Goal: Task Accomplishment & Management: Use online tool/utility

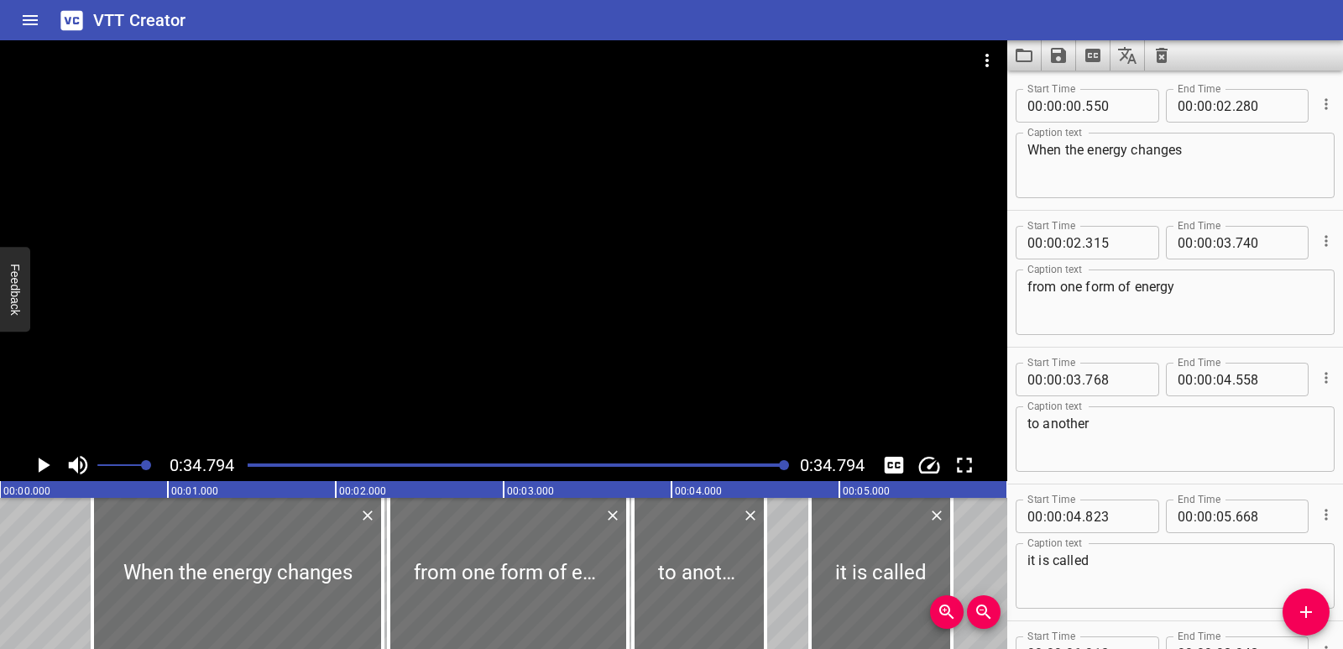
scroll to position [1006, 0]
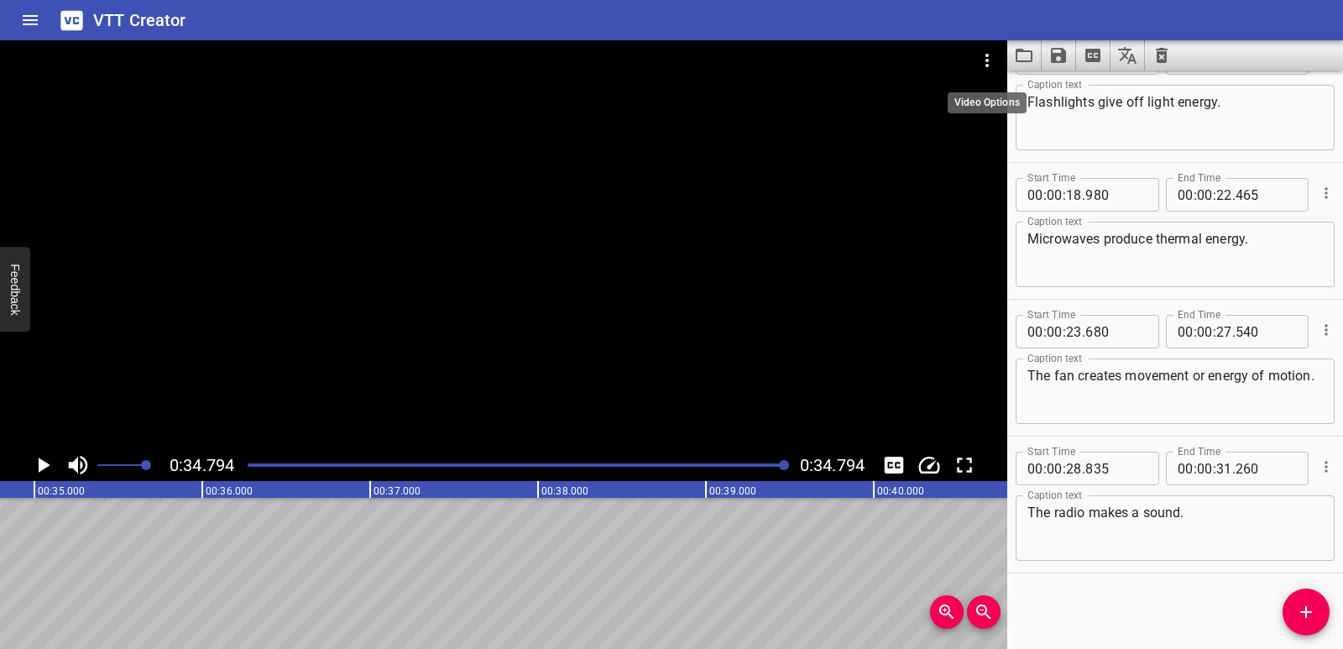
click at [980, 55] on icon "Video Options" at bounding box center [987, 60] width 20 height 20
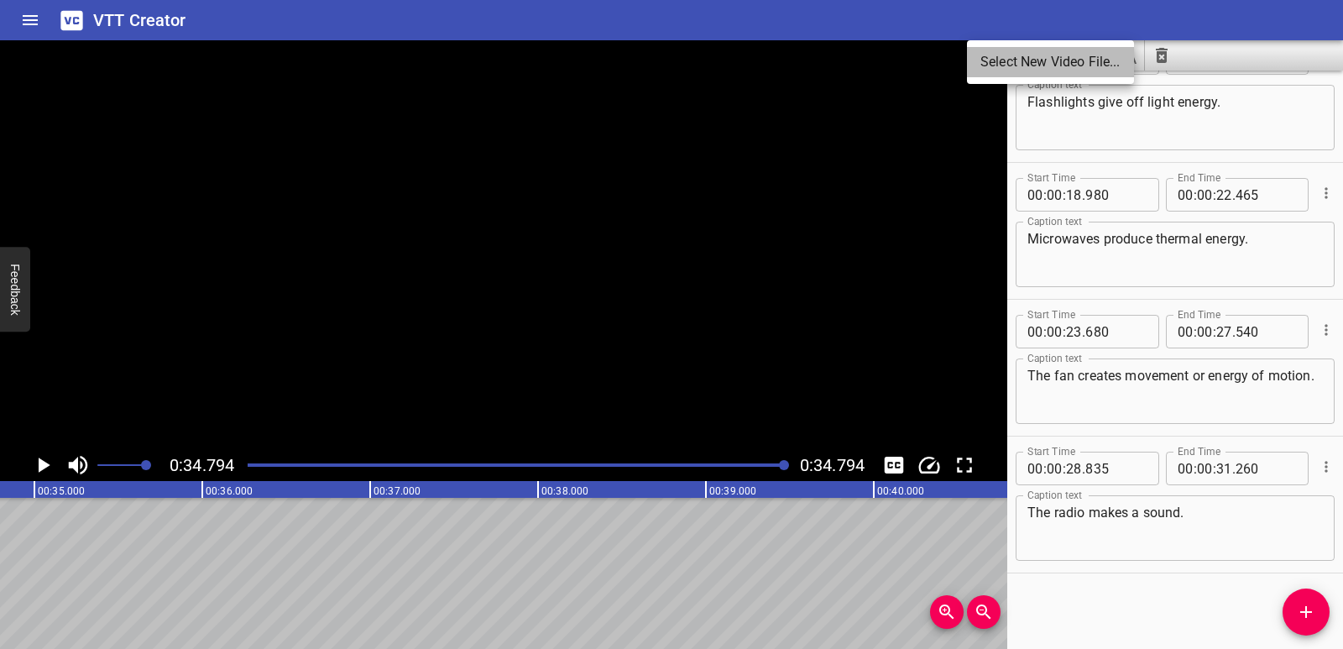
click at [985, 63] on li "Select New Video File..." at bounding box center [1050, 62] width 167 height 30
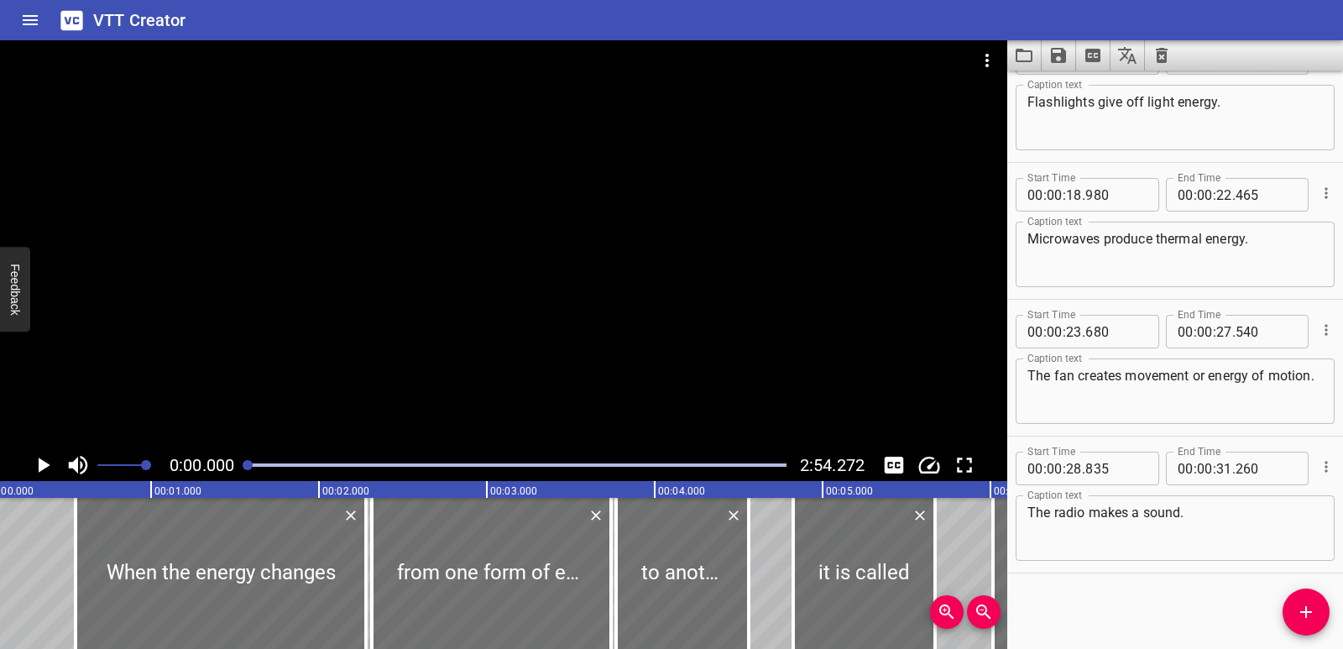
scroll to position [0, 0]
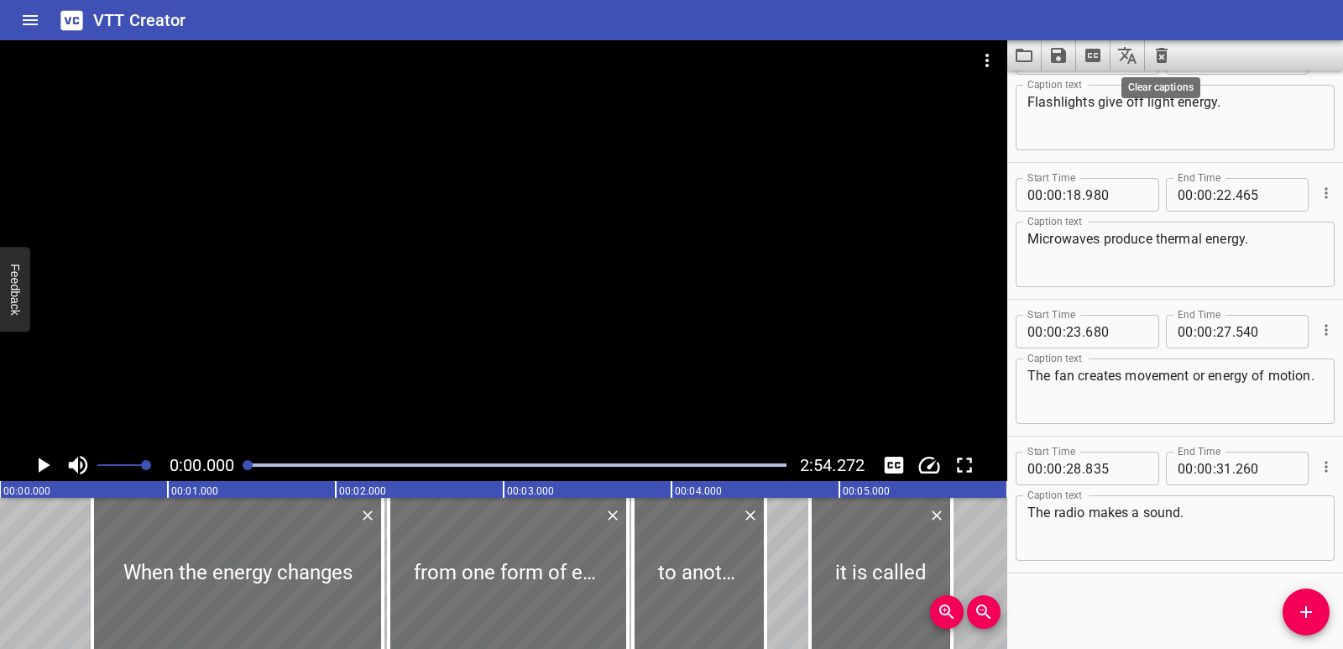
click at [1158, 48] on icon "Clear captions" at bounding box center [1162, 55] width 20 height 20
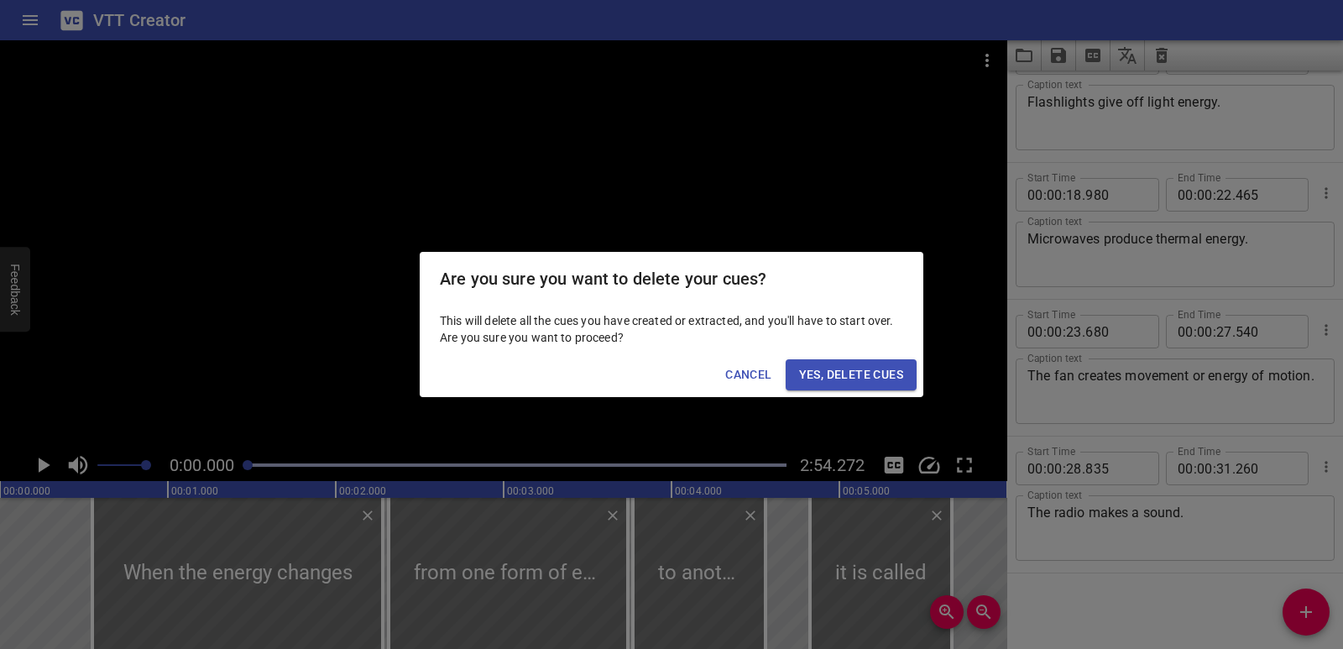
click at [850, 367] on span "Yes, Delete Cues" at bounding box center [851, 374] width 104 height 21
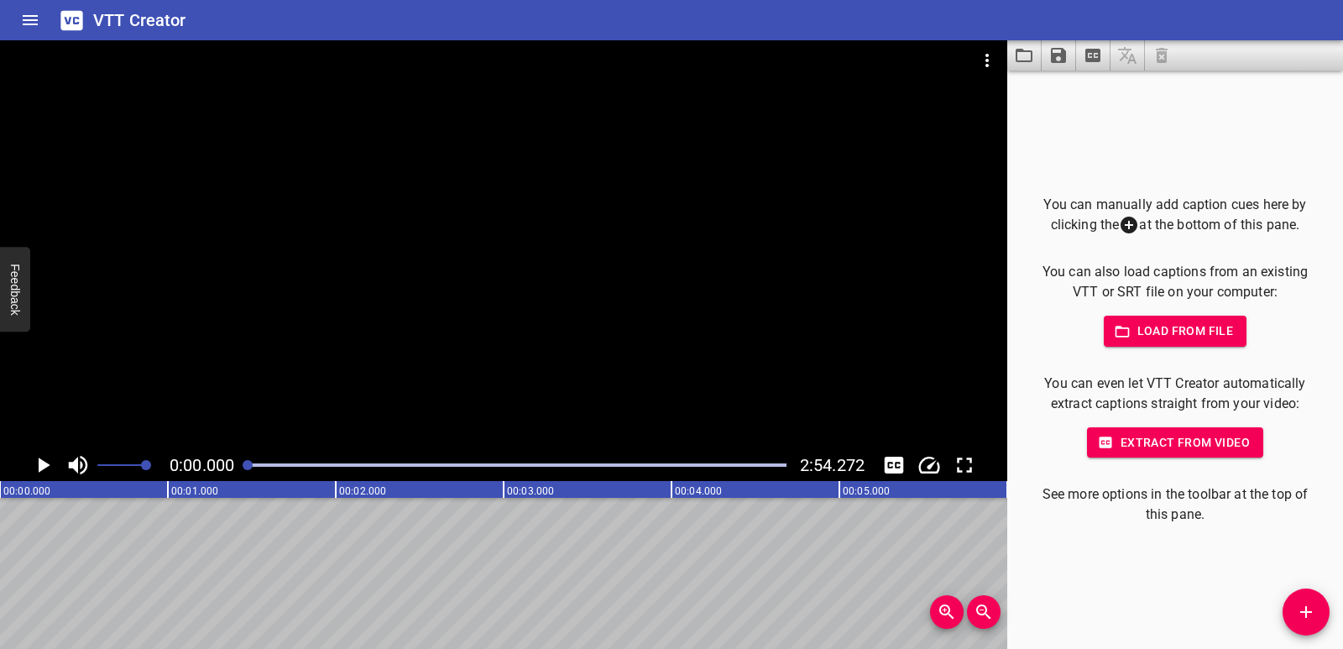
click at [1208, 335] on span "Load from file" at bounding box center [1175, 331] width 117 height 21
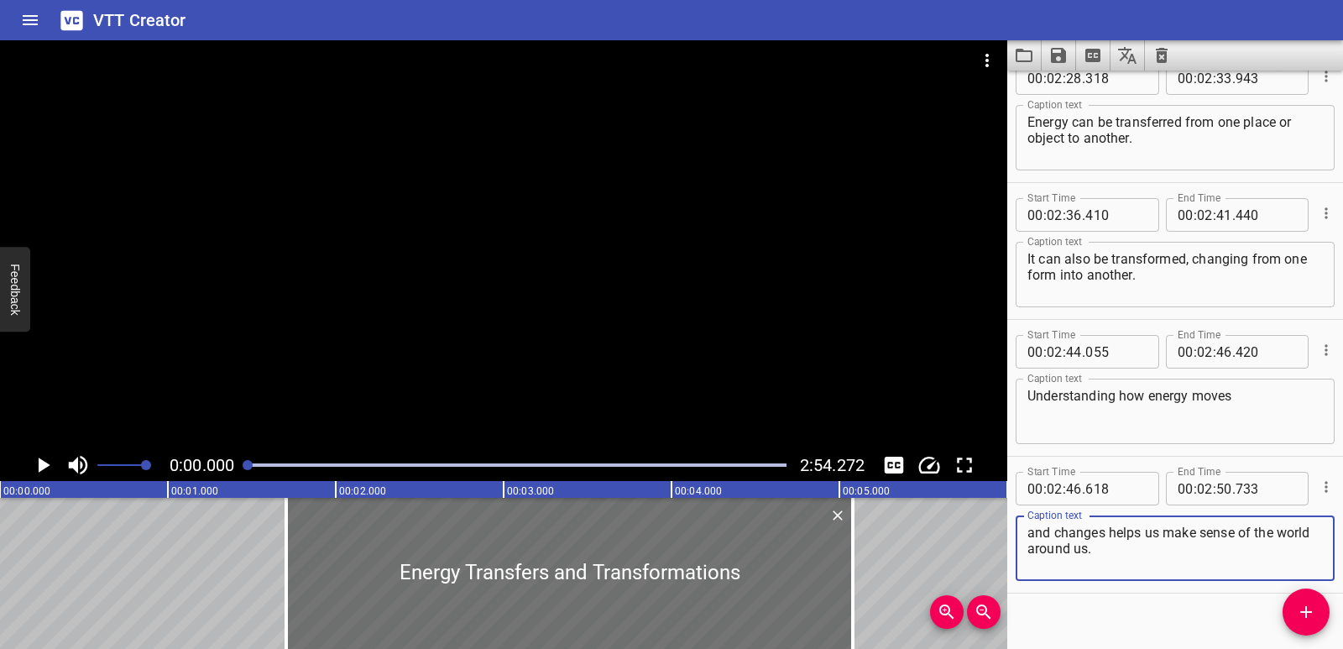
scroll to position [4016, 0]
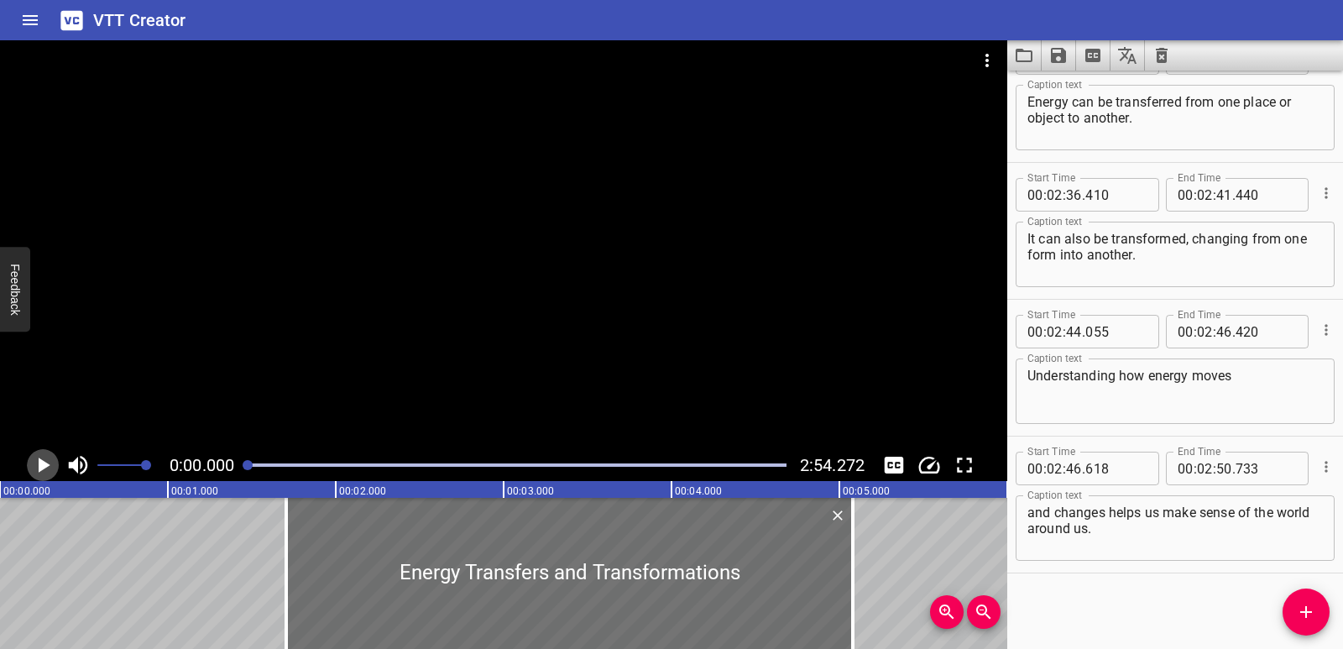
click at [40, 464] on icon "Play/Pause" at bounding box center [45, 465] width 12 height 15
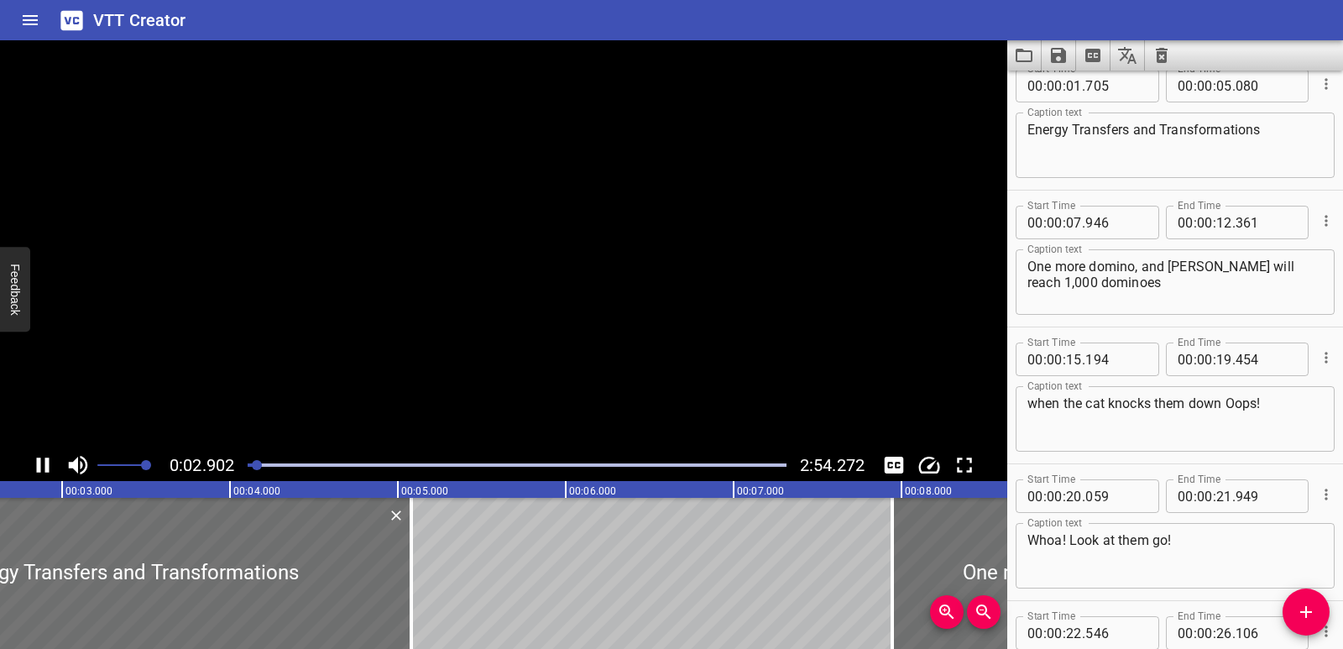
scroll to position [0, 0]
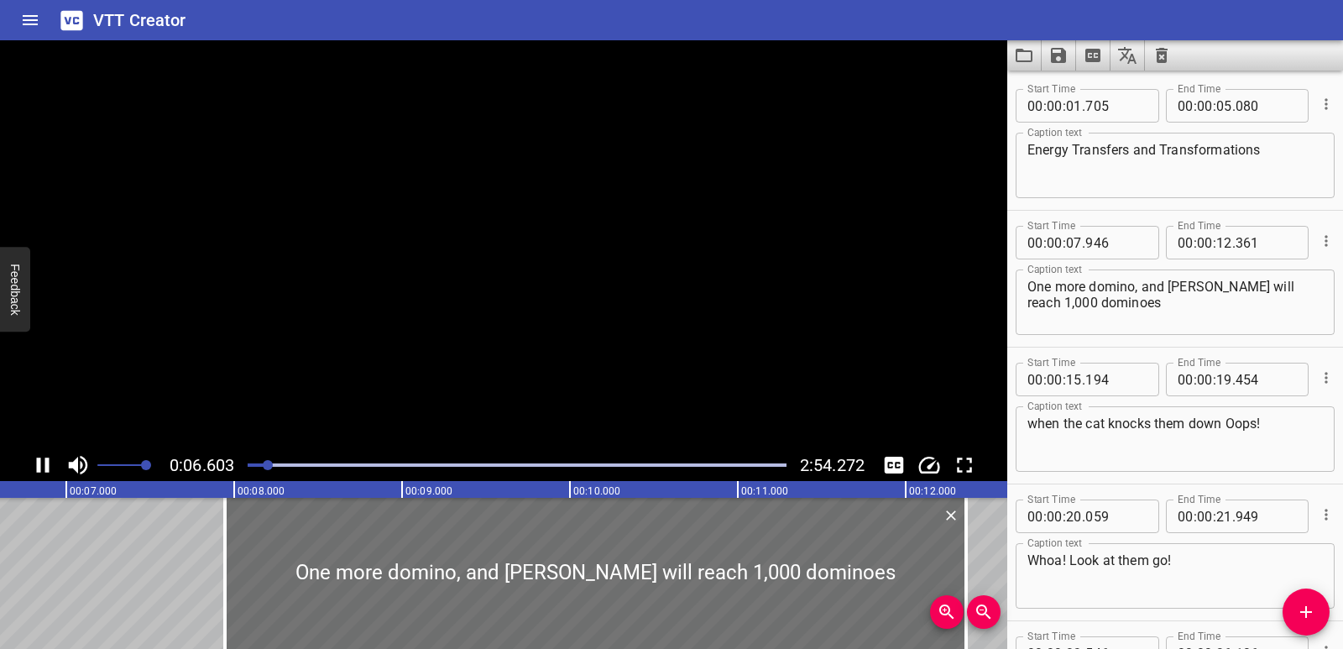
click at [40, 464] on icon "Play/Pause" at bounding box center [43, 465] width 13 height 15
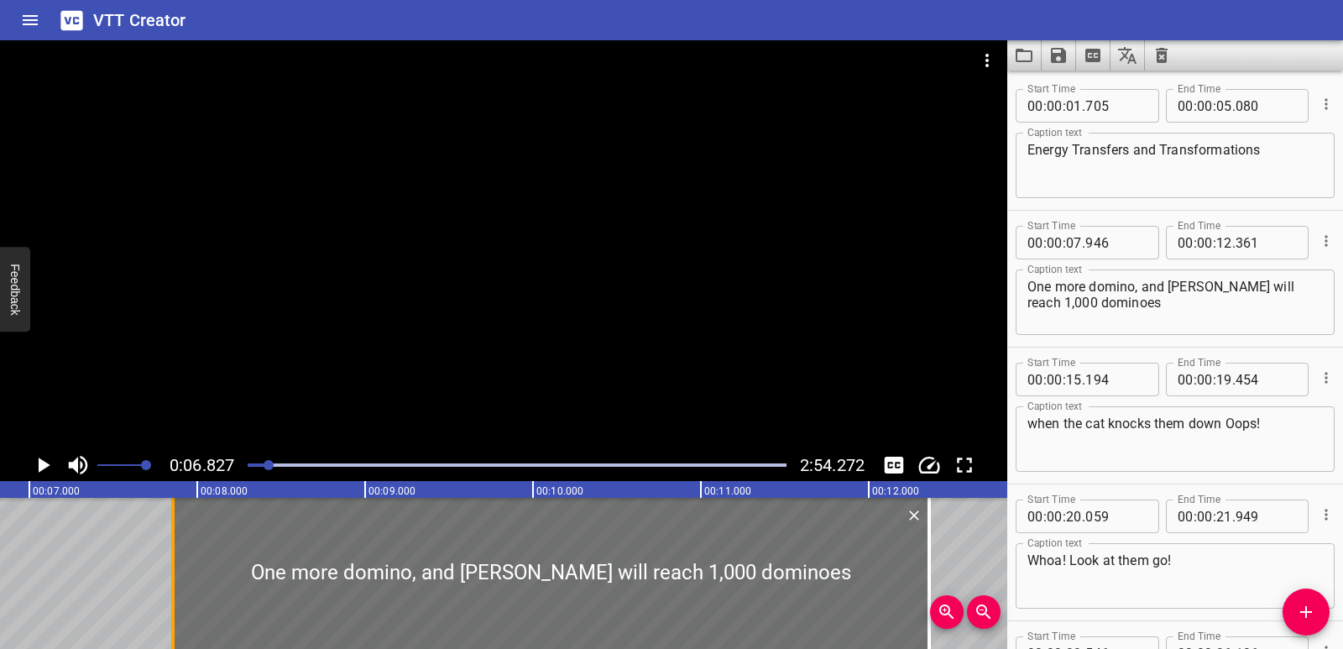
drag, startPoint x: 191, startPoint y: 562, endPoint x: 176, endPoint y: 562, distance: 15.1
click at [176, 562] on div at bounding box center [173, 573] width 17 height 151
type input "856"
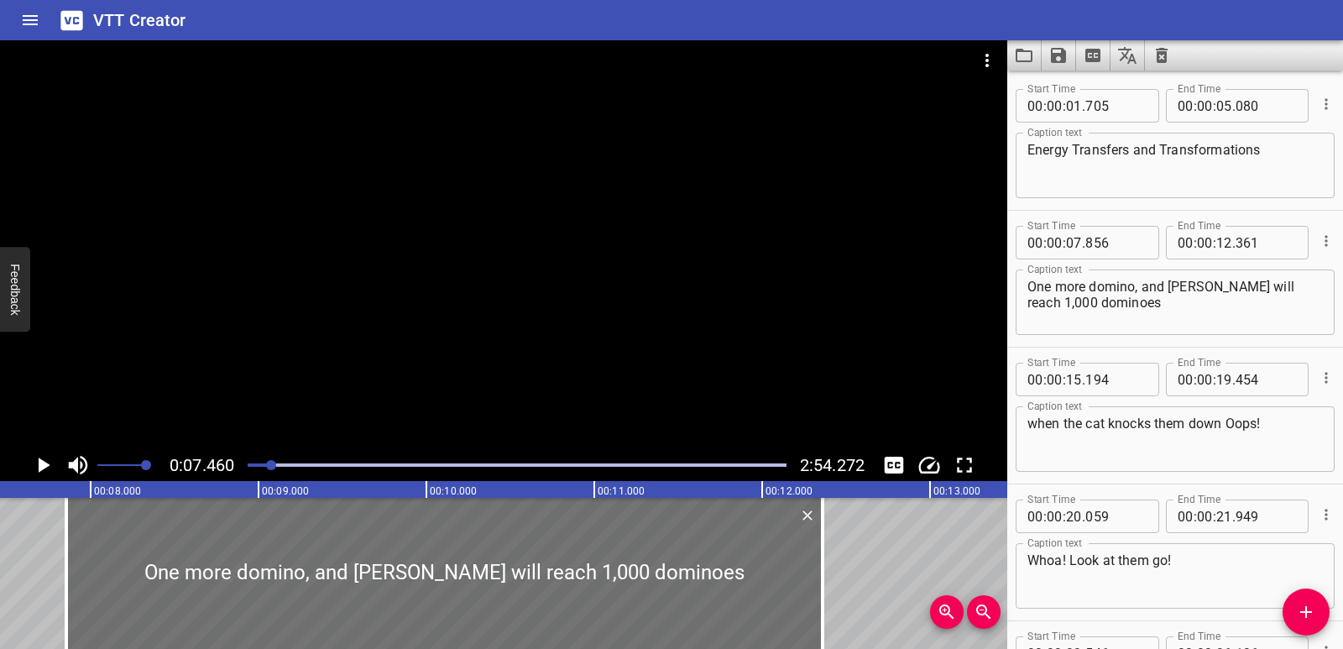
click at [41, 468] on icon "Play/Pause" at bounding box center [45, 465] width 12 height 15
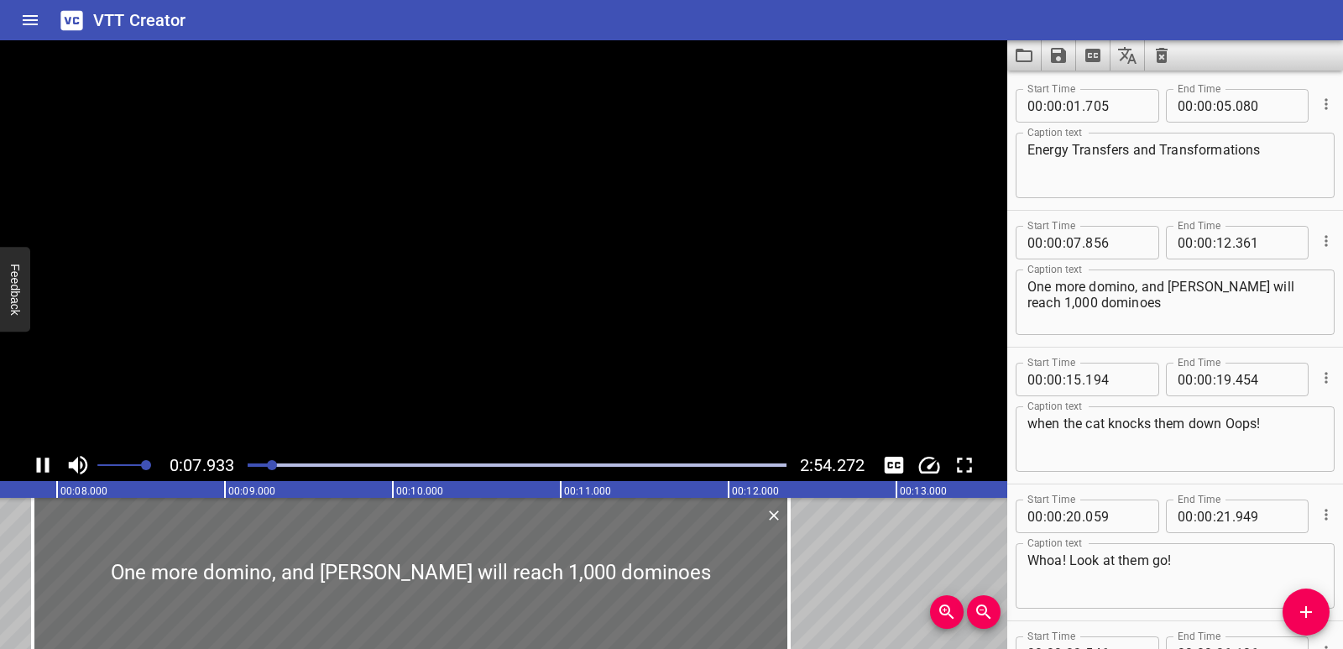
scroll to position [137, 0]
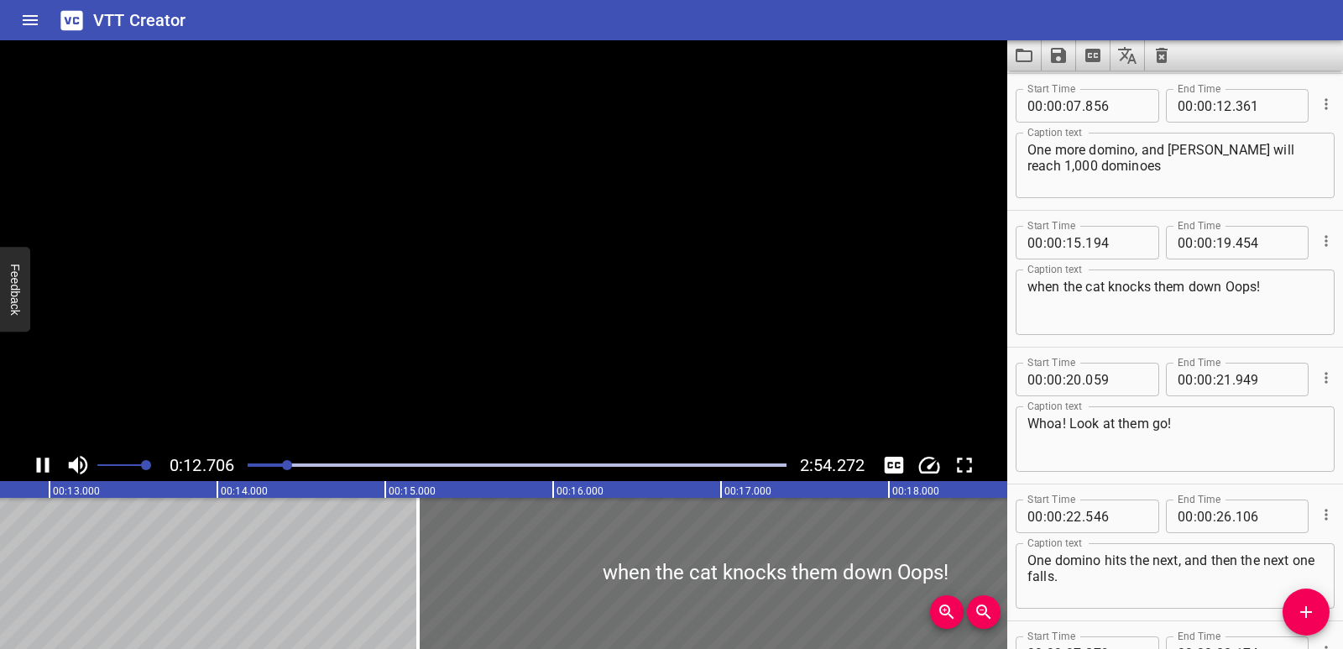
click at [41, 468] on icon "Play/Pause" at bounding box center [42, 464] width 25 height 25
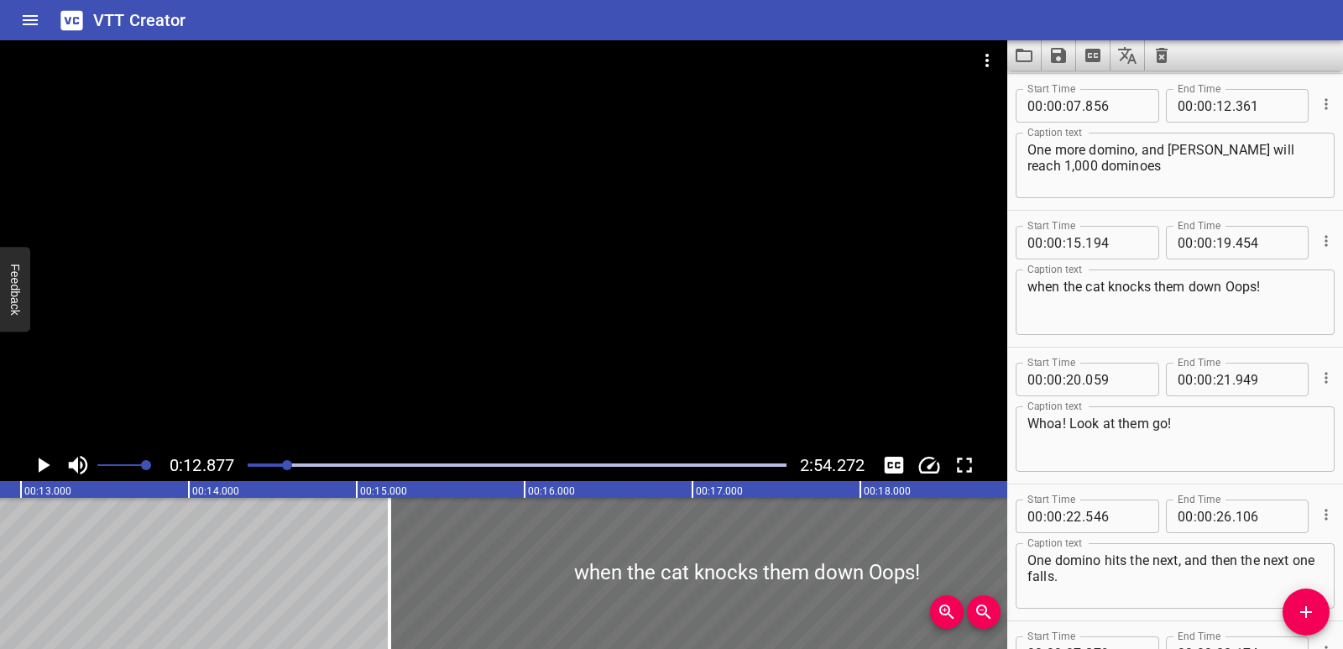
click at [41, 468] on icon "Play/Pause" at bounding box center [45, 465] width 12 height 15
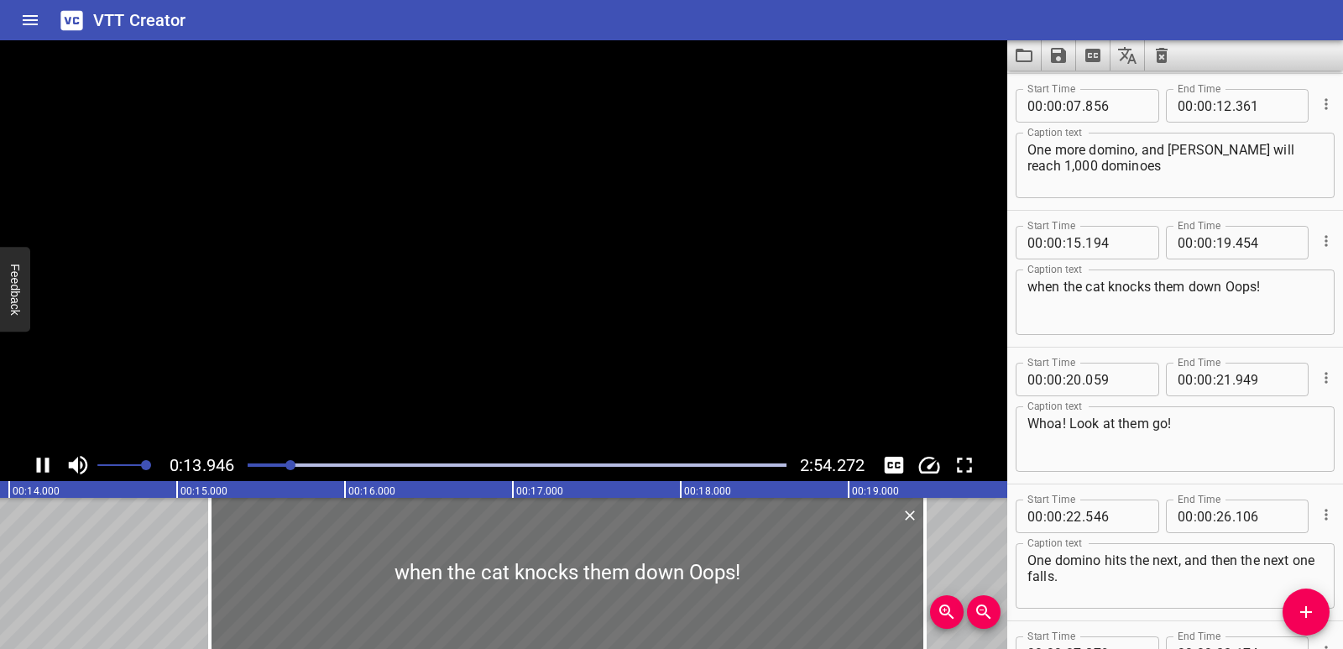
click at [41, 468] on icon "Play/Pause" at bounding box center [42, 464] width 25 height 25
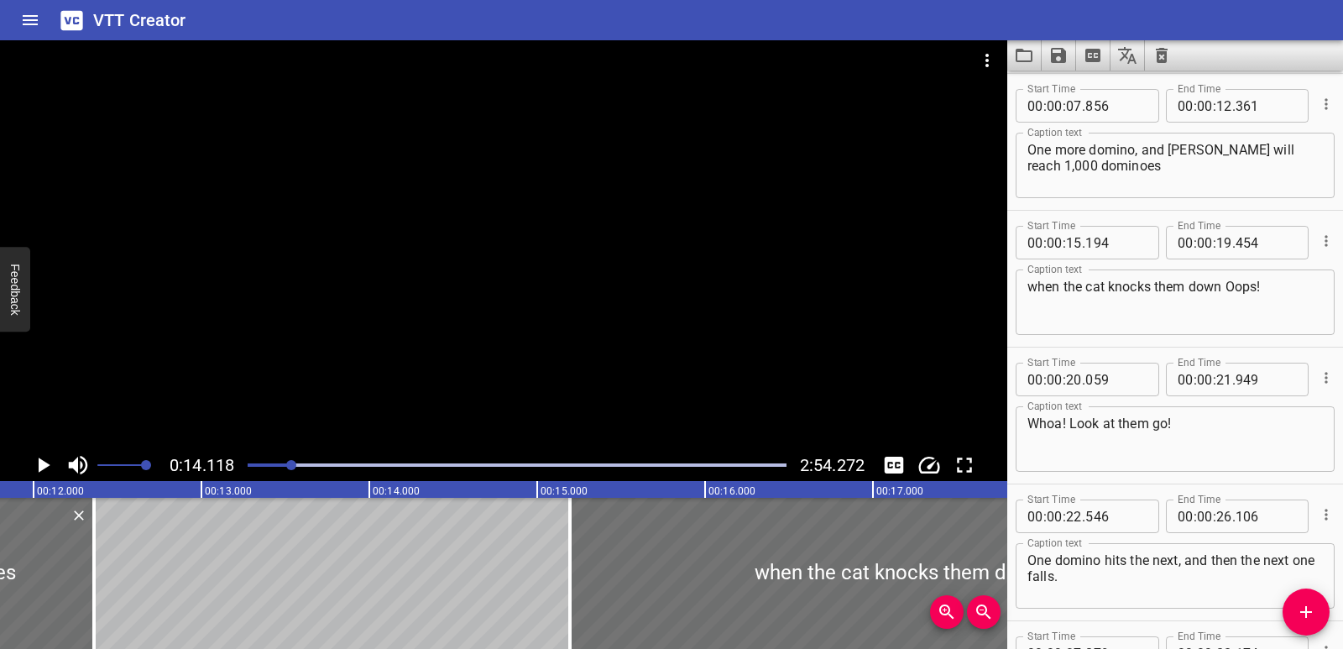
scroll to position [0, 1955]
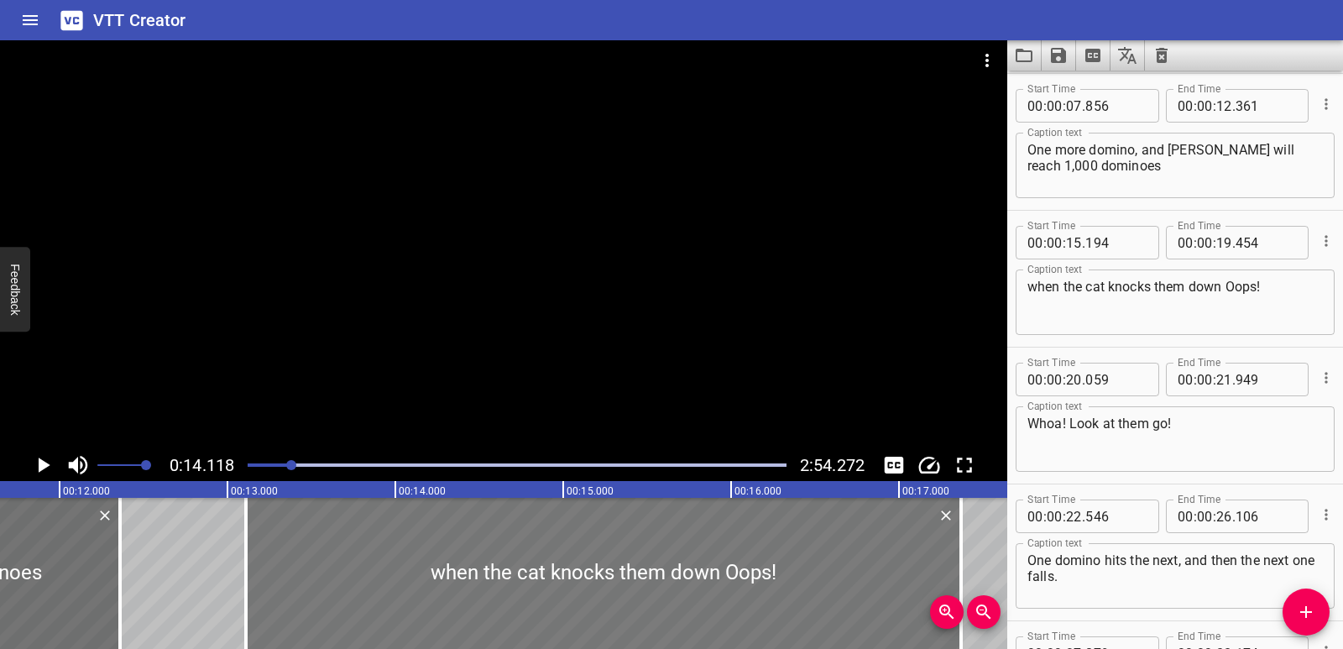
drag, startPoint x: 723, startPoint y: 569, endPoint x: 373, endPoint y: 572, distance: 350.1
click at [373, 572] on div at bounding box center [603, 573] width 715 height 151
type input "13"
type input "109"
type input "17"
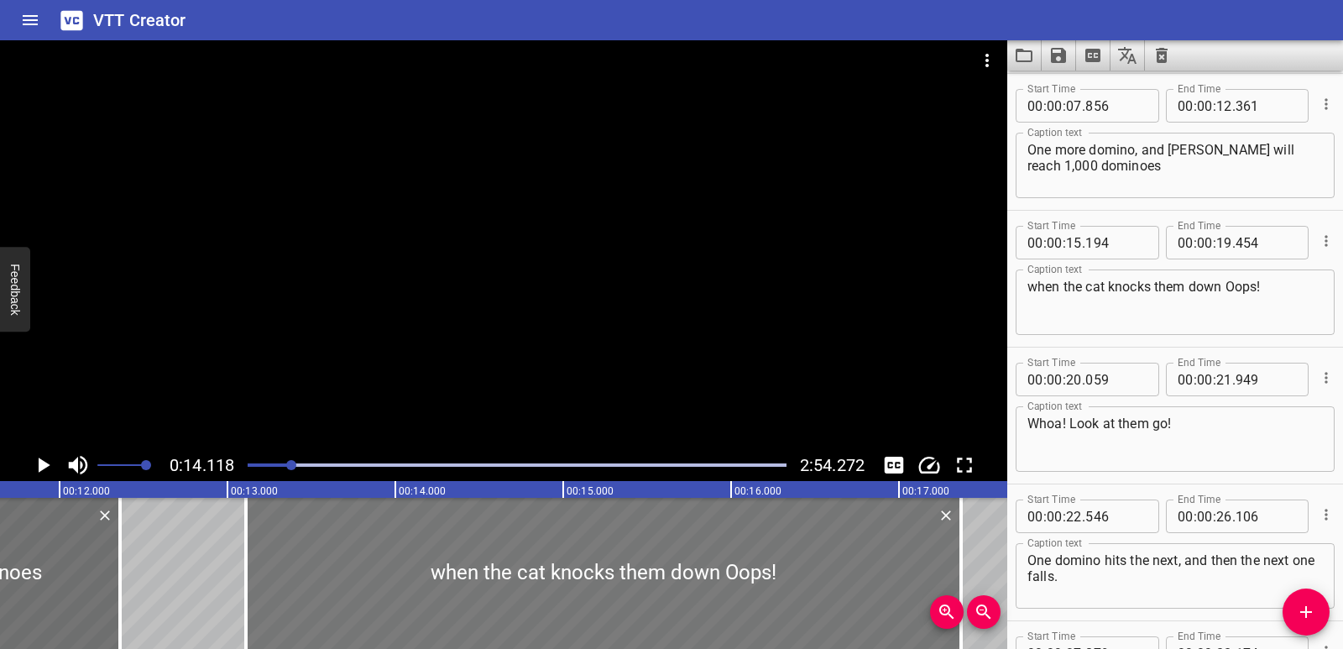
type input "369"
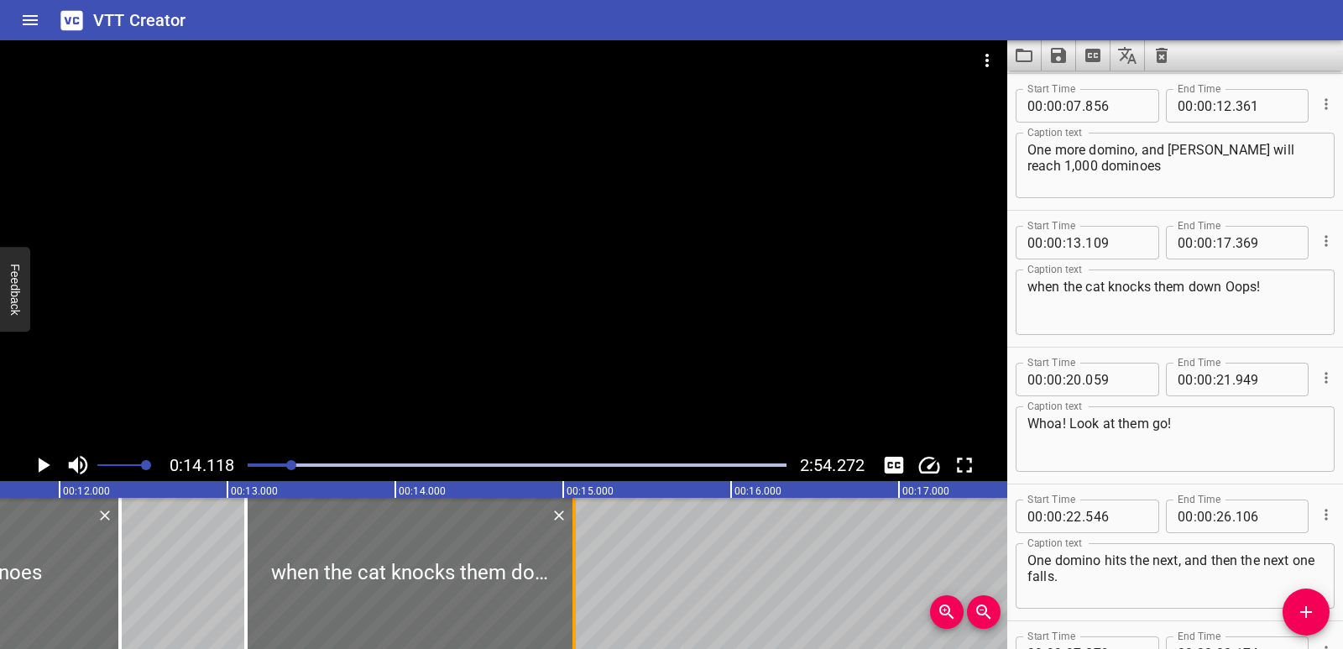
drag, startPoint x: 958, startPoint y: 559, endPoint x: 571, endPoint y: 563, distance: 387.0
click at [571, 563] on div at bounding box center [574, 573] width 17 height 151
type input "15"
type input "064"
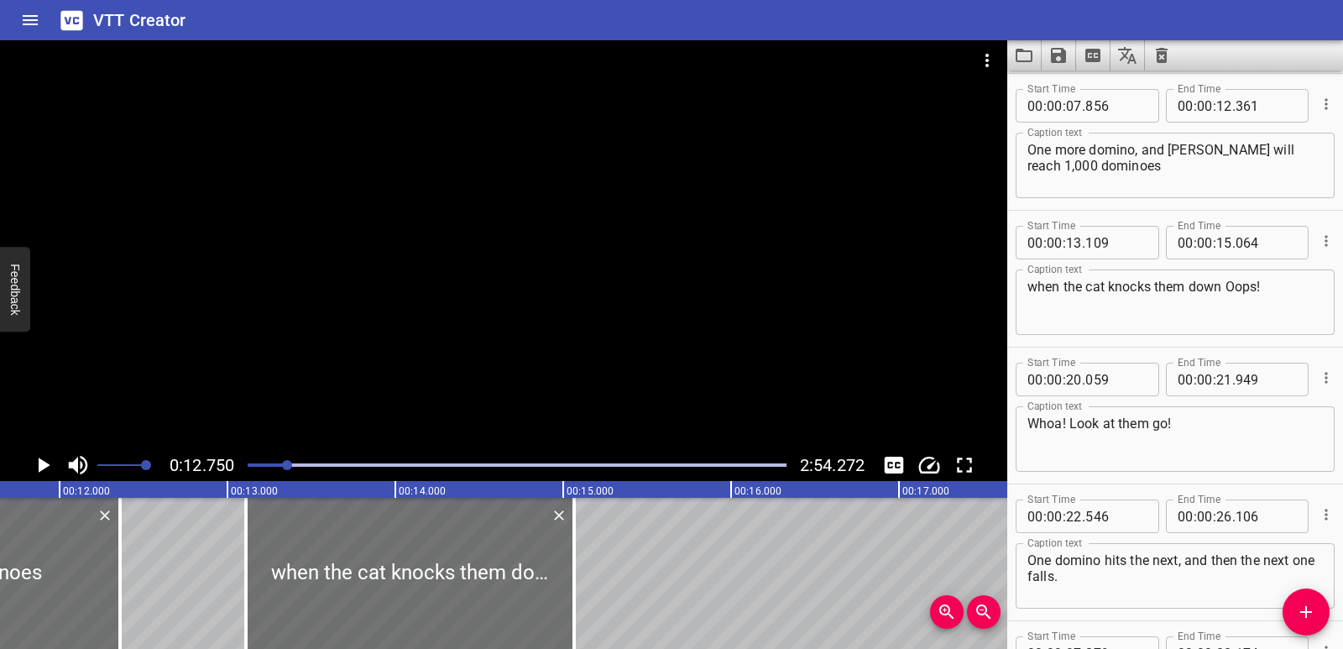
scroll to position [274, 0]
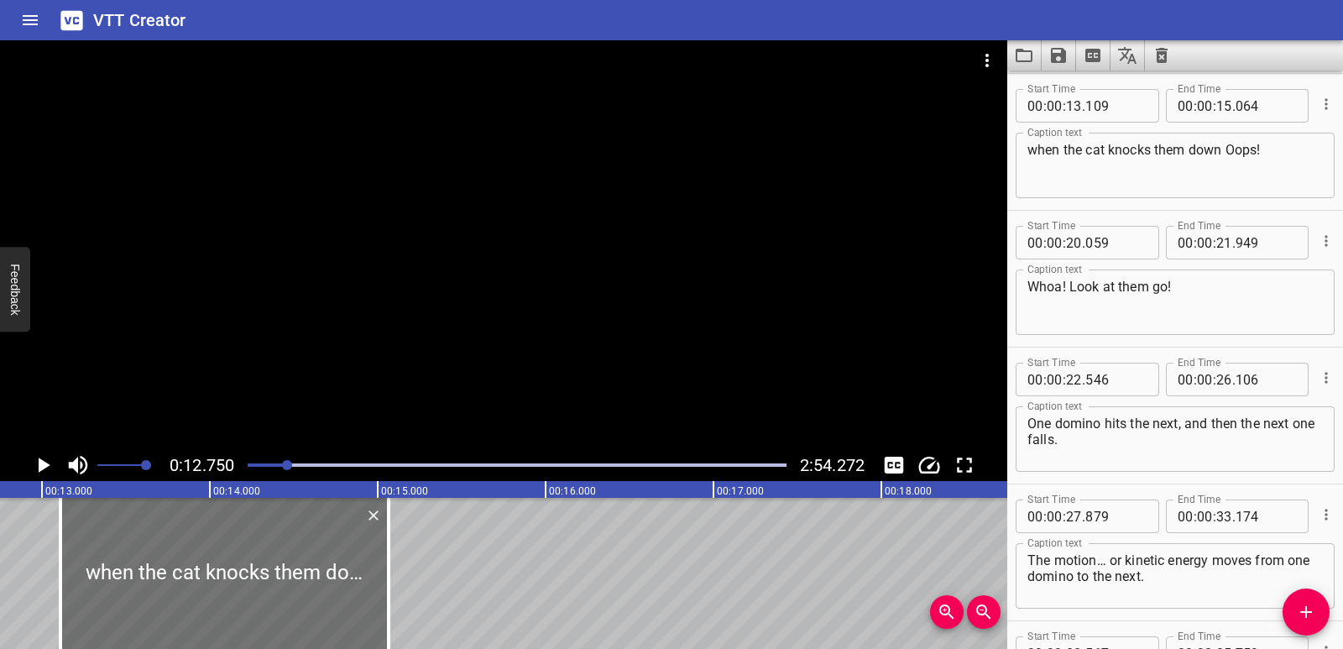
click at [36, 468] on icon "Play/Pause" at bounding box center [42, 464] width 25 height 25
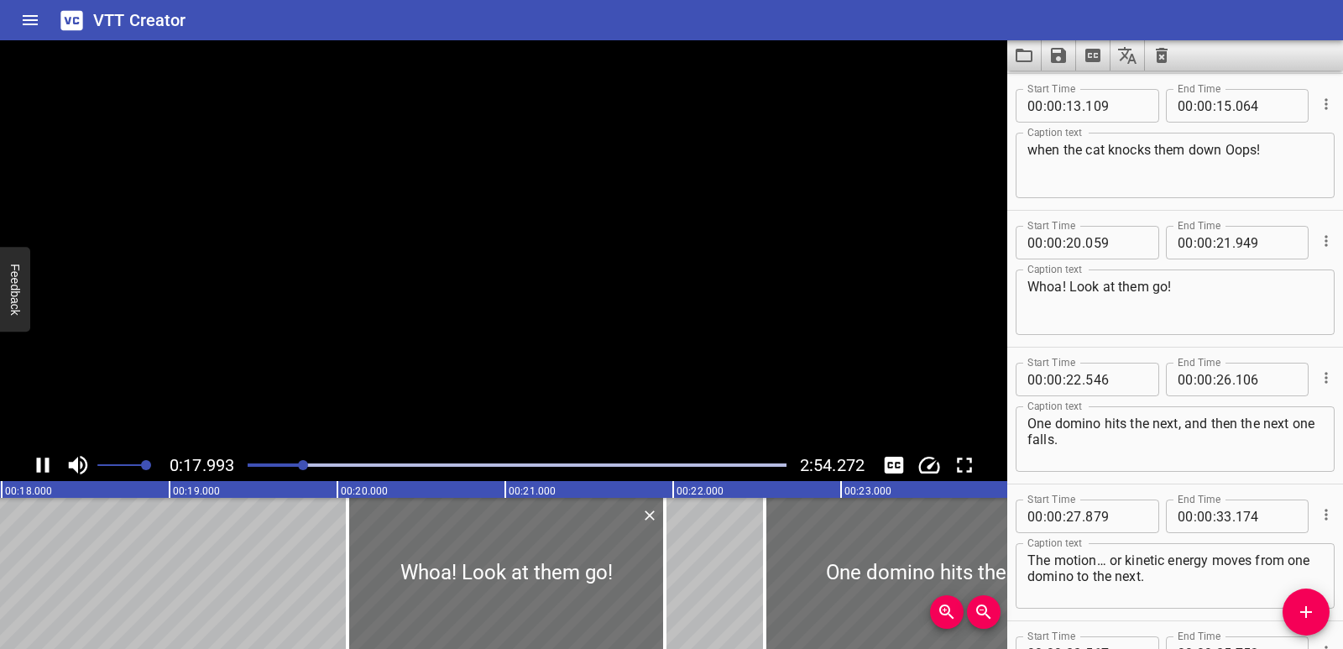
click at [36, 468] on icon "Play/Pause" at bounding box center [42, 464] width 25 height 25
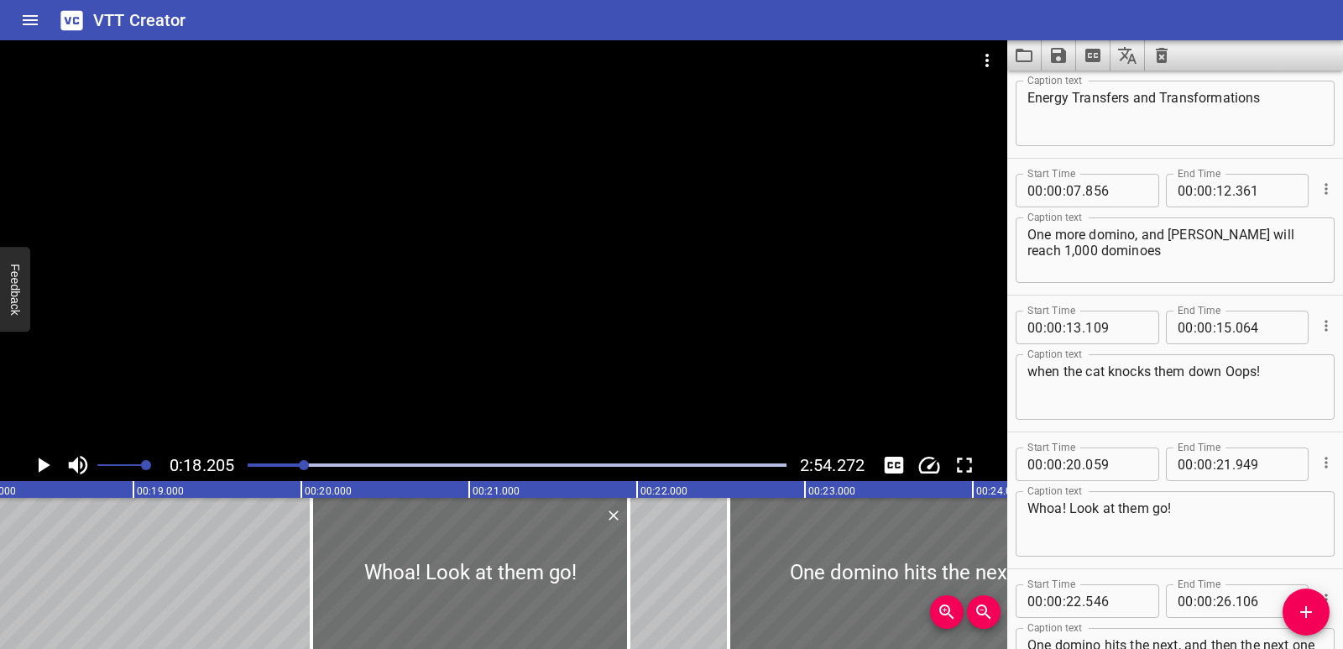
scroll to position [22, 0]
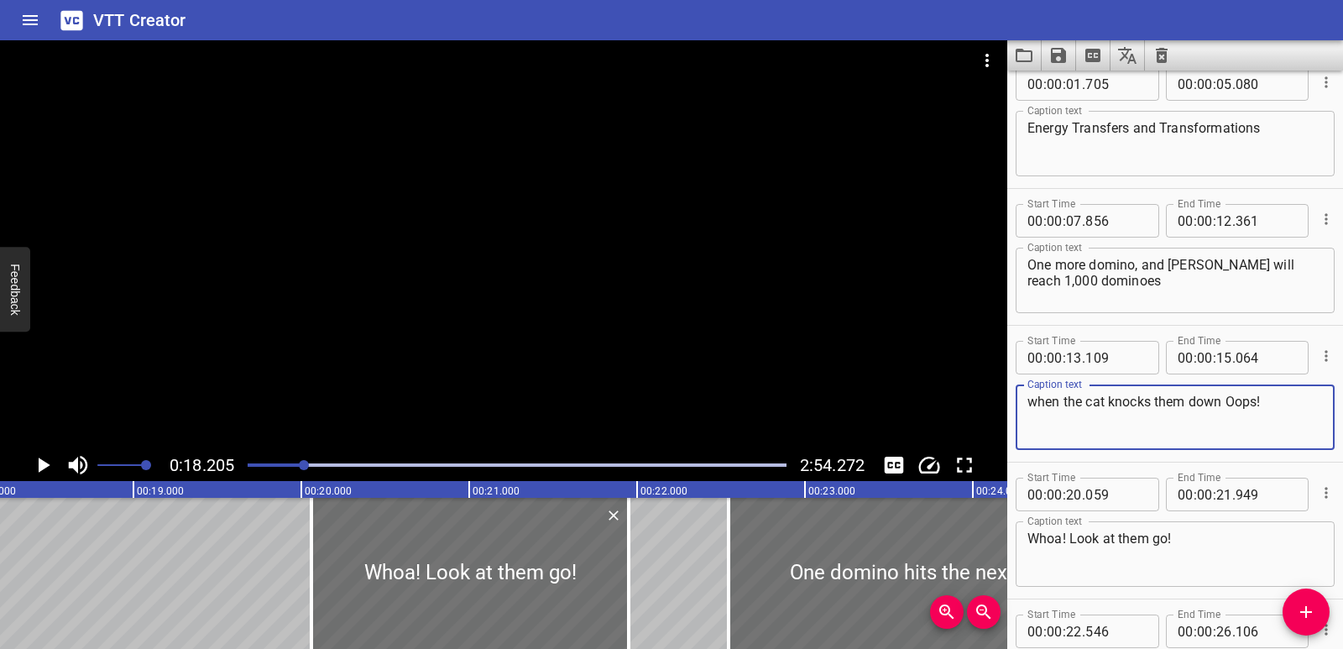
drag, startPoint x: 1231, startPoint y: 400, endPoint x: 1264, endPoint y: 403, distance: 32.9
click at [1264, 403] on textarea "when the cat knocks them down Oops!" at bounding box center [1174, 418] width 295 height 48
type textarea "when the cat knocks them down"
click at [1031, 541] on textarea "Whoa! Look at them go!" at bounding box center [1174, 555] width 295 height 48
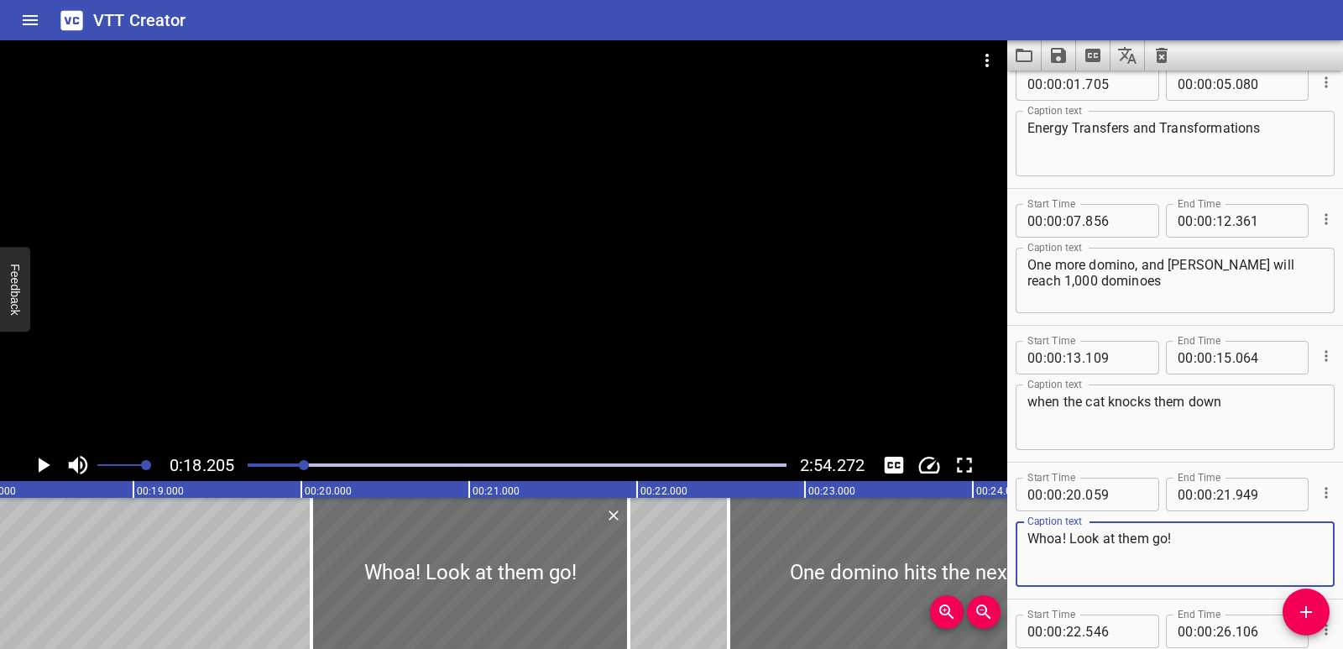
paste textarea "Oops!"
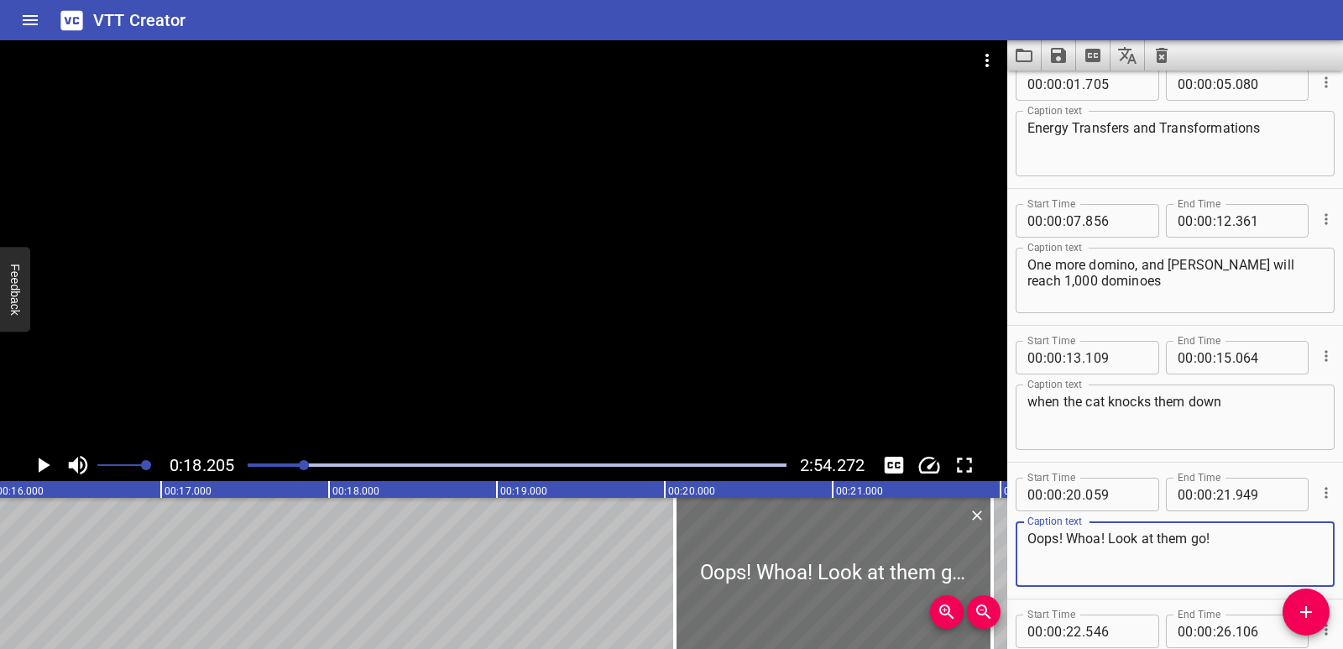
scroll to position [0, 2667]
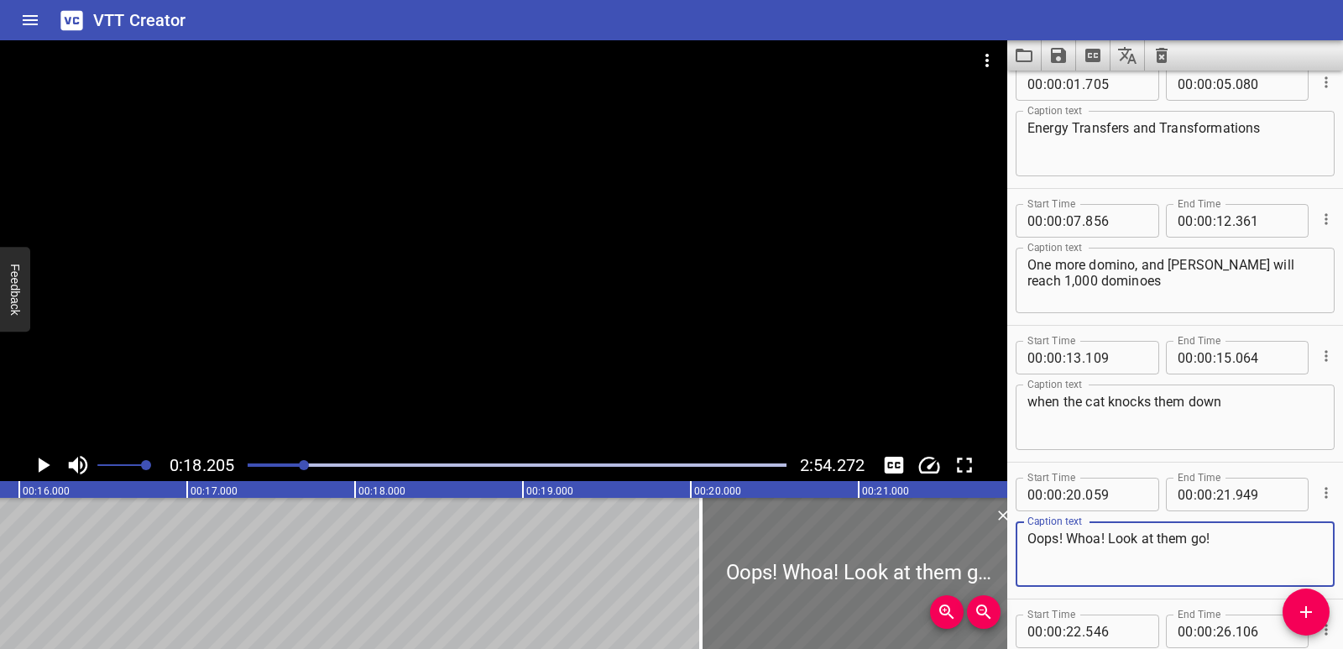
type textarea "Oops! Whoa! Look at them go!"
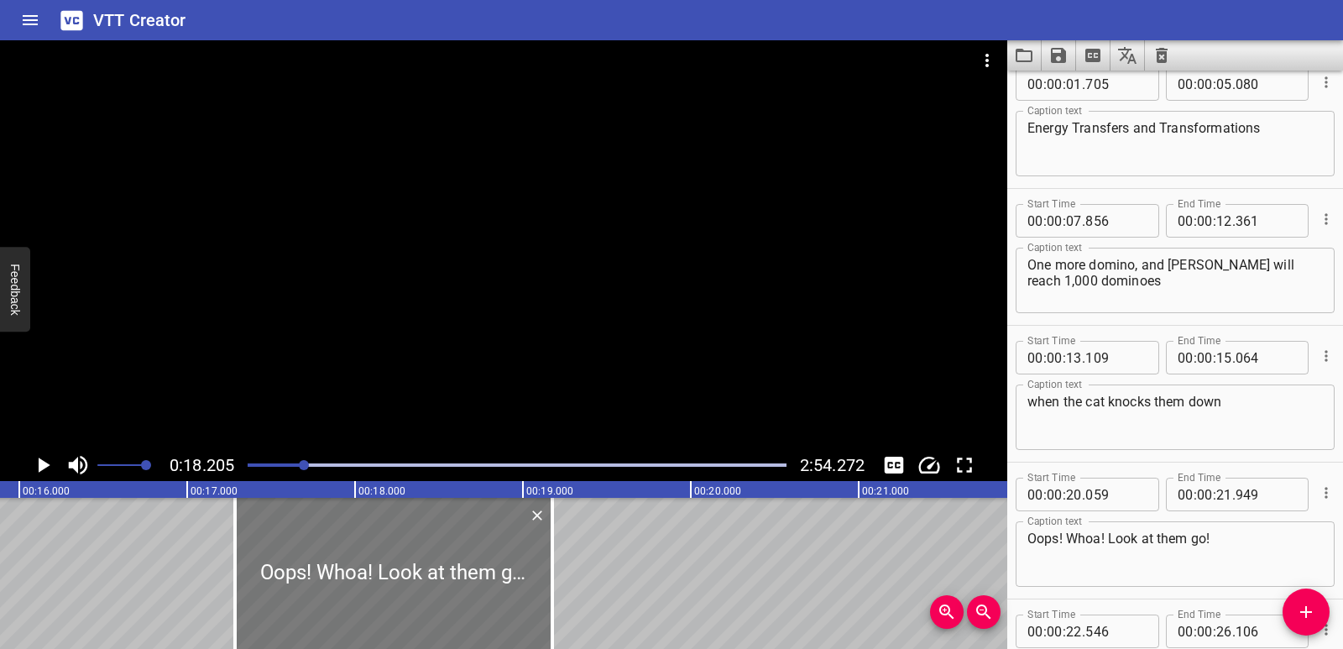
drag, startPoint x: 776, startPoint y: 578, endPoint x: 310, endPoint y: 578, distance: 465.9
click at [310, 578] on div at bounding box center [393, 573] width 317 height 151
type input "17"
type input "284"
type input "19"
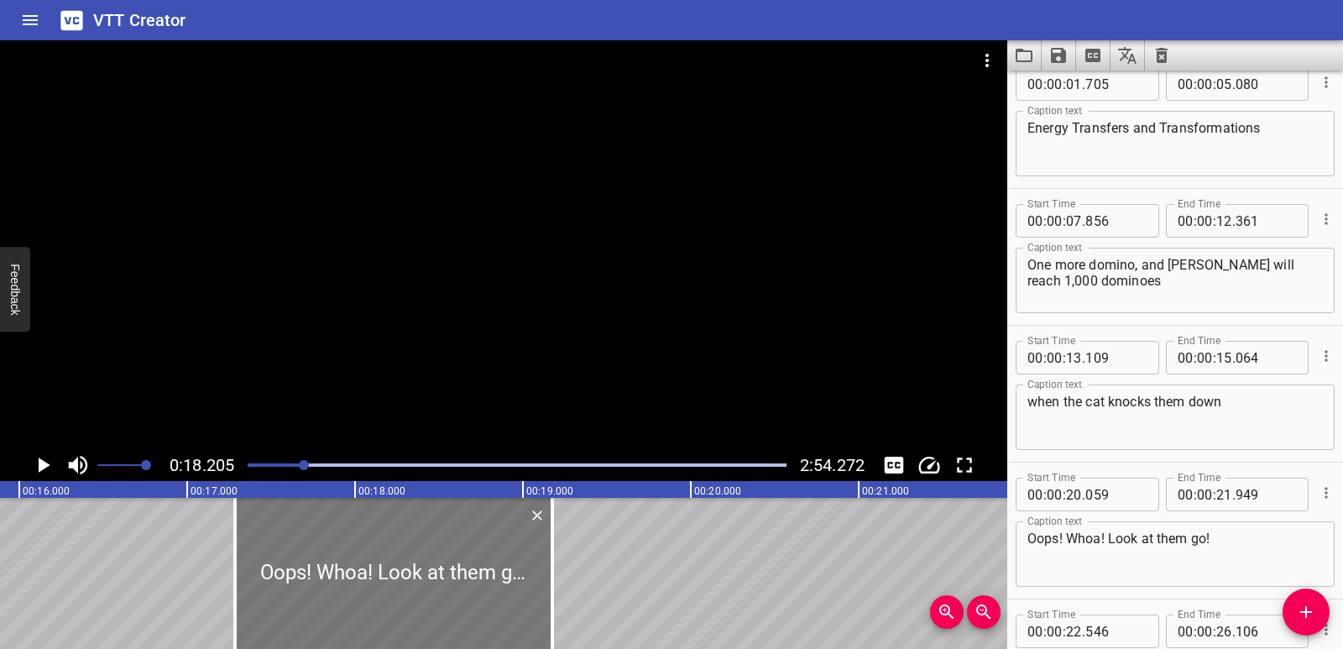
type input "174"
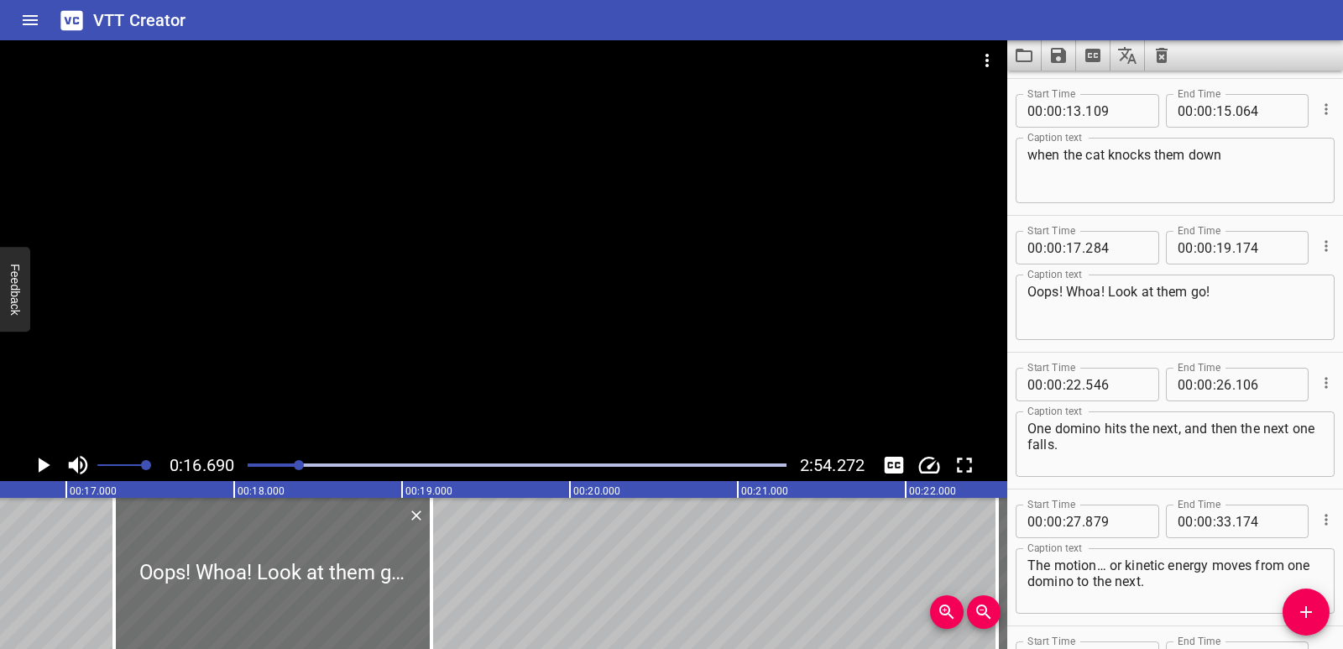
scroll to position [410, 0]
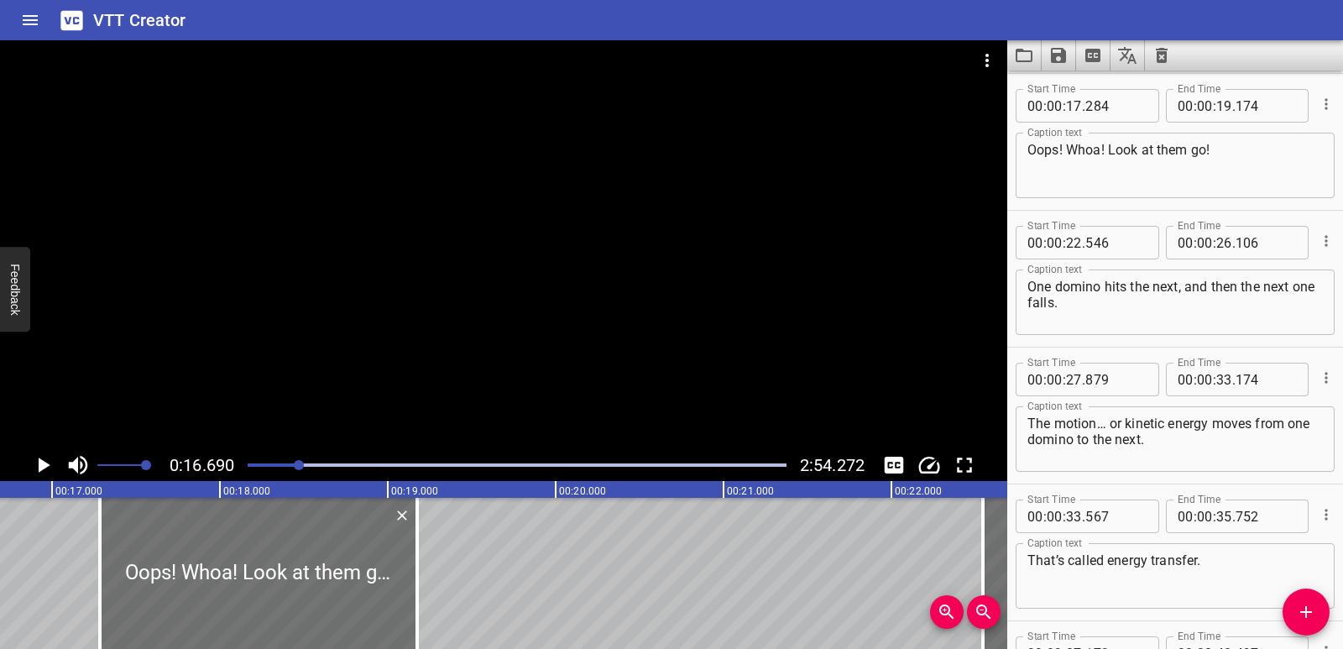
click at [43, 458] on icon "Play/Pause" at bounding box center [42, 464] width 25 height 25
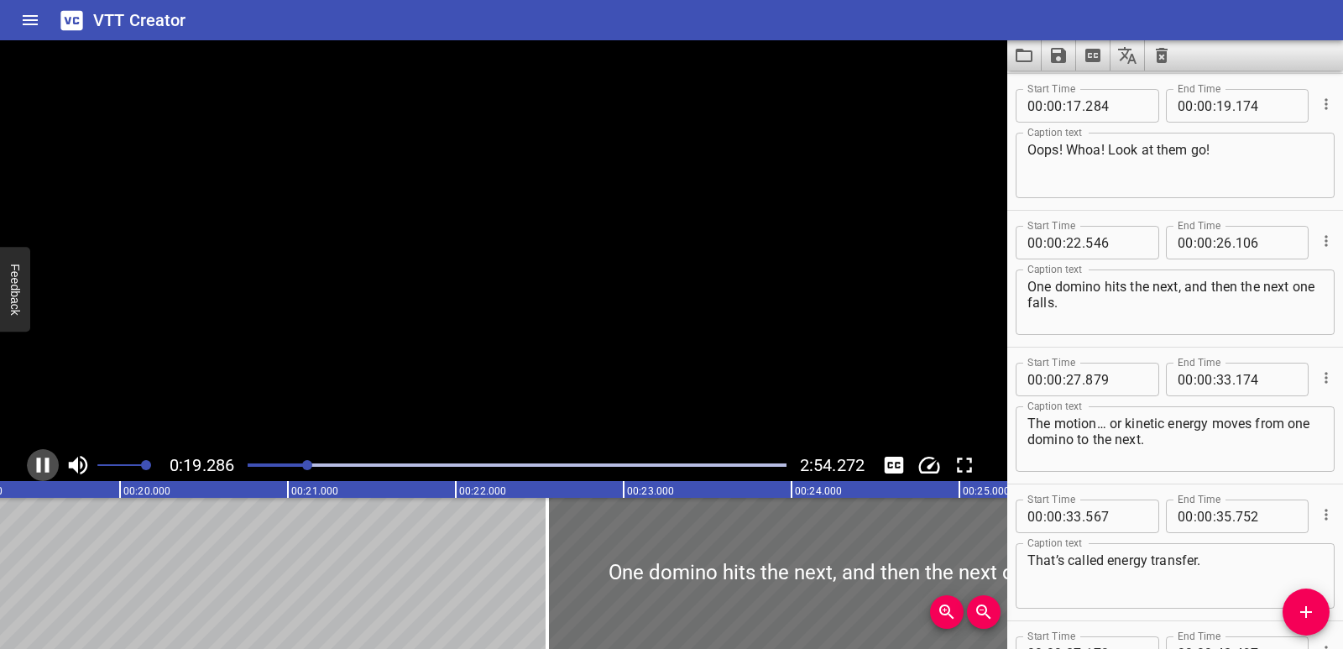
click at [43, 458] on icon "Play/Pause" at bounding box center [42, 464] width 25 height 25
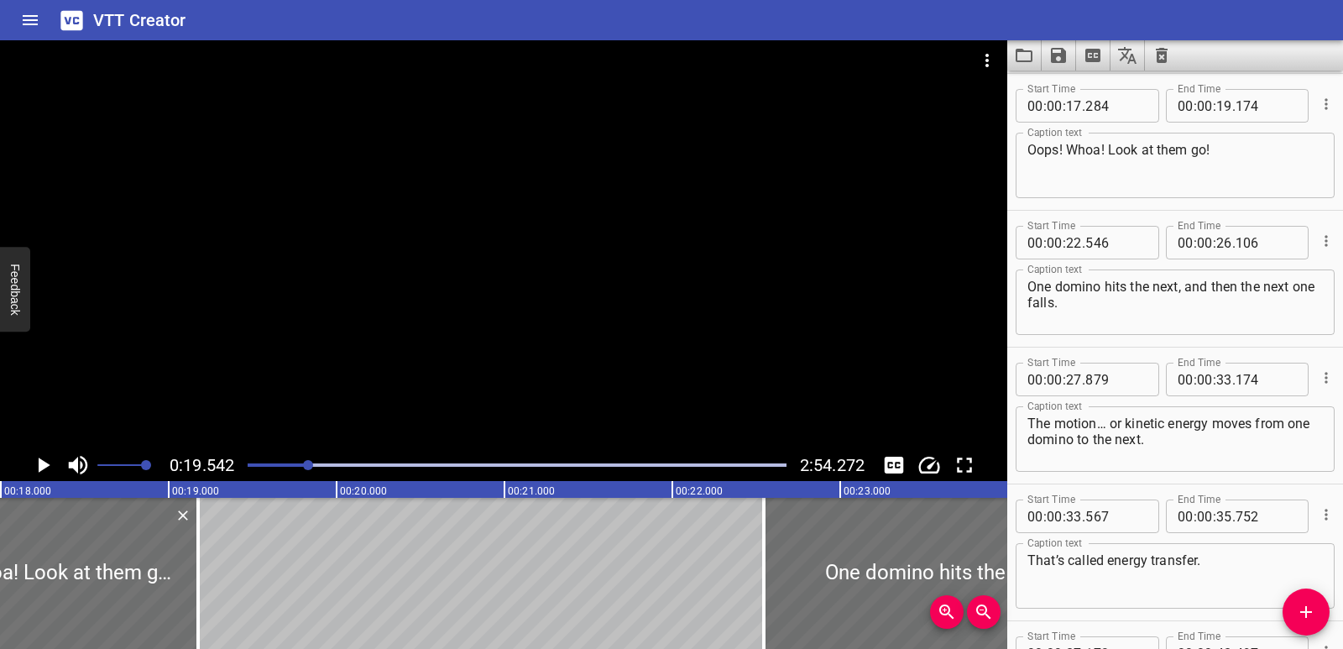
scroll to position [0, 2813]
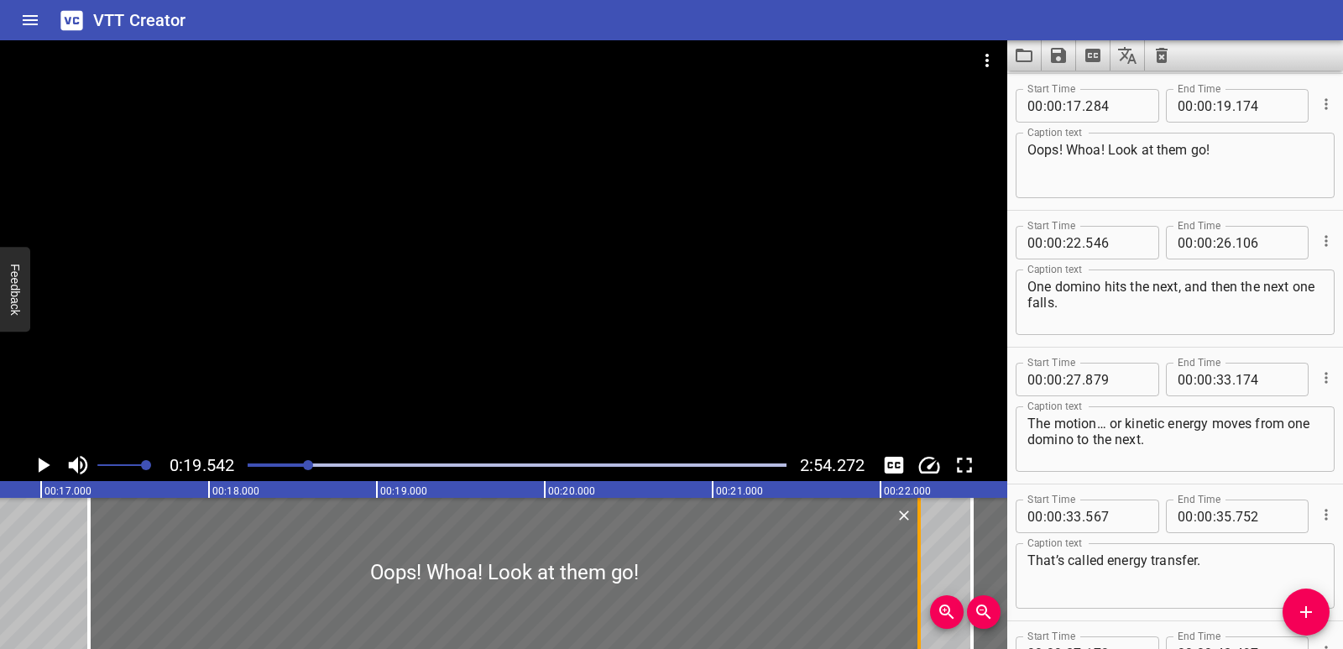
drag, startPoint x: 408, startPoint y: 571, endPoint x: 921, endPoint y: 567, distance: 512.9
click at [921, 567] on div at bounding box center [919, 573] width 17 height 151
type input "22"
type input "229"
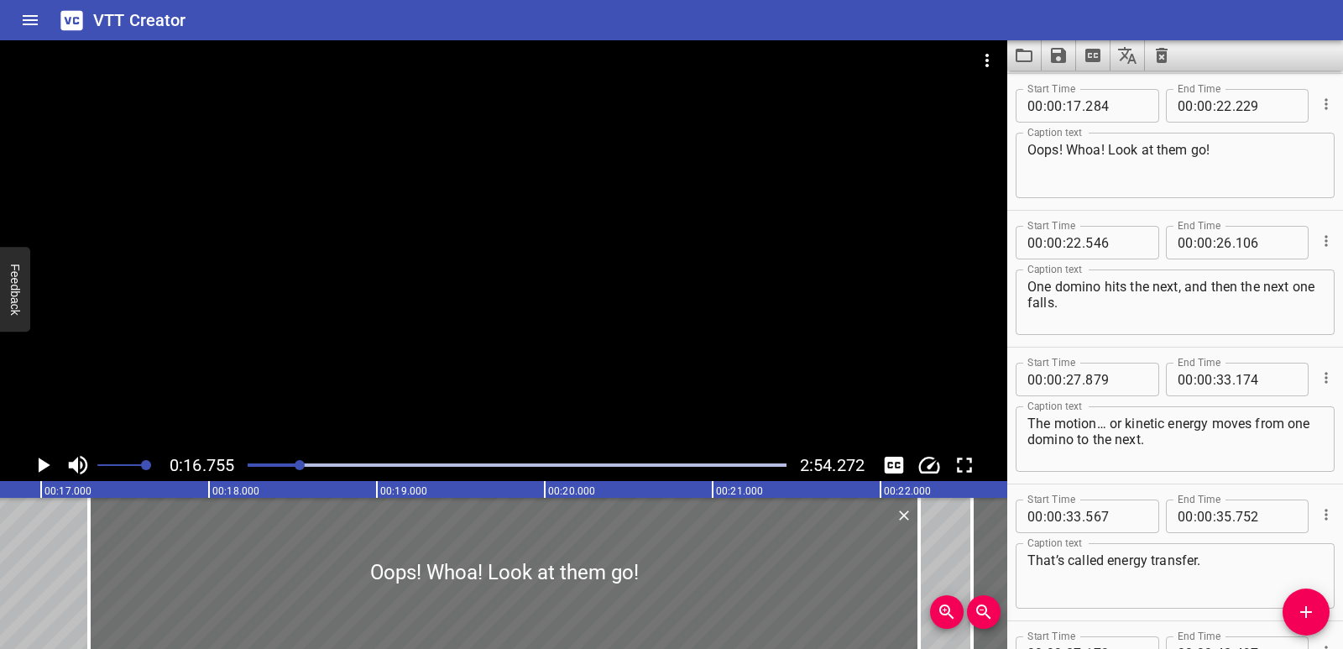
click at [44, 460] on icon "Play/Pause" at bounding box center [42, 464] width 25 height 25
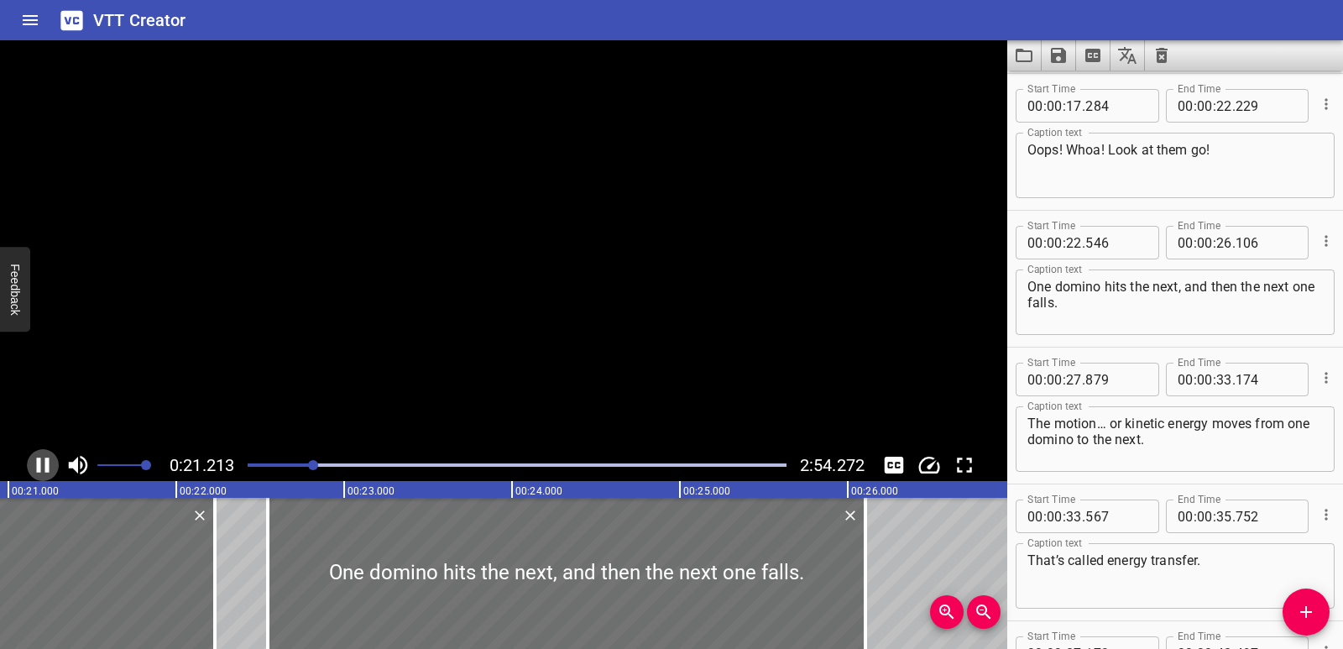
scroll to position [0, 3585]
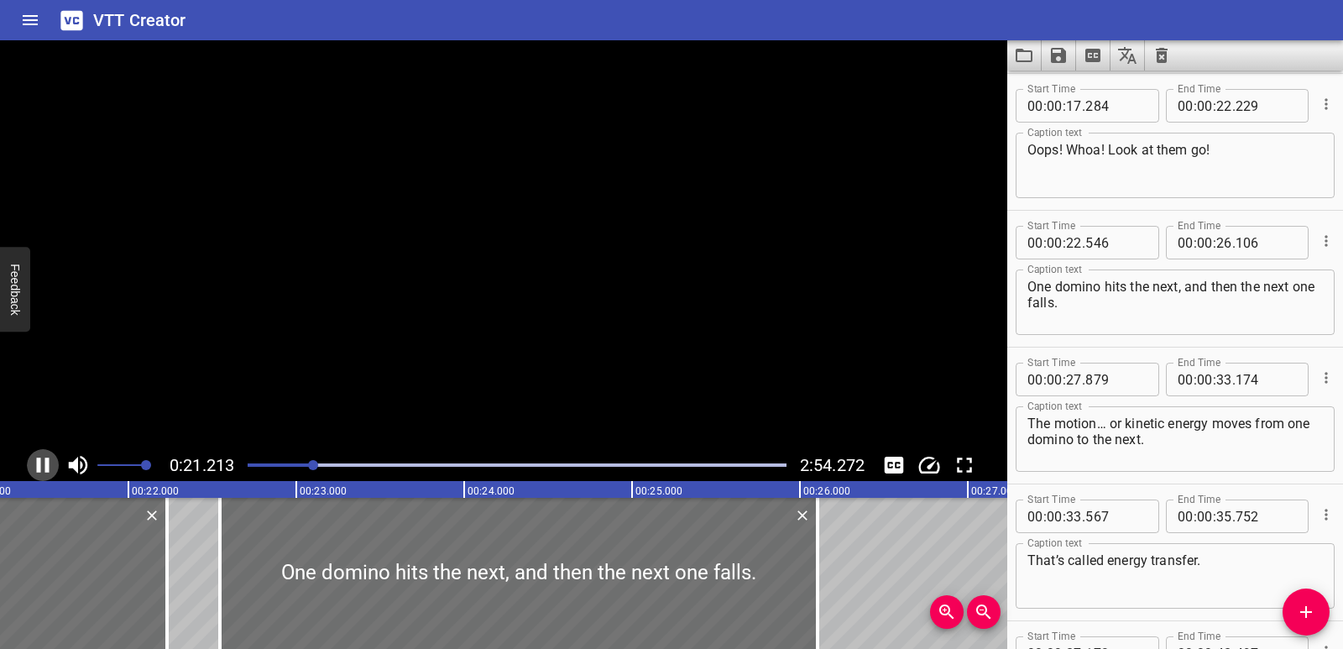
click at [44, 460] on icon "Play/Pause" at bounding box center [42, 464] width 25 height 25
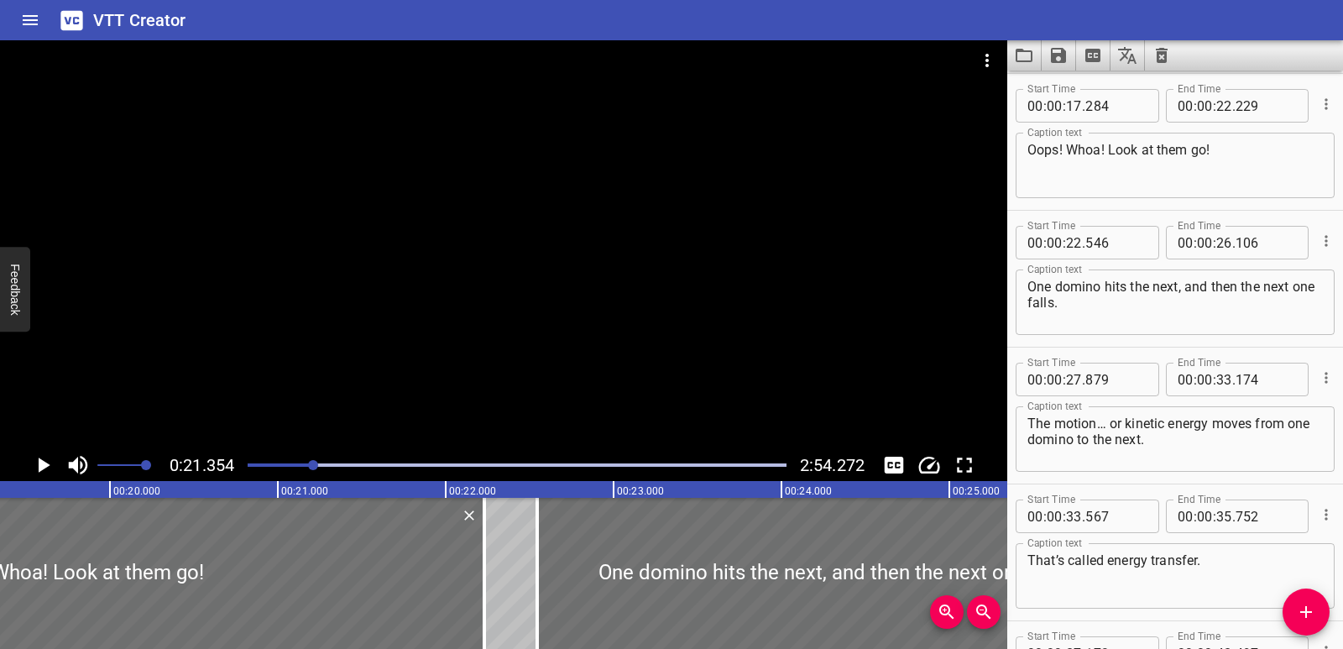
scroll to position [0, 3196]
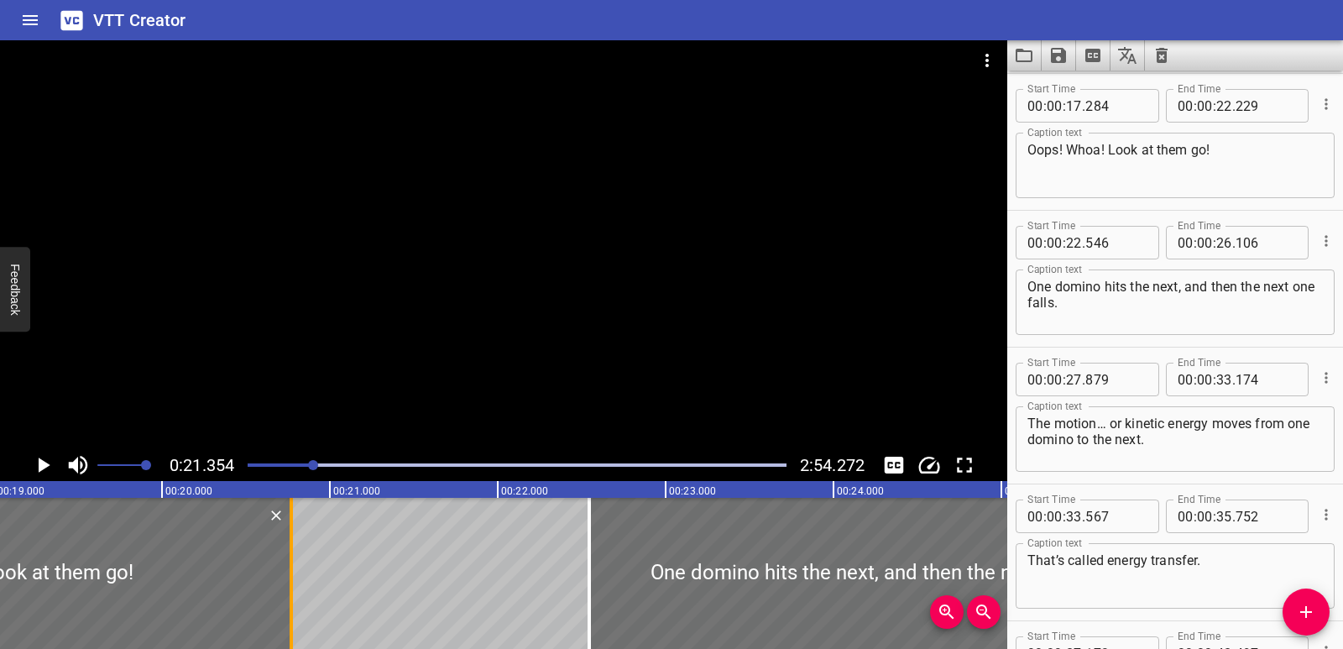
drag, startPoint x: 539, startPoint y: 592, endPoint x: 294, endPoint y: 594, distance: 245.1
click at [294, 594] on div at bounding box center [291, 573] width 17 height 151
type input "20"
type input "769"
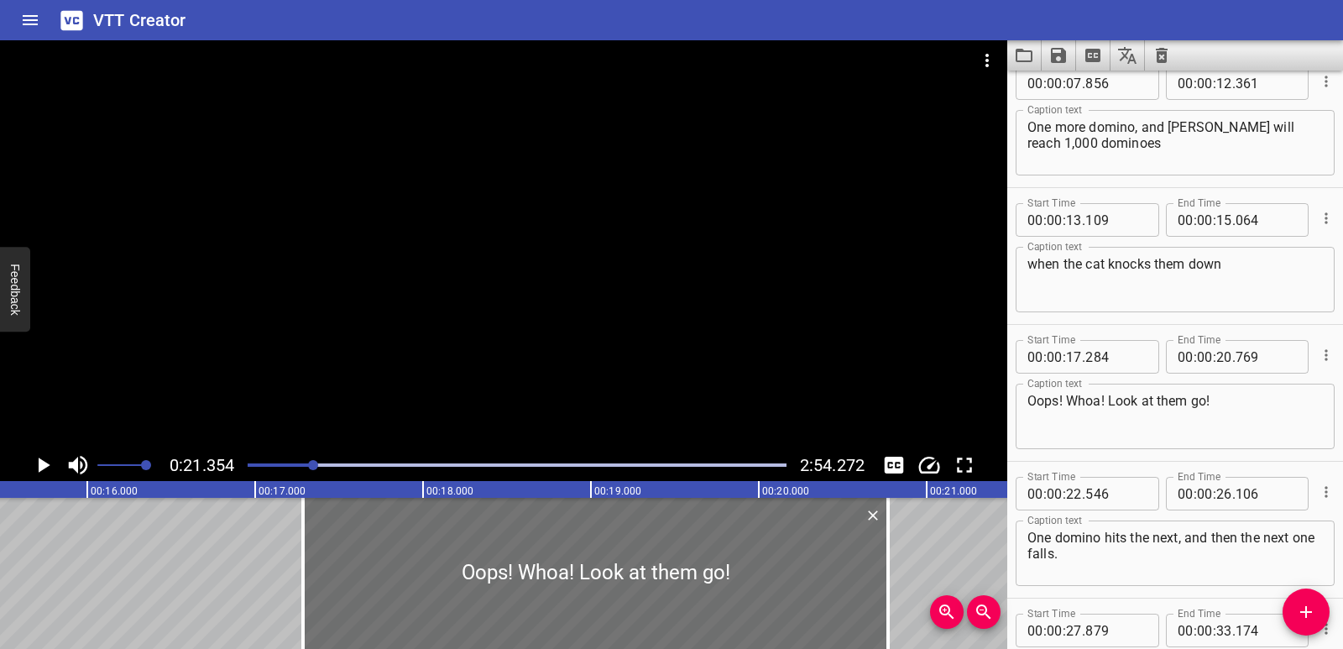
scroll to position [159, 0]
drag, startPoint x: 1068, startPoint y: 401, endPoint x: 1022, endPoint y: 401, distance: 45.3
click at [1022, 401] on div "Oops! Whoa! Look at them go! Caption text" at bounding box center [1175, 416] width 319 height 65
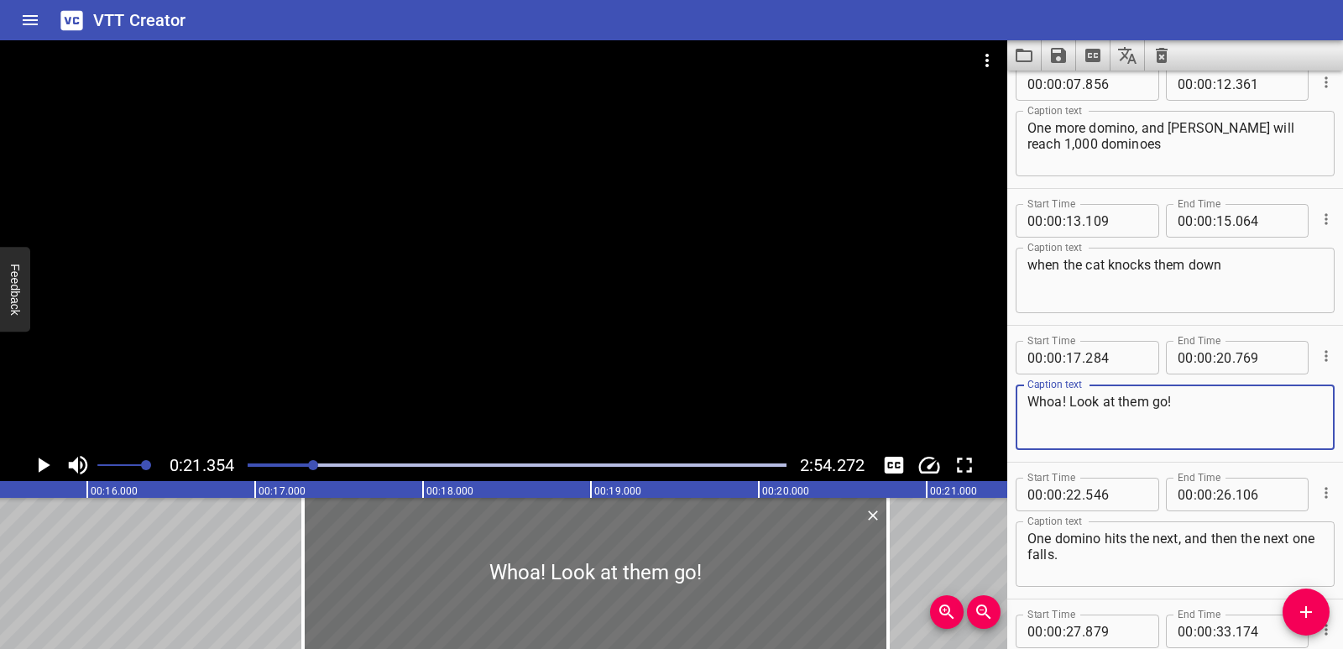
type textarea "Whoa! Look at them go!"
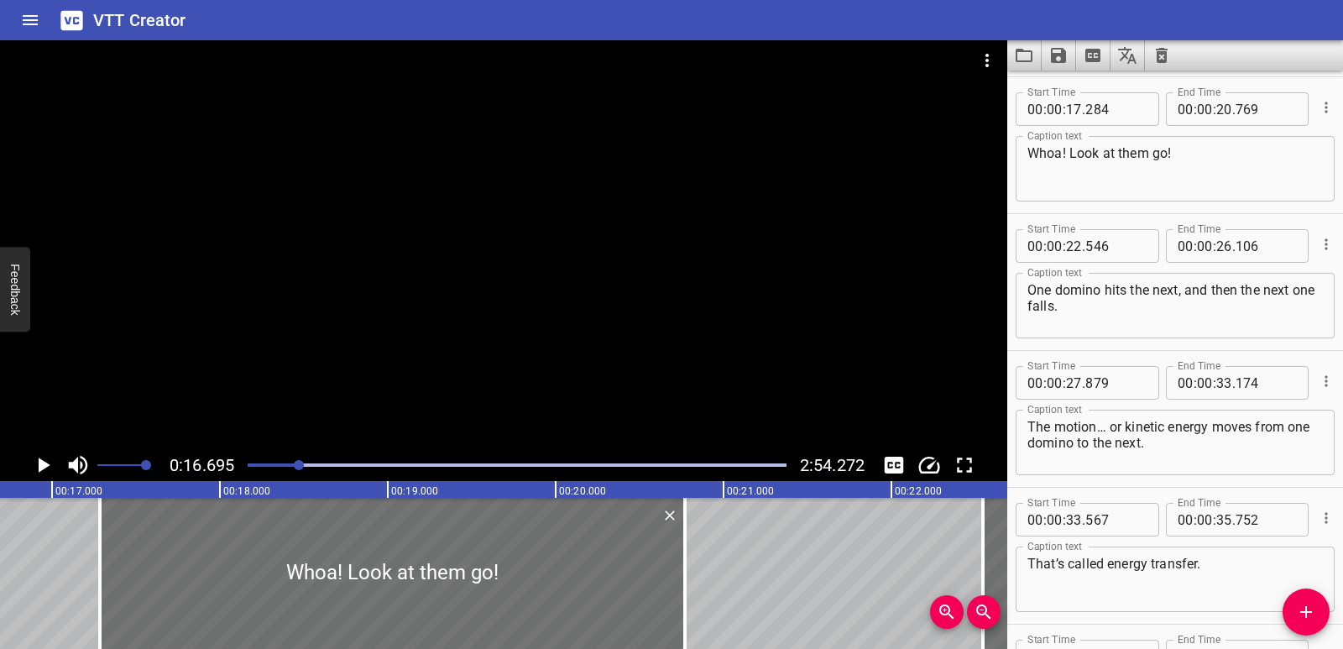
scroll to position [0, 2803]
click at [1312, 617] on icon "Add Cue" at bounding box center [1306, 612] width 20 height 20
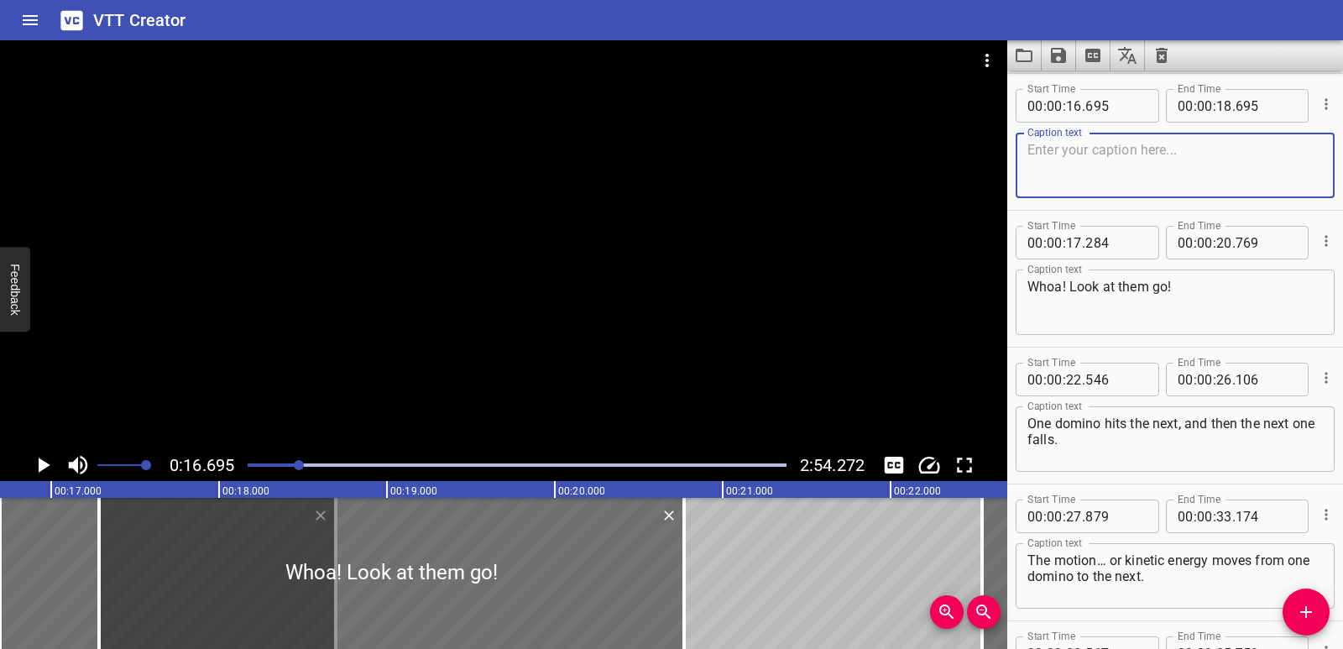
click at [1091, 161] on textarea at bounding box center [1174, 166] width 295 height 48
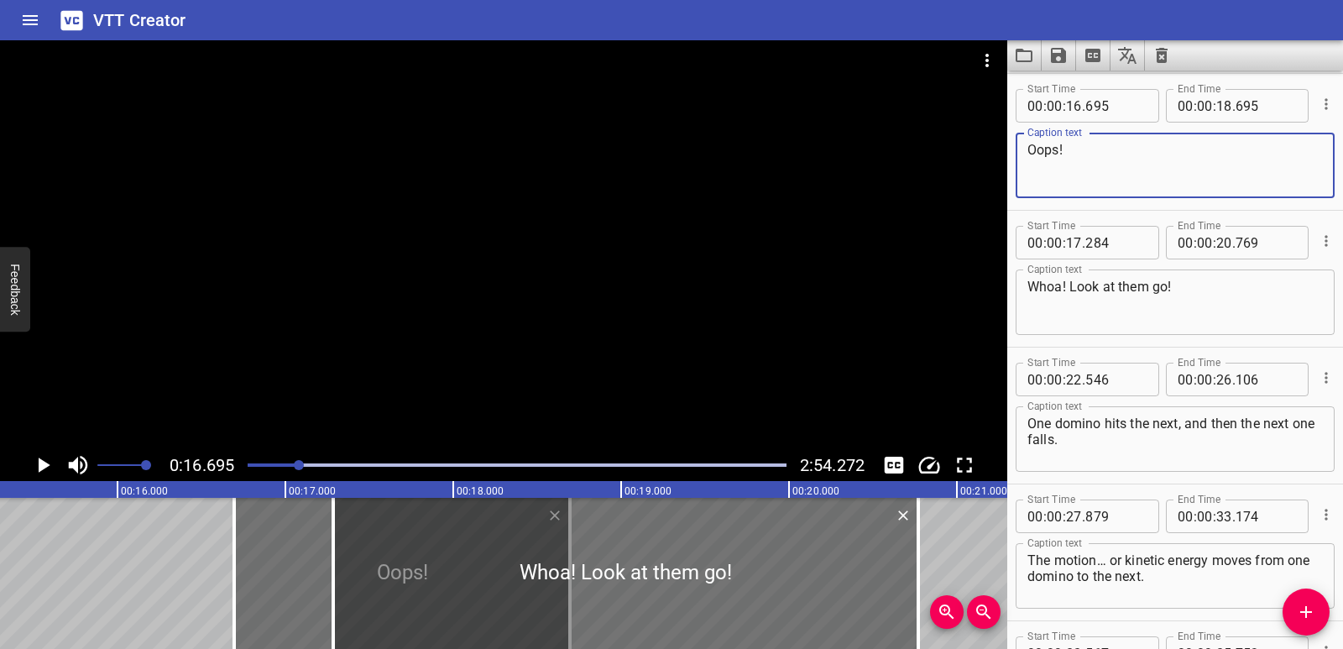
scroll to position [0, 2492]
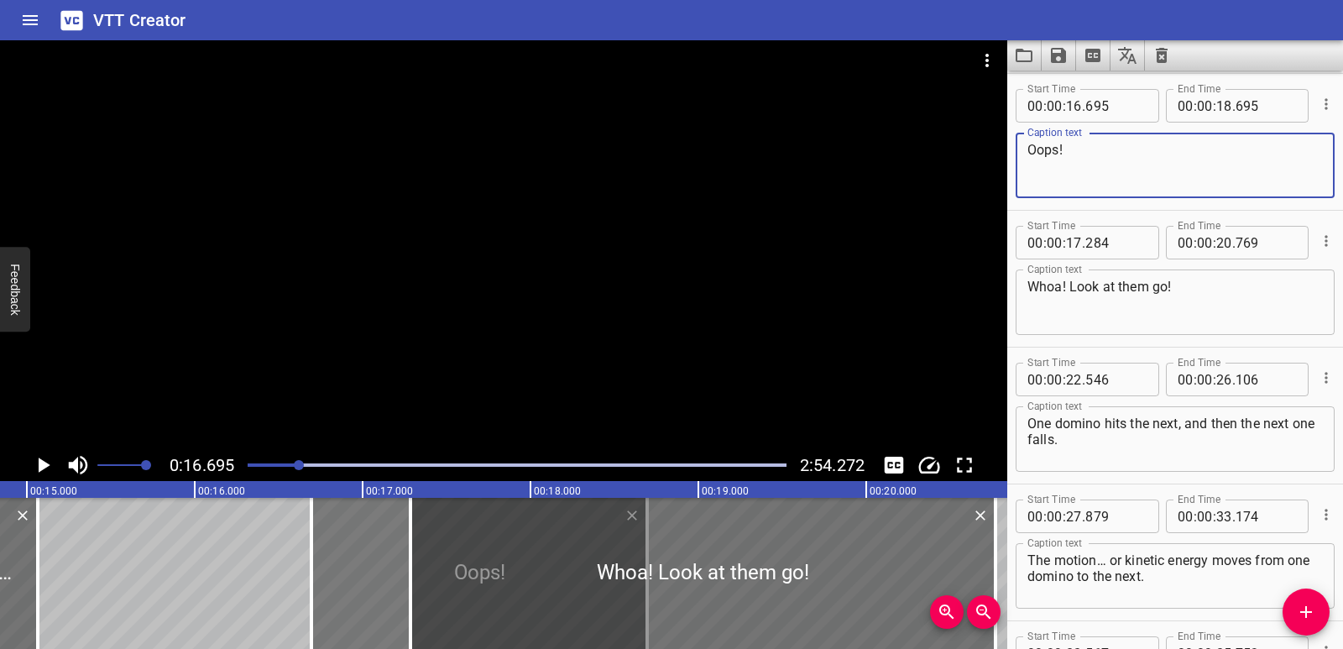
type textarea "Oops!"
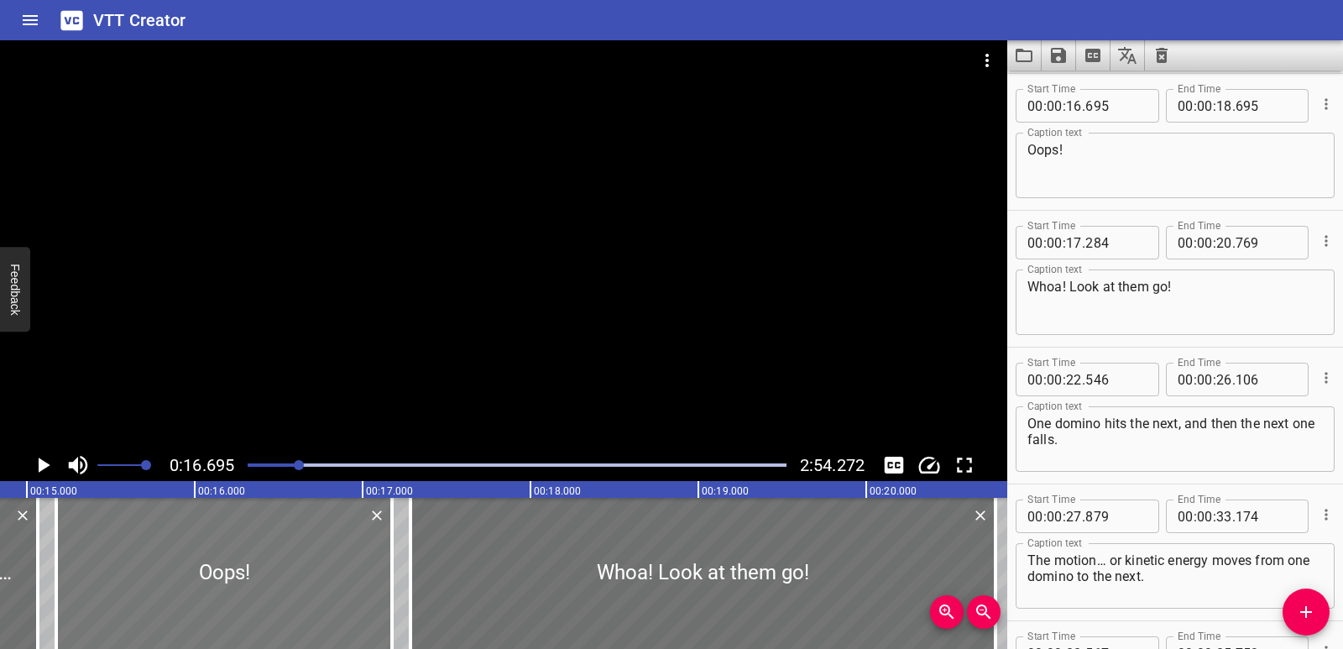
drag, startPoint x: 332, startPoint y: 586, endPoint x: 77, endPoint y: 562, distance: 256.3
click at [77, 562] on div at bounding box center [224, 573] width 336 height 151
type input "15"
type input "175"
type input "17"
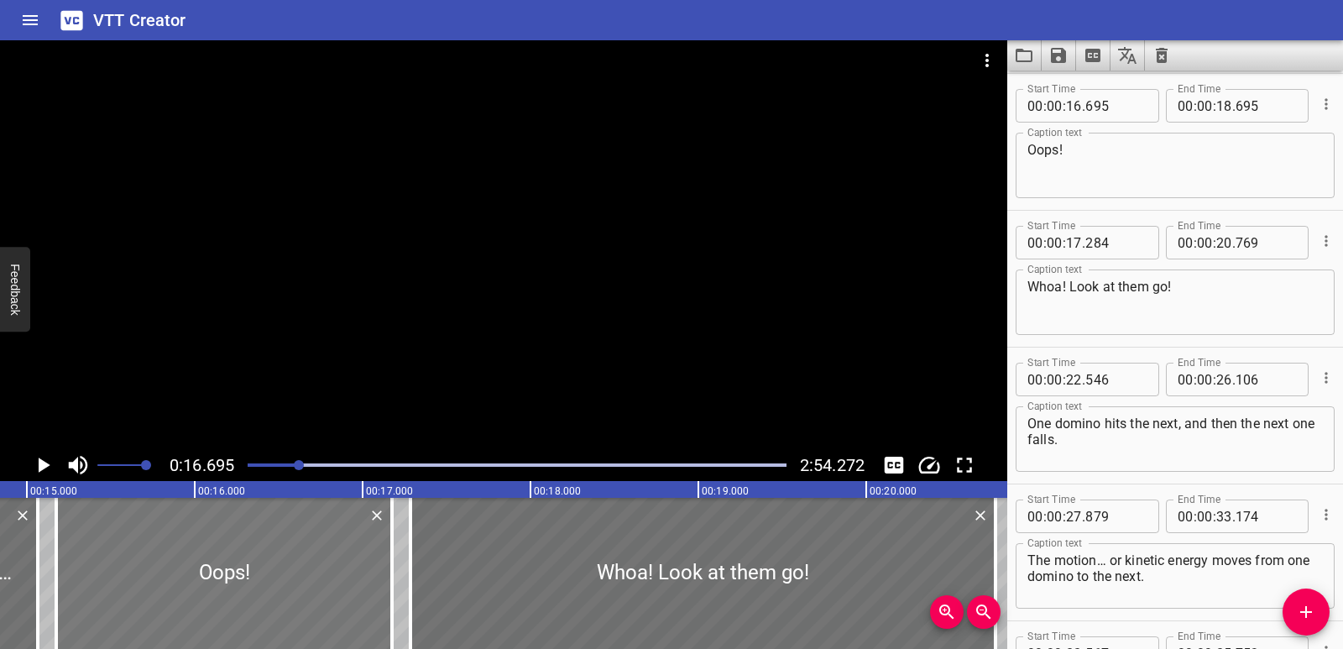
type input "175"
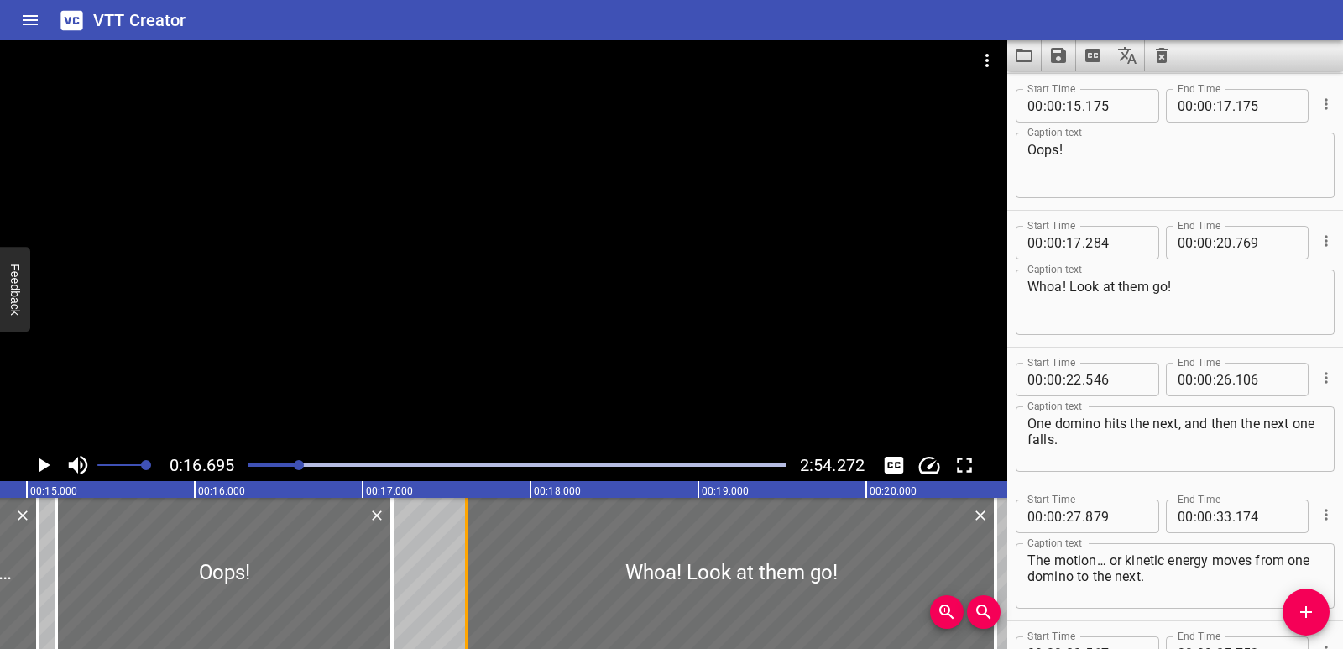
drag, startPoint x: 416, startPoint y: 571, endPoint x: 473, endPoint y: 572, distance: 56.2
click at [473, 572] on div at bounding box center [466, 573] width 17 height 151
type input "619"
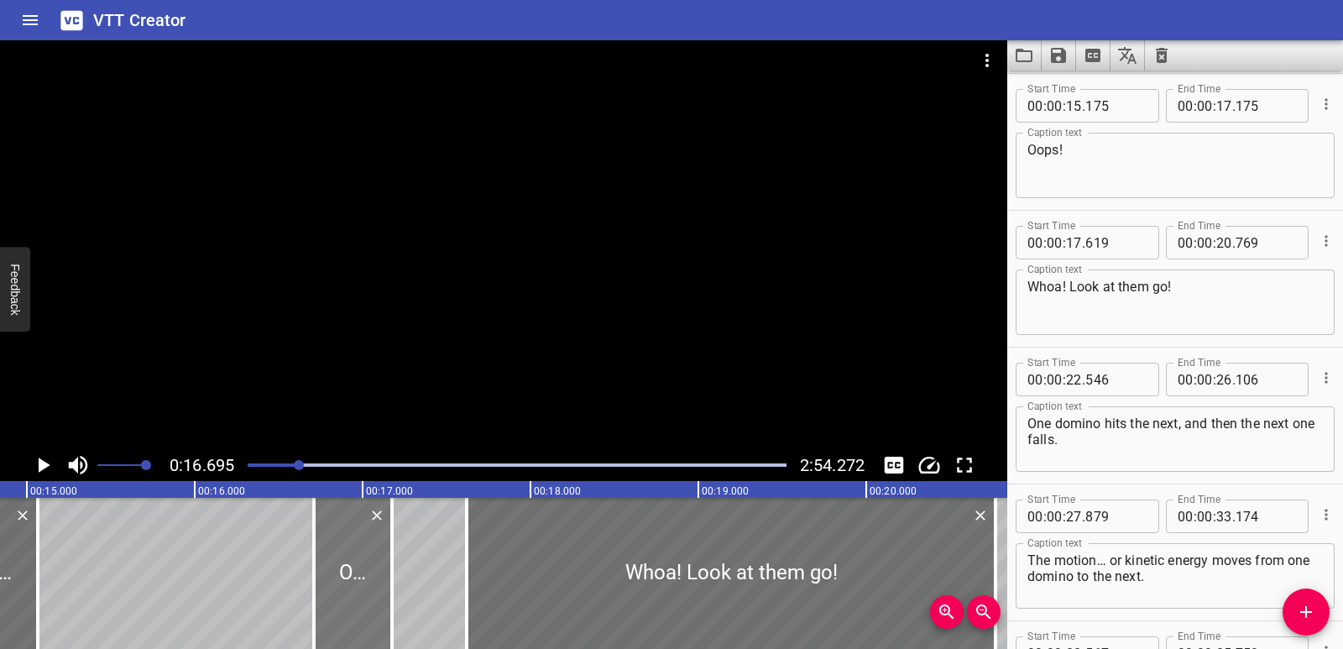
drag, startPoint x: 63, startPoint y: 553, endPoint x: 332, endPoint y: 572, distance: 270.1
click at [322, 565] on div at bounding box center [314, 573] width 17 height 151
type input "16"
type input "715"
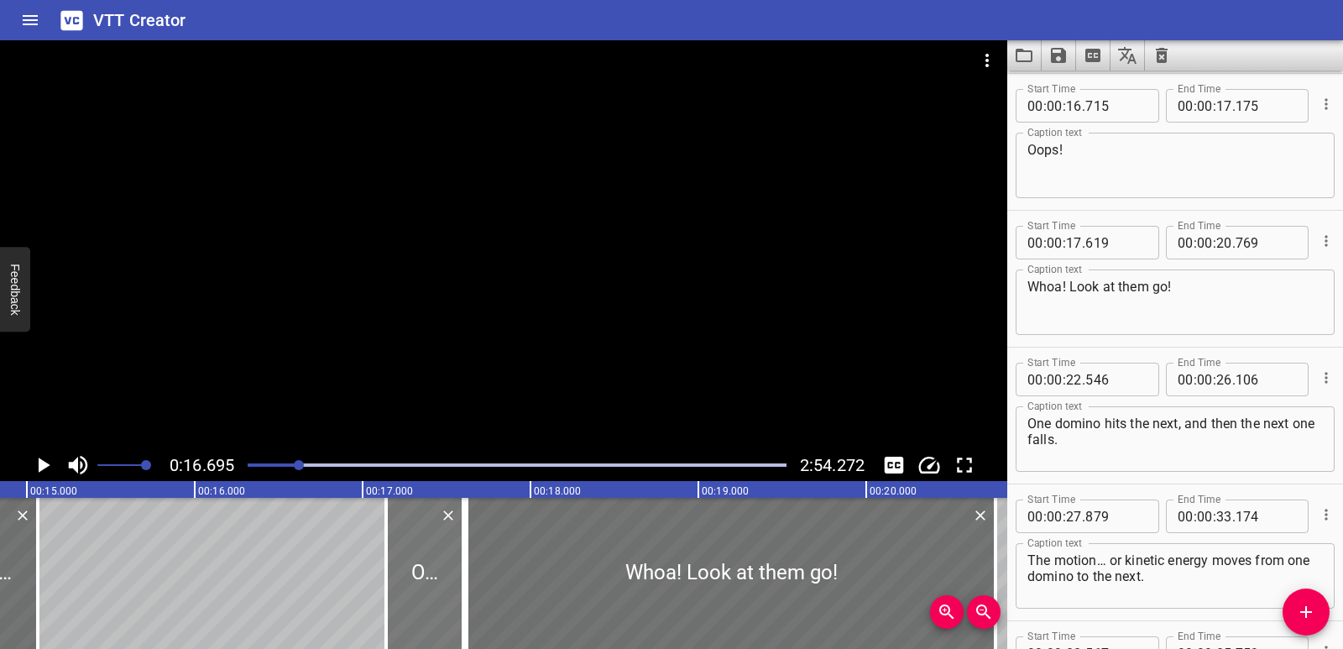
drag, startPoint x: 353, startPoint y: 565, endPoint x: 425, endPoint y: 561, distance: 71.5
click at [425, 561] on div at bounding box center [424, 573] width 77 height 151
type input "17"
type input "140"
type input "600"
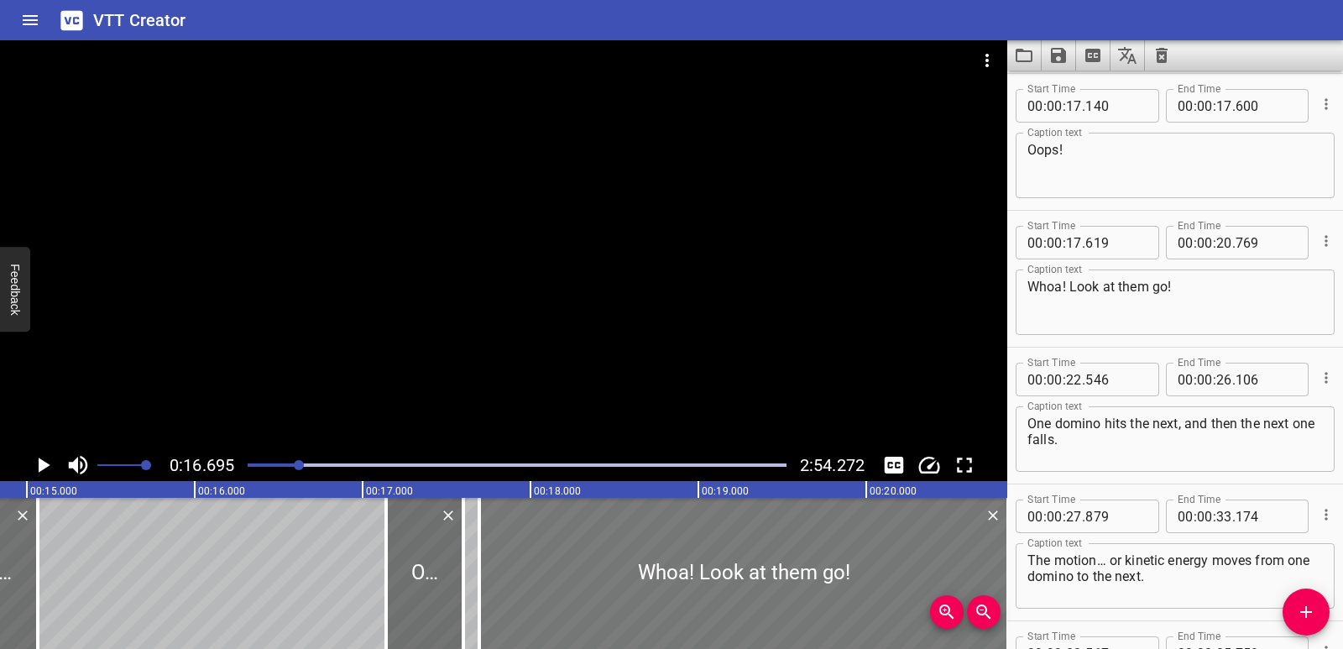
drag, startPoint x: 476, startPoint y: 572, endPoint x: 489, endPoint y: 573, distance: 12.6
click at [489, 573] on div at bounding box center [743, 573] width 529 height 151
type input "694"
type input "844"
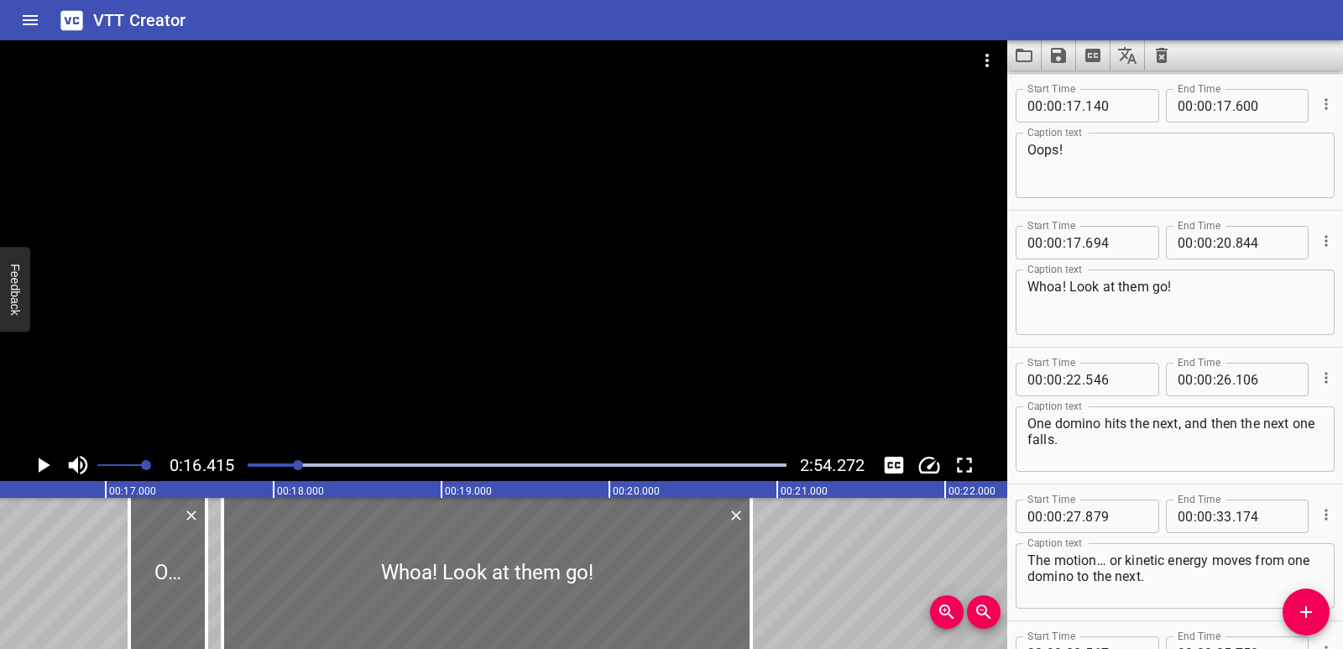
scroll to position [0, 2756]
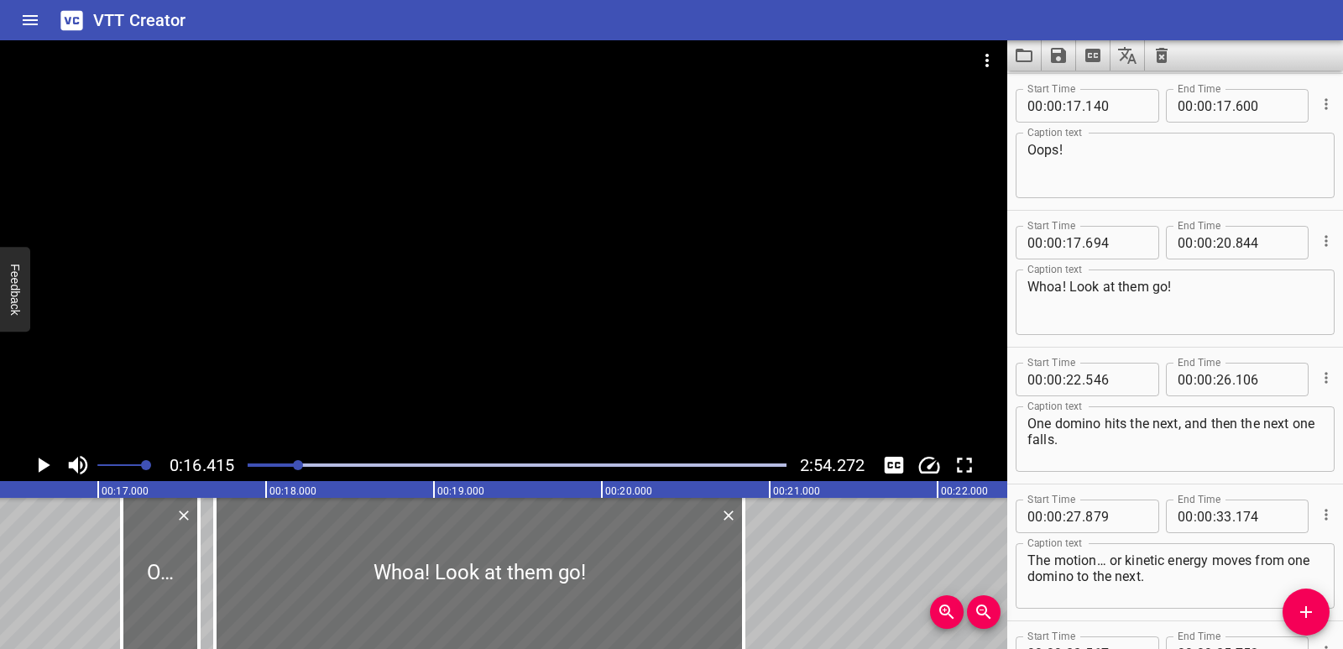
click at [55, 468] on icon "Play/Pause" at bounding box center [42, 464] width 25 height 25
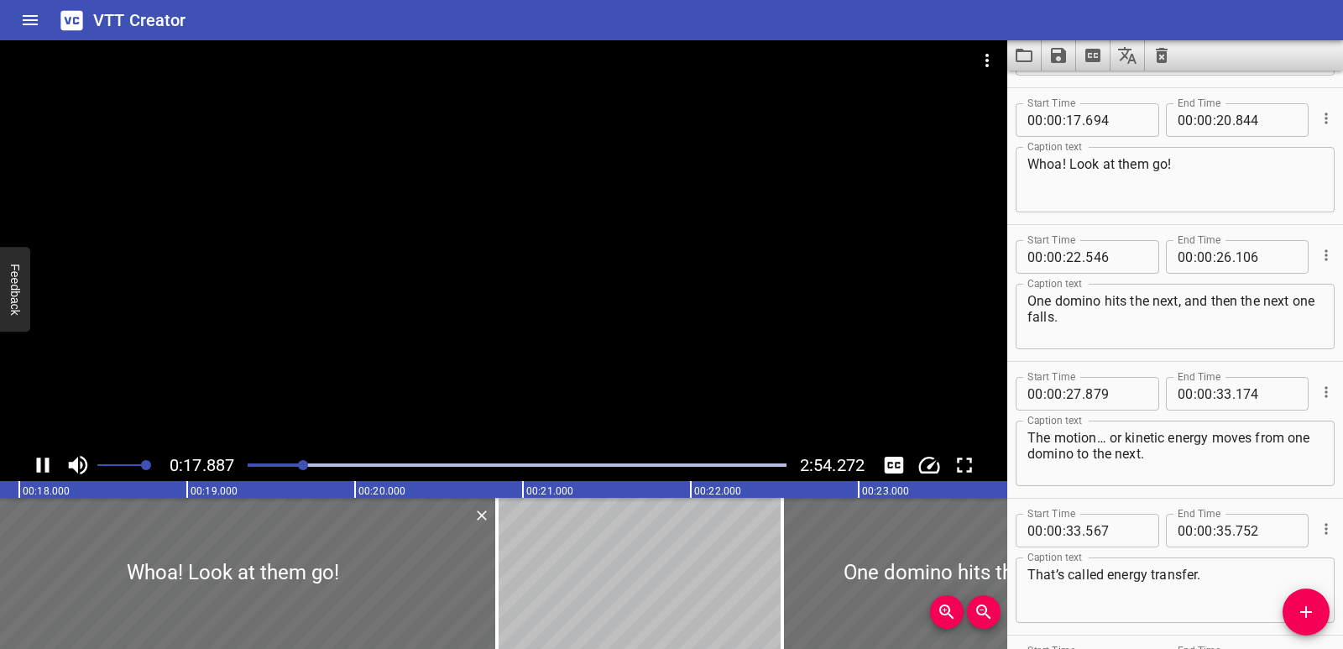
scroll to position [547, 0]
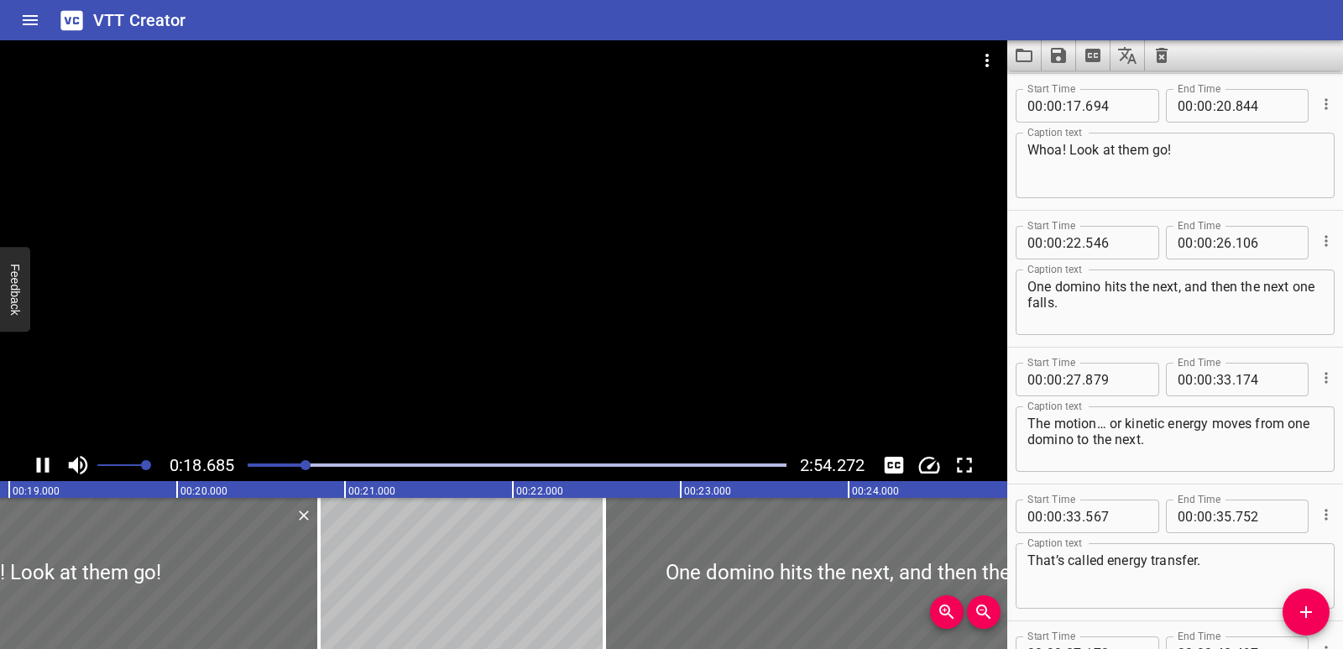
click at [45, 468] on icon "Play/Pause" at bounding box center [43, 465] width 13 height 15
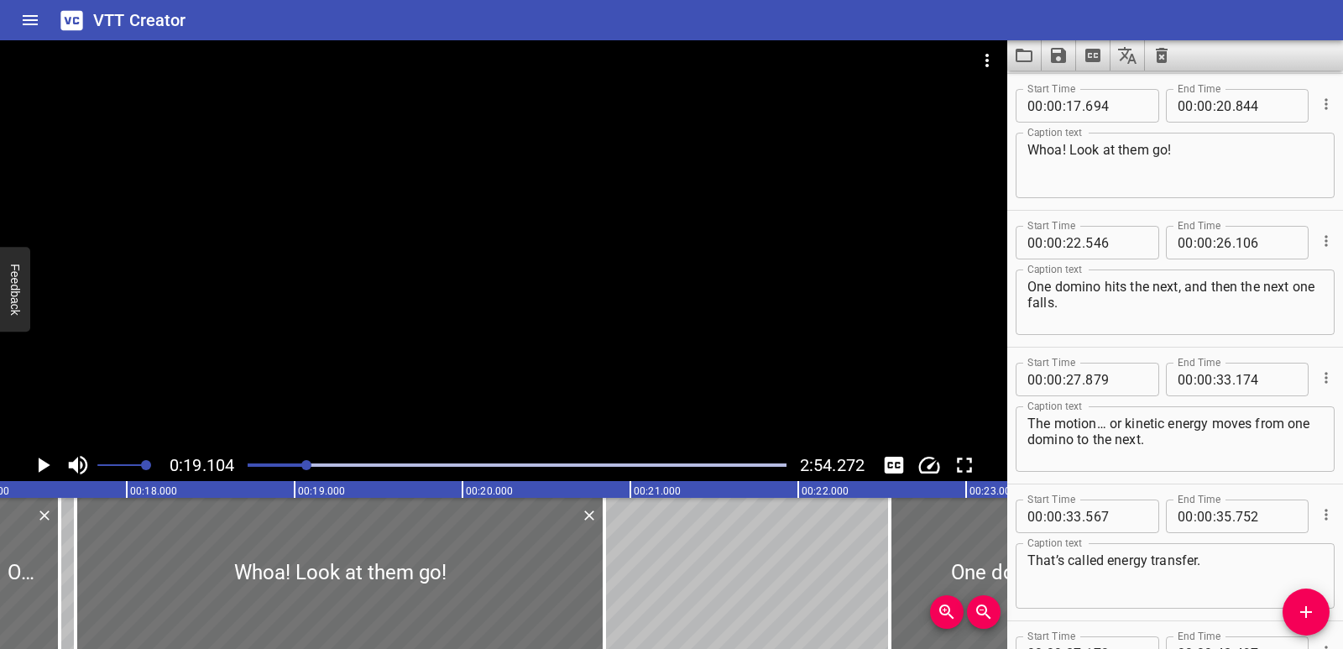
scroll to position [0, 2818]
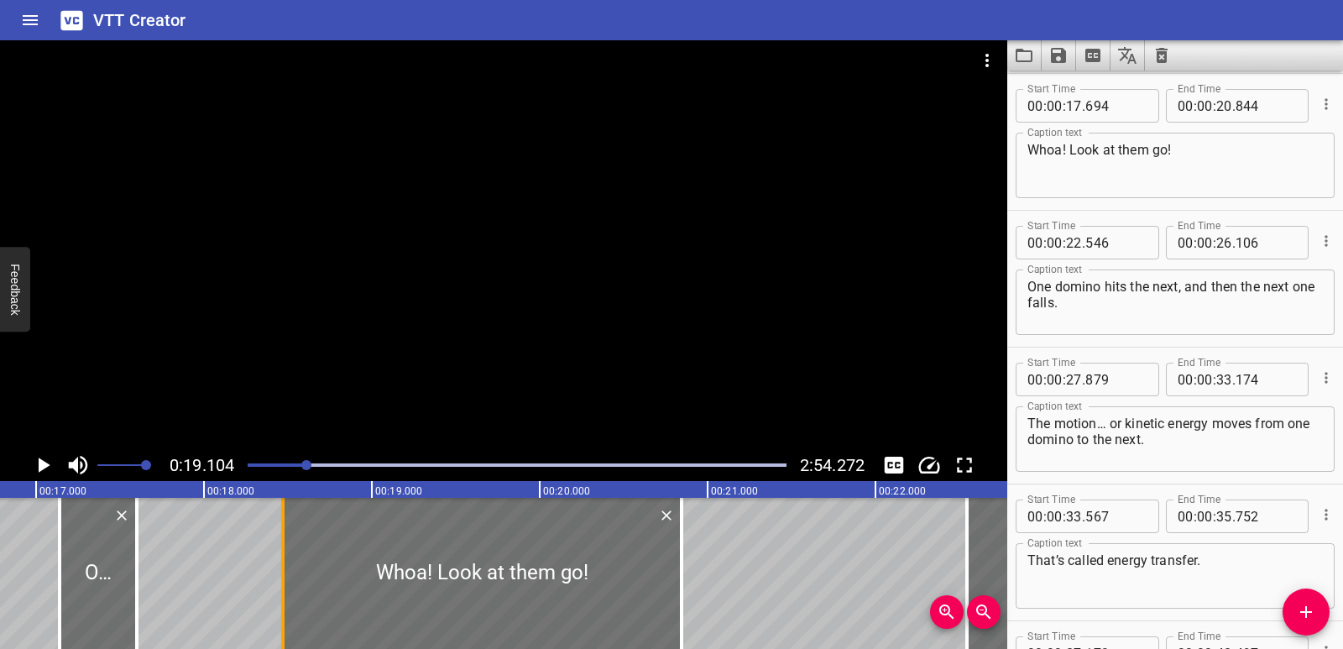
drag, startPoint x: 159, startPoint y: 590, endPoint x: 289, endPoint y: 583, distance: 130.3
click at [289, 583] on div at bounding box center [283, 573] width 17 height 151
type input "18"
type input "469"
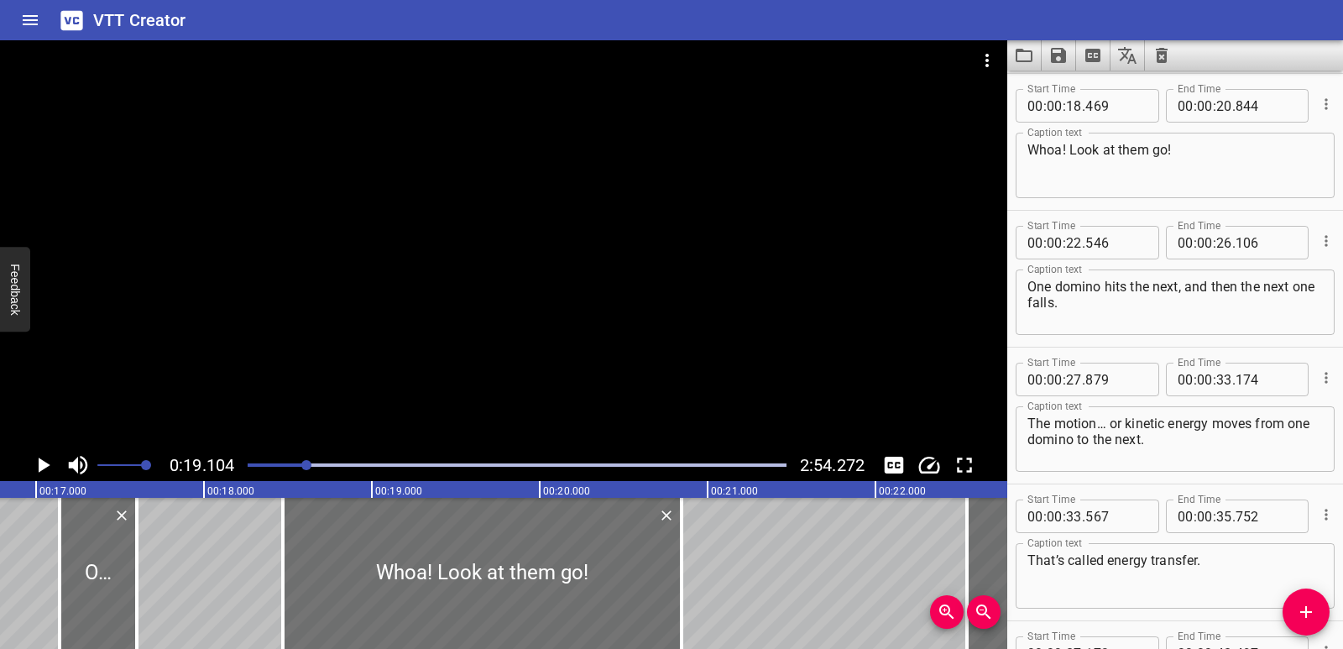
scroll to position [0, 2825]
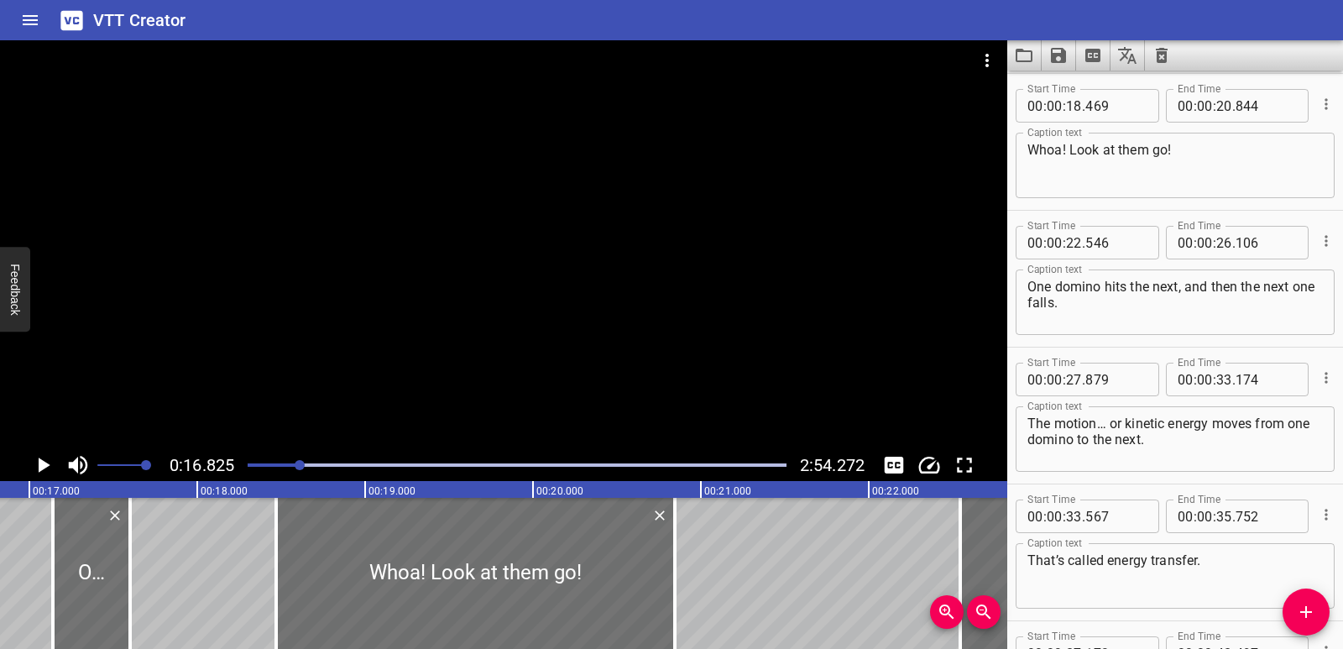
click at [39, 470] on icon "Play/Pause" at bounding box center [45, 465] width 12 height 15
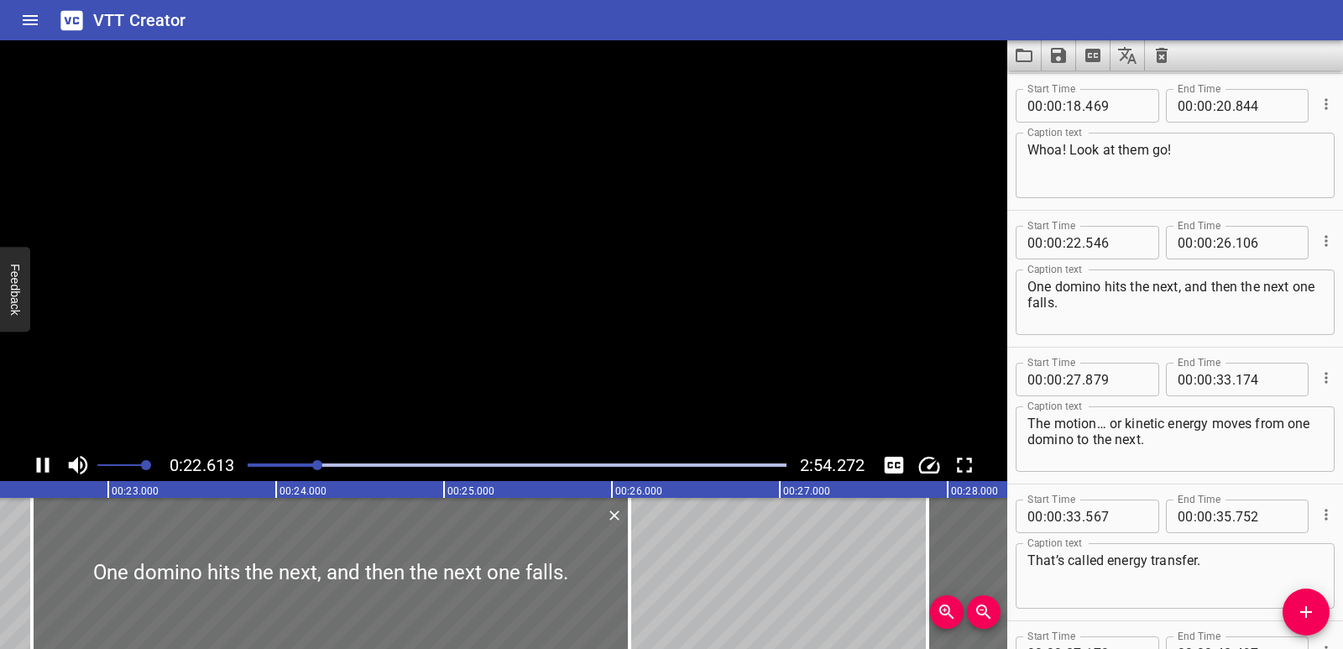
scroll to position [684, 0]
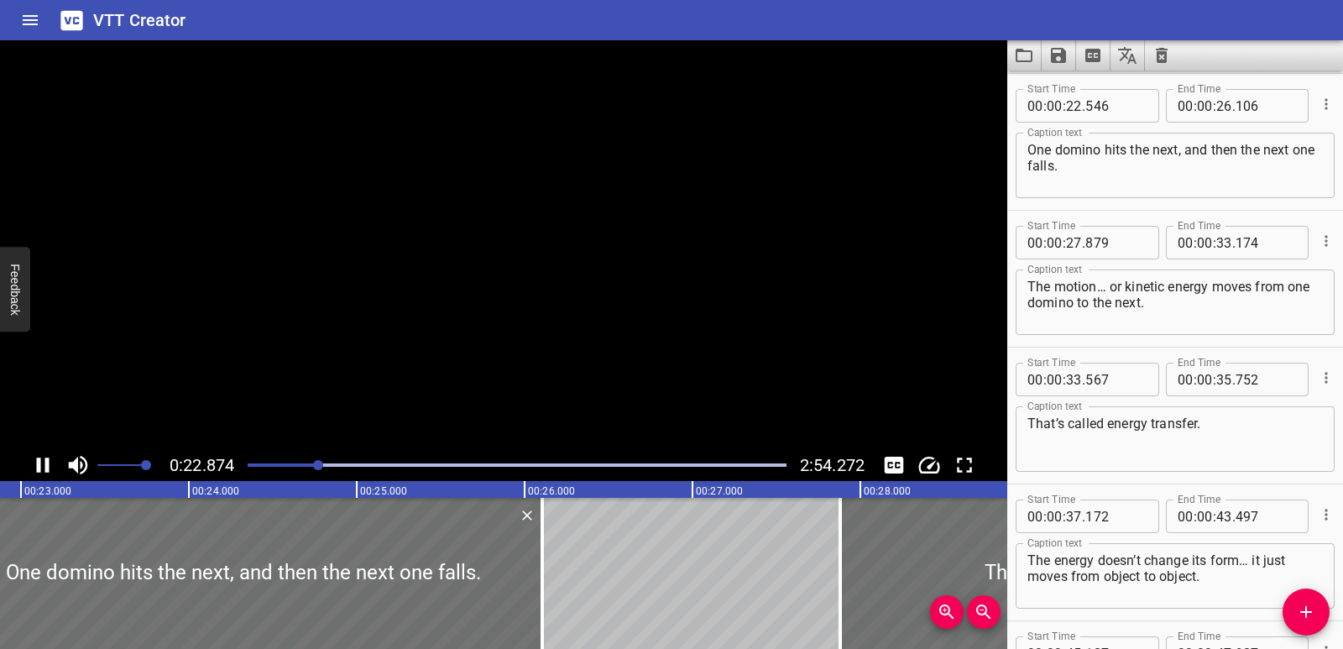
click at [39, 470] on icon "Play/Pause" at bounding box center [43, 465] width 13 height 15
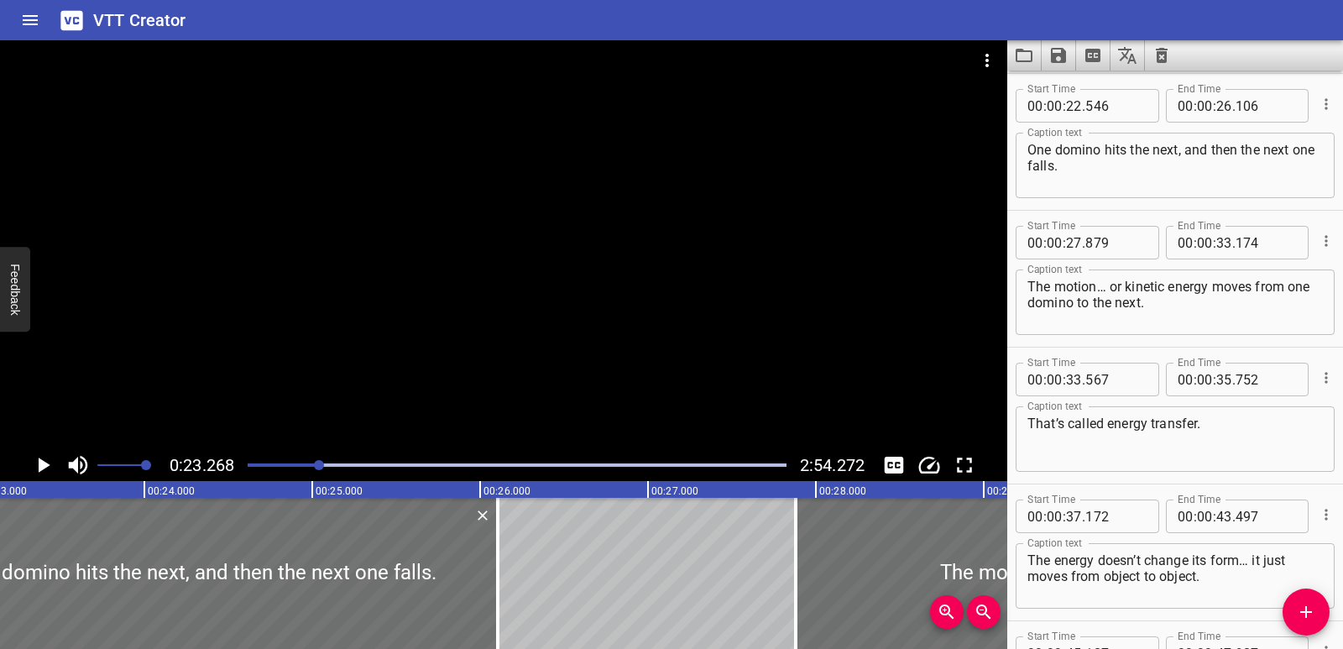
scroll to position [0, 3907]
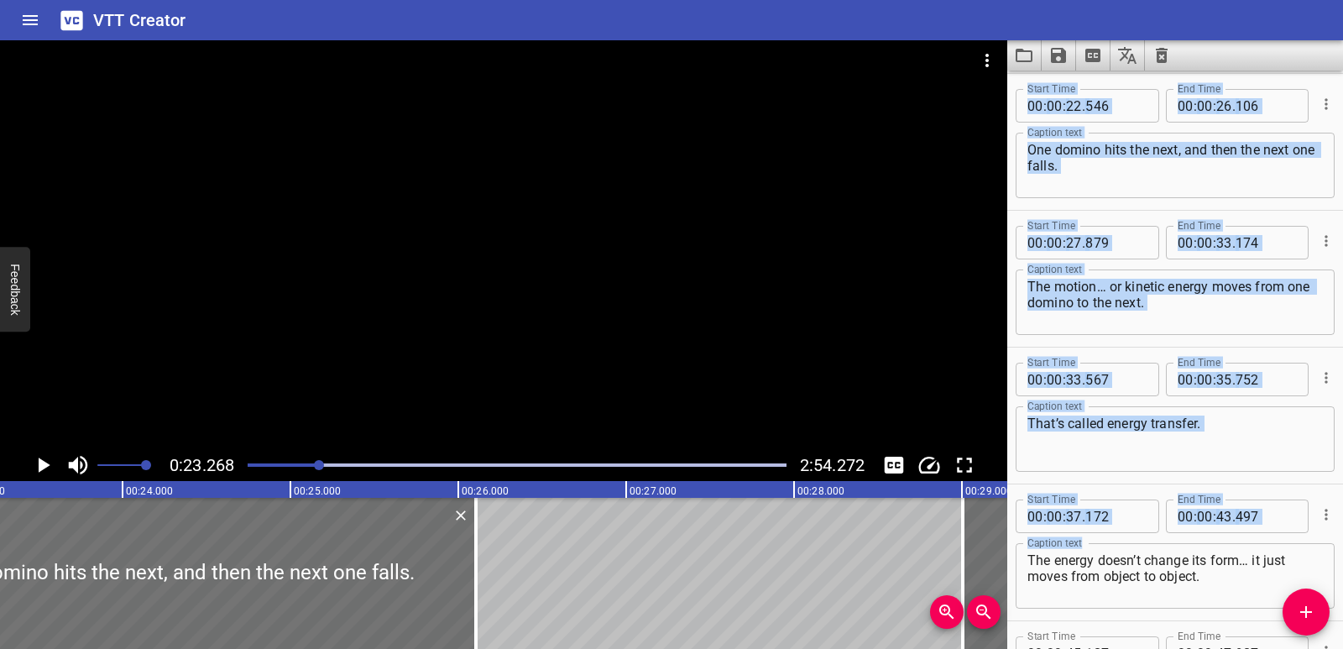
drag, startPoint x: 870, startPoint y: 583, endPoint x: 1059, endPoint y: 553, distance: 191.3
click at [1059, 553] on main "0:23.268 2:54.272 00:00.000 00:01.000 00:02.000 00:03.000 00:04.000 00:05.000 0…" at bounding box center [671, 344] width 1343 height 609
type input "29"
type input "004"
type input "34"
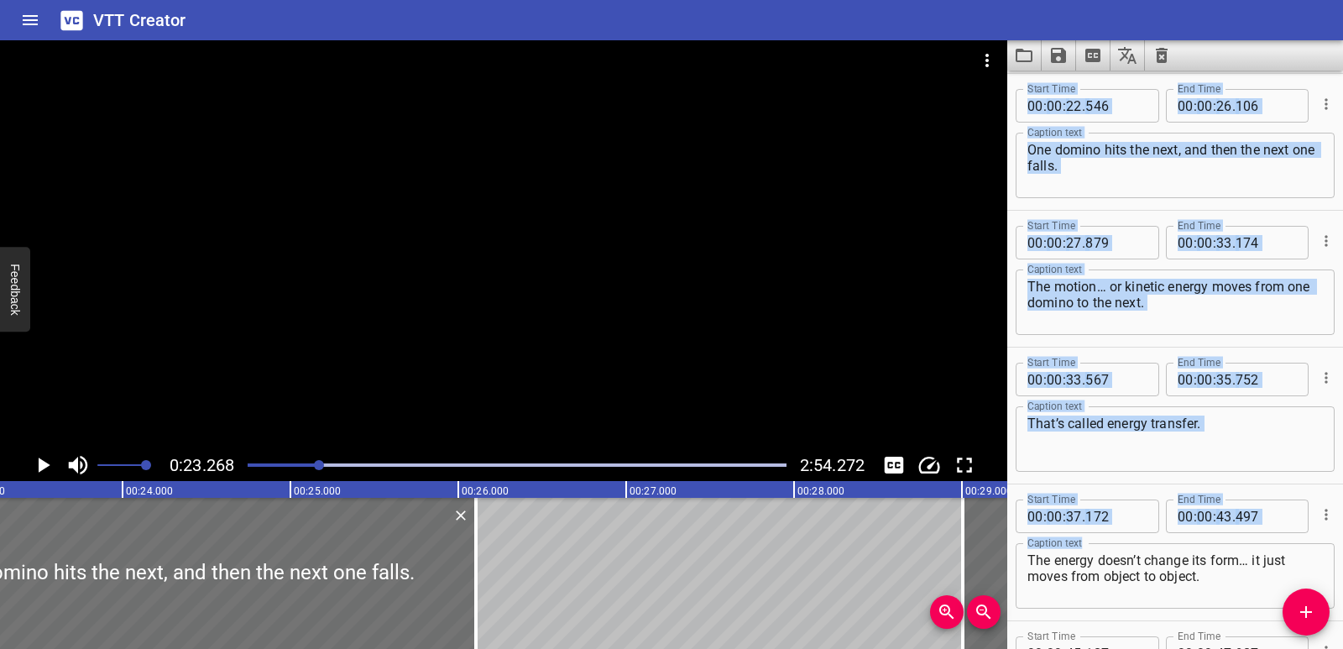
type input "299"
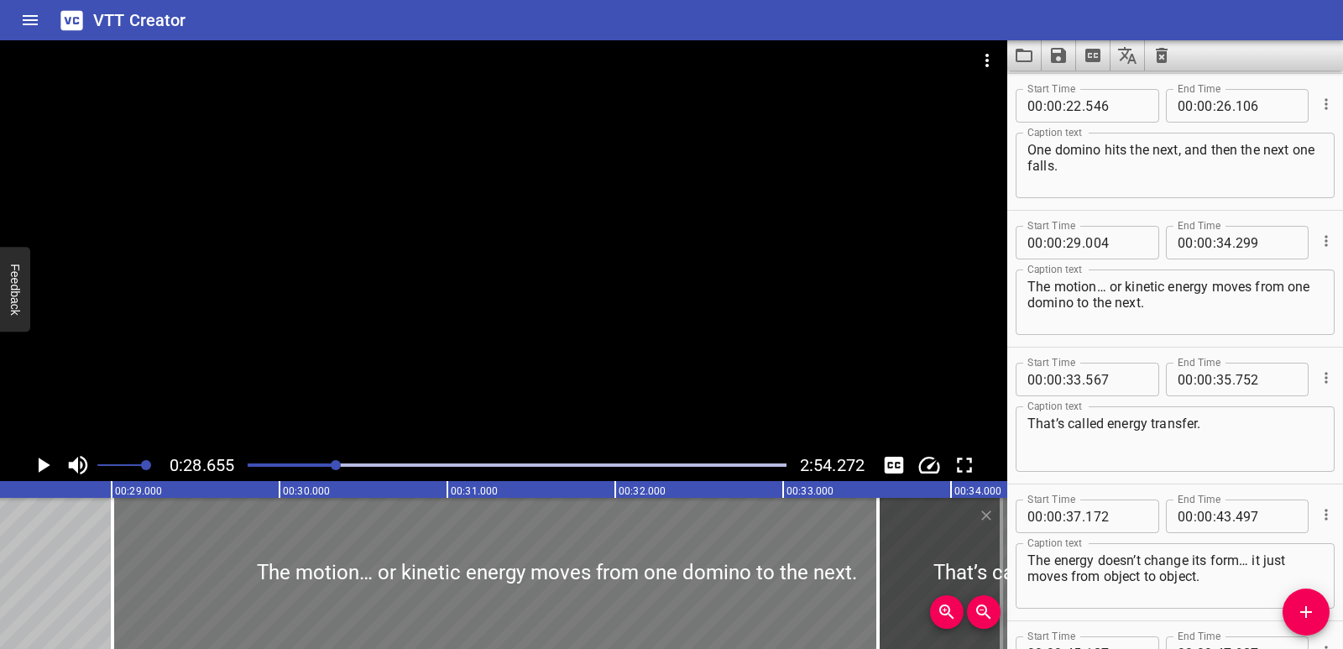
scroll to position [0, 4811]
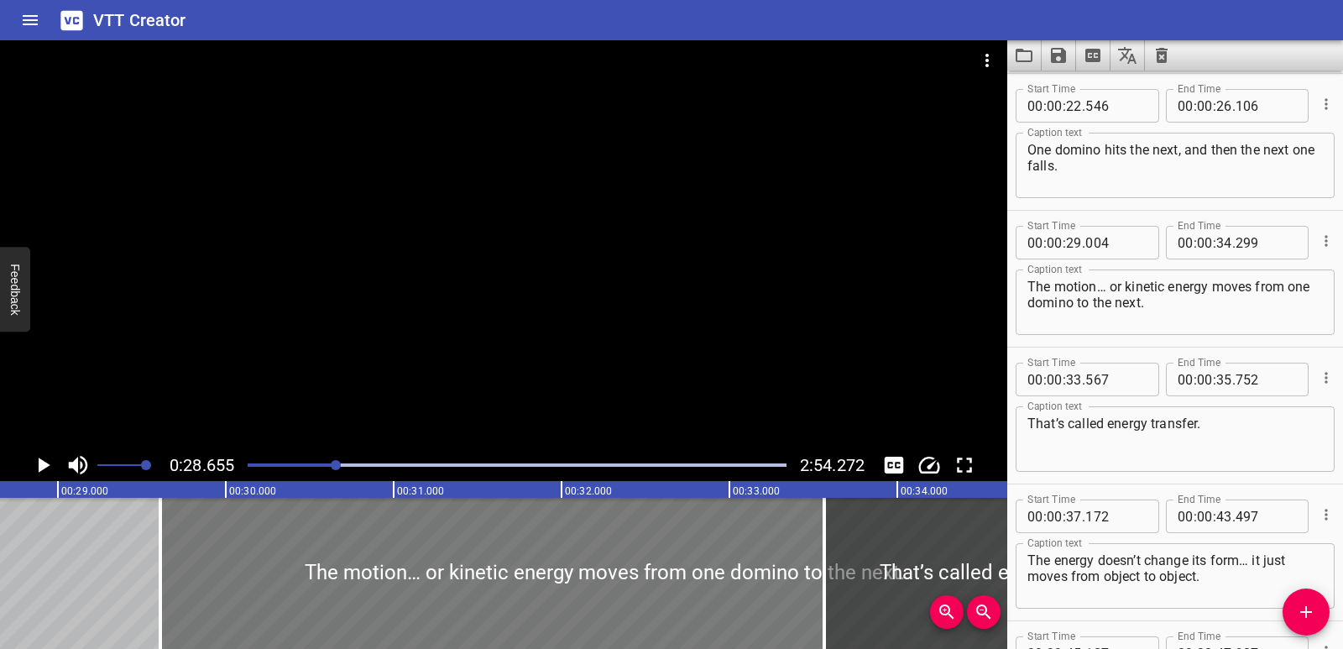
drag, startPoint x: 237, startPoint y: 602, endPoint x: 334, endPoint y: 598, distance: 97.5
click at [334, 598] on div at bounding box center [604, 573] width 889 height 151
type input "609"
type input "904"
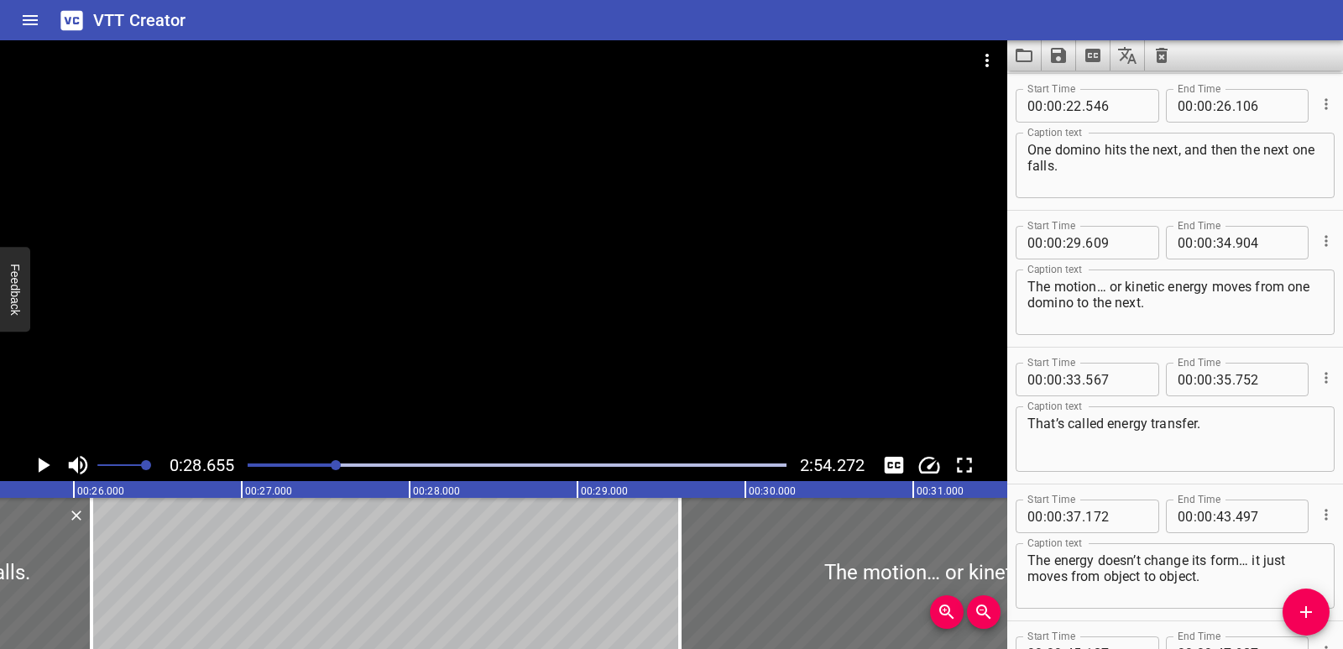
scroll to position [0, 4187]
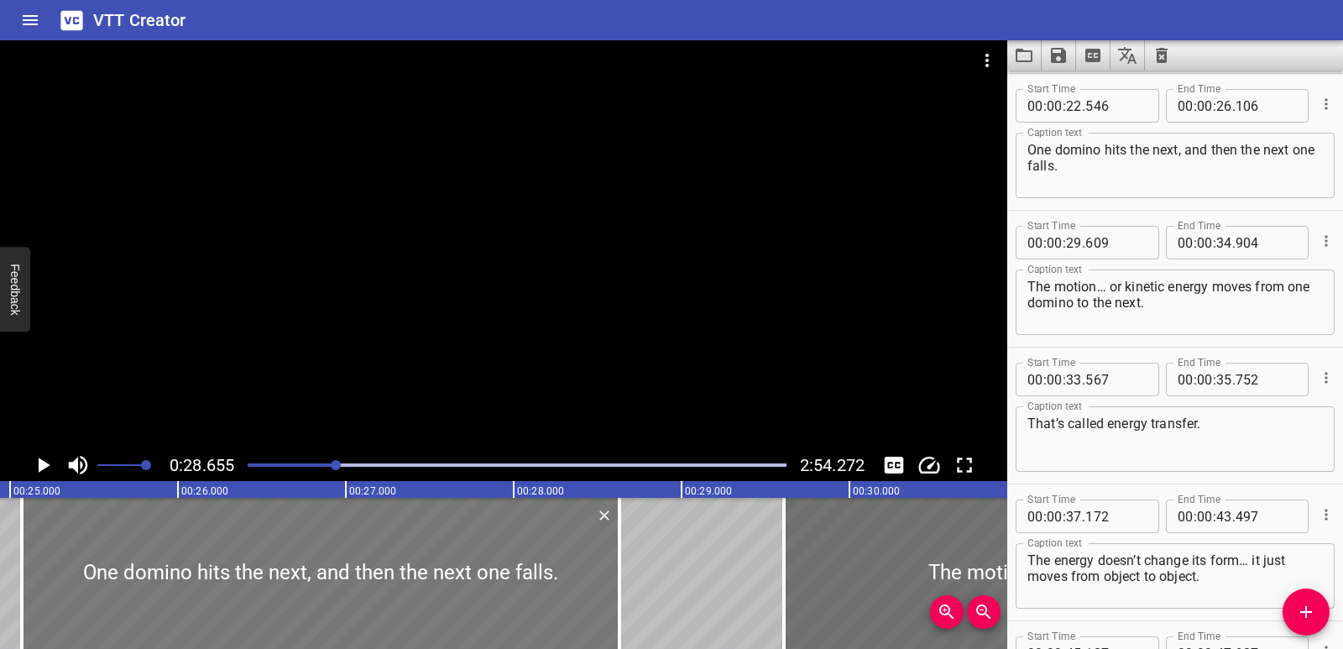
drag, startPoint x: 98, startPoint y: 559, endPoint x: 522, endPoint y: 551, distance: 424.0
click at [522, 551] on div at bounding box center [321, 573] width 598 height 151
type input "25"
type input "071"
type input "28"
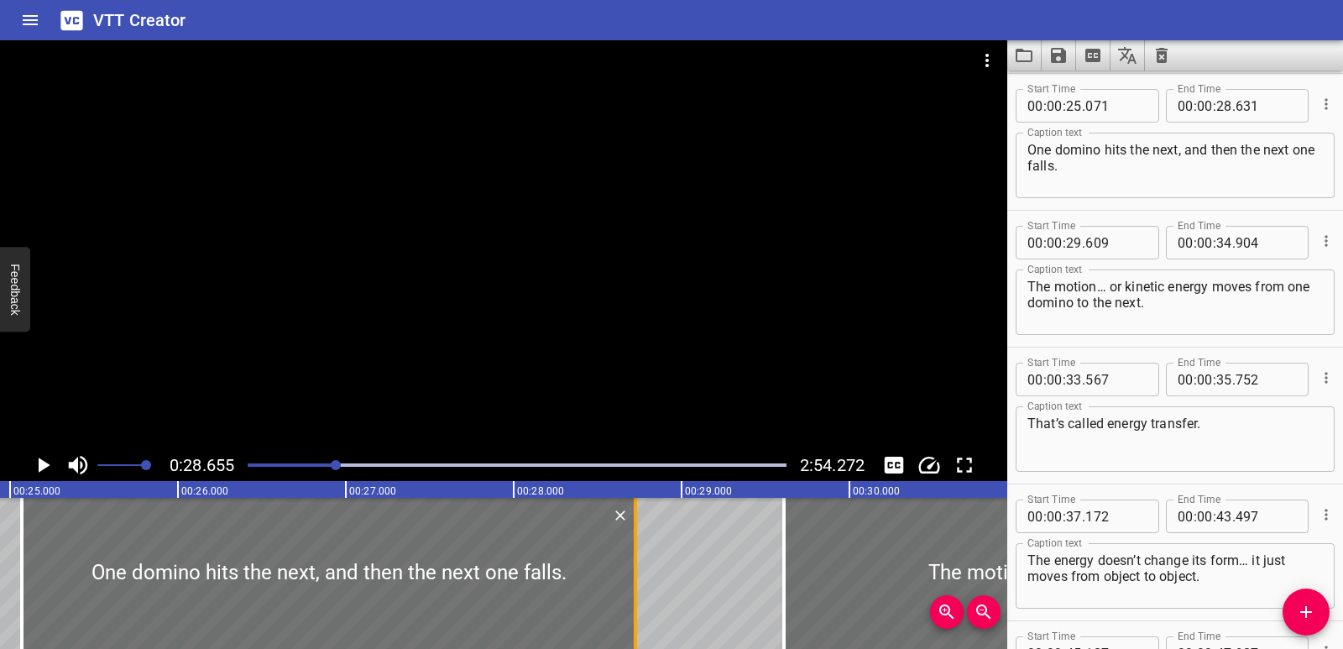
drag, startPoint x: 626, startPoint y: 546, endPoint x: 642, endPoint y: 546, distance: 15.9
click at [642, 546] on div at bounding box center [635, 573] width 17 height 151
type input "726"
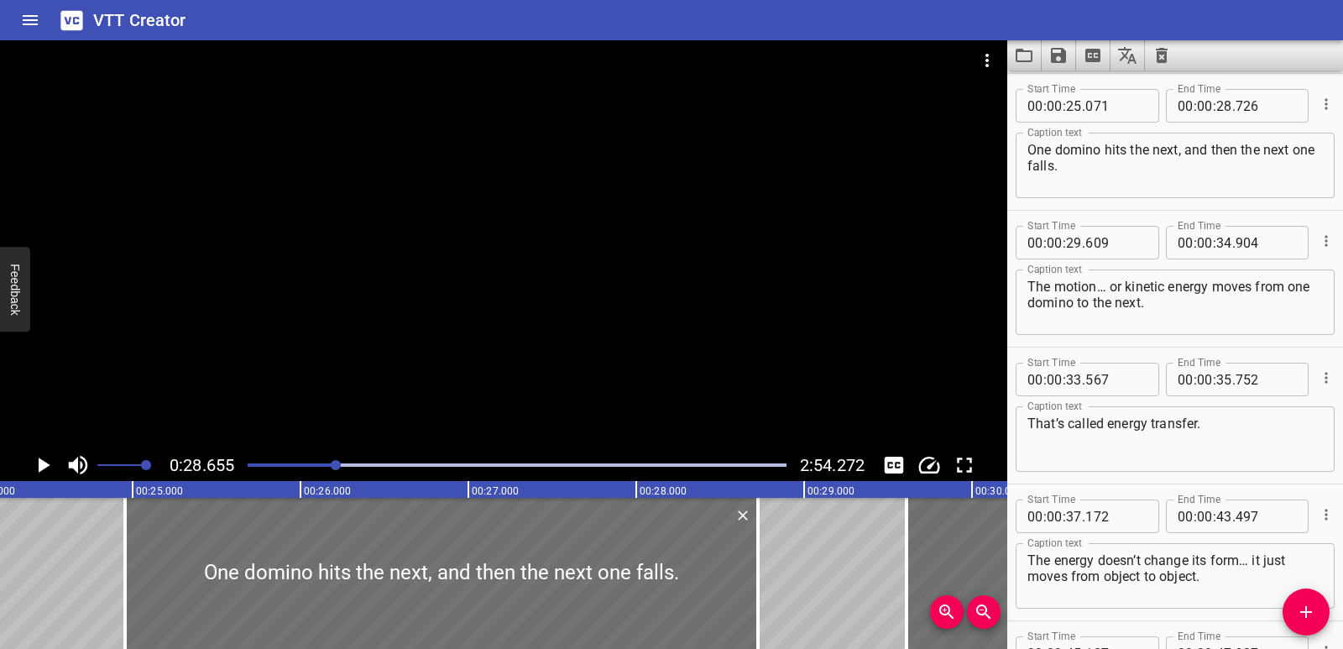
type input "24"
type input "291"
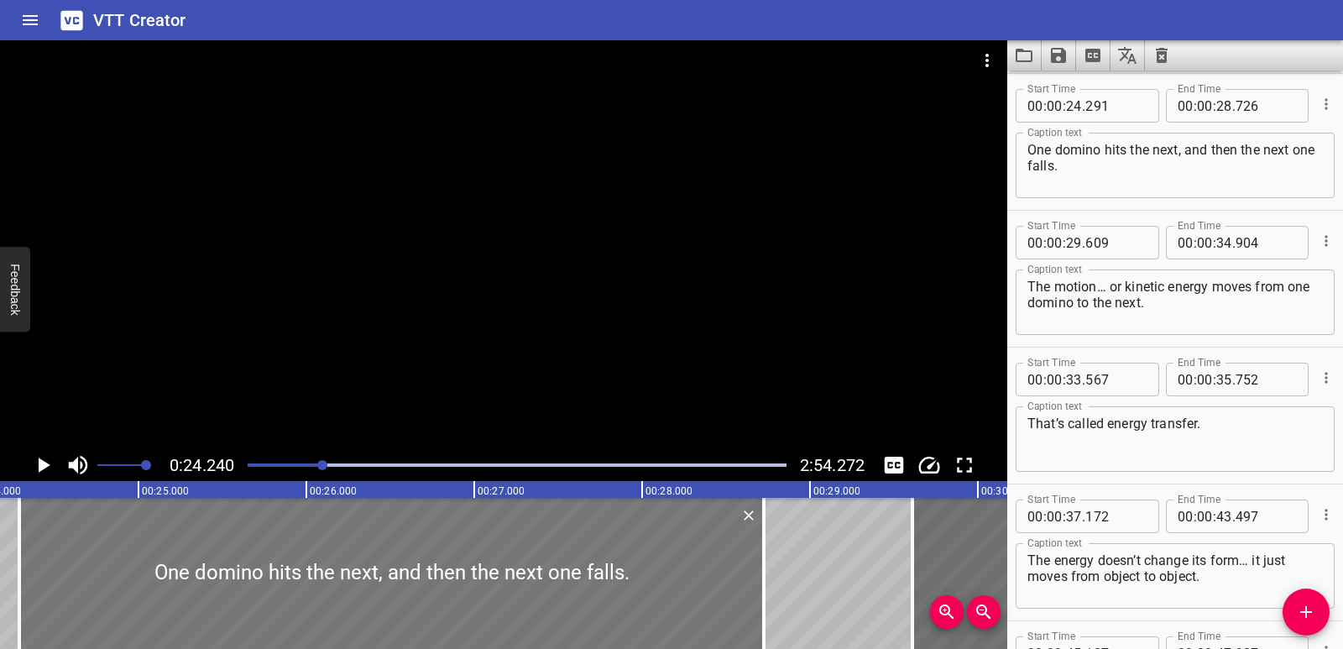
scroll to position [0, 4070]
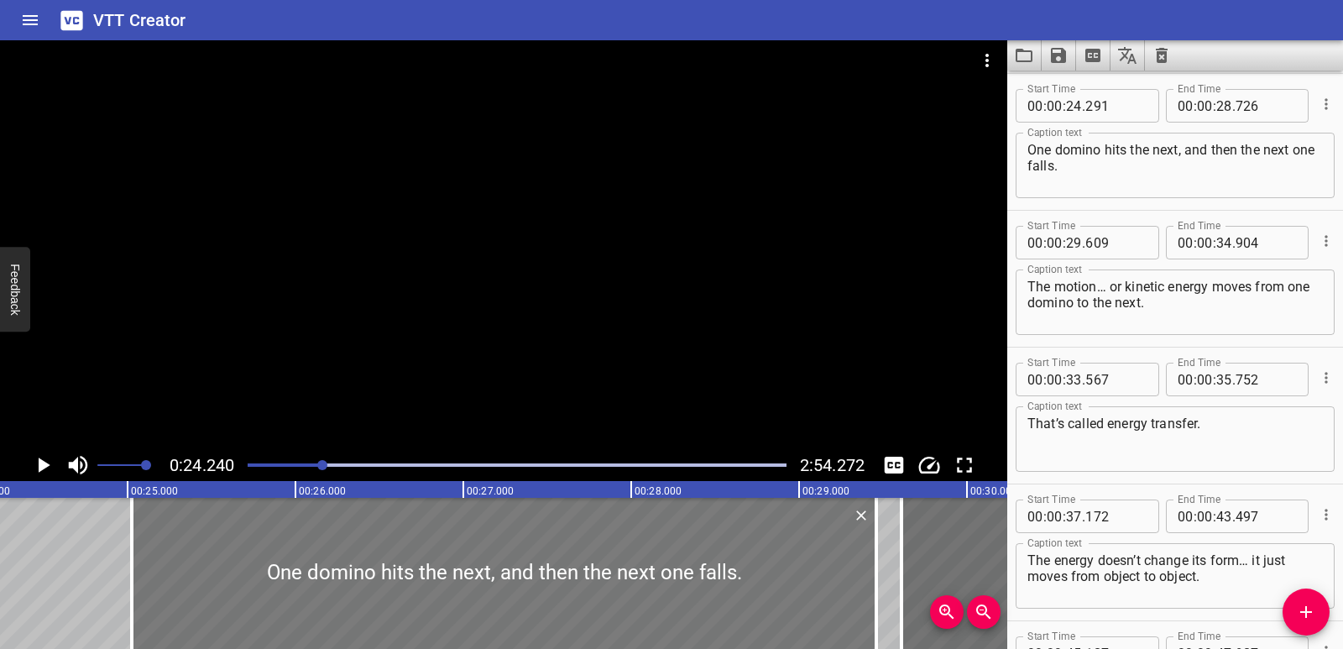
drag, startPoint x: 281, startPoint y: 581, endPoint x: 405, endPoint y: 580, distance: 123.4
click at [405, 580] on div at bounding box center [504, 573] width 745 height 151
type input "25"
type input "026"
type input "29"
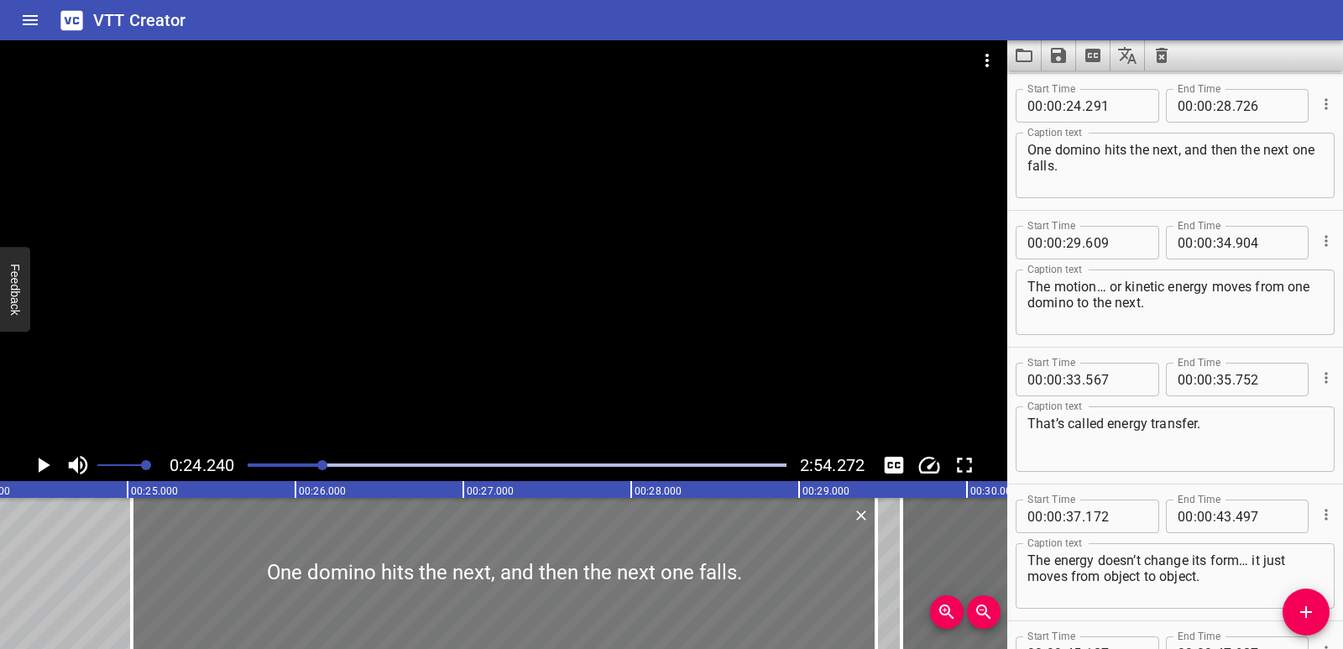
type input "461"
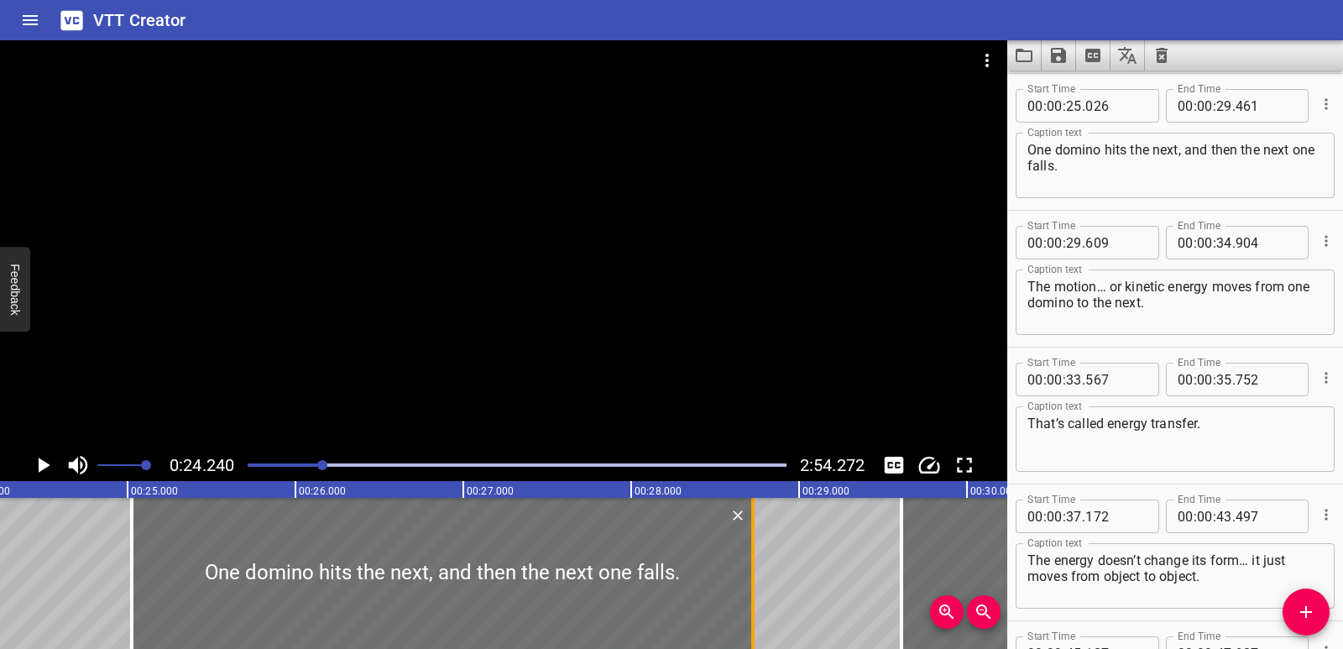
drag, startPoint x: 876, startPoint y: 574, endPoint x: 753, endPoint y: 573, distance: 123.4
click at [753, 573] on div at bounding box center [752, 573] width 3 height 151
type input "28"
type input "726"
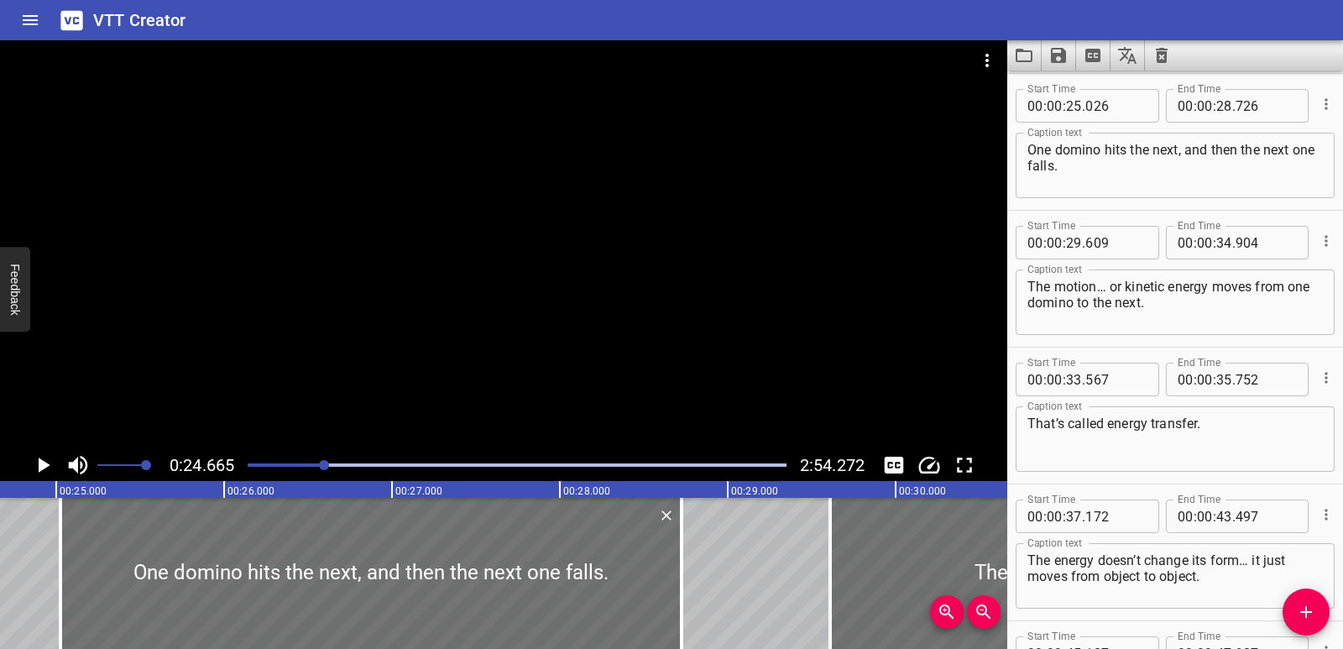
click at [43, 459] on icon "Play/Pause" at bounding box center [42, 464] width 25 height 25
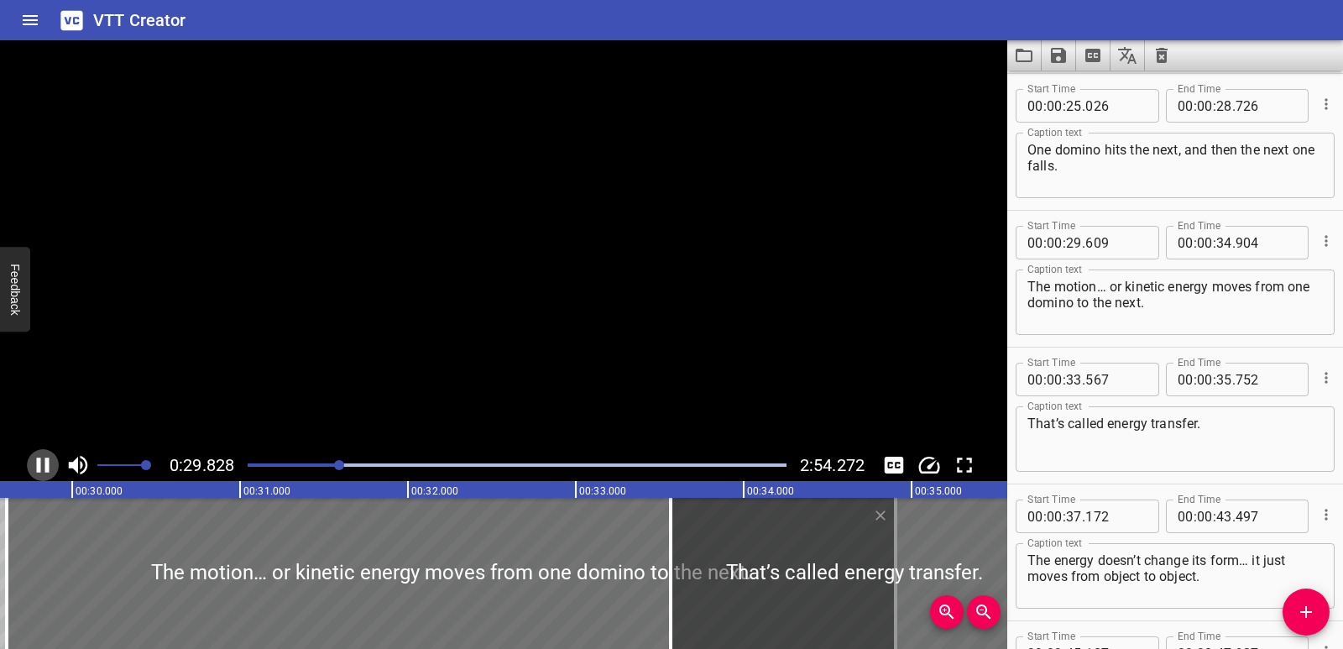
scroll to position [821, 0]
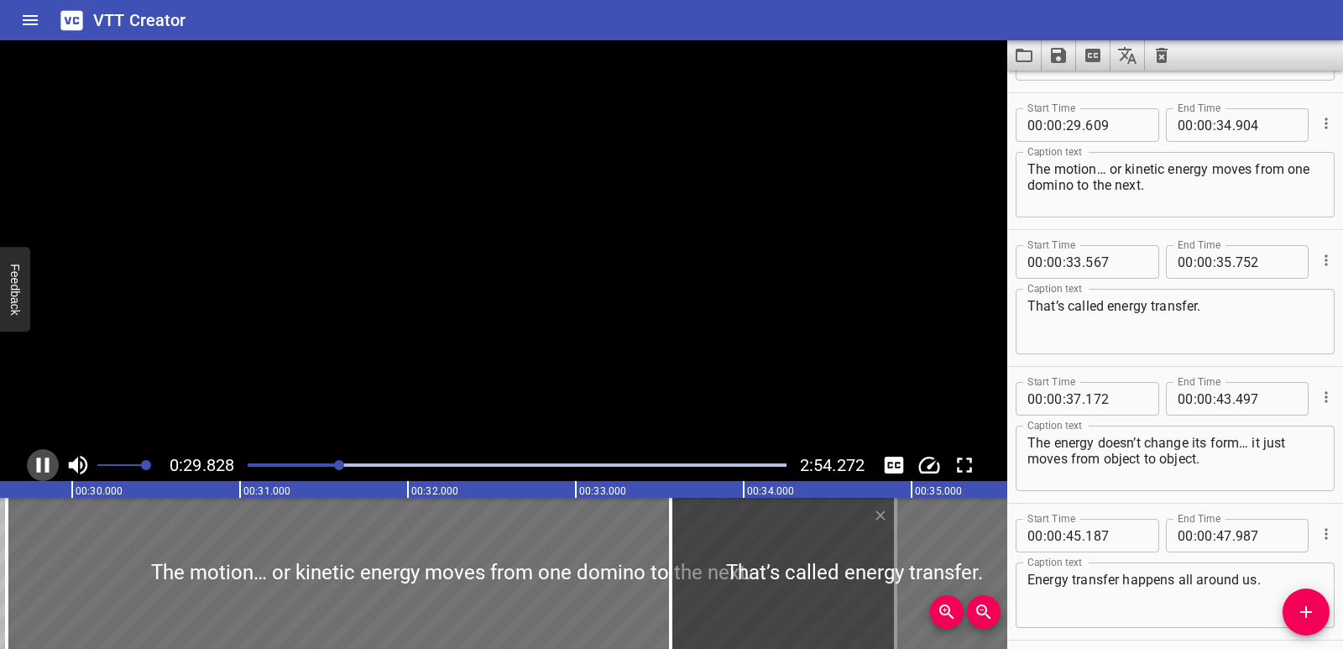
click at [43, 459] on icon "Play/Pause" at bounding box center [42, 464] width 25 height 25
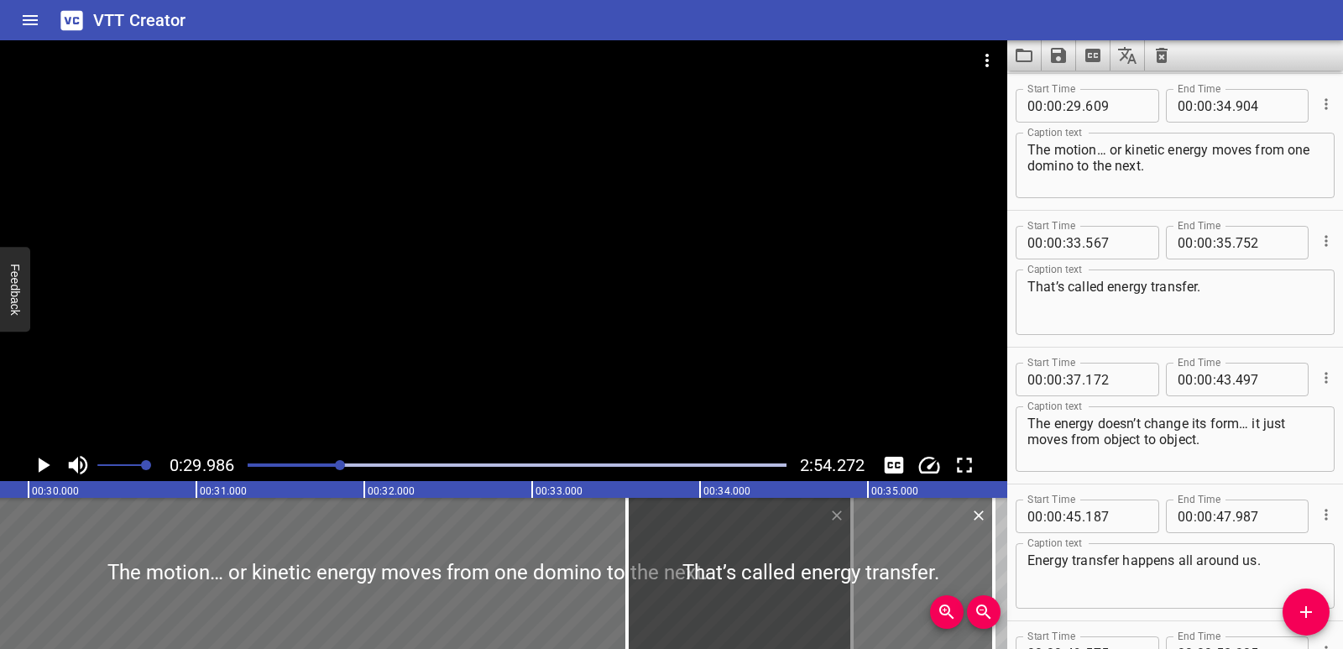
scroll to position [0, 5034]
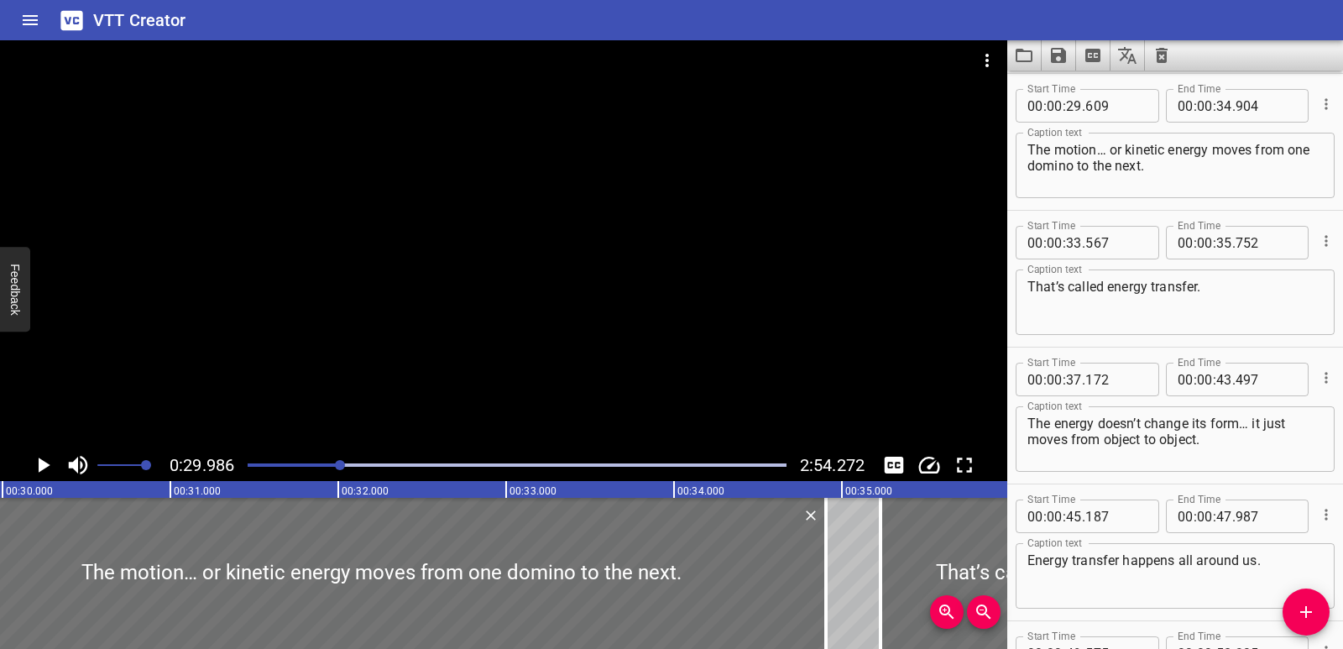
drag, startPoint x: 766, startPoint y: 599, endPoint x: 1045, endPoint y: 602, distance: 279.6
click at [1045, 602] on main "0:29.986 2:54.272 00:00.000 00:01.000 00:02.000 00:03.000 00:04.000 00:05.000 0…" at bounding box center [671, 344] width 1343 height 609
type input "35"
type input "232"
type input "37"
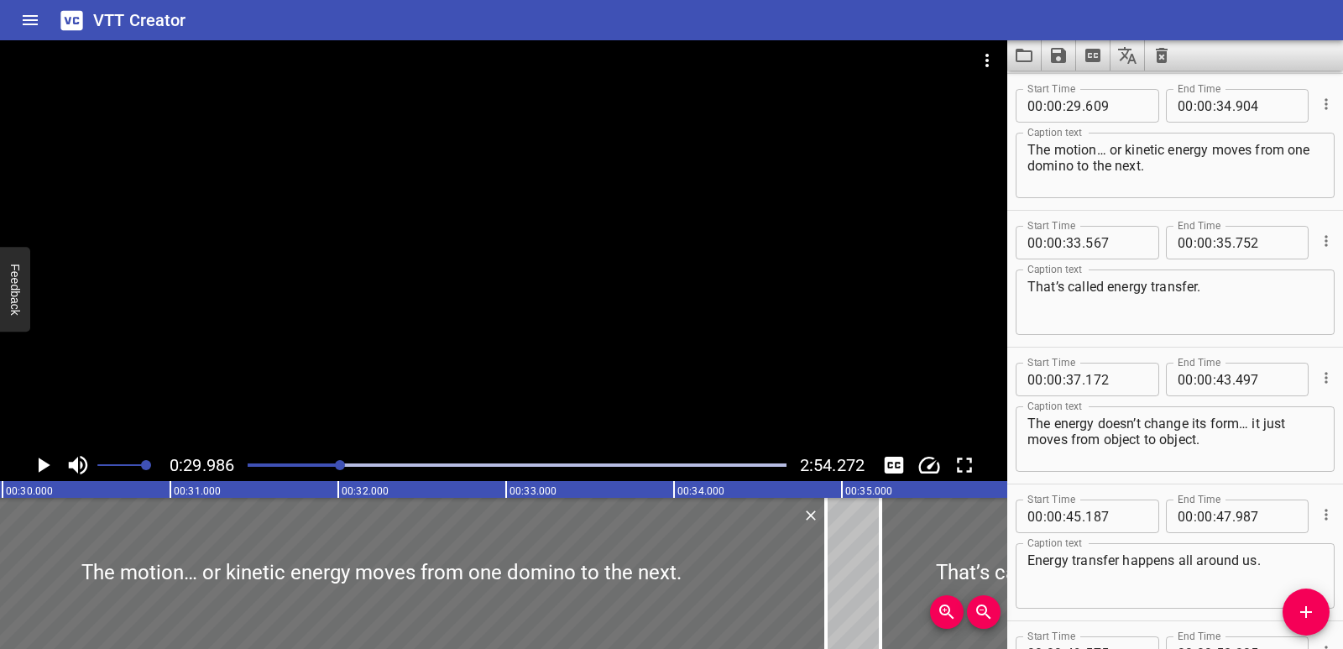
type input "417"
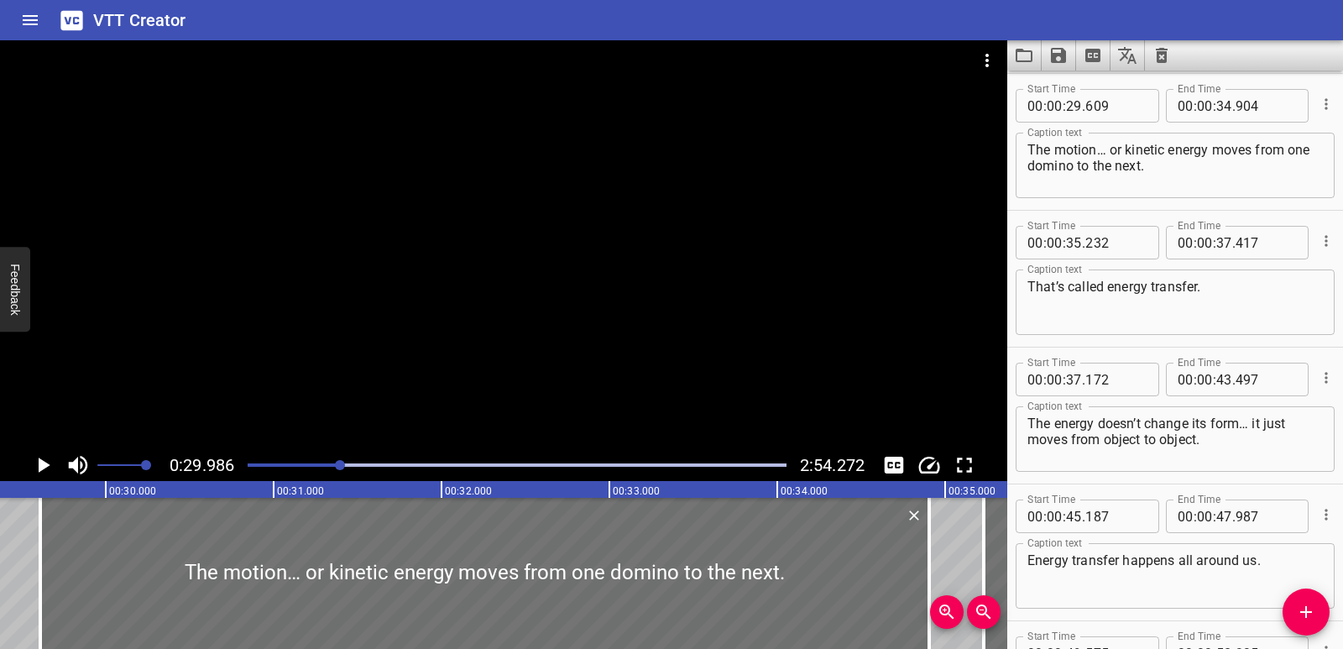
scroll to position [0, 4801]
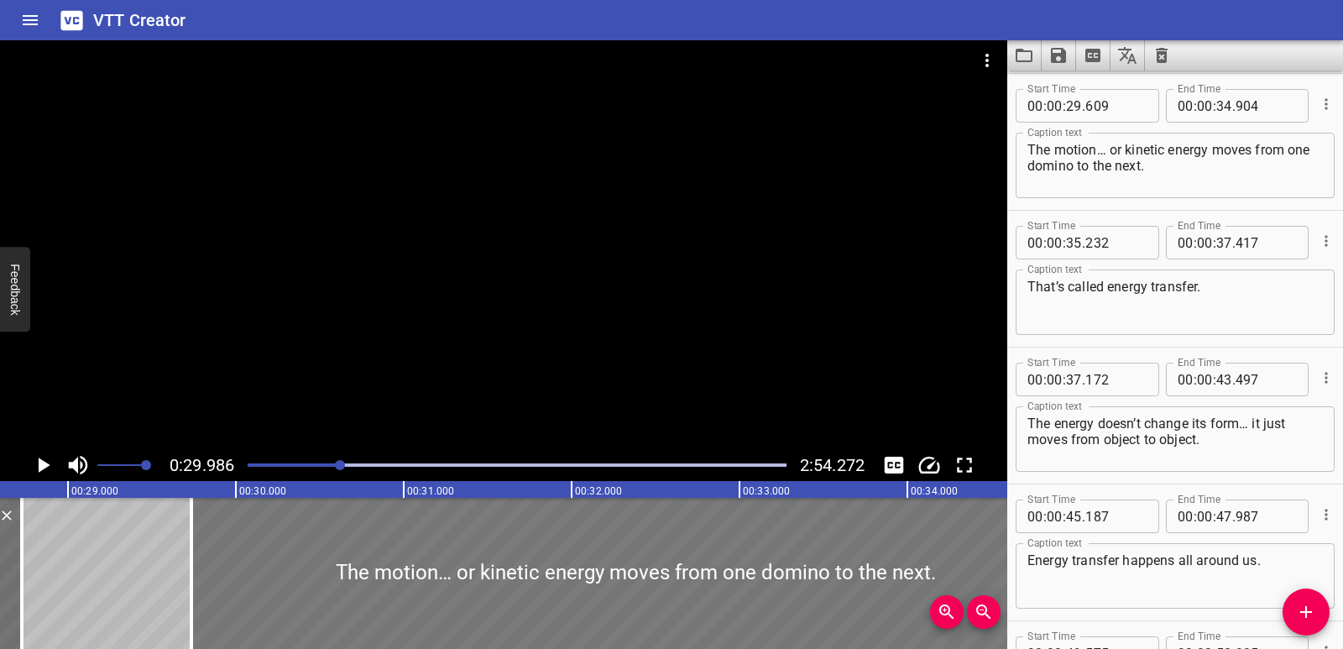
drag, startPoint x: 207, startPoint y: 585, endPoint x: 227, endPoint y: 584, distance: 20.2
click at [227, 584] on div at bounding box center [635, 573] width 889 height 151
type input "734"
type input "35"
type input "029"
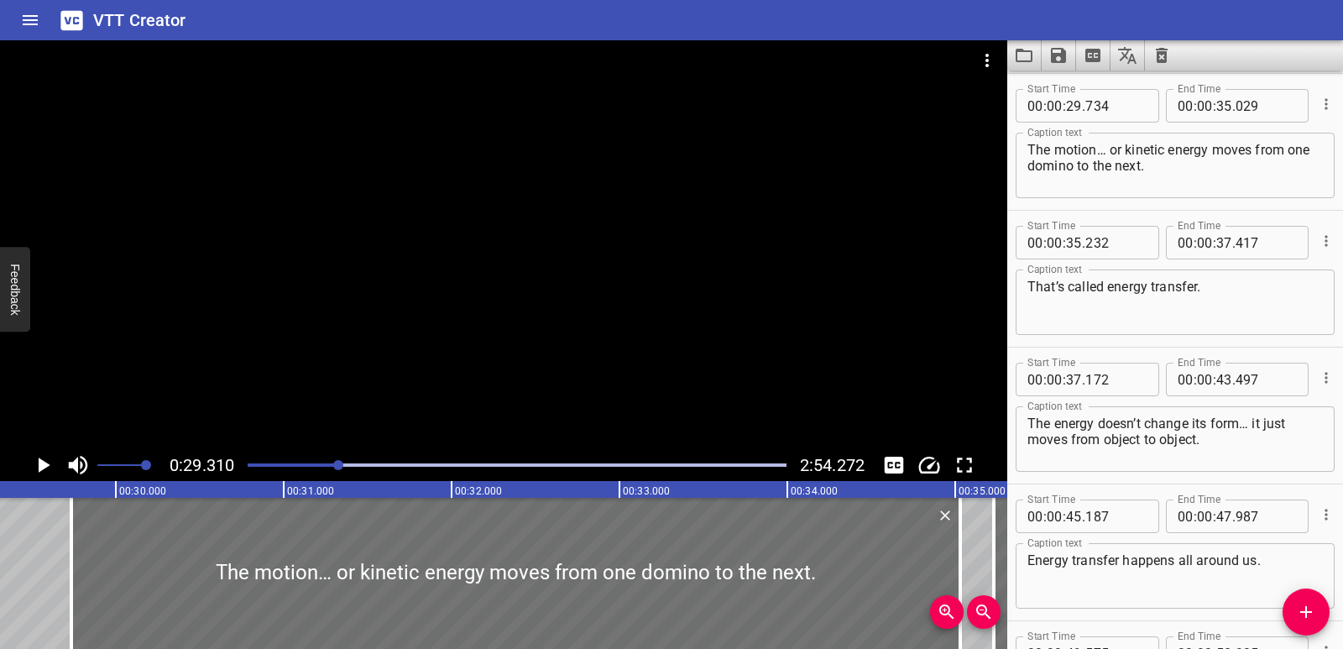
click at [40, 463] on icon "Play/Pause" at bounding box center [45, 465] width 12 height 15
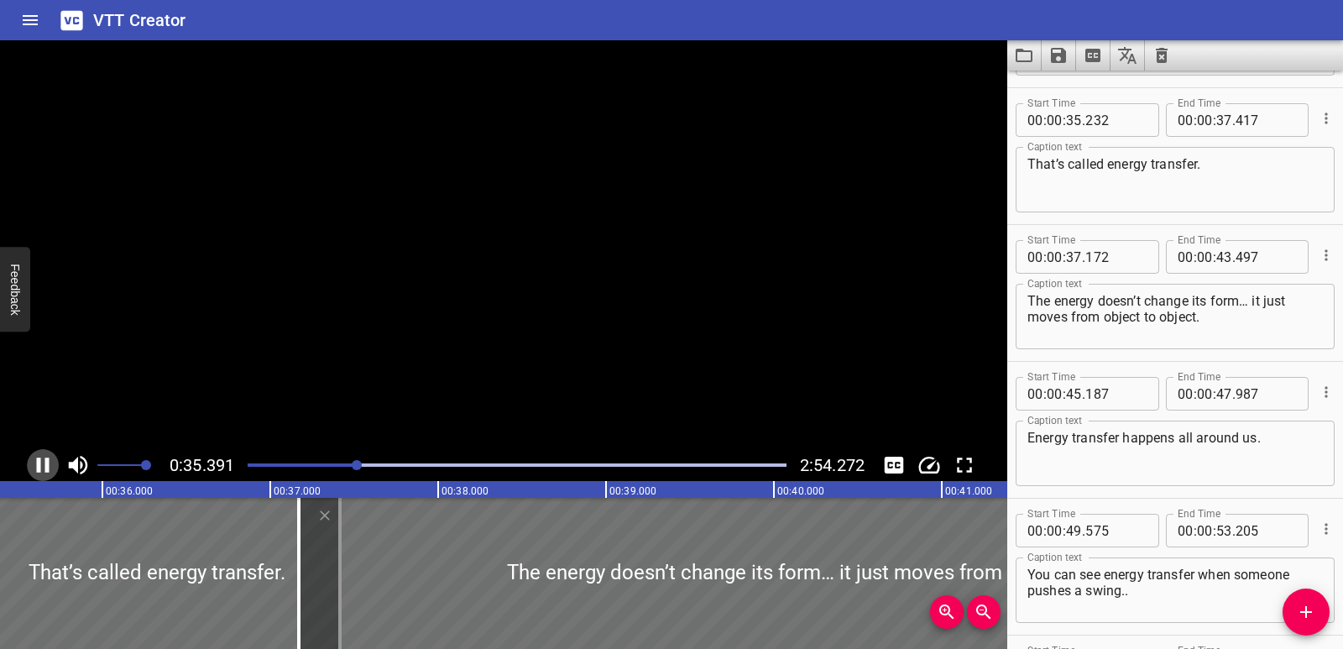
scroll to position [958, 0]
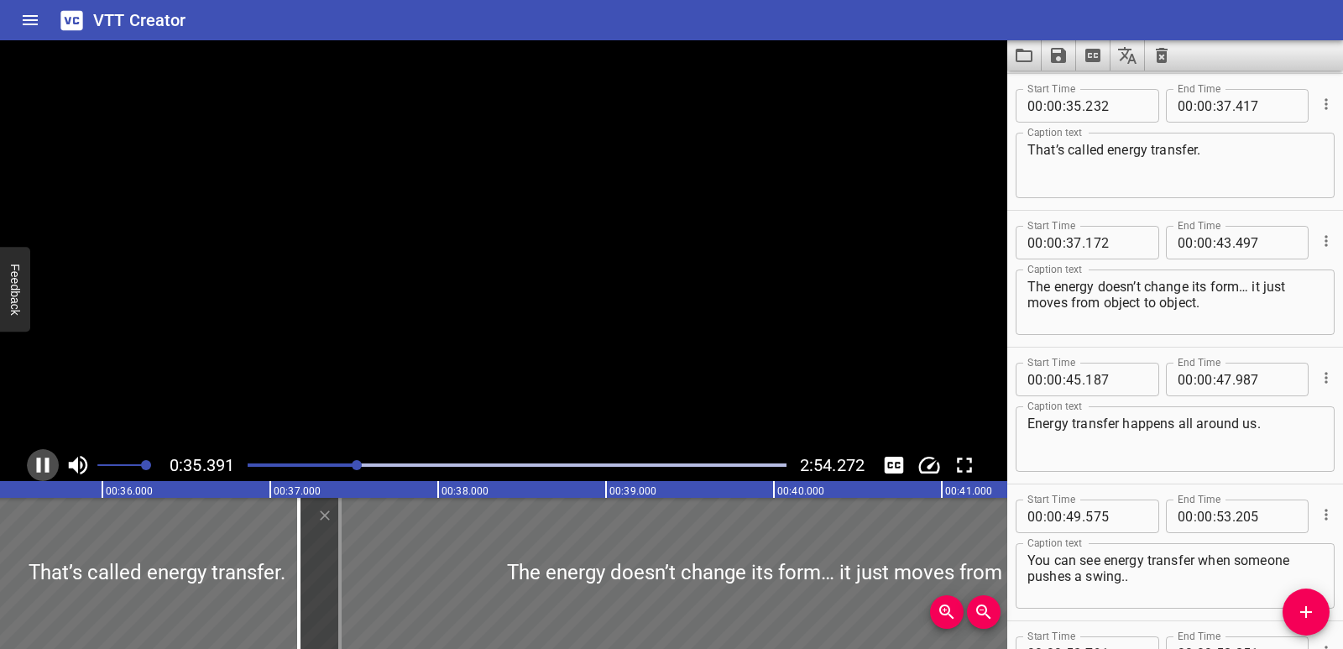
click at [40, 463] on icon "Play/Pause" at bounding box center [43, 465] width 13 height 15
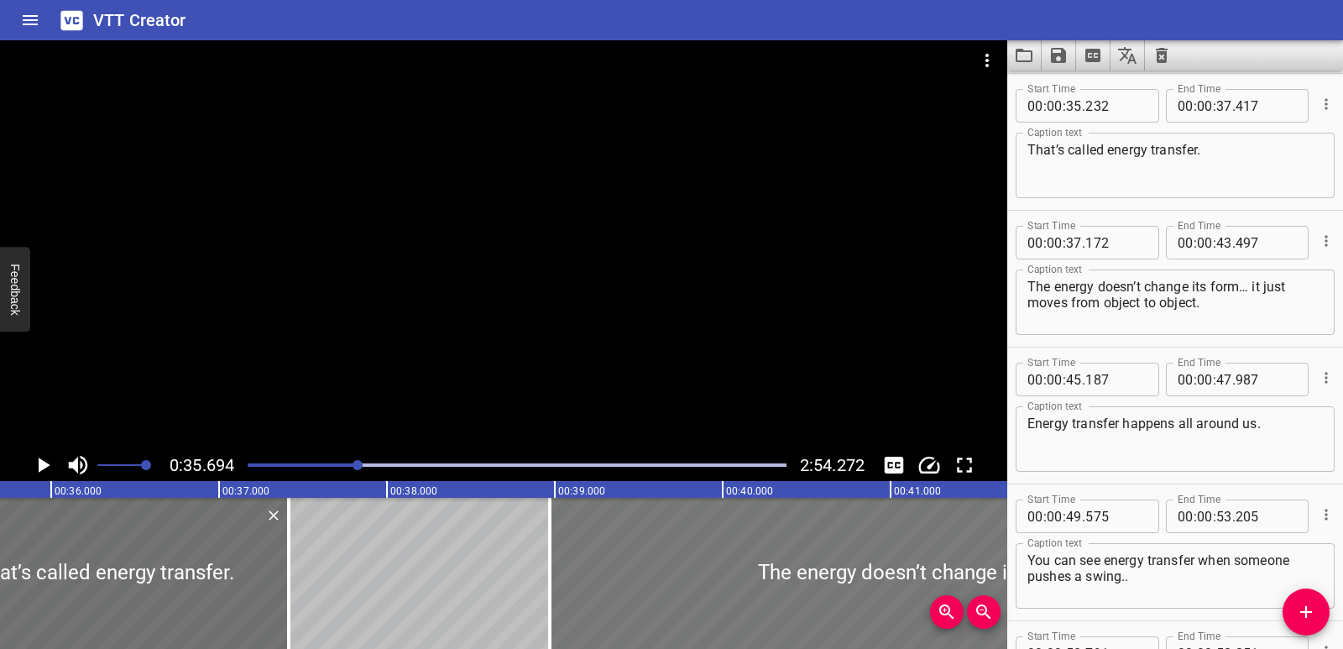
drag, startPoint x: 529, startPoint y: 575, endPoint x: 810, endPoint y: 576, distance: 281.2
click at [810, 576] on div at bounding box center [1081, 573] width 1062 height 151
type input "38"
type input "972"
type input "45"
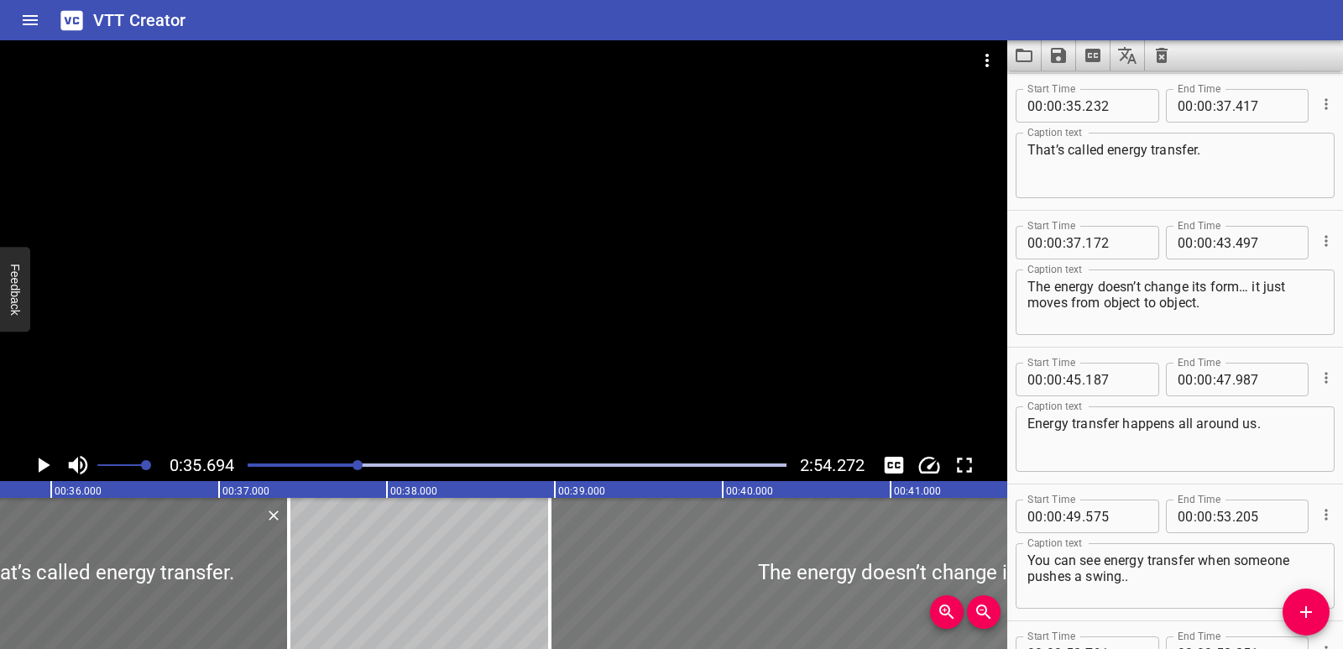
type input "297"
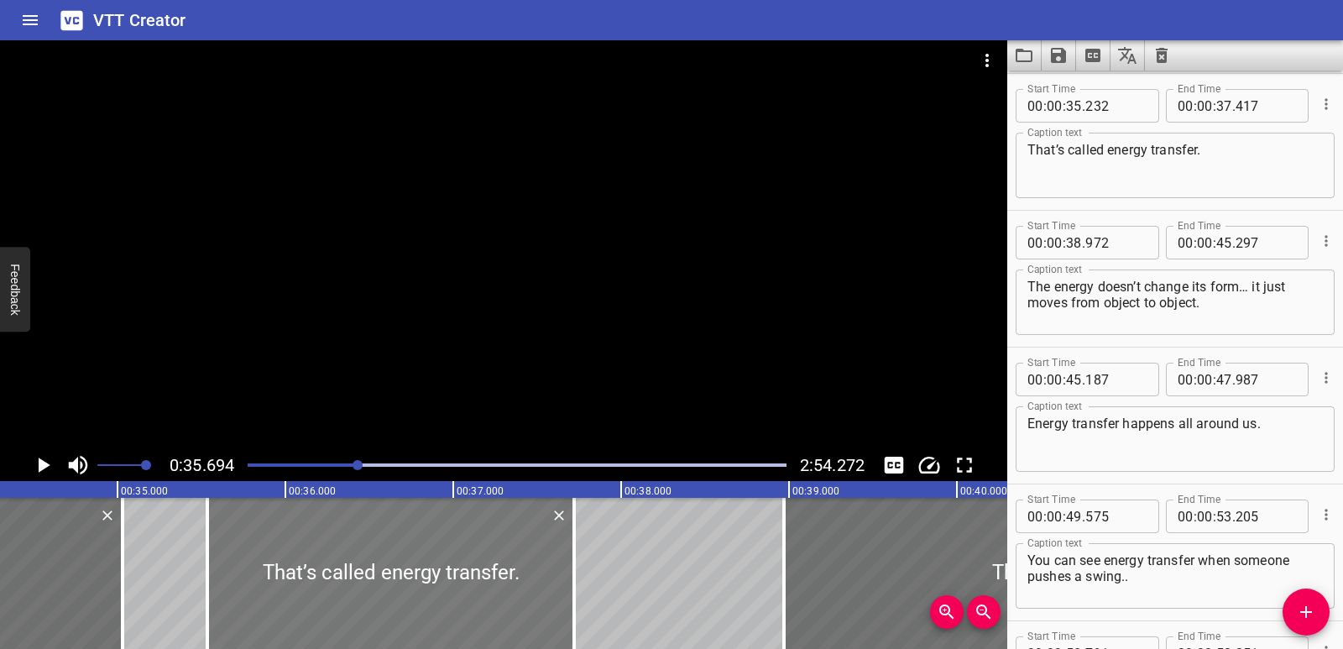
drag, startPoint x: 316, startPoint y: 589, endPoint x: 368, endPoint y: 591, distance: 51.2
click at [368, 591] on div at bounding box center [390, 573] width 367 height 151
type input "537"
type input "722"
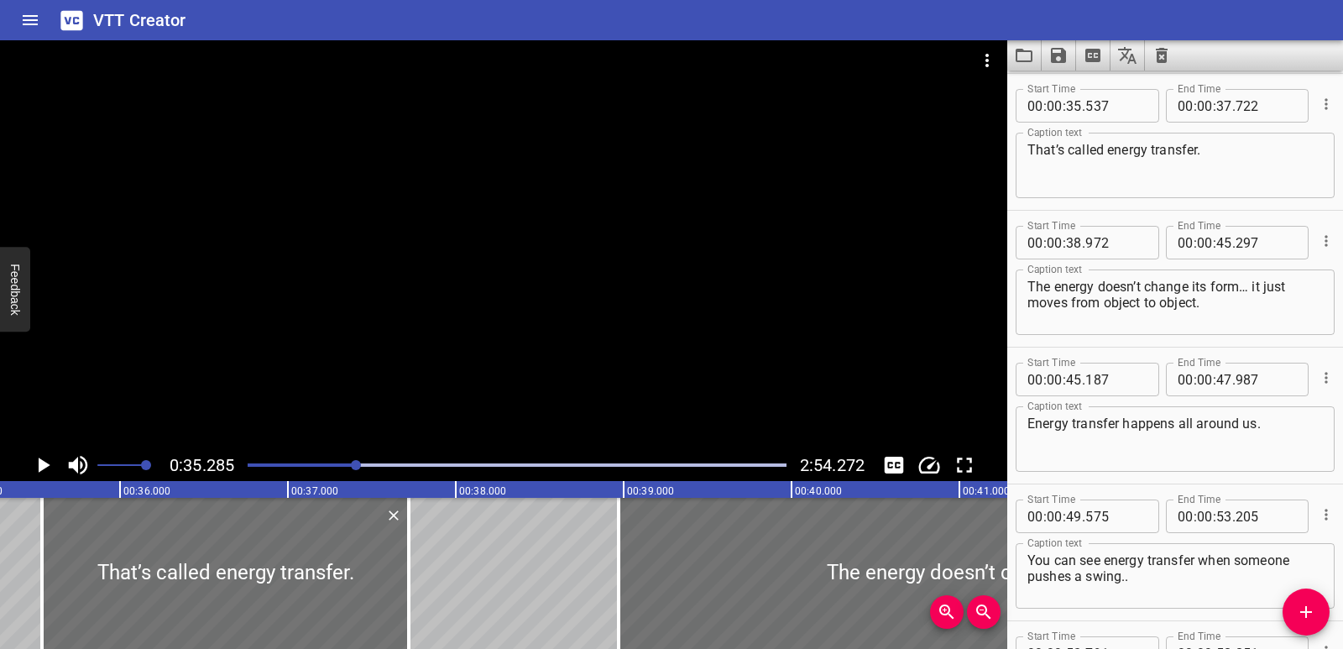
click at [34, 468] on icon "Play/Pause" at bounding box center [42, 464] width 25 height 25
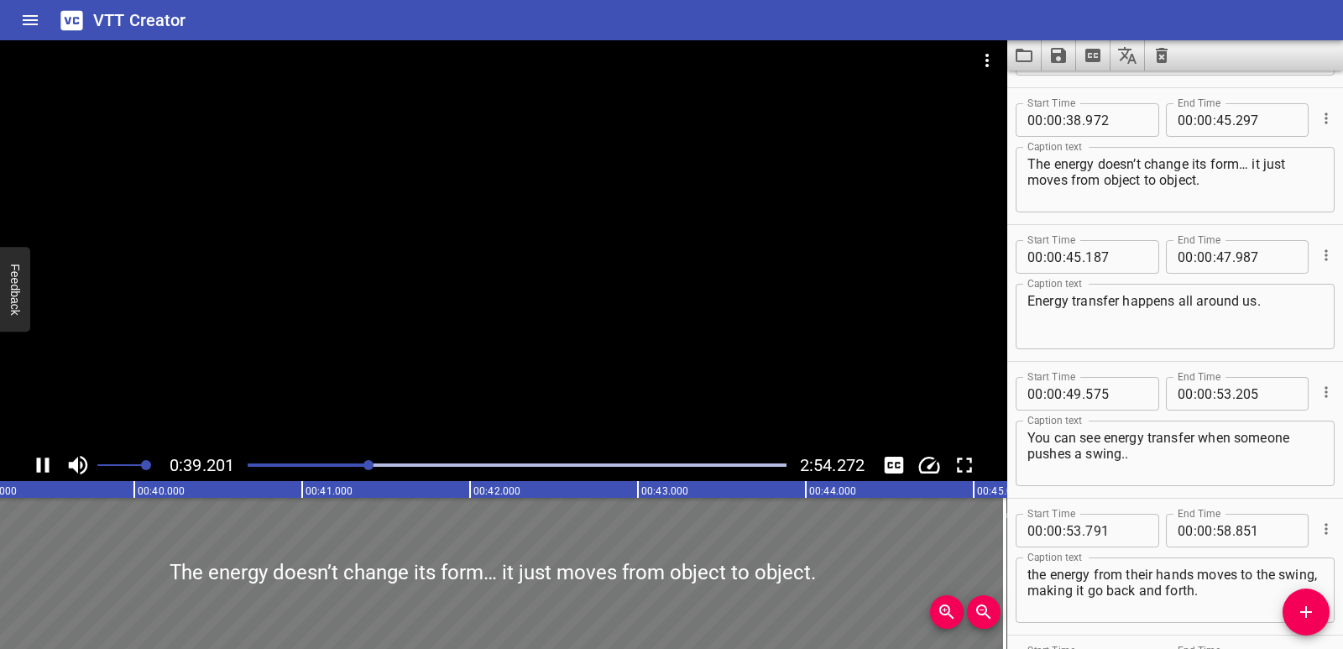
scroll to position [1095, 0]
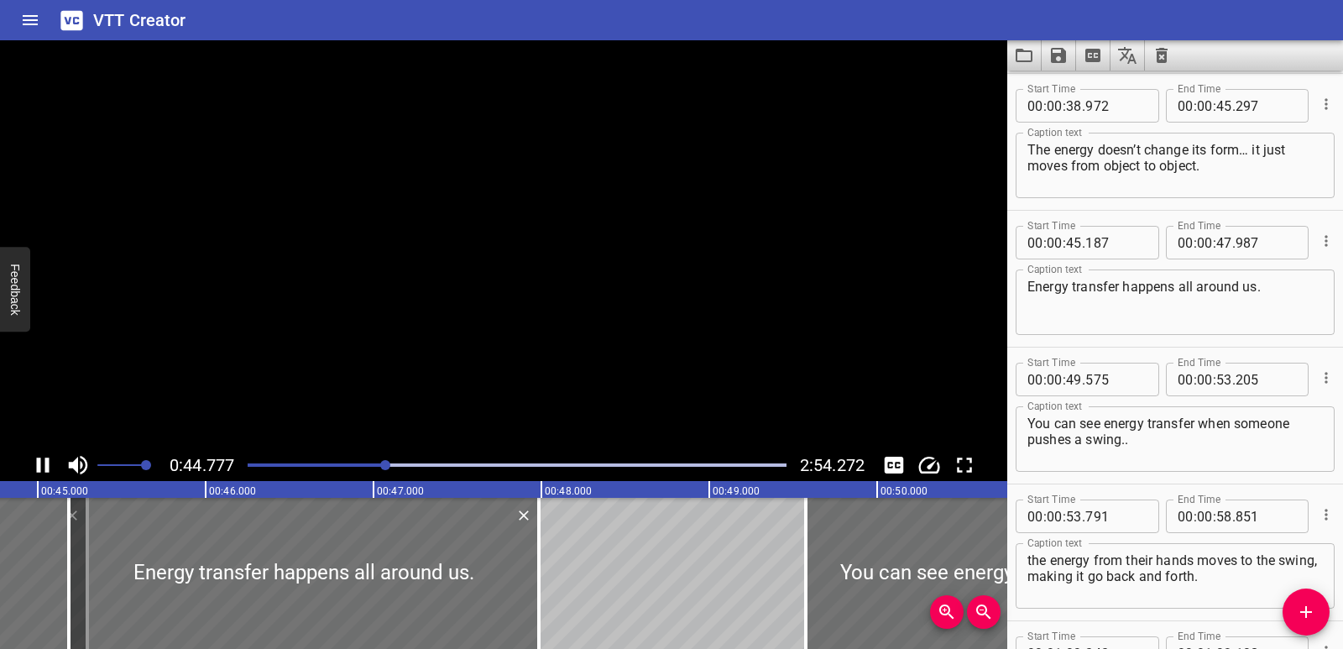
click at [44, 468] on icon "Play/Pause" at bounding box center [42, 464] width 25 height 25
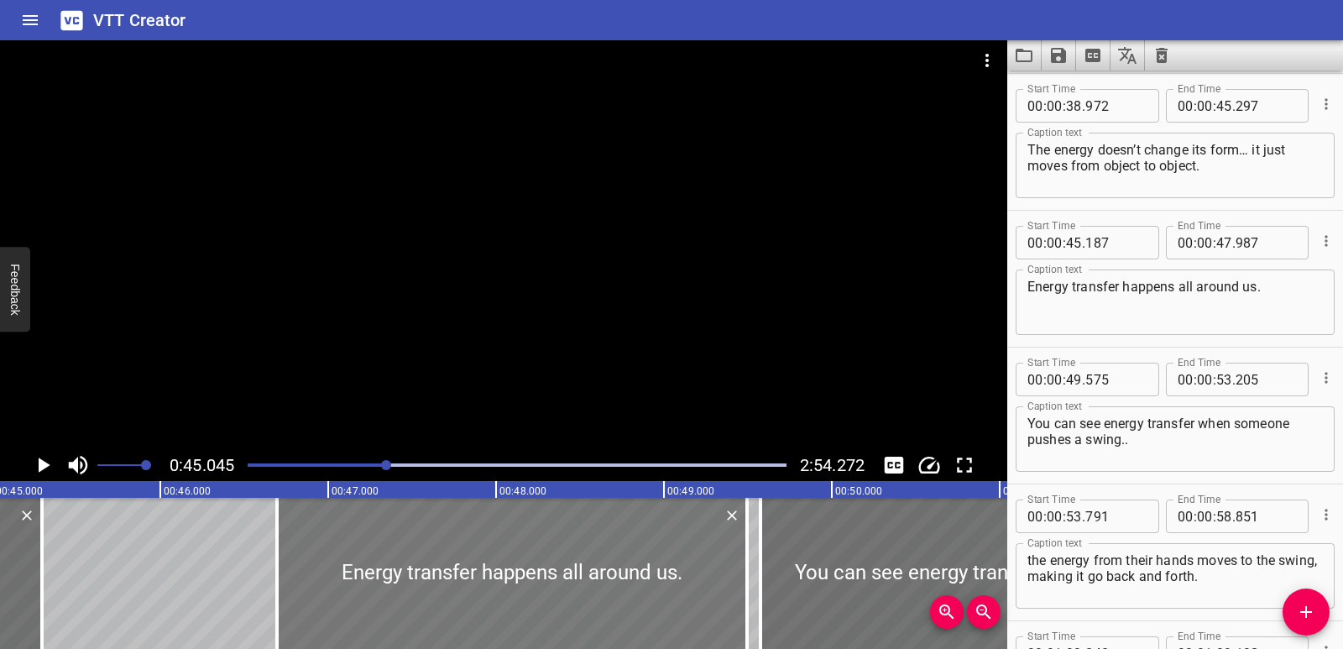
drag, startPoint x: 242, startPoint y: 575, endPoint x: 473, endPoint y: 564, distance: 231.9
click at [497, 572] on div at bounding box center [512, 573] width 470 height 151
type input "46"
type input "707"
type input "49"
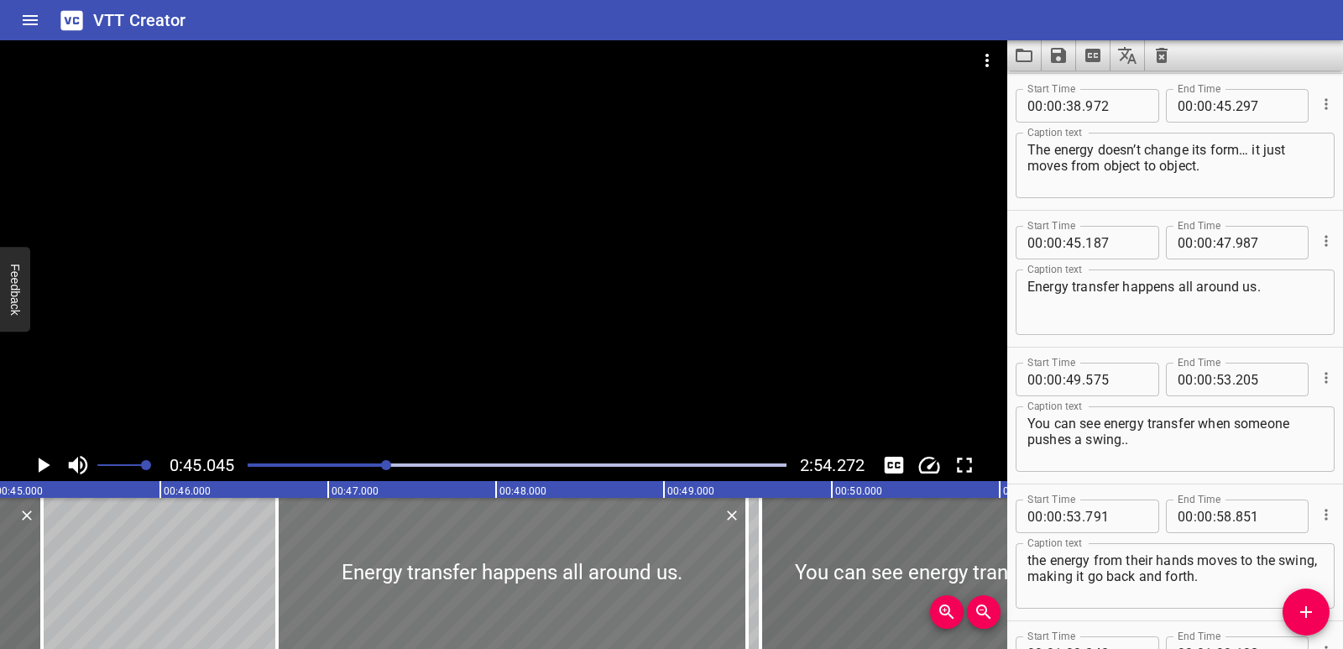
type input "507"
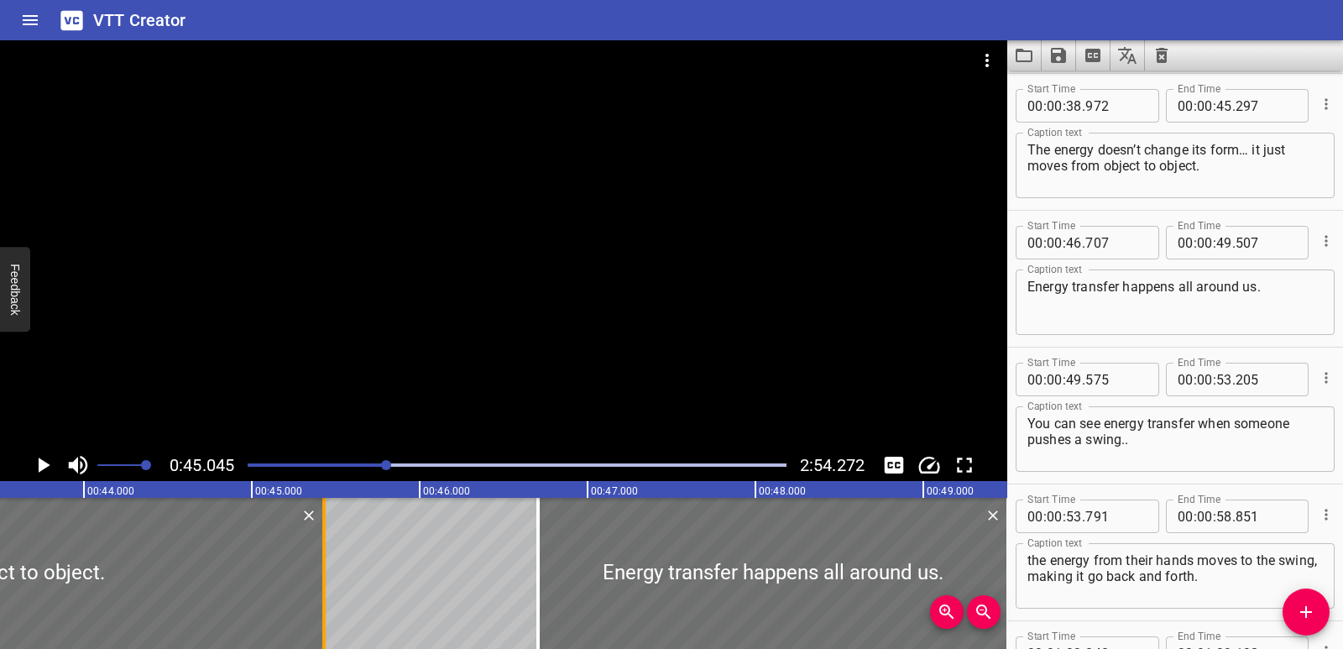
drag, startPoint x: 304, startPoint y: 588, endPoint x: 327, endPoint y: 587, distance: 22.7
click at [327, 587] on div at bounding box center [324, 573] width 17 height 151
type input "432"
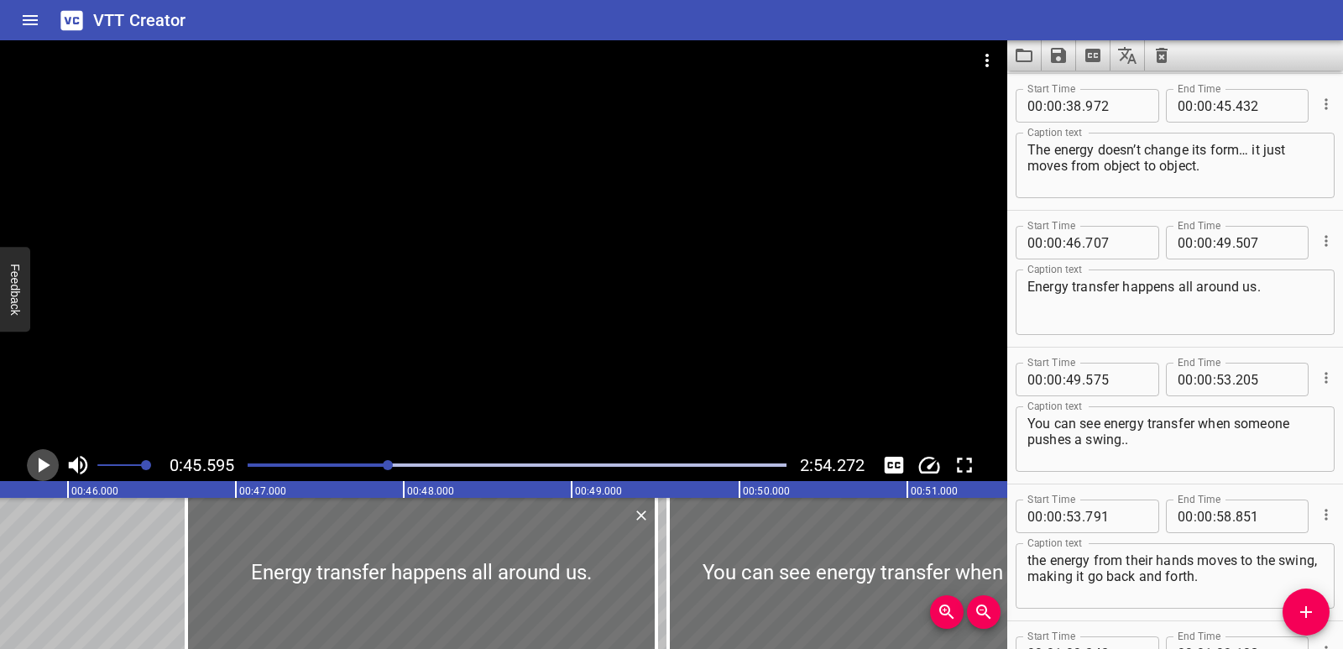
click at [44, 463] on icon "Play/Pause" at bounding box center [45, 465] width 12 height 15
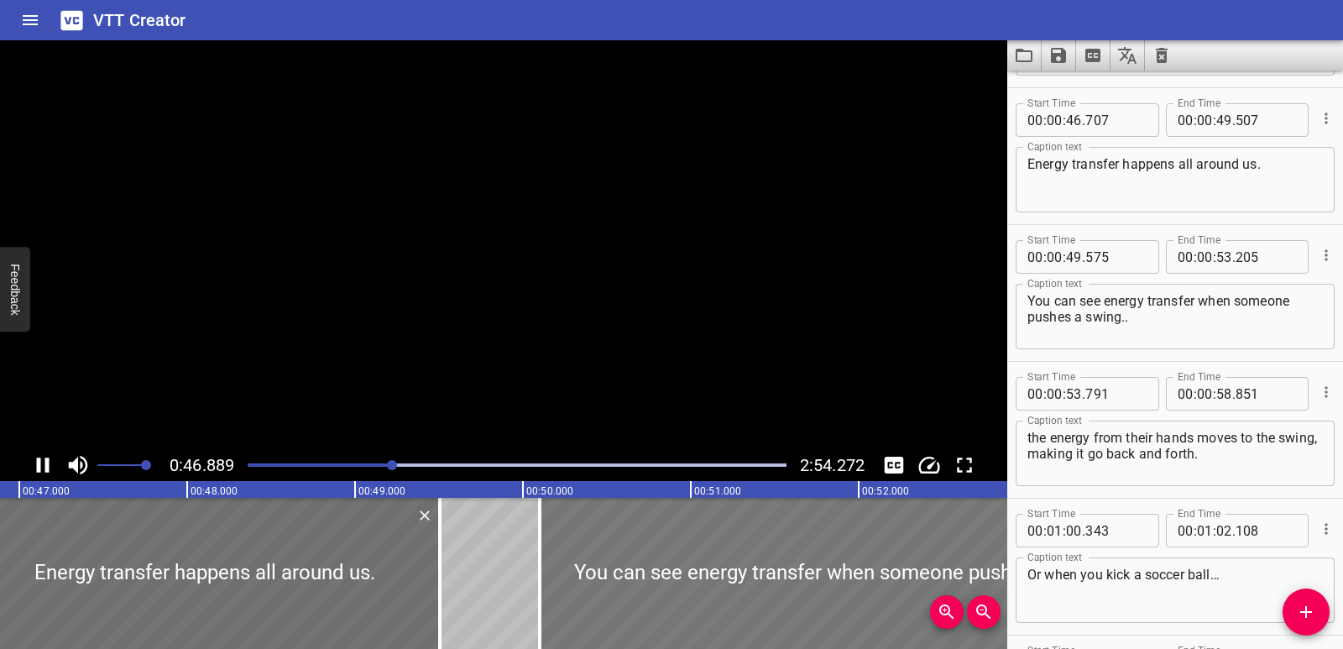
scroll to position [1231, 0]
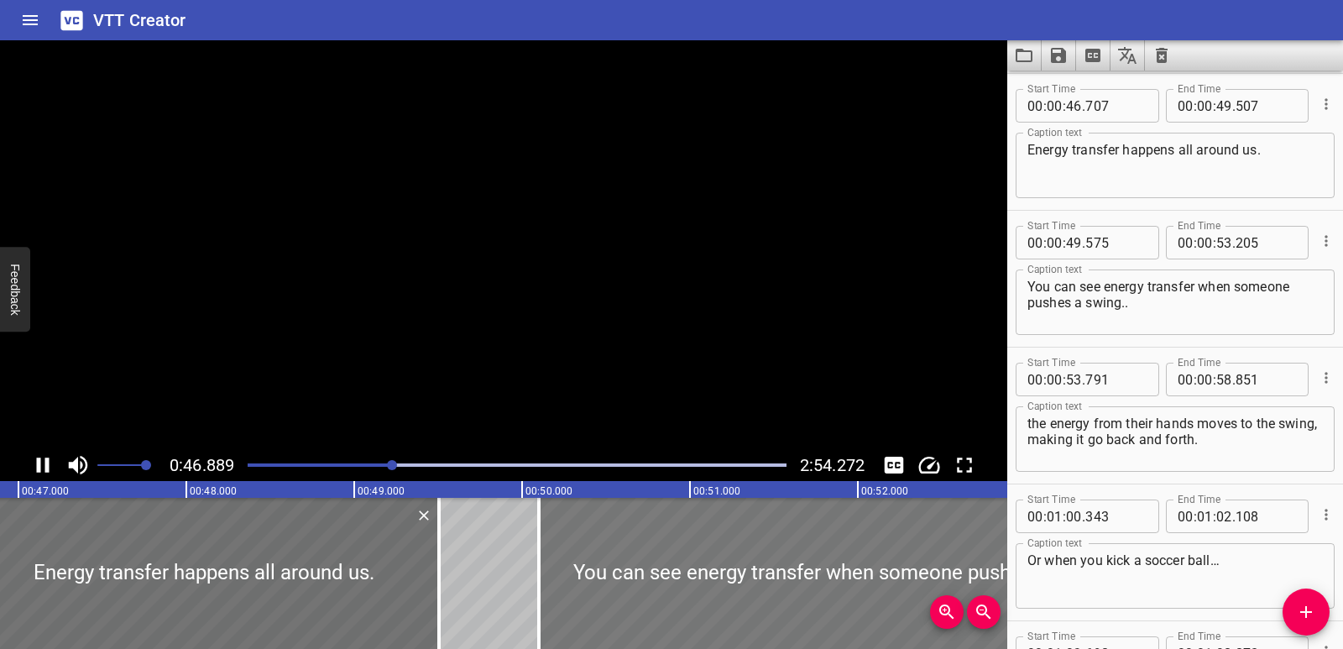
drag, startPoint x: 693, startPoint y: 575, endPoint x: 736, endPoint y: 578, distance: 42.9
click at [736, 578] on div at bounding box center [843, 573] width 609 height 151
type input "50"
type input "290"
type input "920"
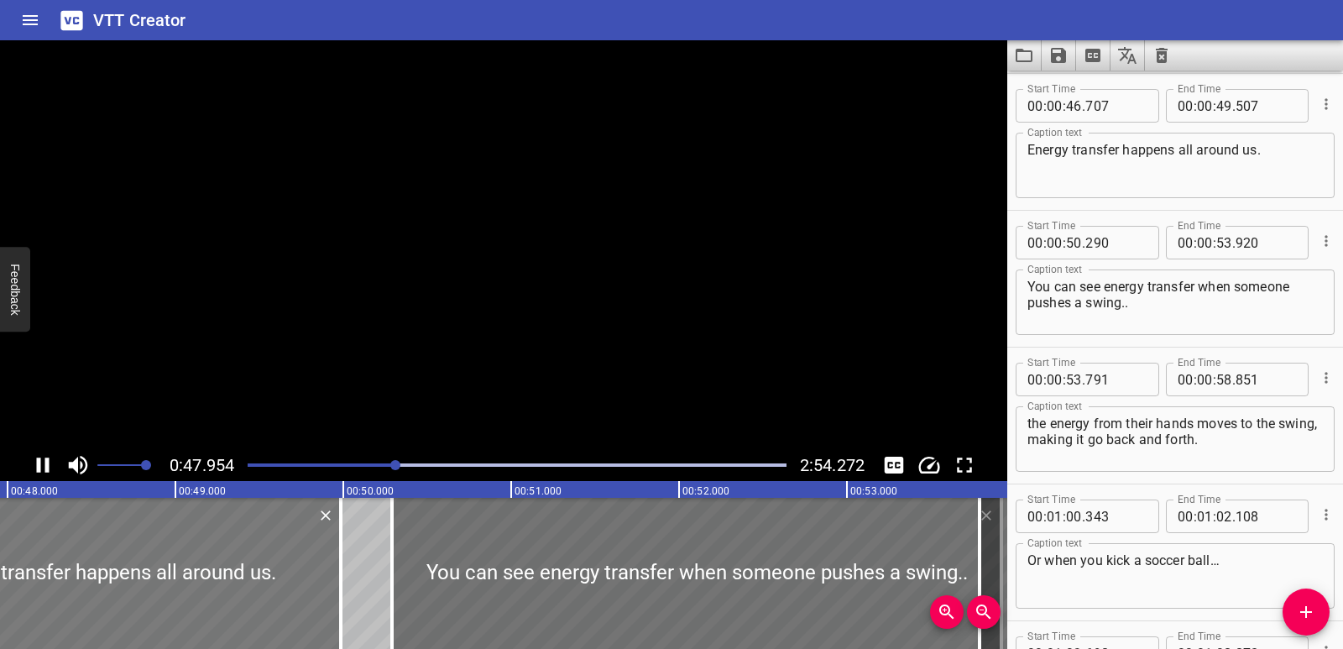
drag, startPoint x: 139, startPoint y: 546, endPoint x: 175, endPoint y: 551, distance: 36.3
click at [175, 551] on div at bounding box center [106, 573] width 470 height 151
type input "47"
type input "457"
type input "50"
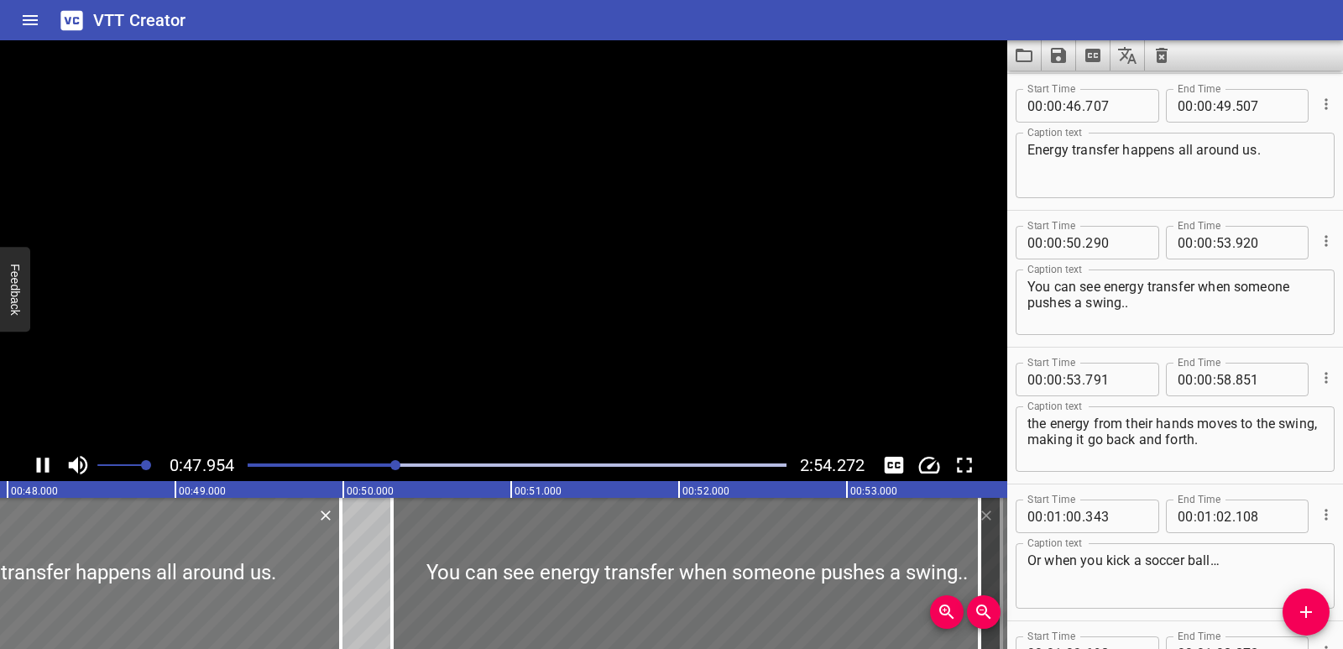
type input "257"
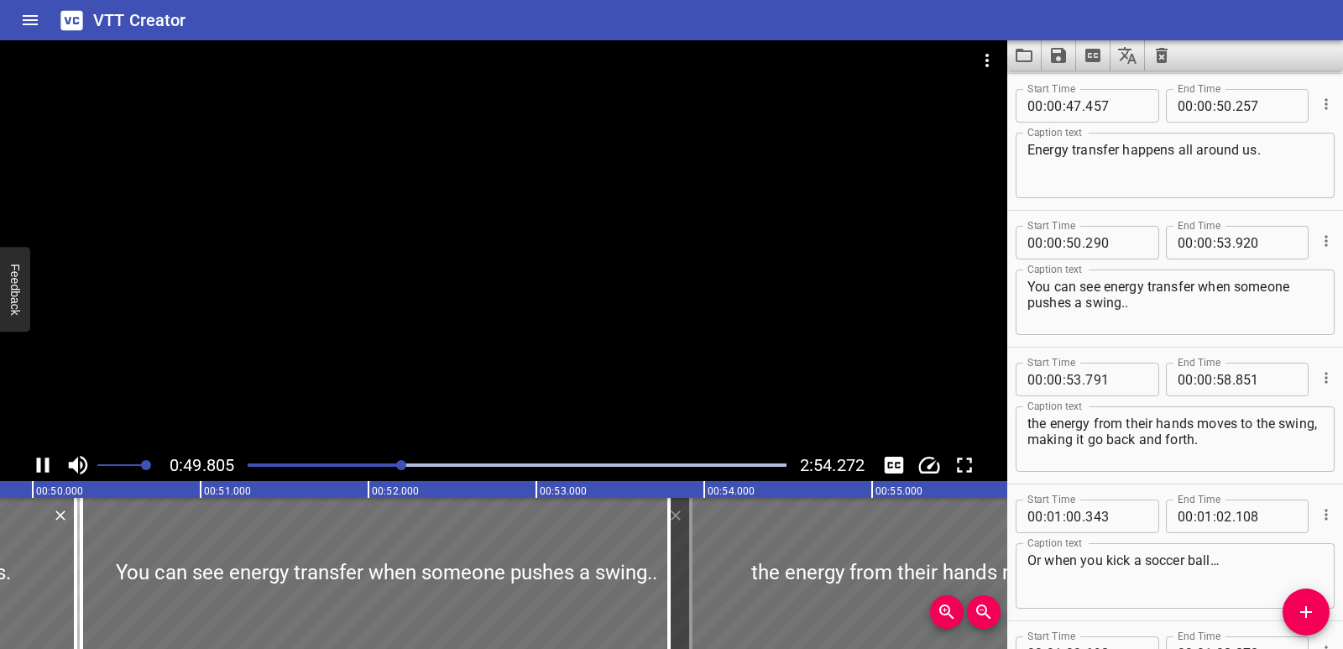
click at [37, 469] on icon "Play/Pause" at bounding box center [43, 465] width 13 height 15
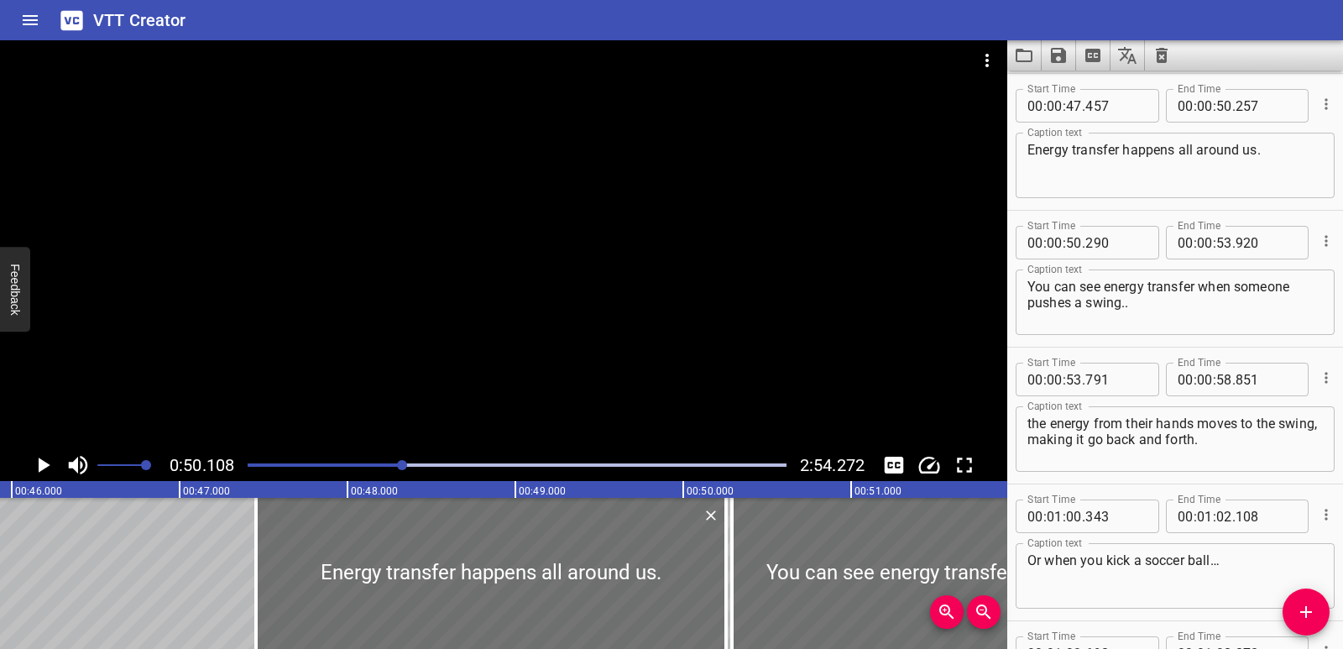
scroll to position [0, 7582]
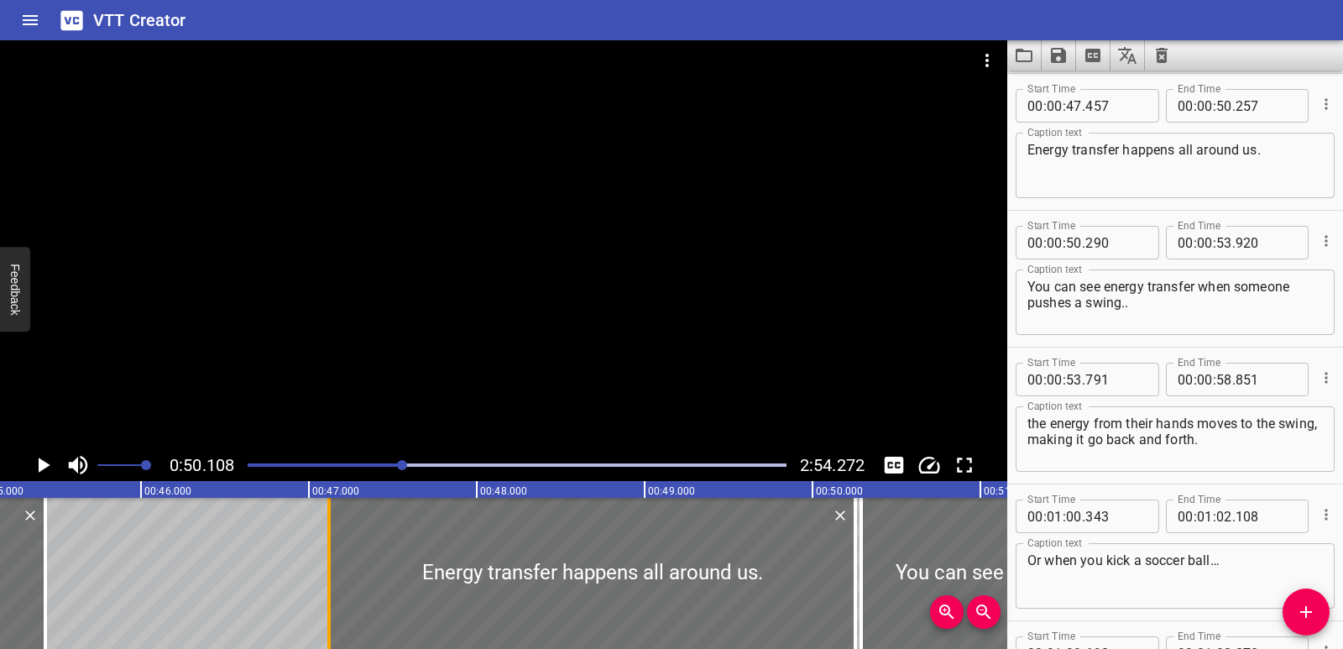
drag, startPoint x: 390, startPoint y: 595, endPoint x: 333, endPoint y: 590, distance: 56.5
click at [333, 590] on div at bounding box center [329, 573] width 17 height 151
type input "122"
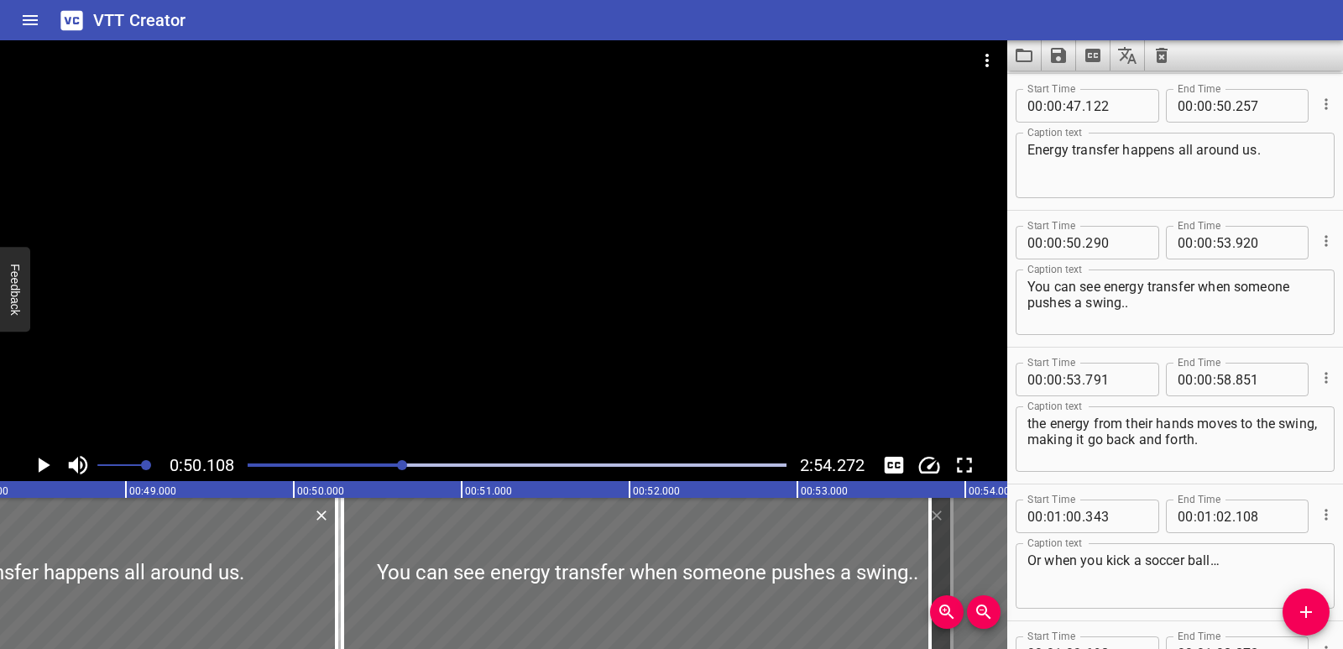
scroll to position [0, 8127]
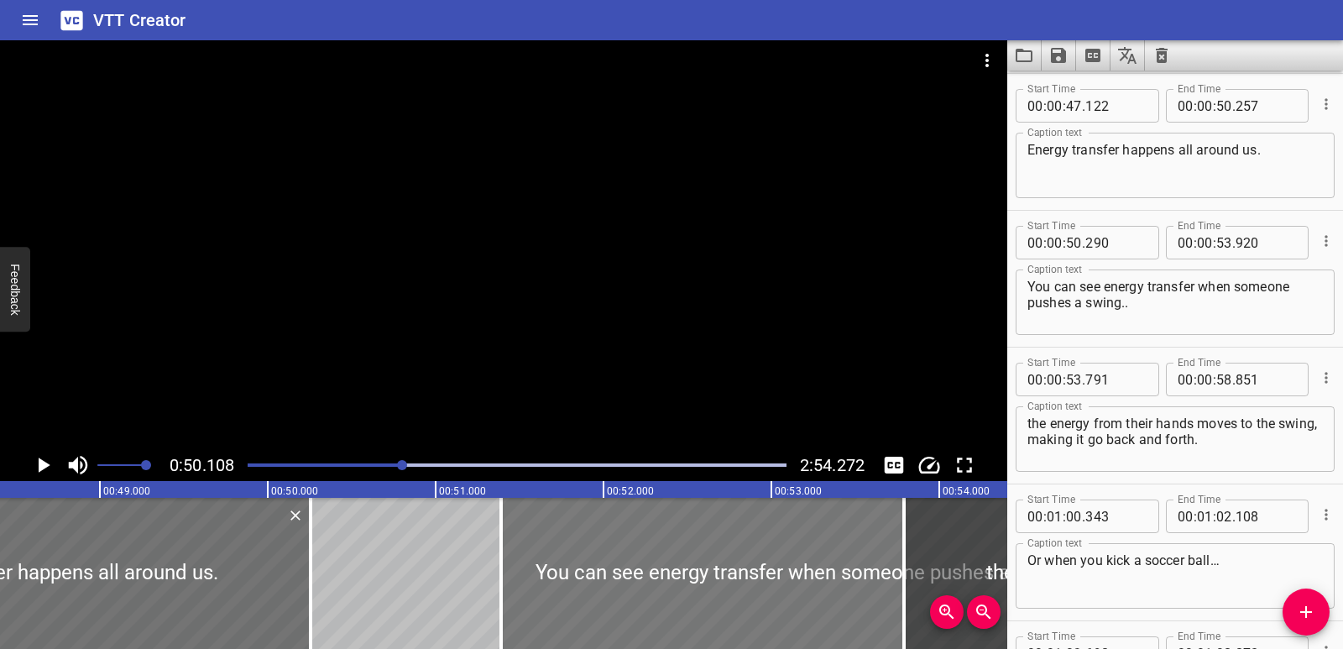
drag, startPoint x: 414, startPoint y: 584, endPoint x: 584, endPoint y: 592, distance: 170.6
click at [584, 592] on div at bounding box center [805, 573] width 609 height 151
type input "51"
type input "390"
type input "55"
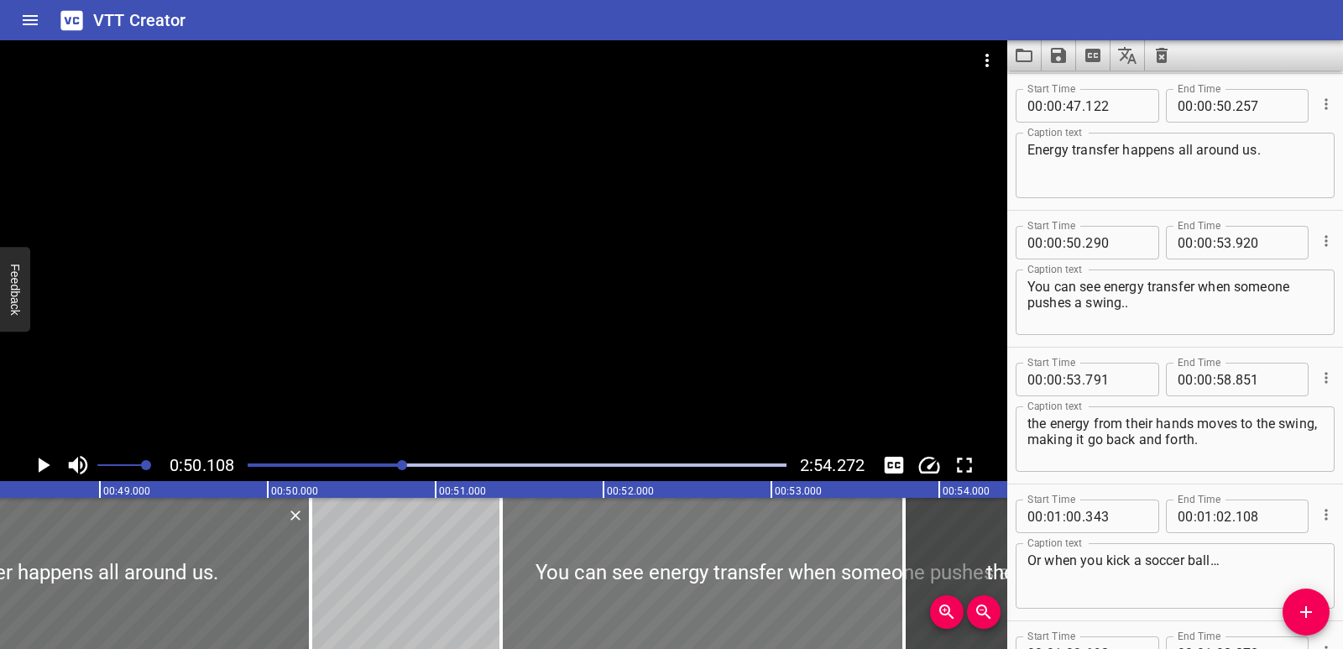
type input "020"
drag, startPoint x: 317, startPoint y: 594, endPoint x: 280, endPoint y: 597, distance: 37.0
click at [280, 597] on div at bounding box center [273, 573] width 17 height 151
type input "037"
click at [0, 548] on div at bounding box center [28, 573] width 489 height 151
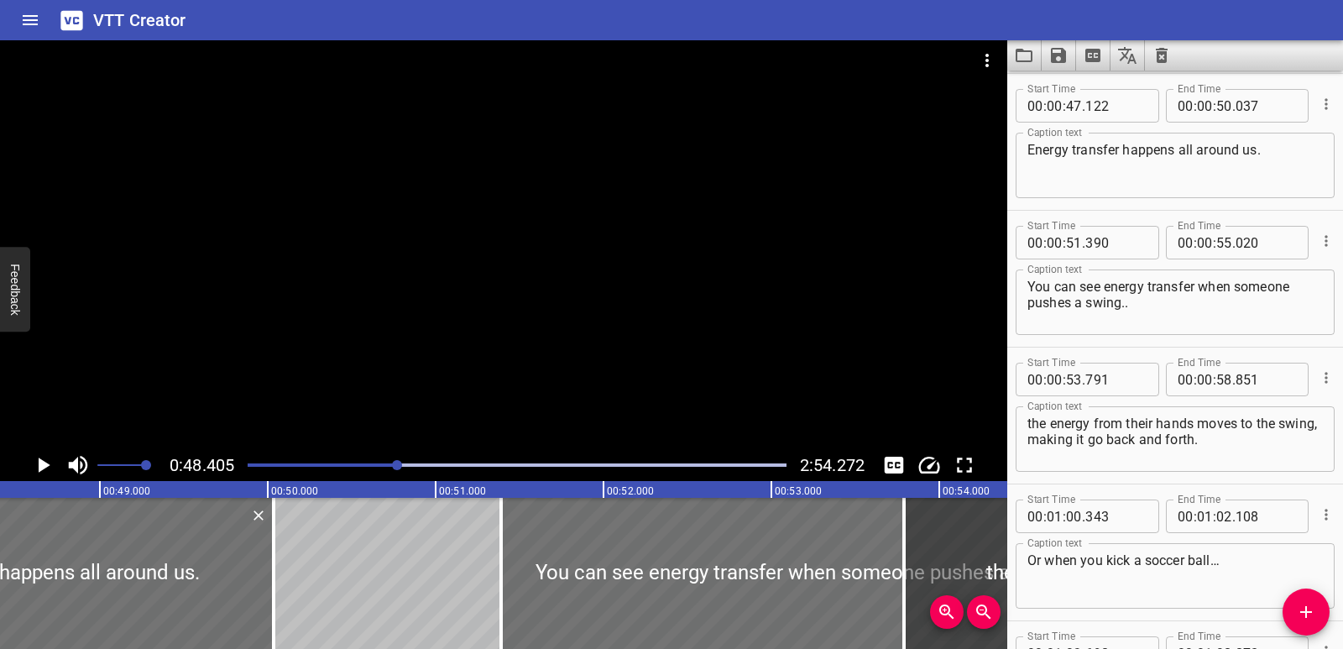
click at [38, 469] on icon "Play/Pause" at bounding box center [42, 464] width 25 height 25
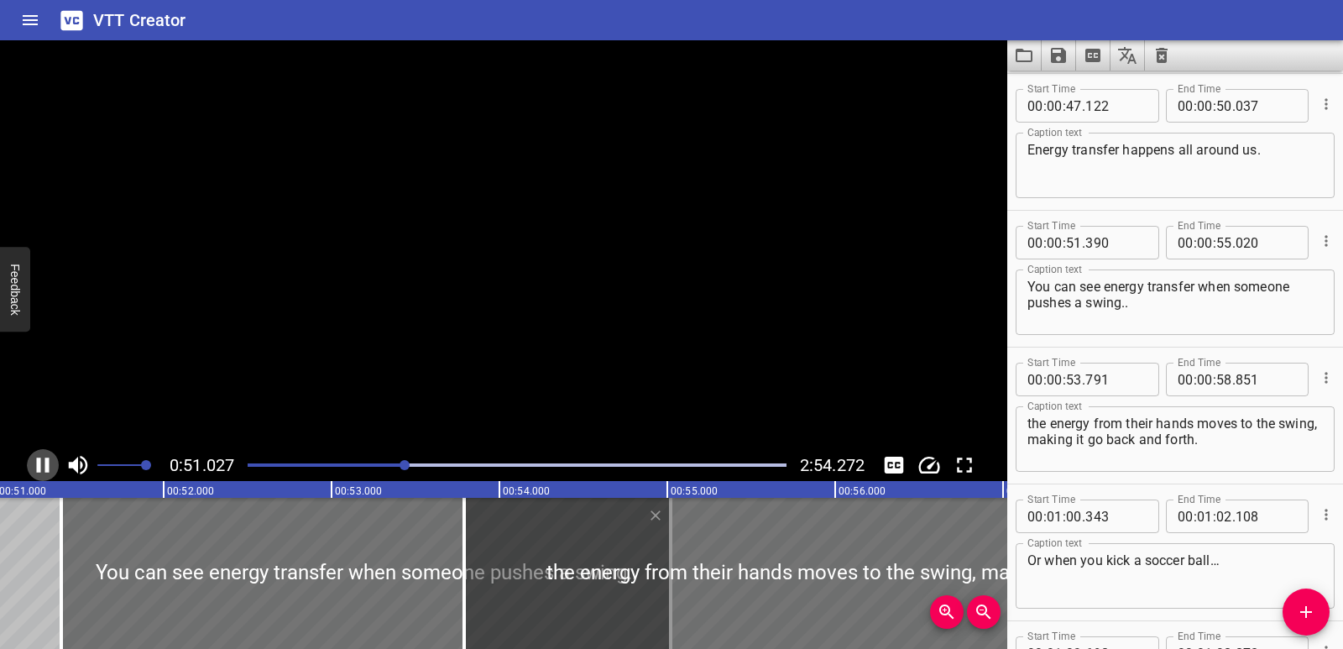
click at [38, 469] on icon "Play/Pause" at bounding box center [43, 465] width 13 height 15
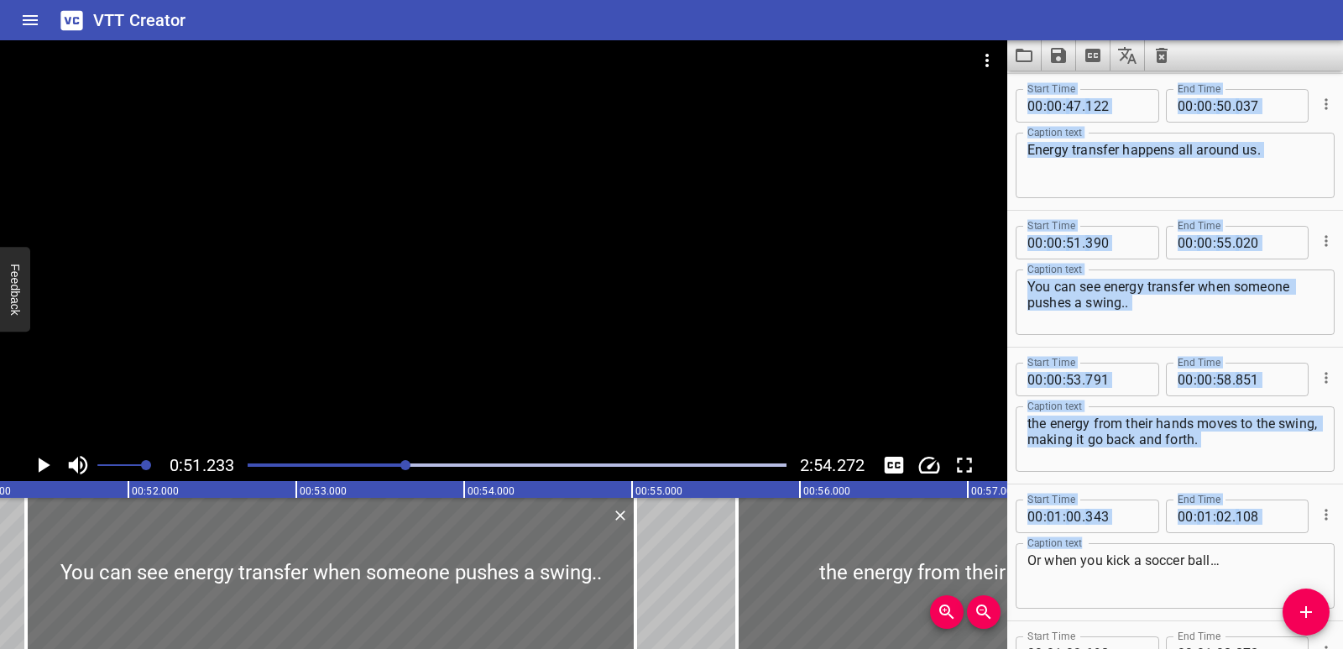
drag, startPoint x: 810, startPoint y: 580, endPoint x: 1117, endPoint y: 545, distance: 309.3
click at [1119, 546] on main "0:51.233 2:54.272 00:00.000 00:01.000 00:02.000 00:03.000 00:04.000 00:05.000 0…" at bounding box center [671, 344] width 1343 height 609
type input "55"
type input "631"
type input "01"
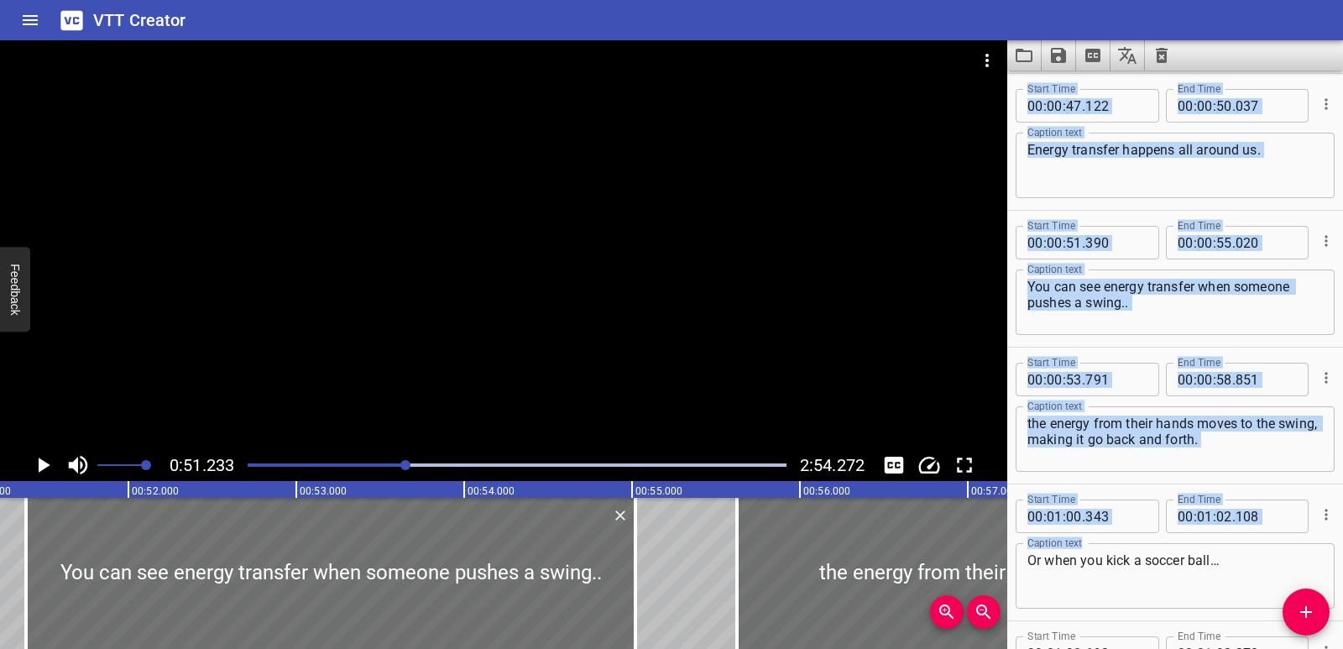
type input "00"
type input "691"
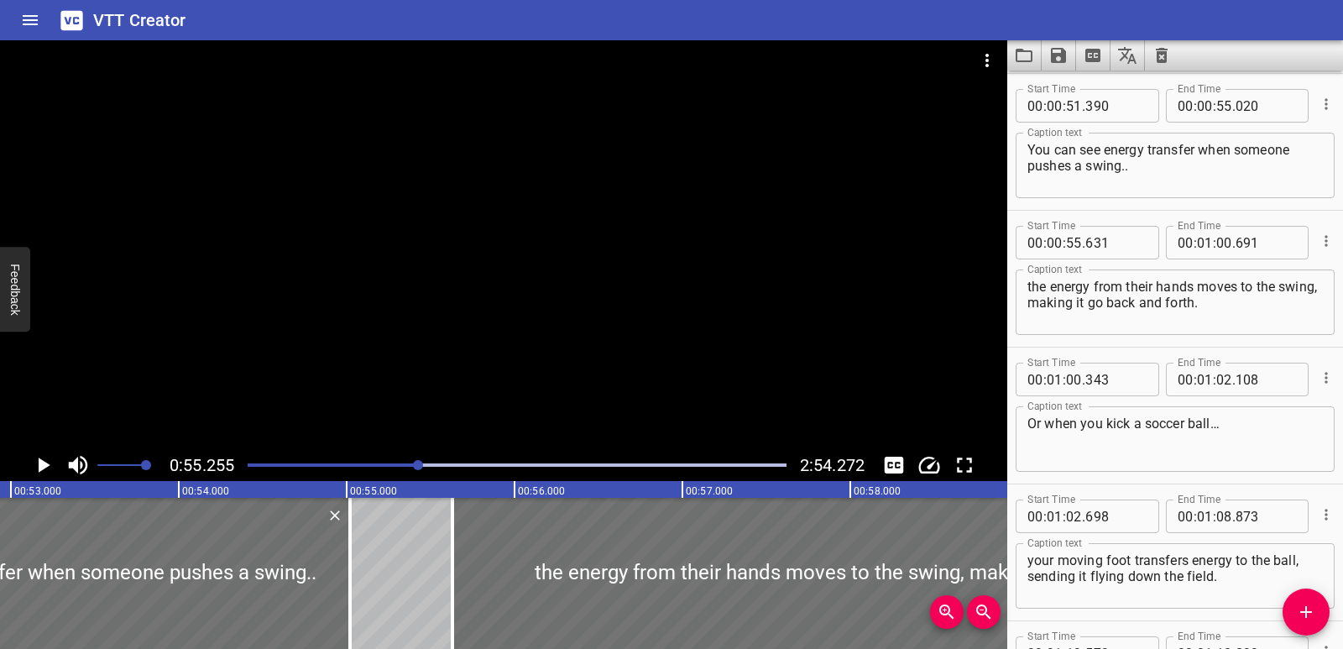
scroll to position [0, 8835]
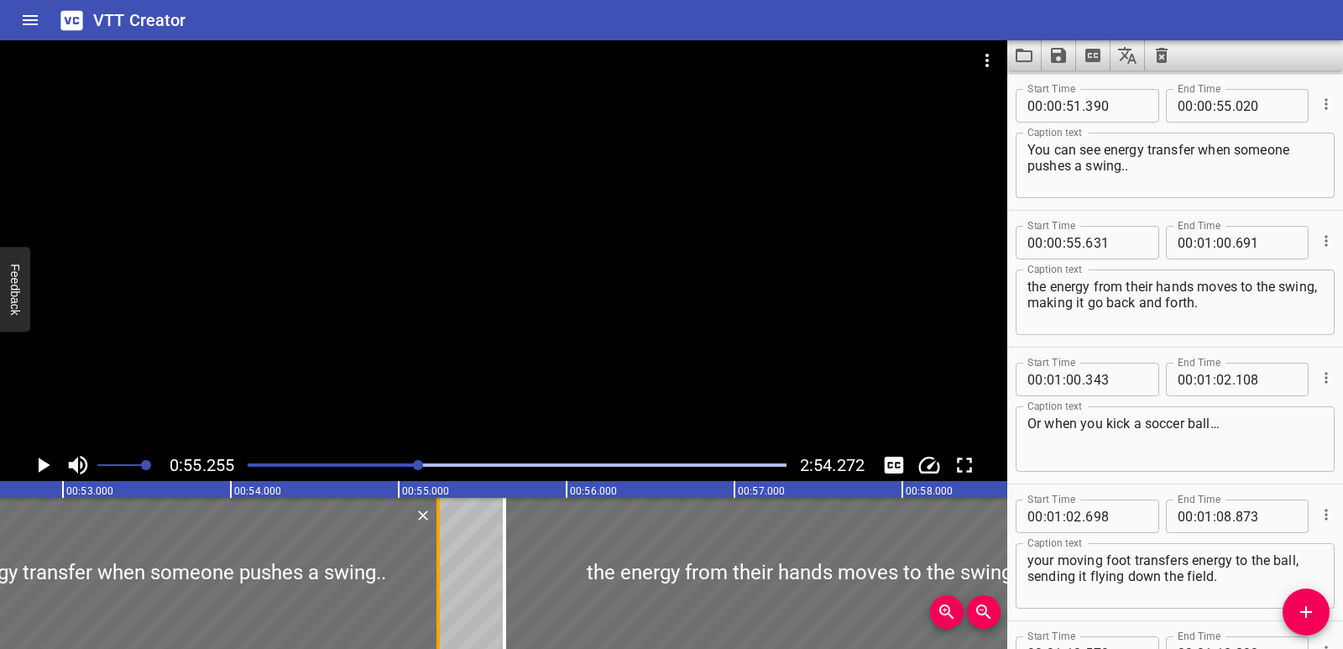
drag, startPoint x: 416, startPoint y: 554, endPoint x: 441, endPoint y: 549, distance: 25.7
click at [441, 549] on div at bounding box center [438, 573] width 17 height 151
type input "235"
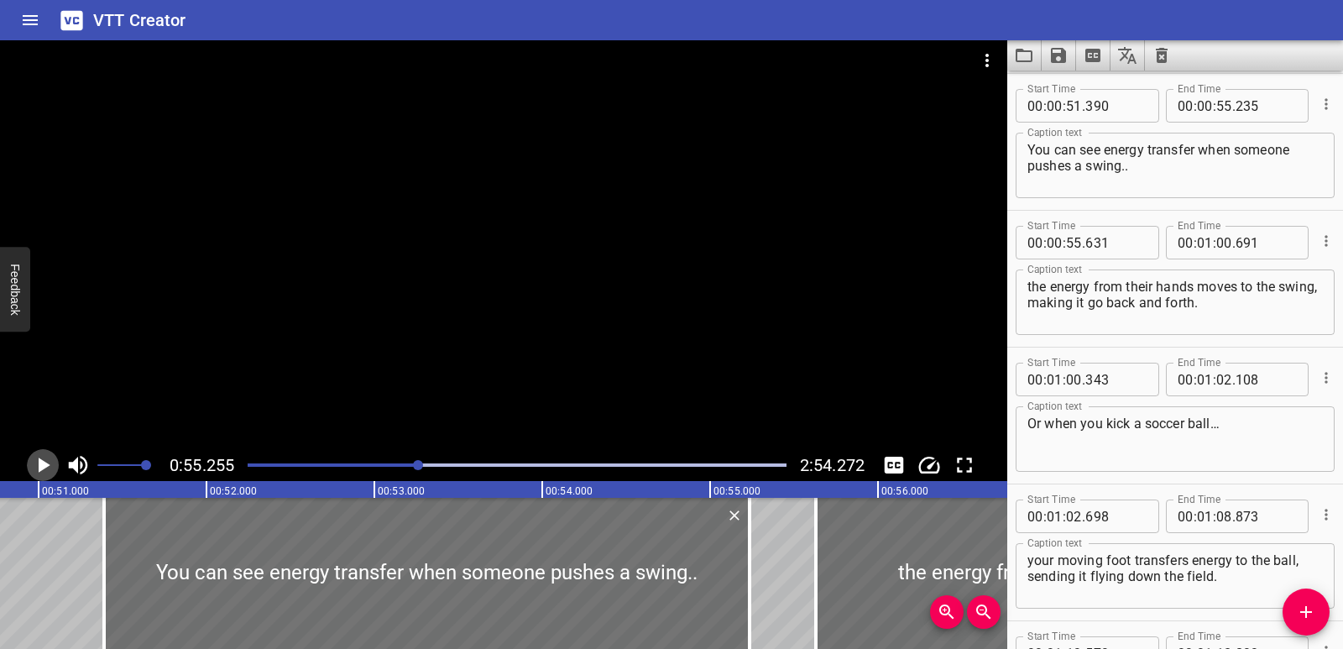
click at [40, 469] on icon "Play/Pause" at bounding box center [45, 465] width 12 height 15
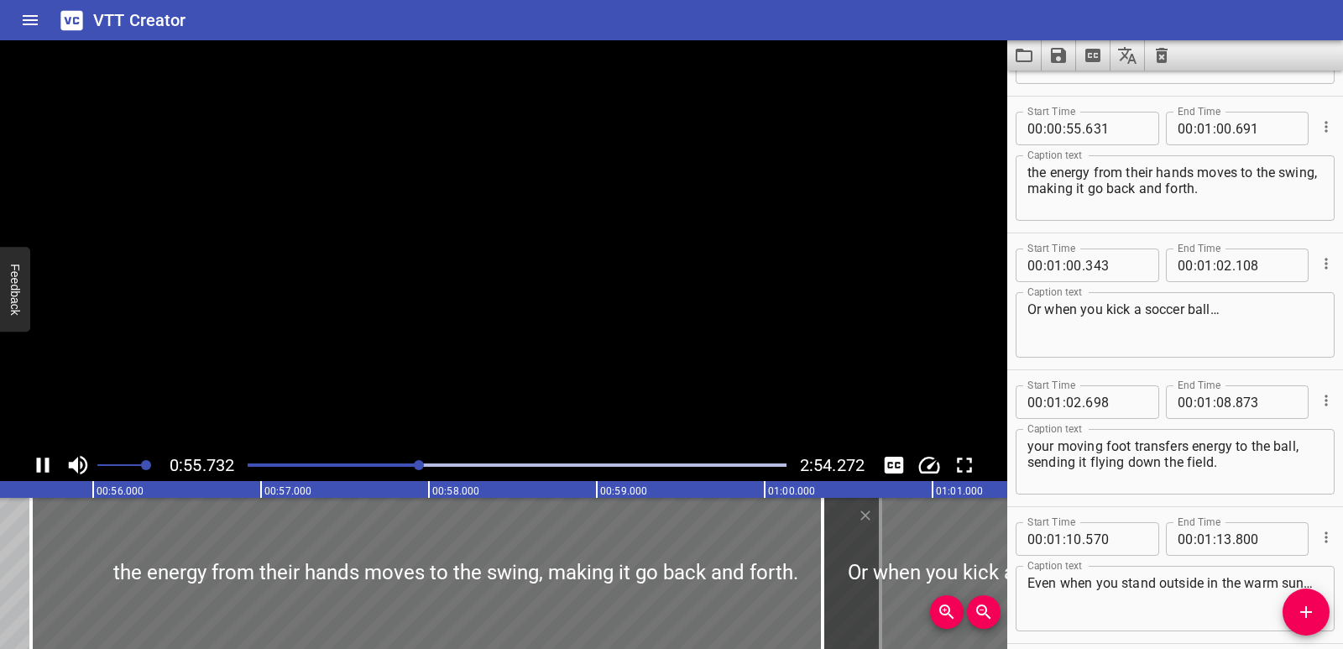
scroll to position [1505, 0]
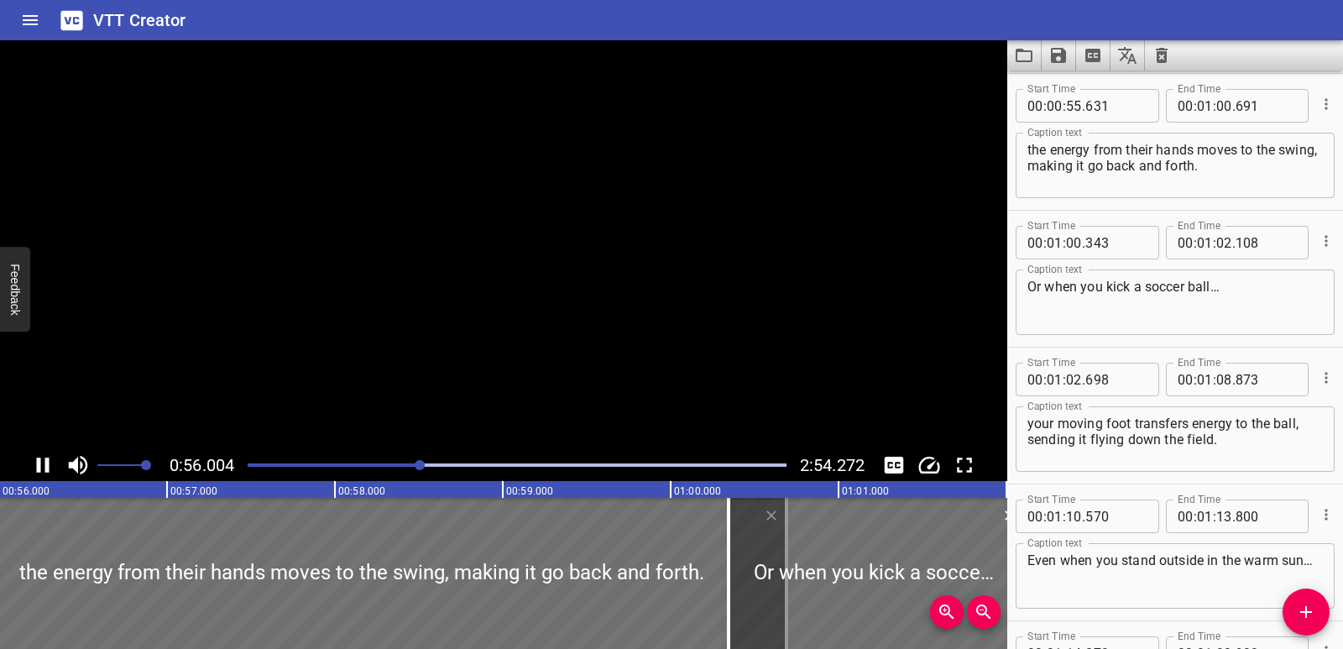
click at [40, 469] on icon "Play/Pause" at bounding box center [43, 465] width 13 height 15
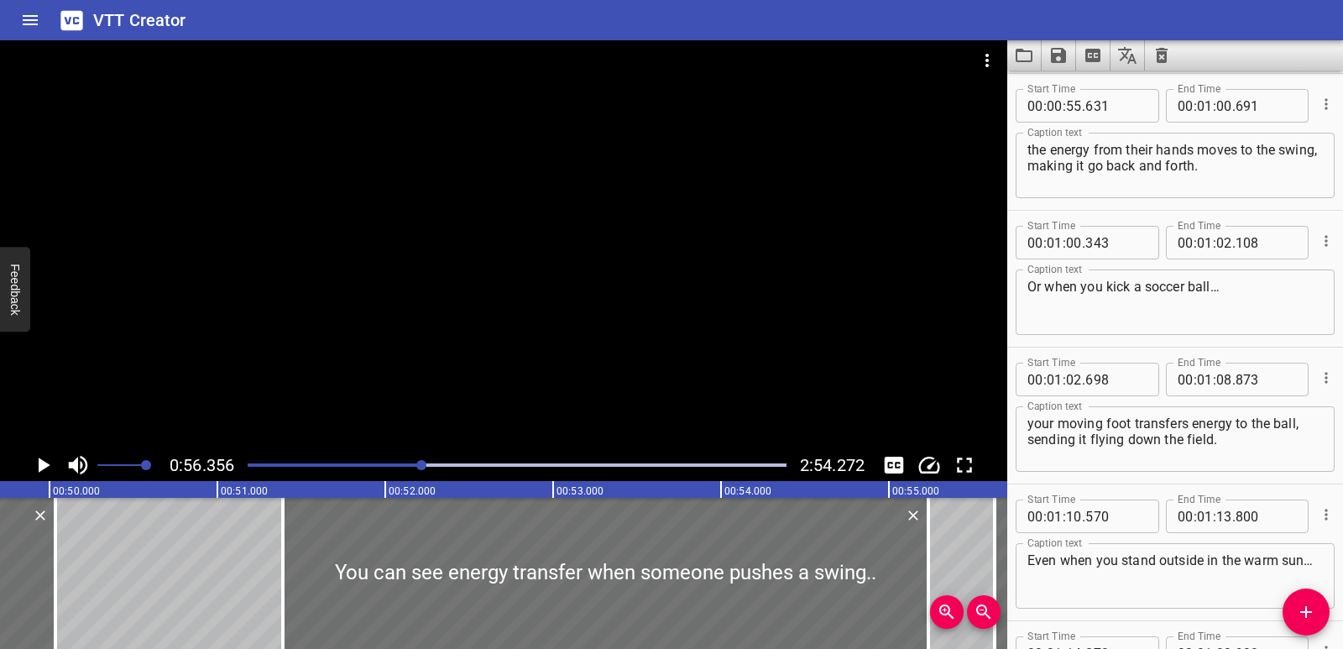
scroll to position [0, 8164]
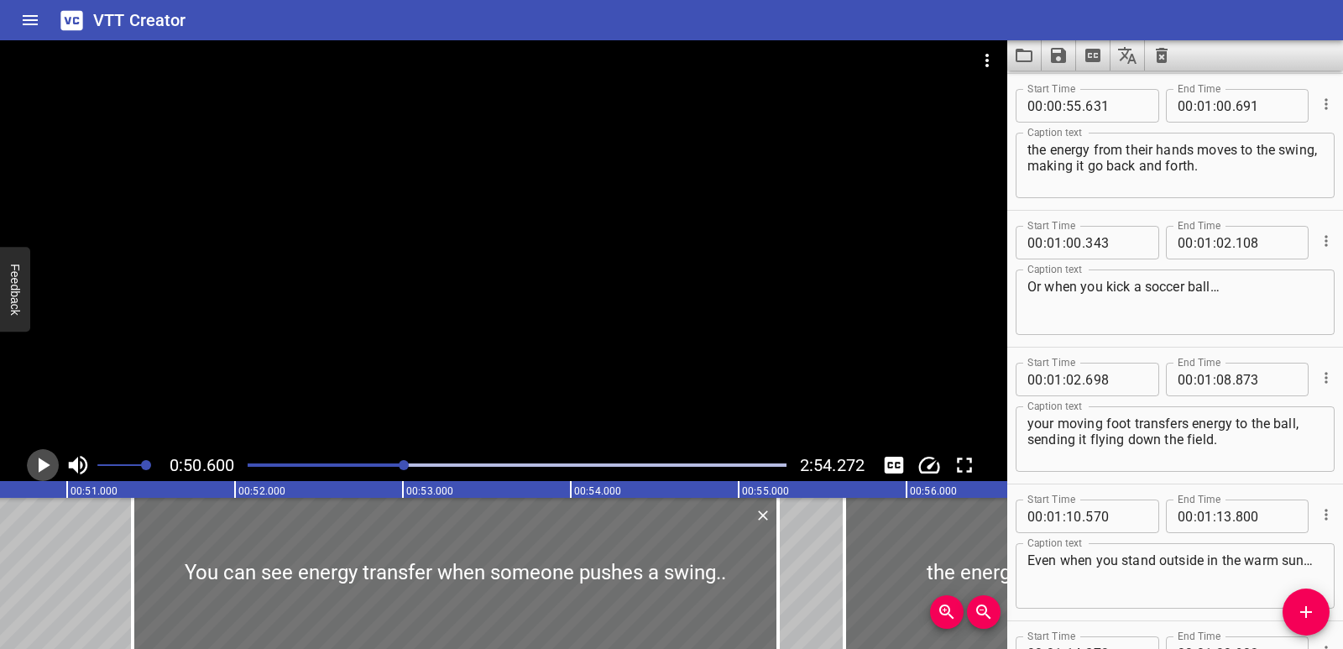
click at [41, 463] on icon "Play/Pause" at bounding box center [45, 465] width 12 height 15
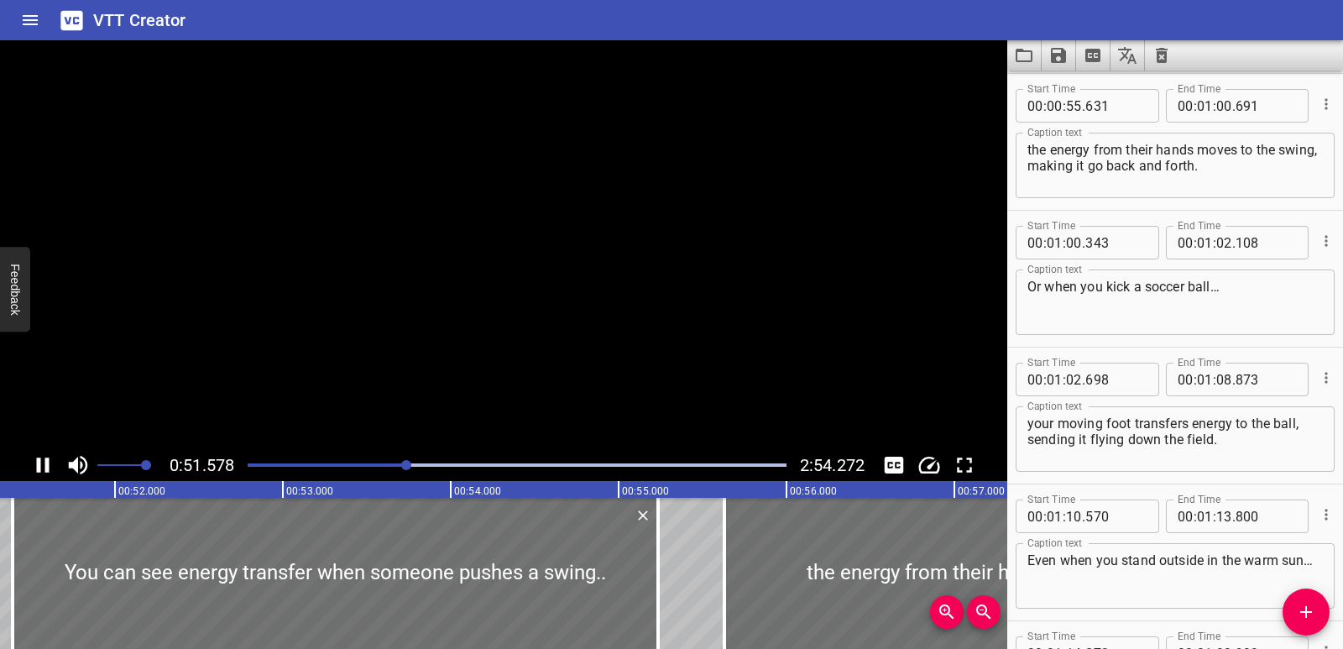
scroll to position [1368, 0]
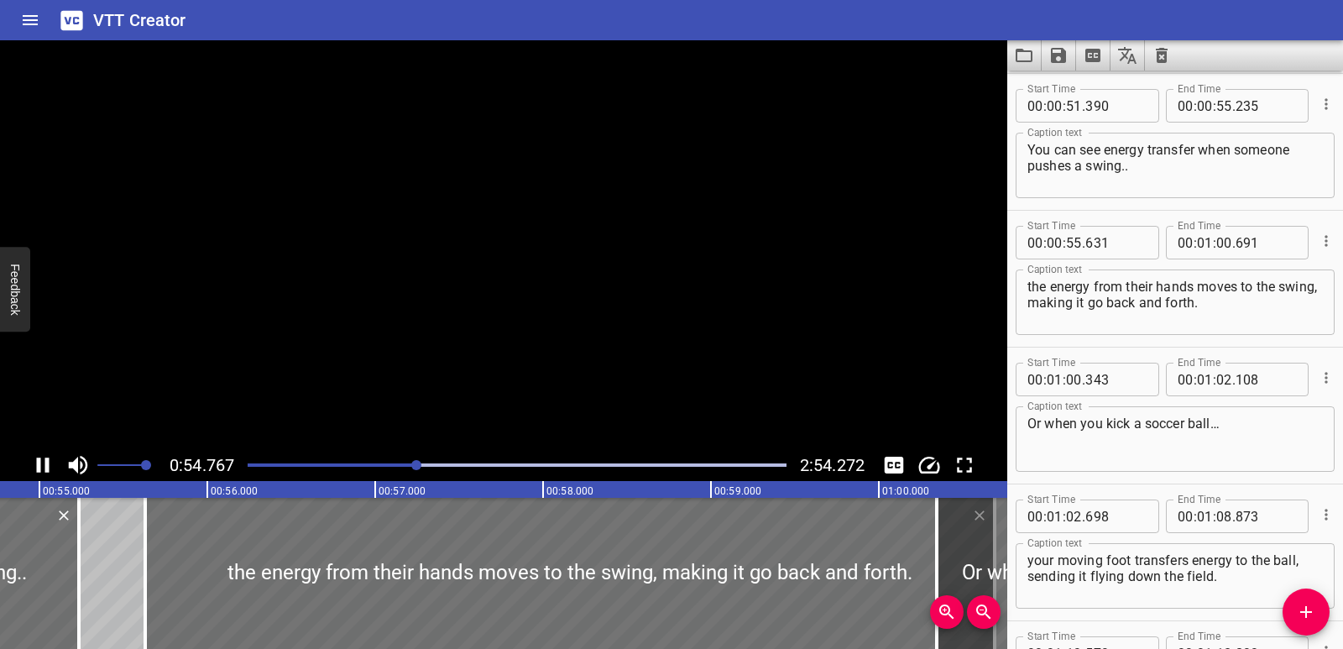
click at [41, 463] on icon "Play/Pause" at bounding box center [42, 464] width 25 height 25
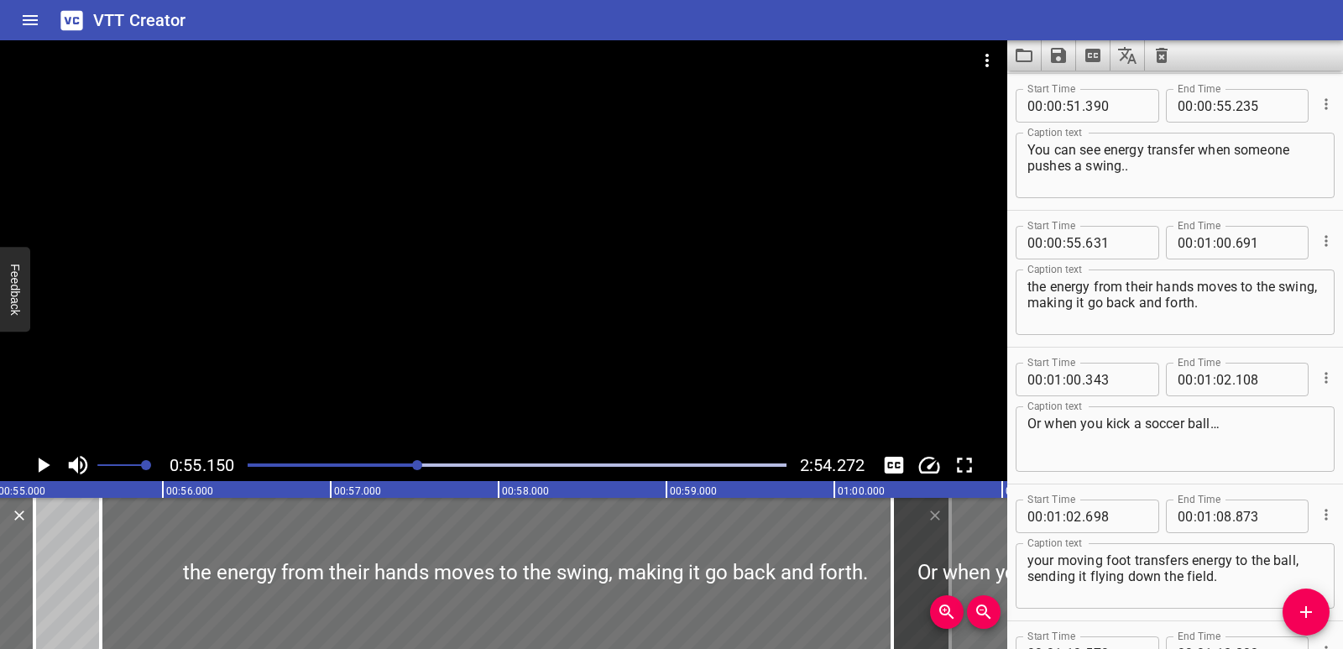
scroll to position [0, 9259]
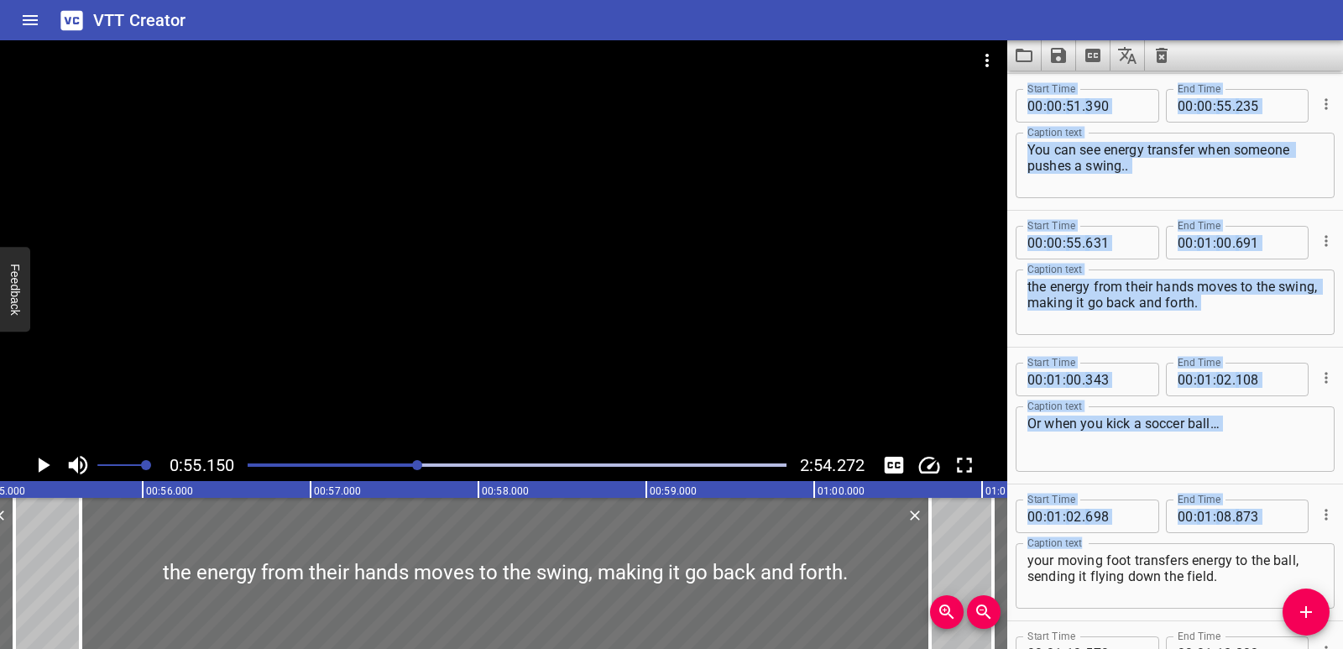
drag, startPoint x: 968, startPoint y: 558, endPoint x: 1089, endPoint y: 553, distance: 121.0
click at [1089, 553] on main "0:55.150 2:54.272 00:00.000 00:01.000 00:02.000 00:03.000 00:04.000 00:05.000 0…" at bounding box center [671, 344] width 1343 height 609
type input "01"
type input "063"
type input "828"
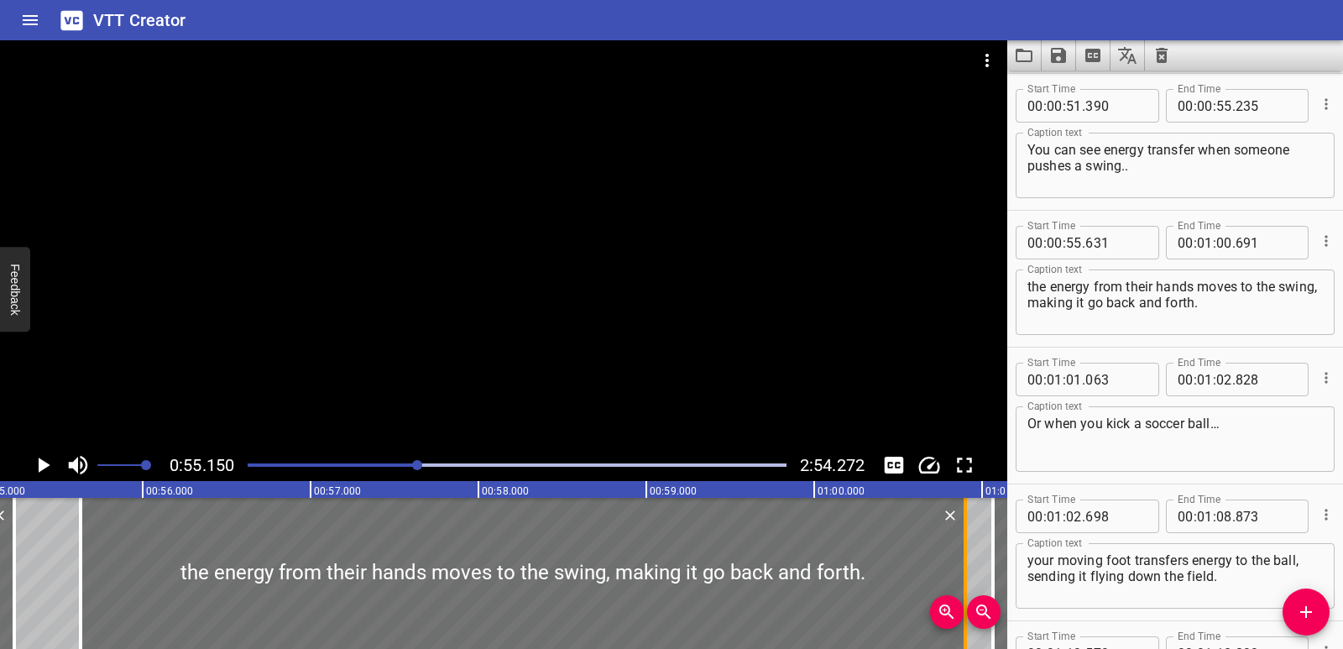
drag, startPoint x: 935, startPoint y: 551, endPoint x: 966, endPoint y: 555, distance: 31.3
click at [966, 555] on div at bounding box center [965, 573] width 3 height 151
type input "901"
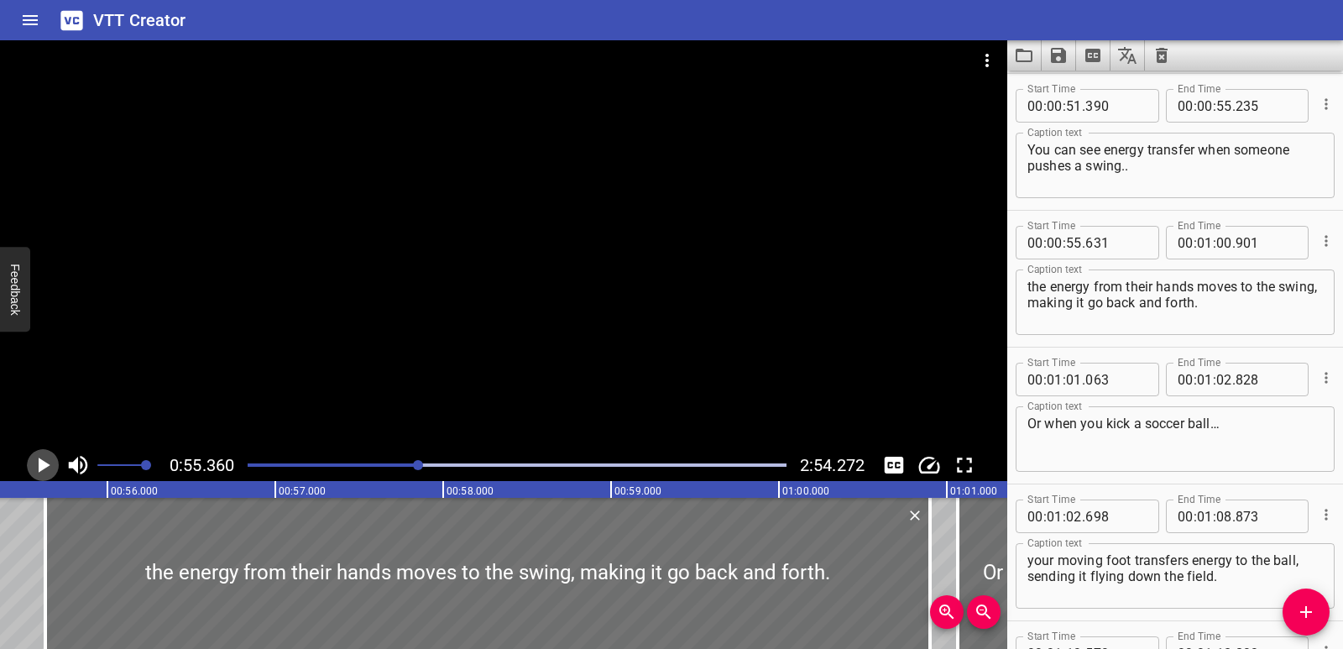
click at [46, 465] on icon "Play/Pause" at bounding box center [45, 465] width 12 height 15
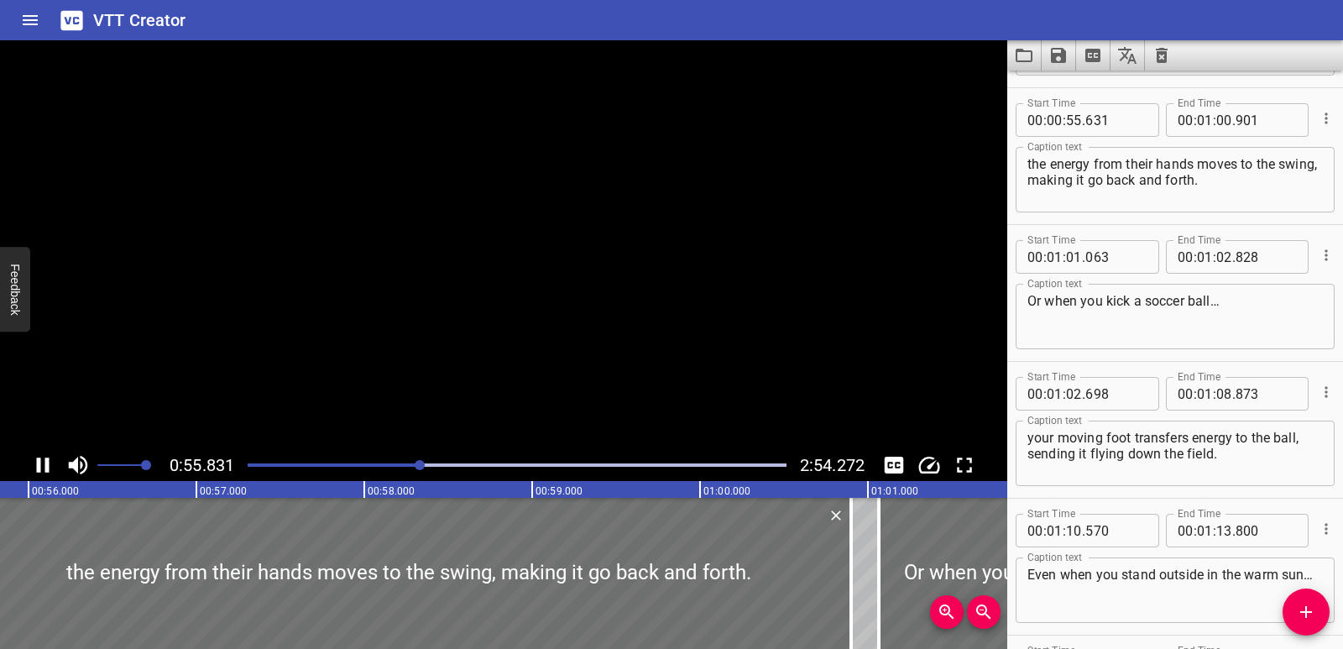
scroll to position [1505, 0]
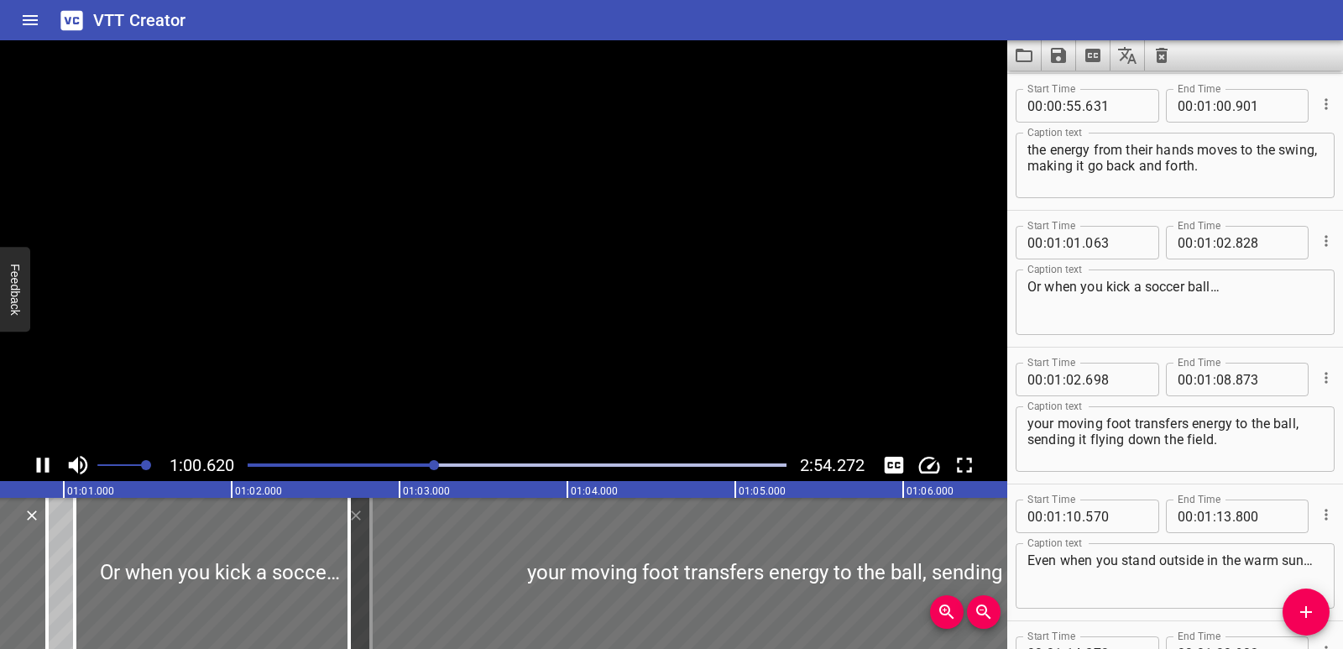
click at [46, 465] on icon "Play/Pause" at bounding box center [43, 465] width 13 height 15
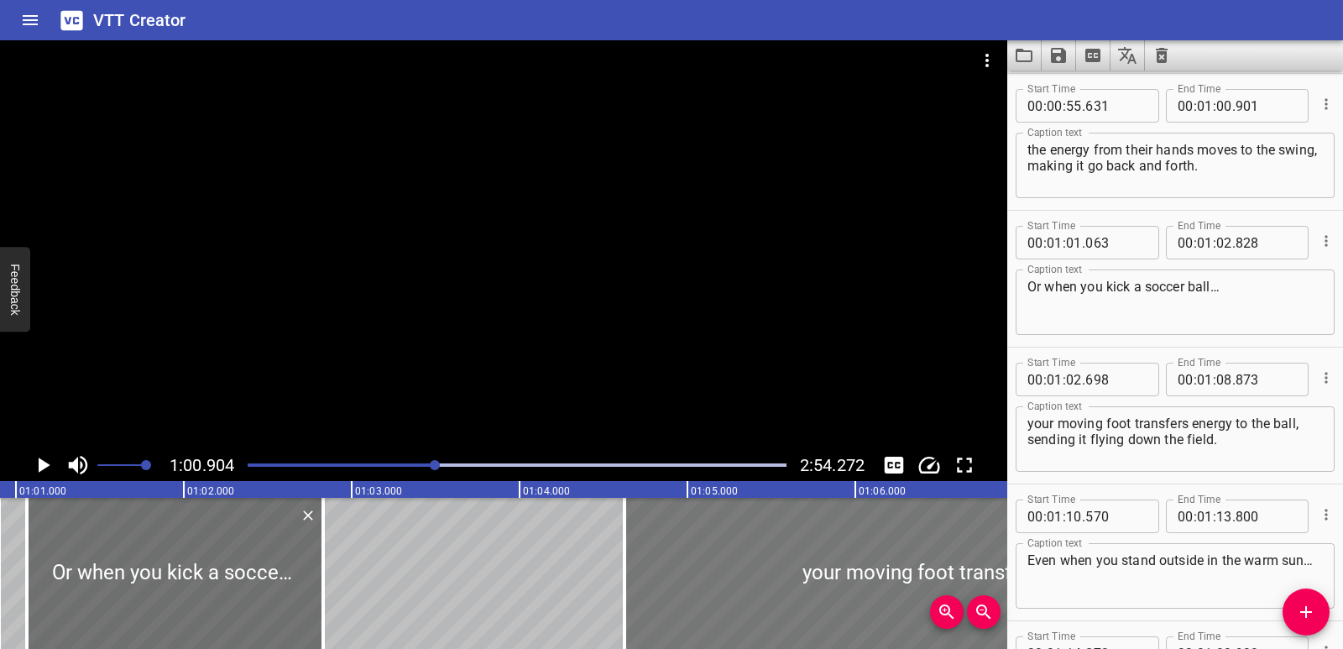
drag, startPoint x: 591, startPoint y: 549, endPoint x: 914, endPoint y: 556, distance: 323.3
click at [914, 556] on div at bounding box center [1143, 573] width 1037 height 151
type input "04"
type input "623"
type input "10"
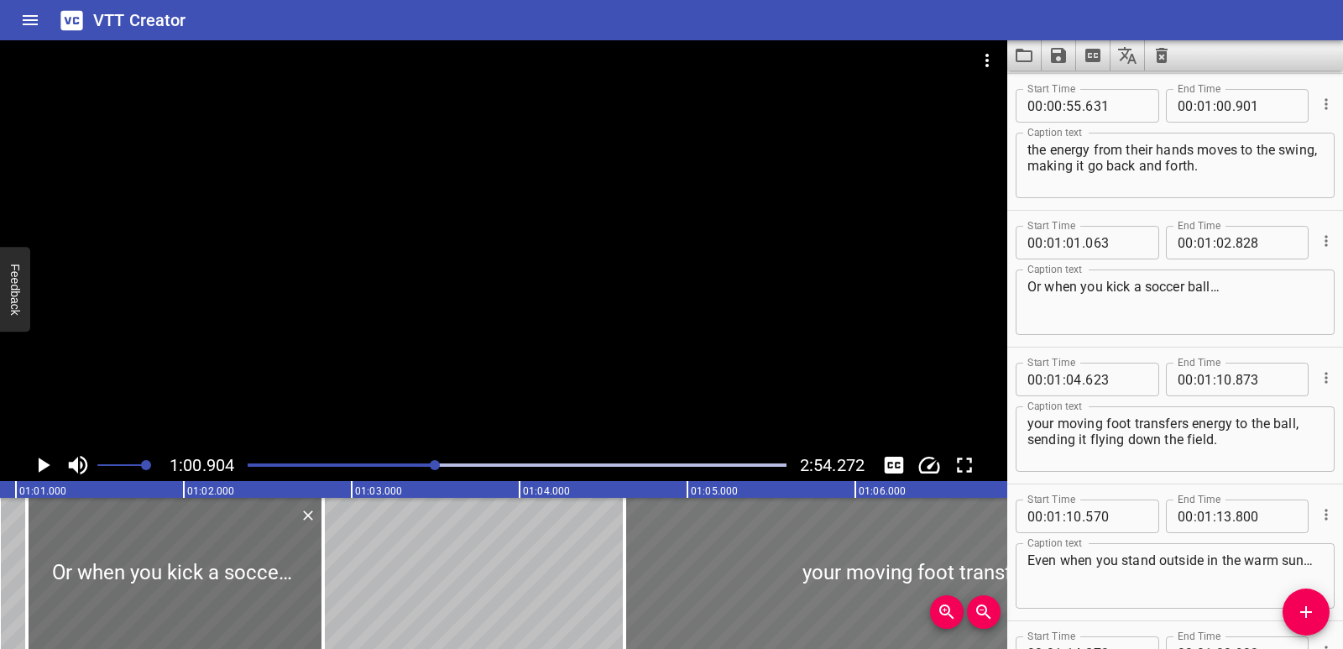
type input "798"
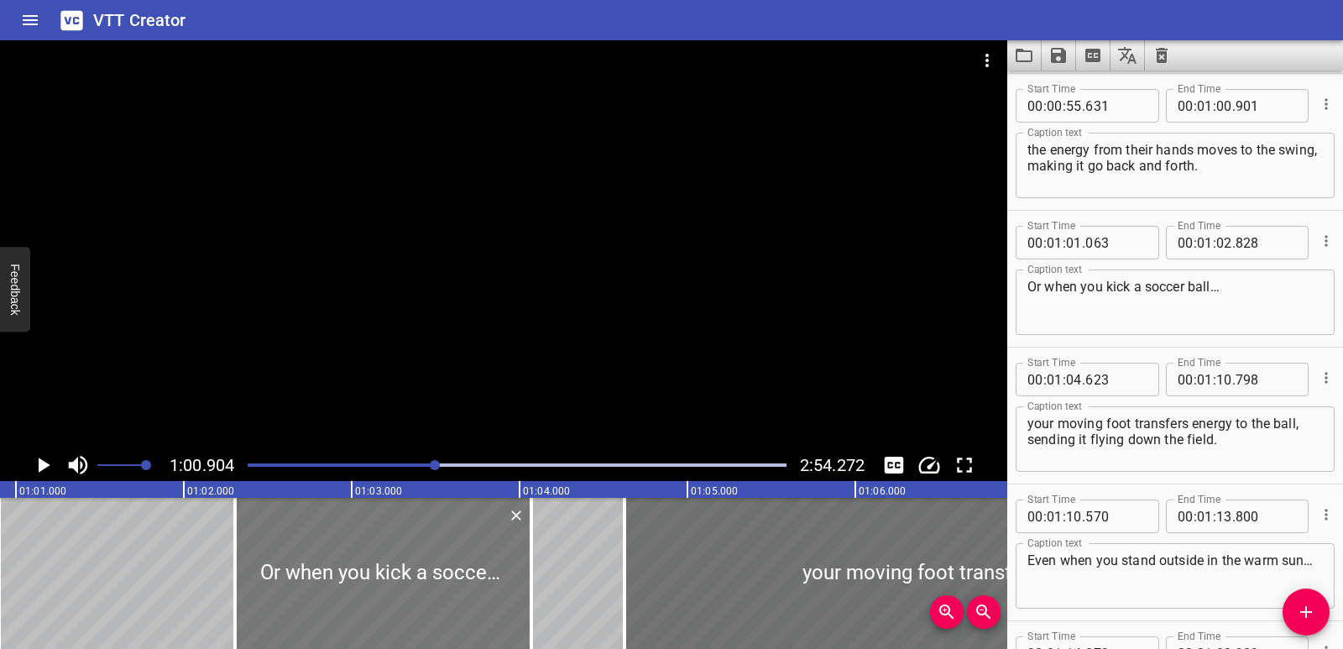
drag, startPoint x: 223, startPoint y: 552, endPoint x: 431, endPoint y: 557, distance: 208.2
click at [431, 557] on div at bounding box center [383, 573] width 296 height 151
type input "02"
type input "303"
type input "04"
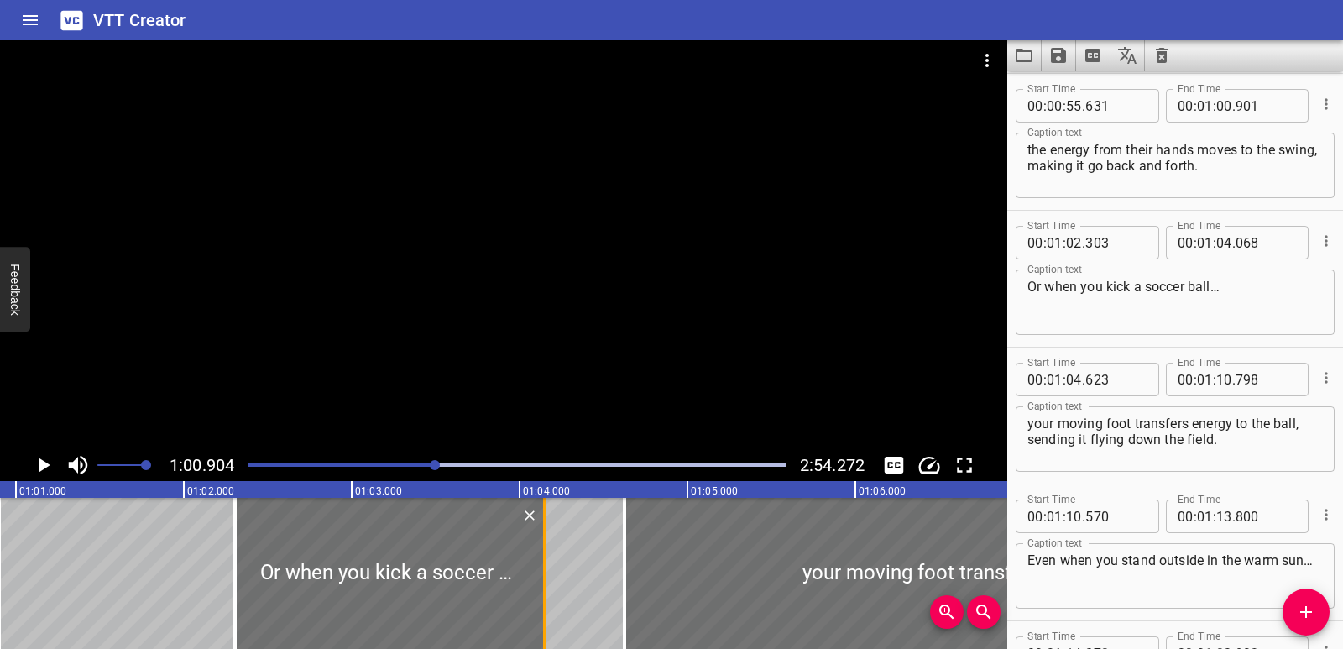
drag, startPoint x: 526, startPoint y: 586, endPoint x: 540, endPoint y: 588, distance: 14.5
click at [540, 588] on div at bounding box center [544, 573] width 17 height 151
type input "153"
click at [233, 562] on div at bounding box center [229, 573] width 17 height 151
type input "268"
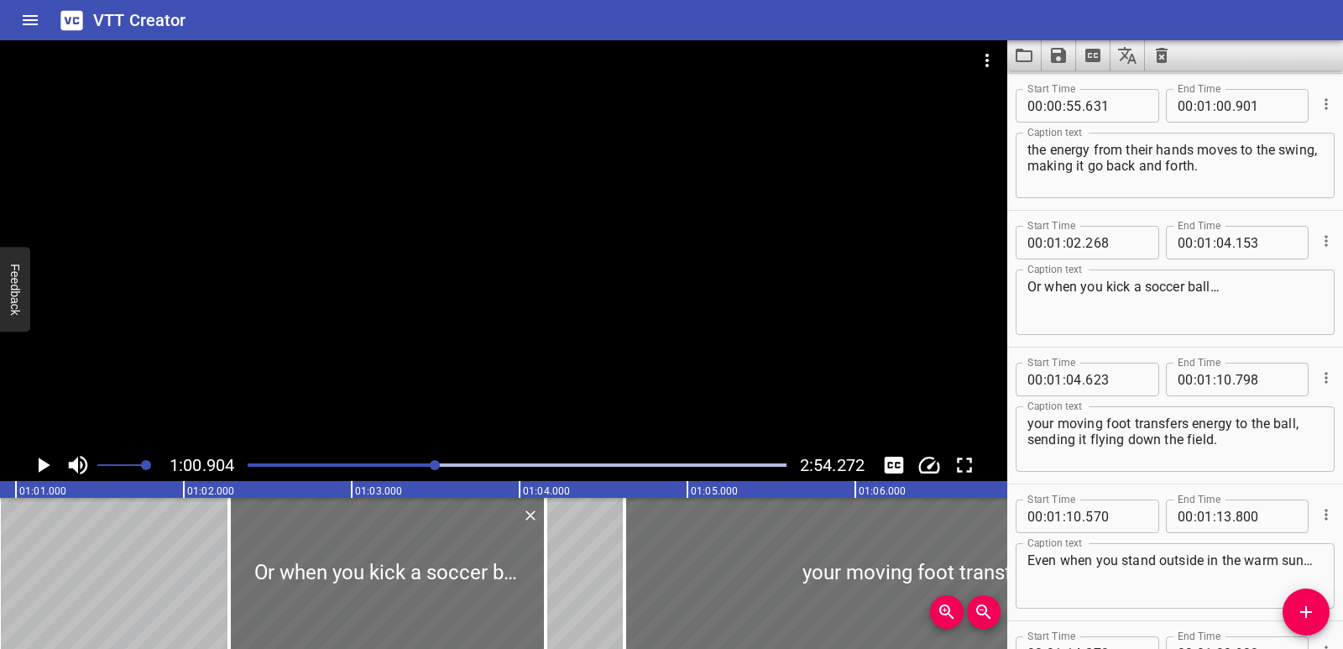
drag, startPoint x: 96, startPoint y: 567, endPoint x: 73, endPoint y: 536, distance: 38.5
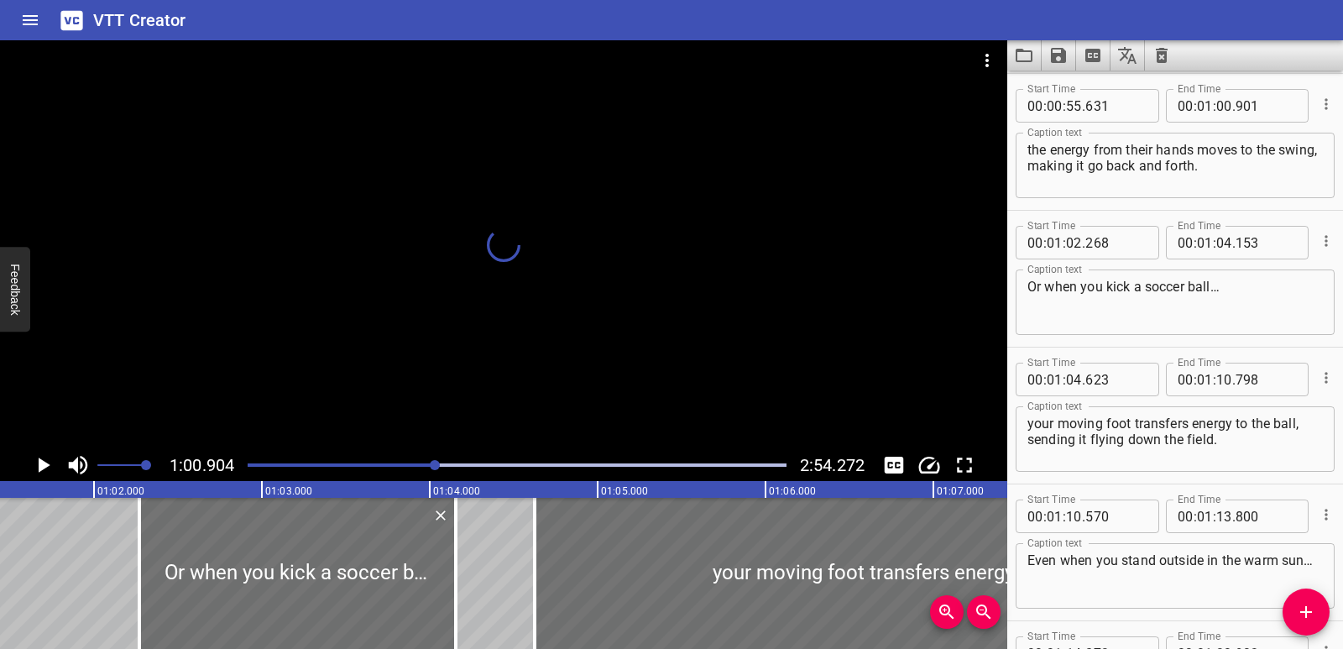
click at [41, 460] on icon "Play/Pause" at bounding box center [45, 465] width 12 height 15
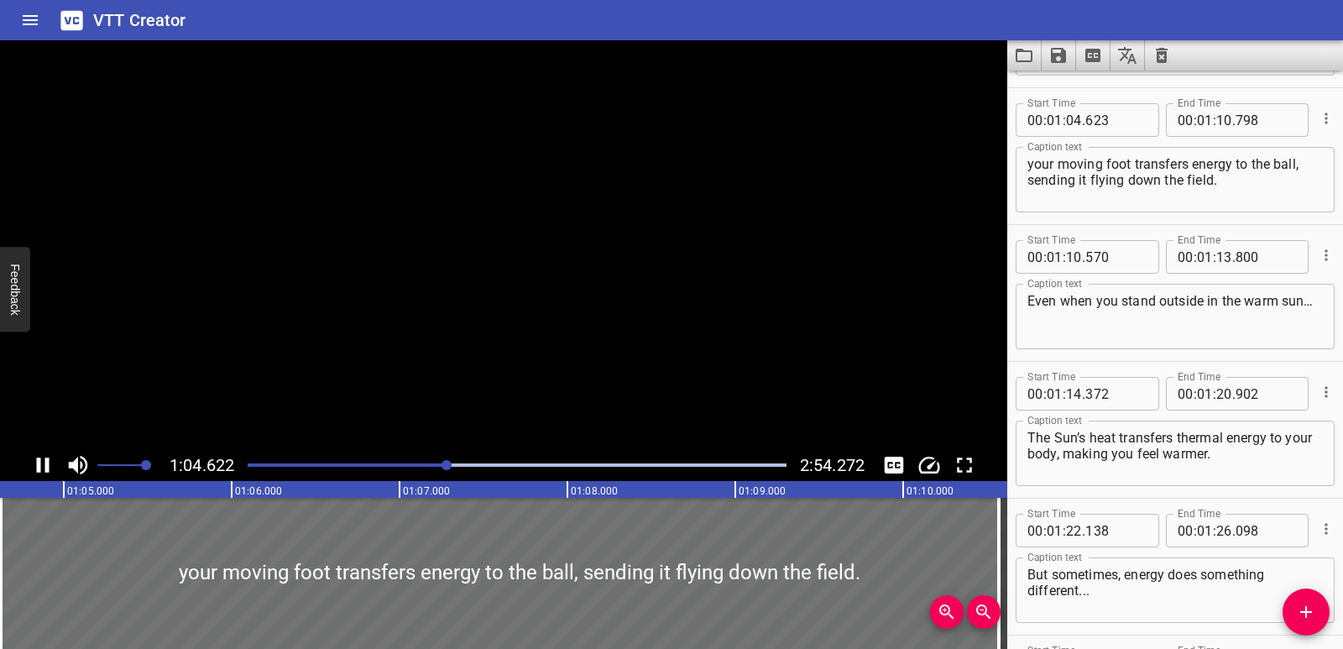
scroll to position [1779, 0]
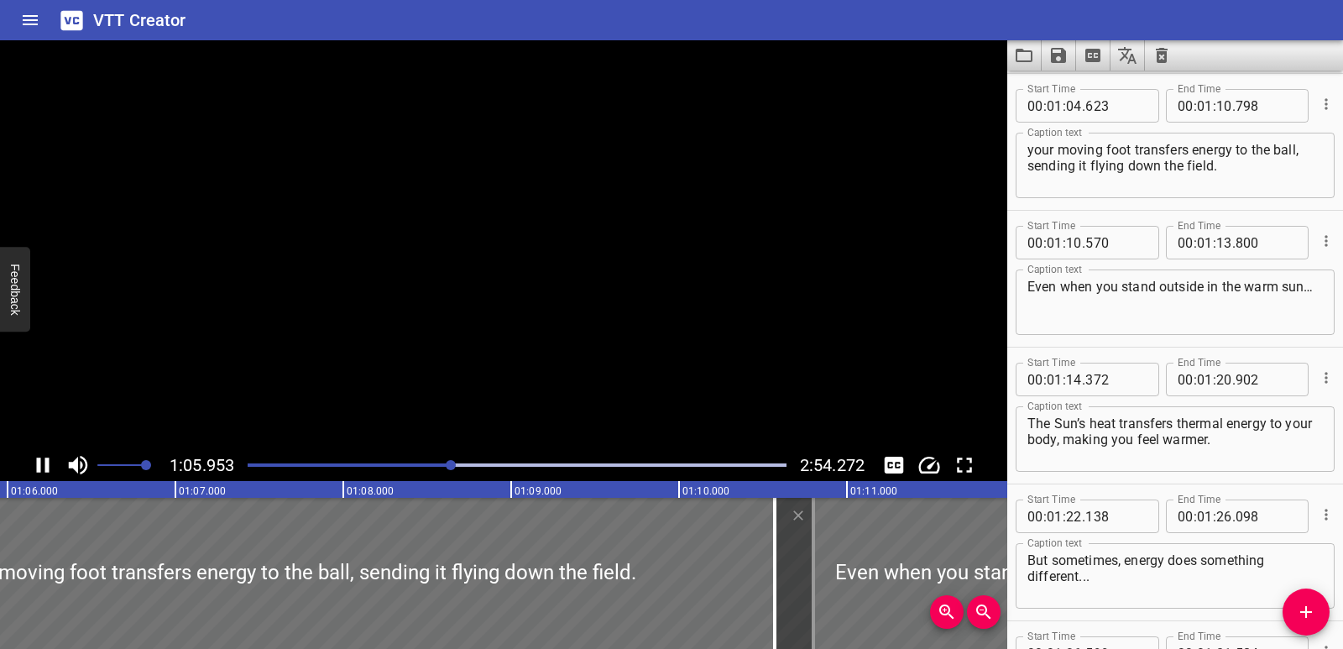
click at [41, 460] on icon "Play/Pause" at bounding box center [42, 464] width 25 height 25
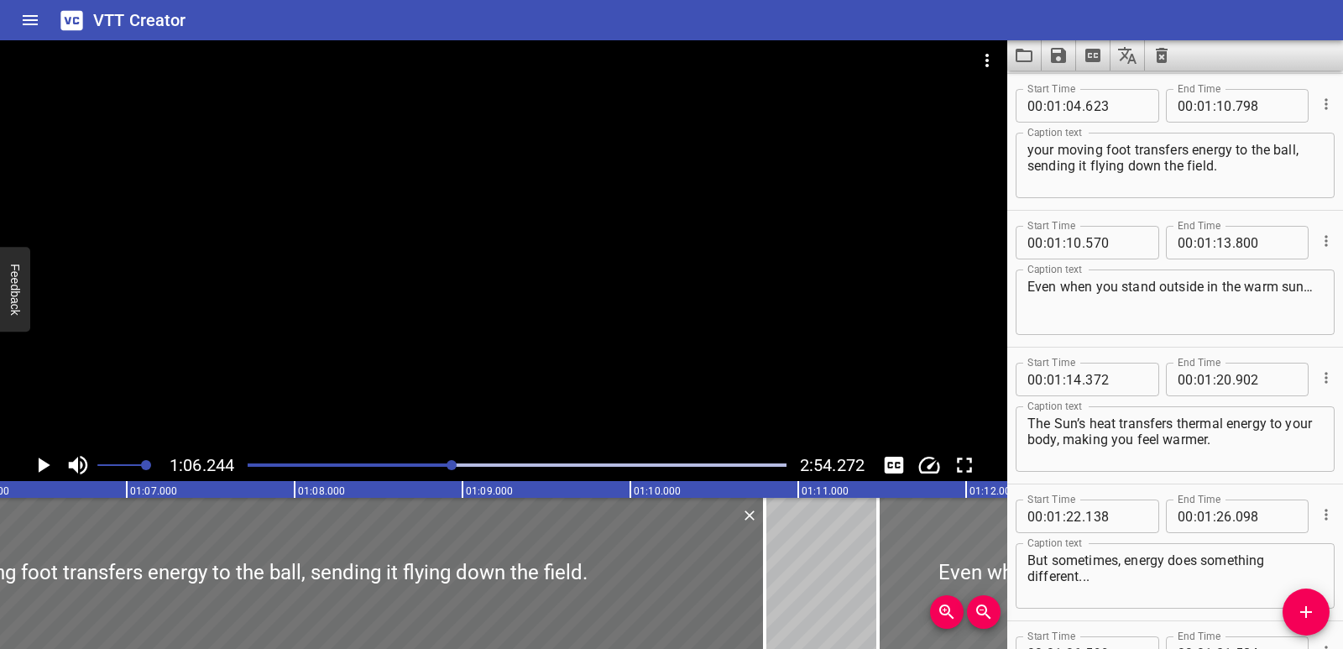
drag, startPoint x: 846, startPoint y: 581, endPoint x: 982, endPoint y: 571, distance: 136.4
click at [982, 571] on div at bounding box center [1149, 573] width 542 height 151
type input "11"
type input "475"
type input "14"
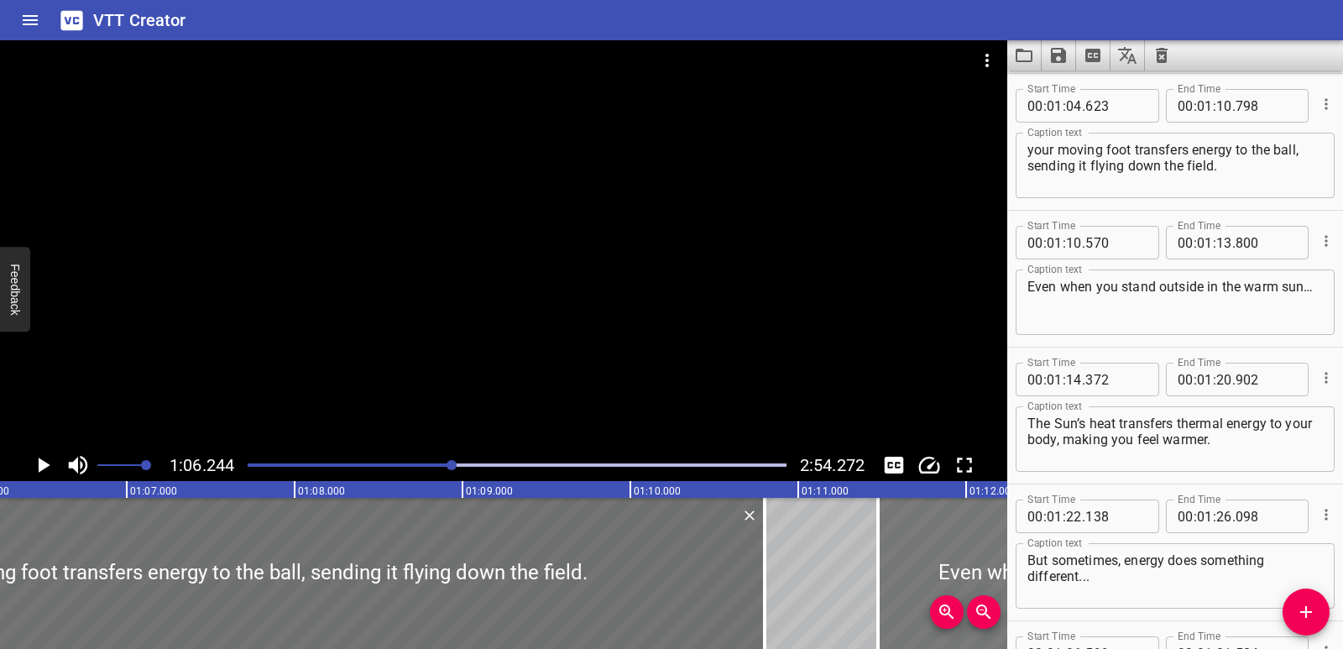
type input "705"
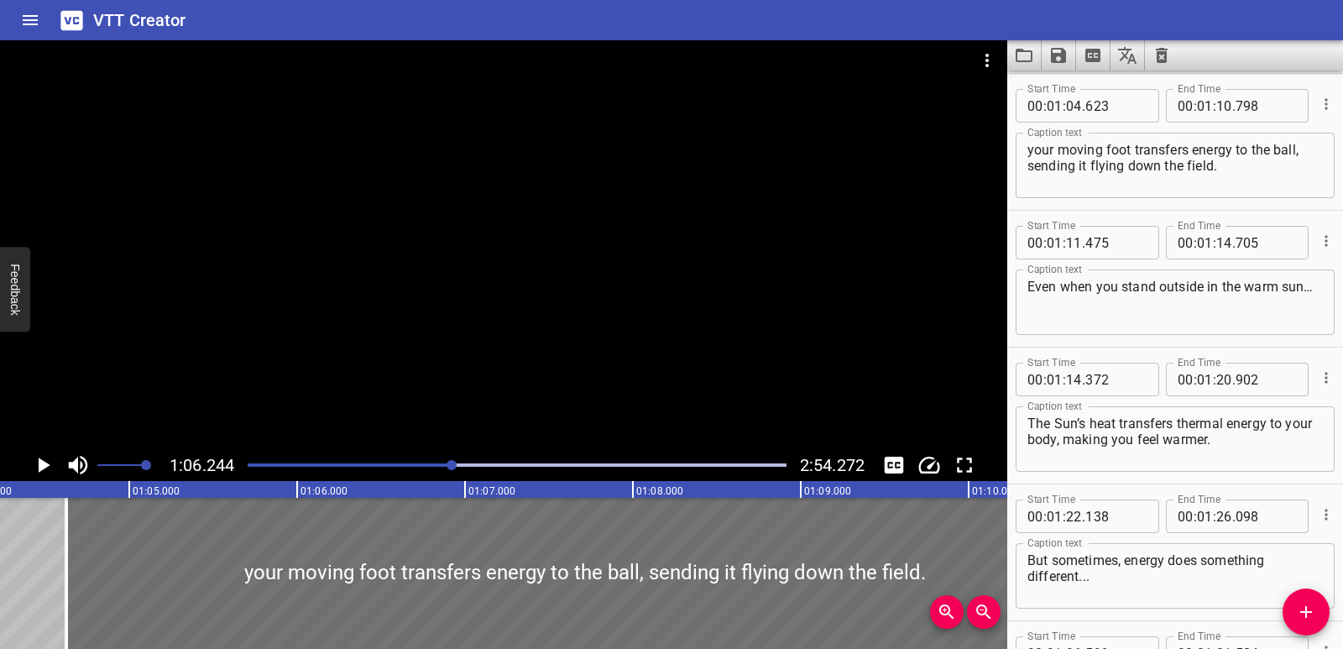
scroll to position [0, 10680]
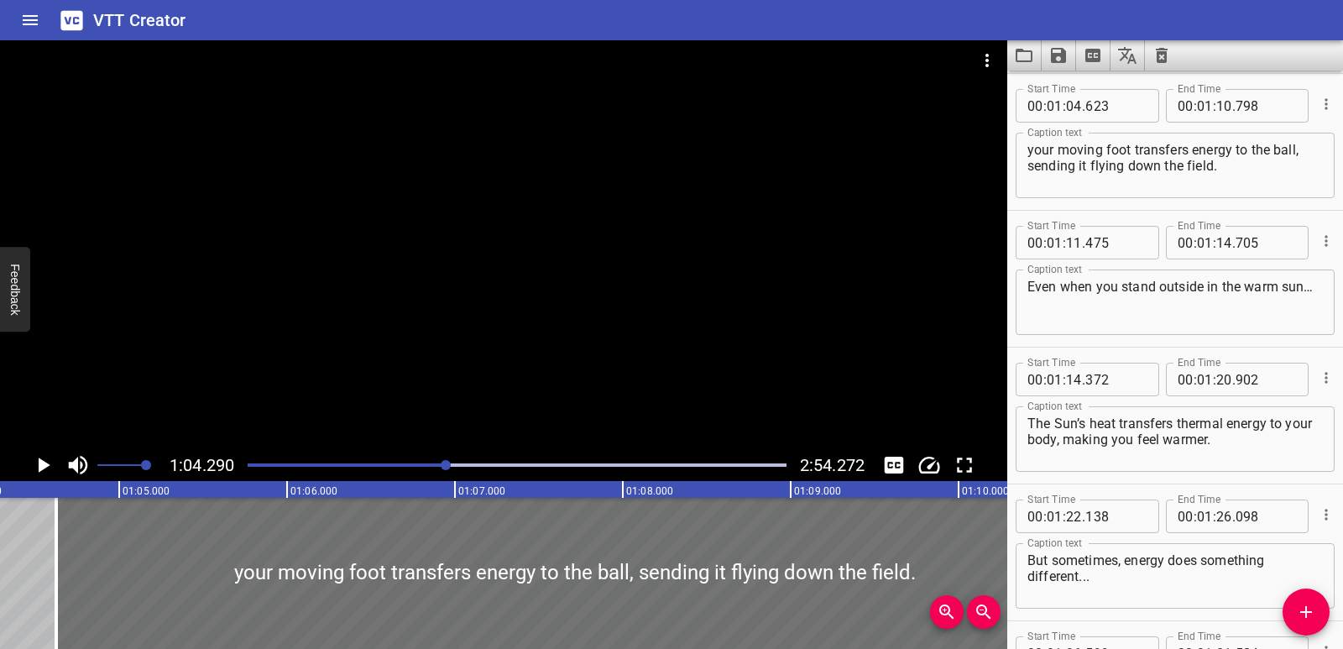
click at [35, 468] on icon "Play/Pause" at bounding box center [42, 464] width 25 height 25
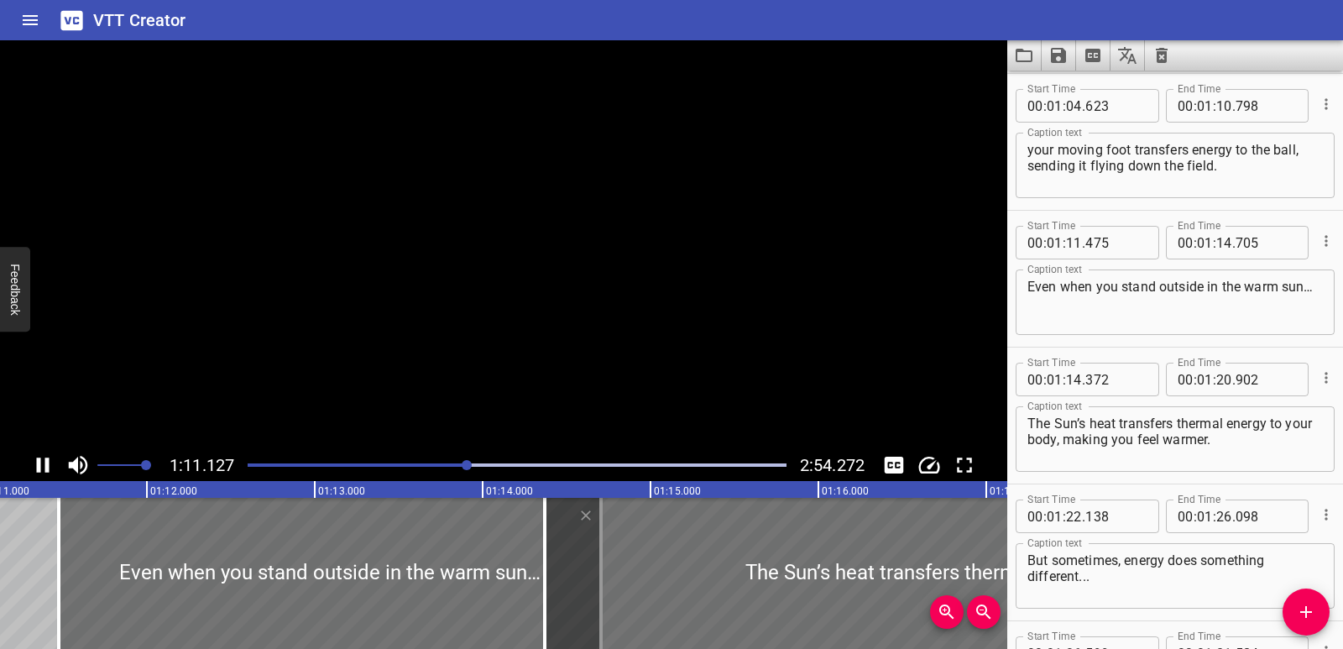
click at [35, 468] on icon "Play/Pause" at bounding box center [42, 464] width 25 height 25
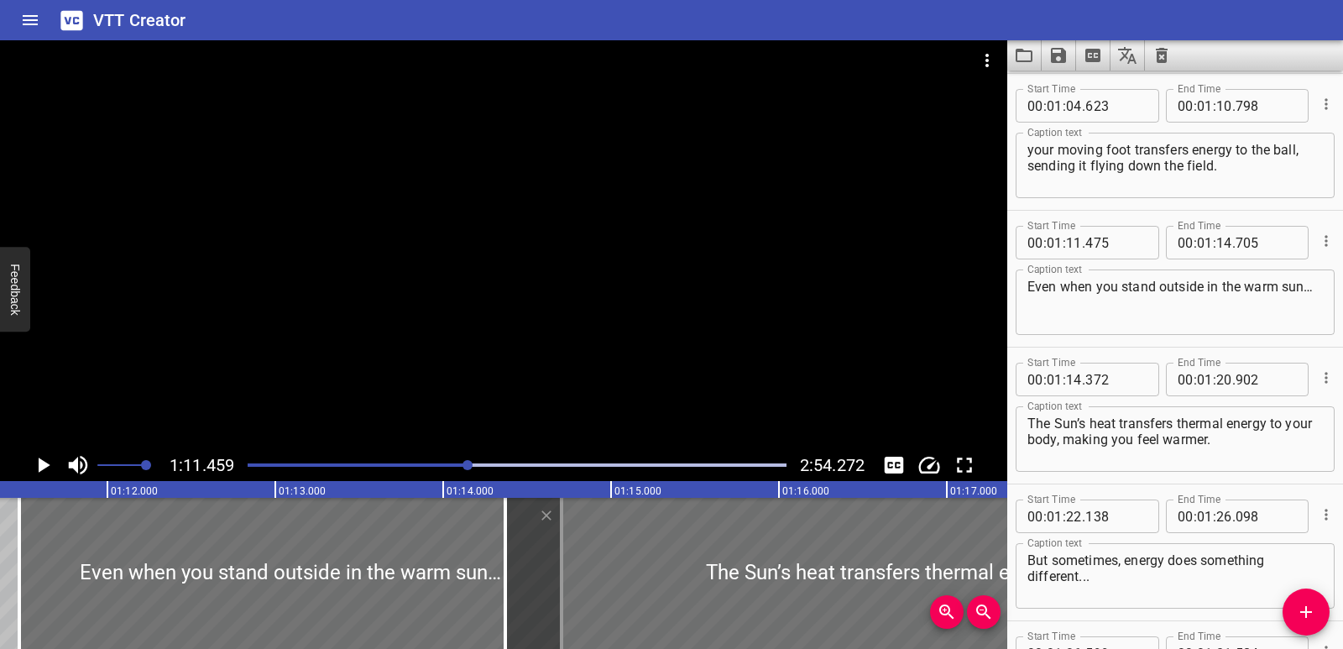
scroll to position [0, 11998]
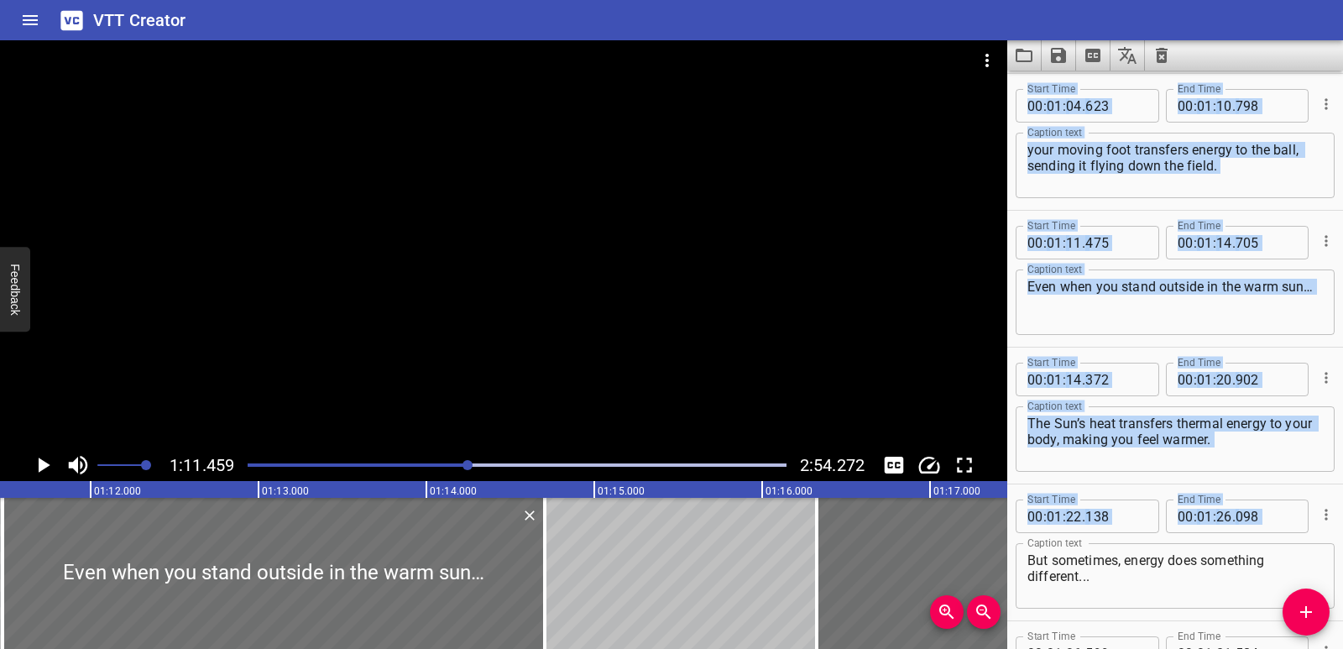
drag, startPoint x: 683, startPoint y: 556, endPoint x: 1012, endPoint y: 554, distance: 328.2
click at [1012, 554] on main "1:11.459 2:54.272 00:00.000 00:01.000 00:02.000 00:03.000 00:04.000 00:05.000 0…" at bounding box center [671, 344] width 1343 height 609
type input "16"
type input "327"
type input "22"
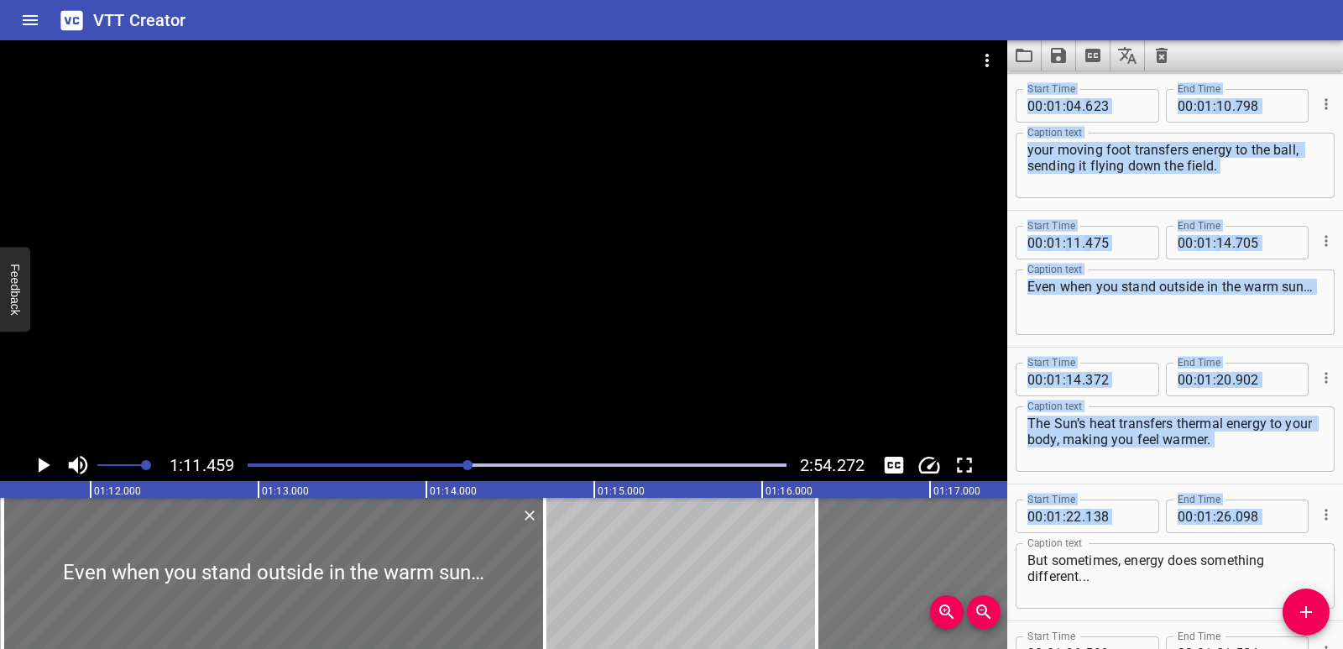
type input "857"
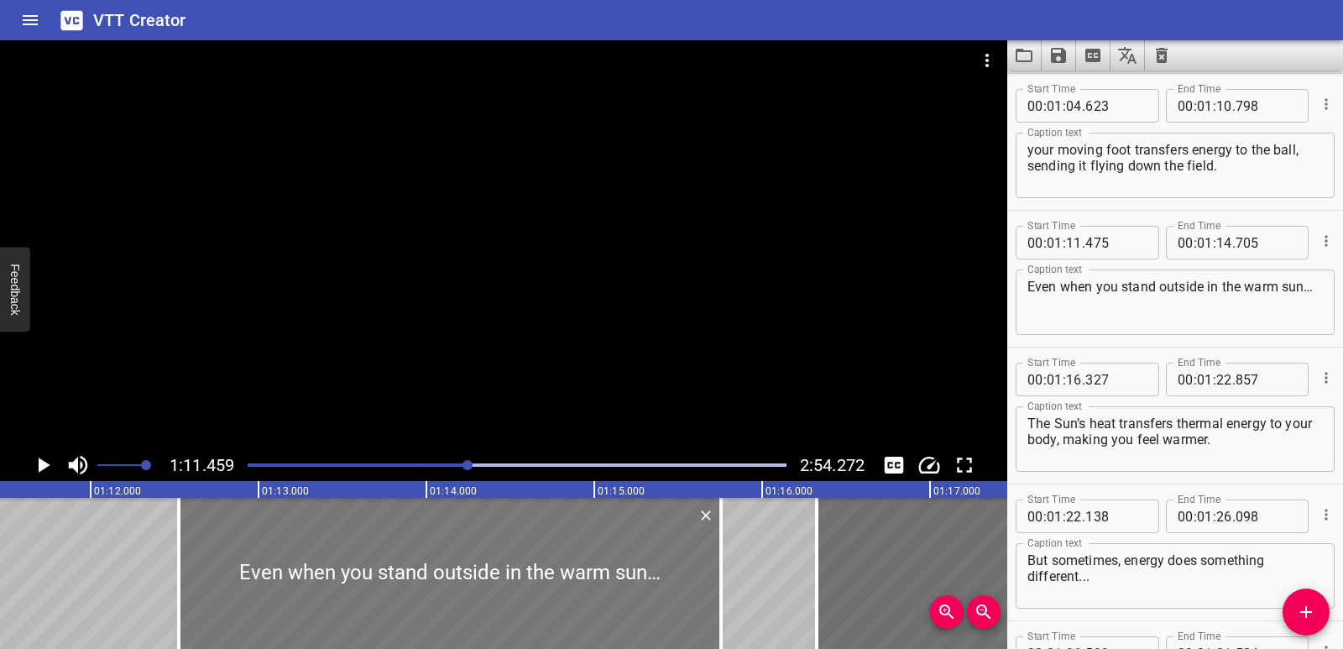
drag, startPoint x: 381, startPoint y: 577, endPoint x: 529, endPoint y: 557, distance: 149.0
click at [555, 562] on div at bounding box center [450, 573] width 542 height 151
type input "12"
type input "510"
type input "15"
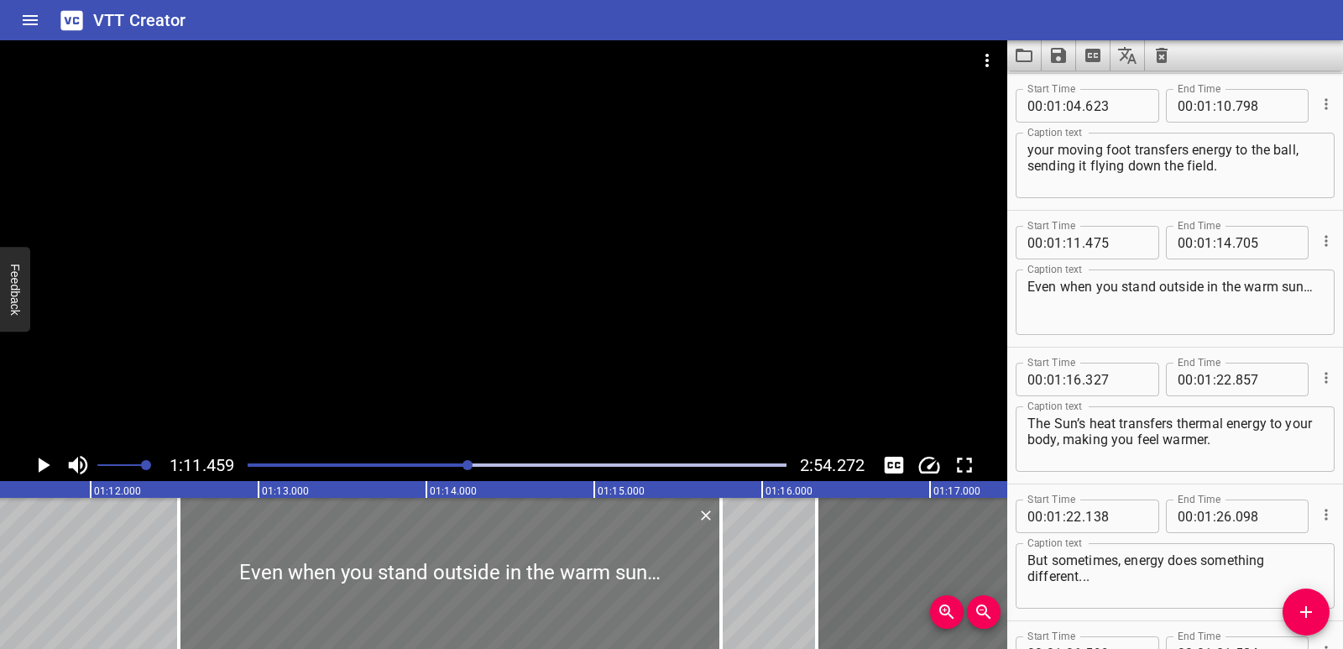
type input "740"
click at [39, 459] on icon "Play/Pause" at bounding box center [45, 465] width 12 height 15
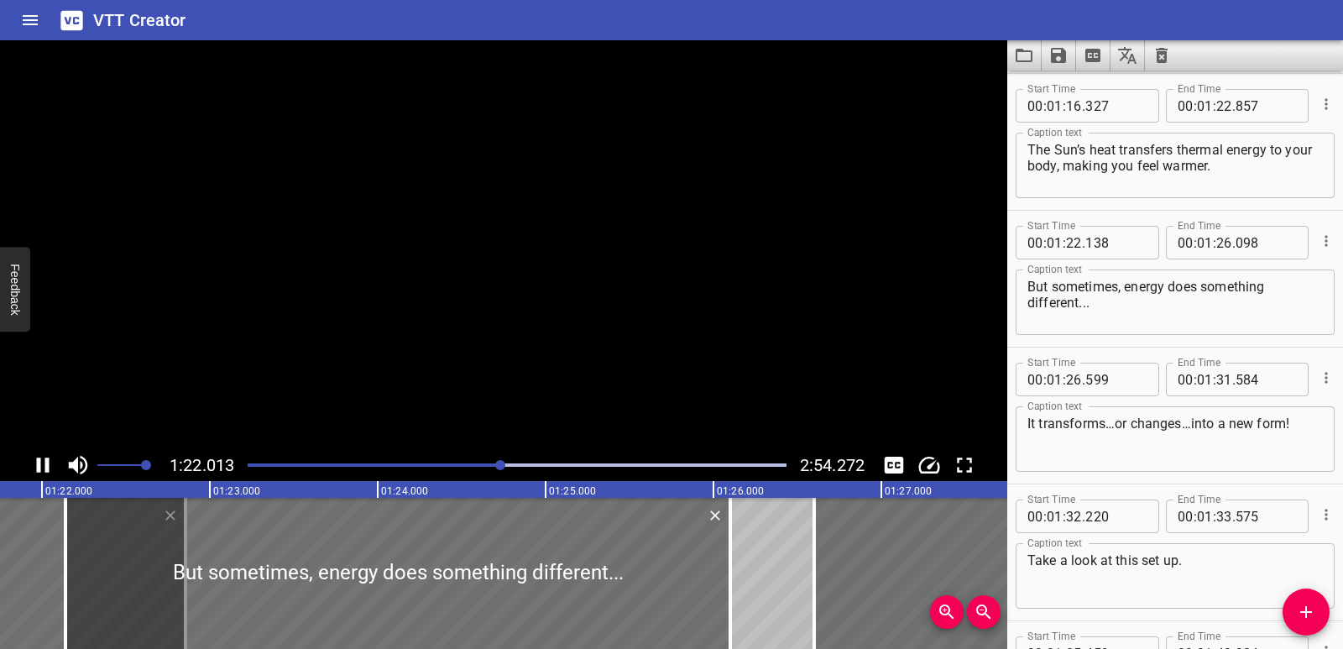
scroll to position [0, 13770]
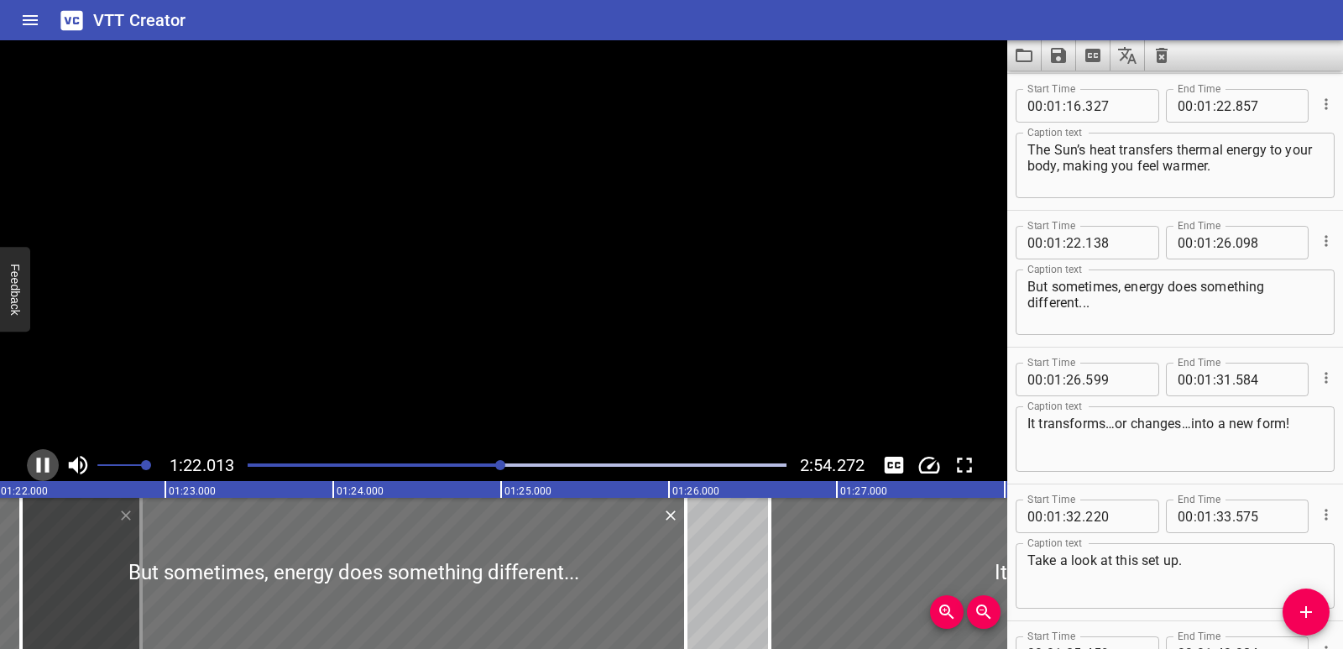
click at [39, 459] on icon "Play/Pause" at bounding box center [43, 465] width 13 height 15
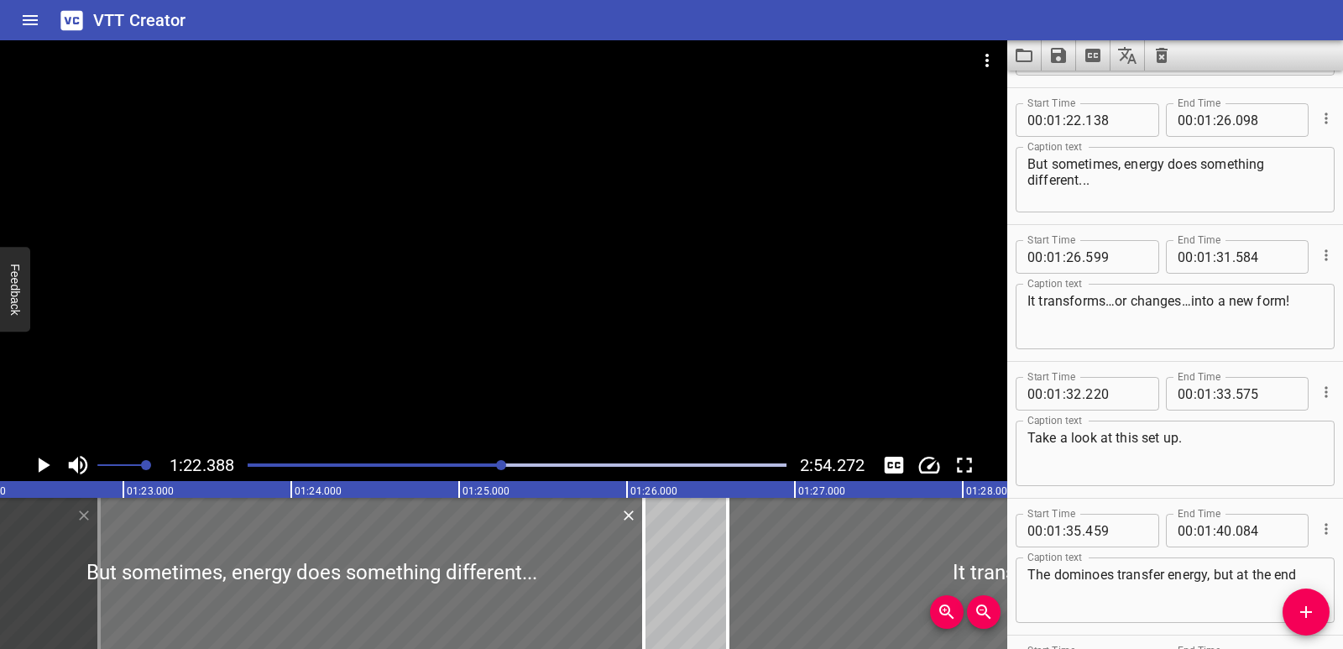
scroll to position [0, 13833]
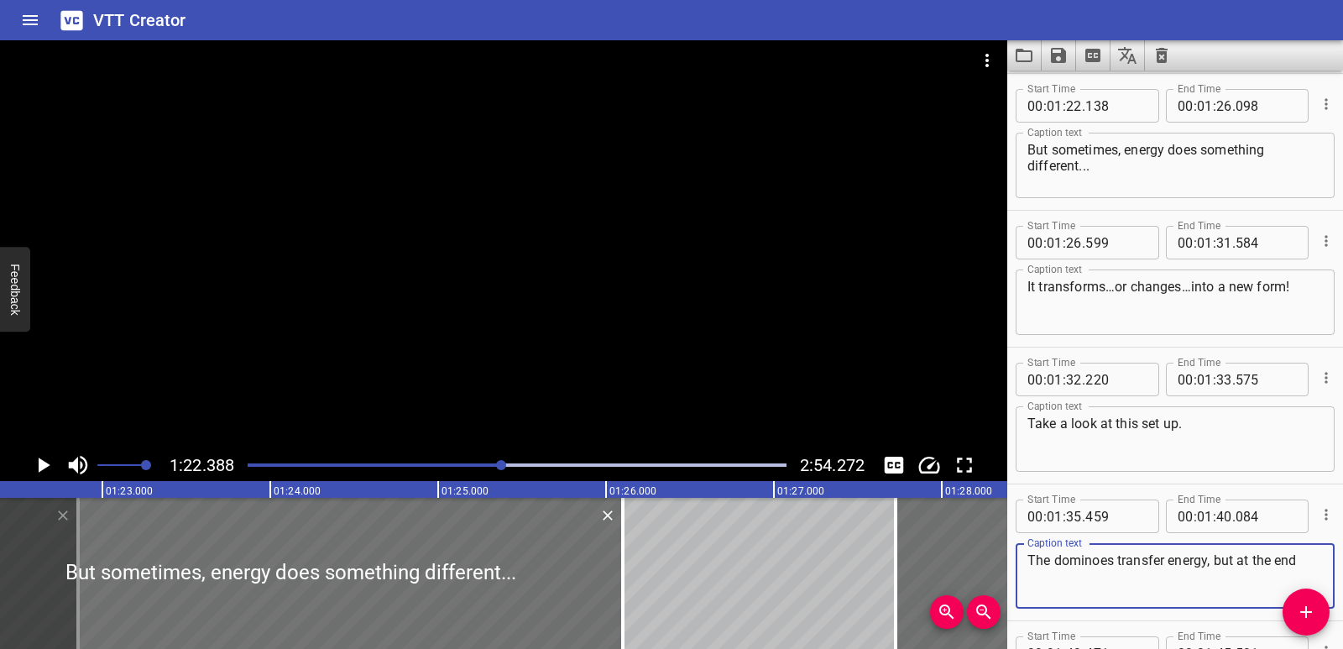
drag, startPoint x: 844, startPoint y: 598, endPoint x: 1033, endPoint y: 598, distance: 188.9
click at [1033, 598] on main "1:22.388 2:54.272 00:00.000 00:01.000 00:02.000 00:03.000 00:04.000 00:05.000 0…" at bounding box center [671, 344] width 1343 height 609
type input "27"
type input "724"
type input "32"
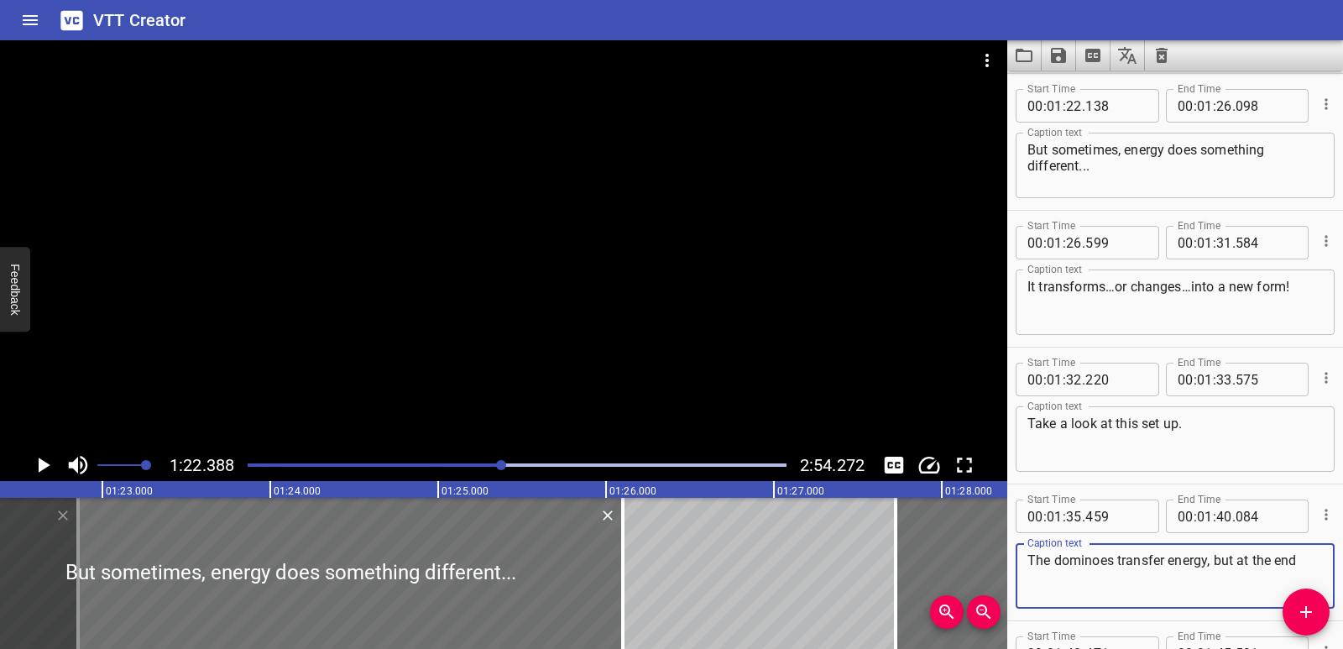
type input "709"
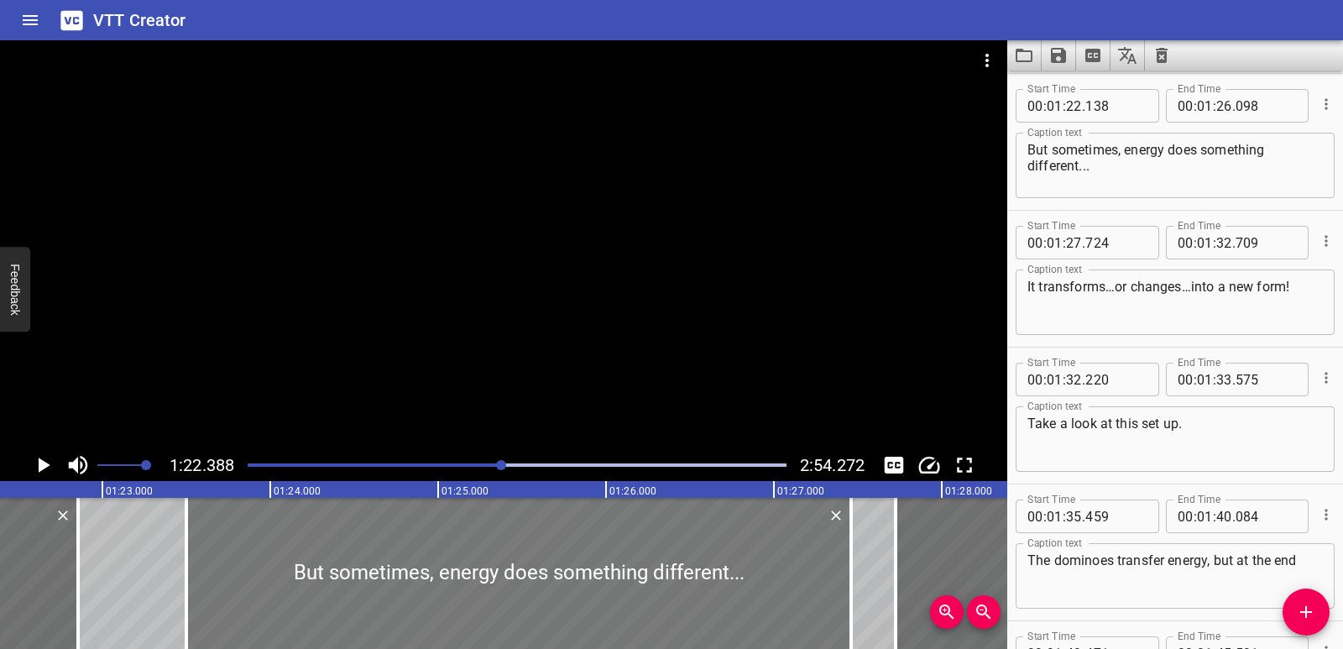
drag, startPoint x: 428, startPoint y: 577, endPoint x: 656, endPoint y: 574, distance: 228.3
click at [656, 574] on div at bounding box center [518, 573] width 665 height 151
type input "23"
type input "498"
type input "27"
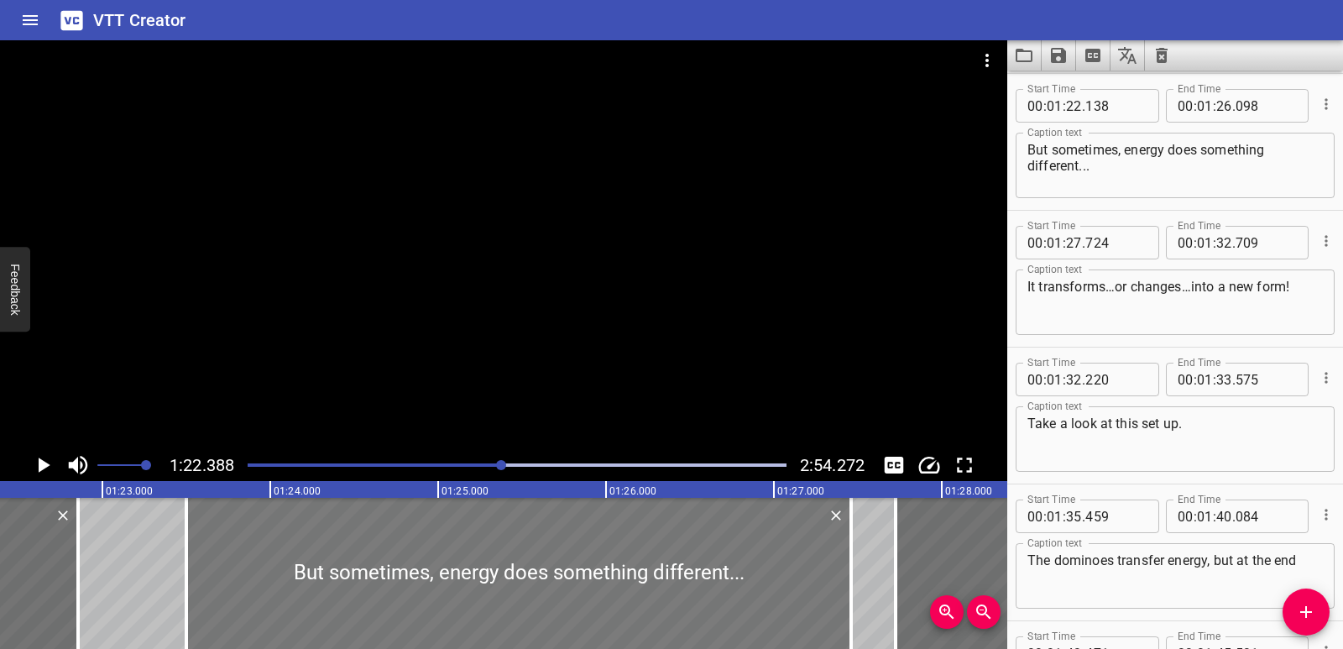
type input "458"
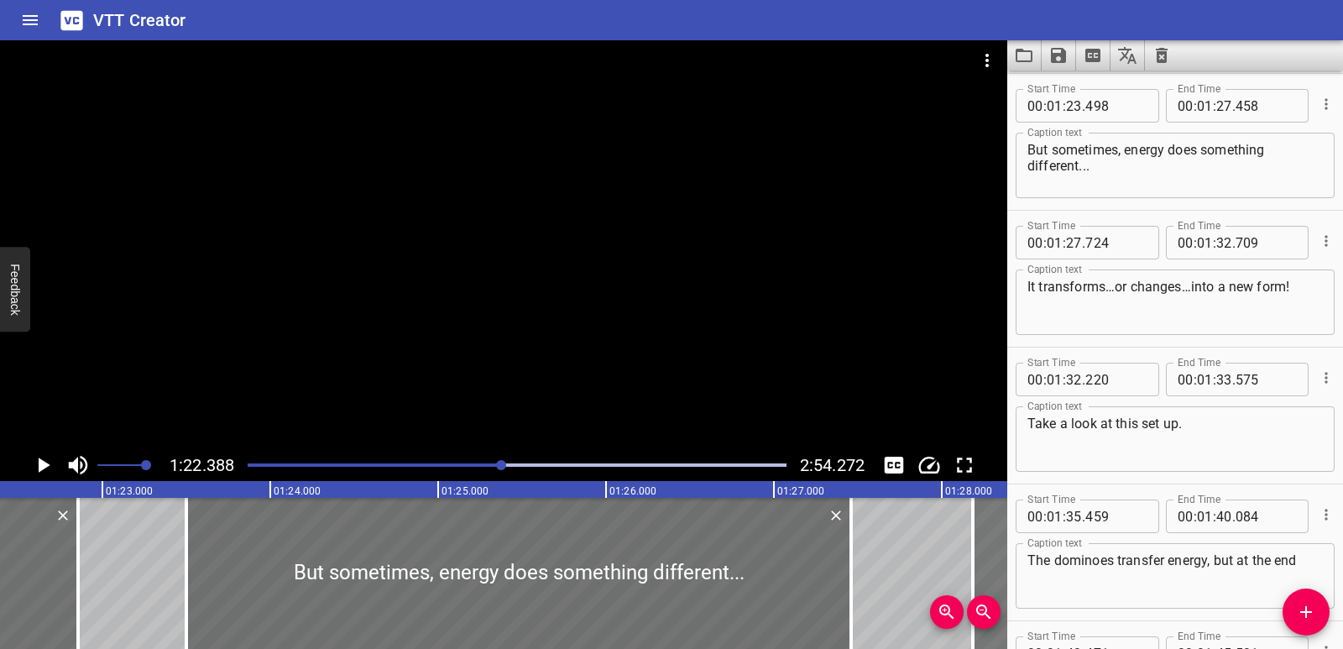
drag, startPoint x: 925, startPoint y: 588, endPoint x: 1002, endPoint y: 578, distance: 78.0
type input "28"
type input "184"
type input "33"
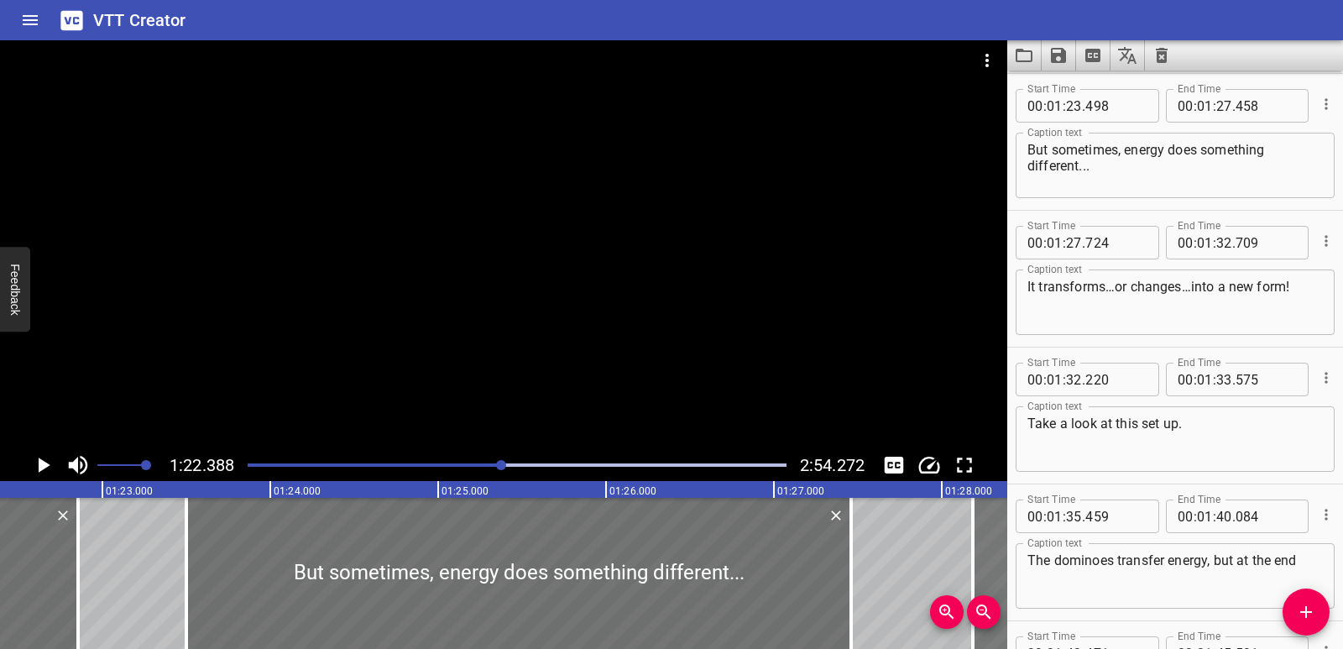
type input "169"
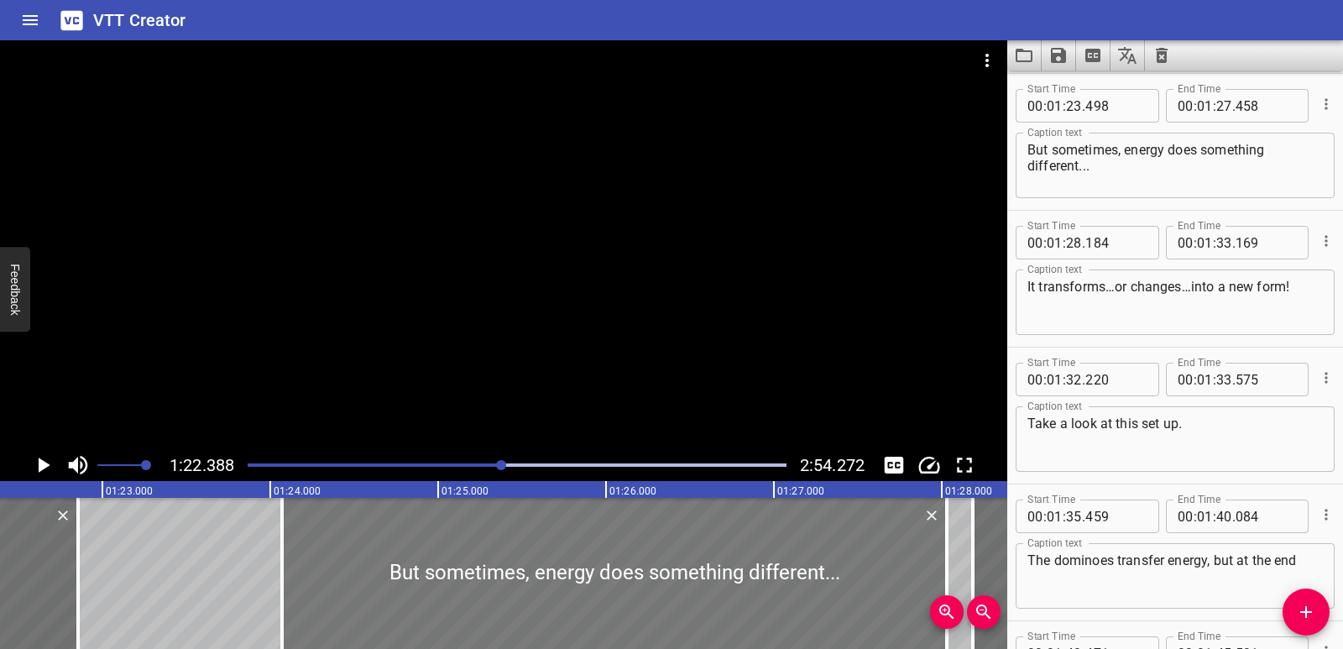
drag, startPoint x: 729, startPoint y: 567, endPoint x: 825, endPoint y: 567, distance: 95.7
click at [825, 567] on div at bounding box center [614, 573] width 665 height 151
type input "24"
type input "068"
type input "28"
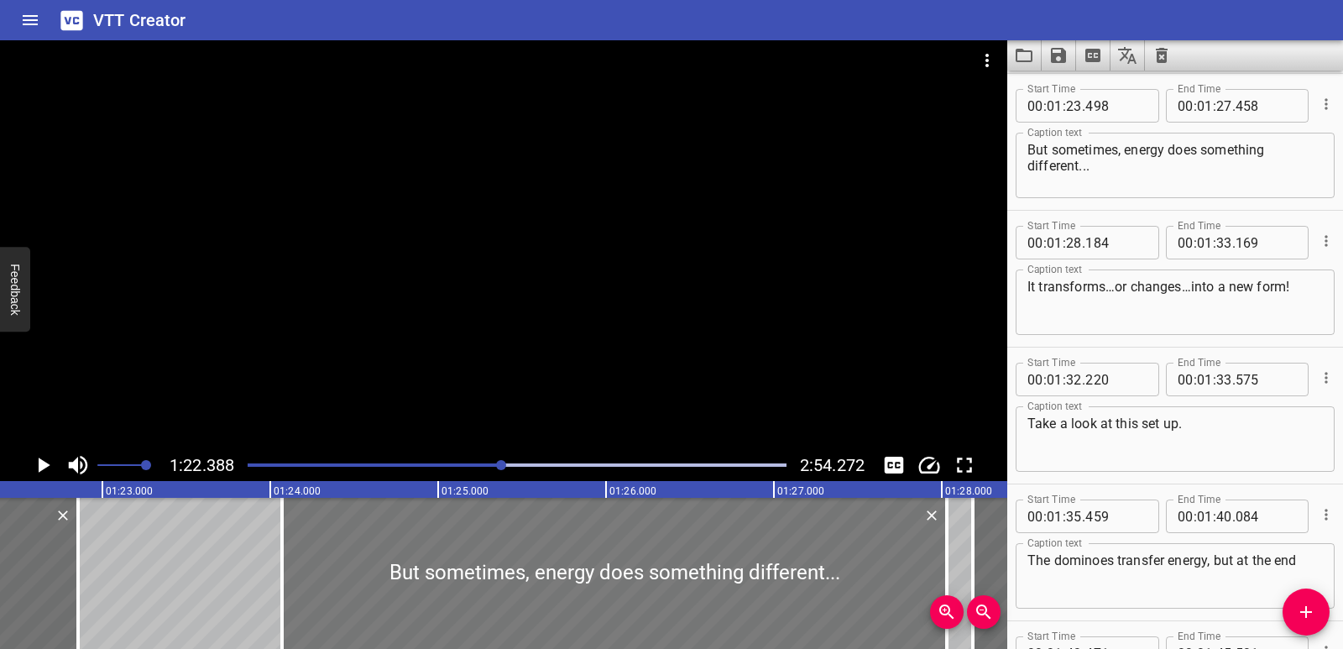
type input "028"
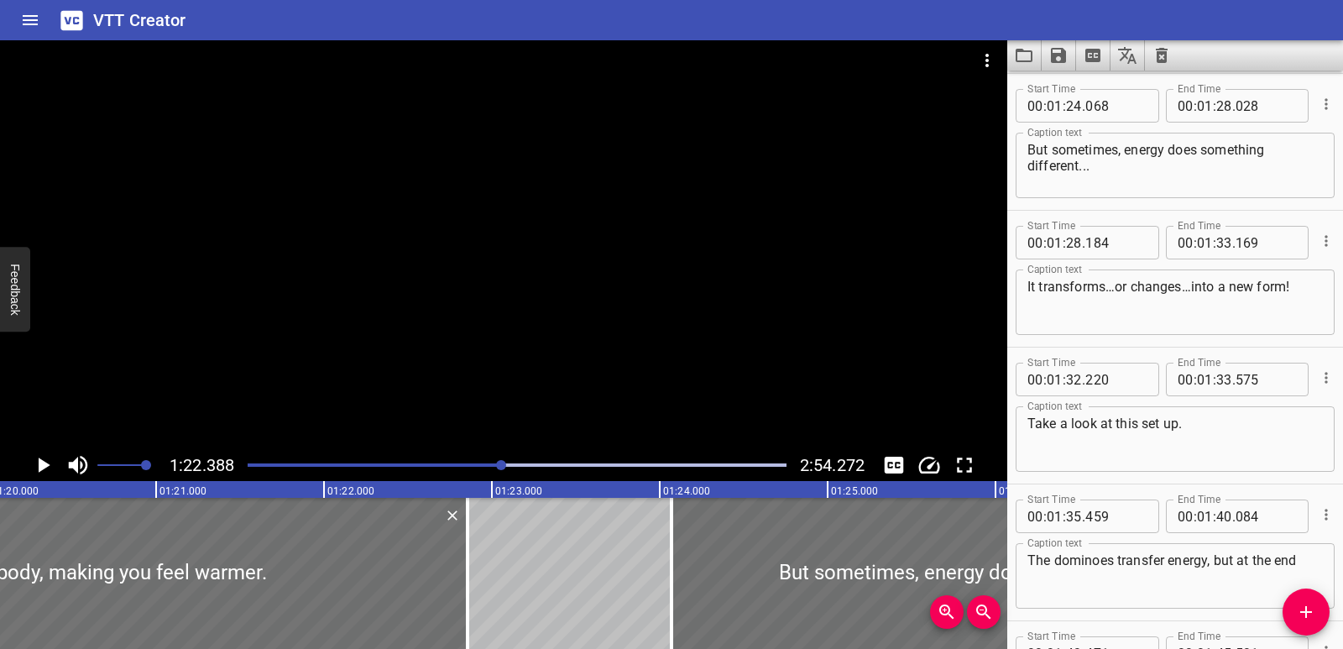
scroll to position [0, 13417]
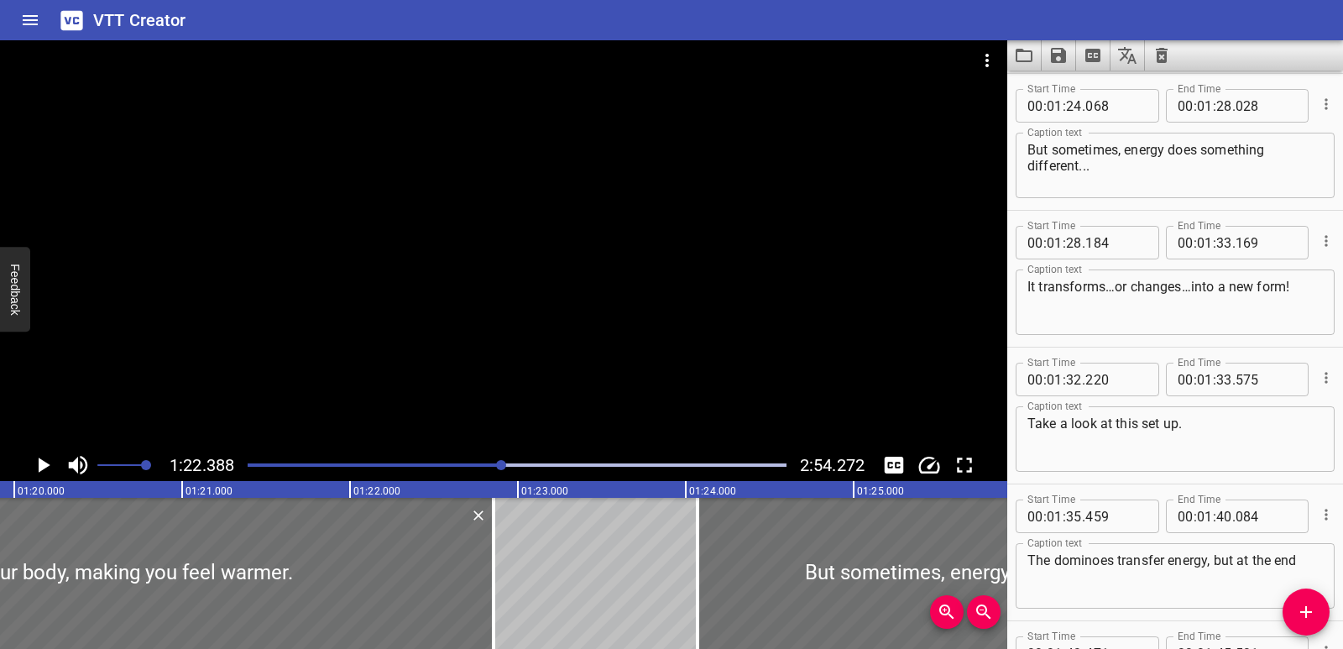
click at [47, 465] on icon "Play/Pause" at bounding box center [45, 465] width 12 height 15
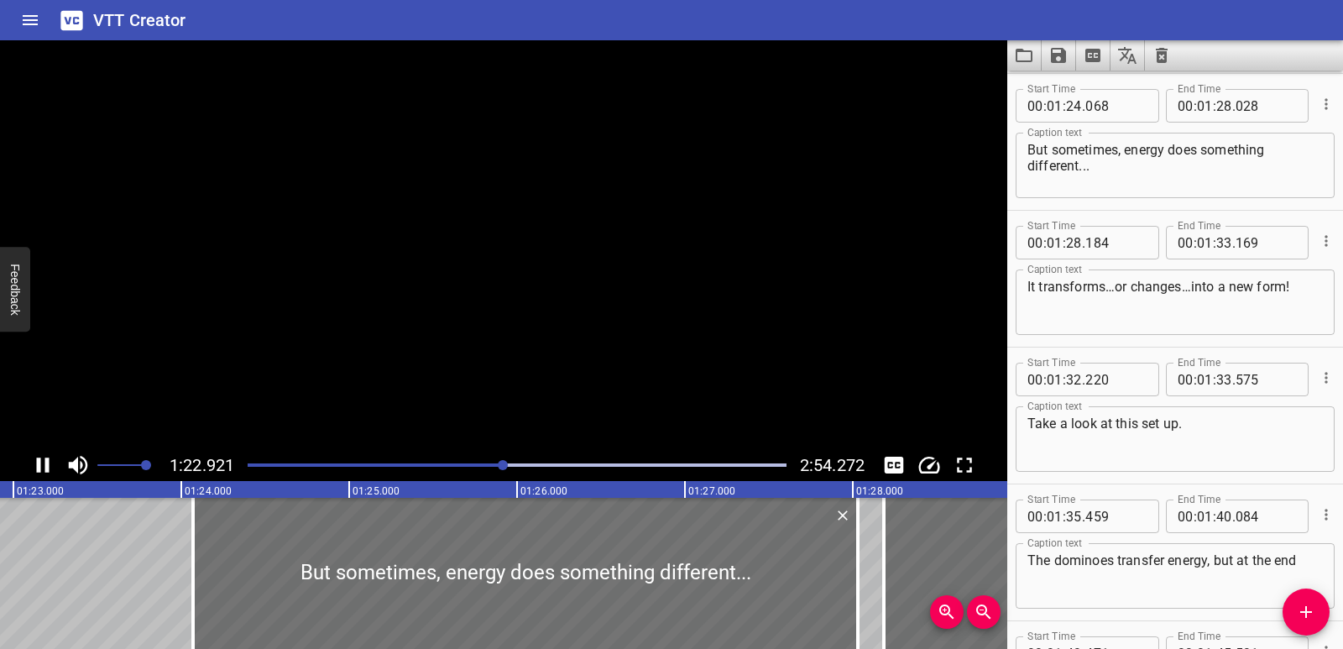
click at [47, 465] on icon "Play/Pause" at bounding box center [43, 465] width 13 height 15
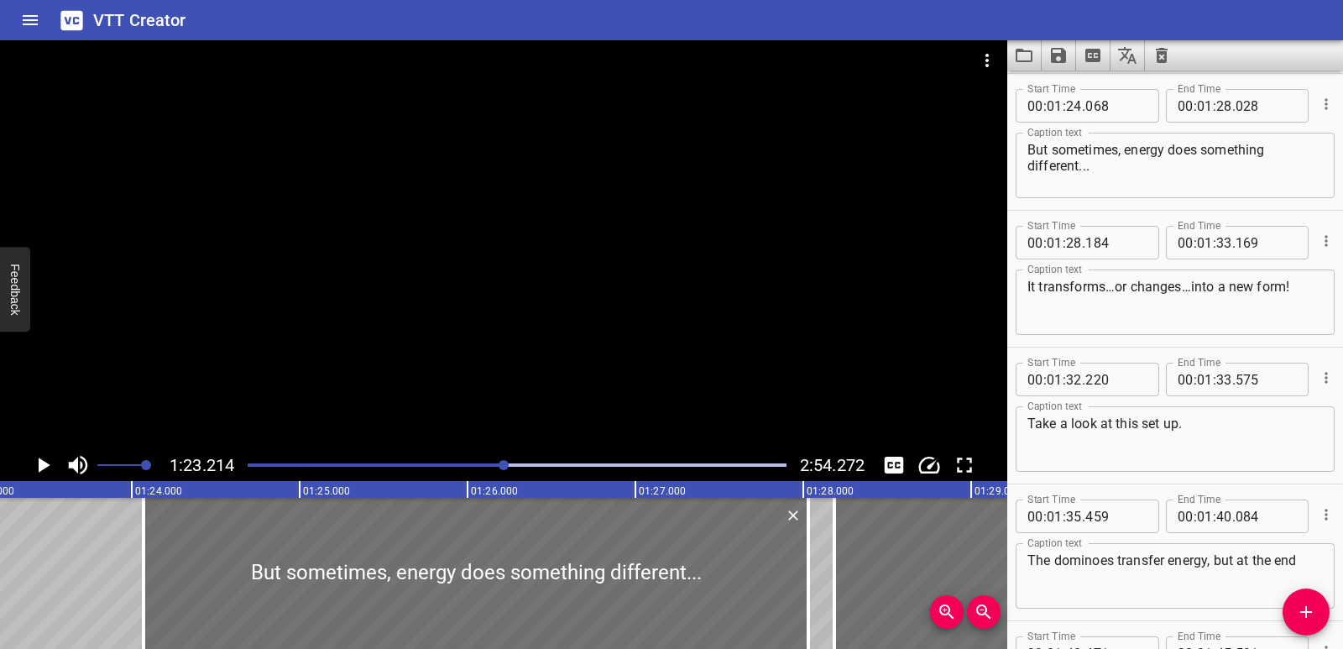
click at [482, 462] on div at bounding box center [517, 465] width 559 height 24
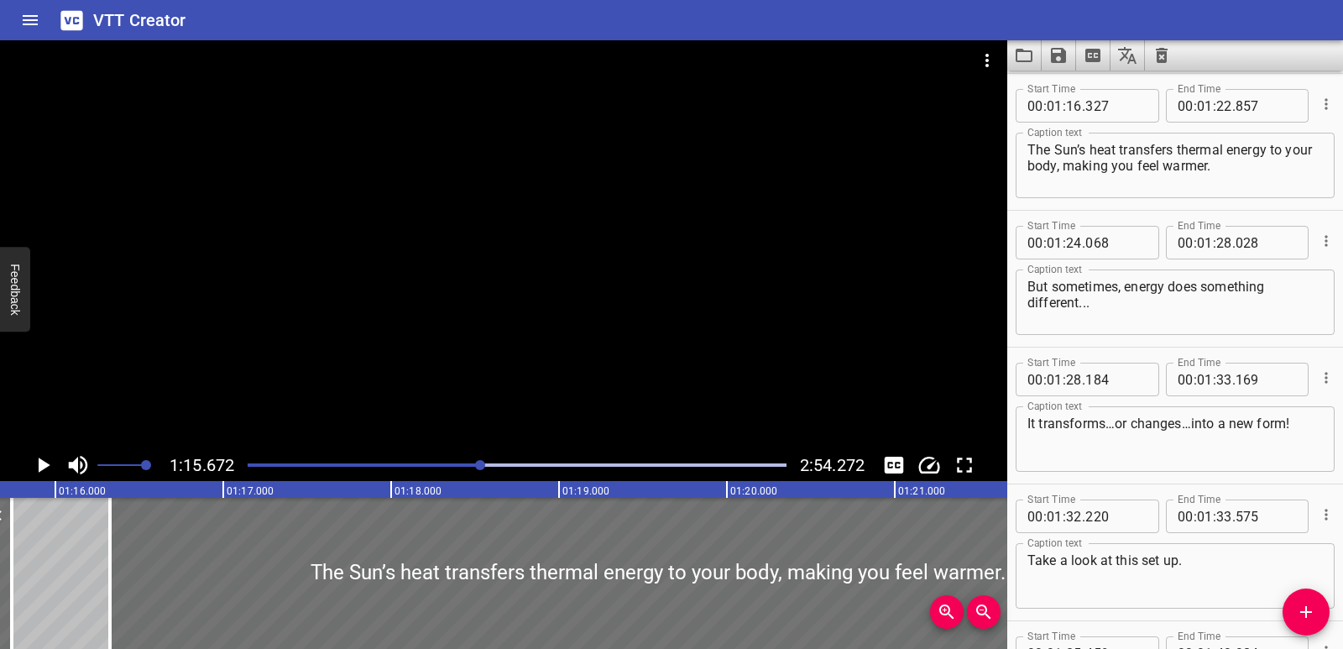
click at [33, 460] on icon "Play/Pause" at bounding box center [42, 464] width 25 height 25
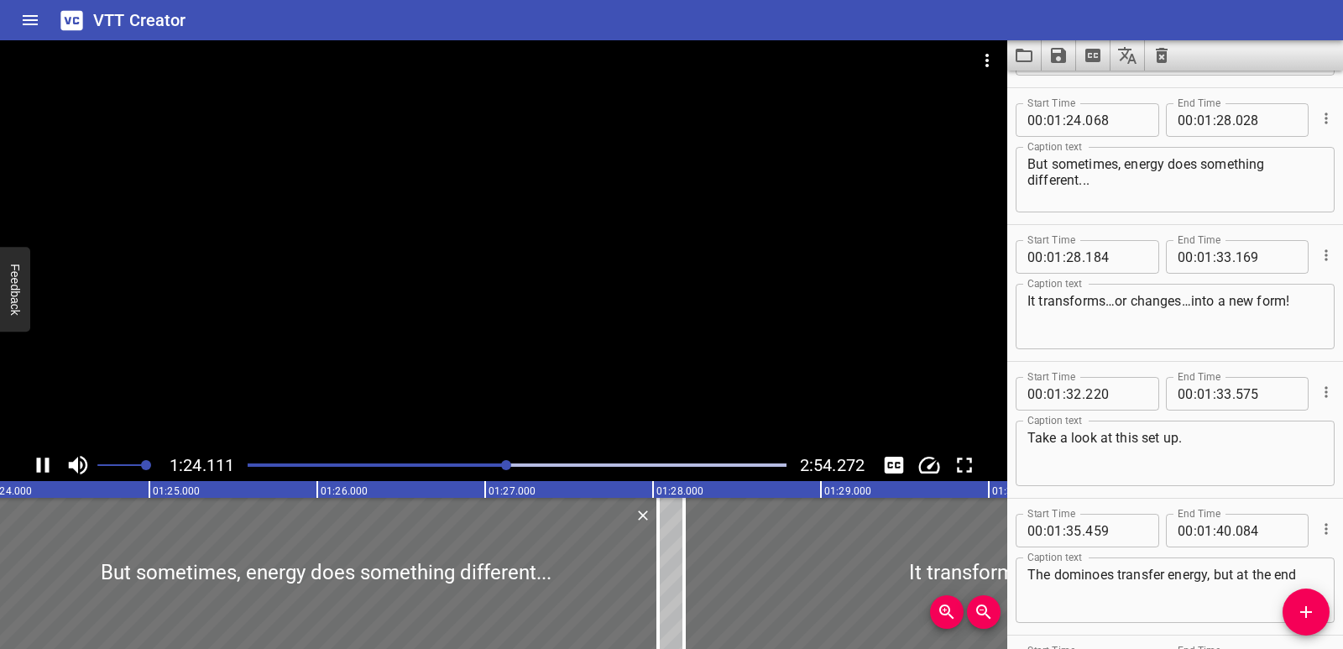
scroll to position [2189, 0]
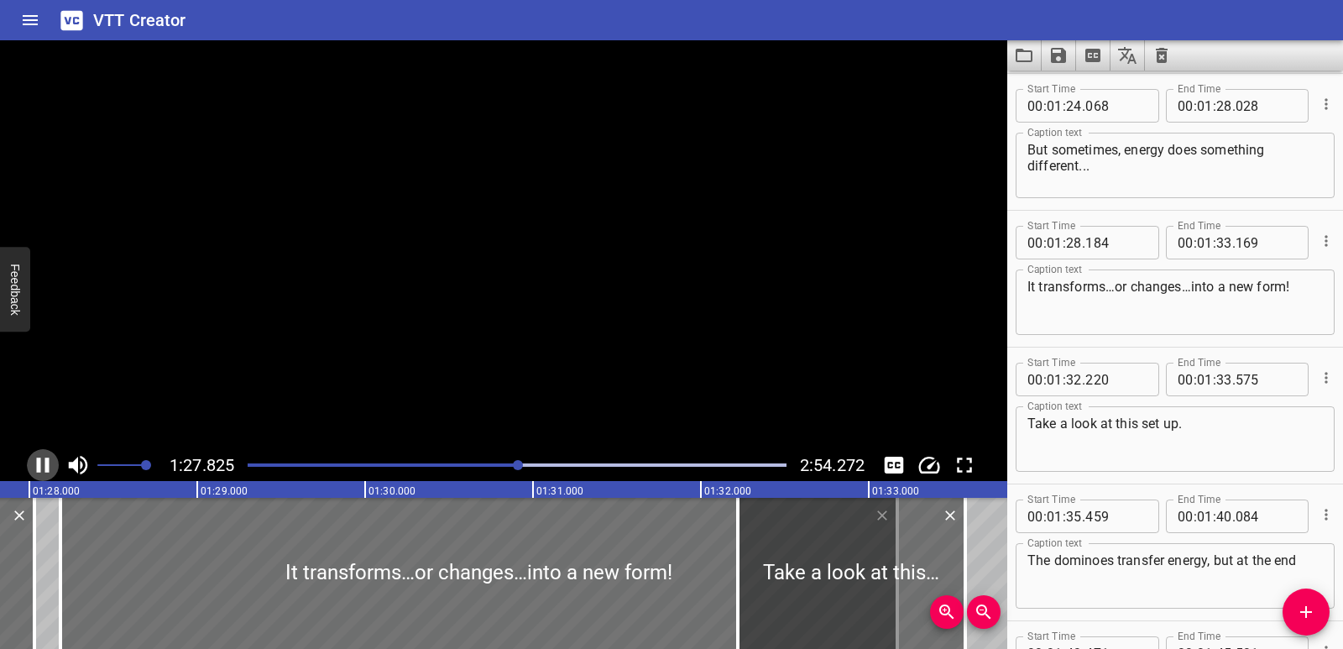
click at [49, 464] on icon "Play/Pause" at bounding box center [43, 465] width 13 height 15
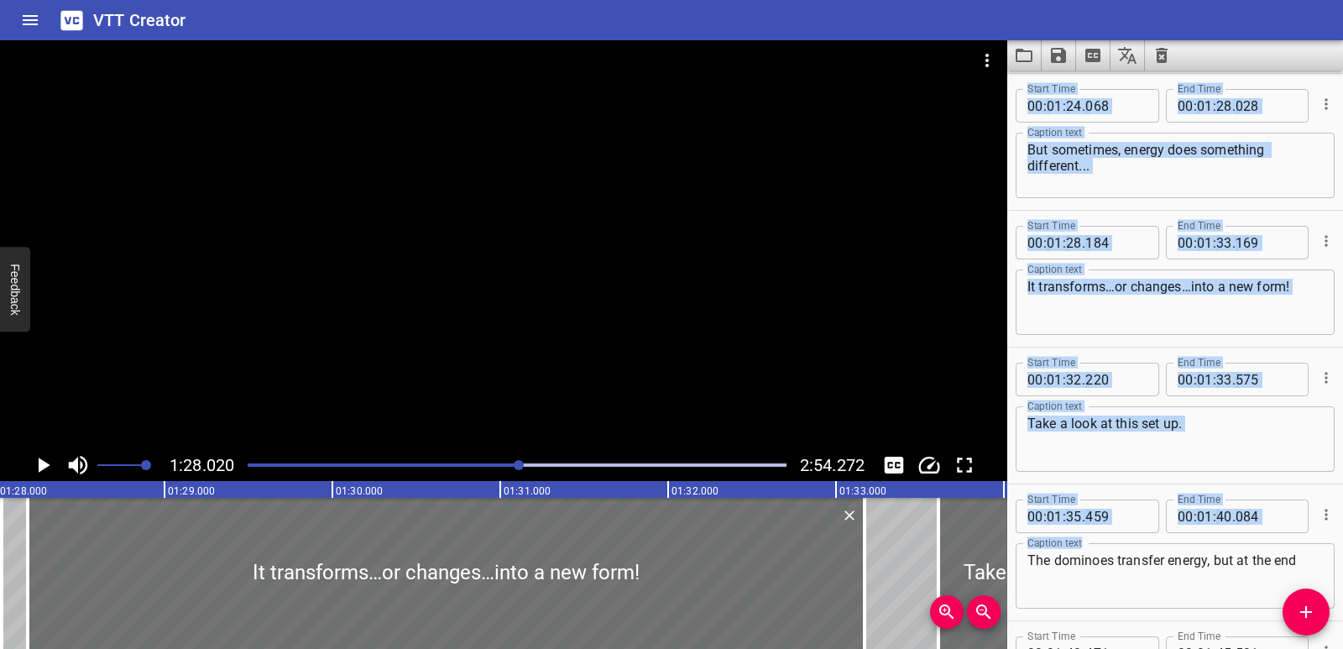
drag, startPoint x: 905, startPoint y: 569, endPoint x: 1138, endPoint y: 559, distance: 233.6
click at [1138, 559] on main "1:28.020 2:54.272 00:00.000 00:01.000 00:02.000 00:03.000 00:04.000 00:05.000 0…" at bounding box center [671, 344] width 1343 height 609
type input "33"
type input "610"
type input "34"
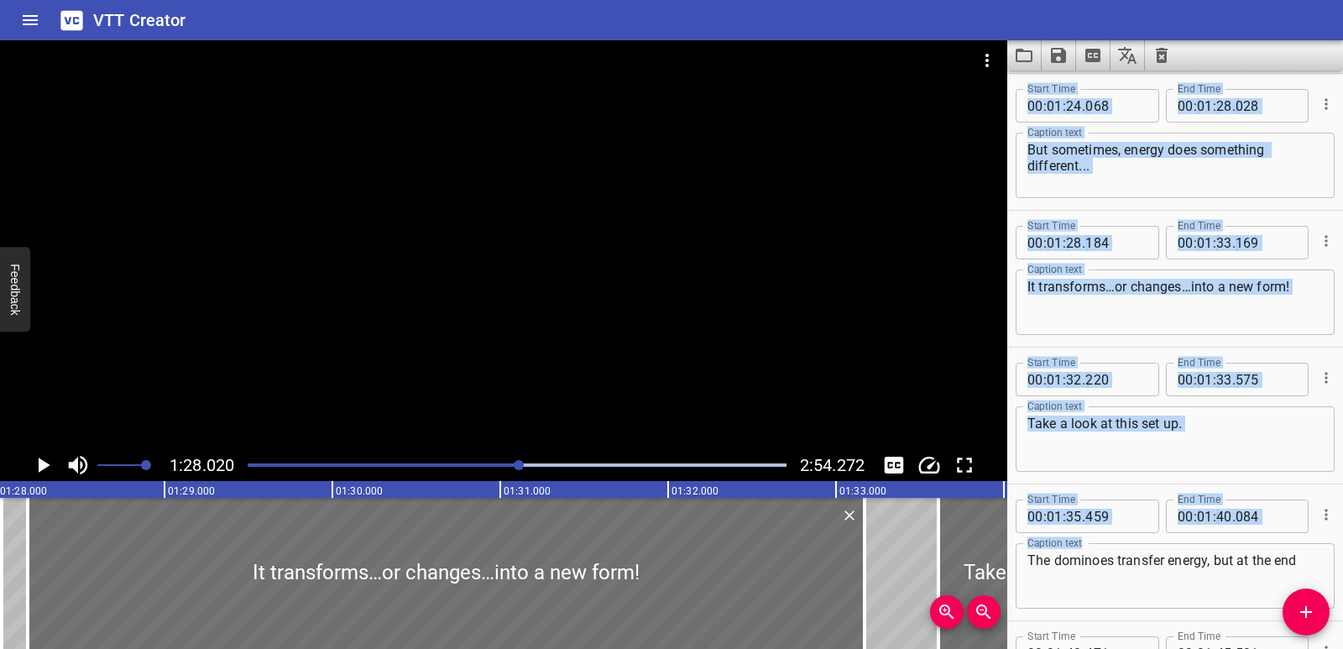
type input "965"
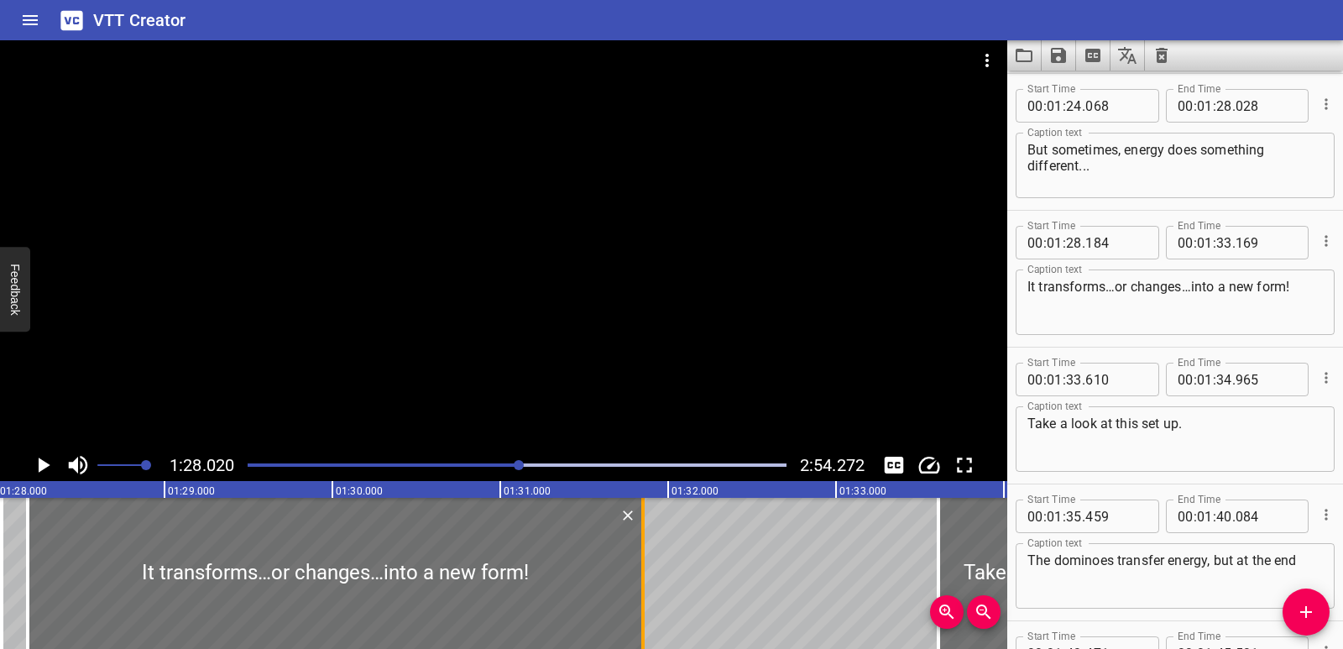
drag, startPoint x: 861, startPoint y: 588, endPoint x: 640, endPoint y: 590, distance: 221.6
click at [640, 590] on div at bounding box center [643, 573] width 17 height 151
type input "31"
type input "849"
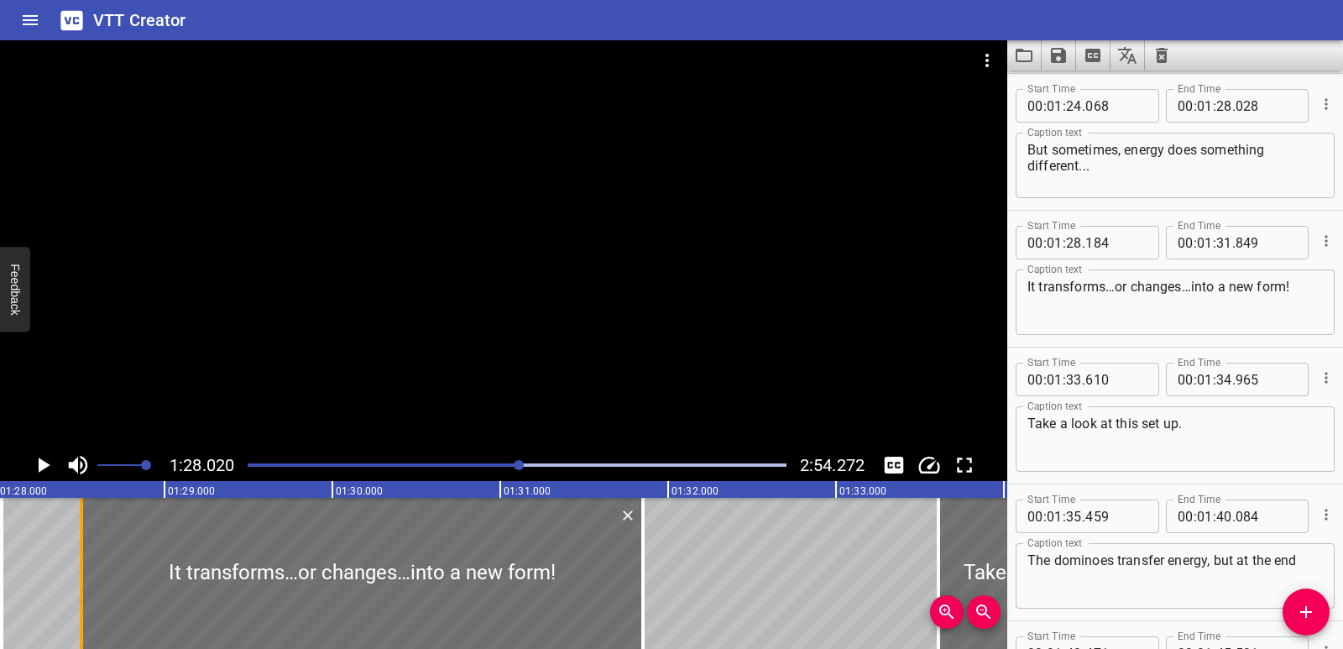
drag, startPoint x: 25, startPoint y: 574, endPoint x: 80, endPoint y: 575, distance: 54.6
click at [80, 575] on div at bounding box center [81, 573] width 17 height 151
type input "509"
click at [40, 577] on div "Energy Transfers and Transformations One more domino, and [PERSON_NAME] will re…" at bounding box center [332, 573] width 30220 height 151
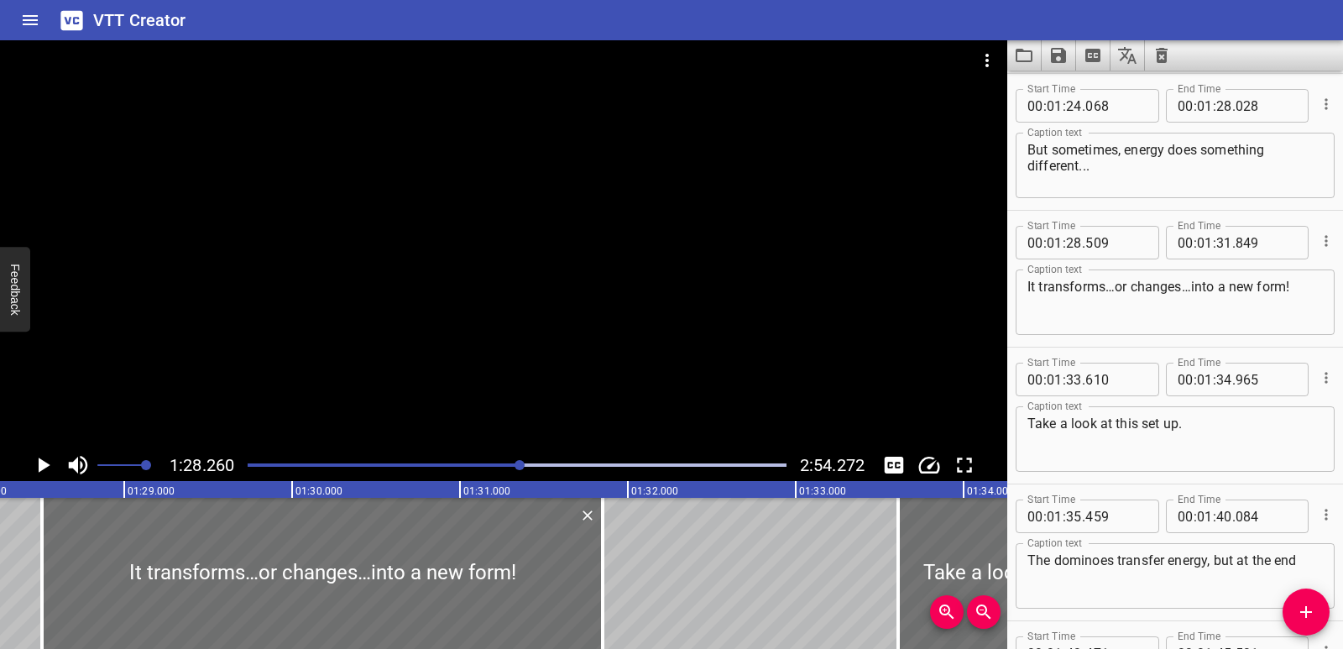
click at [42, 469] on icon "Play/Pause" at bounding box center [45, 465] width 12 height 15
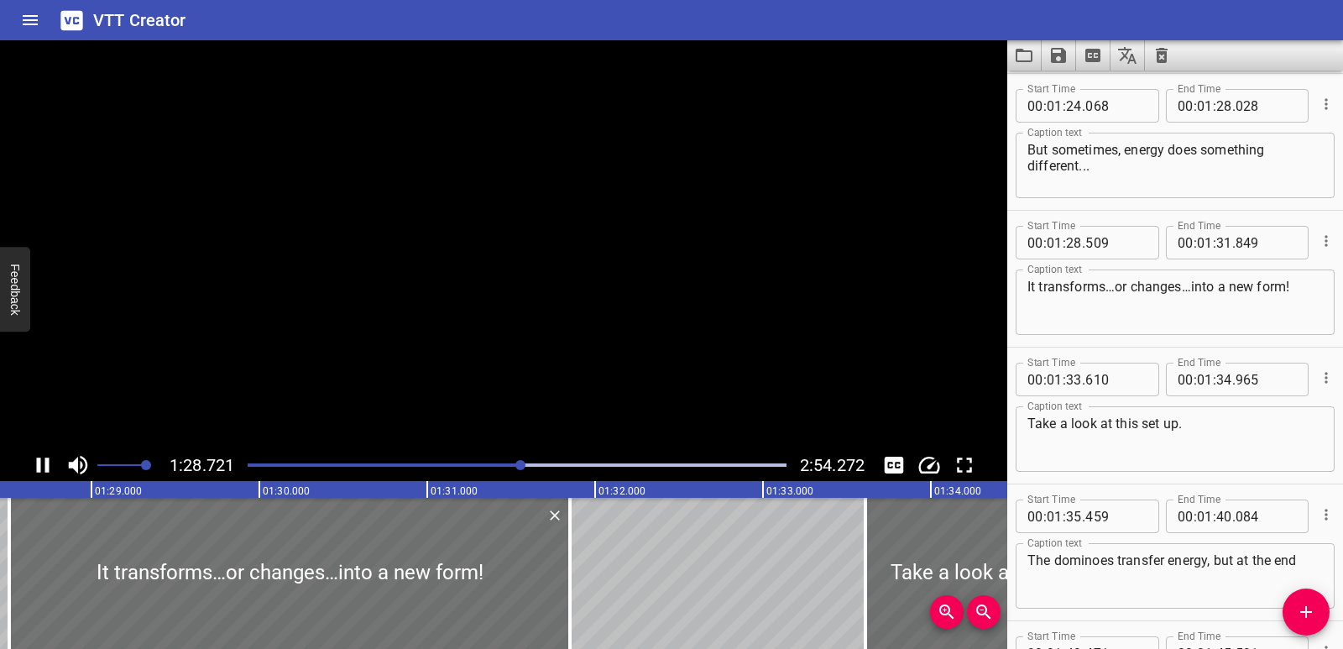
scroll to position [2326, 0]
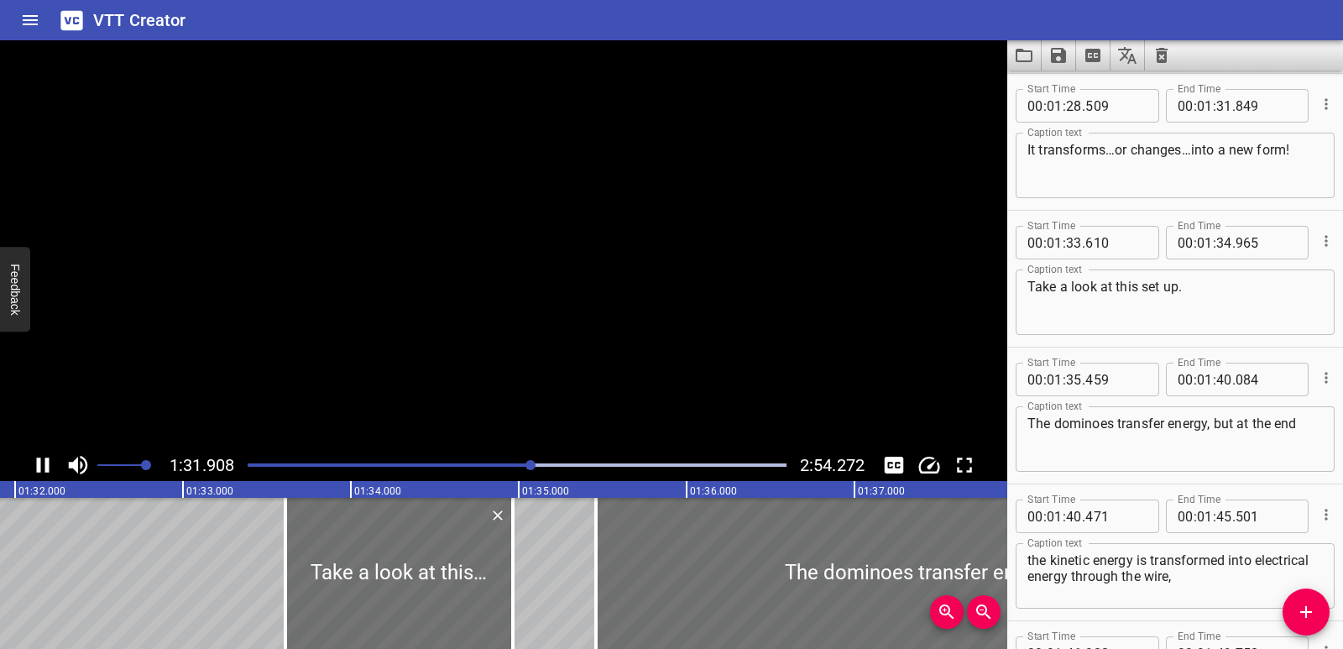
click at [42, 469] on icon "Play/Pause" at bounding box center [42, 464] width 25 height 25
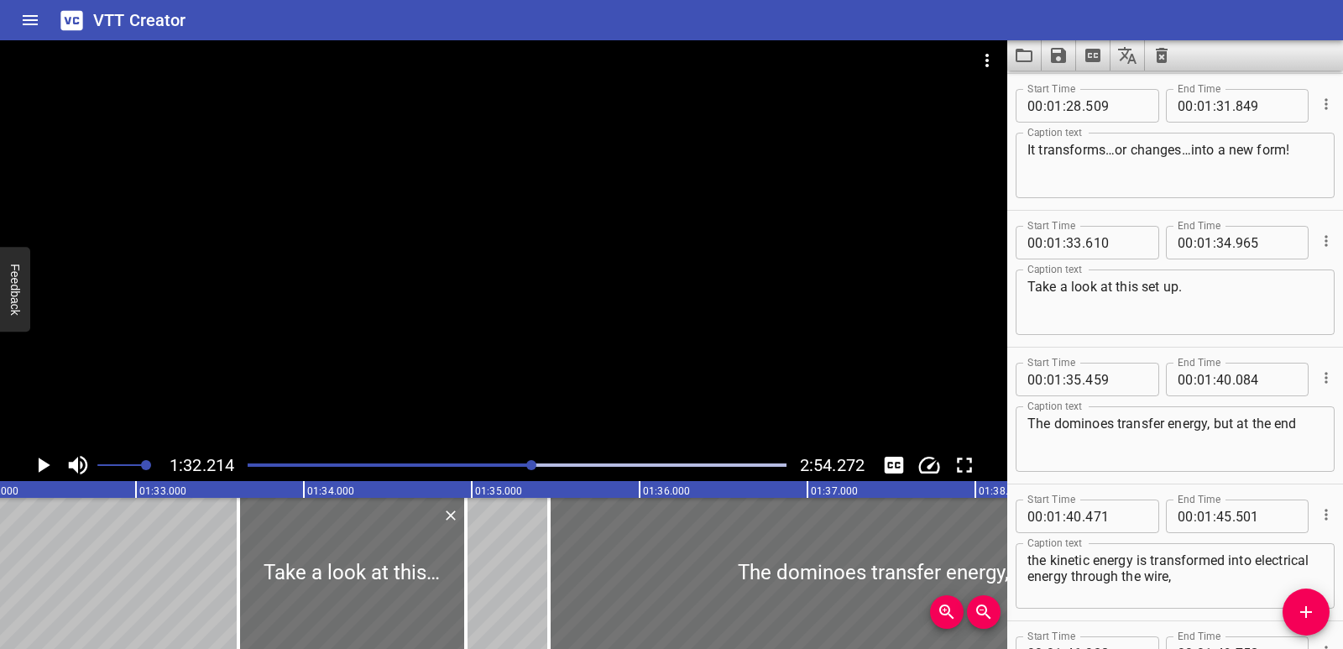
scroll to position [0, 15482]
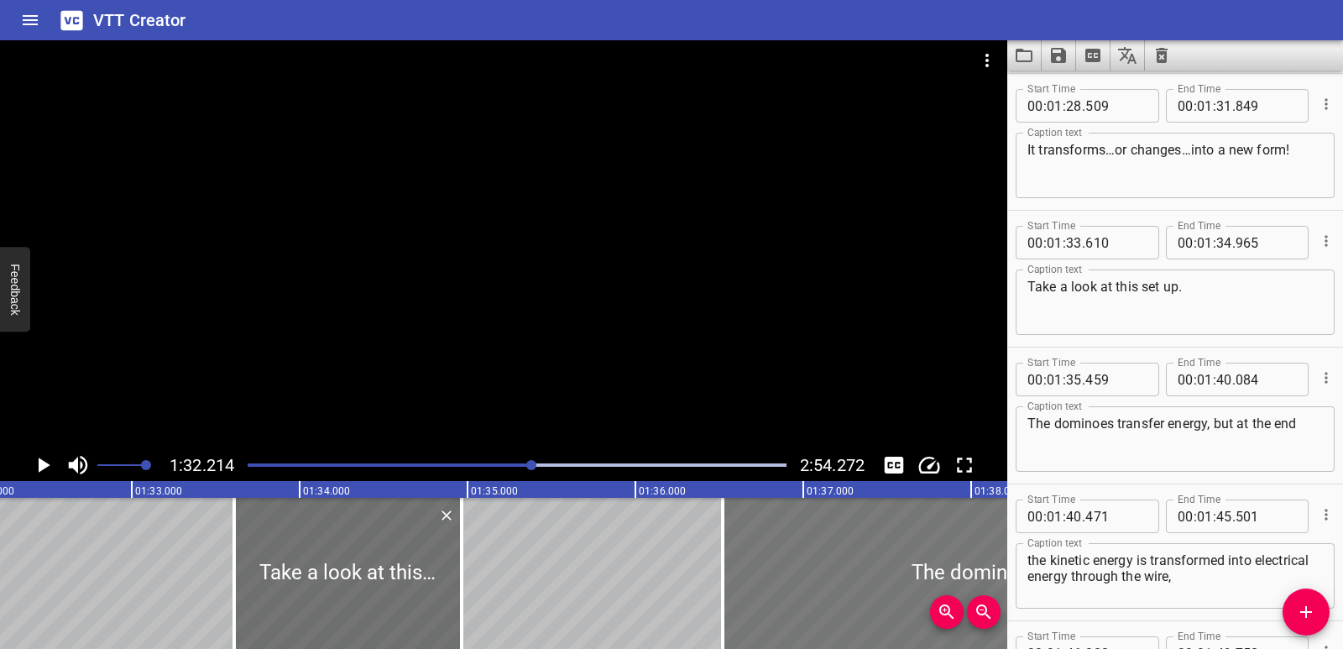
drag, startPoint x: 691, startPoint y: 585, endPoint x: 874, endPoint y: 585, distance: 183.0
click at [874, 585] on div at bounding box center [1111, 573] width 776 height 151
type input "36"
type input "549"
type input "41"
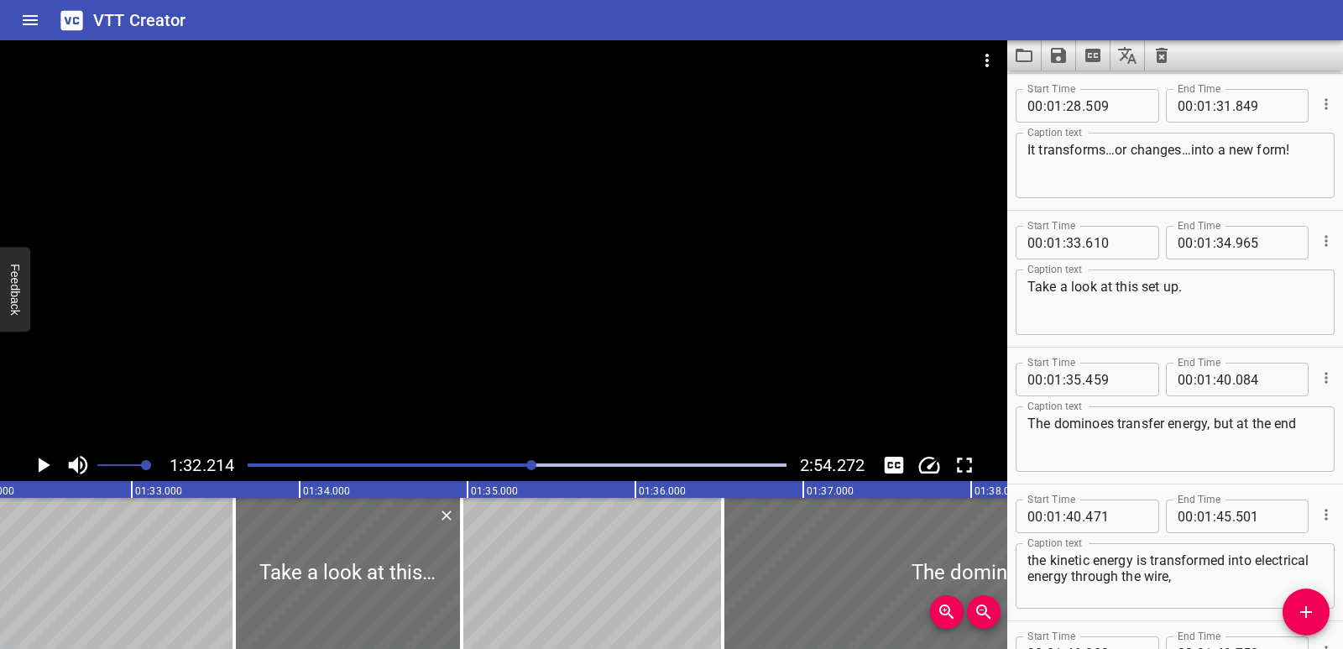
type input "174"
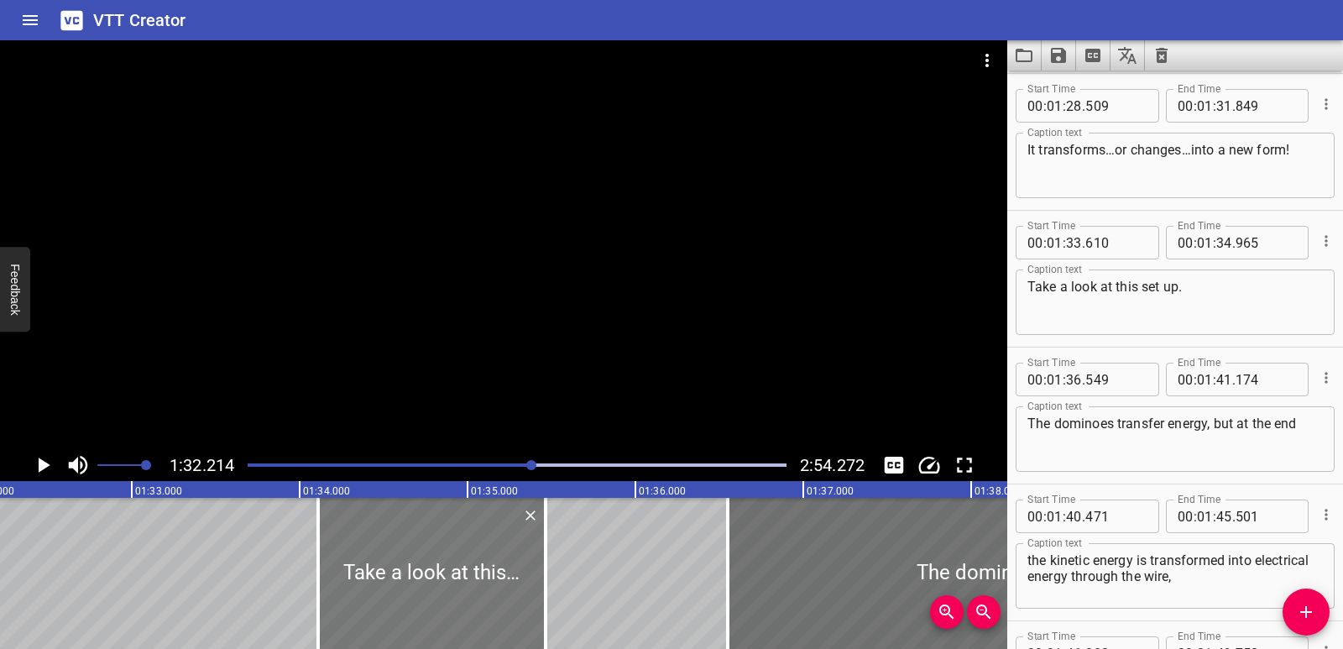
drag, startPoint x: 374, startPoint y: 579, endPoint x: 458, endPoint y: 586, distance: 84.2
click at [458, 586] on div at bounding box center [431, 573] width 227 height 151
type input "34"
type input "110"
type input "35"
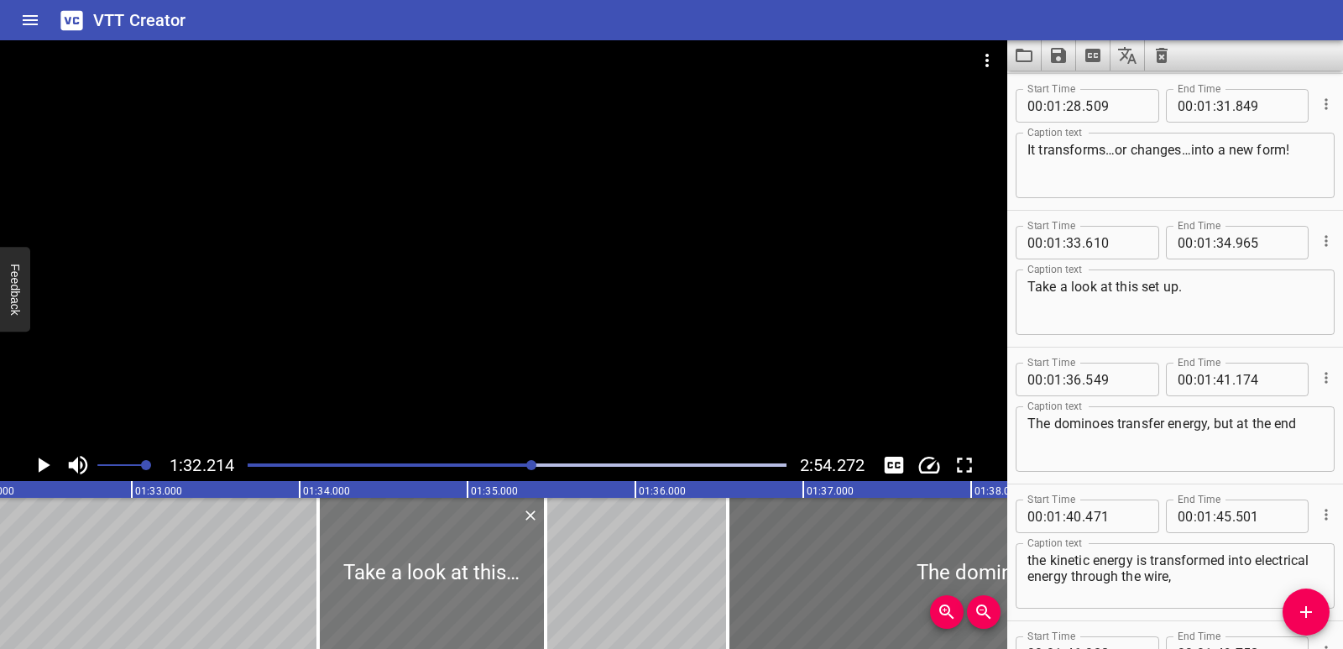
type input "465"
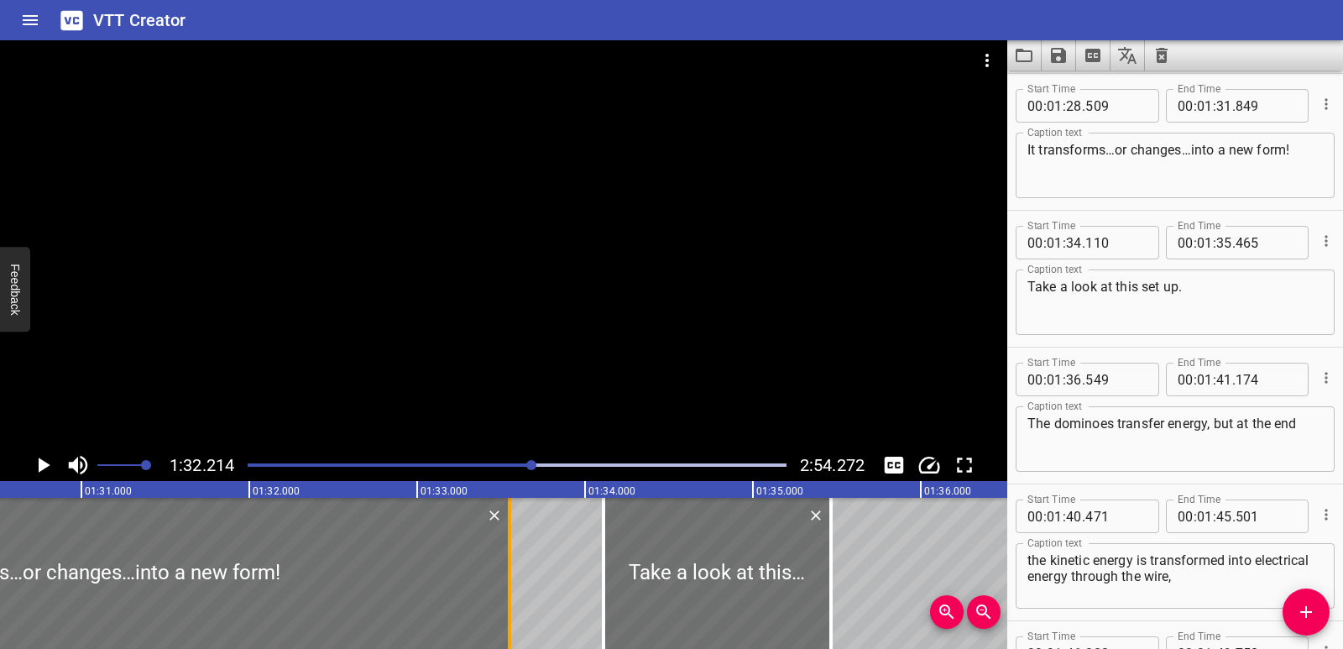
drag, startPoint x: 222, startPoint y: 562, endPoint x: 507, endPoint y: 570, distance: 285.5
click at [507, 570] on div at bounding box center [509, 573] width 17 height 151
type input "33"
type input "549"
click at [5, 557] on div at bounding box center [86, 573] width 846 height 151
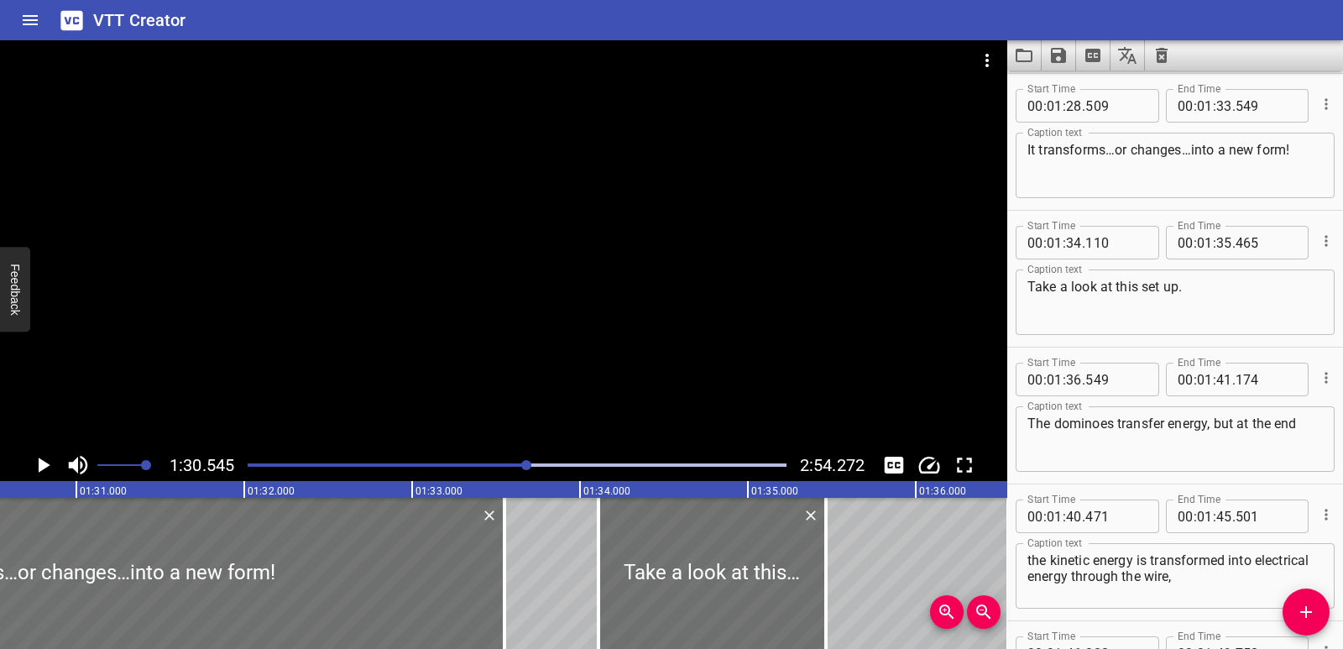
click at [46, 467] on icon "Play/Pause" at bounding box center [45, 465] width 12 height 15
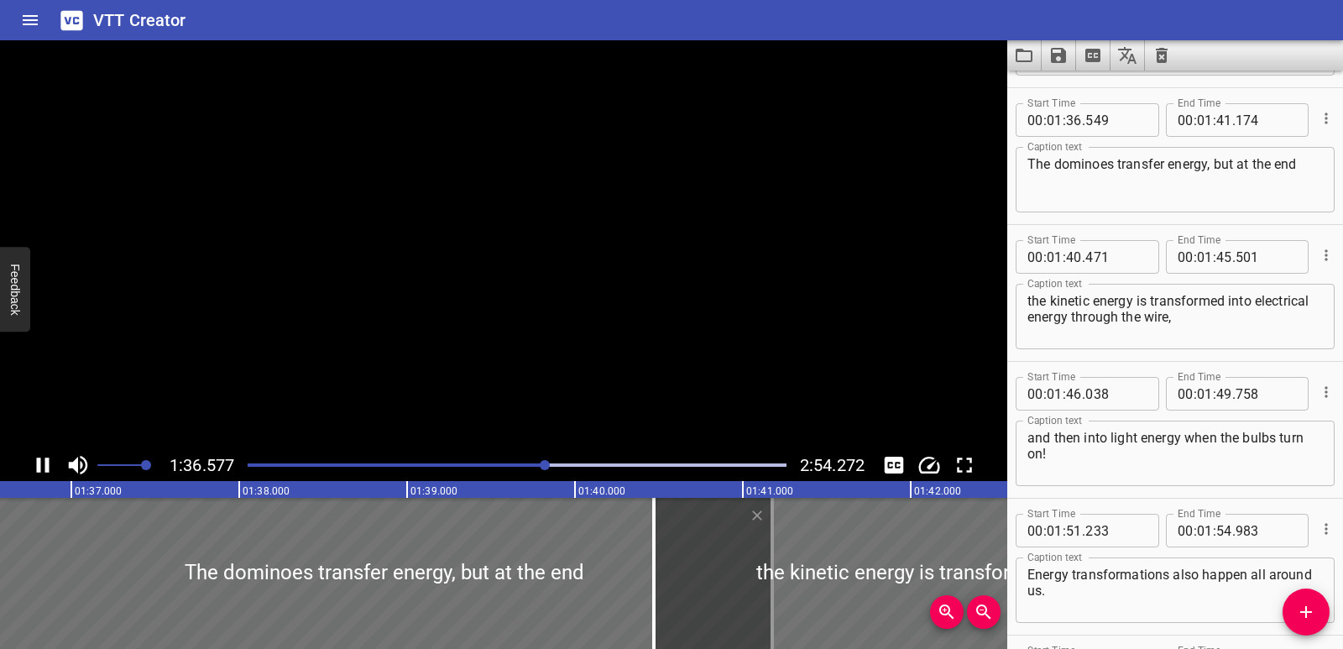
scroll to position [2600, 0]
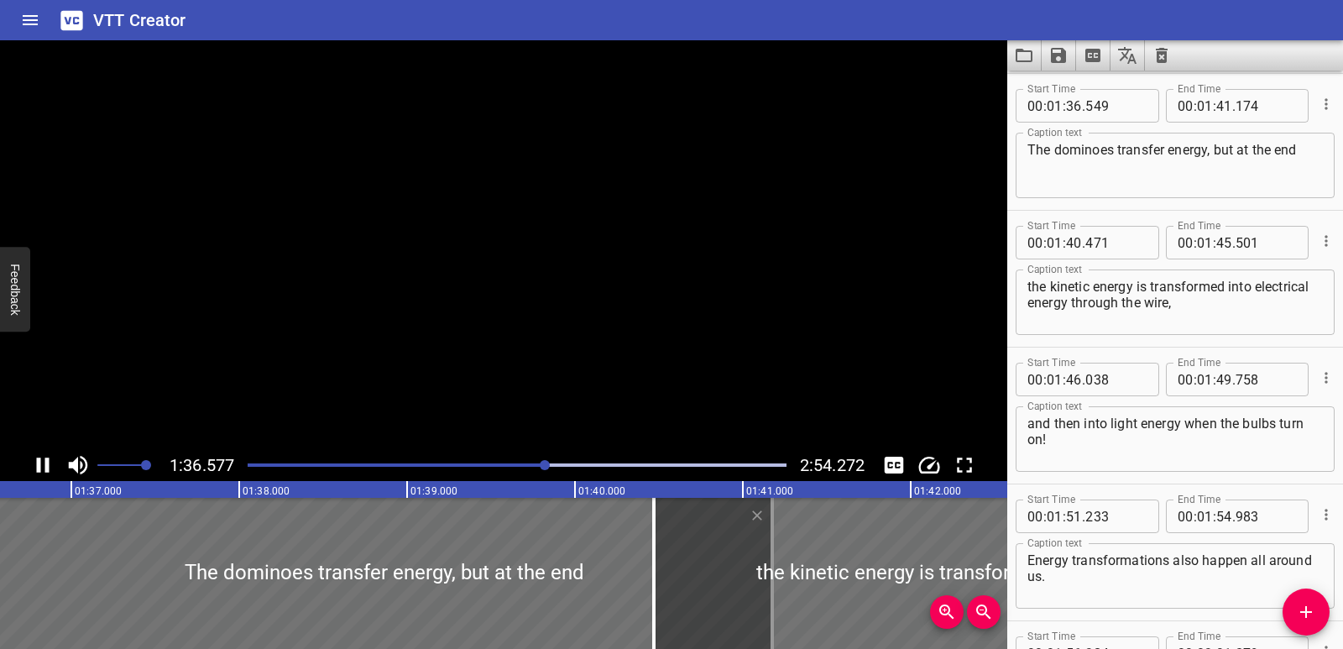
click at [46, 467] on icon "Play/Pause" at bounding box center [43, 465] width 13 height 15
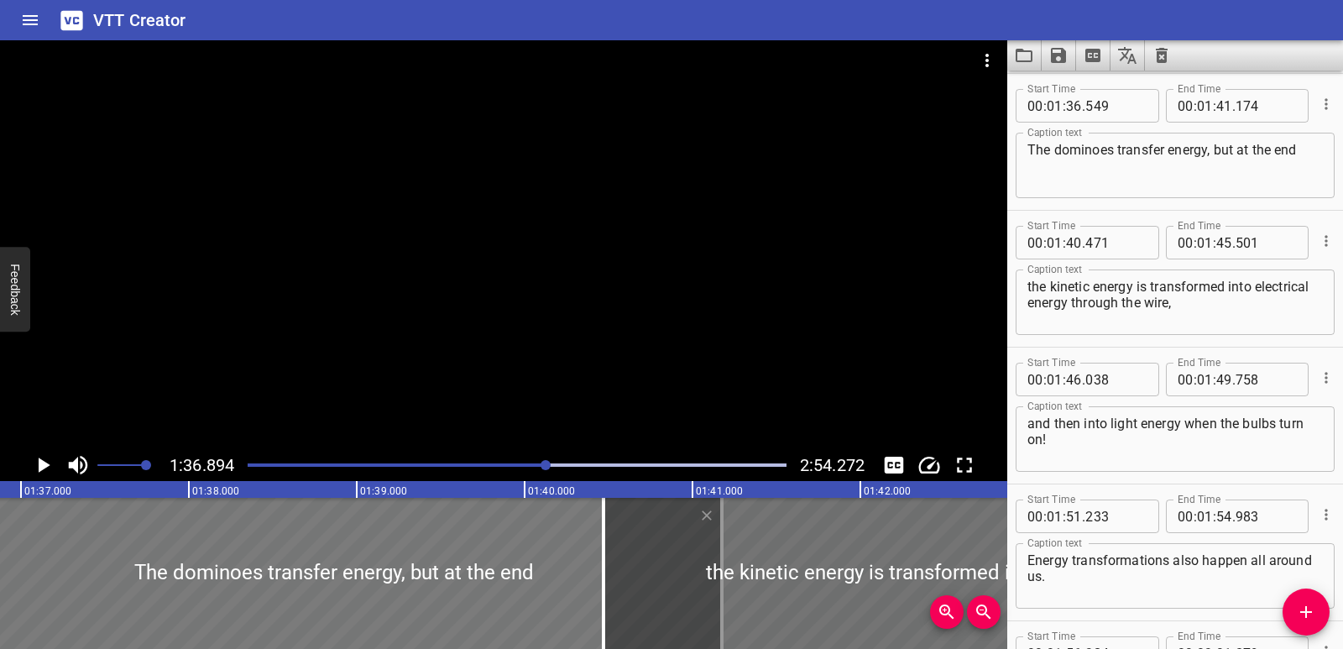
scroll to position [0, 16268]
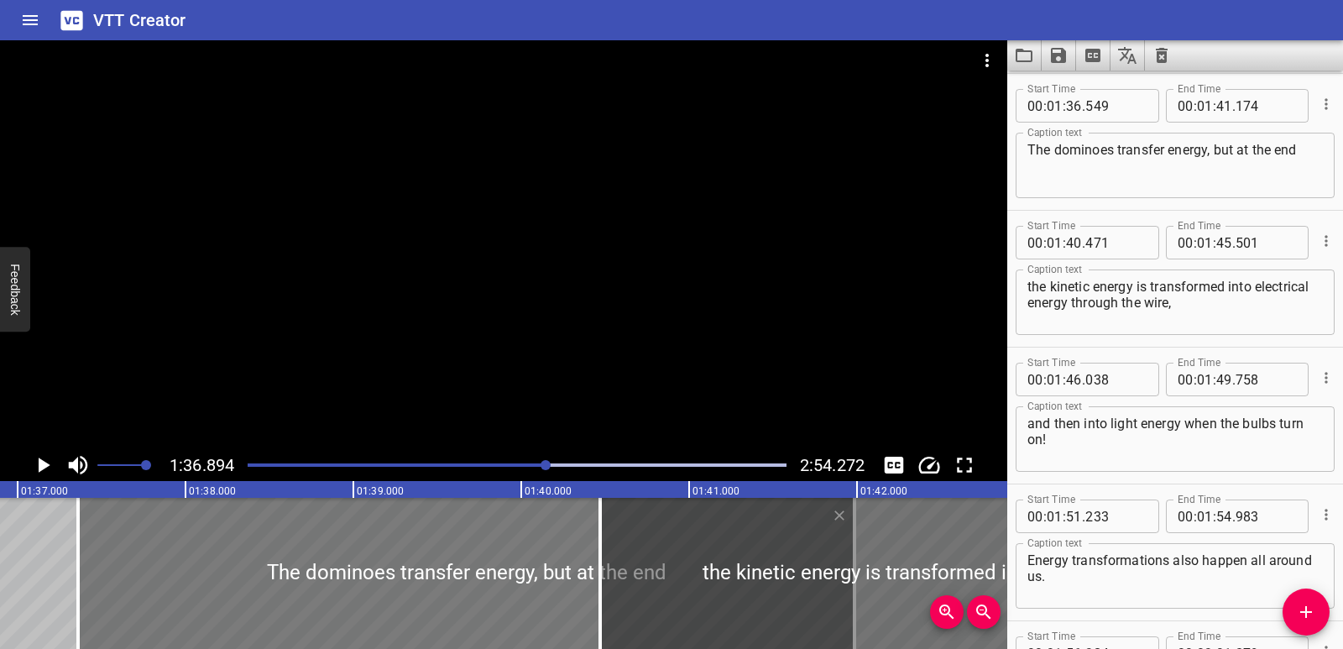
drag, startPoint x: 279, startPoint y: 563, endPoint x: 416, endPoint y: 577, distance: 138.3
click at [416, 577] on div at bounding box center [466, 573] width 776 height 151
type input "37"
type input "369"
type input "994"
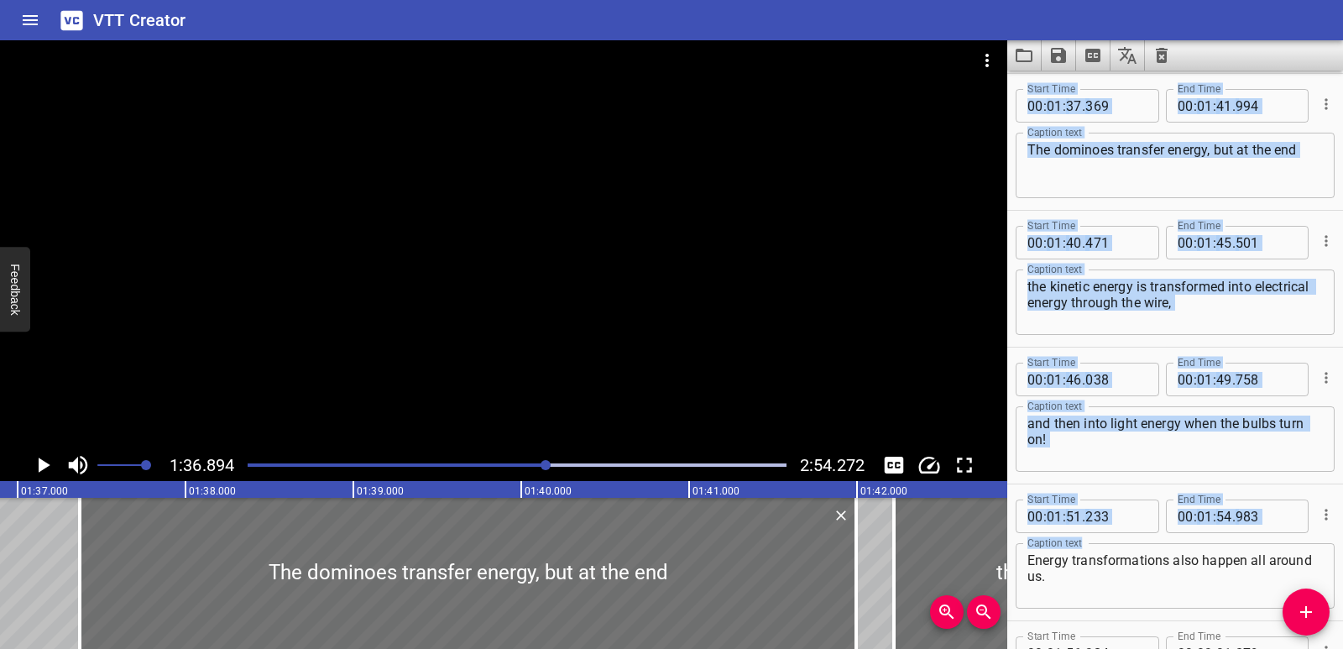
drag, startPoint x: 898, startPoint y: 593, endPoint x: 1192, endPoint y: 573, distance: 294.5
click at [1192, 573] on main "1:36.894 2:54.272 00:00.000 00:01.000 00:02.000 00:03.000 00:04.000 00:05.000 0…" at bounding box center [671, 344] width 1343 height 609
type input "42"
type input "221"
type input "47"
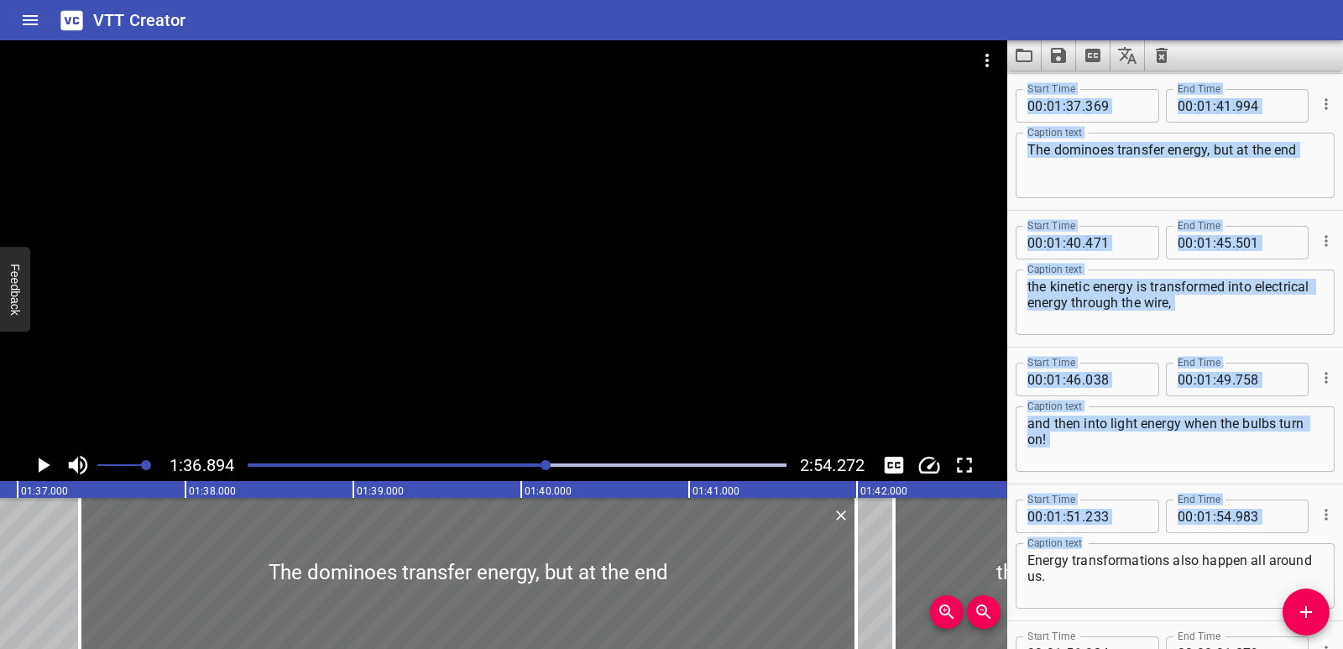
type input "251"
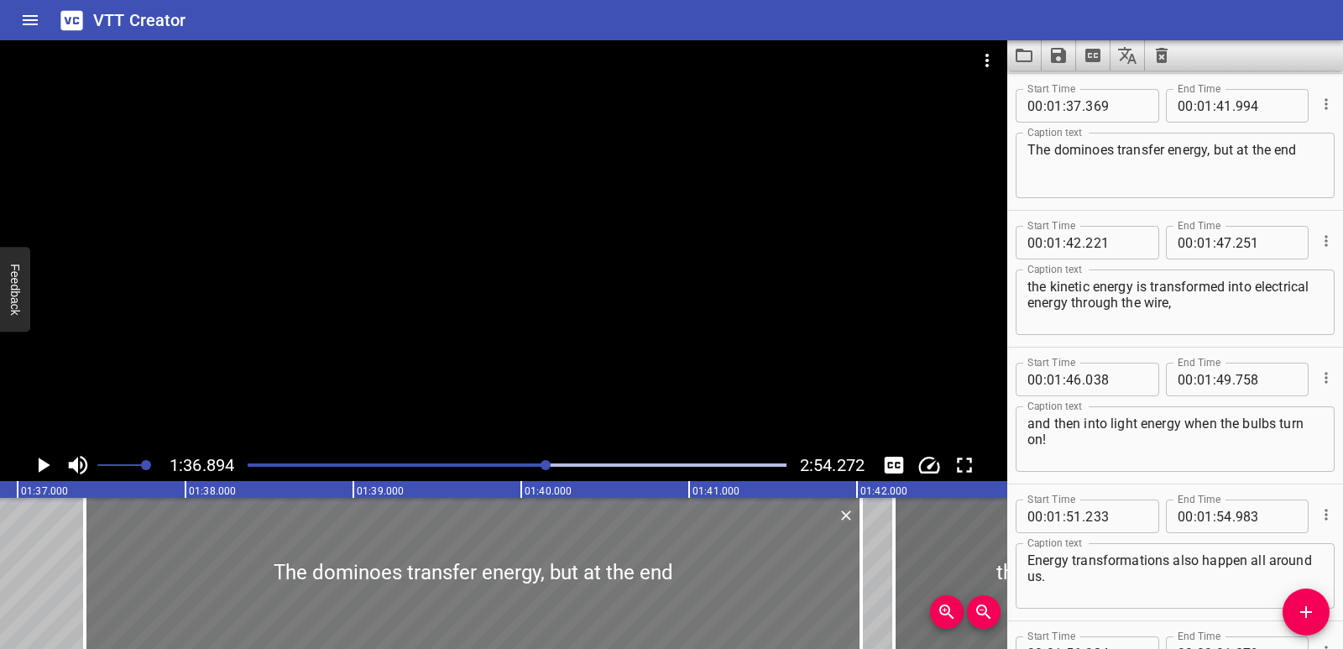
click at [521, 560] on div at bounding box center [473, 573] width 776 height 151
type input "399"
type input "42"
type input "024"
click at [33, 463] on icon "Play/Pause" at bounding box center [42, 464] width 25 height 25
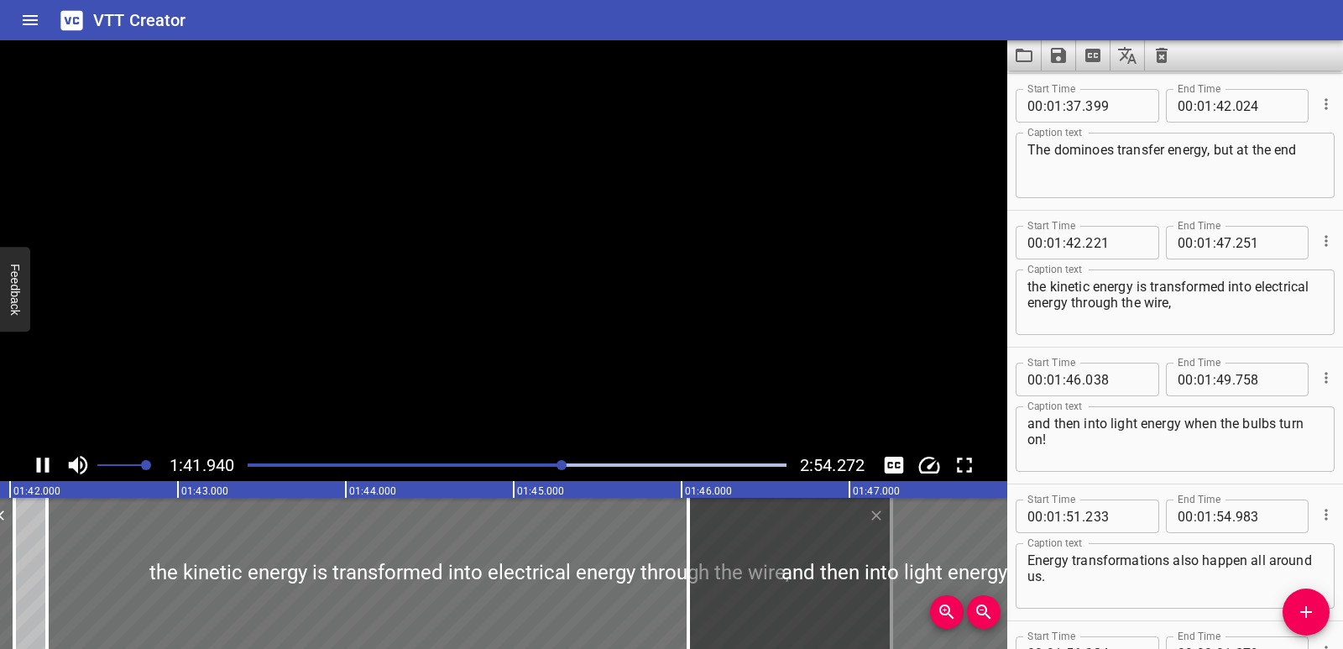
scroll to position [0, 17159]
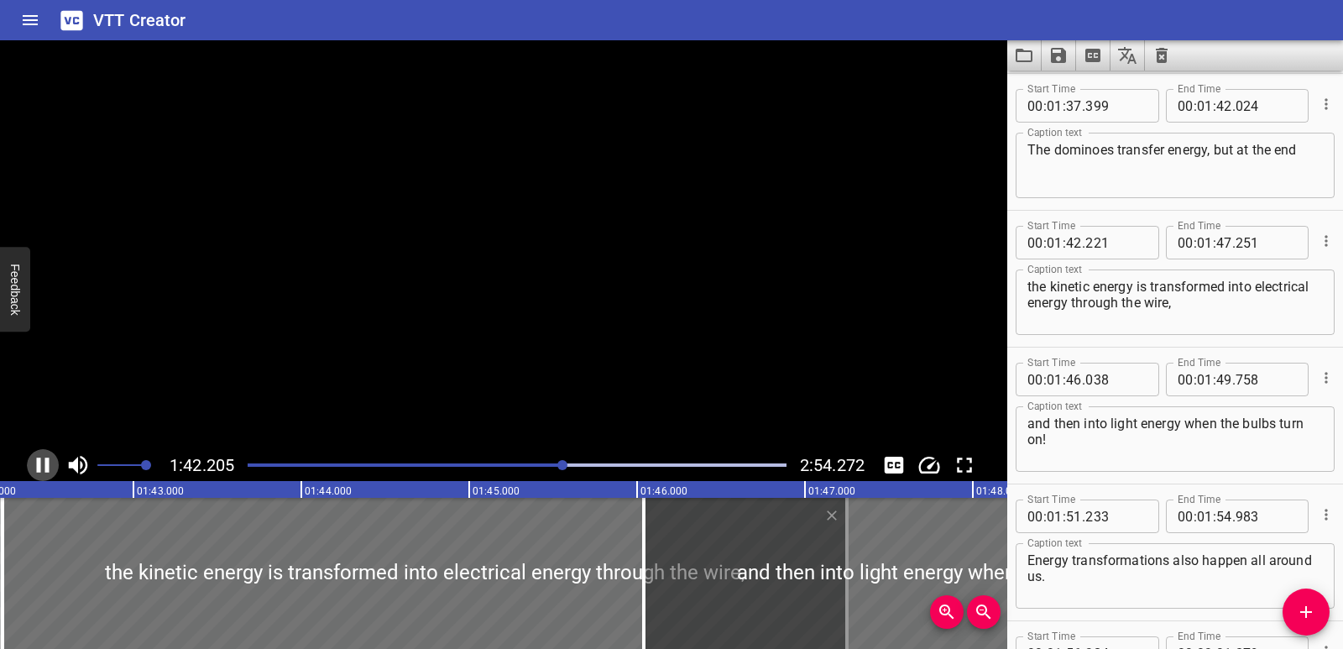
click at [33, 463] on icon "Play/Pause" at bounding box center [42, 464] width 25 height 25
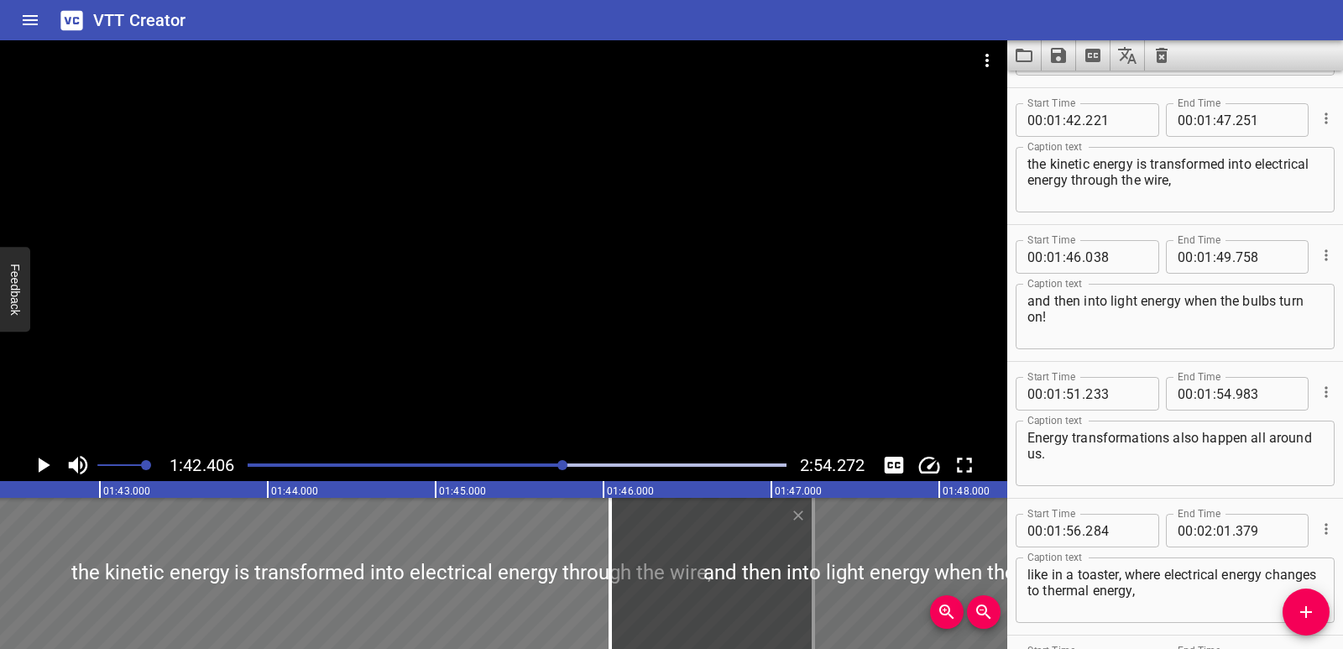
scroll to position [2737, 0]
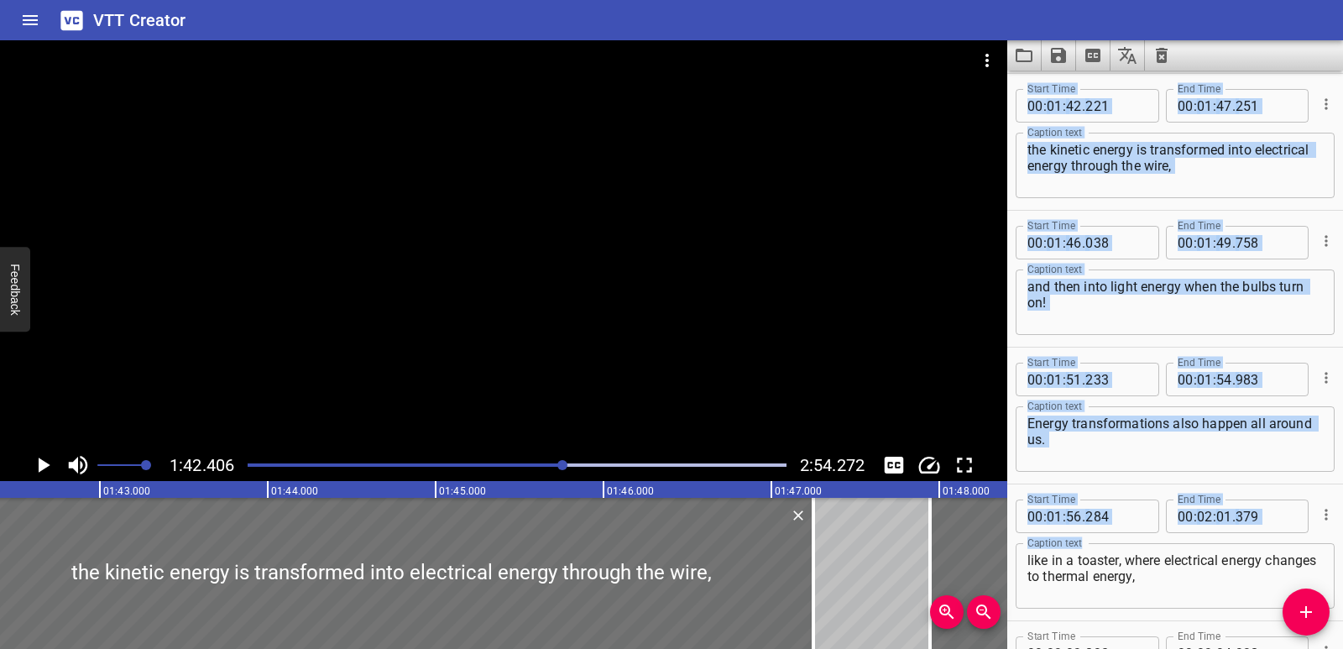
drag, startPoint x: 872, startPoint y: 580, endPoint x: 1192, endPoint y: 586, distance: 319.9
click at [1192, 586] on main "1:42.406 2:54.272 00:00.000 00:01.000 00:02.000 00:03.000 00:04.000 00:05.000 0…" at bounding box center [671, 344] width 1343 height 609
type input "47"
type input "943"
type input "51"
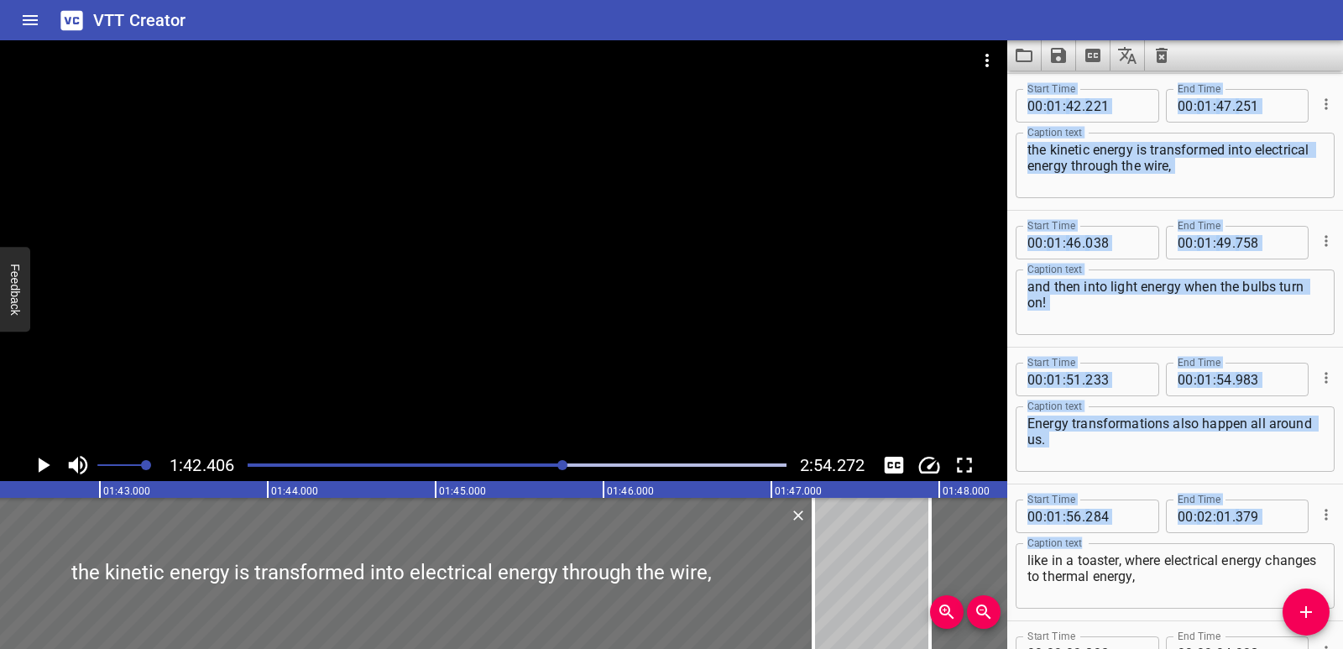
type input "663"
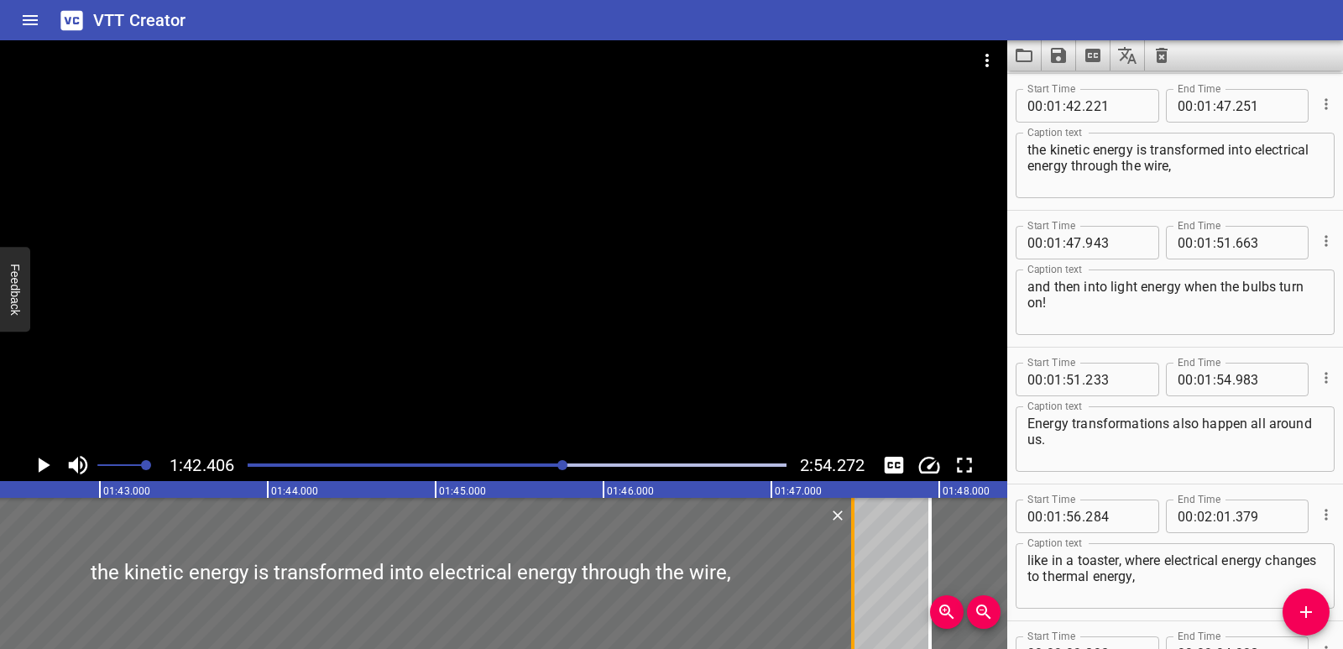
drag, startPoint x: 818, startPoint y: 600, endPoint x: 858, endPoint y: 595, distance: 39.8
click at [858, 595] on div at bounding box center [852, 573] width 17 height 151
type input "486"
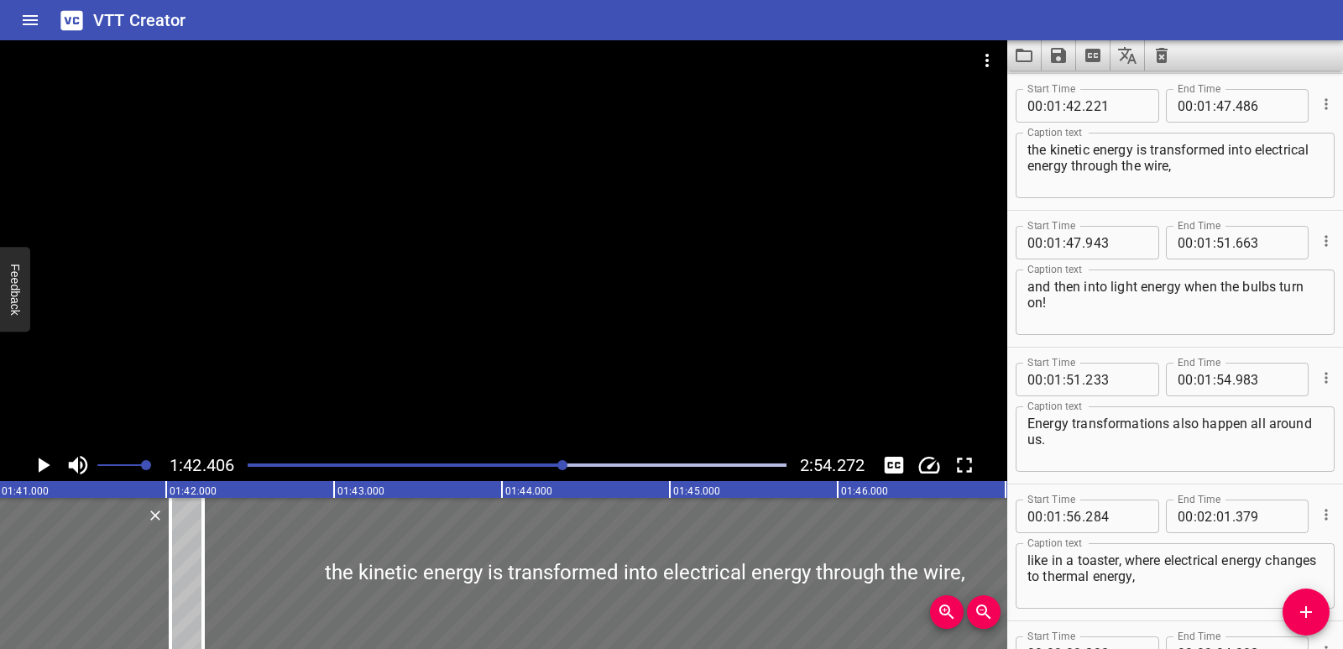
scroll to position [0, 16907]
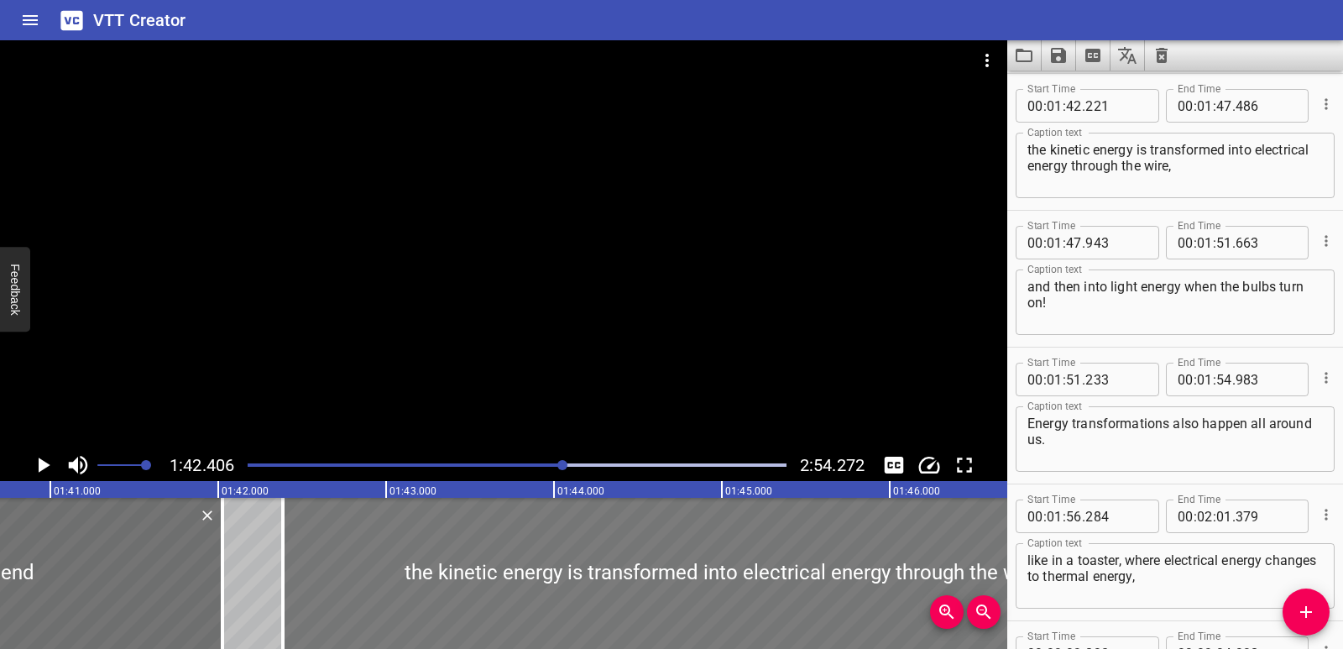
drag, startPoint x: 418, startPoint y: 592, endPoint x: 446, endPoint y: 592, distance: 27.7
click at [446, 592] on div at bounding box center [725, 573] width 884 height 151
type input "386"
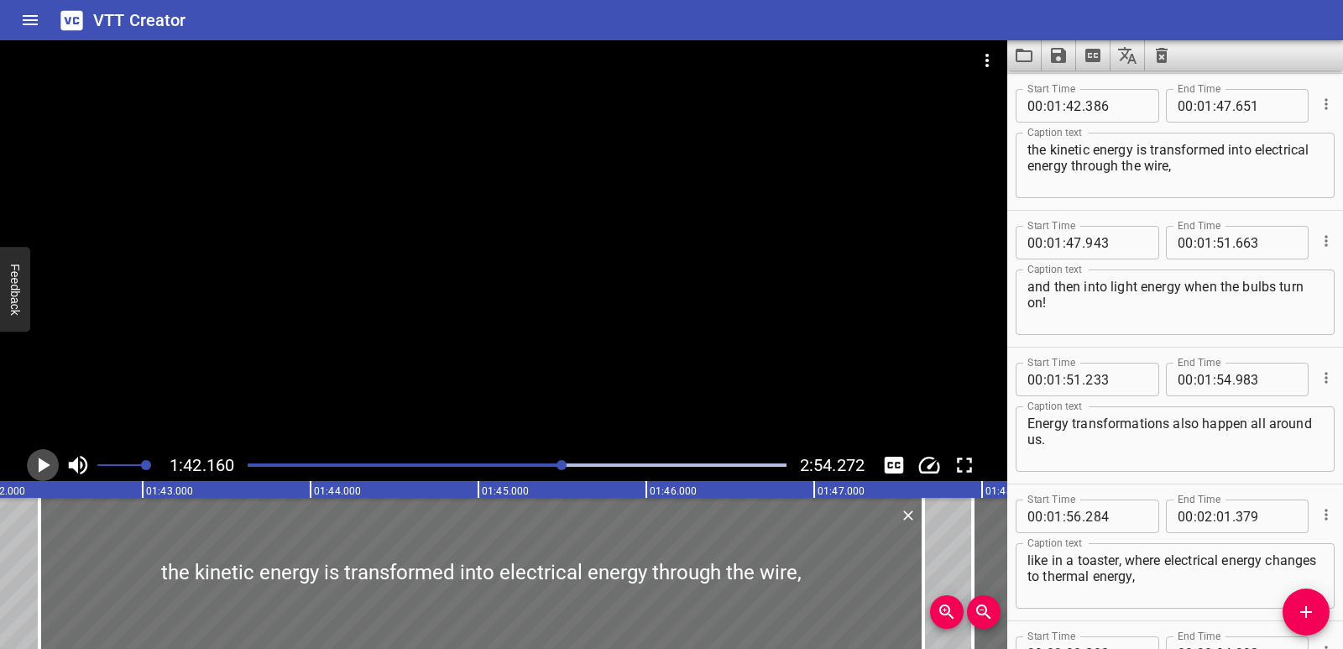
click at [33, 468] on icon "Play/Pause" at bounding box center [42, 464] width 25 height 25
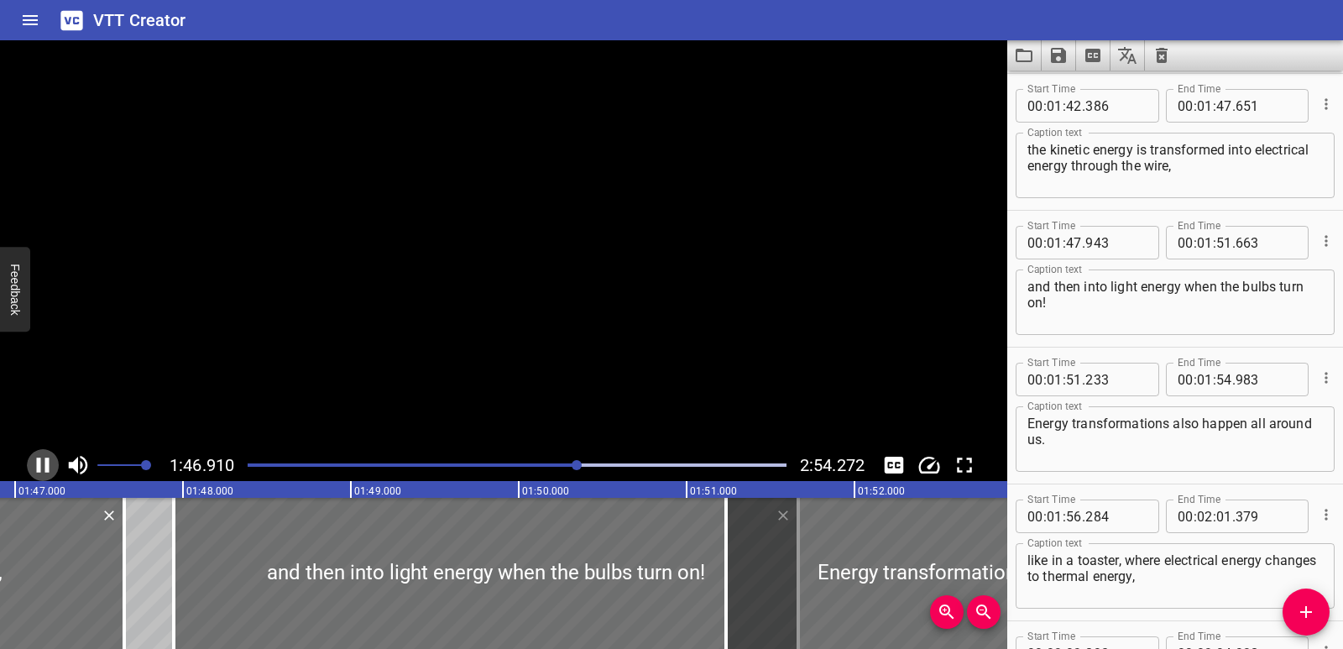
click at [33, 468] on icon "Play/Pause" at bounding box center [42, 464] width 25 height 25
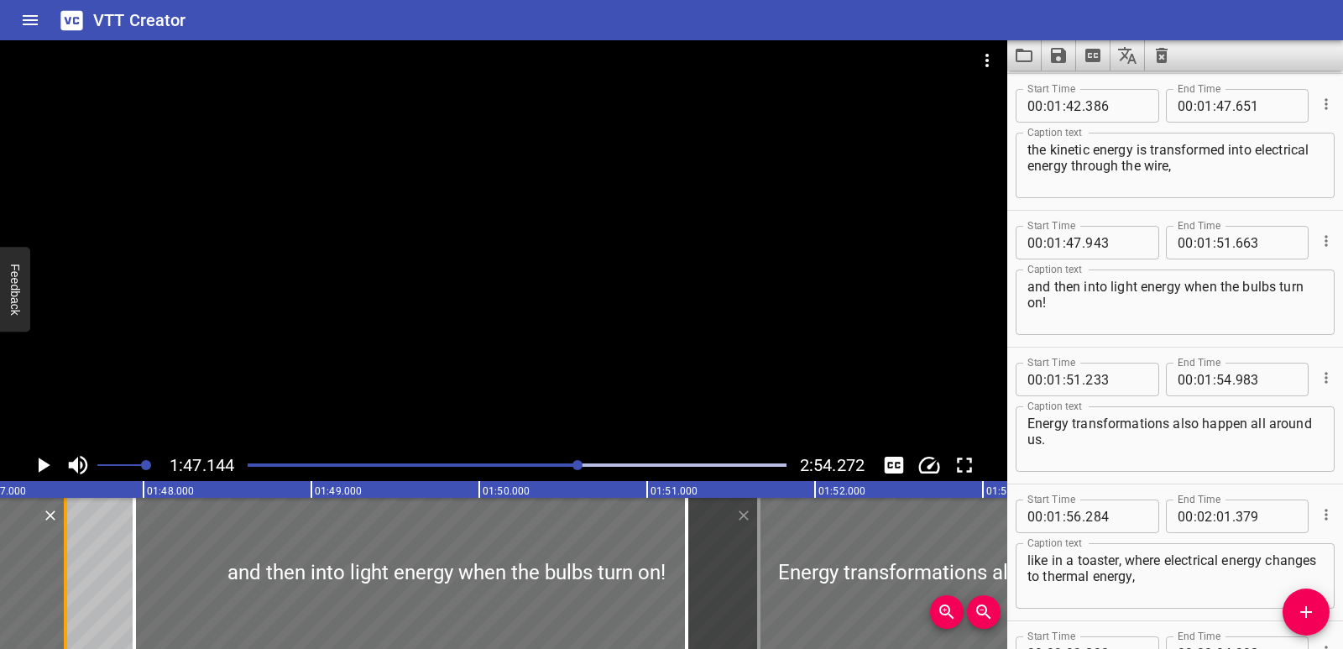
drag, startPoint x: 81, startPoint y: 552, endPoint x: 62, endPoint y: 550, distance: 19.5
click at [62, 550] on div at bounding box center [65, 573] width 17 height 151
type input "536"
click at [42, 467] on icon "Play/Pause" at bounding box center [45, 465] width 12 height 15
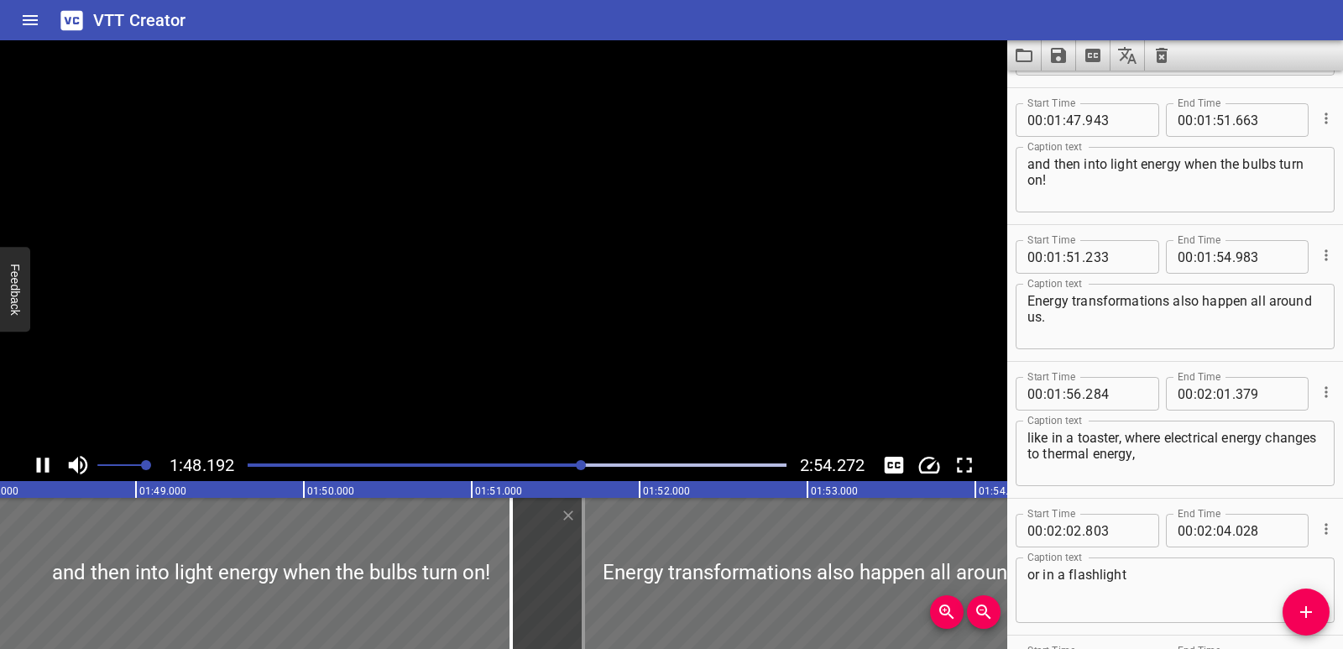
scroll to position [2873, 0]
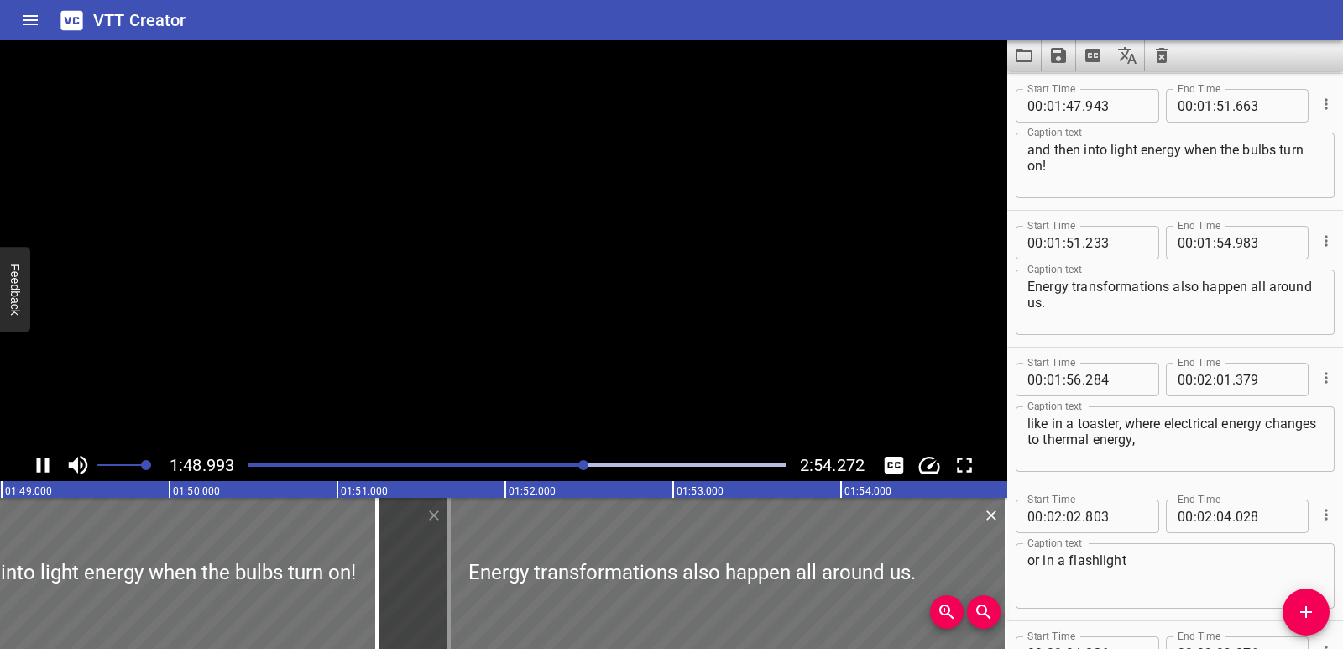
click at [42, 467] on icon "Play/Pause" at bounding box center [42, 464] width 25 height 25
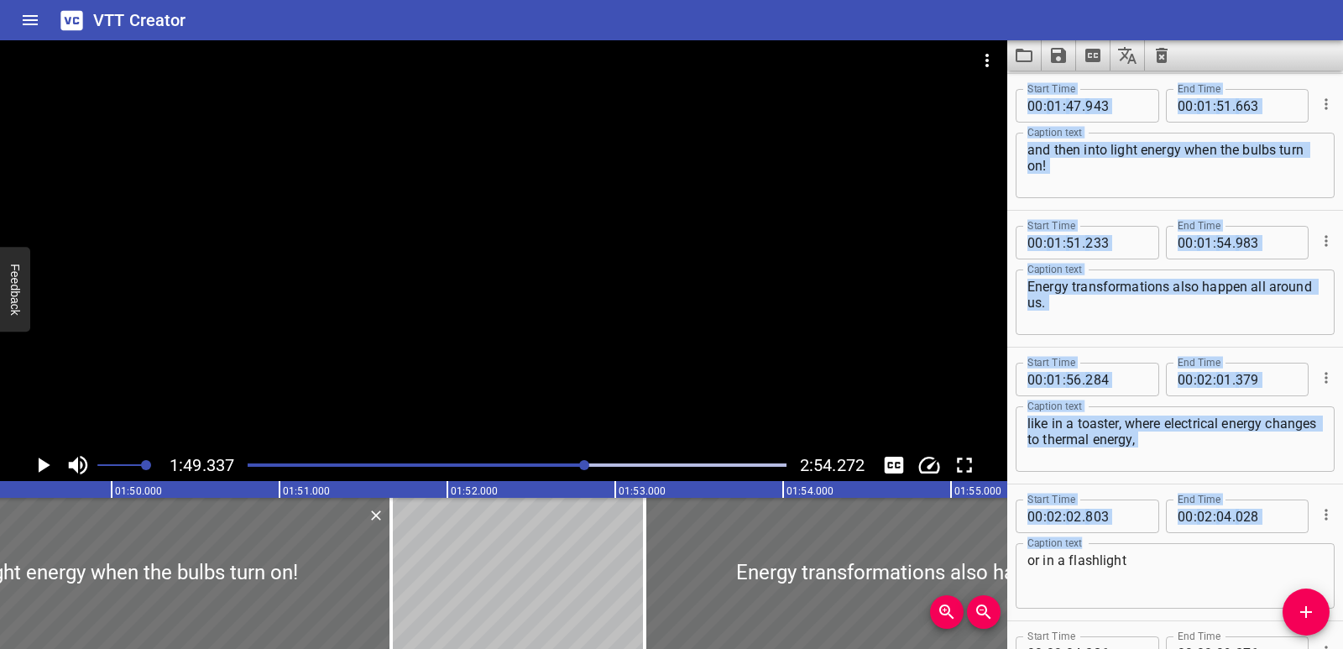
drag, startPoint x: 857, startPoint y: 578, endPoint x: 1183, endPoint y: 571, distance: 325.8
click at [1183, 571] on main "1:49.337 2:54.272 00:00.000 00:01.000 00:02.000 00:03.000 00:04.000 00:05.000 0…" at bounding box center [671, 344] width 1343 height 609
type input "53"
type input "173"
type input "56"
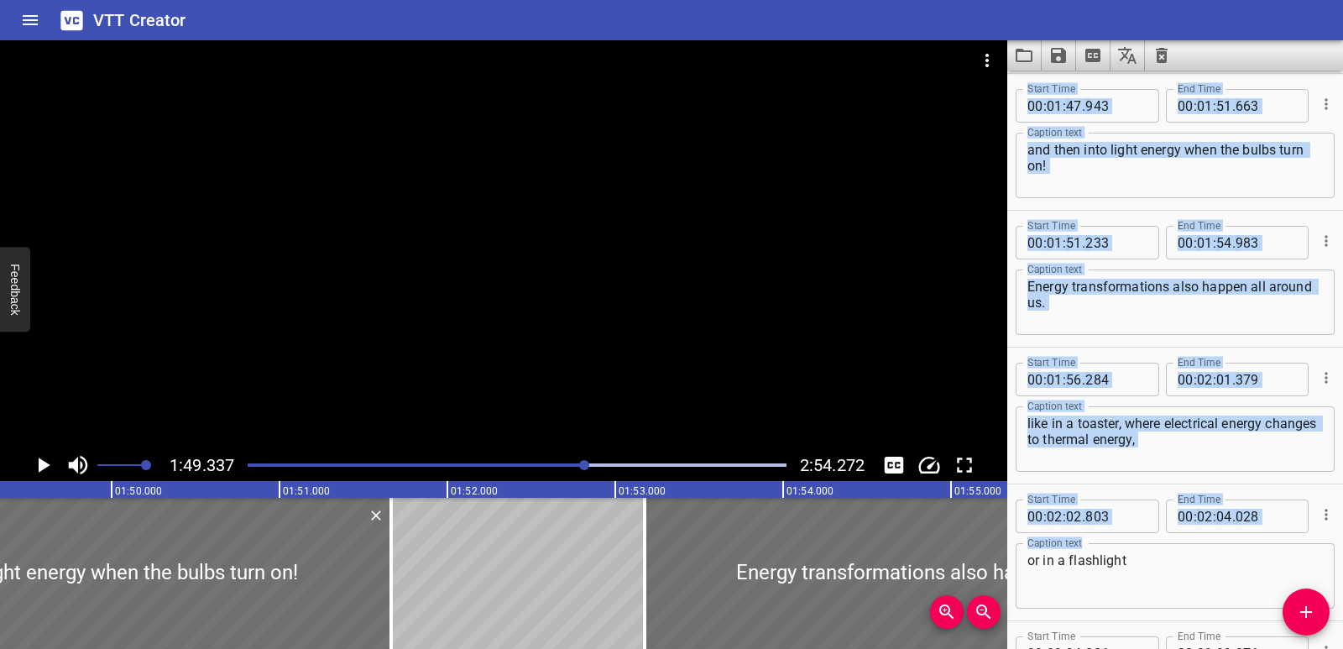
type input "923"
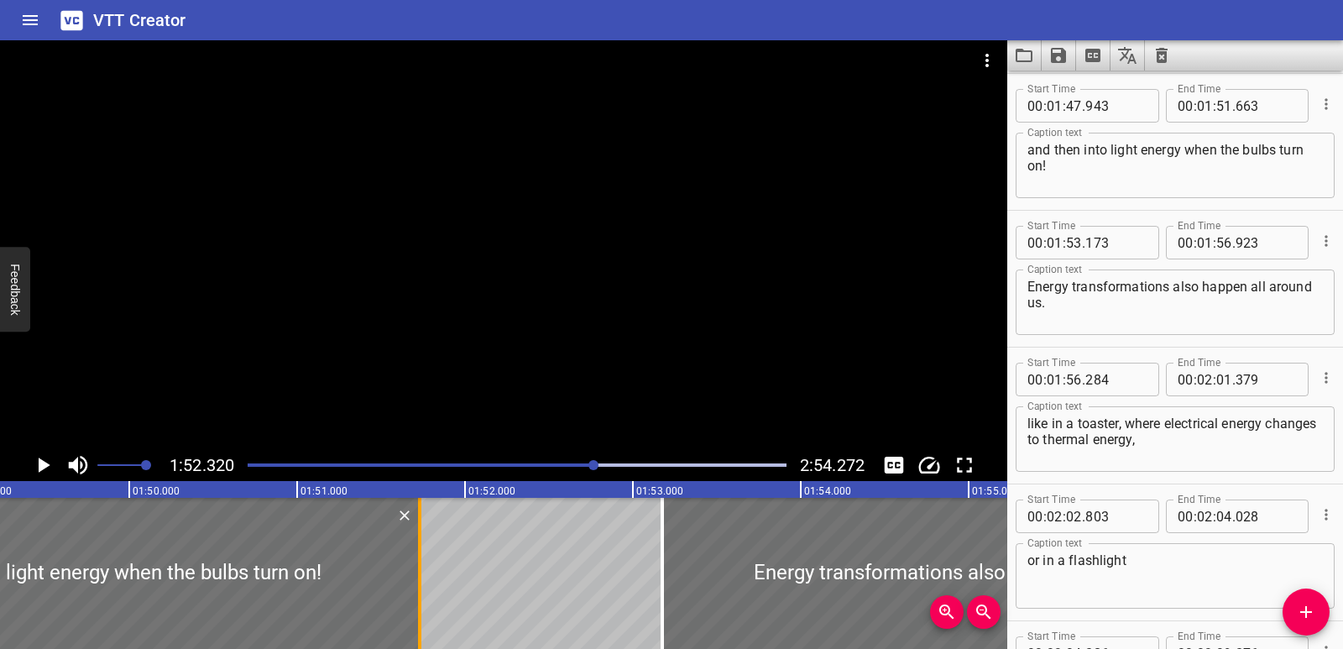
drag, startPoint x: 415, startPoint y: 564, endPoint x: 426, endPoint y: 565, distance: 10.9
click at [426, 565] on div at bounding box center [419, 573] width 17 height 151
type input "728"
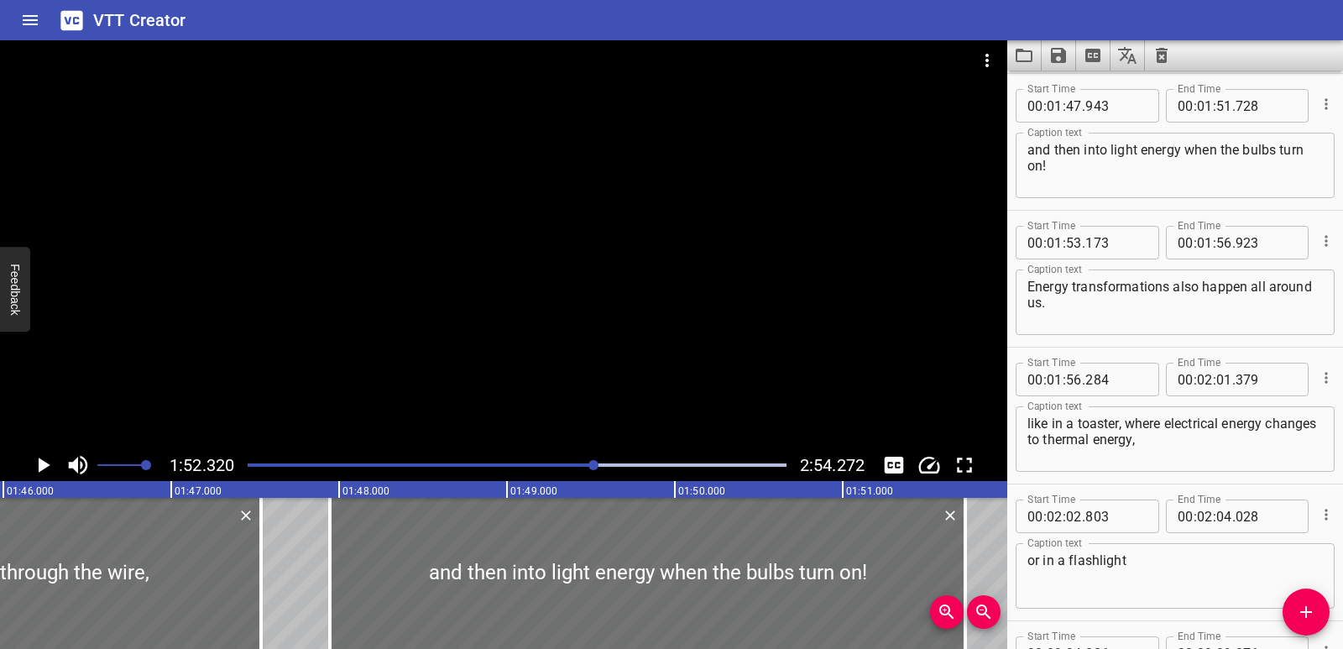
scroll to position [0, 17767]
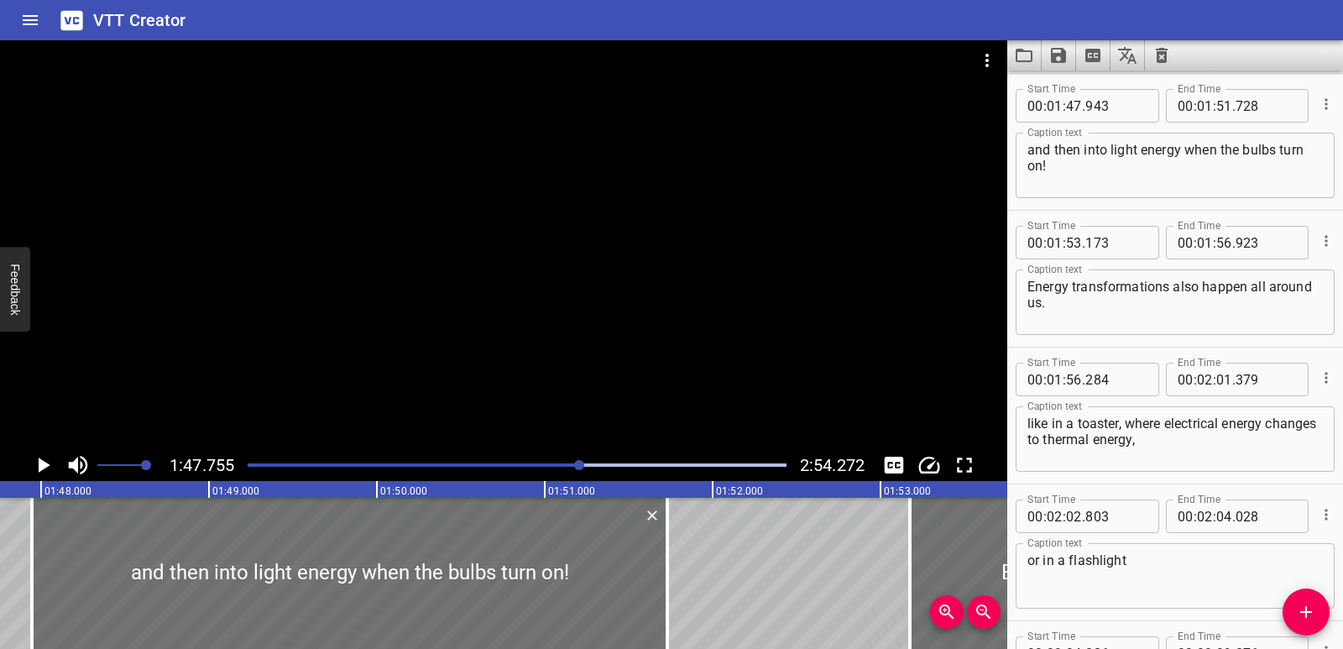
click at [48, 462] on icon "Play/Pause" at bounding box center [42, 464] width 25 height 25
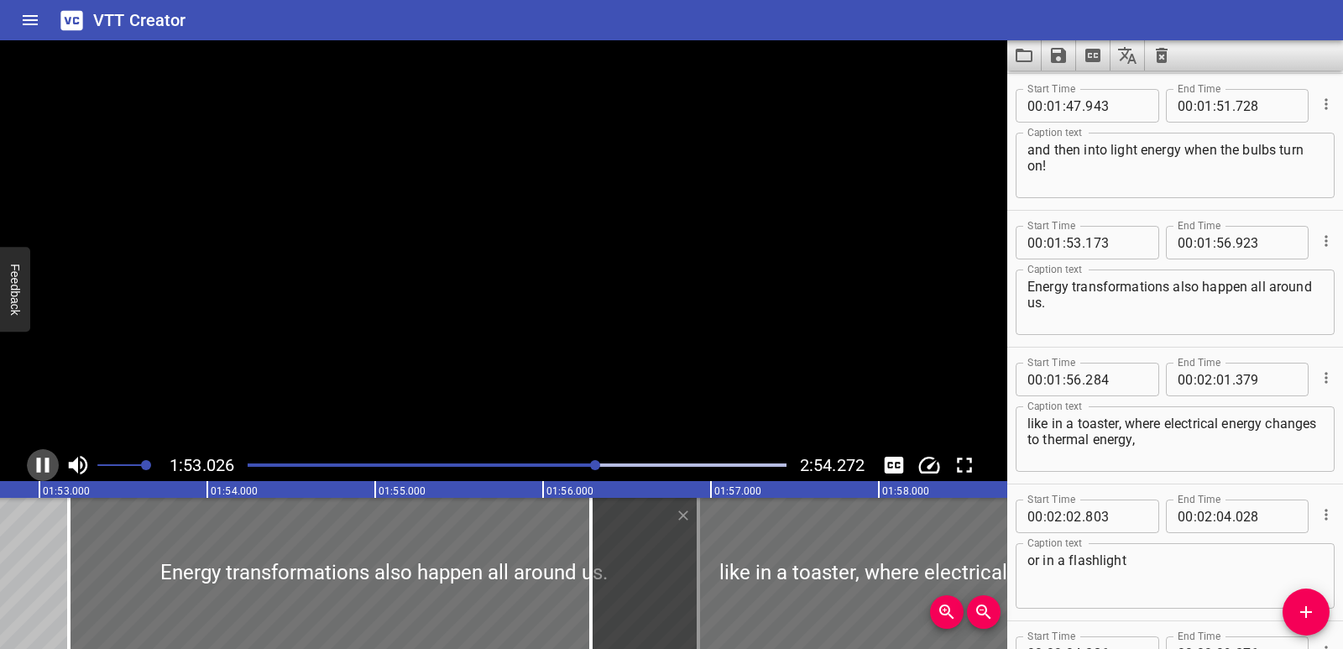
click at [48, 462] on icon "Play/Pause" at bounding box center [43, 465] width 13 height 15
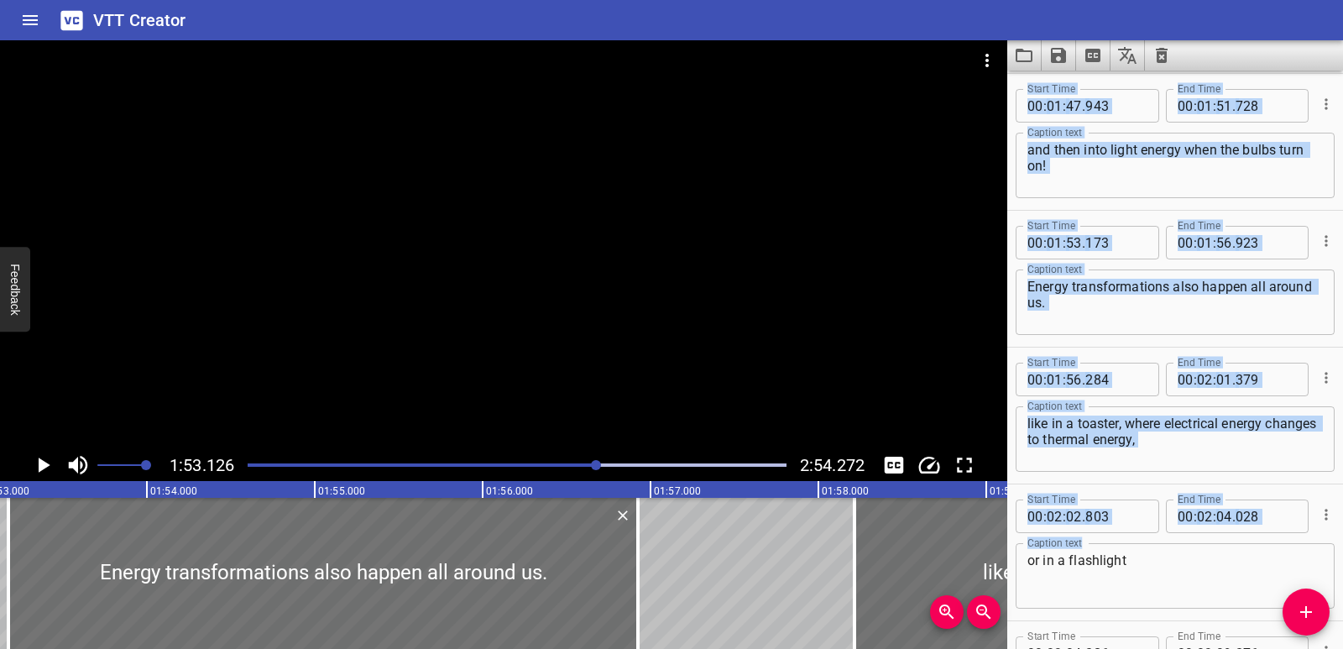
drag, startPoint x: 797, startPoint y: 561, endPoint x: 1062, endPoint y: 558, distance: 265.3
click at [1062, 558] on main "1:53.126 2:54.272 00:00.000 00:01.000 00:02.000 00:03.000 00:04.000 00:05.000 0…" at bounding box center [671, 344] width 1343 height 609
type input "58"
type input "214"
type input "03"
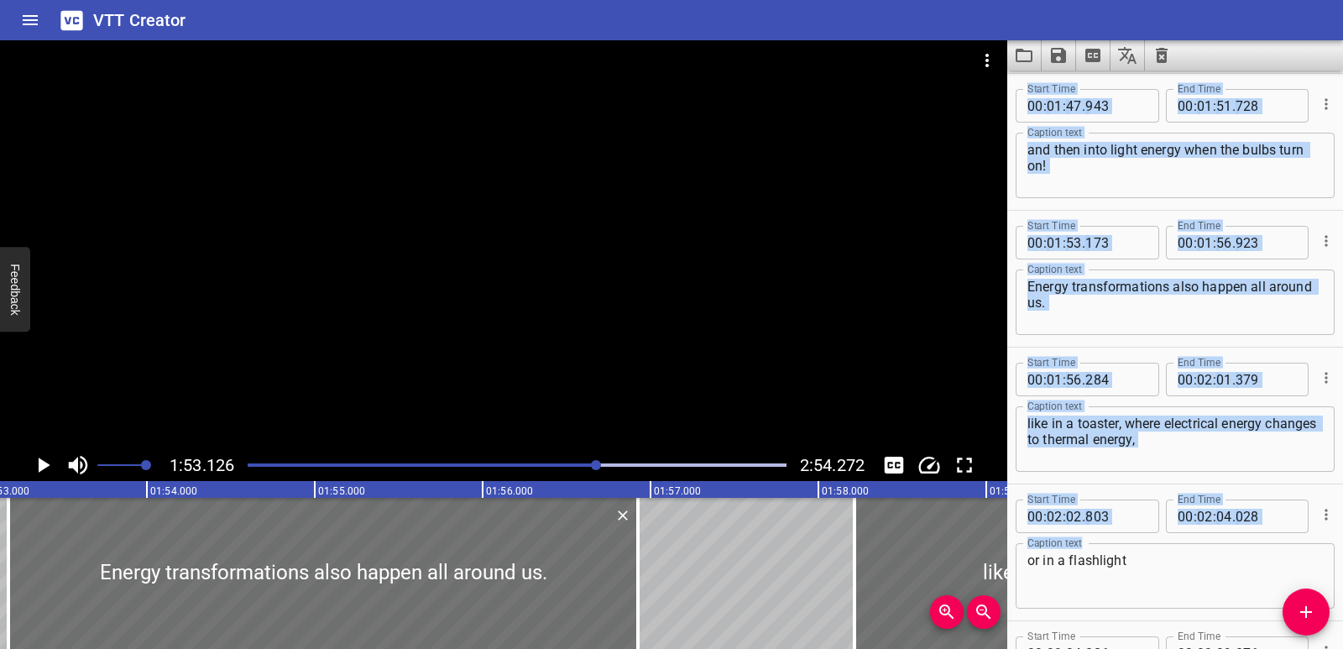
type input "309"
click at [47, 463] on icon "Play/Pause" at bounding box center [45, 465] width 12 height 15
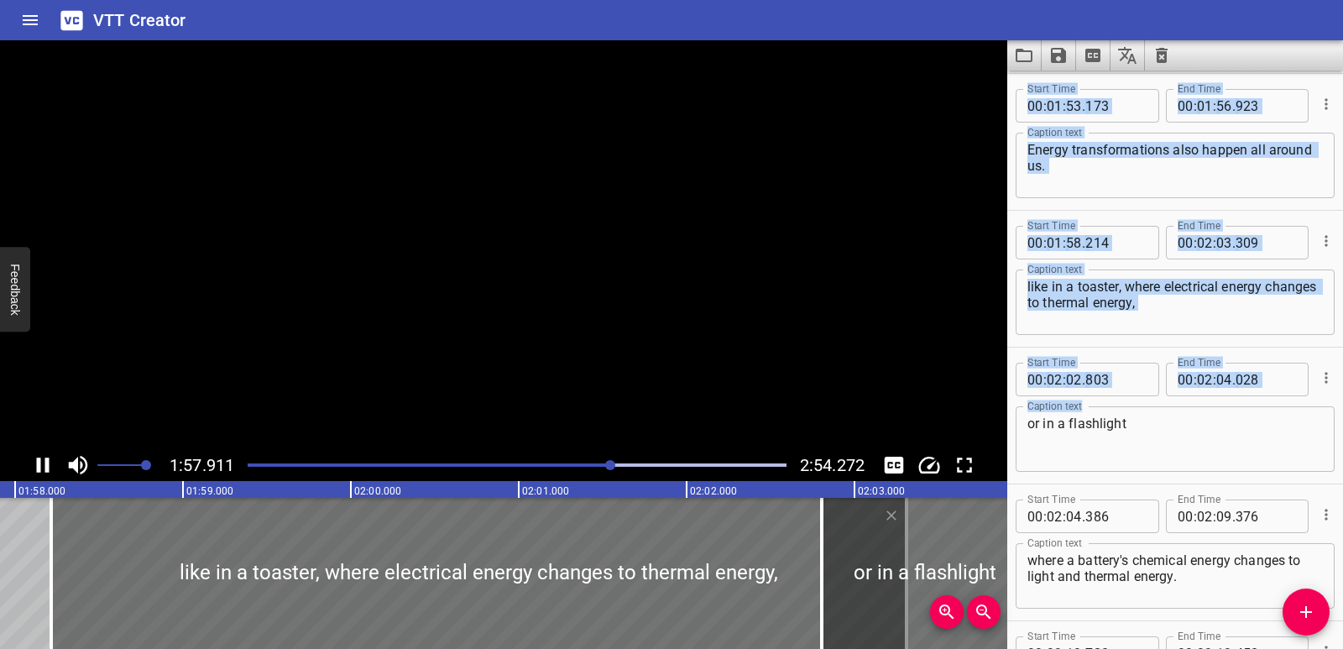
scroll to position [0, 19840]
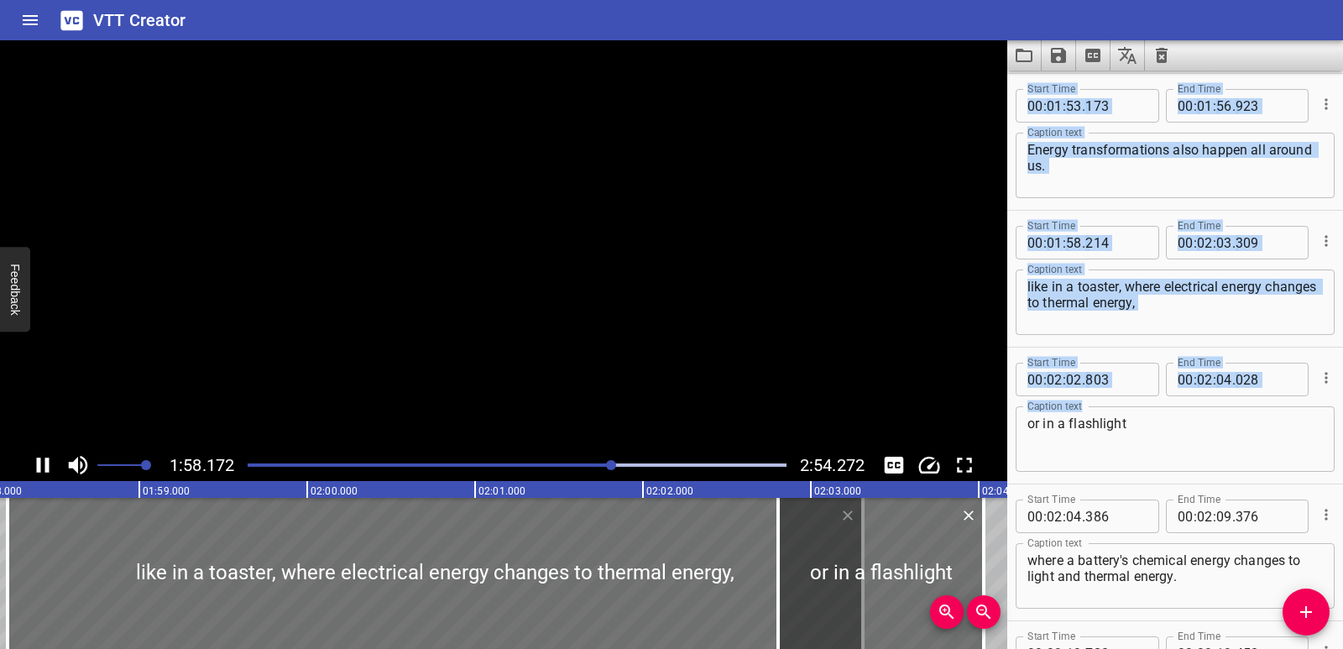
click at [47, 463] on icon "Play/Pause" at bounding box center [43, 465] width 13 height 15
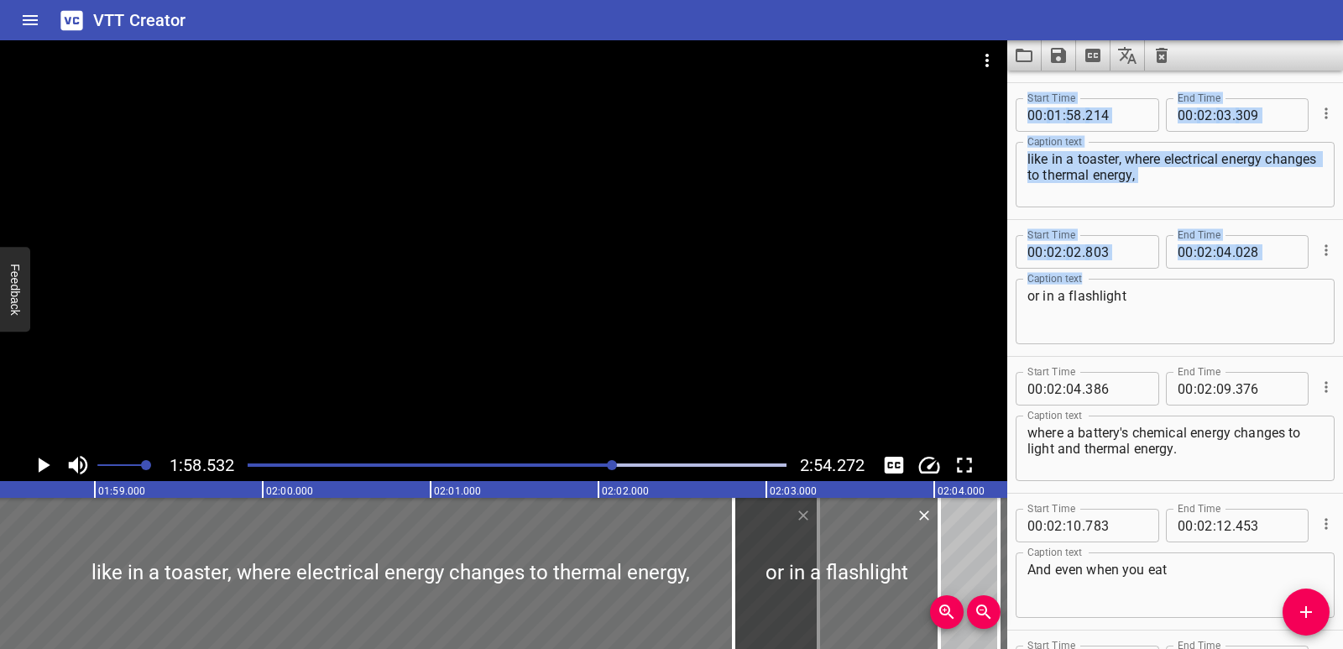
scroll to position [0, 19900]
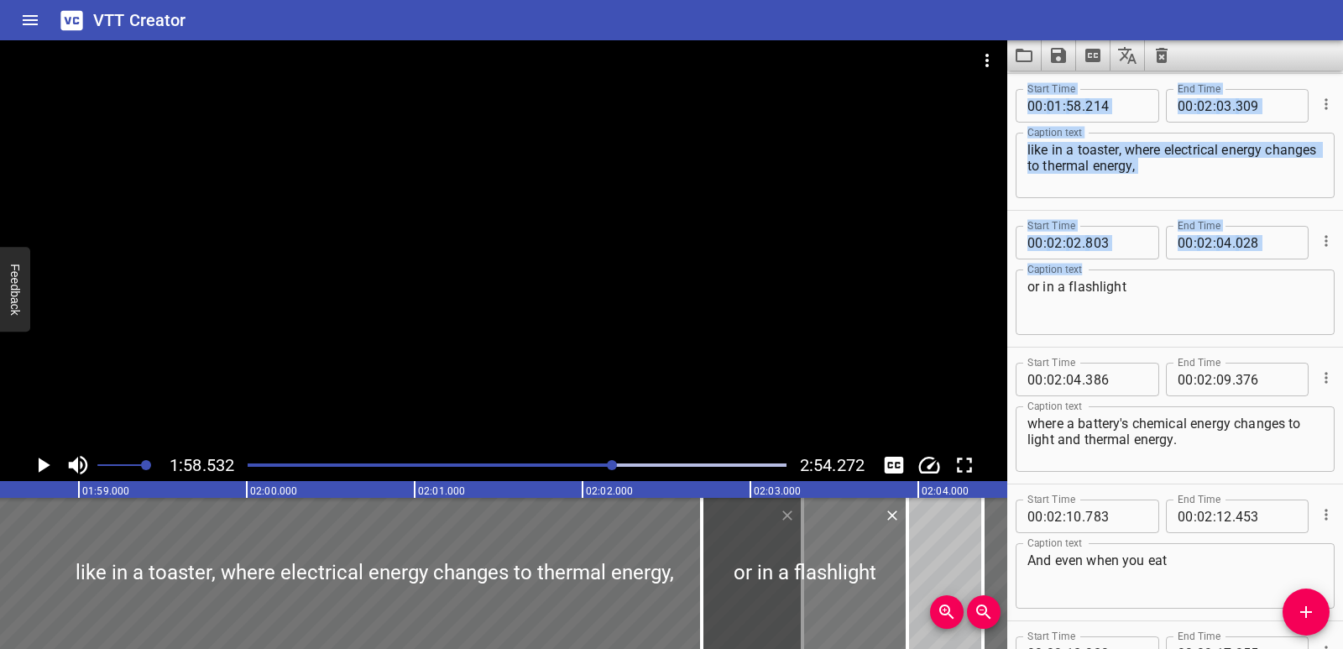
click at [863, 573] on div at bounding box center [805, 573] width 206 height 151
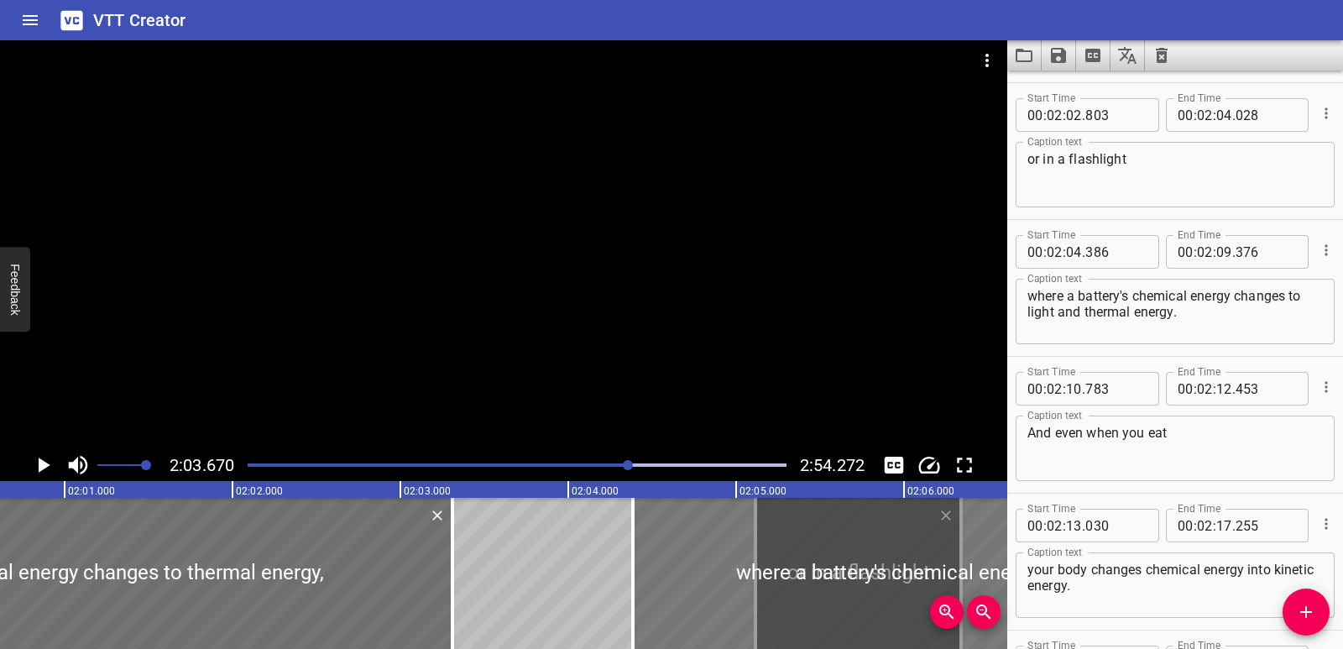
scroll to position [3284, 0]
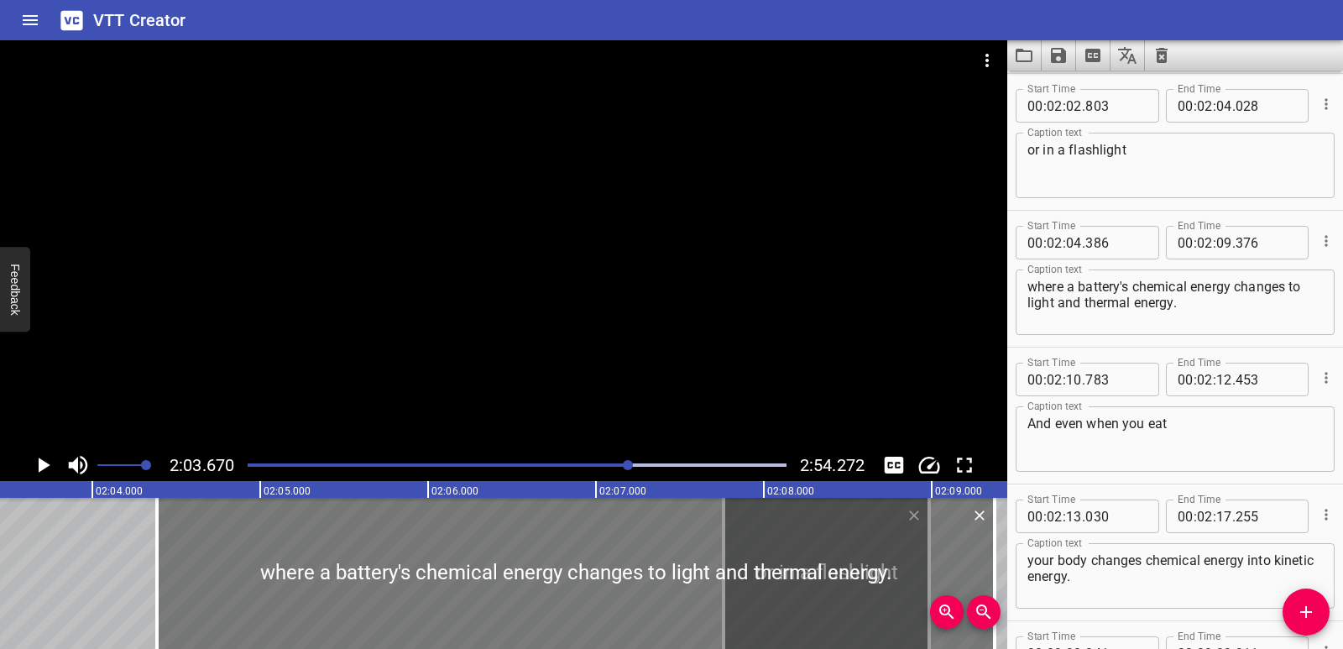
drag, startPoint x: 807, startPoint y: 573, endPoint x: 892, endPoint y: 566, distance: 85.9
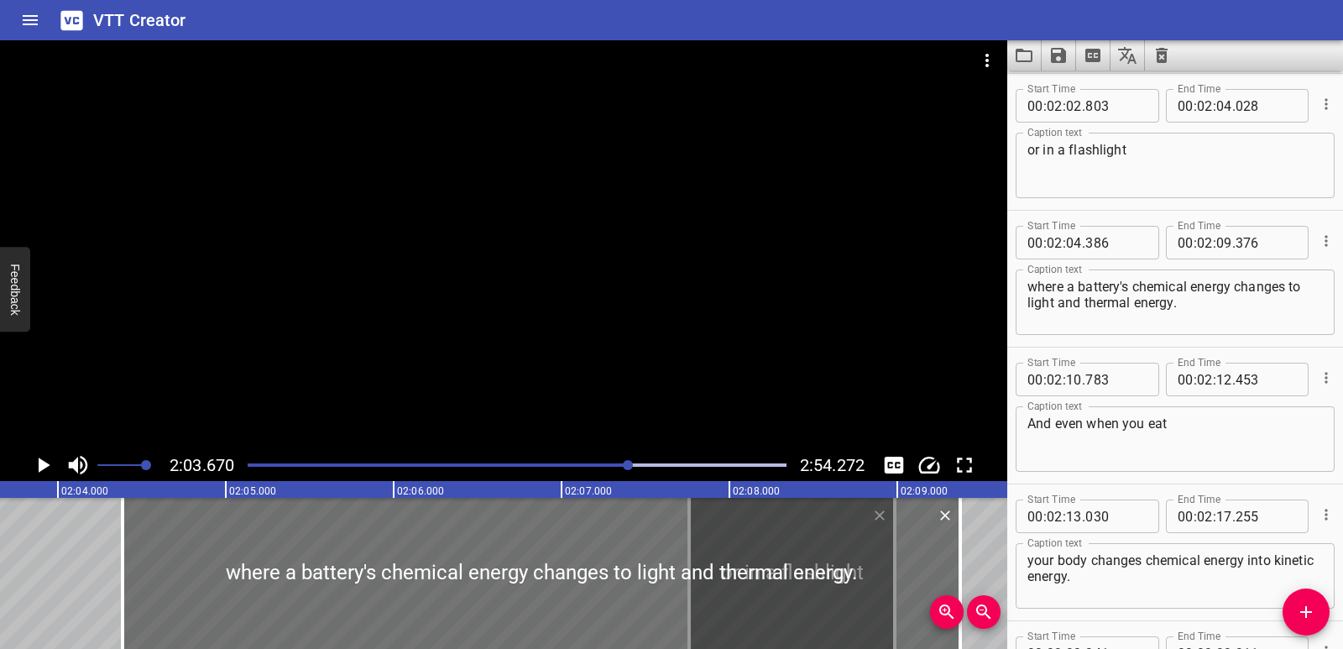
type input "08"
type input "423"
type input "09"
type input "648"
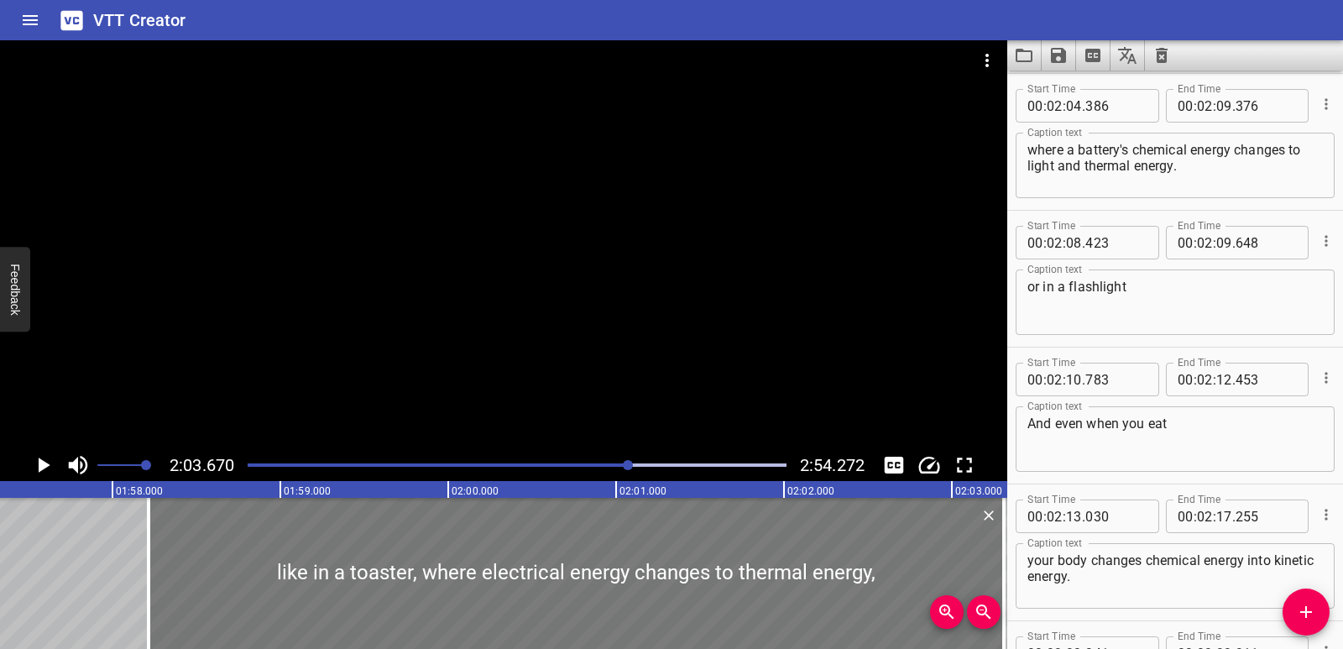
scroll to position [0, 19647]
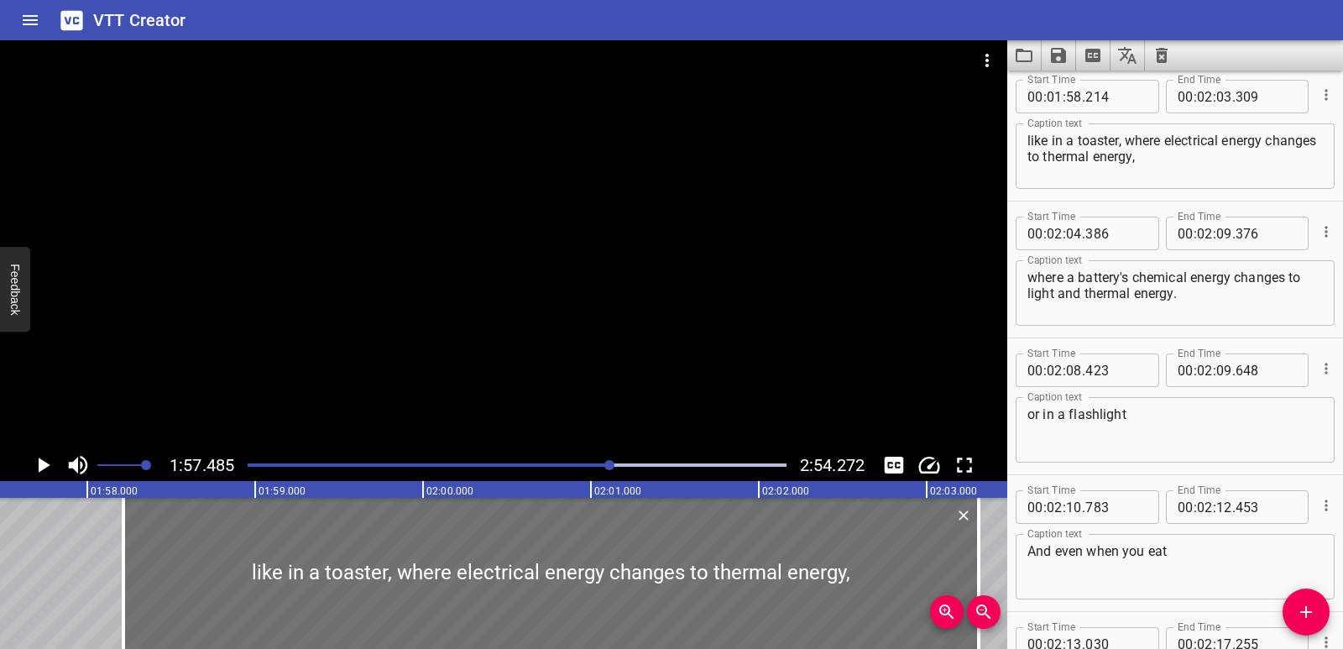
scroll to position [0, 0]
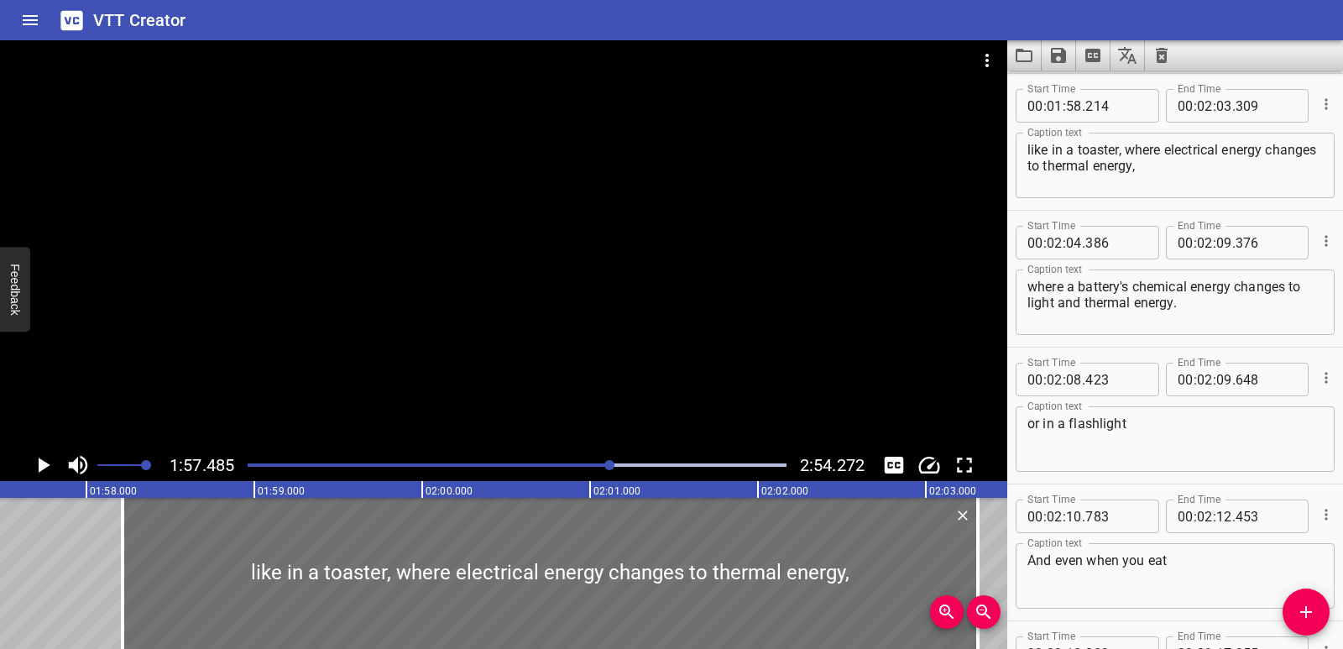
click at [41, 468] on icon "Play/Pause" at bounding box center [45, 465] width 12 height 15
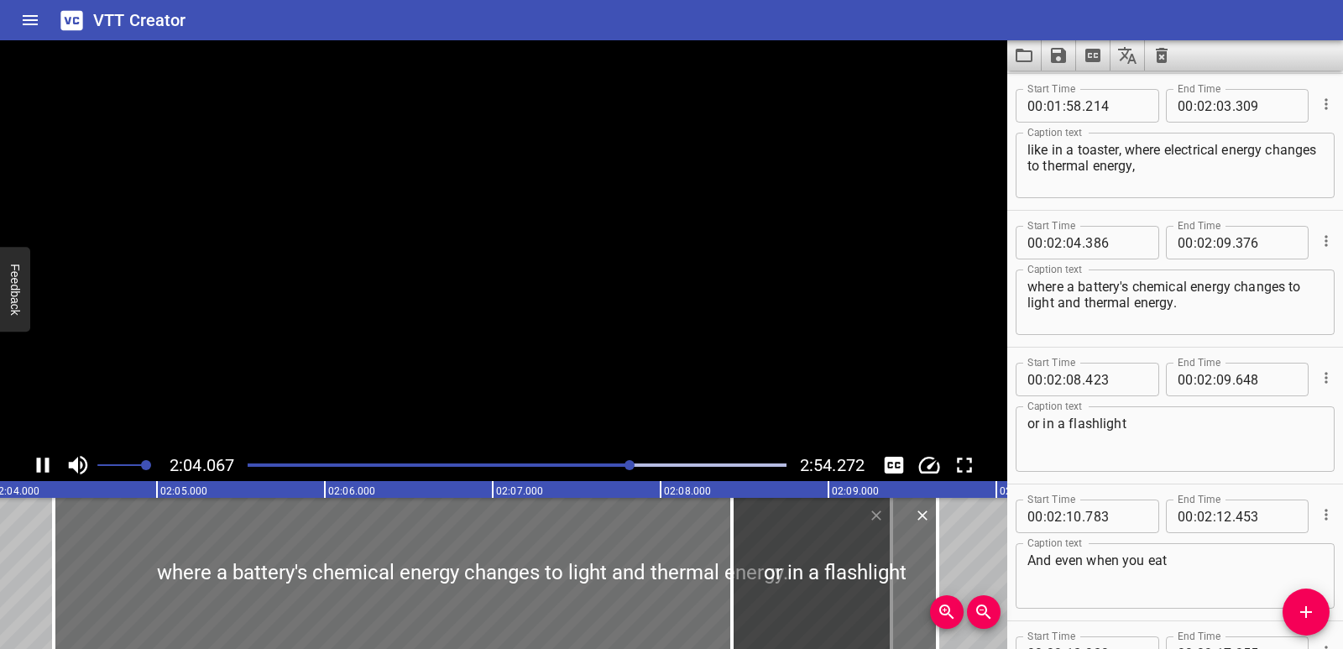
scroll to position [0, 20874]
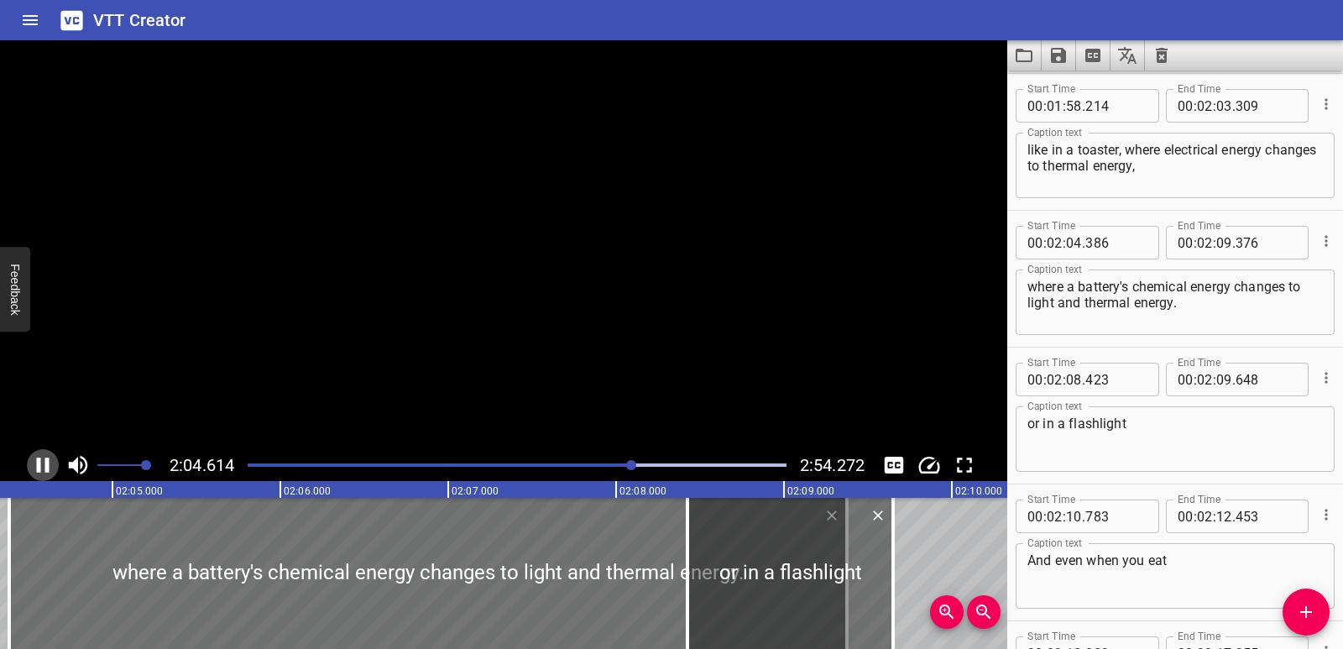
click at [41, 468] on icon "Play/Pause" at bounding box center [42, 464] width 25 height 25
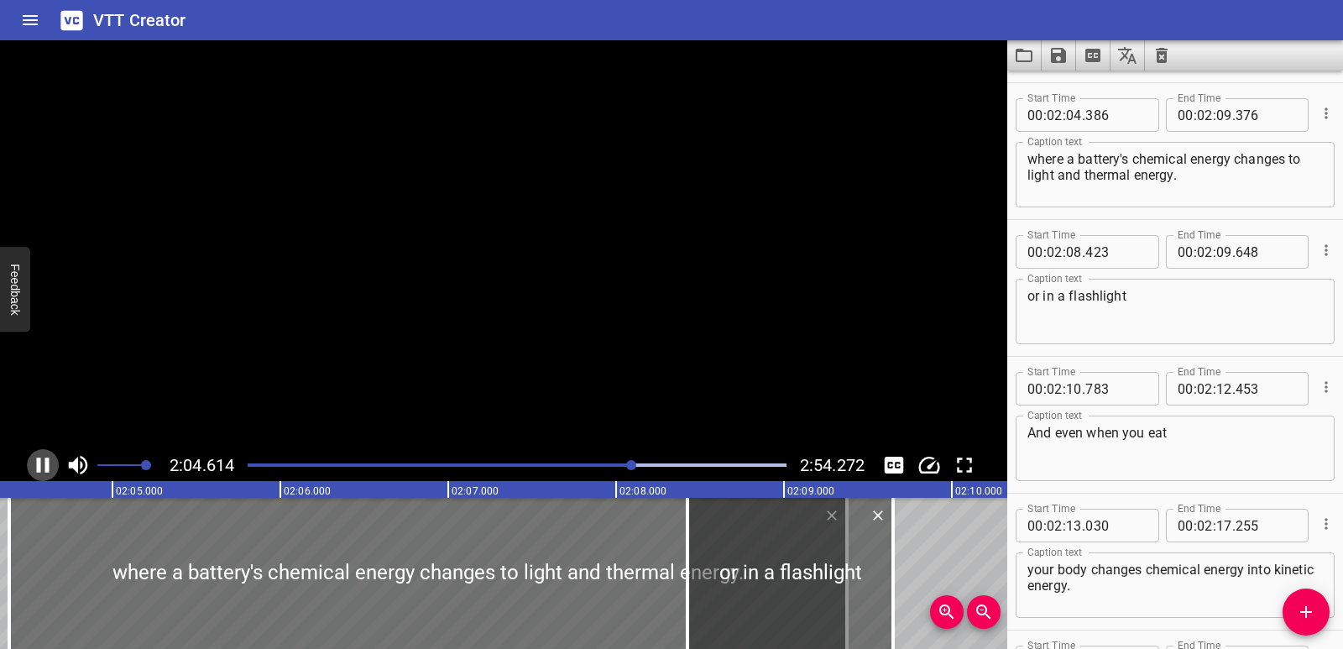
scroll to position [0, 20942]
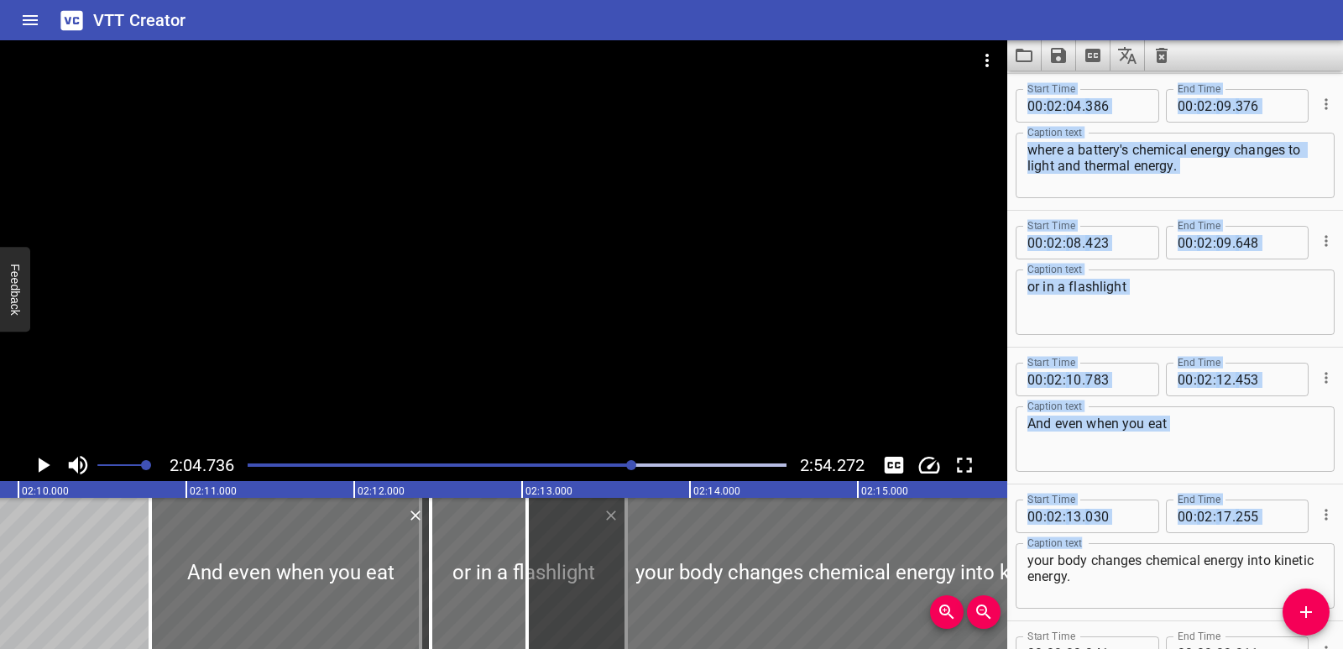
drag, startPoint x: 813, startPoint y: 563, endPoint x: 1029, endPoint y: 564, distance: 215.7
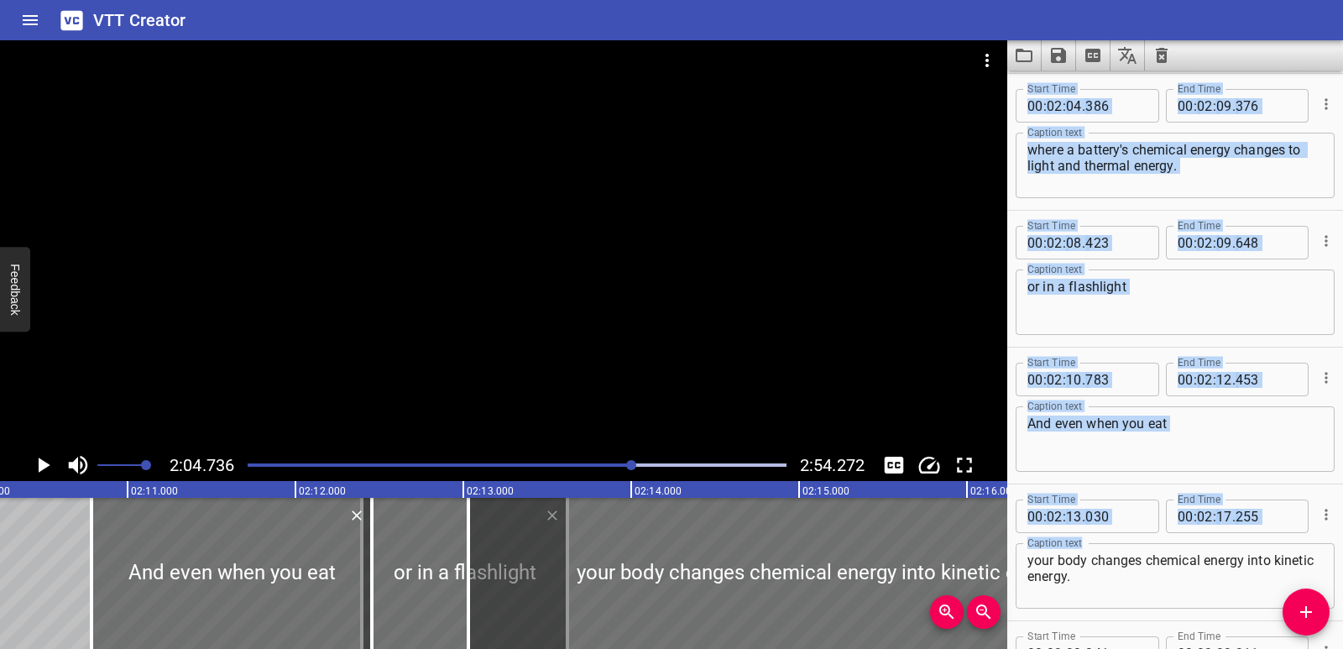
type input "15"
type input "213"
type input "16"
type input "438"
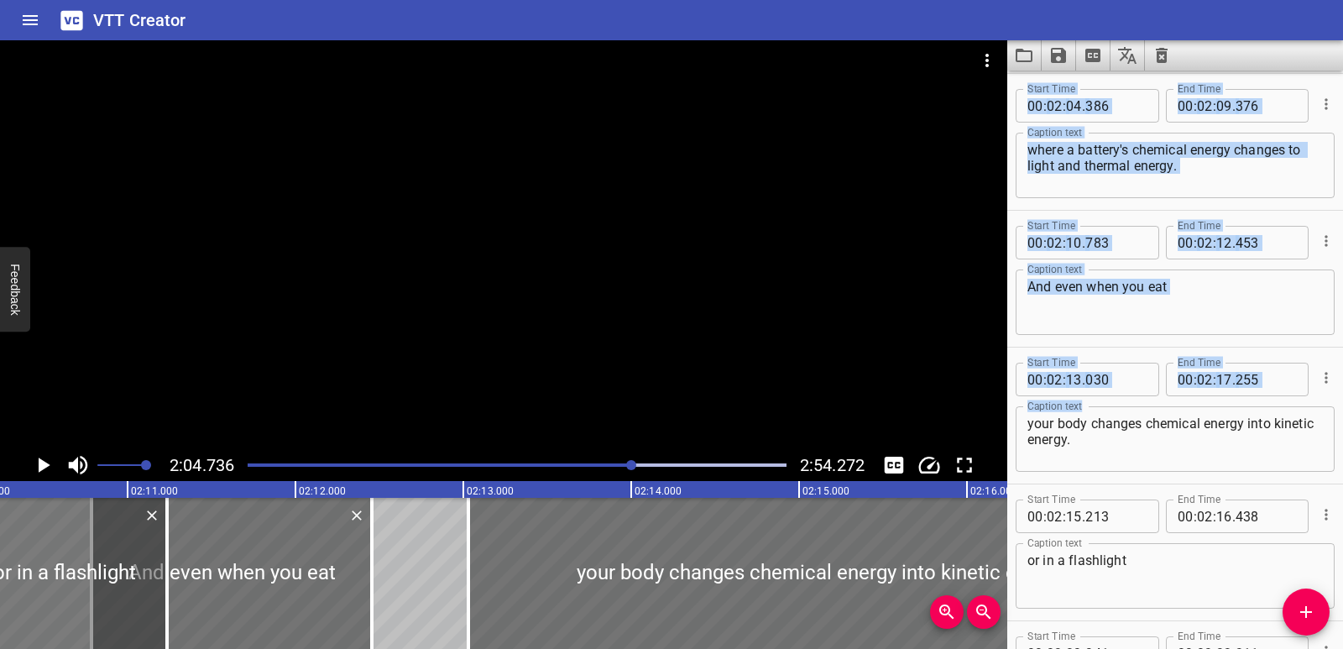
click at [49, 581] on div at bounding box center [64, 573] width 206 height 151
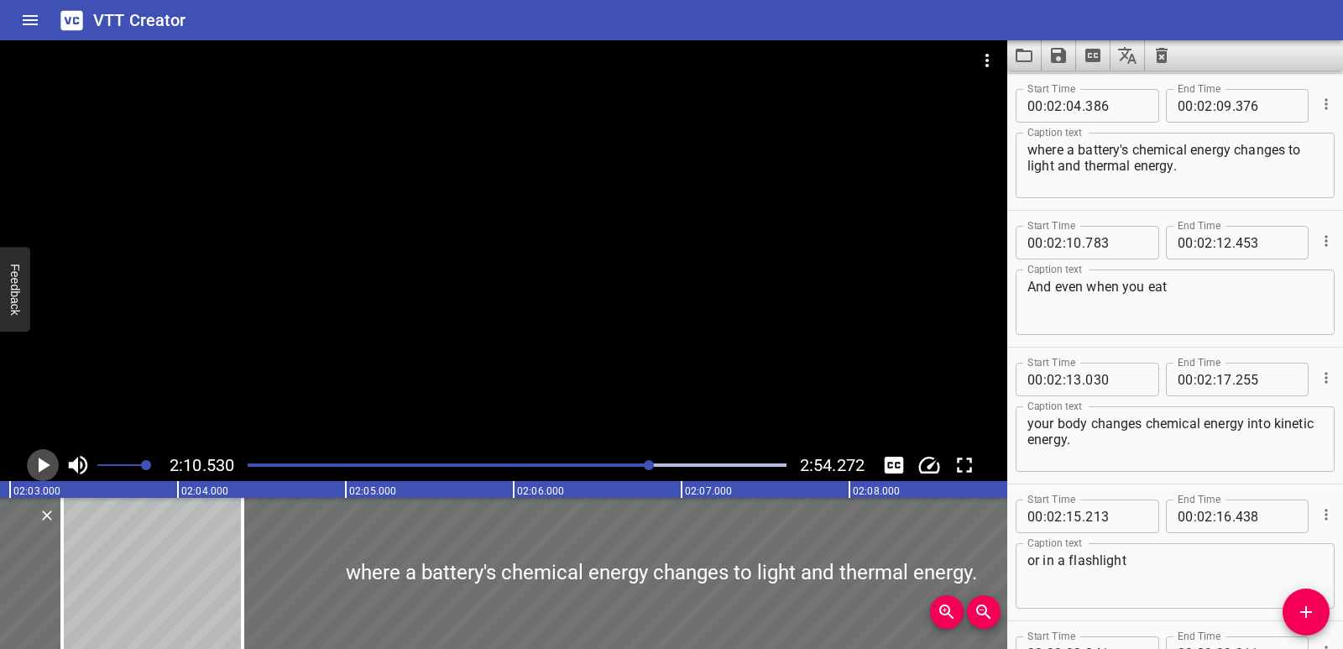
click at [38, 463] on icon "Play/Pause" at bounding box center [42, 464] width 25 height 25
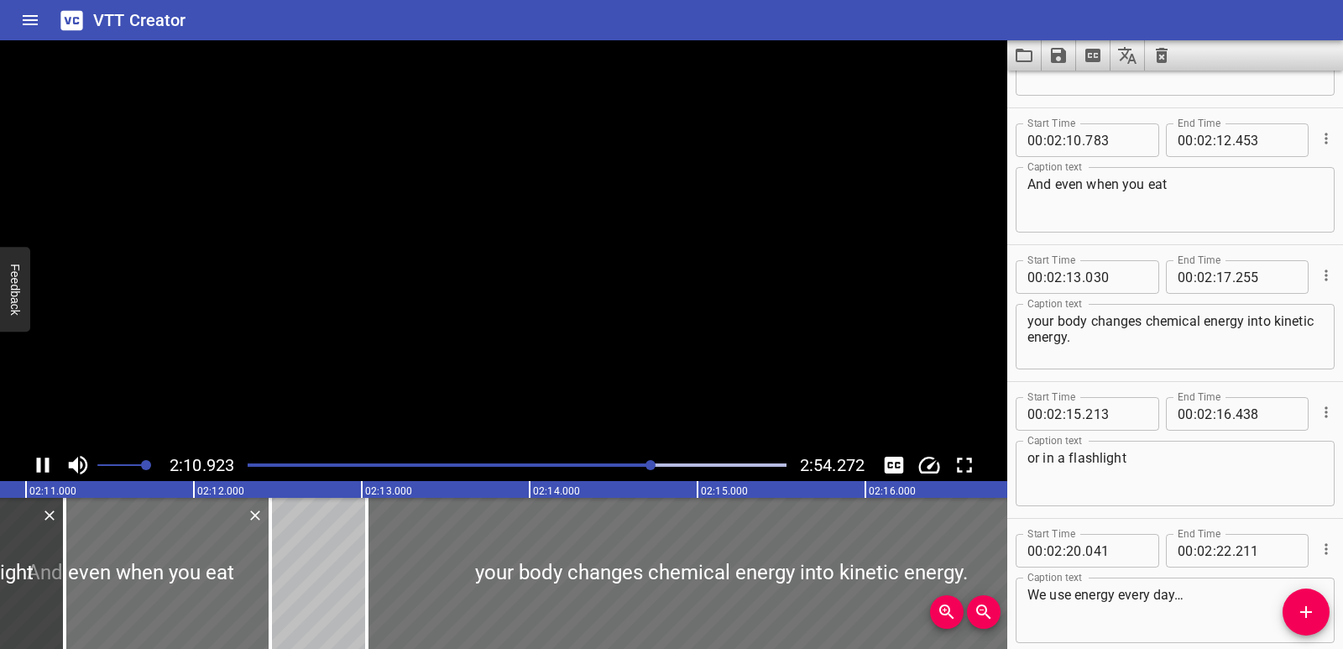
scroll to position [3421, 0]
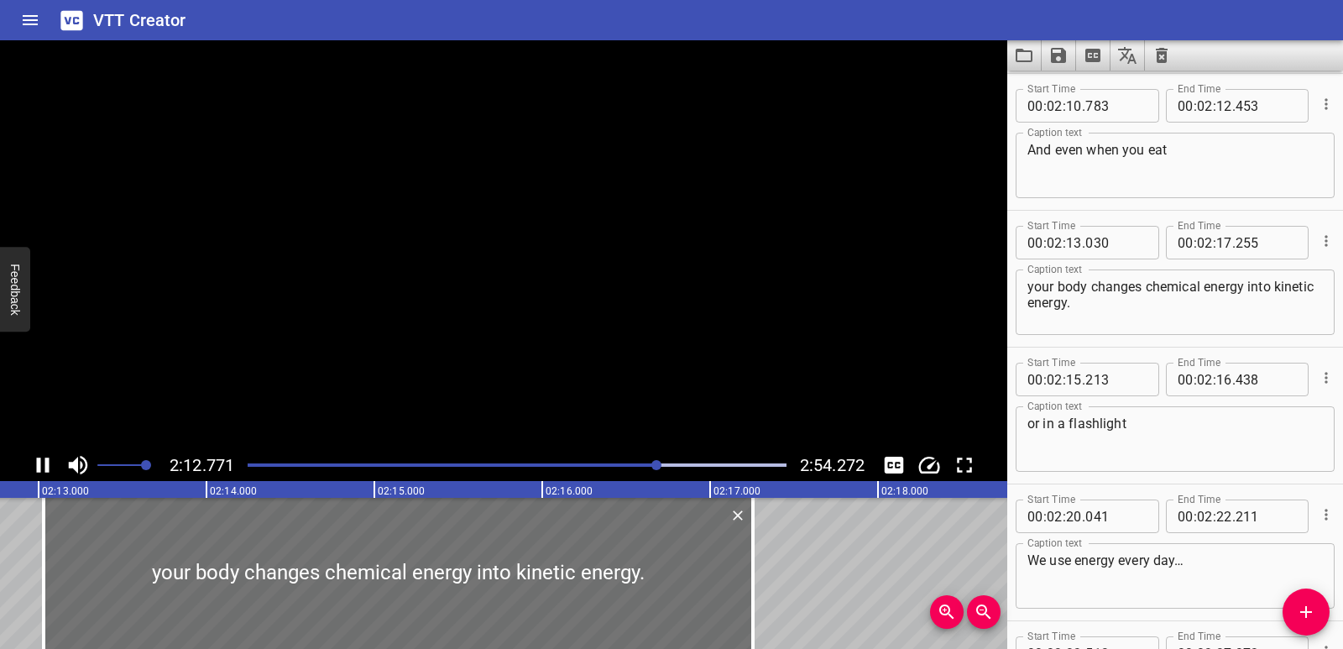
click at [38, 463] on icon "Play/Pause" at bounding box center [43, 465] width 13 height 15
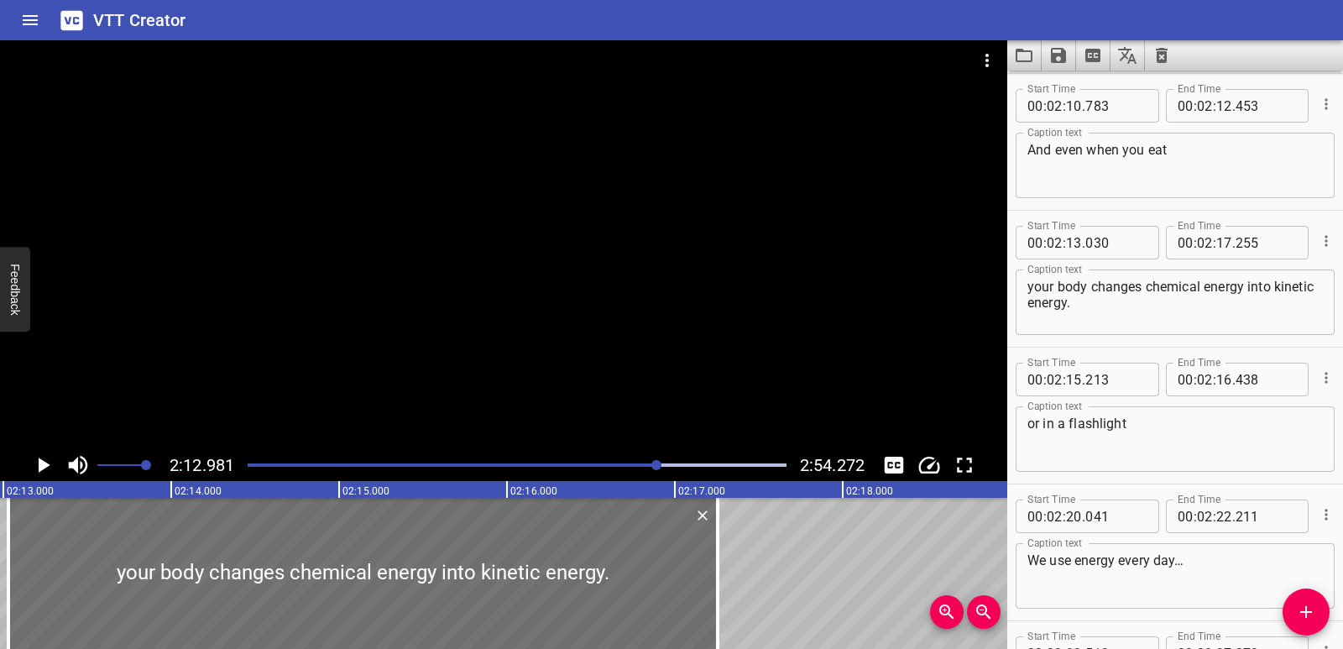
click at [588, 463] on div at bounding box center [517, 465] width 559 height 24
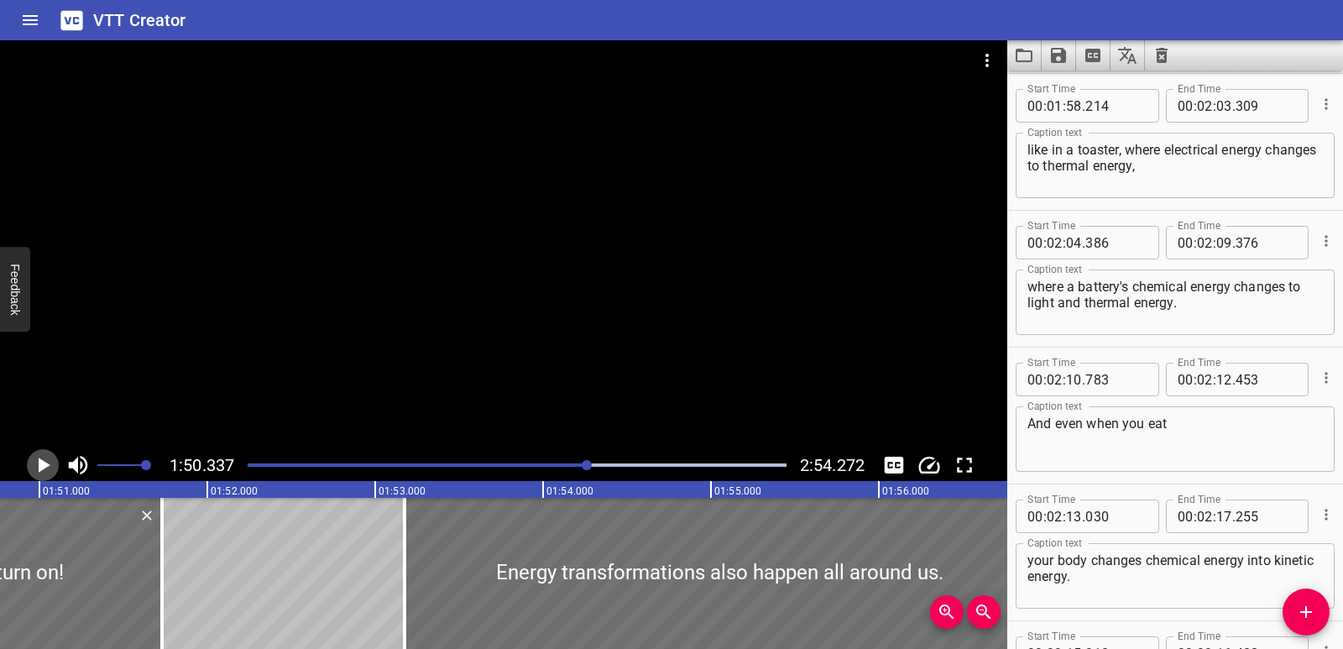
click at [36, 458] on icon "Play/Pause" at bounding box center [42, 464] width 25 height 25
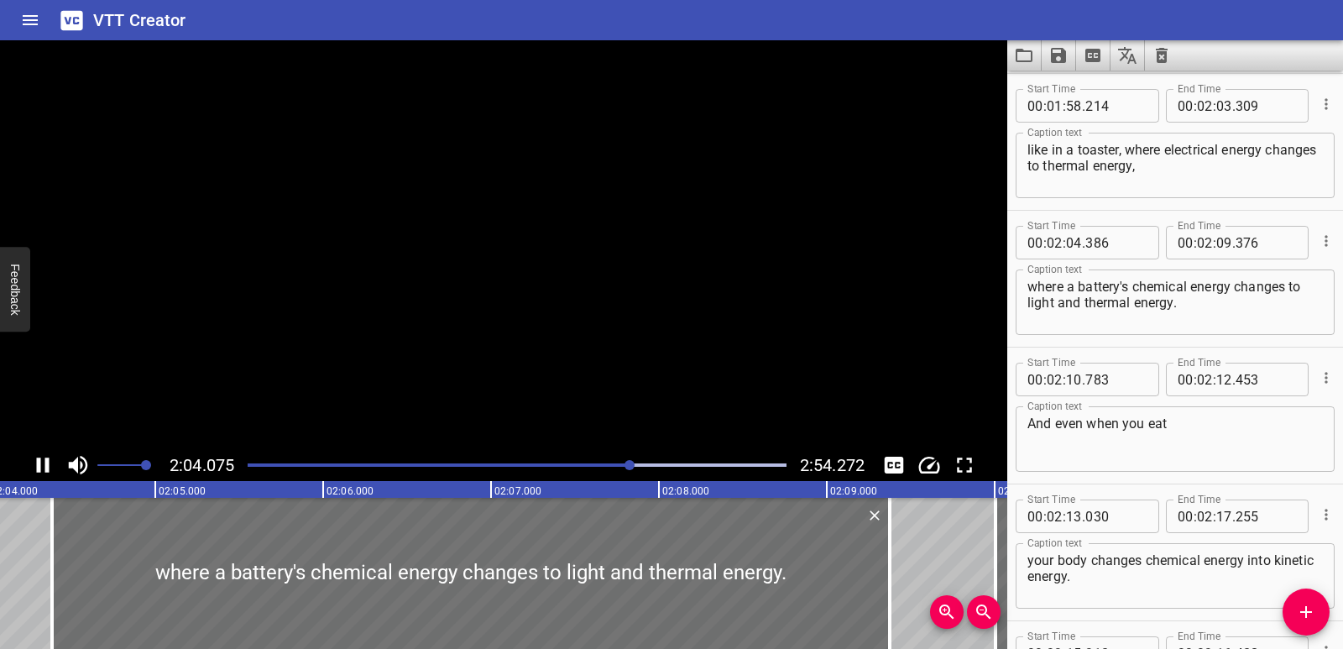
click at [36, 458] on icon "Play/Pause" at bounding box center [42, 464] width 25 height 25
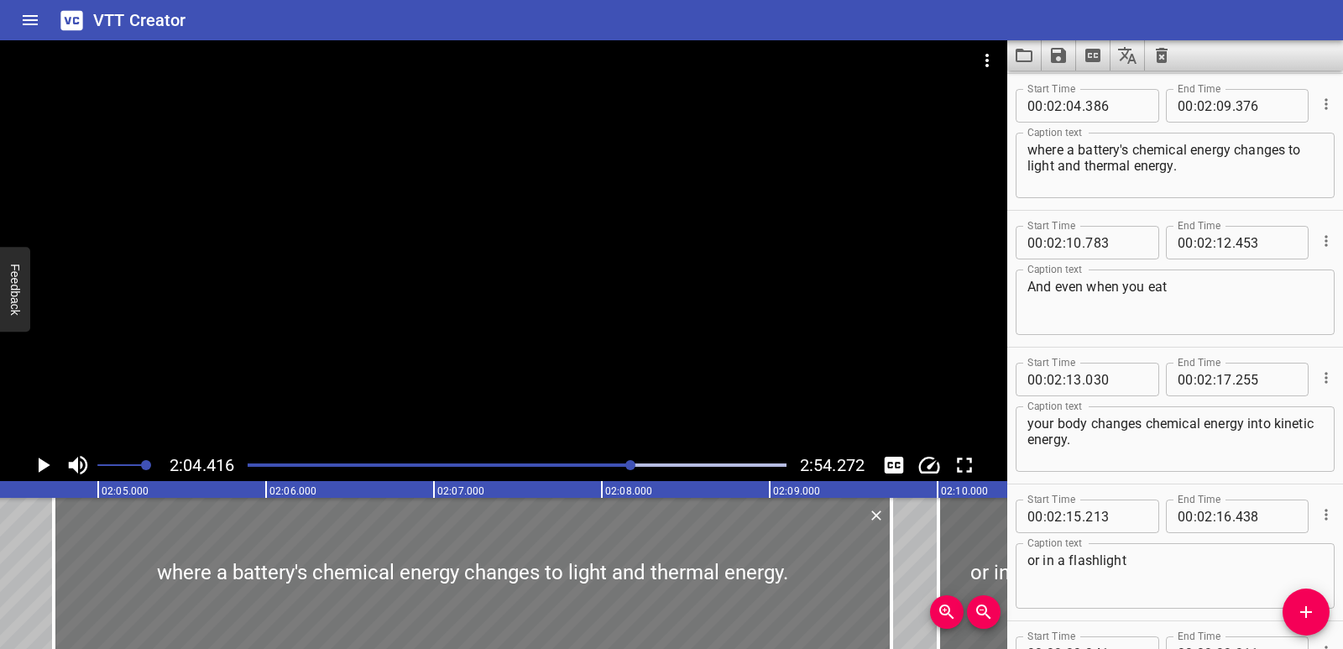
drag, startPoint x: 234, startPoint y: 577, endPoint x: 287, endPoint y: 585, distance: 53.5
click at [287, 585] on div at bounding box center [473, 573] width 838 height 151
type input "736"
type input "726"
click at [36, 470] on icon "Play/Pause" at bounding box center [42, 464] width 25 height 25
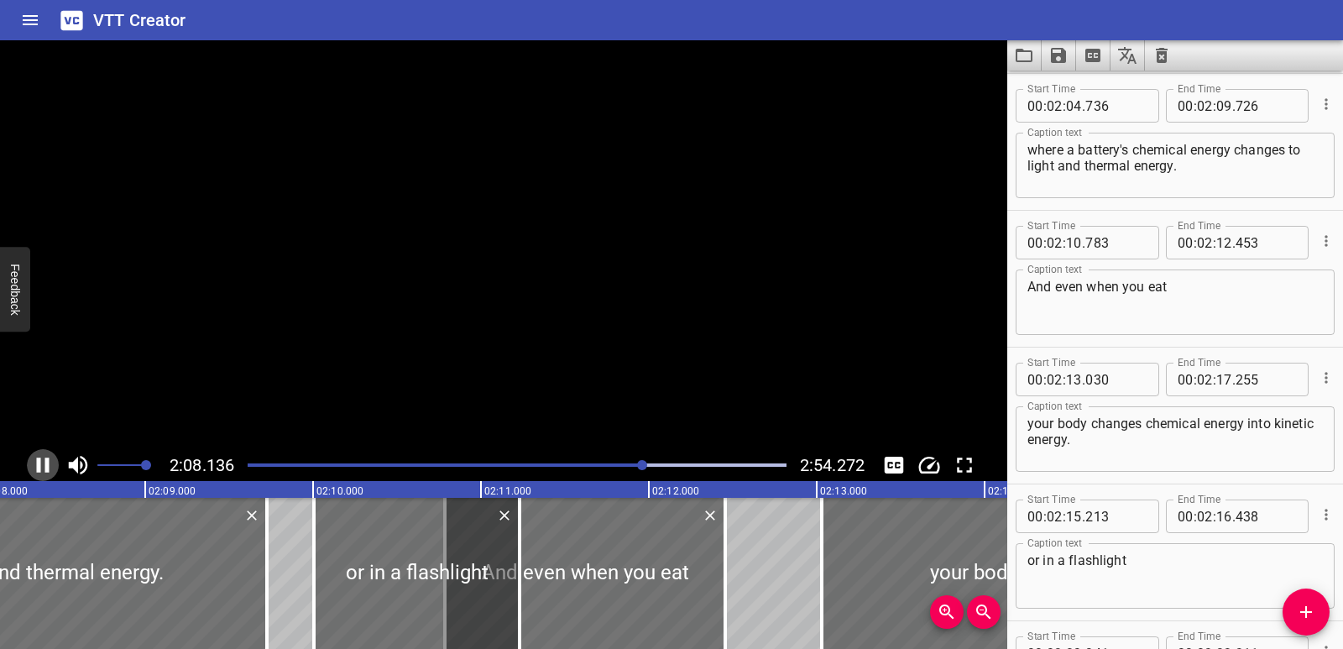
click at [36, 470] on icon "Play/Pause" at bounding box center [42, 464] width 25 height 25
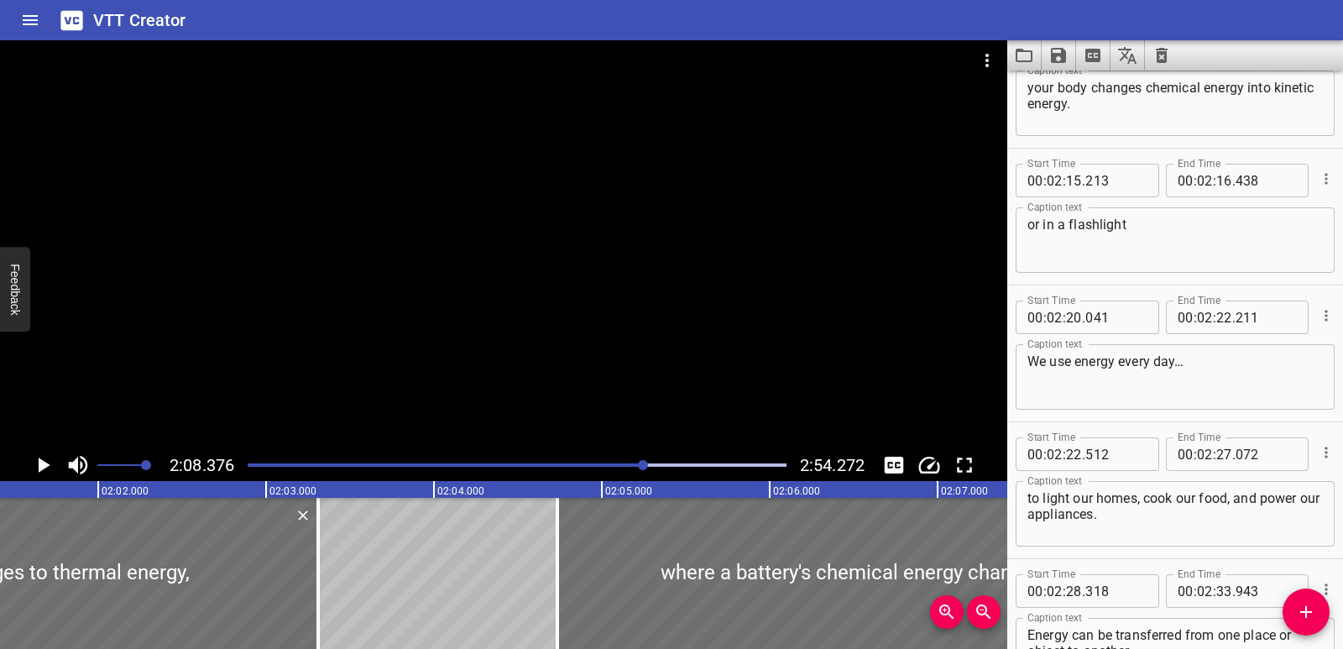
scroll to position [0, 20307]
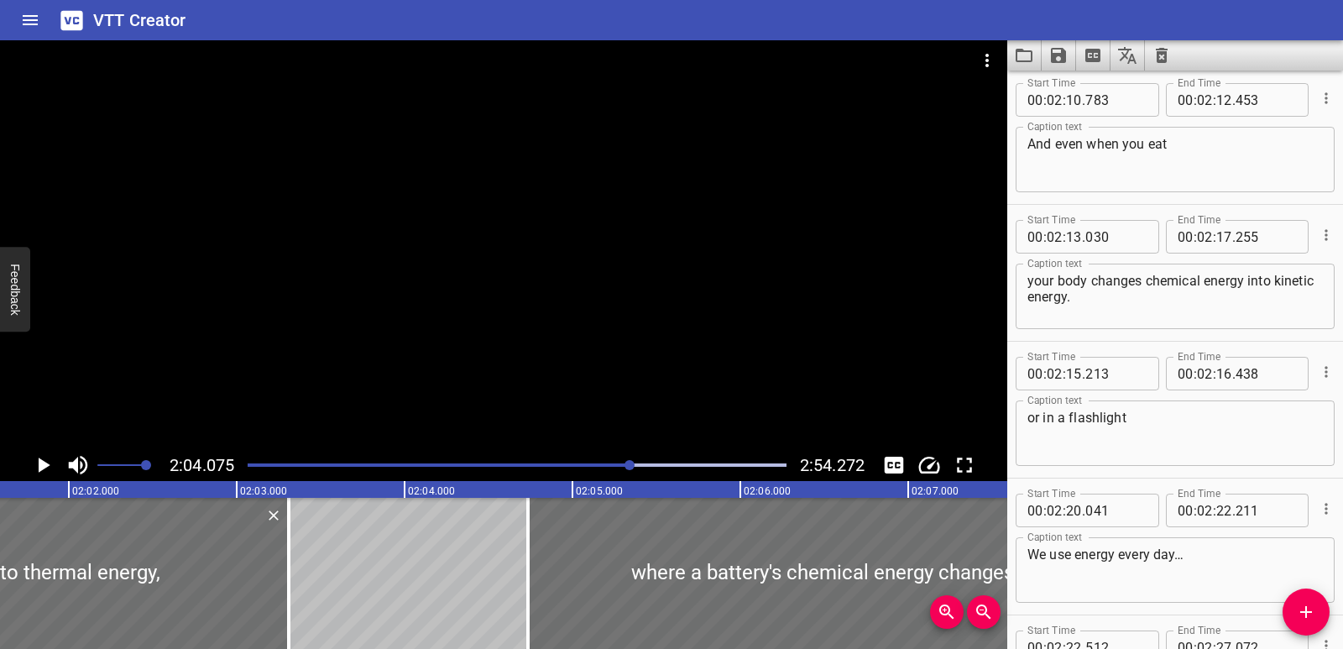
scroll to position [3302, 0]
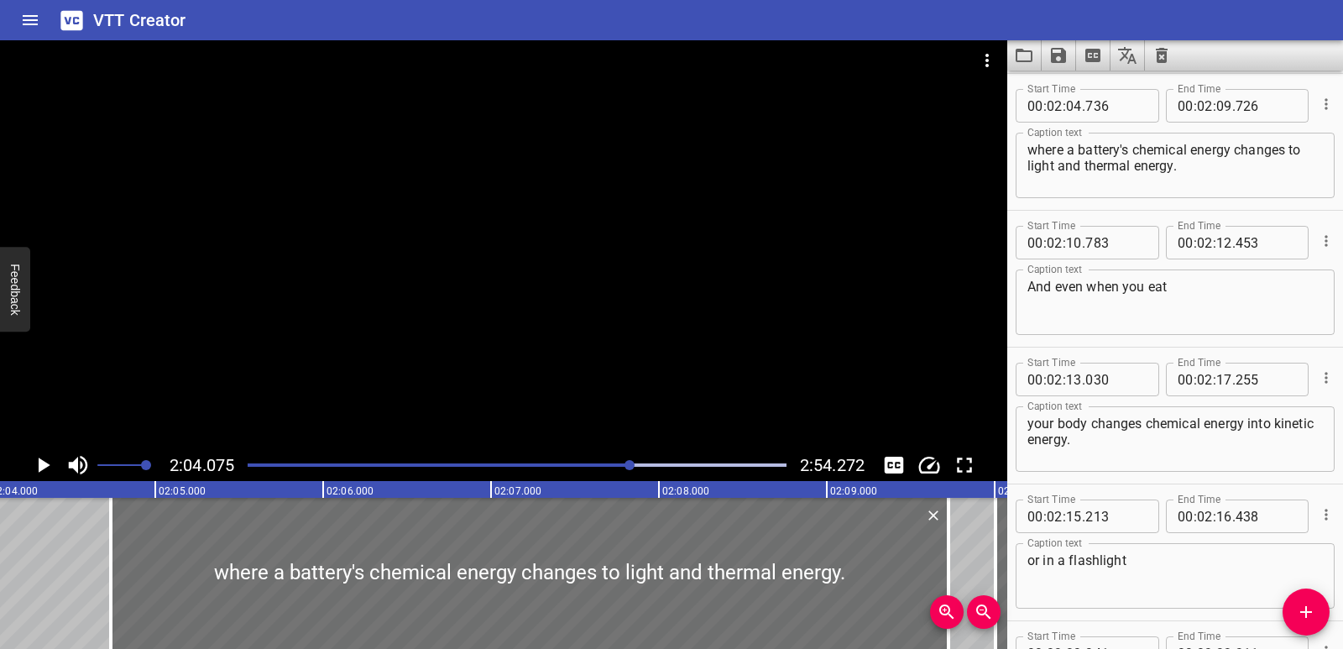
click at [46, 463] on icon "Play/Pause" at bounding box center [45, 465] width 12 height 15
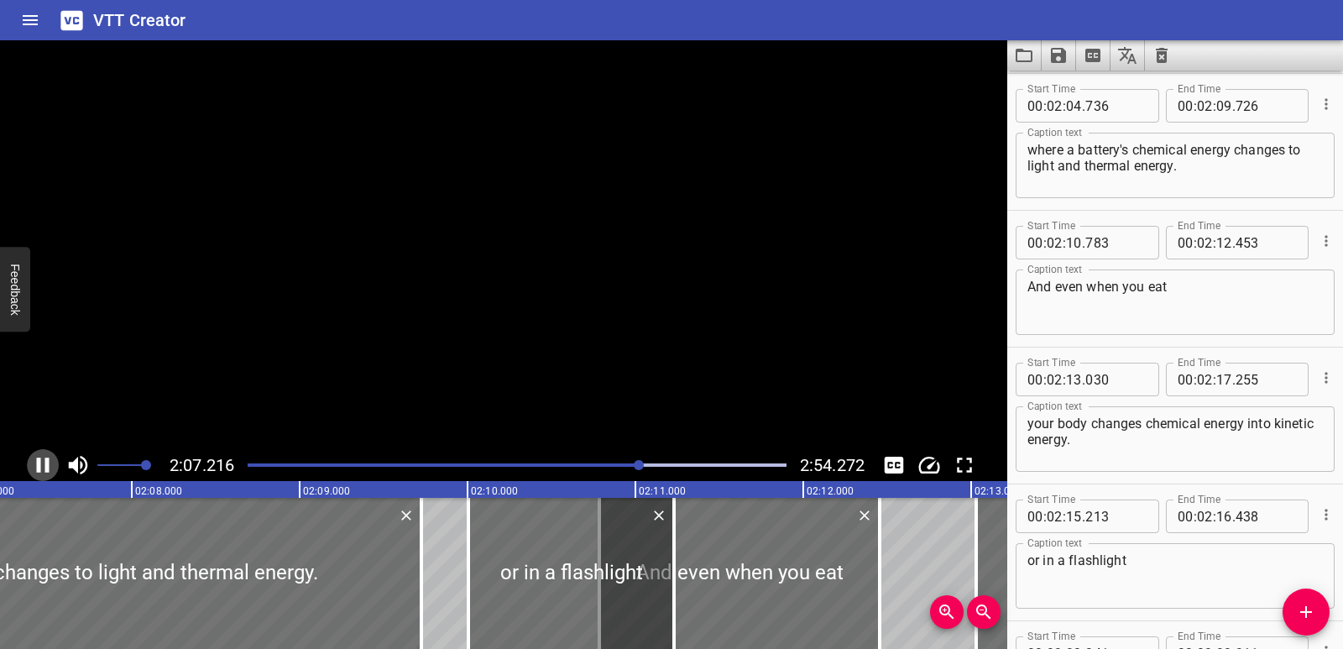
click at [46, 463] on icon "Play/Pause" at bounding box center [43, 465] width 13 height 15
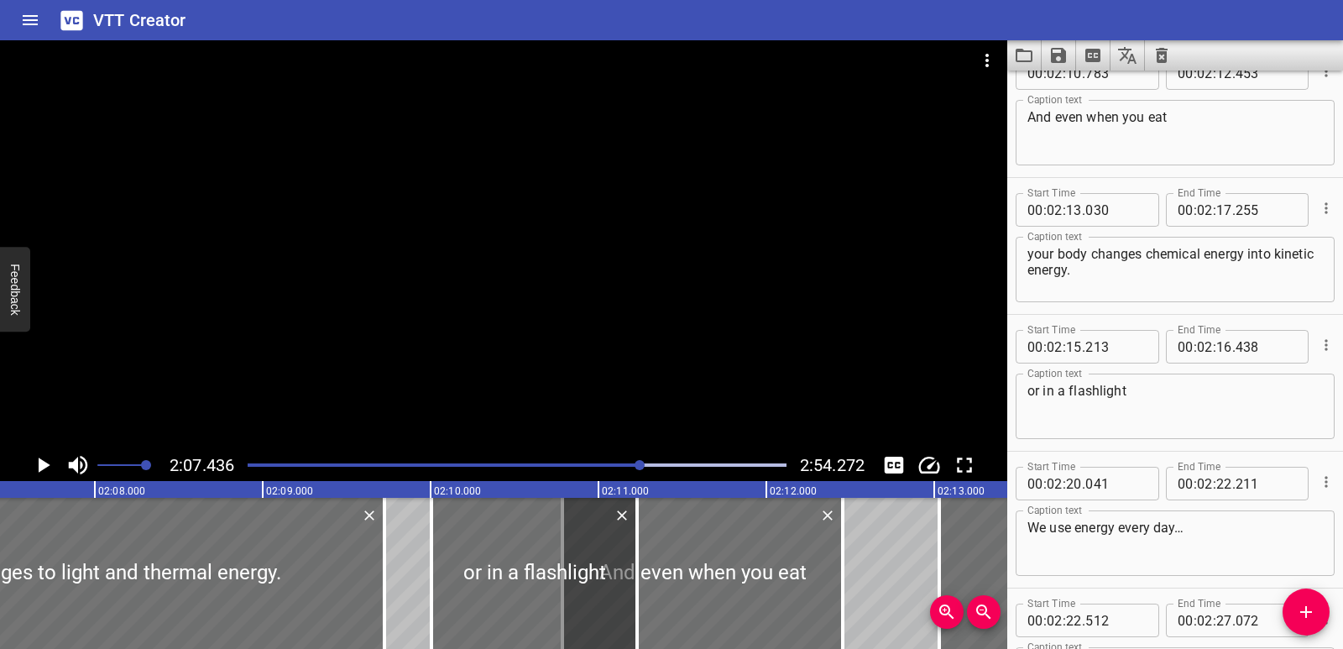
scroll to position [3452, 0]
drag, startPoint x: 1134, startPoint y: 392, endPoint x: 1070, endPoint y: 397, distance: 64.0
click at [1070, 397] on textarea "or in a flashlight" at bounding box center [1174, 408] width 295 height 48
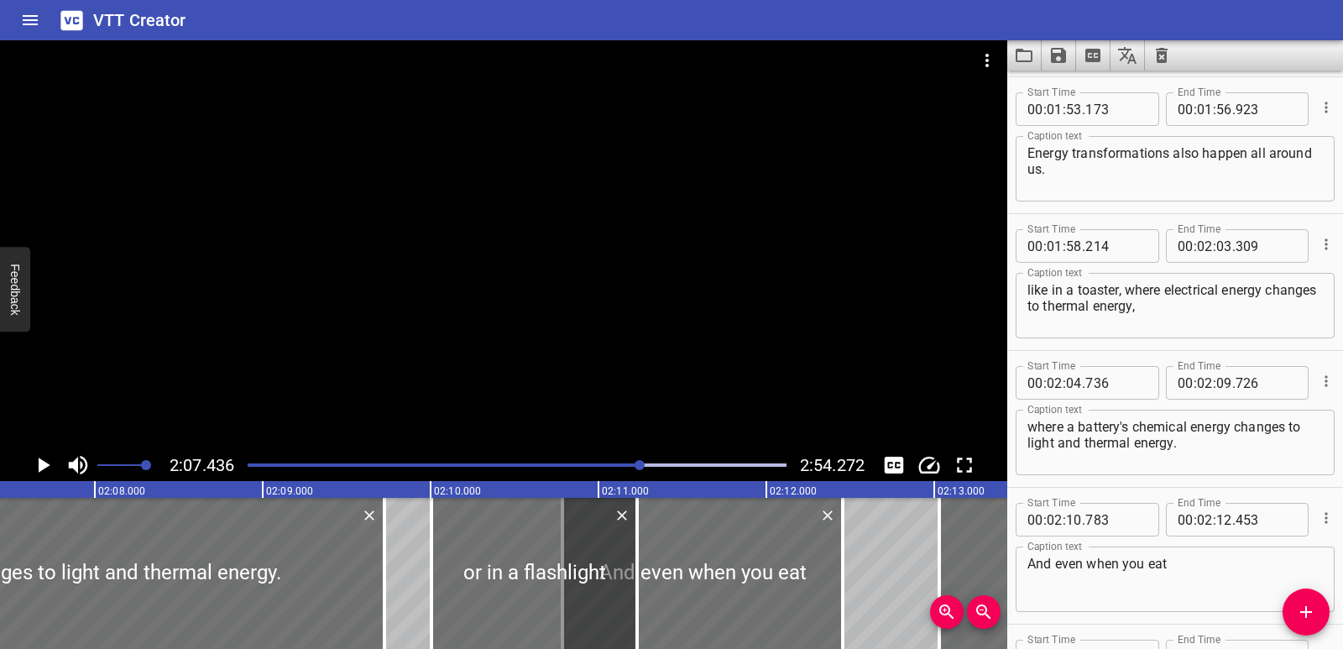
scroll to position [2978, 0]
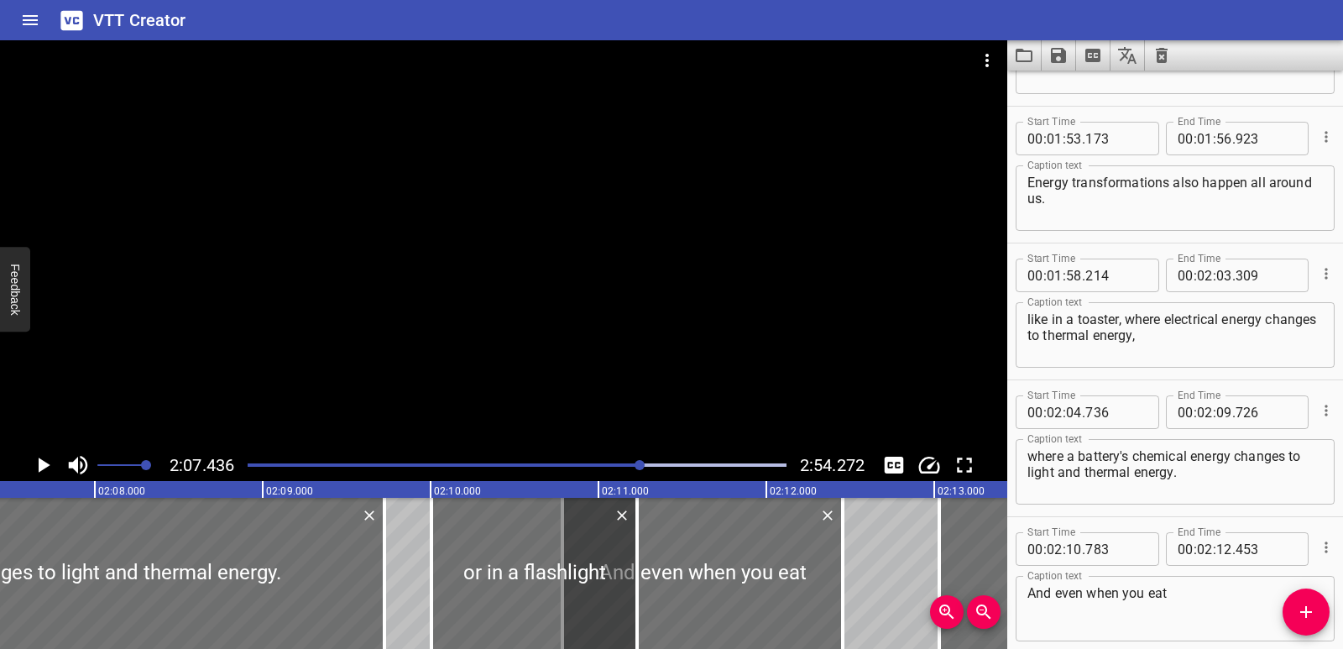
click at [1030, 458] on textarea "where a battery's chemical energy changes to light and thermal energy." at bounding box center [1174, 472] width 295 height 48
paste textarea "flashlight"
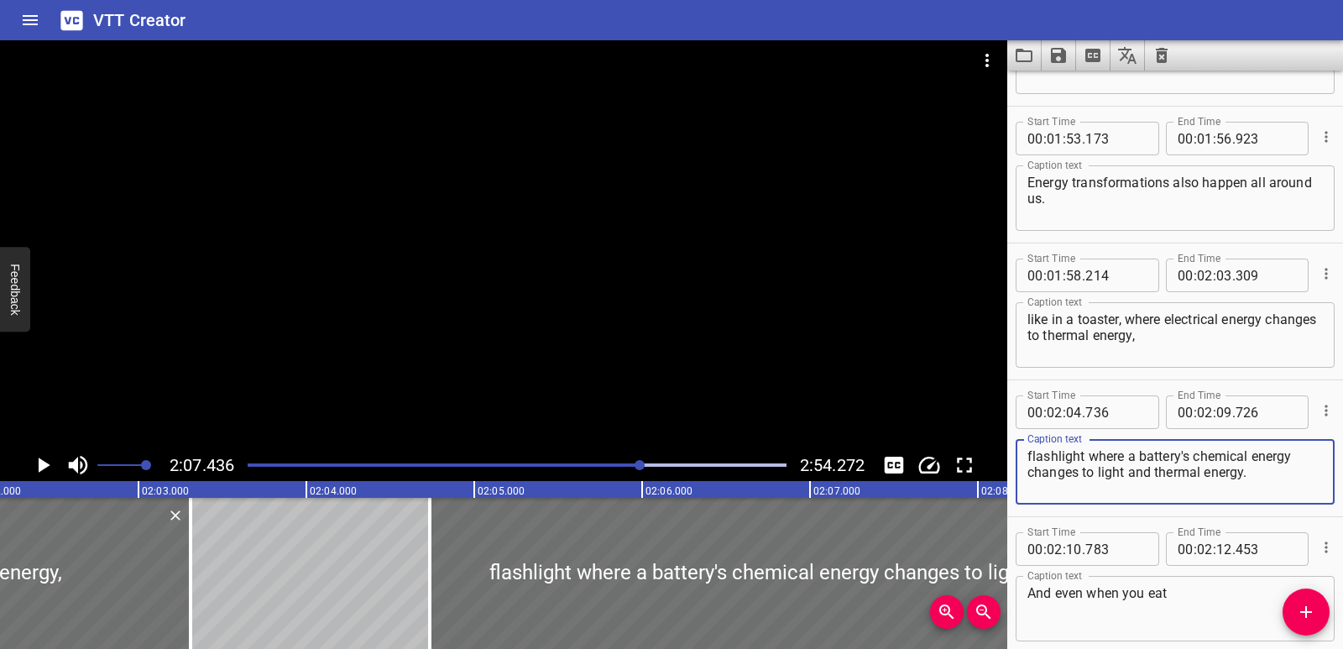
scroll to position [0, 20460]
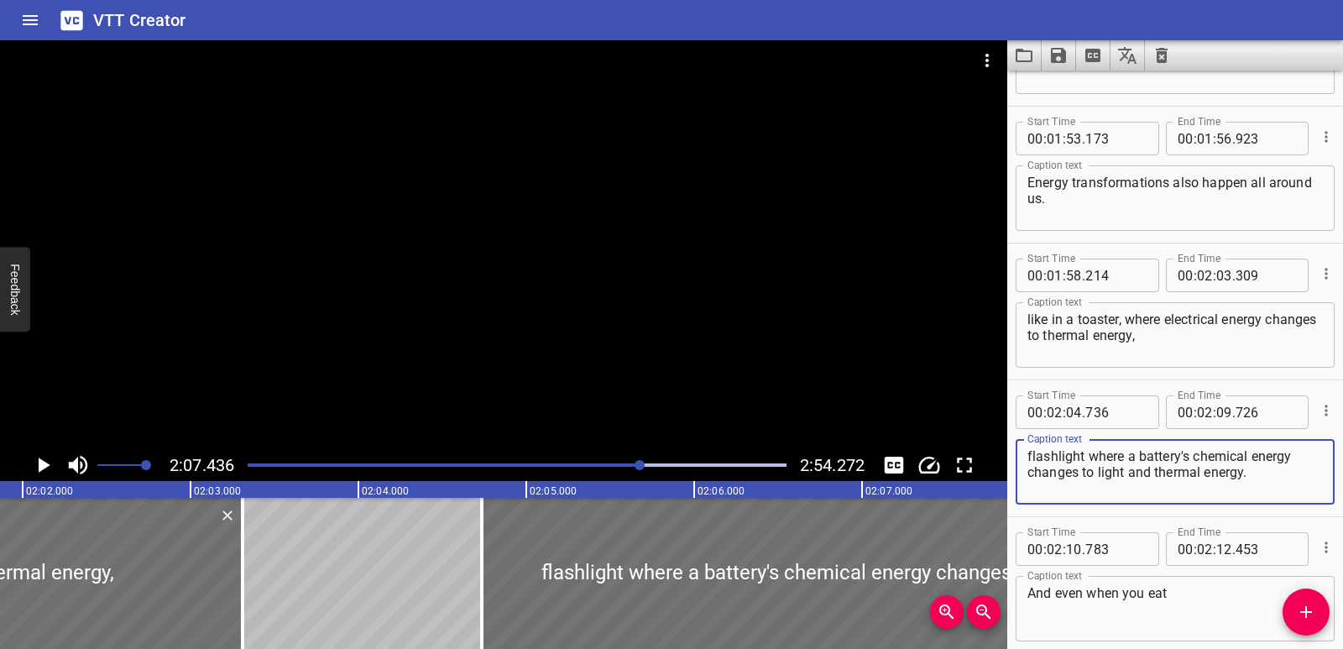
type textarea "flashlight where a battery's chemical energy changes to light and thermal energ…"
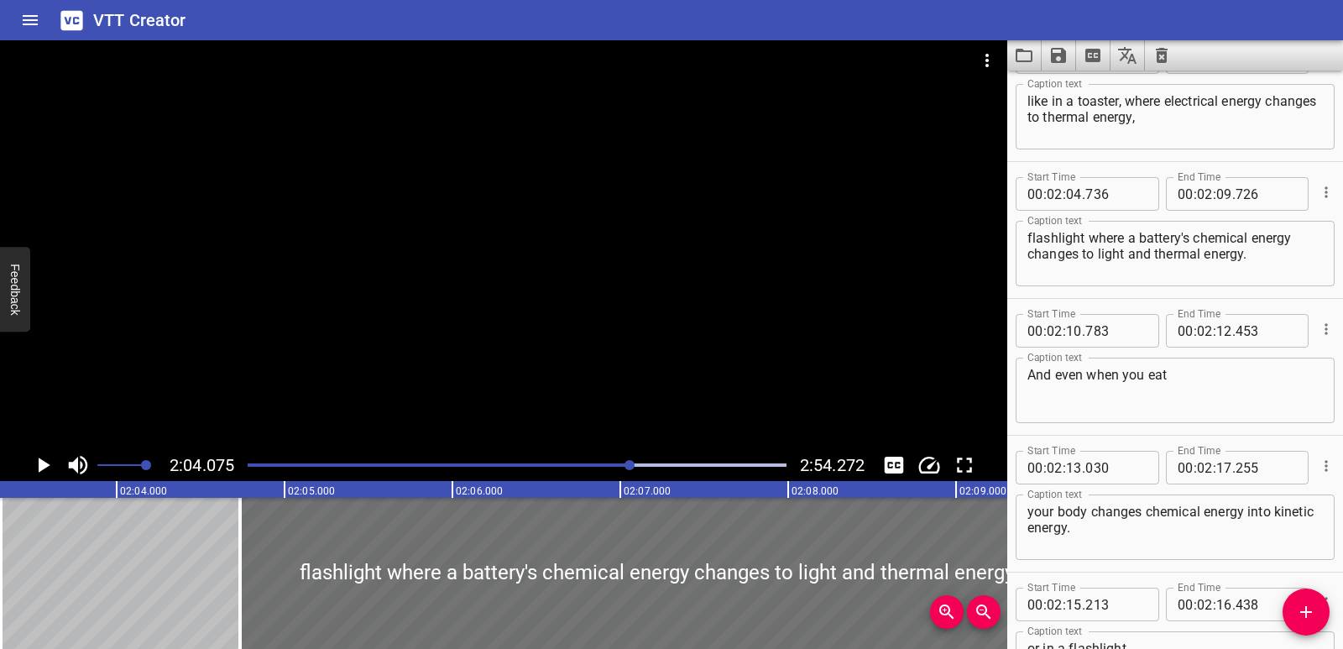
scroll to position [3284, 0]
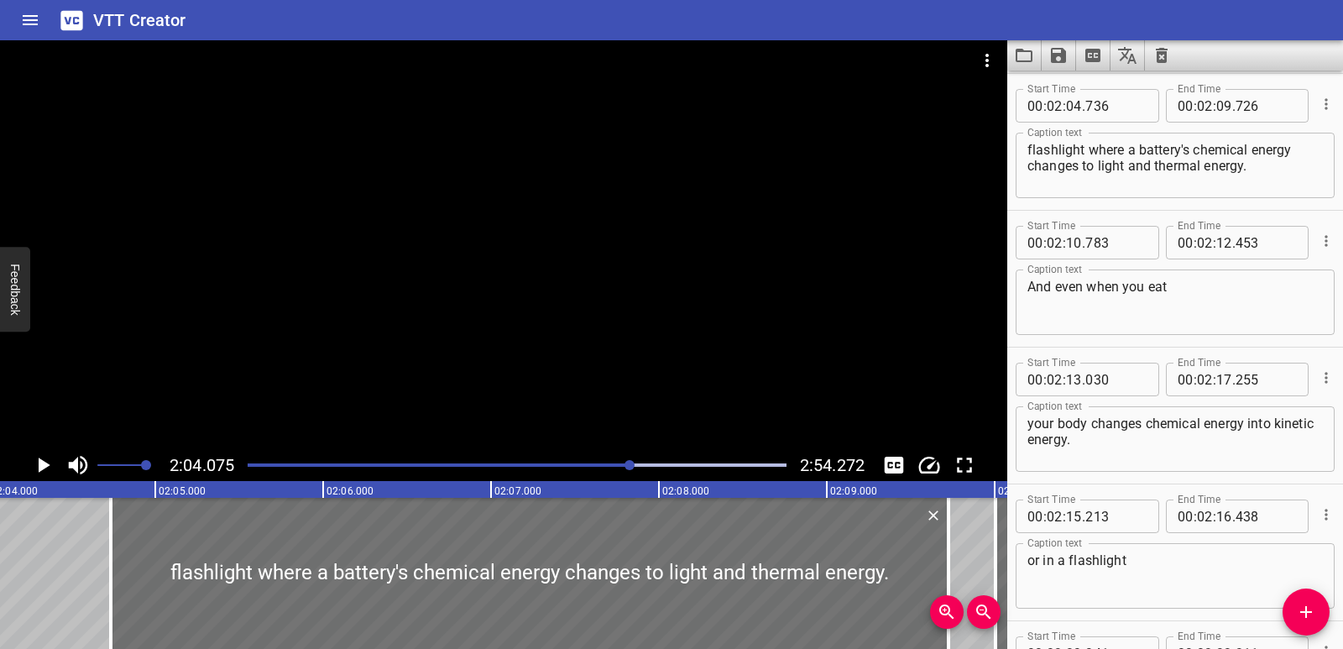
click at [47, 464] on icon "Play/Pause" at bounding box center [45, 465] width 12 height 15
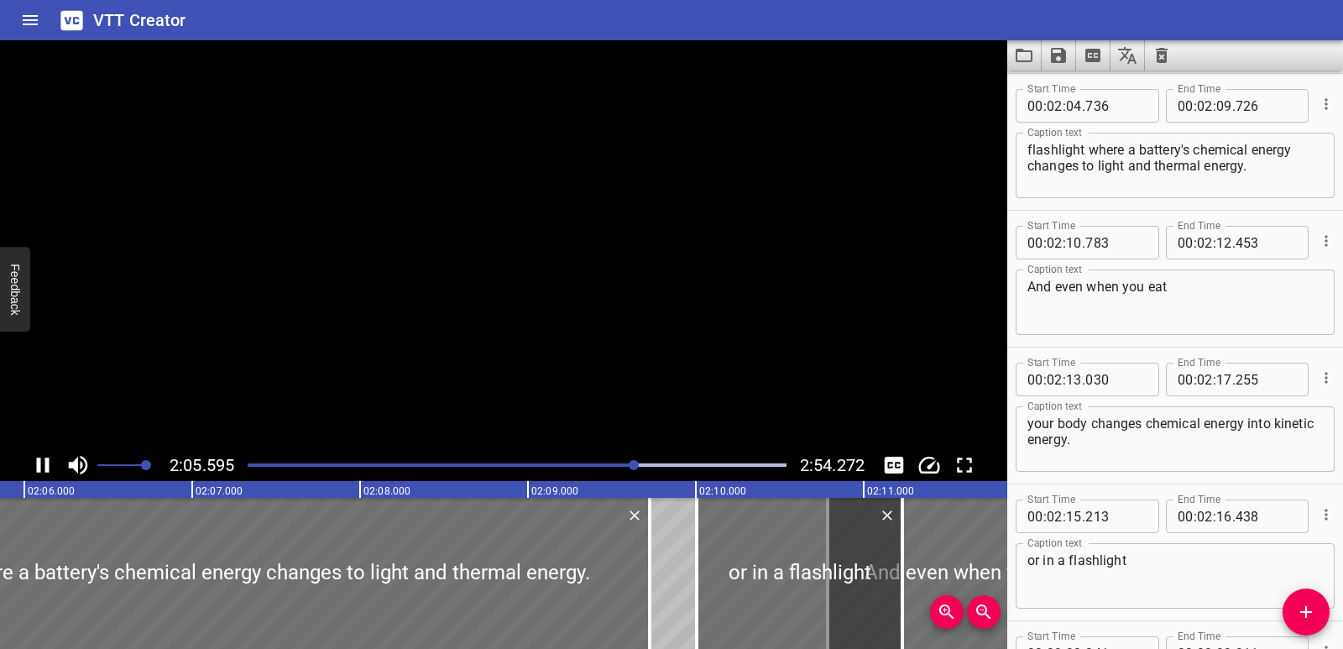
click at [47, 464] on icon "Play/Pause" at bounding box center [43, 465] width 13 height 15
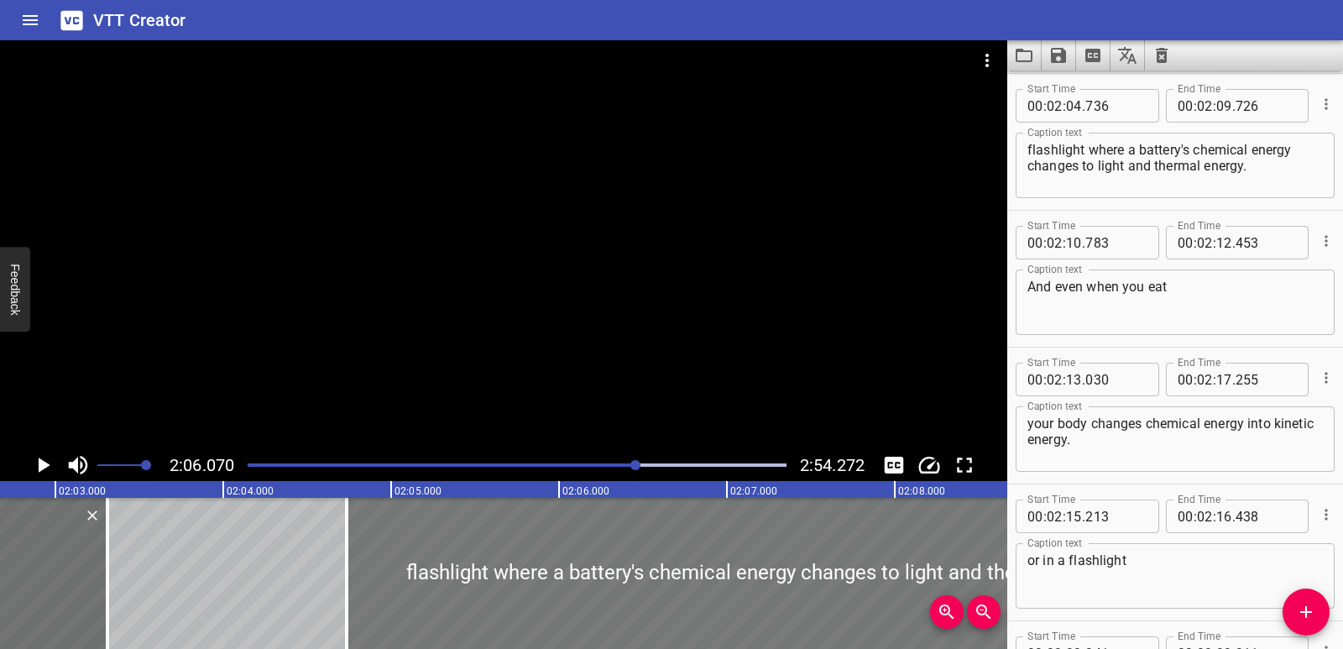
scroll to position [0, 20517]
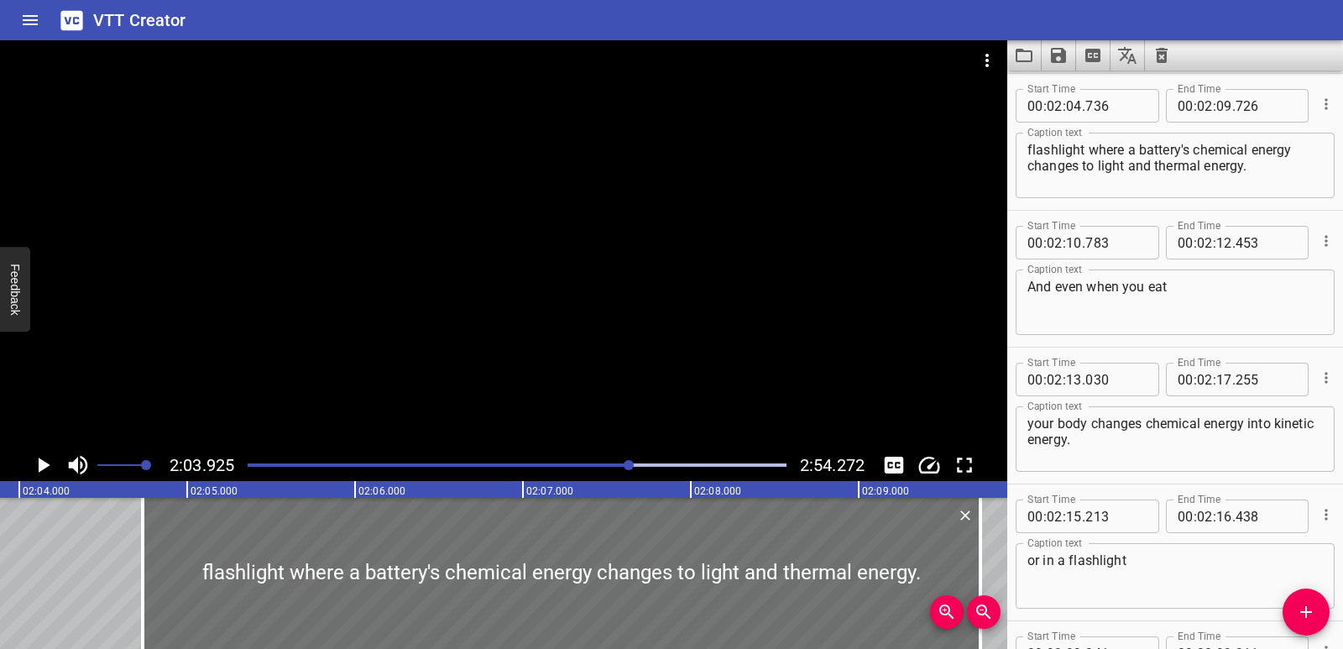
scroll to position [0, 20806]
click at [37, 464] on icon "Play/Pause" at bounding box center [42, 464] width 25 height 25
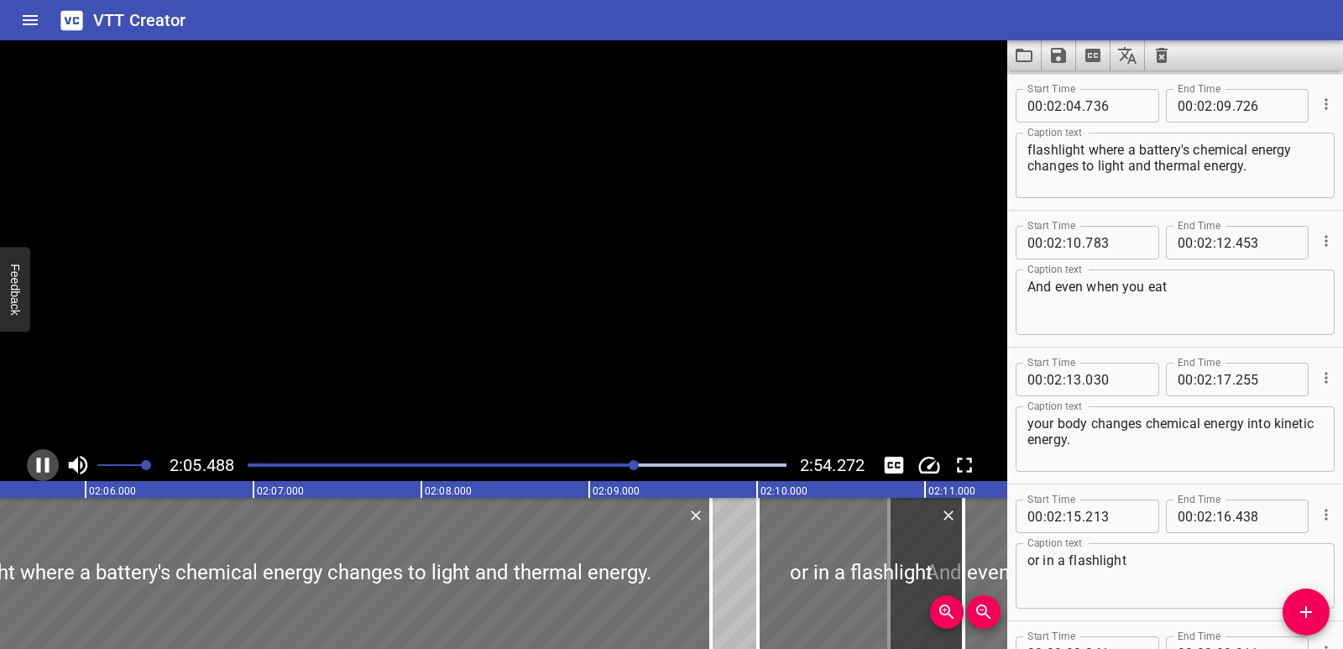
click at [37, 464] on icon "Play/Pause" at bounding box center [43, 465] width 13 height 15
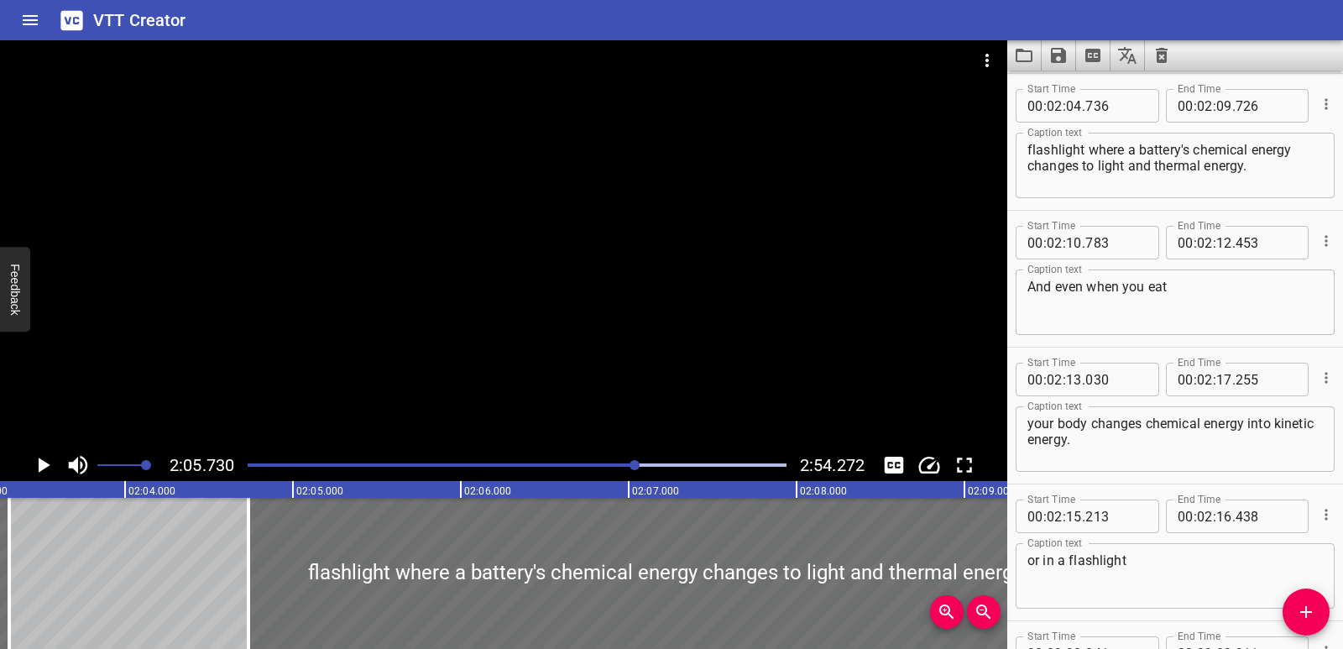
scroll to position [0, 20667]
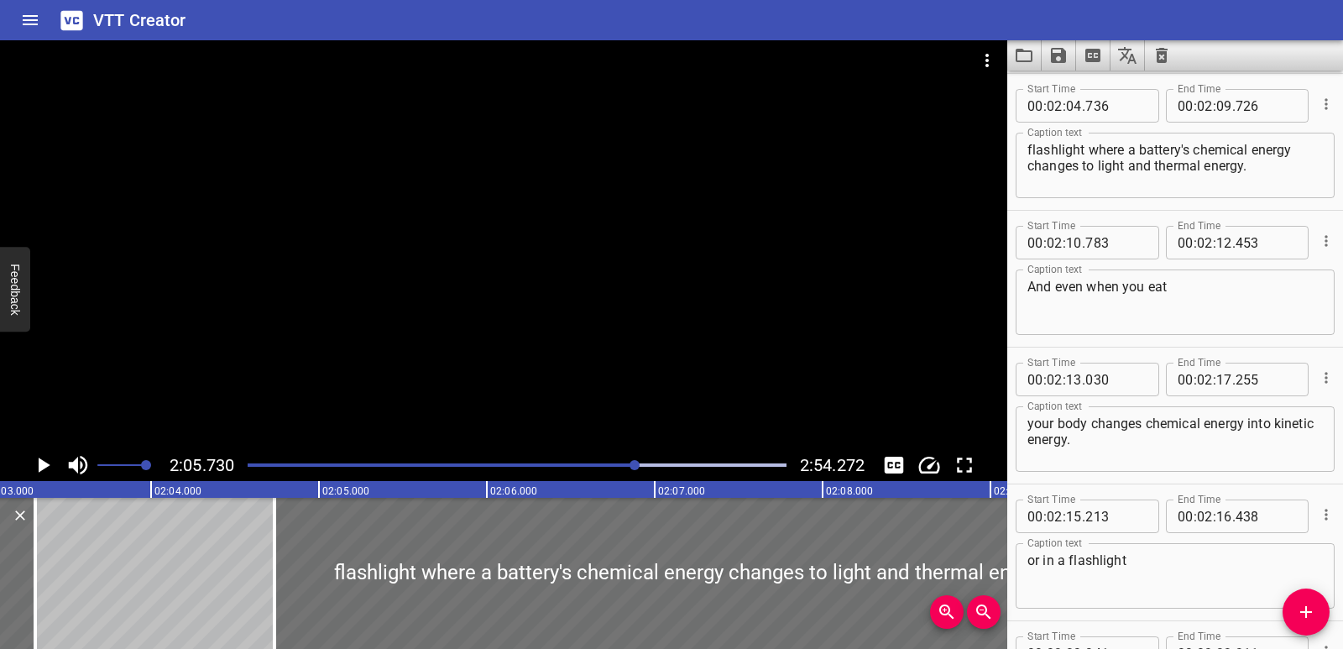
click at [1028, 150] on textarea "flashlight where a battery's chemical energy changes to light and thermal energ…" at bounding box center [1174, 166] width 295 height 48
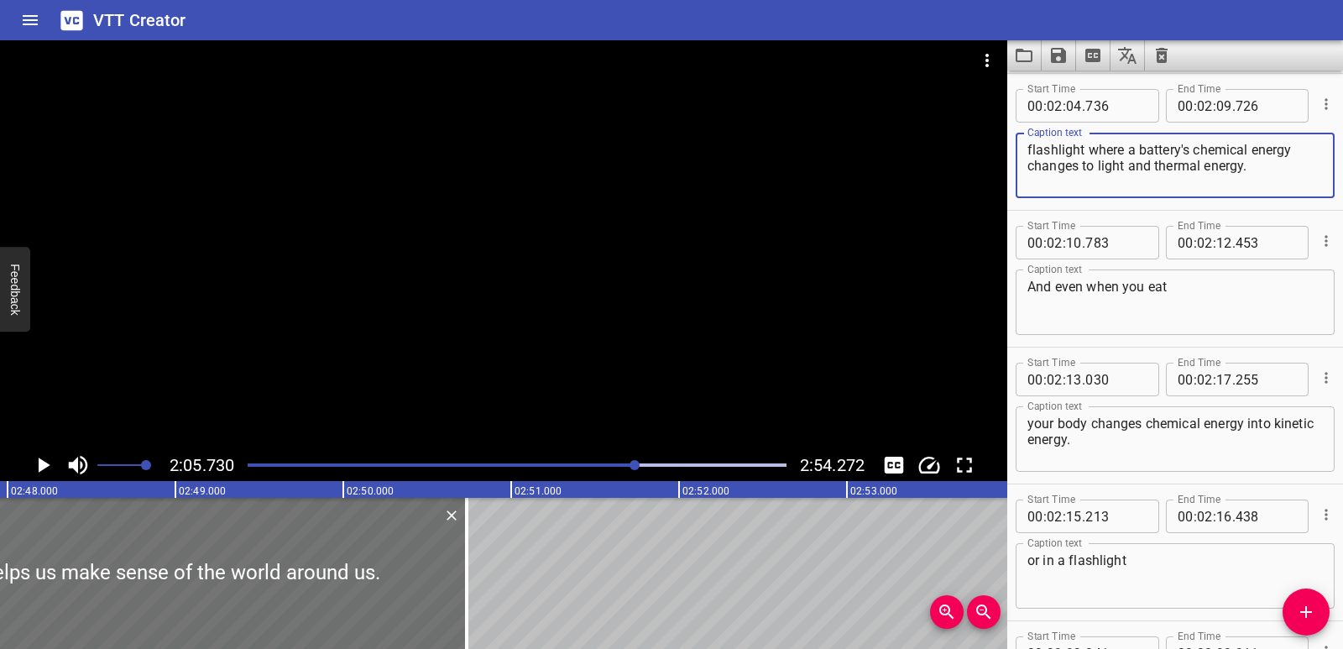
scroll to position [0, 28146]
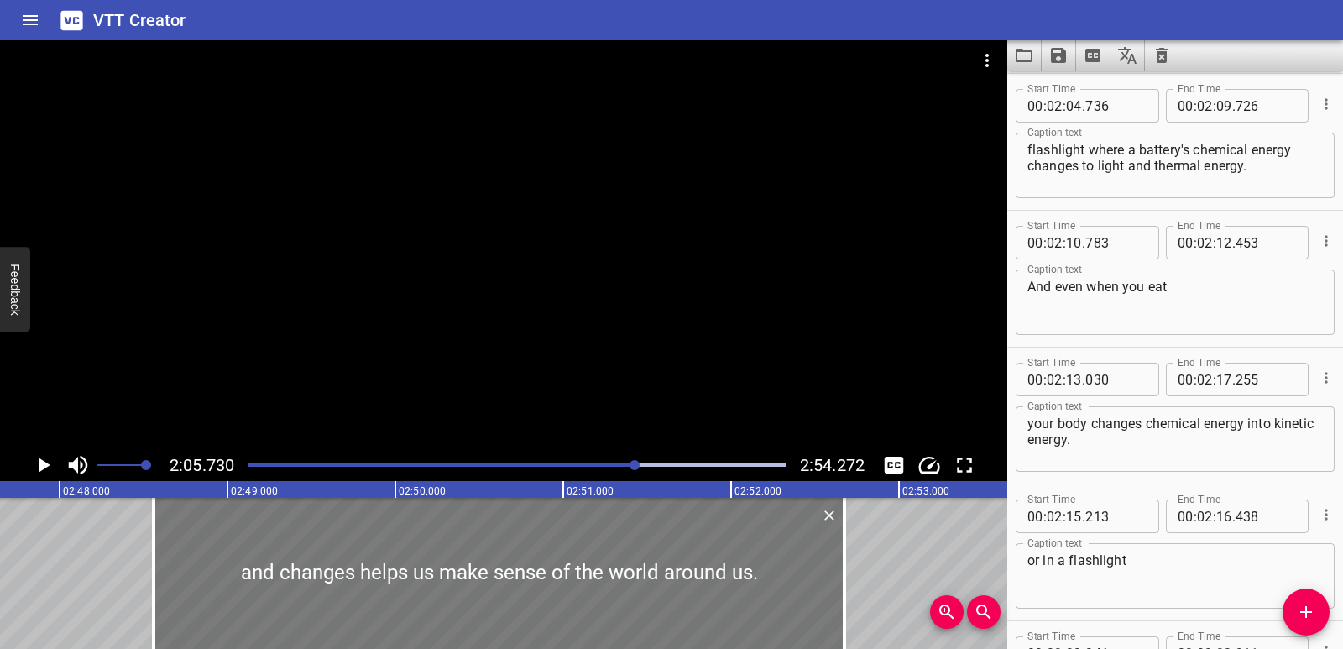
drag, startPoint x: 398, startPoint y: 601, endPoint x: 724, endPoint y: 590, distance: 326.7
click at [724, 590] on div at bounding box center [499, 573] width 691 height 151
type input "48"
type input "558"
type input "52"
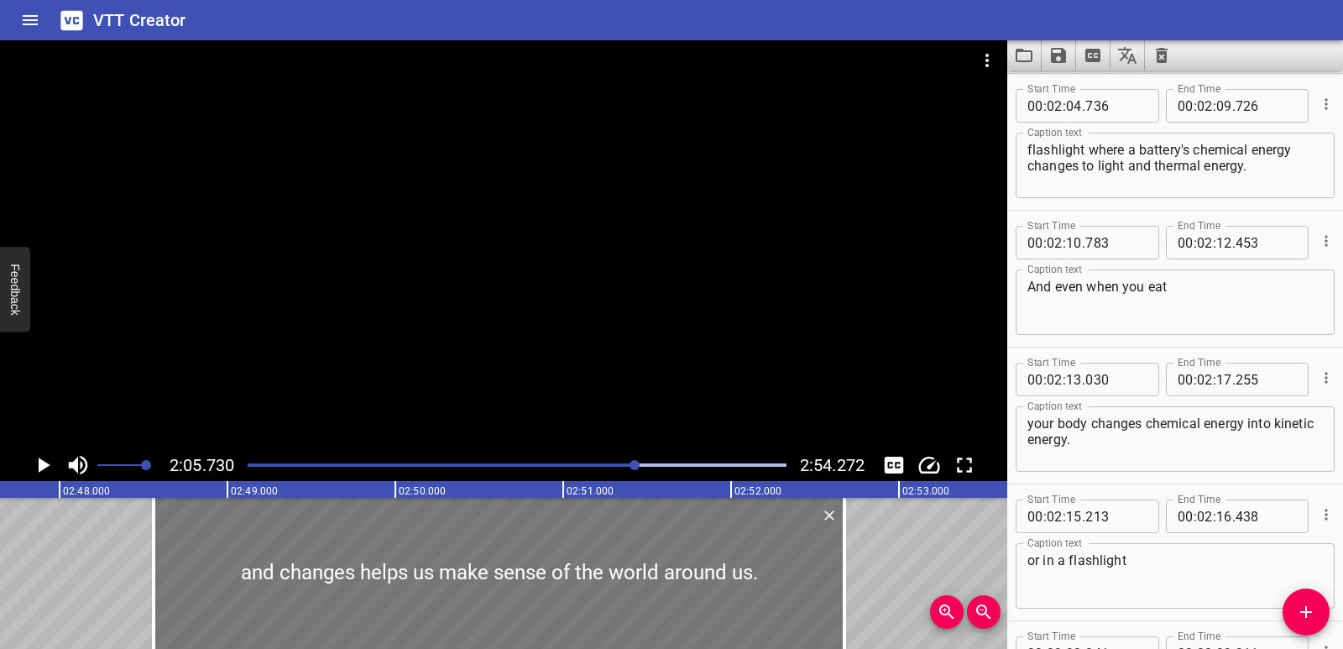
type input "673"
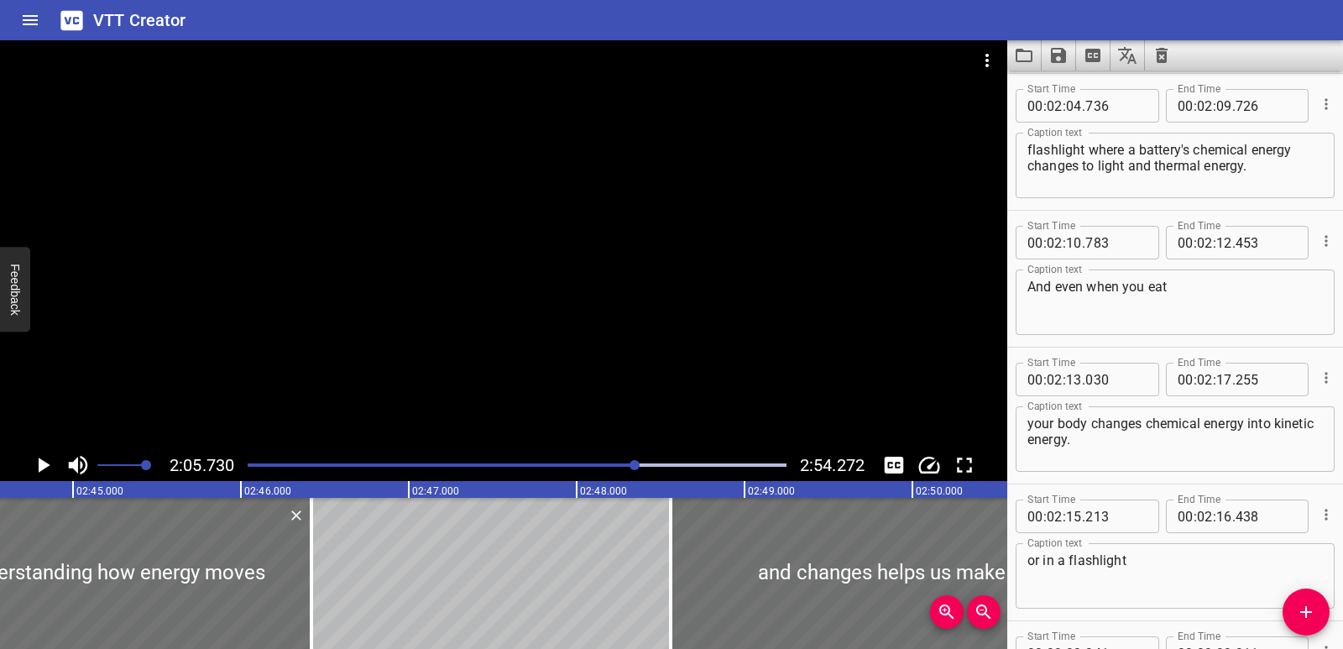
scroll to position [0, 27577]
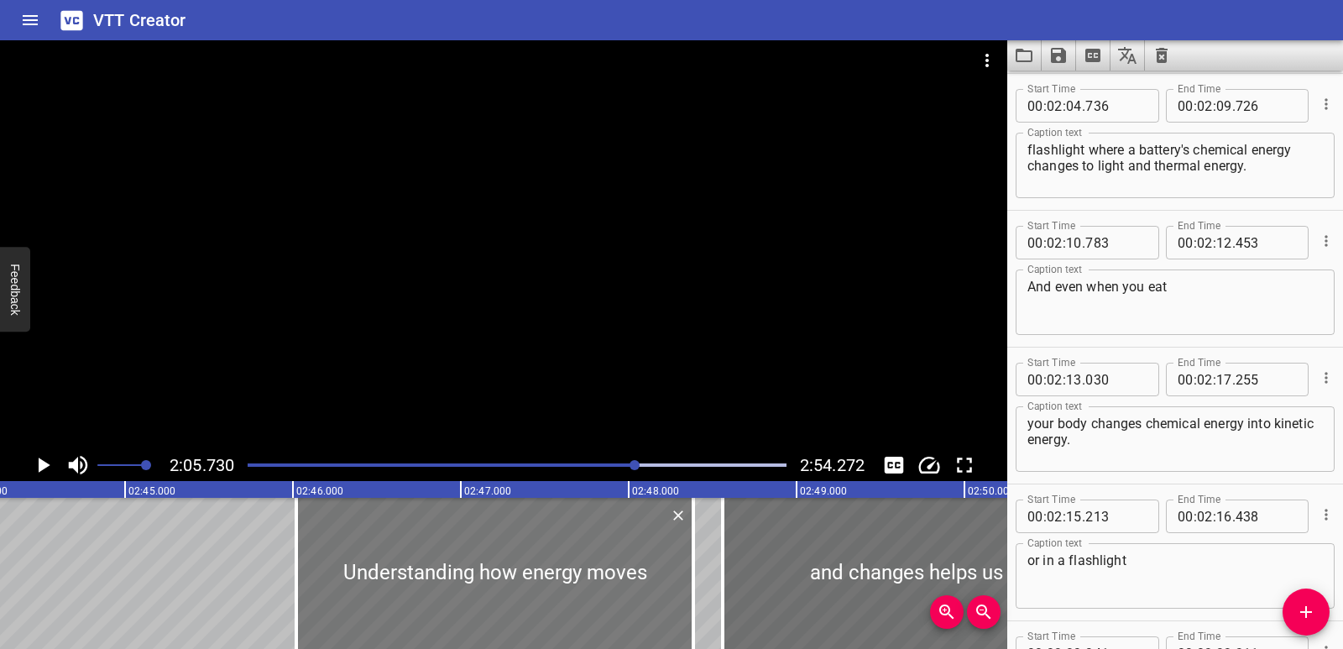
drag, startPoint x: 274, startPoint y: 598, endPoint x: 604, endPoint y: 600, distance: 329.9
click at [604, 600] on div at bounding box center [494, 573] width 397 height 151
type input "46"
type input "020"
type input "48"
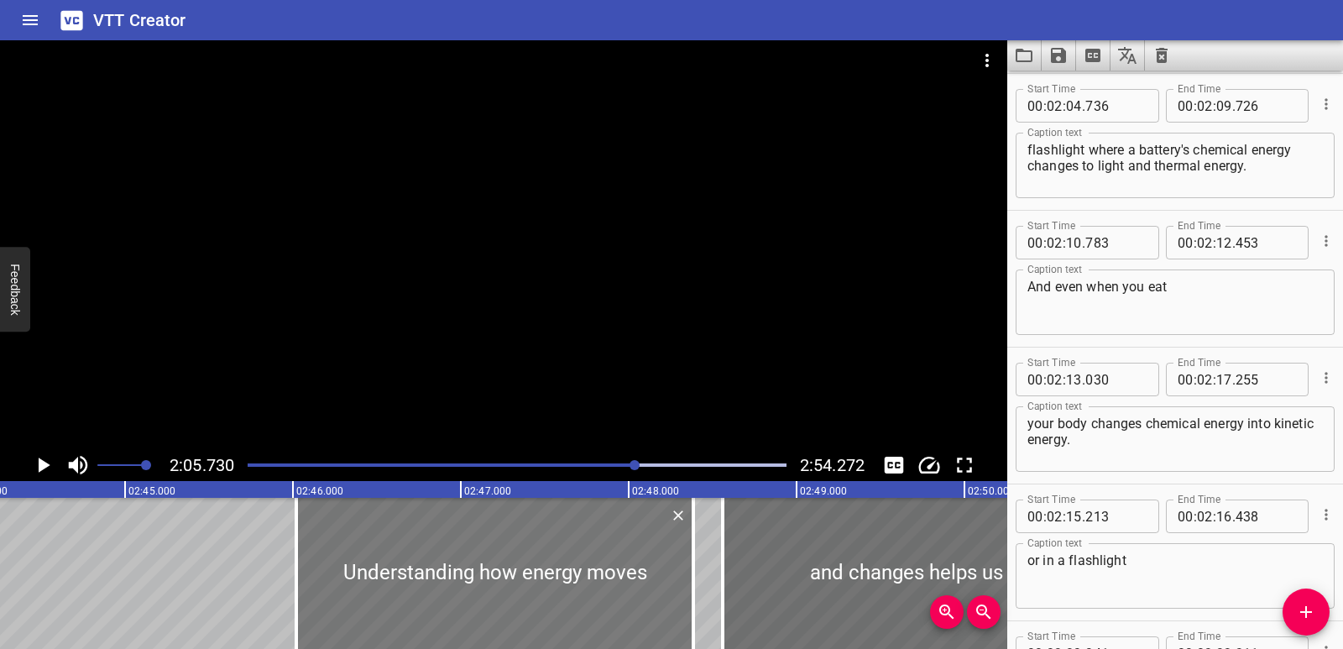
type input "385"
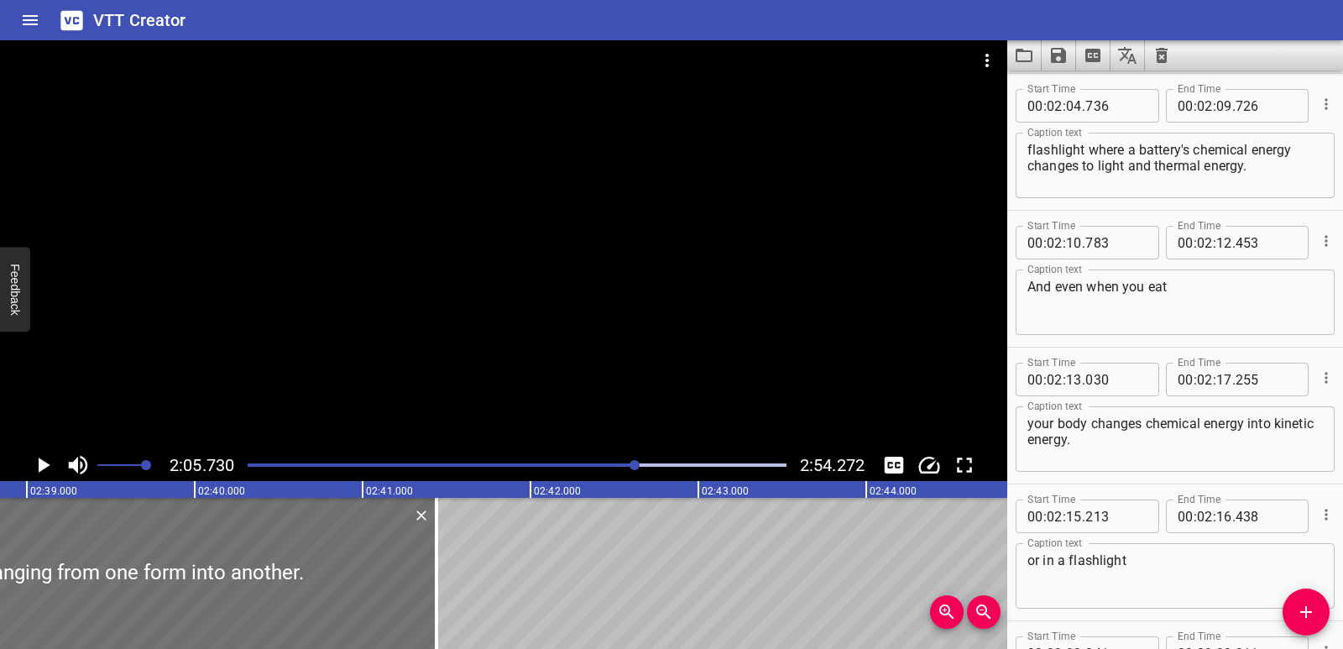
scroll to position [0, 26617]
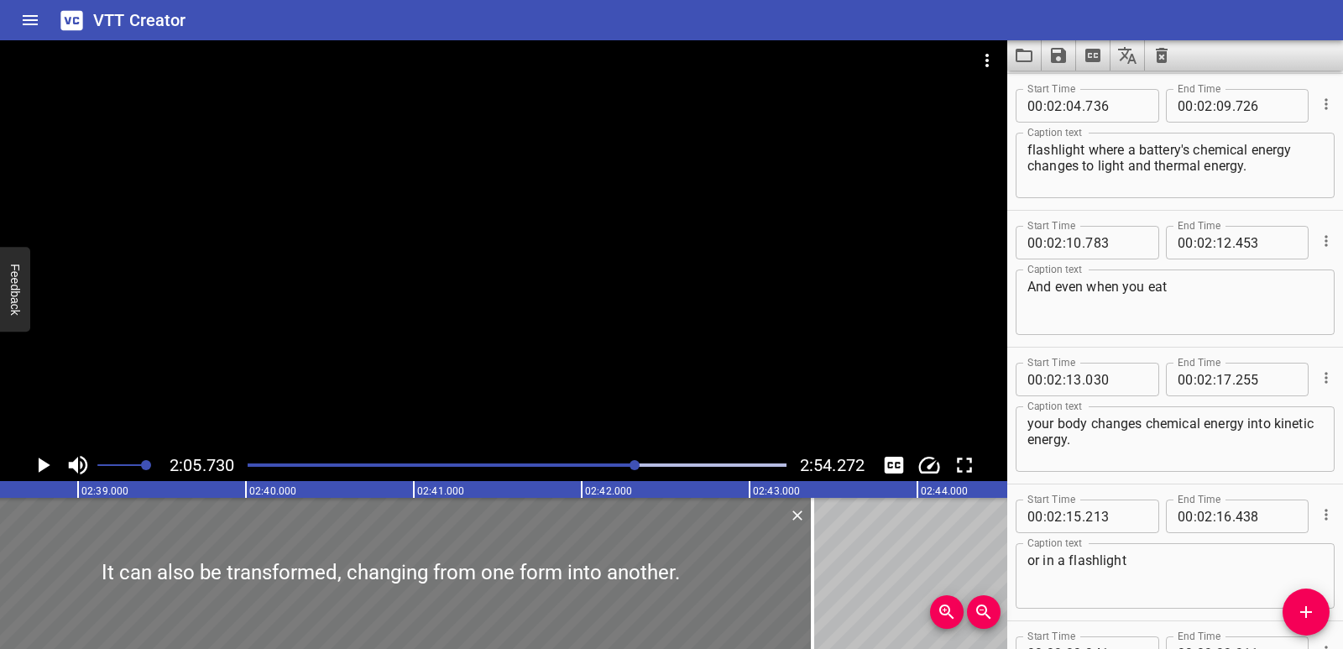
drag, startPoint x: 251, startPoint y: 601, endPoint x: 576, endPoint y: 609, distance: 325.0
click at [576, 609] on div at bounding box center [390, 573] width 844 height 151
type input "38"
type input "345"
type input "43"
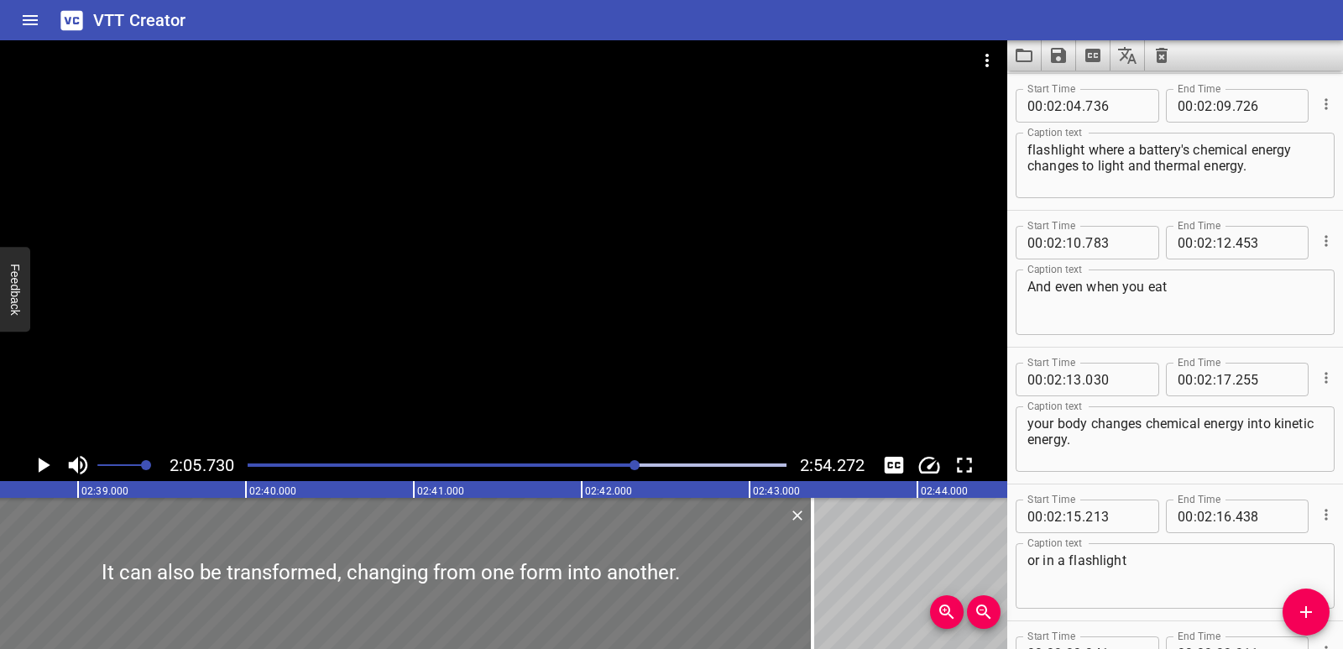
type input "375"
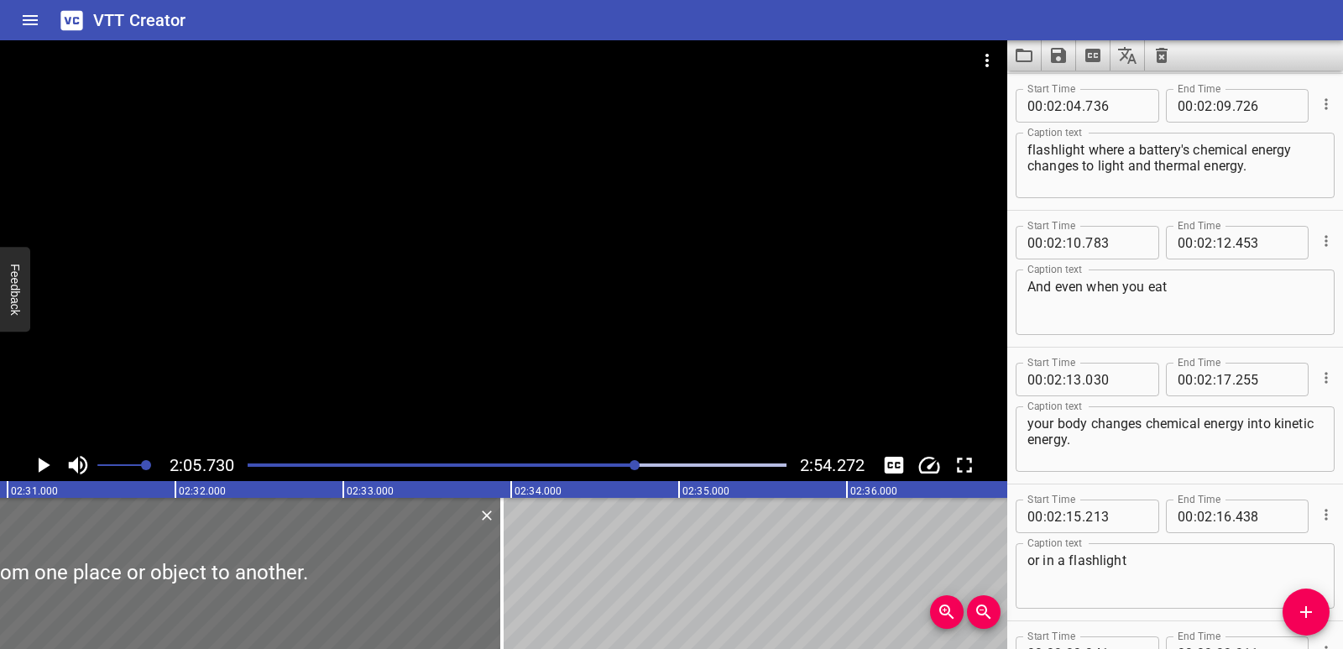
scroll to position [0, 25241]
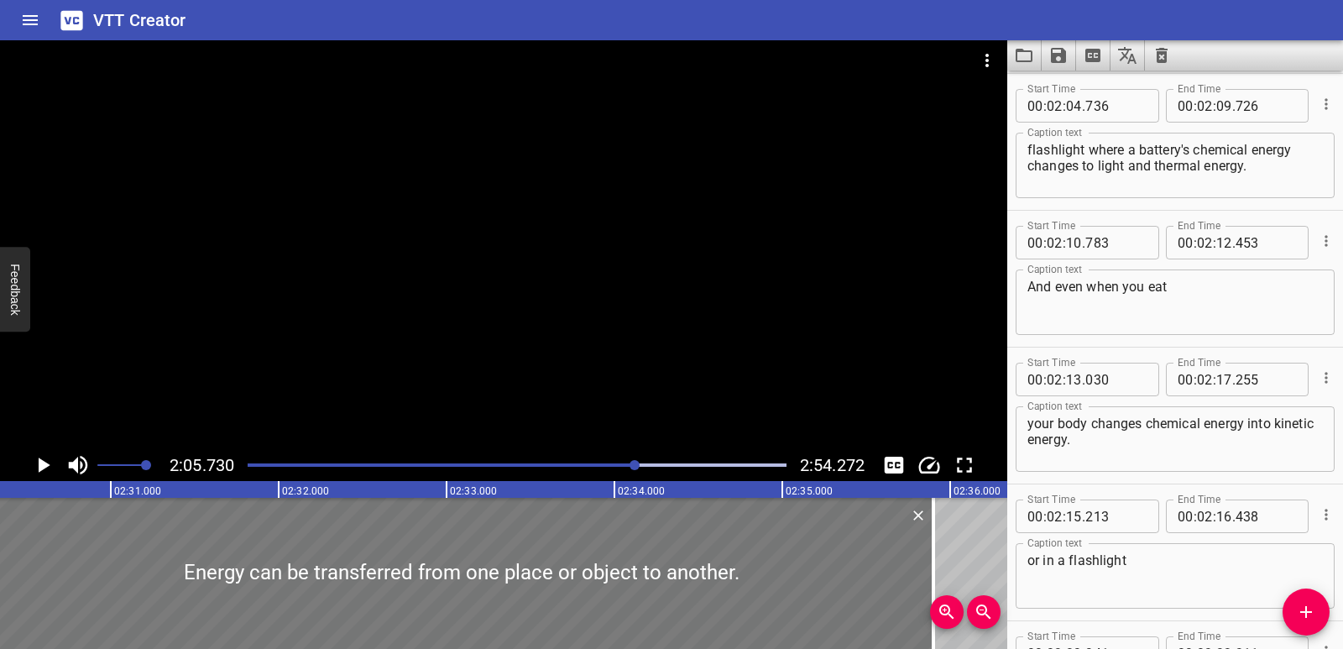
drag, startPoint x: 275, startPoint y: 609, endPoint x: 601, endPoint y: 612, distance: 326.6
click at [601, 612] on div at bounding box center [461, 573] width 944 height 151
type input "30"
type input "273"
type input "35"
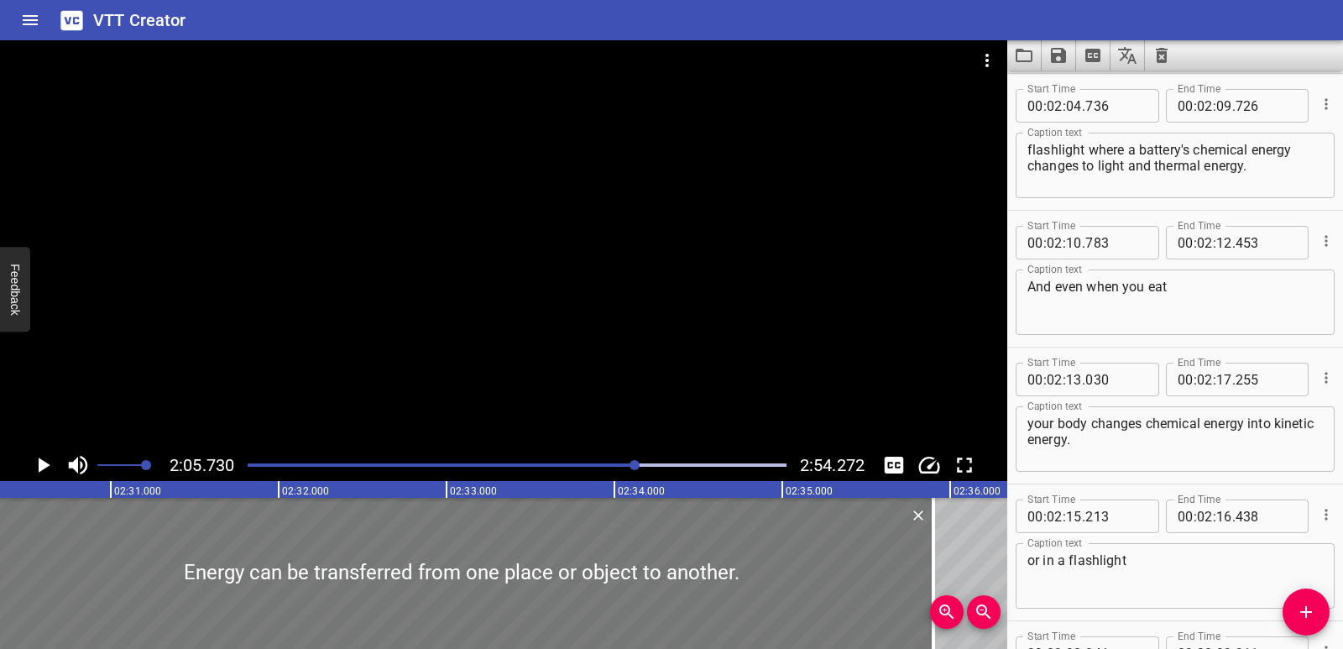
type input "898"
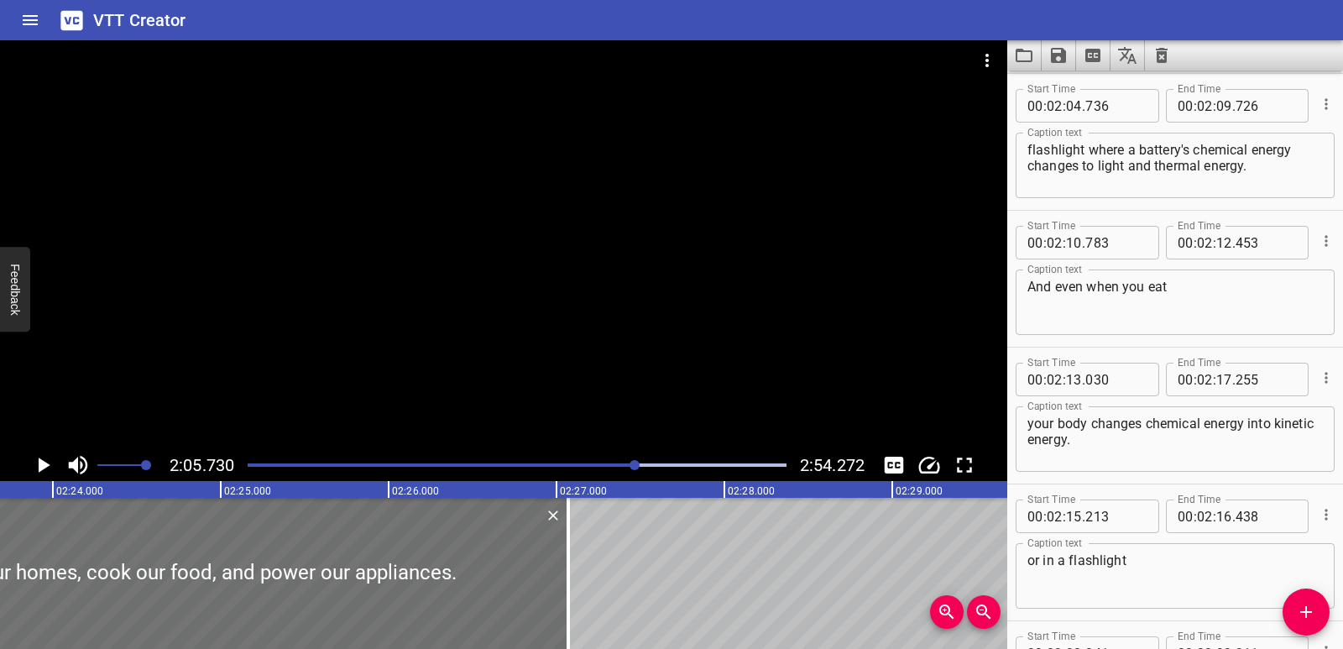
scroll to position [0, 24098]
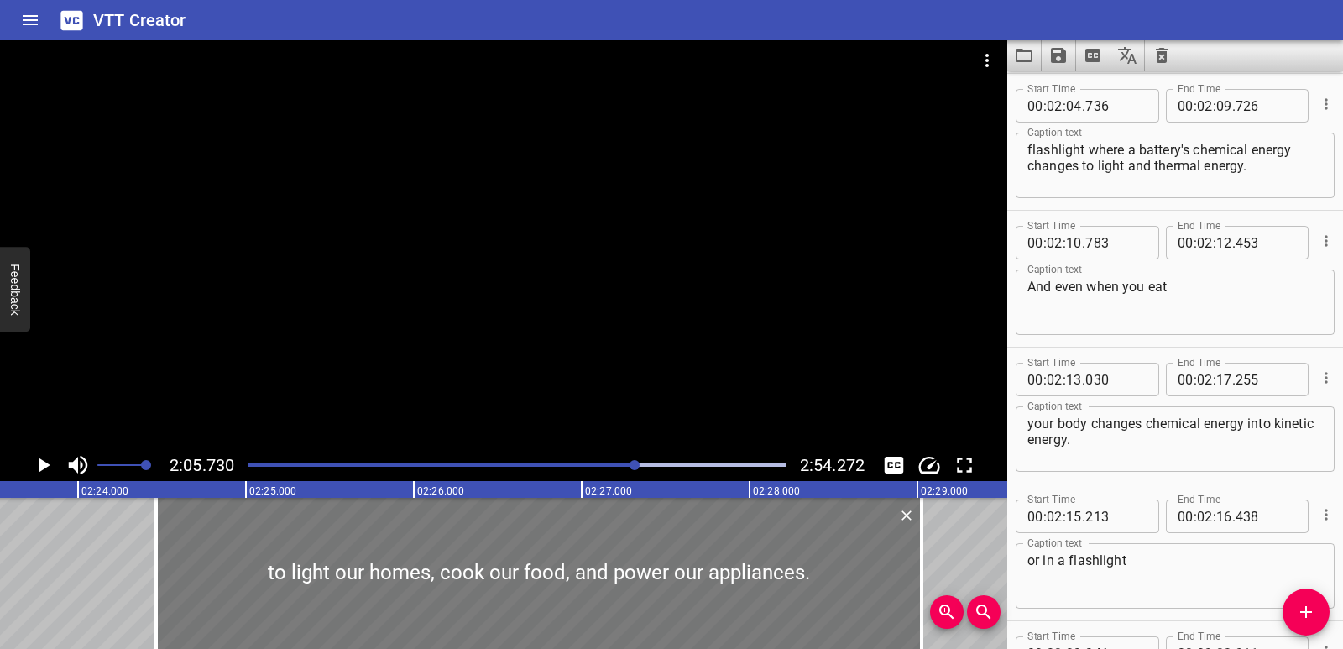
drag, startPoint x: 458, startPoint y: 573, endPoint x: 786, endPoint y: 591, distance: 328.7
click at [786, 591] on div at bounding box center [539, 573] width 766 height 151
type input "24"
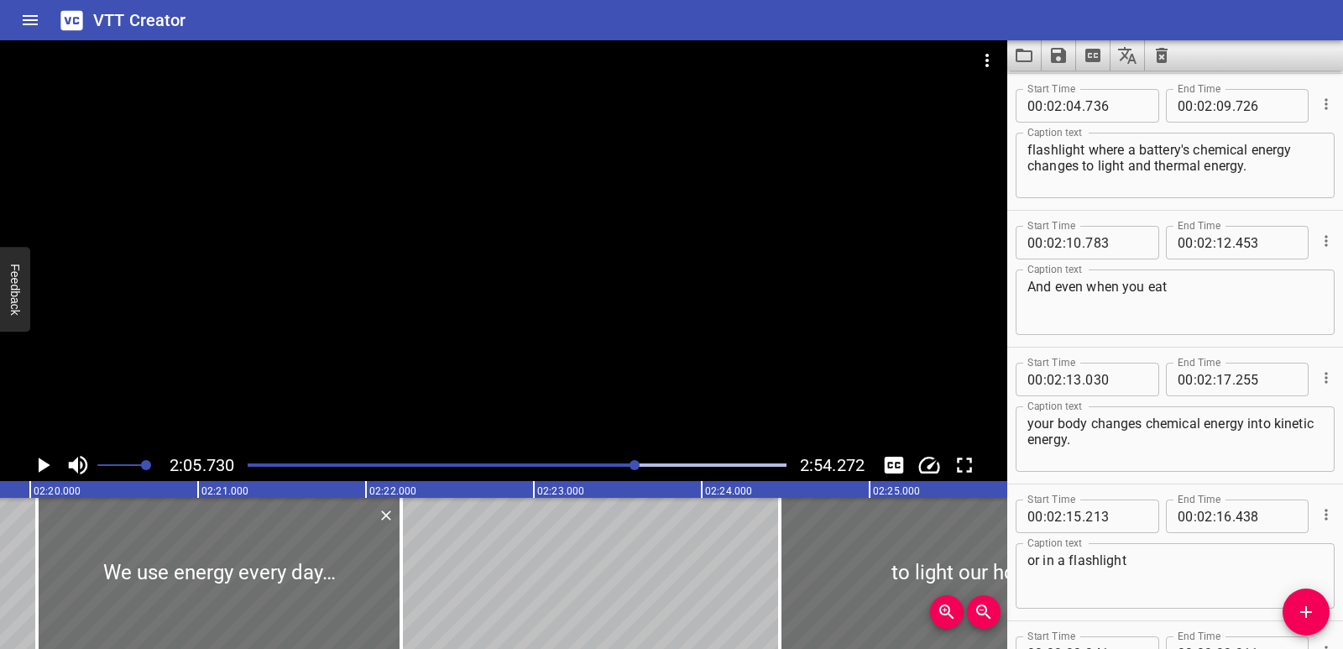
scroll to position [0, 23344]
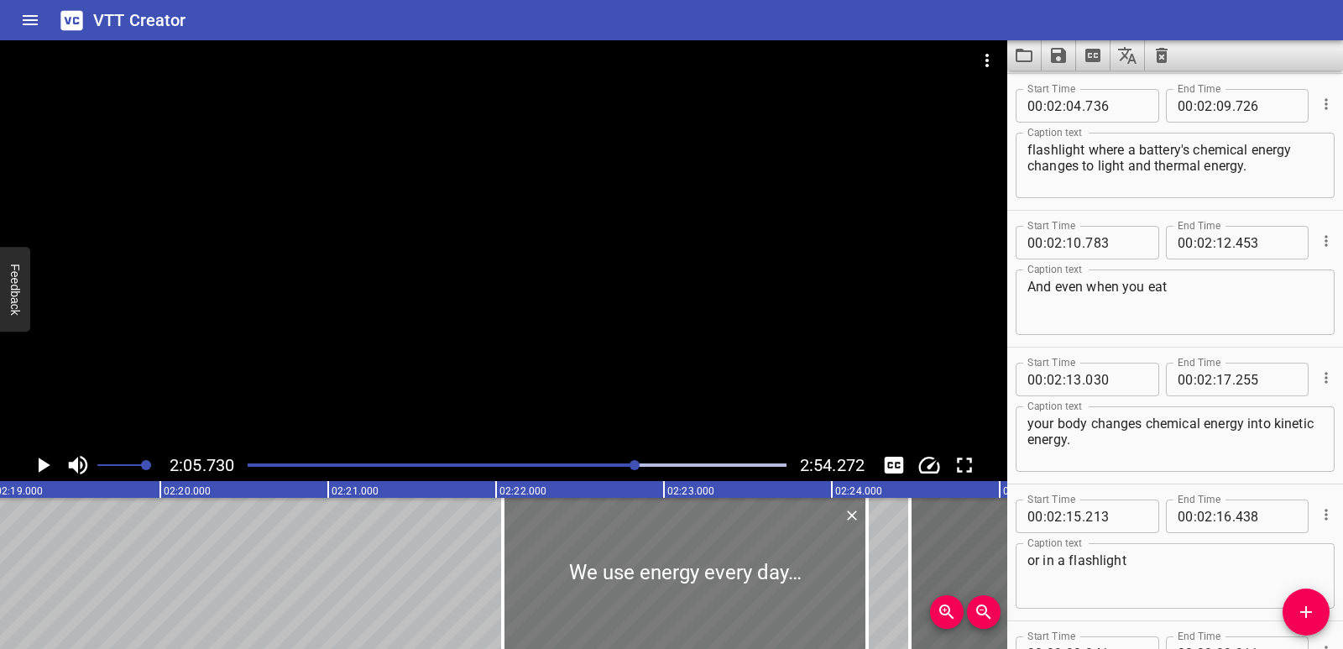
drag, startPoint x: 389, startPoint y: 578, endPoint x: 724, endPoint y: 586, distance: 335.9
click at [724, 586] on div at bounding box center [685, 573] width 364 height 151
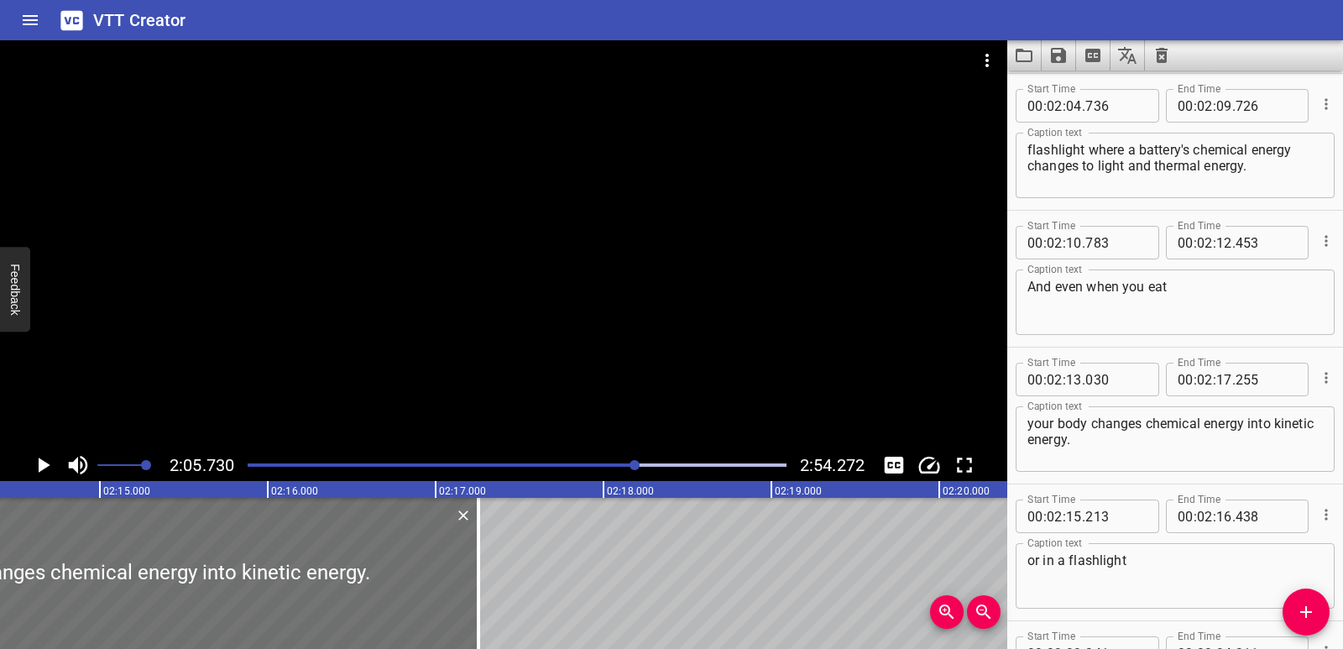
scroll to position [0, 22540]
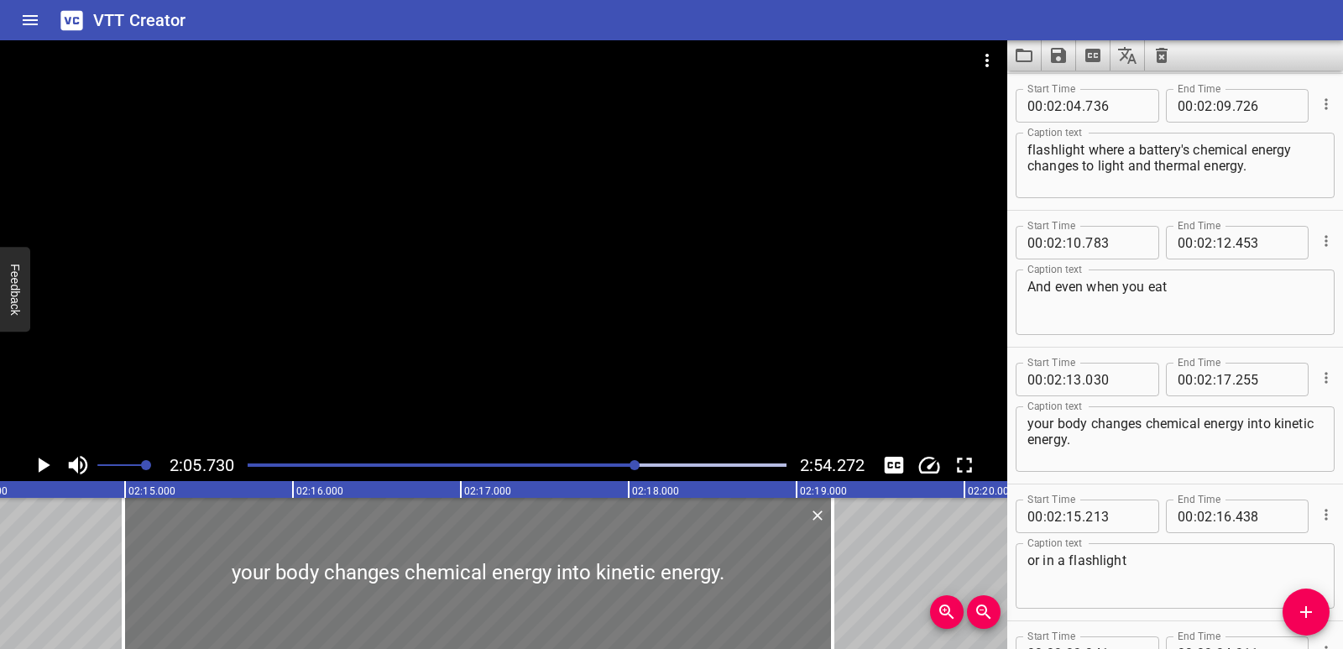
drag, startPoint x: 290, startPoint y: 578, endPoint x: 619, endPoint y: 599, distance: 329.7
click at [619, 599] on div at bounding box center [477, 573] width 709 height 151
click at [839, 610] on div at bounding box center [840, 573] width 3 height 151
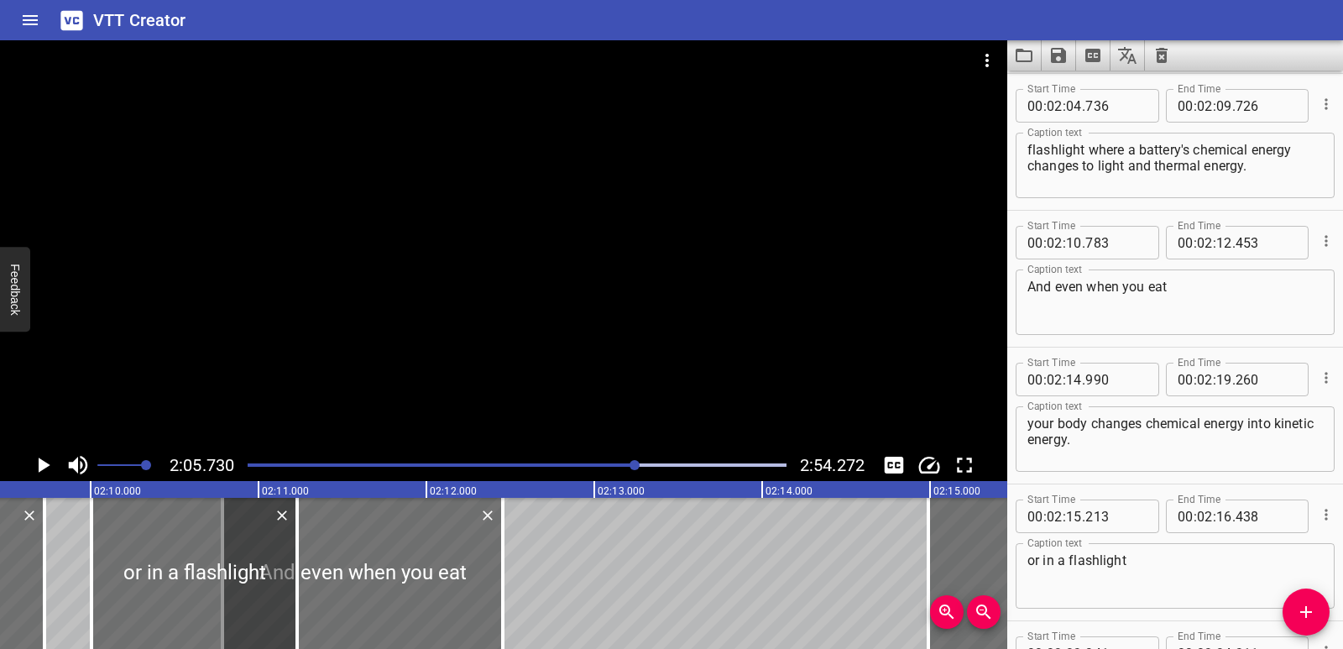
scroll to position [0, 21553]
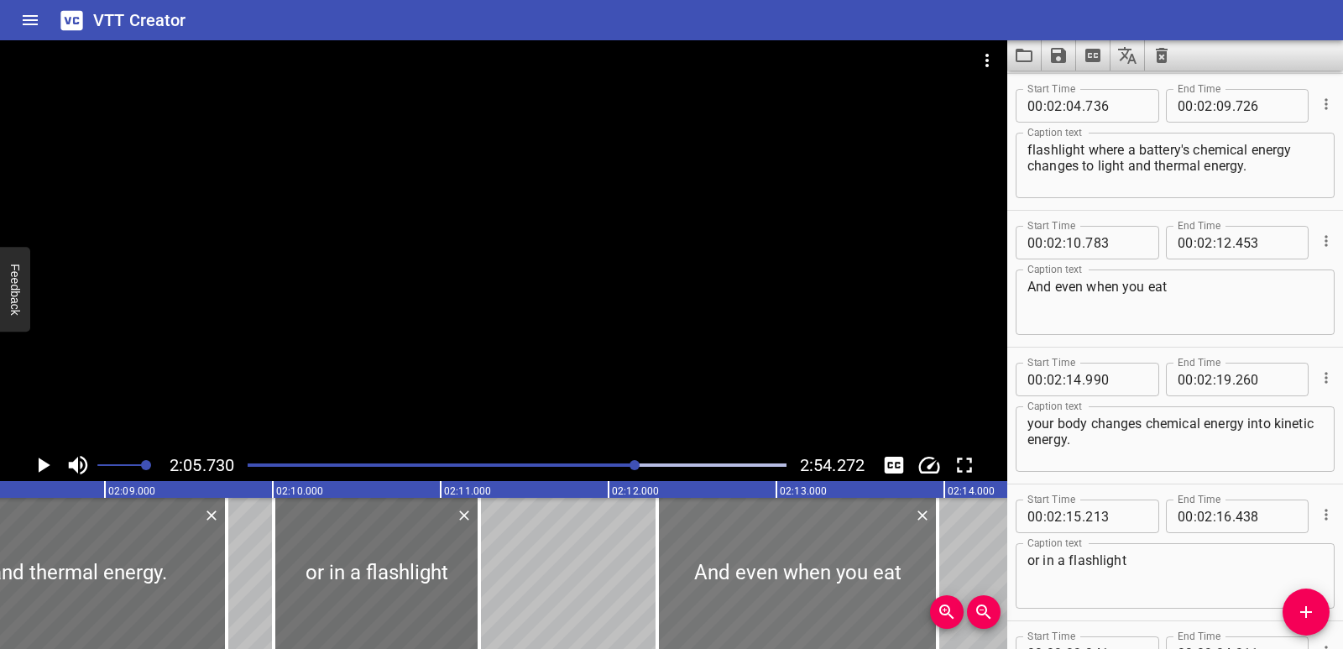
drag, startPoint x: 656, startPoint y: 592, endPoint x: 865, endPoint y: 598, distance: 209.9
click at [865, 598] on div at bounding box center [797, 573] width 280 height 151
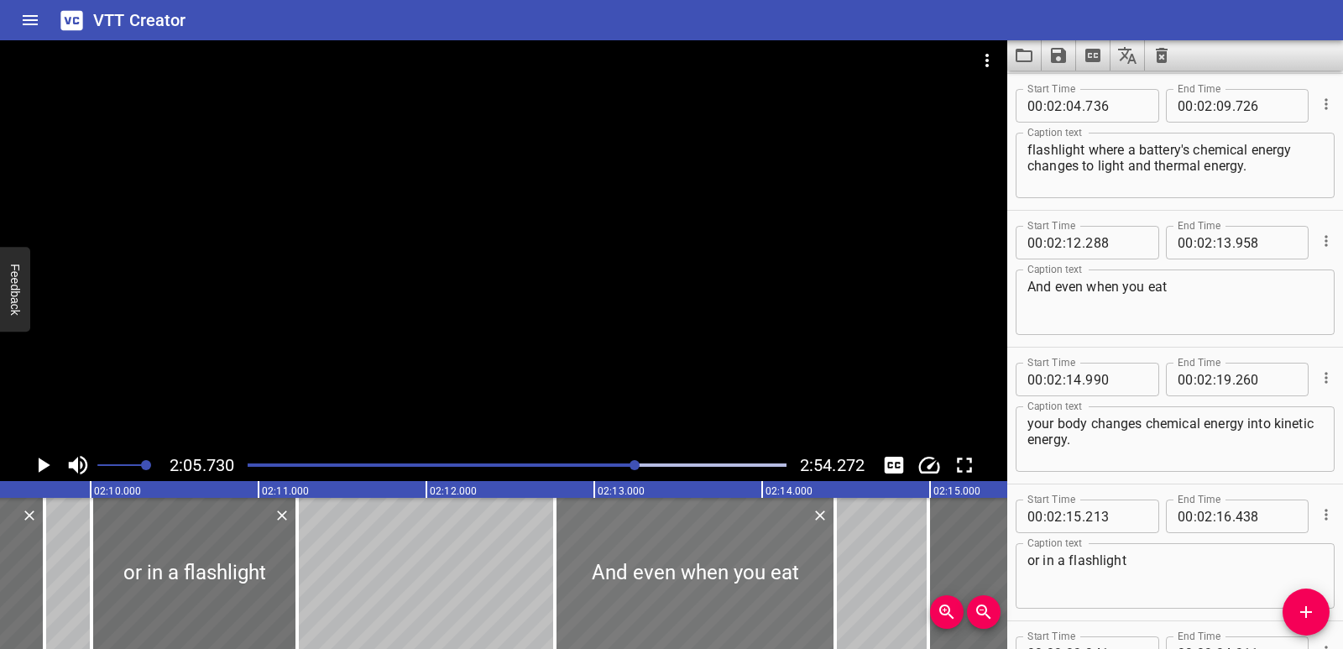
drag, startPoint x: 672, startPoint y: 576, endPoint x: 752, endPoint y: 586, distance: 80.4
click at [752, 586] on div at bounding box center [695, 573] width 280 height 151
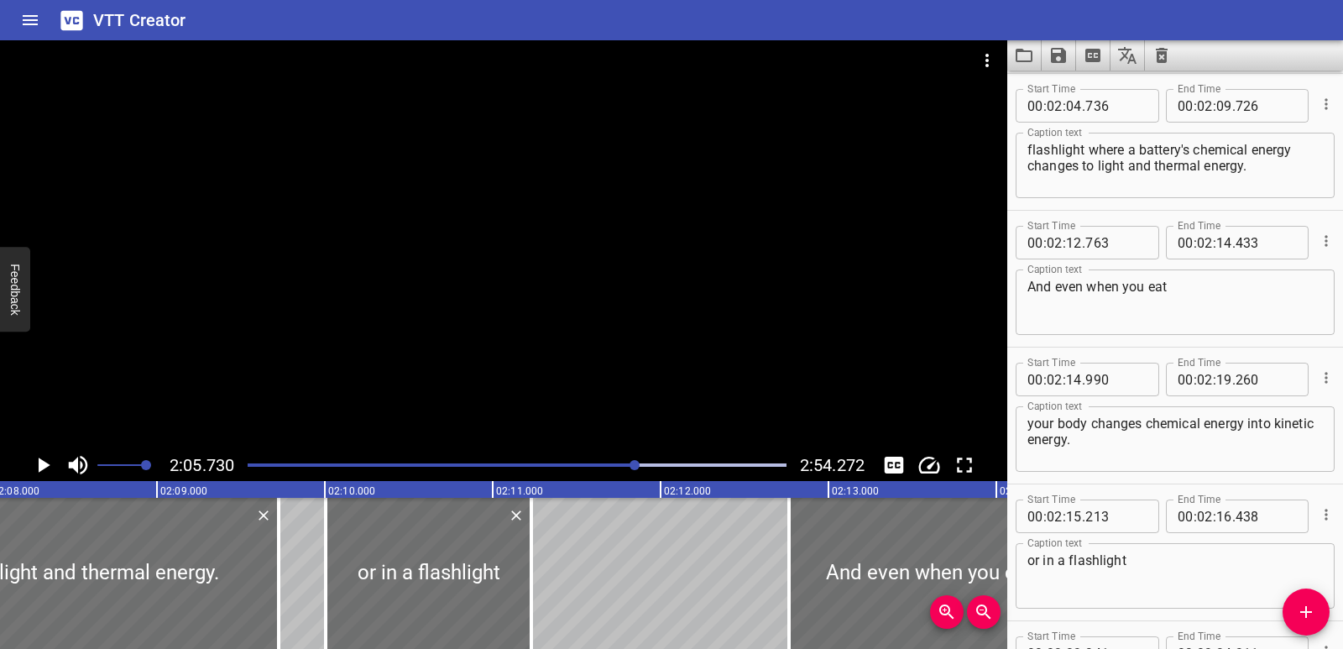
scroll to position [0, 21449]
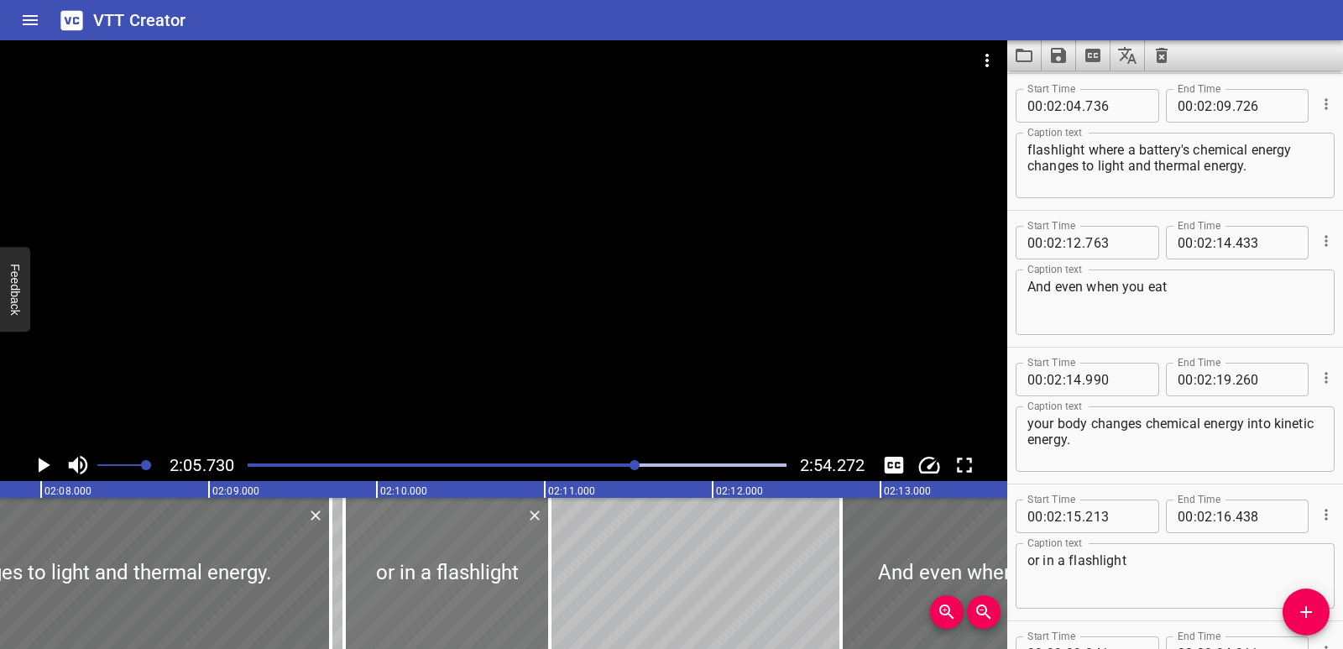
drag, startPoint x: 574, startPoint y: 601, endPoint x: 541, endPoint y: 599, distance: 33.7
click at [541, 599] on div at bounding box center [447, 573] width 206 height 151
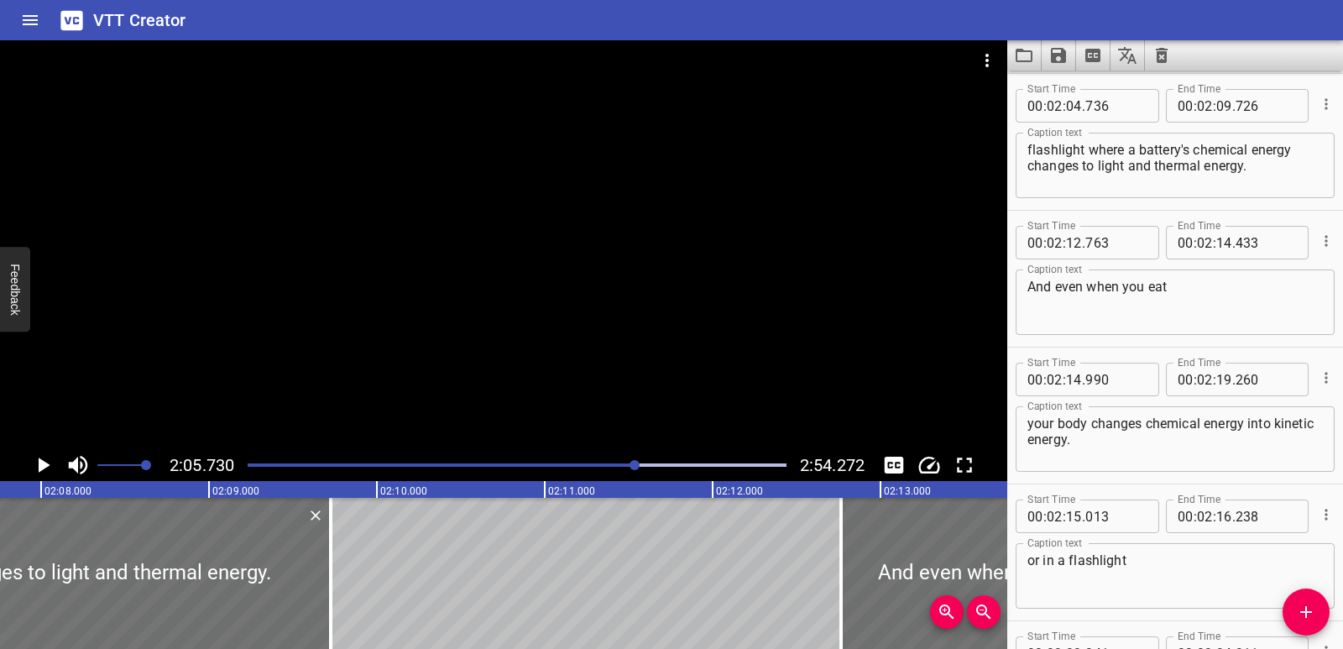
drag, startPoint x: 369, startPoint y: 560, endPoint x: 389, endPoint y: 561, distance: 19.3
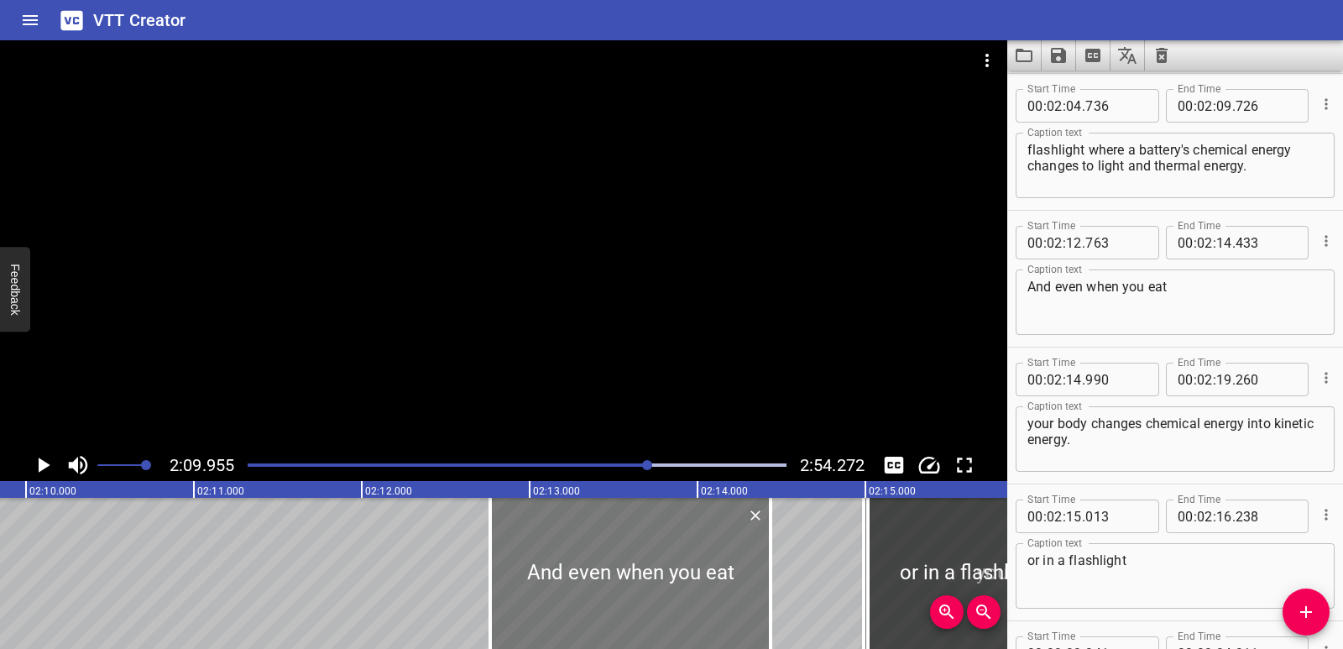
scroll to position [0, 21818]
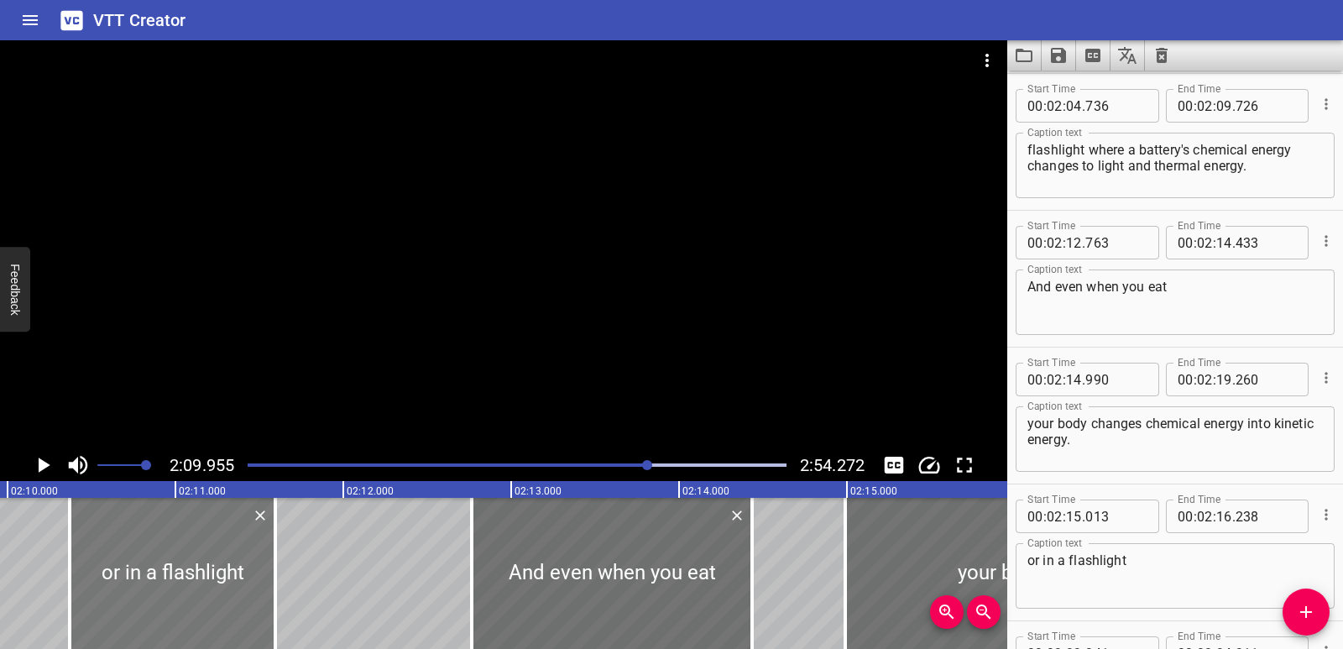
drag, startPoint x: 896, startPoint y: 581, endPoint x: 116, endPoint y: 529, distance: 781.6
click at [116, 529] on div at bounding box center [173, 573] width 206 height 151
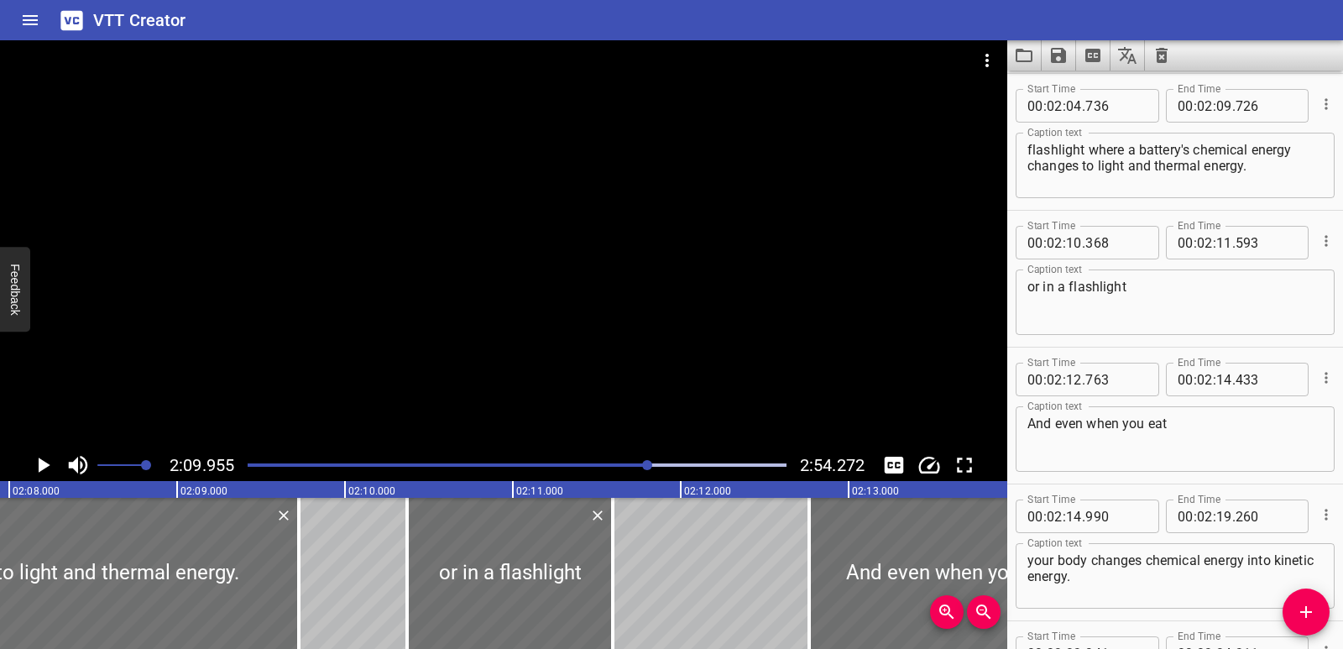
scroll to position [0, 21377]
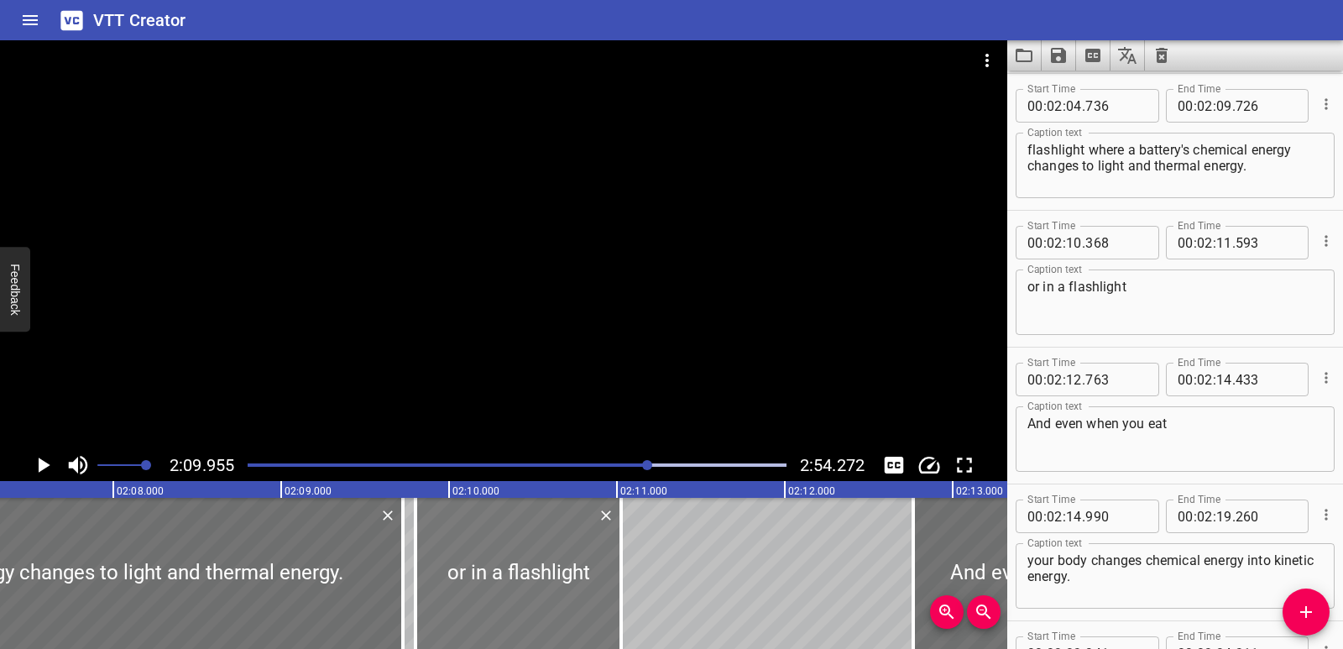
drag, startPoint x: 650, startPoint y: 598, endPoint x: 554, endPoint y: 594, distance: 95.8
click at [554, 594] on div at bounding box center [519, 573] width 206 height 151
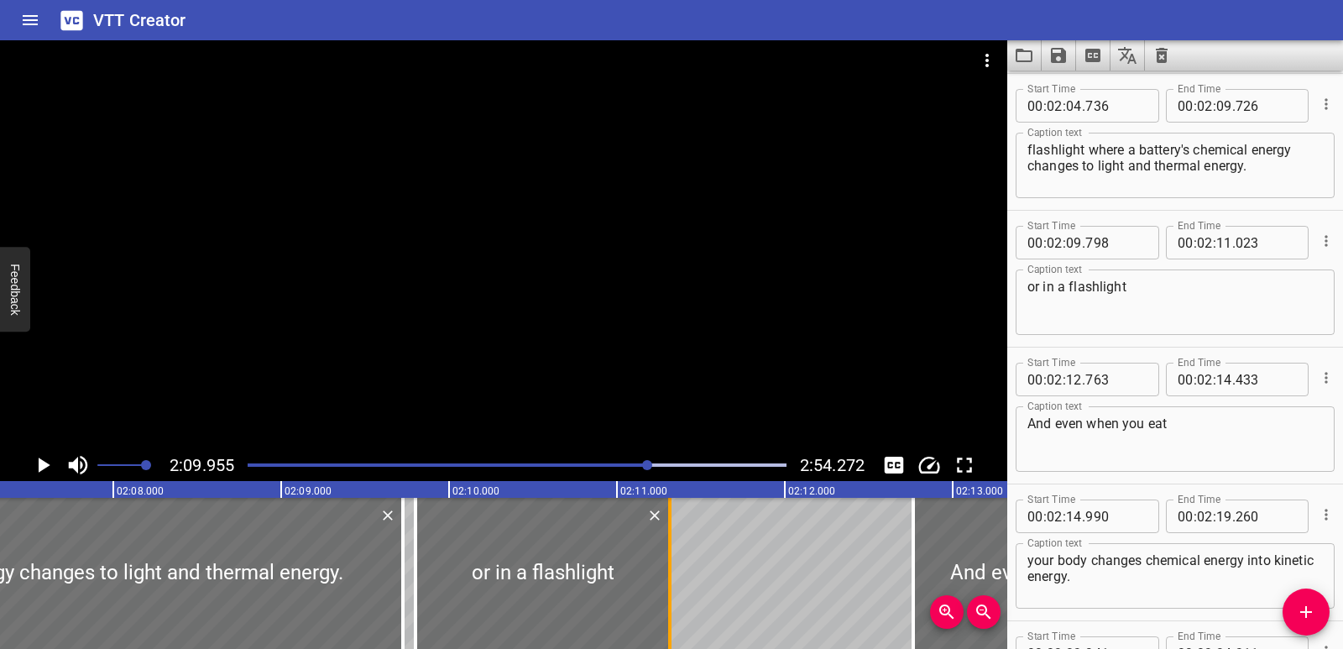
drag, startPoint x: 636, startPoint y: 587, endPoint x: 674, endPoint y: 583, distance: 37.9
click at [674, 583] on div at bounding box center [669, 573] width 17 height 151
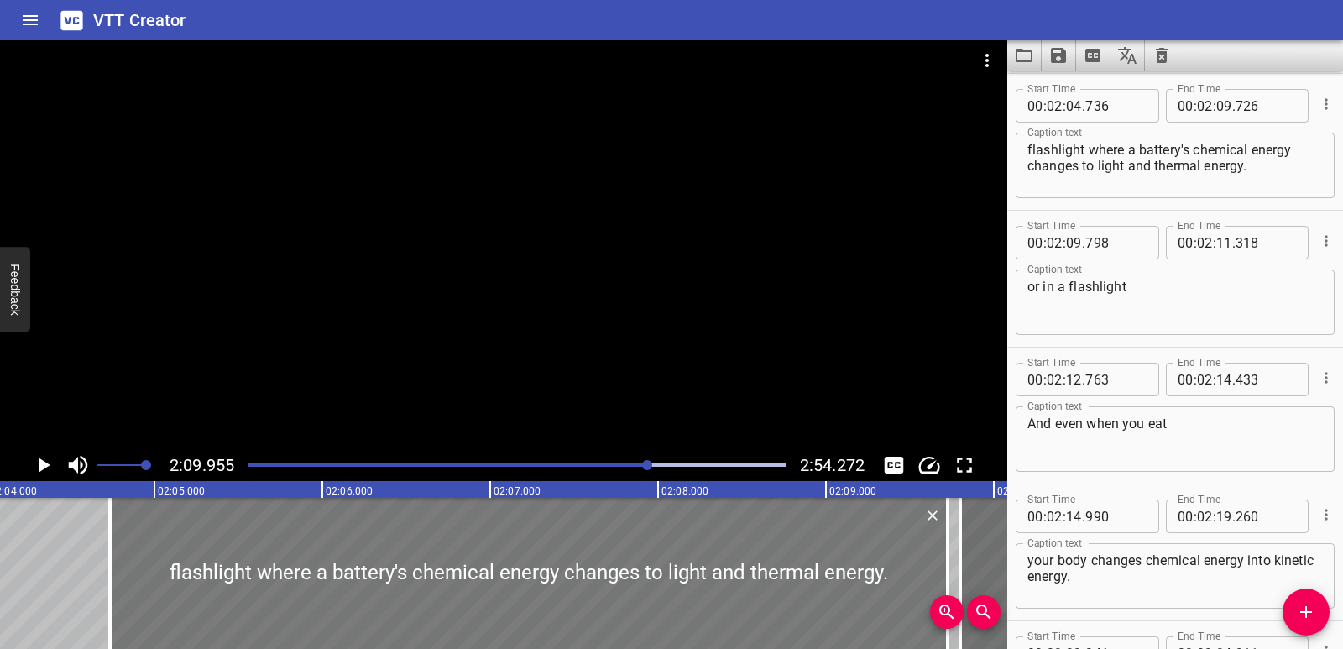
scroll to position [0, 20806]
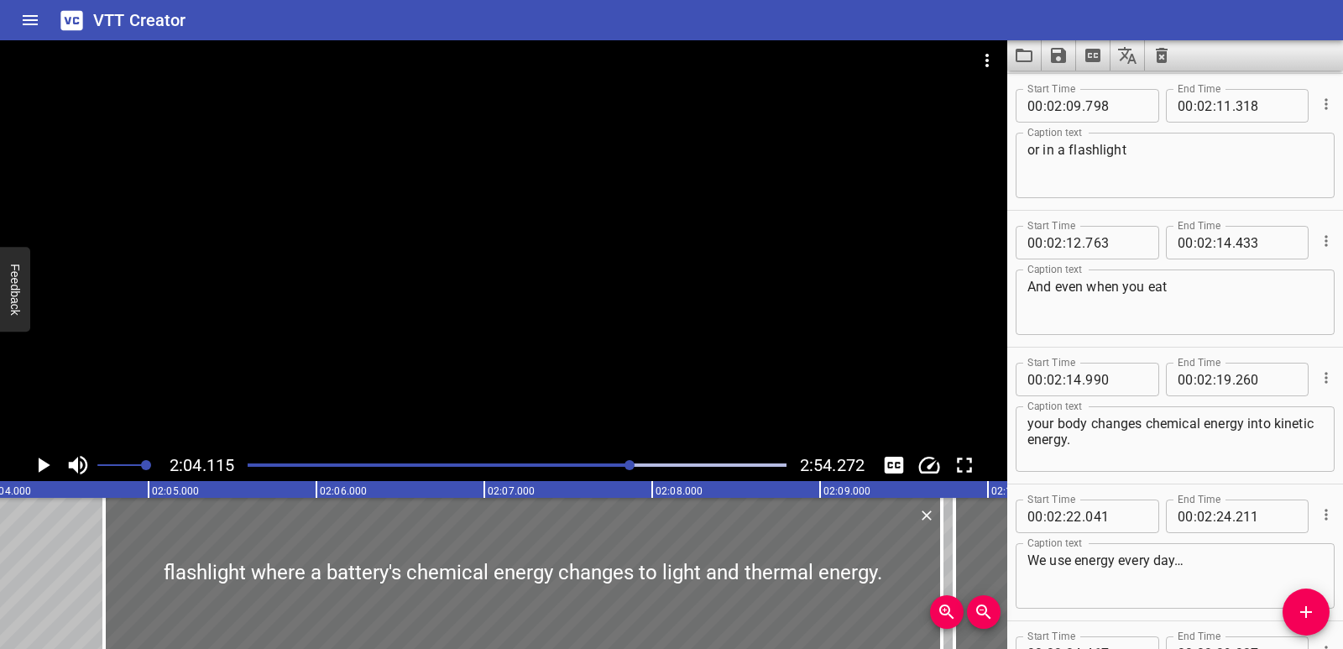
click at [37, 473] on icon "Play/Pause" at bounding box center [42, 464] width 25 height 25
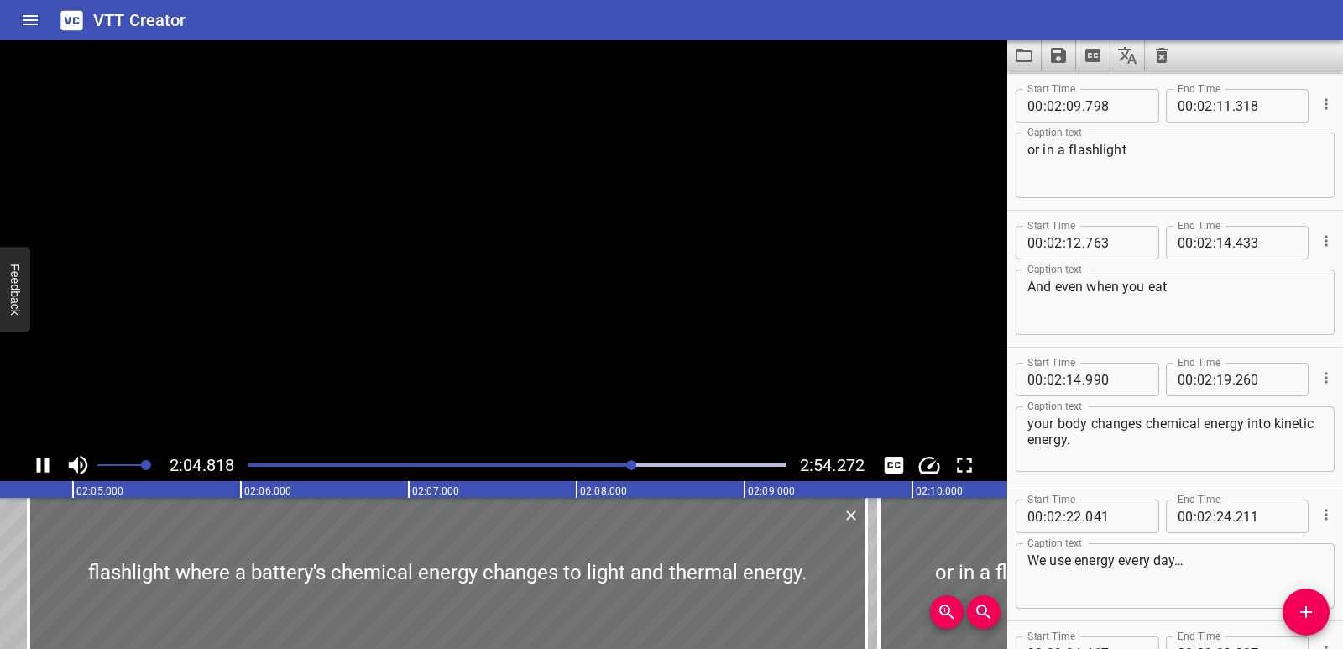
scroll to position [3284, 0]
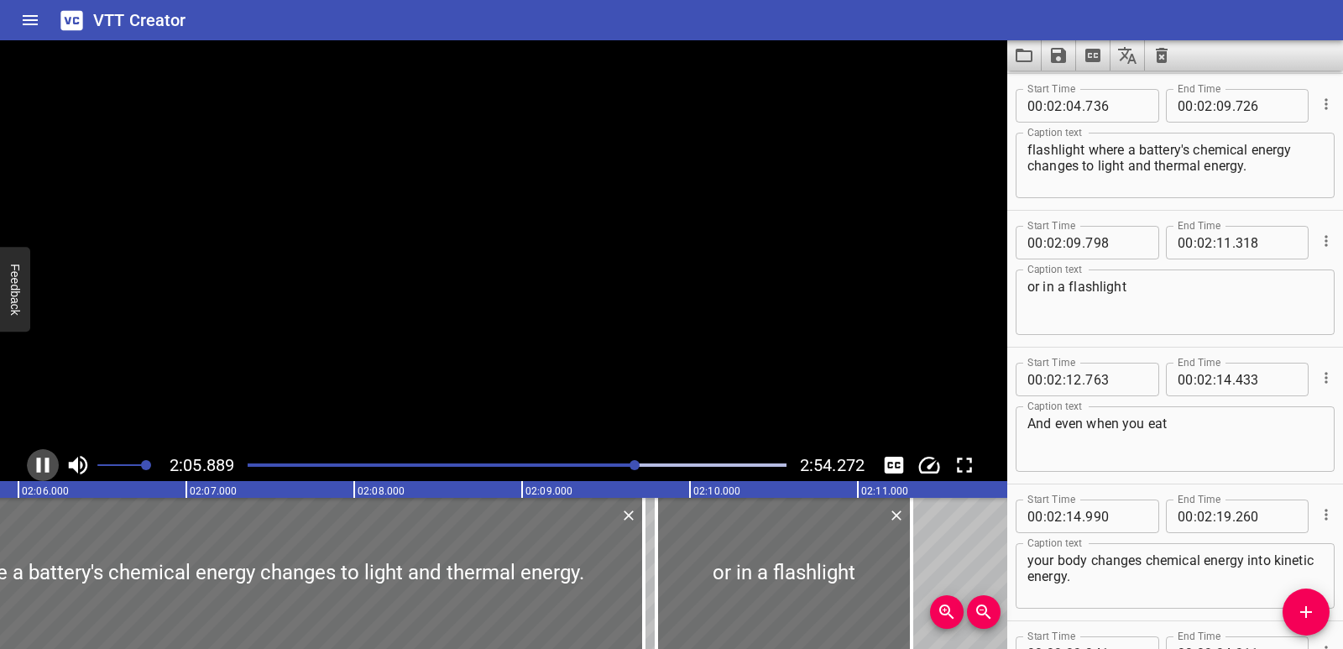
click at [37, 473] on icon "Play/Pause" at bounding box center [42, 464] width 25 height 25
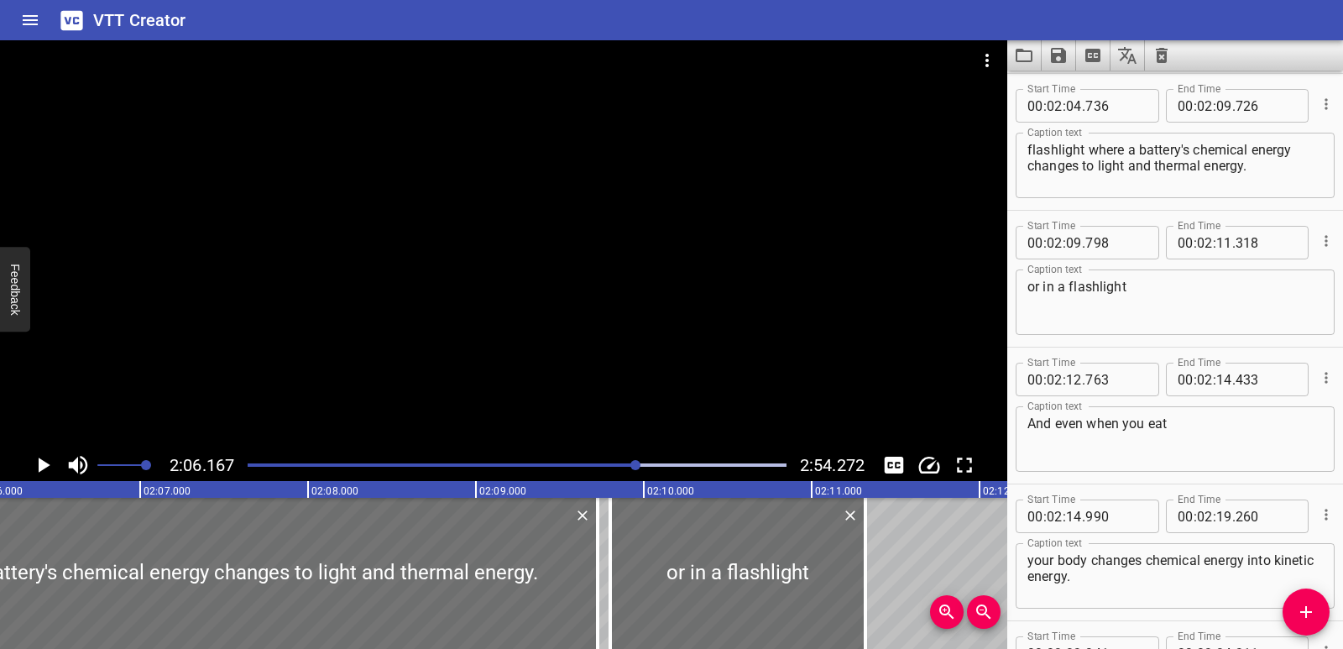
click at [37, 473] on icon "Play/Pause" at bounding box center [42, 464] width 25 height 25
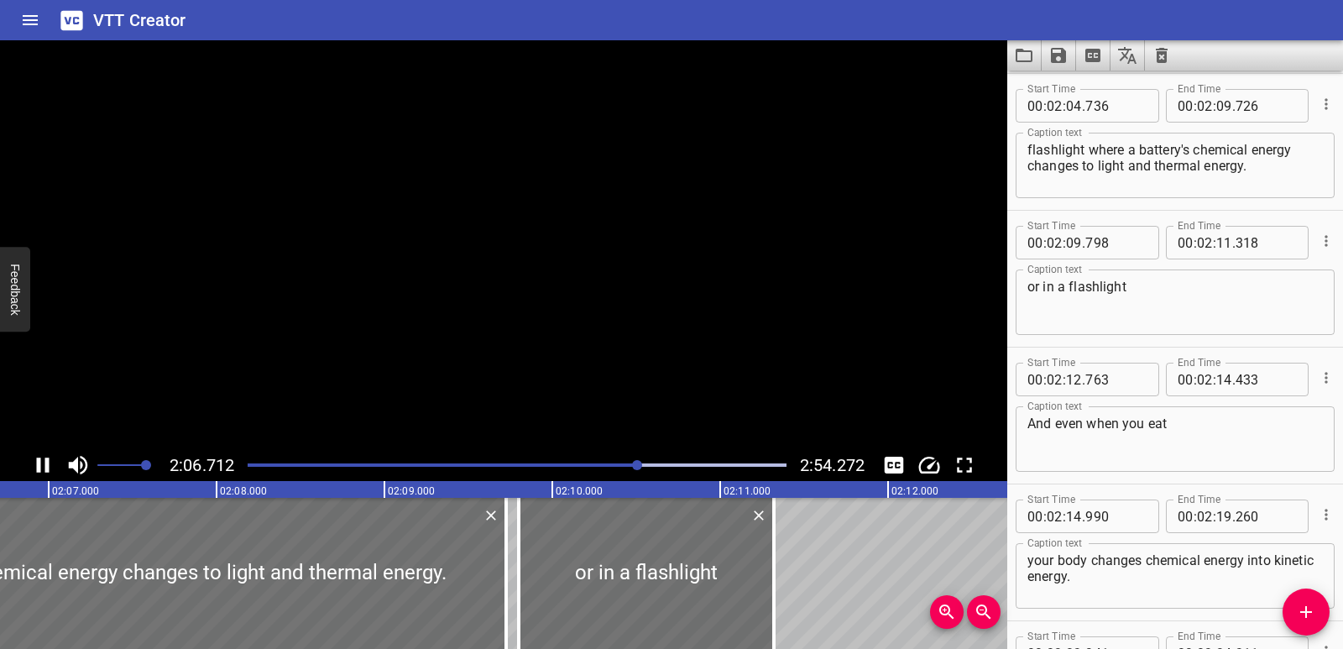
click at [37, 473] on icon "Play/Pause" at bounding box center [42, 464] width 25 height 25
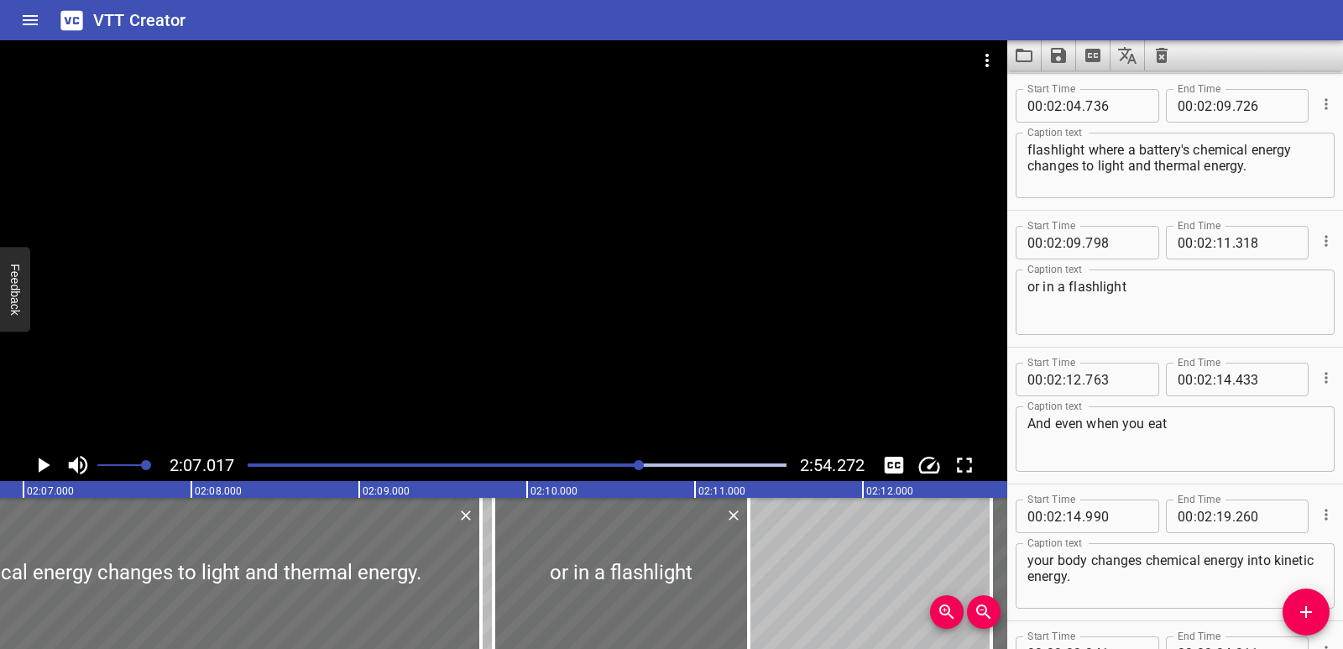
scroll to position [0, 21325]
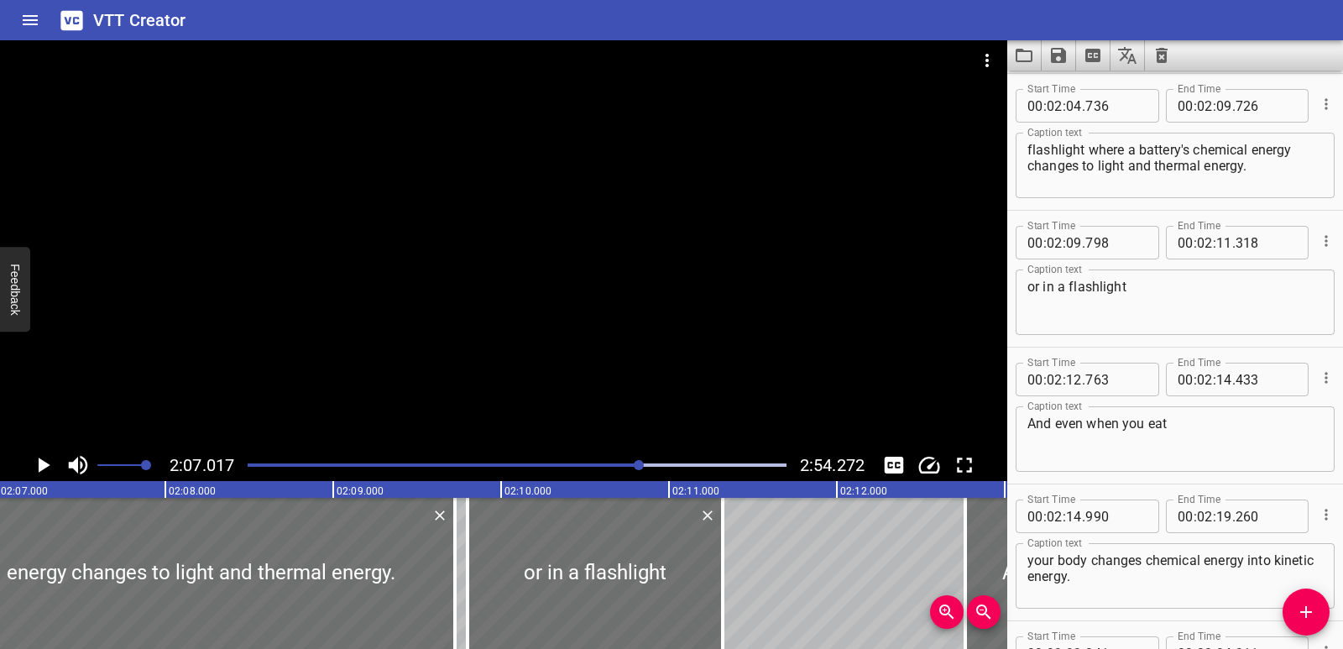
click at [1024, 149] on div "flashlight where a battery's chemical energy changes to light and thermal energ…" at bounding box center [1175, 165] width 319 height 65
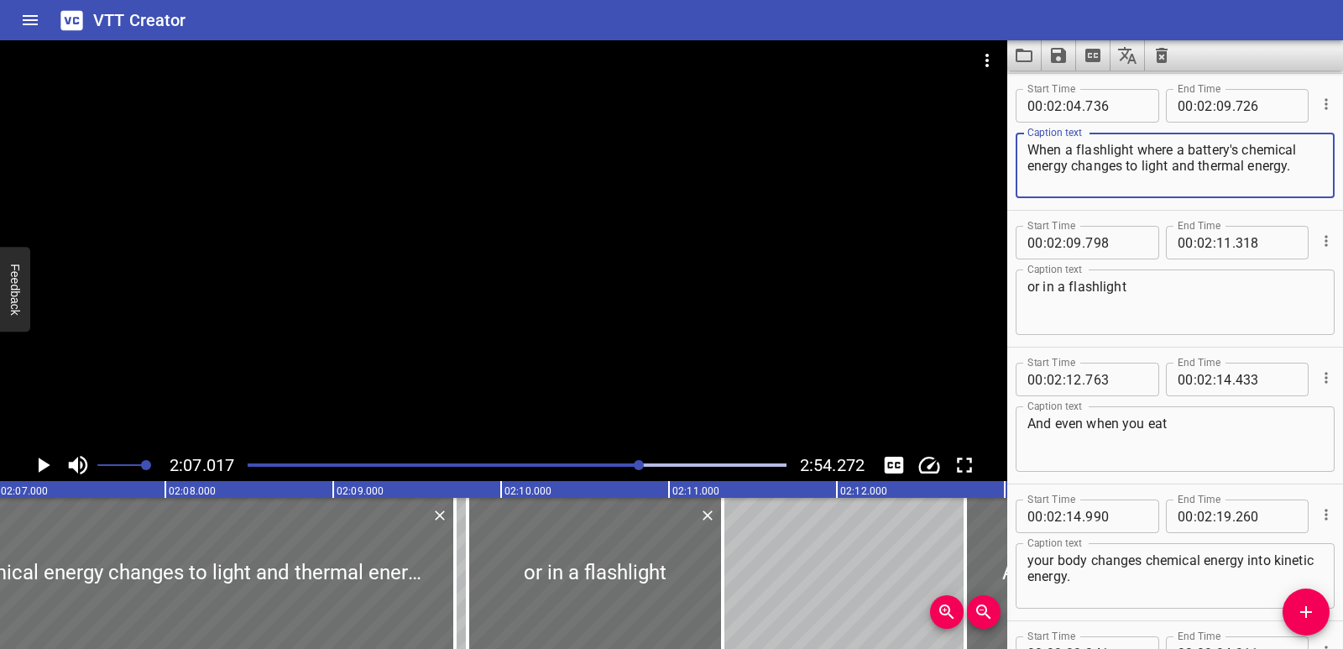
drag, startPoint x: 1073, startPoint y: 165, endPoint x: 1304, endPoint y: 169, distance: 230.9
click at [1304, 169] on textarea "When a flashlight where a battery's chemical energy changes to light and therma…" at bounding box center [1174, 166] width 295 height 48
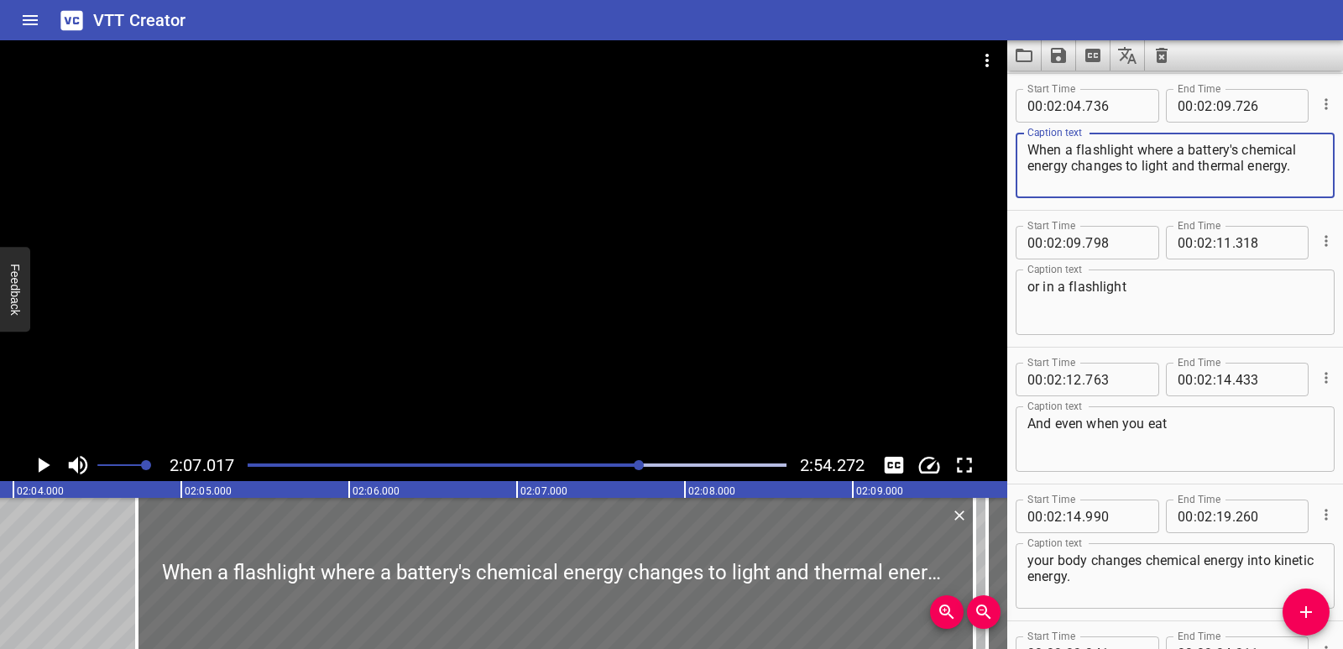
scroll to position [0, 20727]
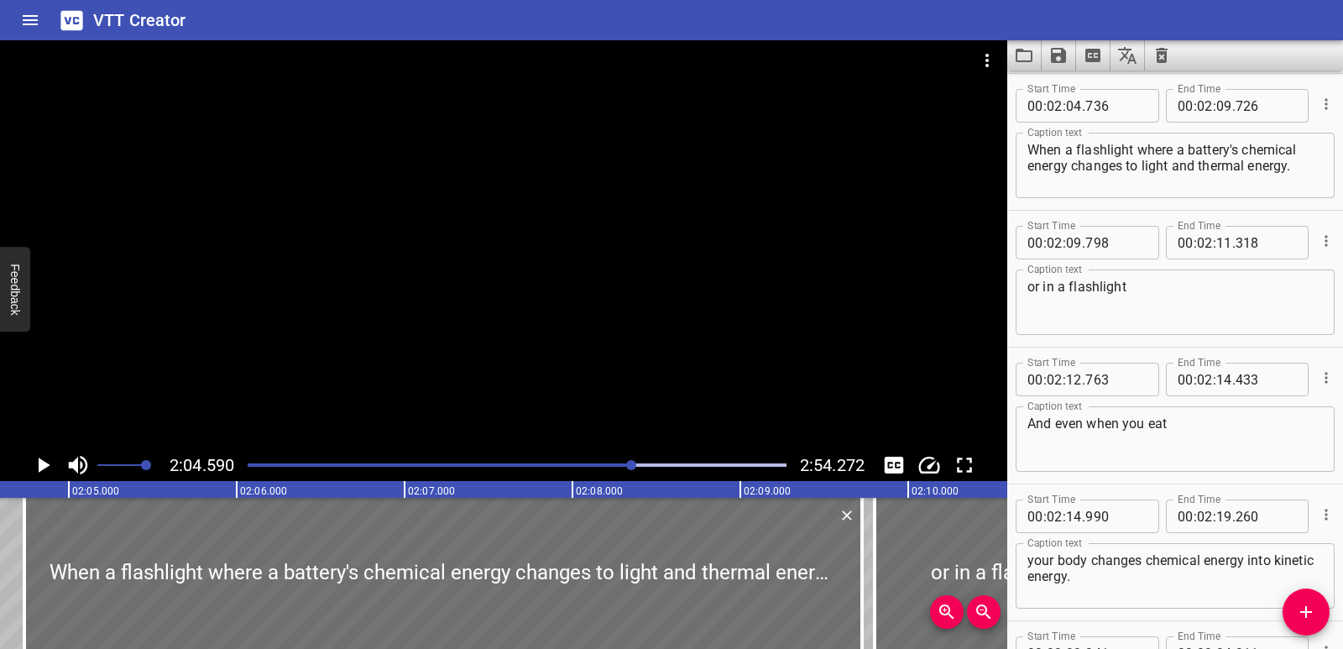
click at [44, 469] on icon "Play/Pause" at bounding box center [42, 464] width 25 height 25
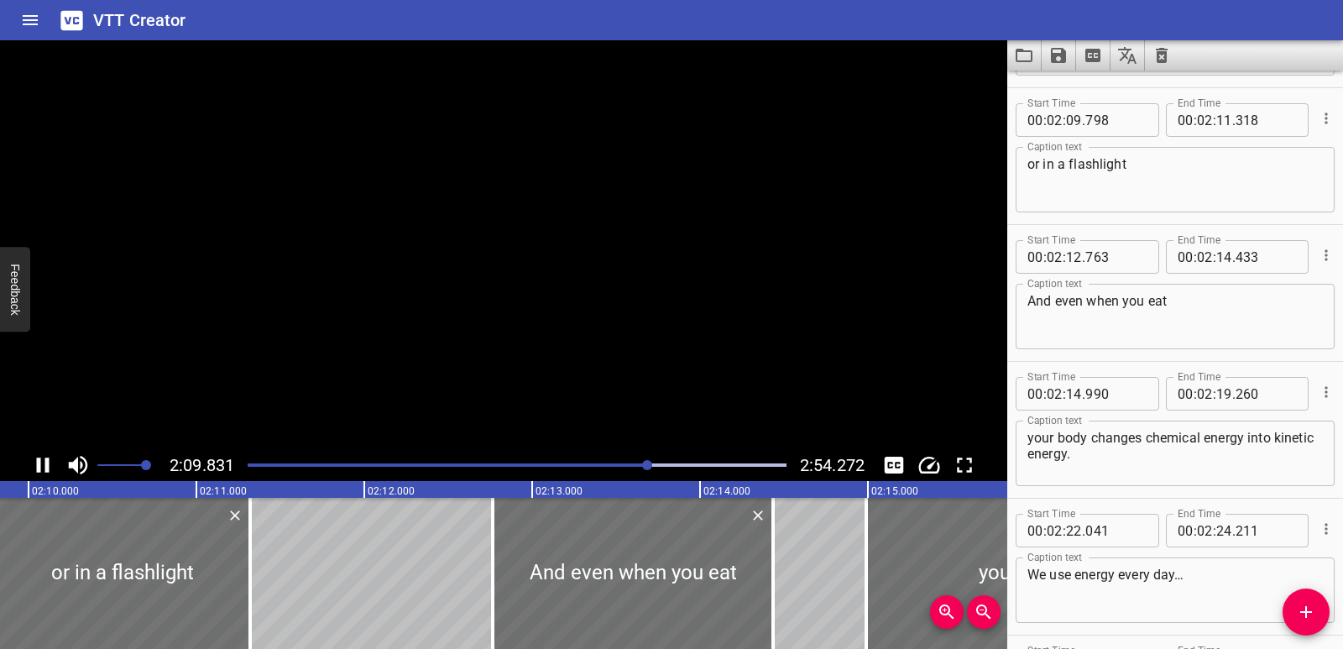
scroll to position [3421, 0]
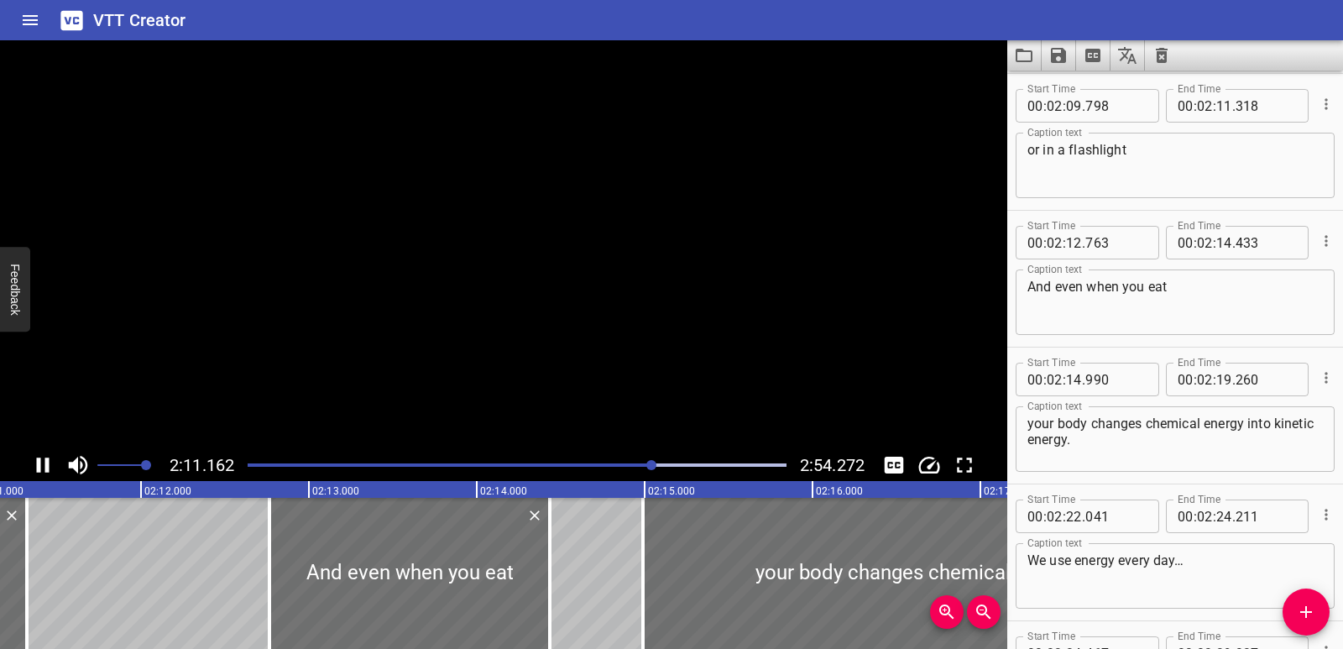
click at [44, 469] on icon "Play/Pause" at bounding box center [42, 464] width 25 height 25
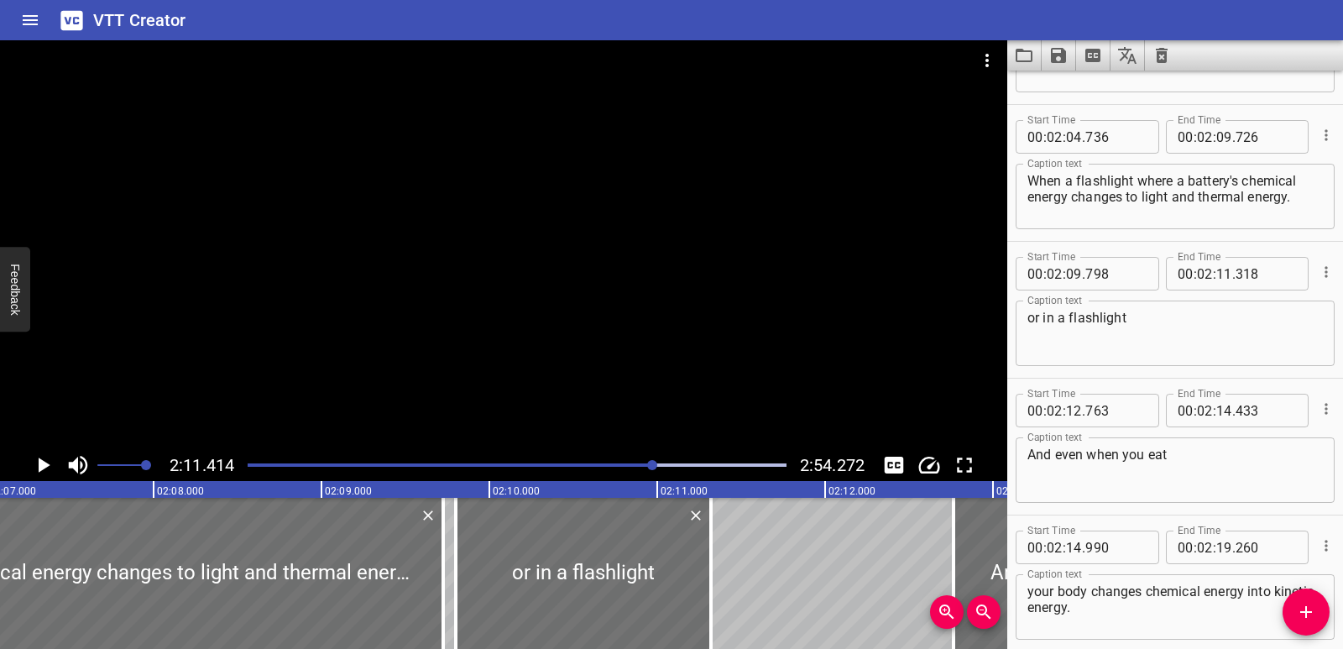
scroll to position [0, 21310]
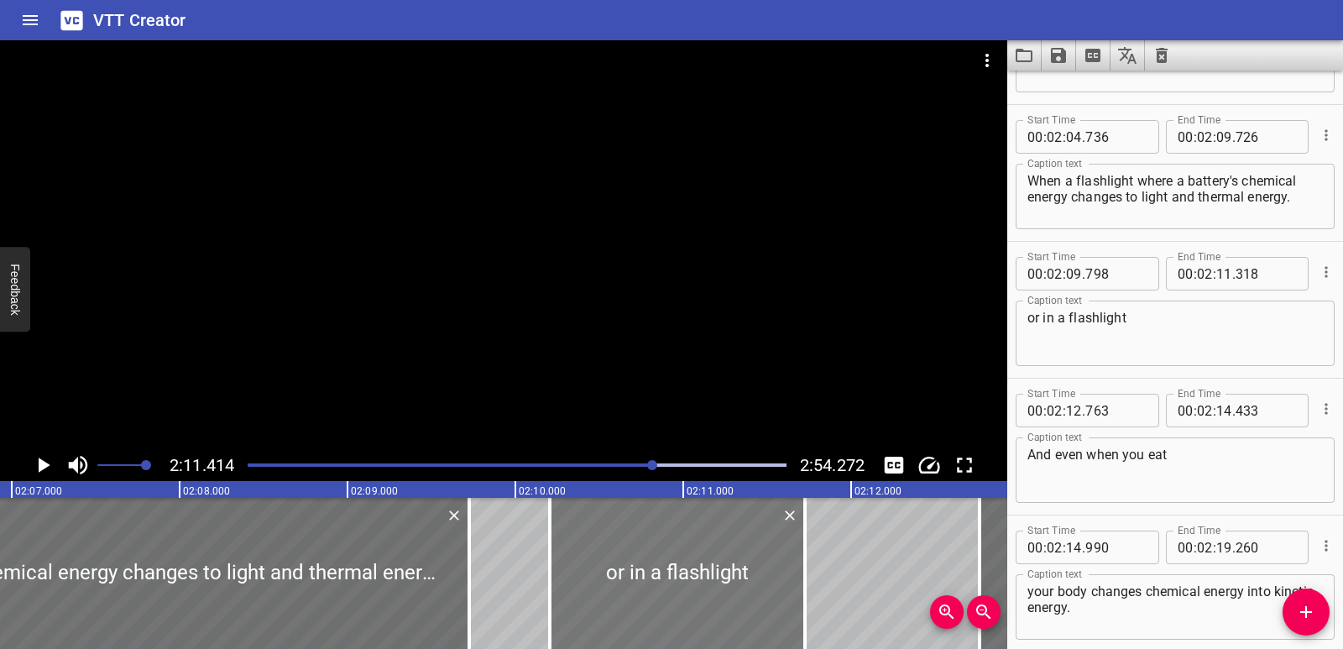
drag, startPoint x: 695, startPoint y: 546, endPoint x: 763, endPoint y: 547, distance: 68.0
click at [763, 547] on div at bounding box center [677, 573] width 255 height 151
click at [787, 516] on icon "Delete" at bounding box center [790, 515] width 17 height 17
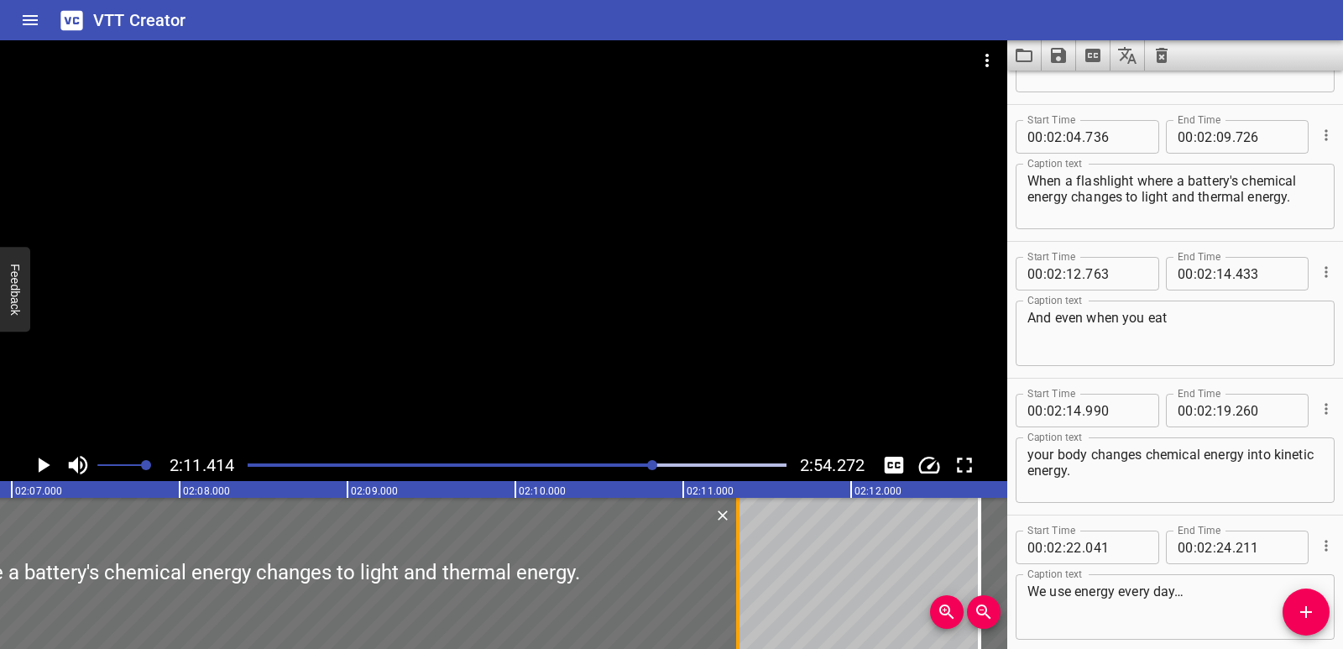
drag, startPoint x: 474, startPoint y: 575, endPoint x: 743, endPoint y: 575, distance: 268.6
click at [743, 575] on div at bounding box center [737, 573] width 17 height 151
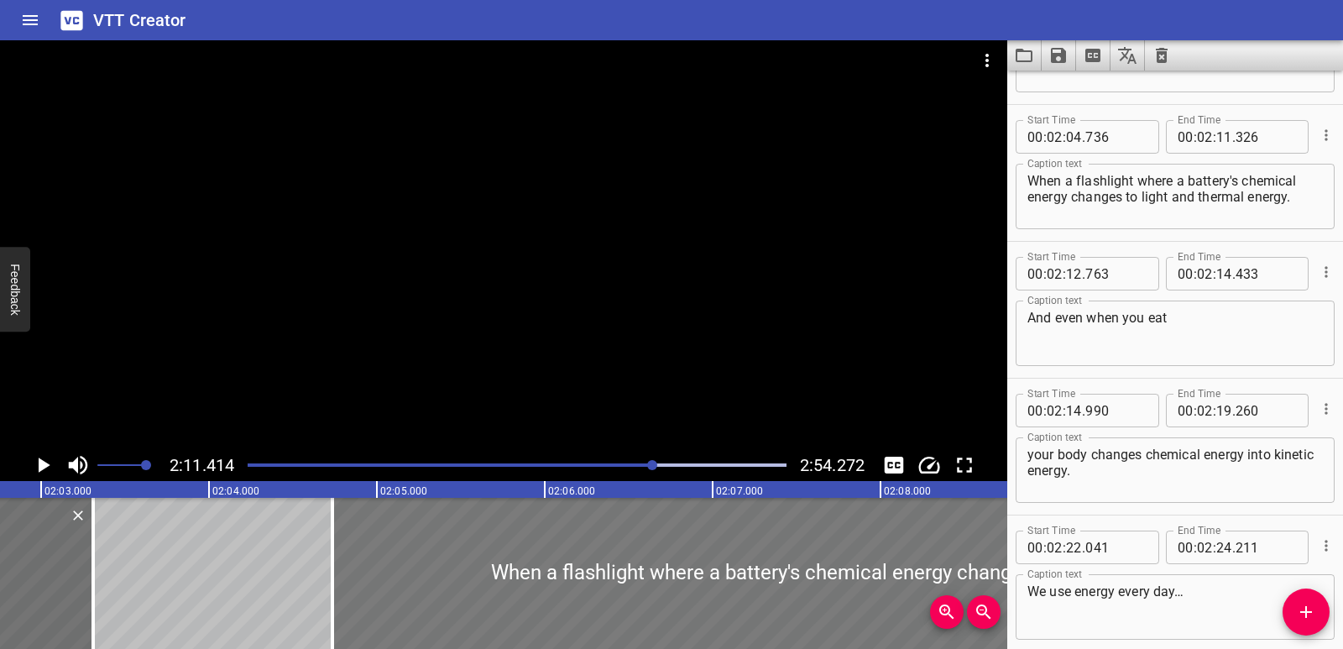
scroll to position [0, 20557]
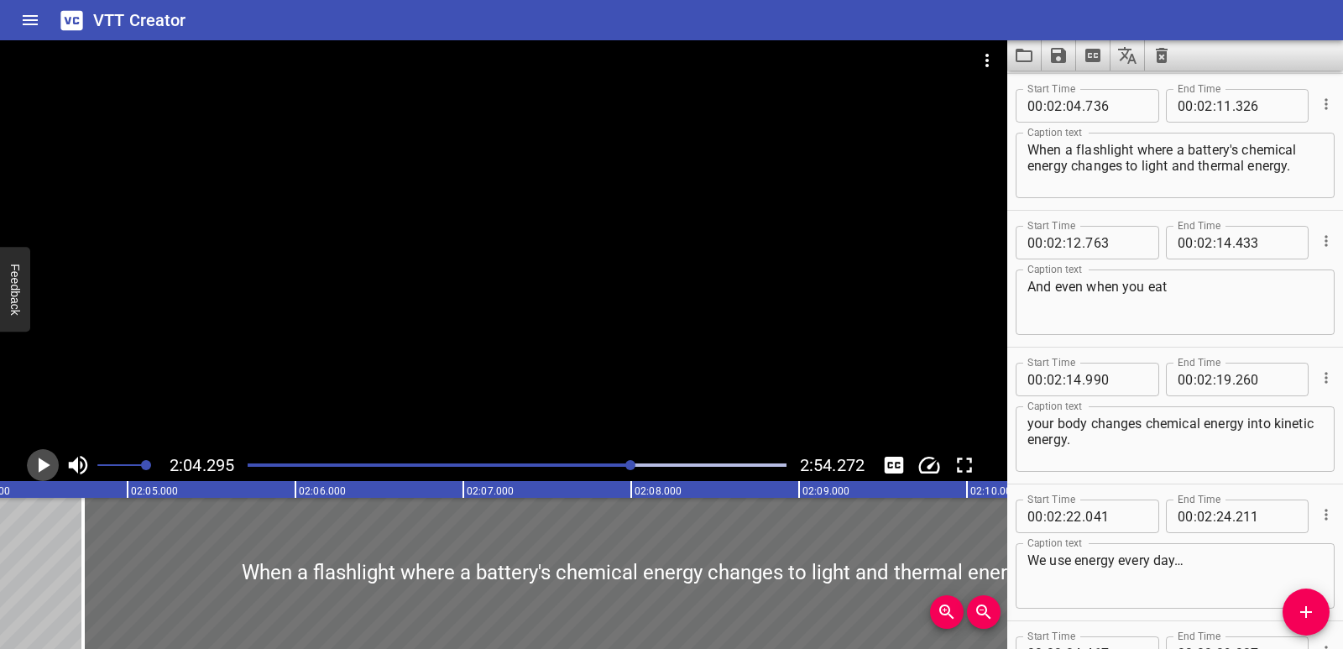
click at [37, 466] on icon "Play/Pause" at bounding box center [42, 464] width 25 height 25
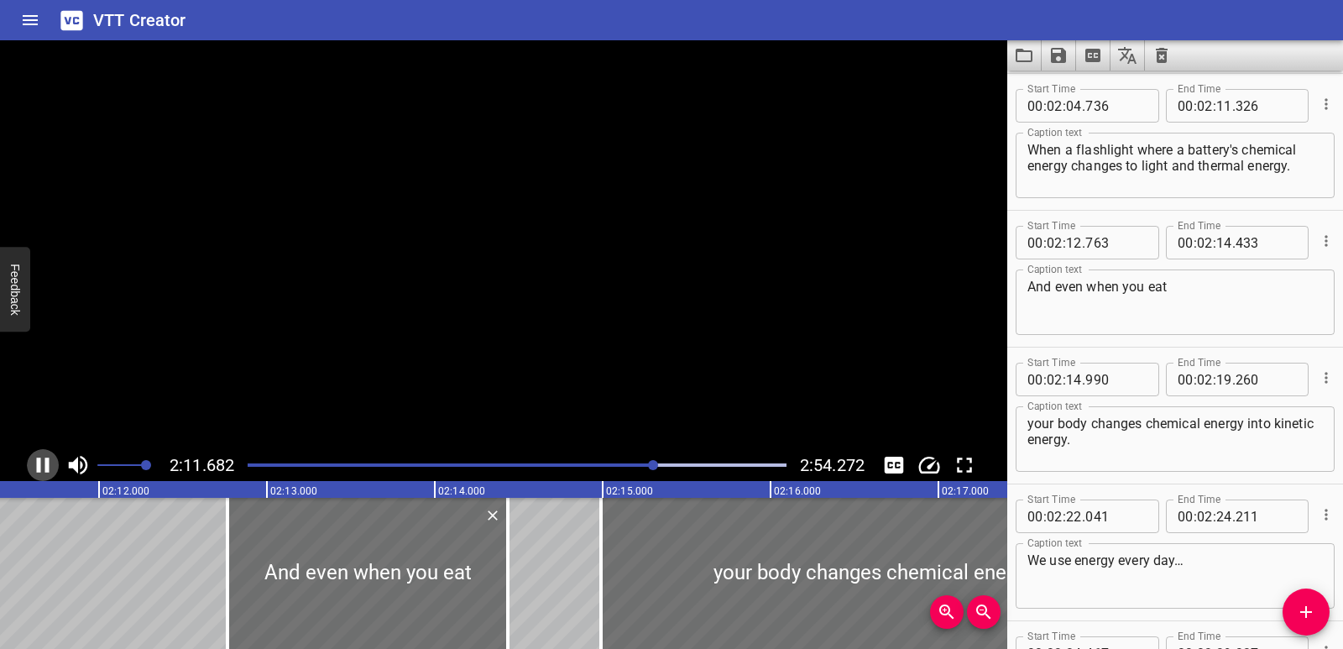
click at [37, 466] on icon "Play/Pause" at bounding box center [43, 465] width 13 height 15
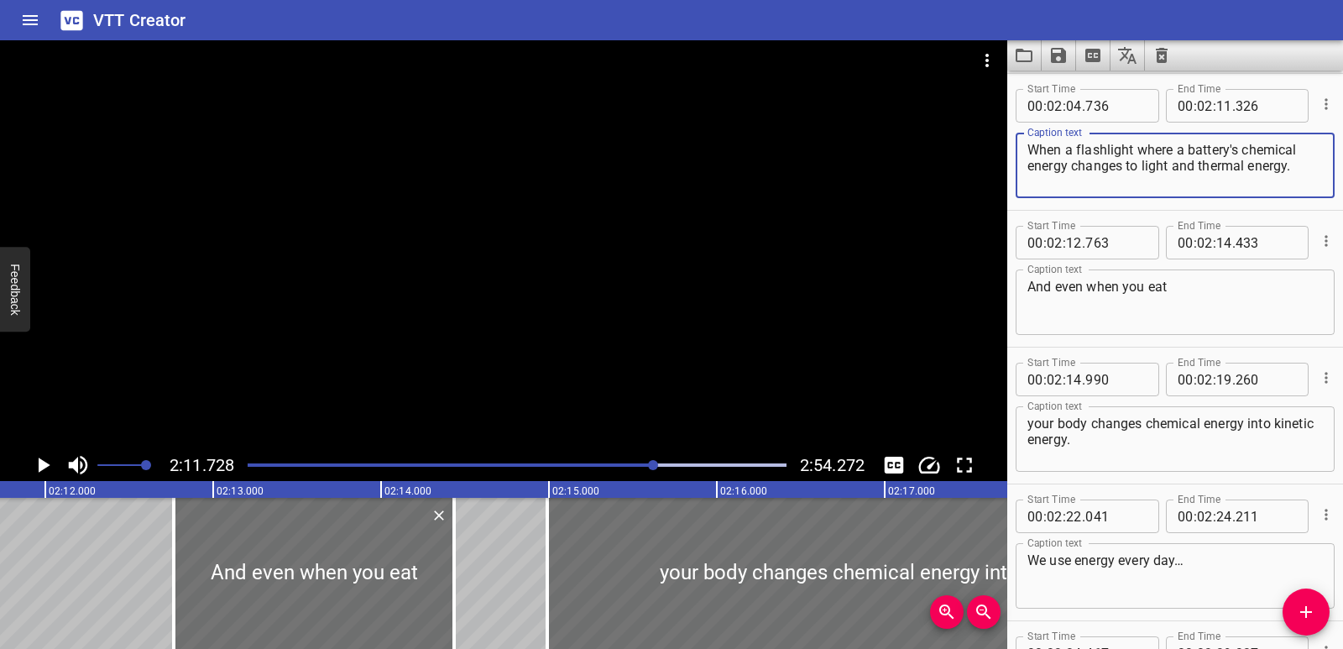
drag, startPoint x: 1129, startPoint y: 163, endPoint x: 1143, endPoint y: 165, distance: 14.5
click at [1143, 165] on textarea "When a flashlight where a battery's chemical energy changes to light and therma…" at bounding box center [1174, 166] width 295 height 48
click at [1129, 163] on textarea "When a flashlight where a battery's chemical energy changes to light and therma…" at bounding box center [1174, 166] width 295 height 48
drag, startPoint x: 1128, startPoint y: 165, endPoint x: 1294, endPoint y: 170, distance: 165.4
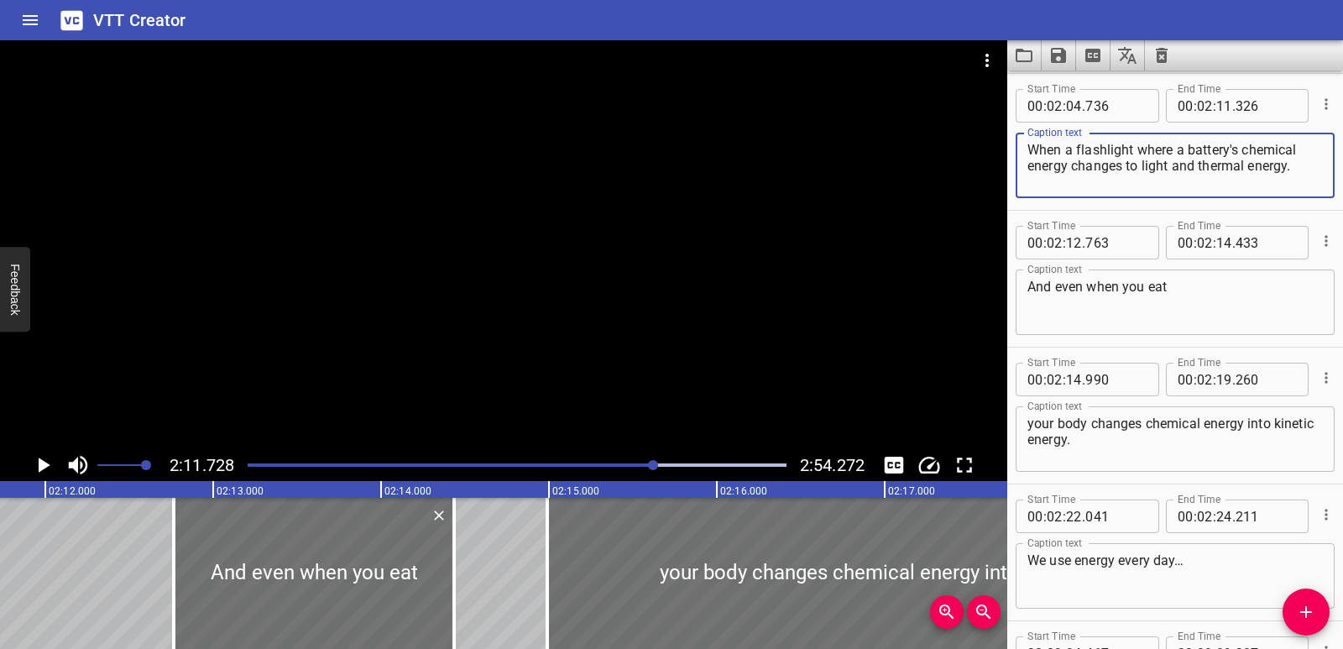
click at [1294, 170] on textarea "When a flashlight where a battery's chemical energy changes to light and therma…" at bounding box center [1174, 166] width 295 height 48
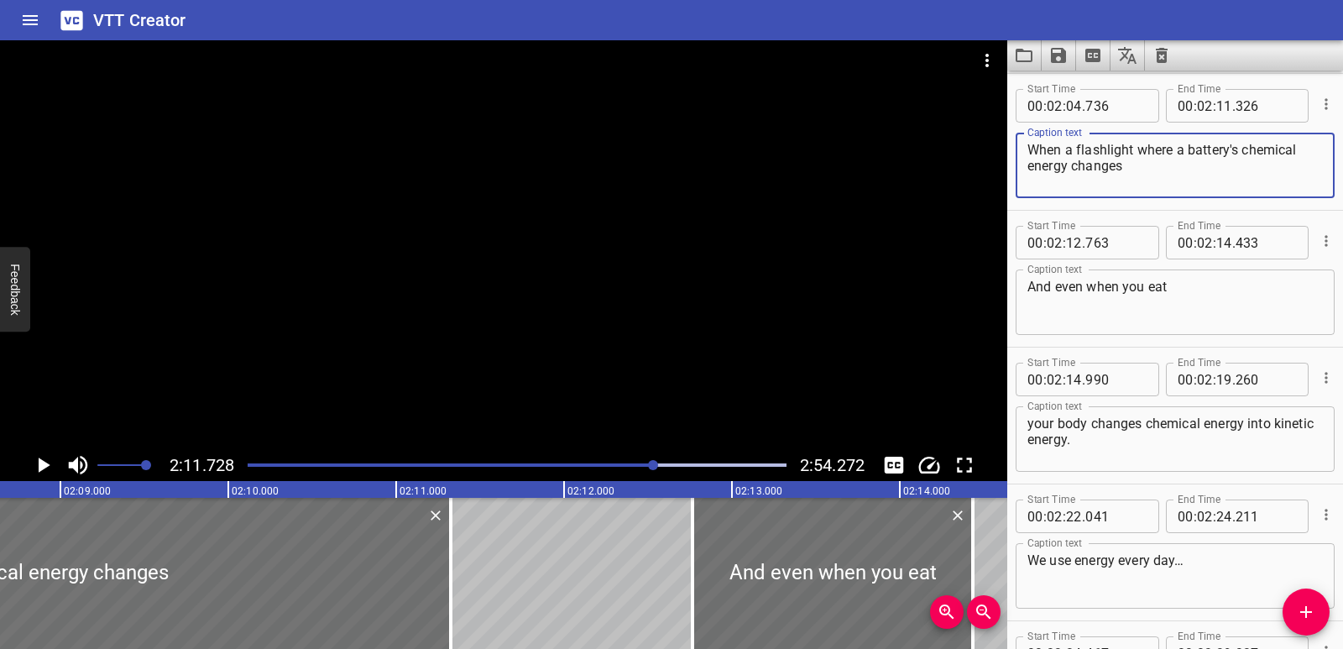
scroll to position [0, 21467]
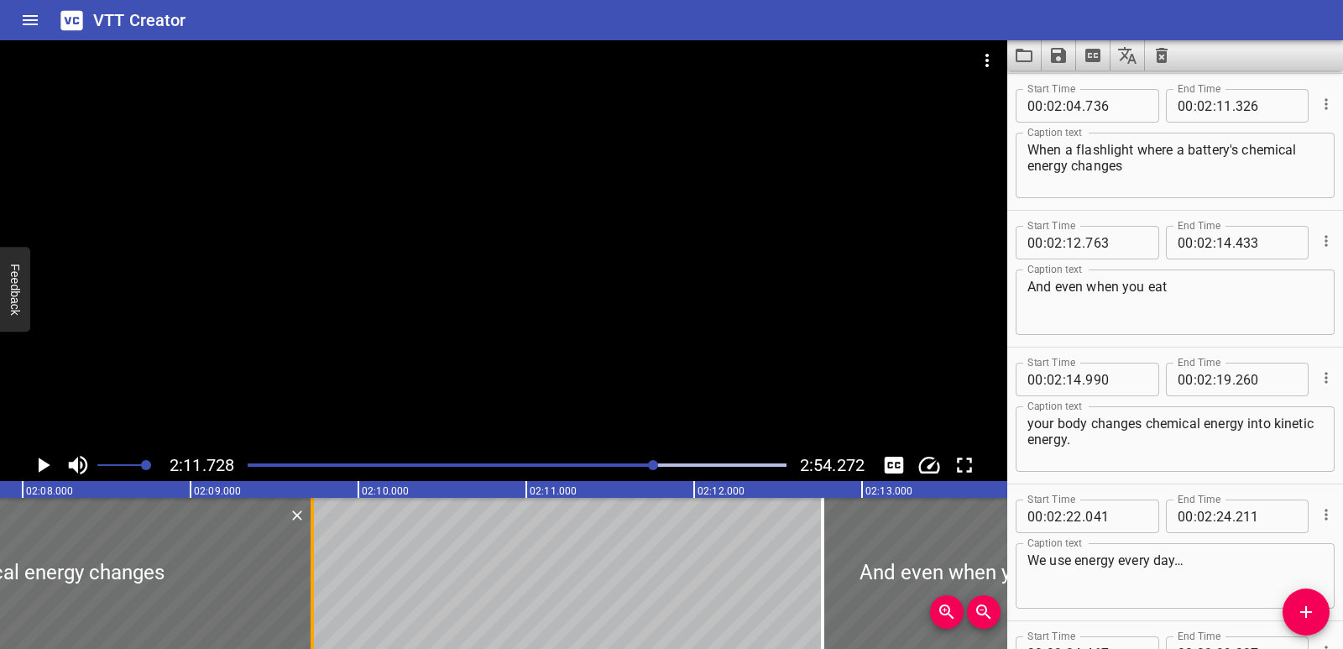
drag, startPoint x: 587, startPoint y: 578, endPoint x: 318, endPoint y: 581, distance: 268.6
click at [318, 581] on div at bounding box center [312, 573] width 17 height 151
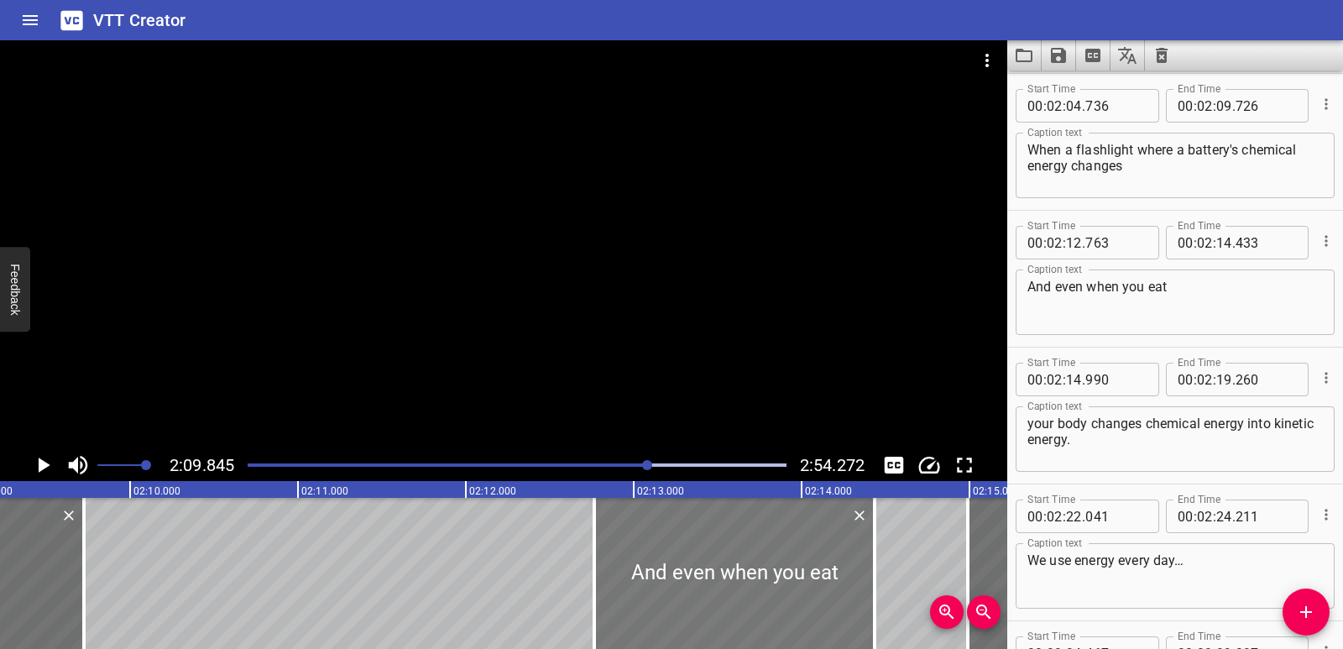
scroll to position [0, 21800]
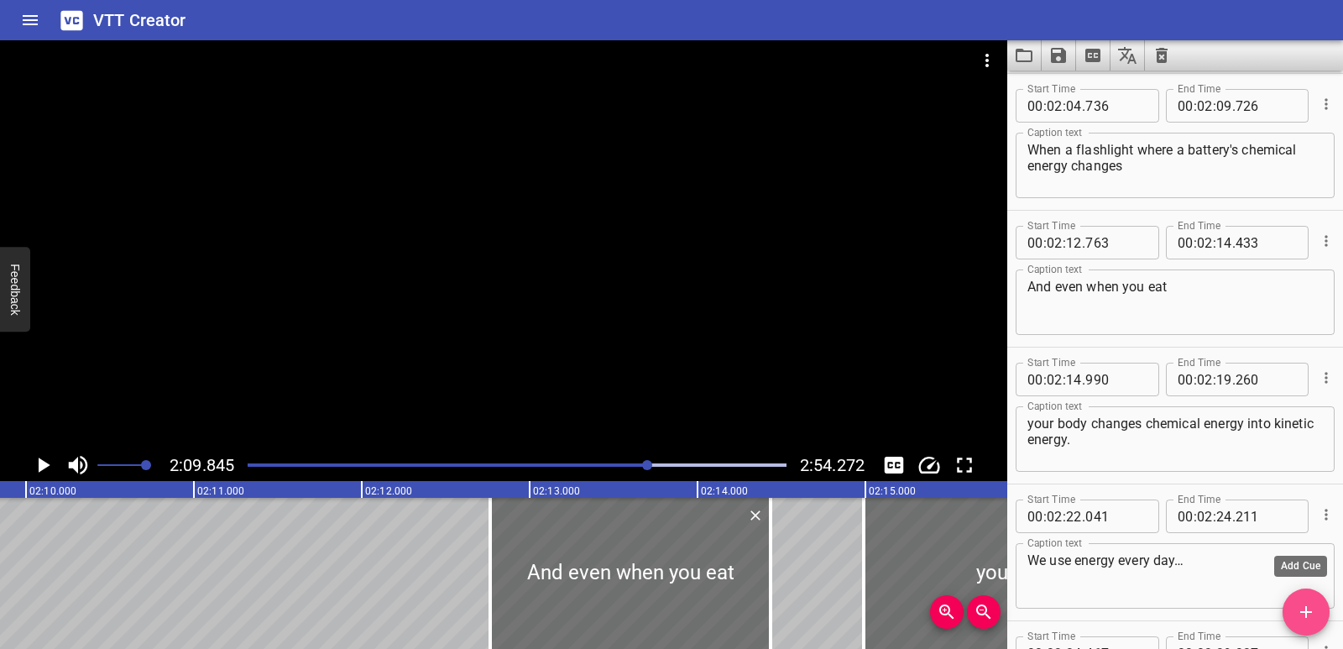
click at [1313, 616] on icon "Add Cue" at bounding box center [1306, 612] width 20 height 20
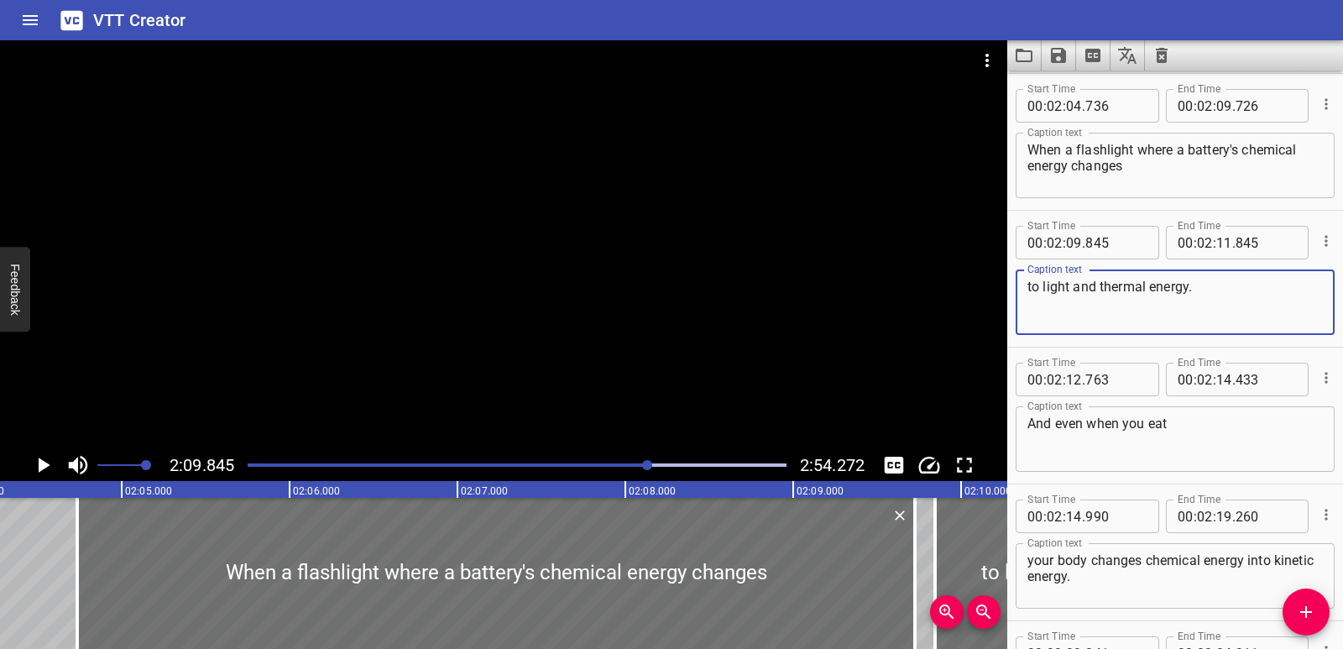
scroll to position [0, 20787]
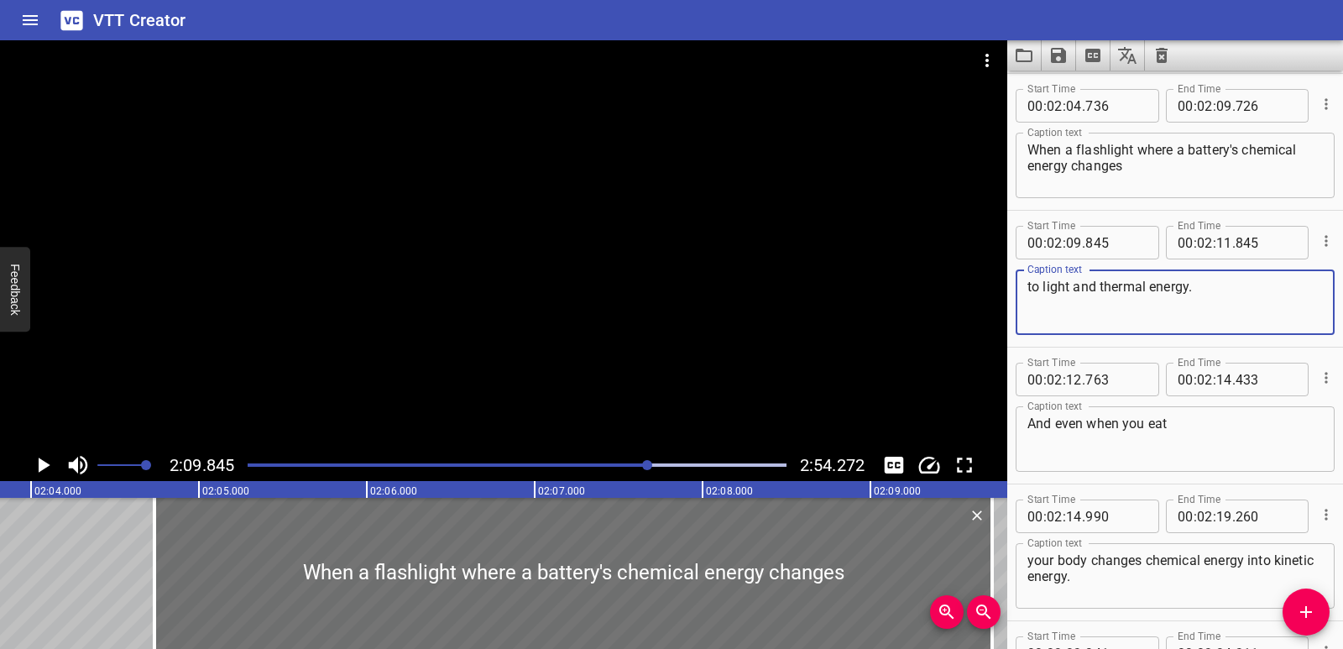
click at [38, 464] on icon "Play/Pause" at bounding box center [42, 464] width 25 height 25
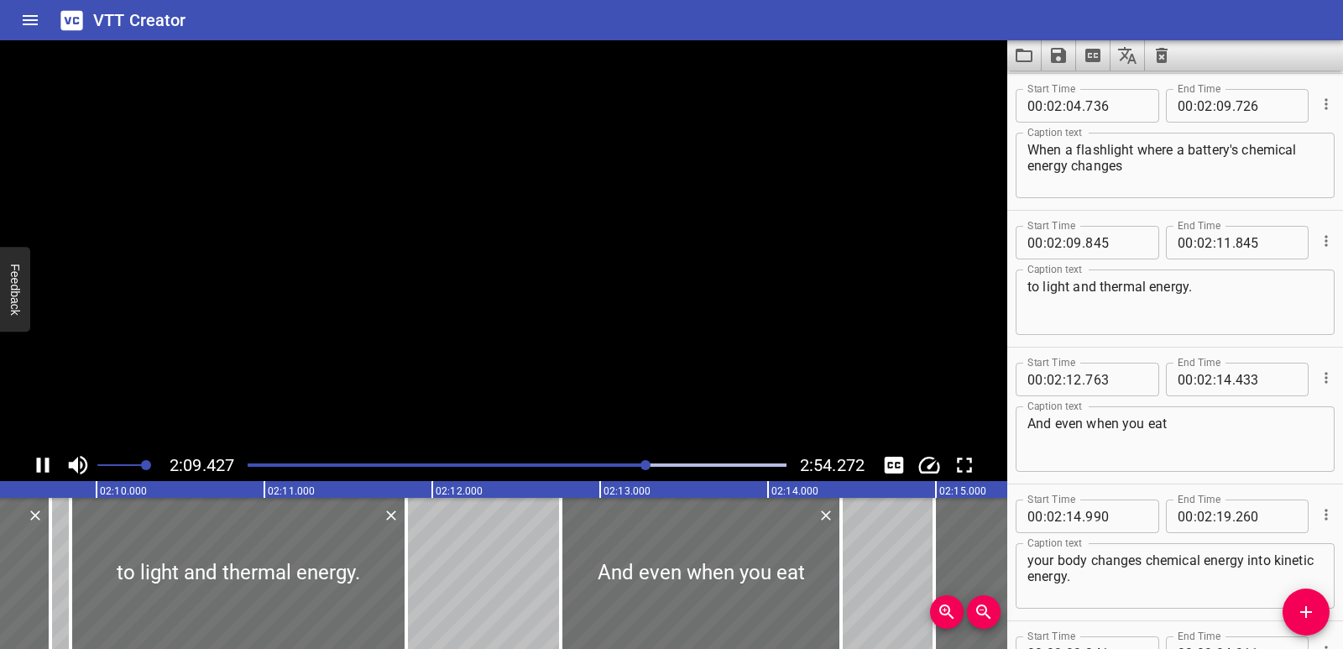
click at [38, 464] on icon "Play/Pause" at bounding box center [43, 465] width 13 height 15
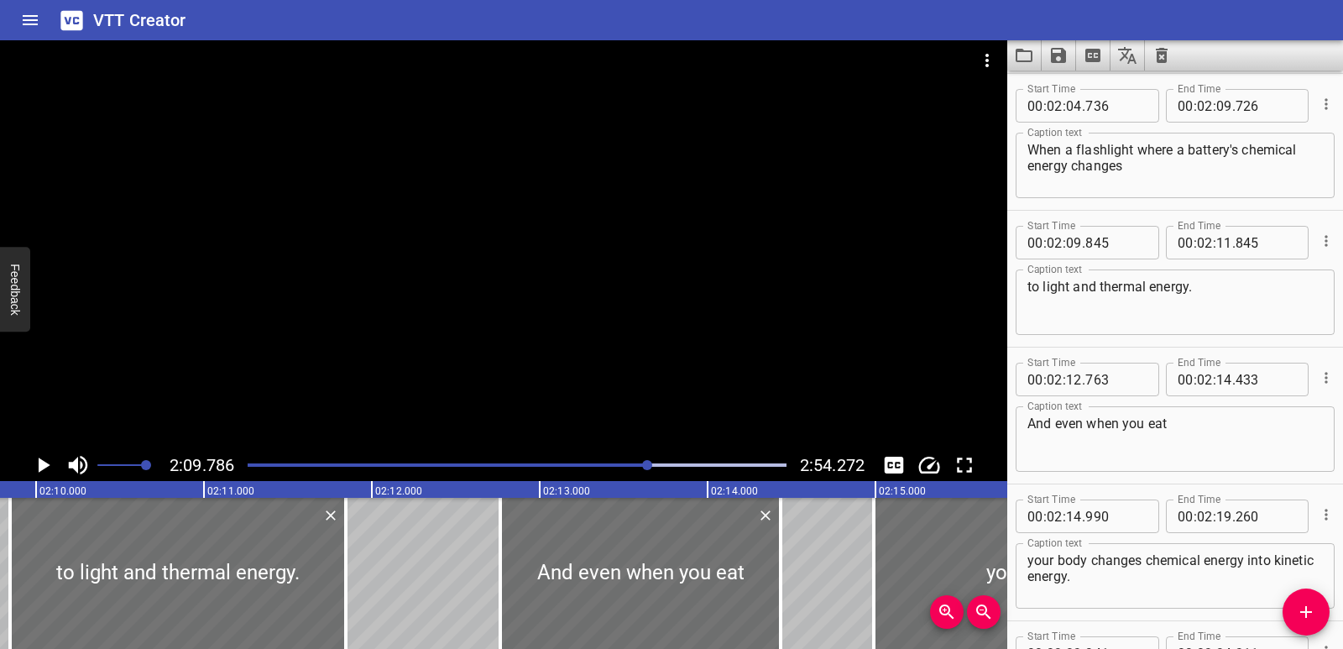
scroll to position [0, 21037]
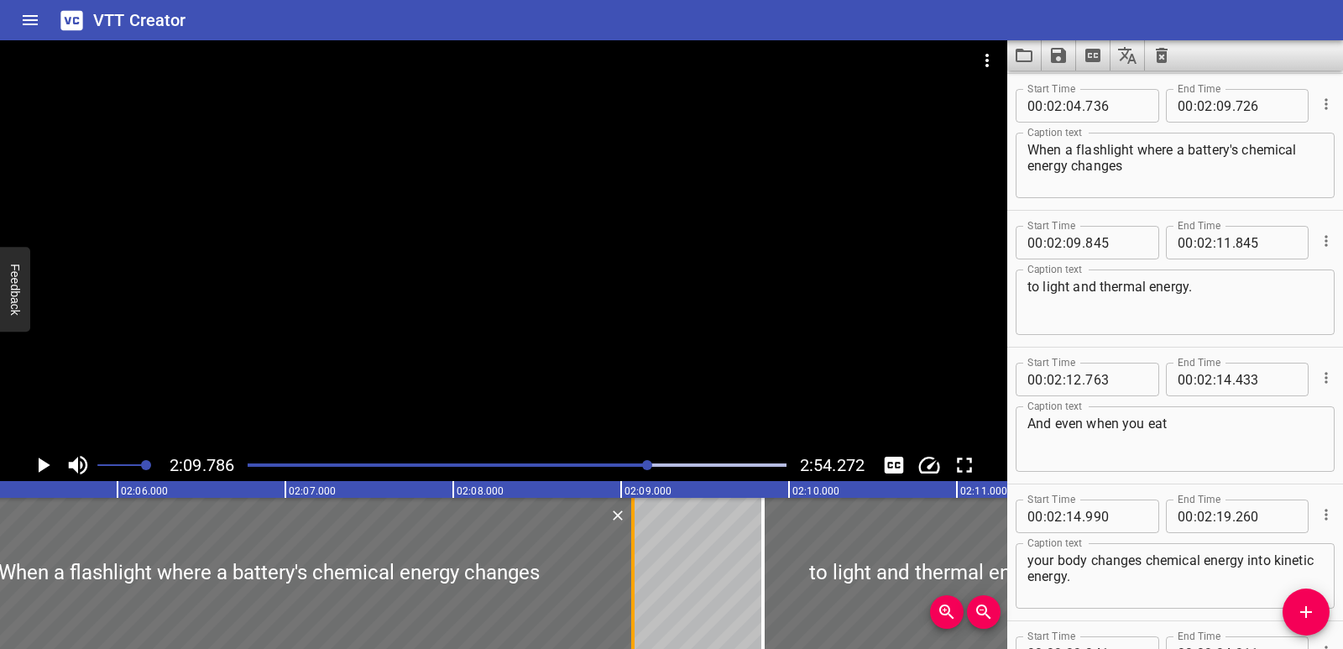
drag, startPoint x: 745, startPoint y: 605, endPoint x: 635, endPoint y: 601, distance: 110.0
click at [635, 601] on div at bounding box center [633, 573] width 17 height 151
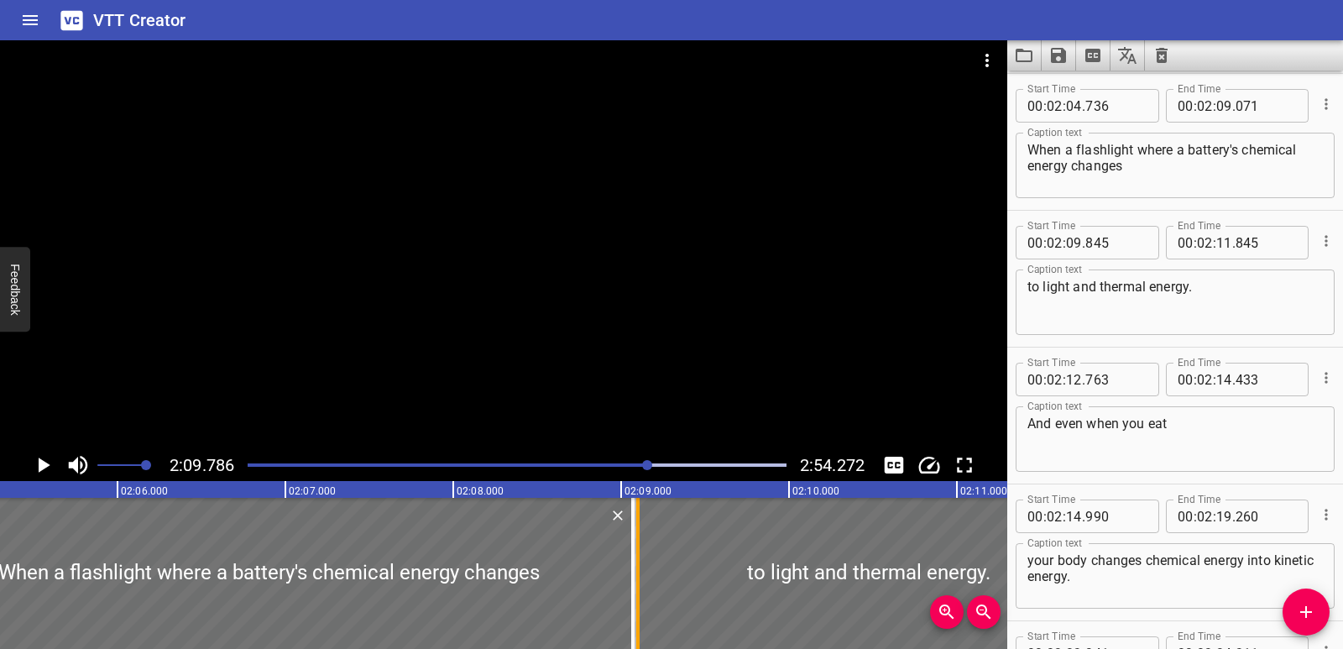
drag, startPoint x: 764, startPoint y: 601, endPoint x: 641, endPoint y: 588, distance: 124.0
click at [640, 588] on div at bounding box center [637, 573] width 3 height 151
click at [15, 516] on div at bounding box center [269, 573] width 728 height 151
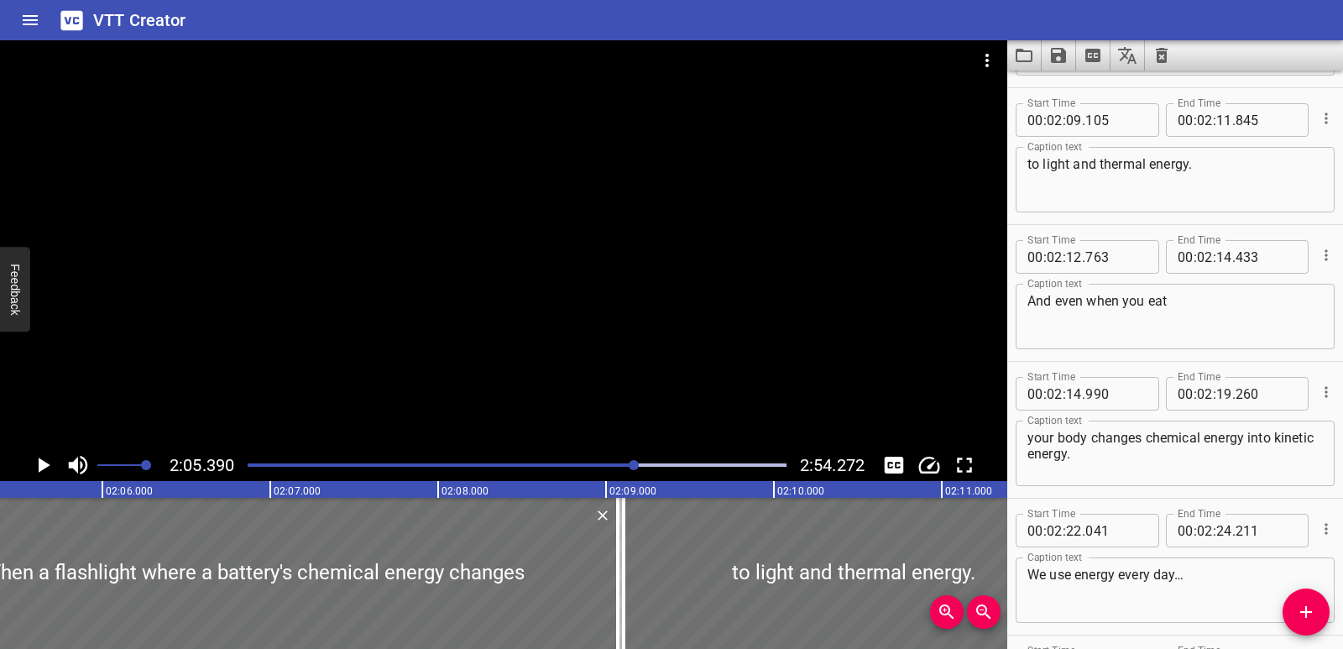
scroll to position [3421, 0]
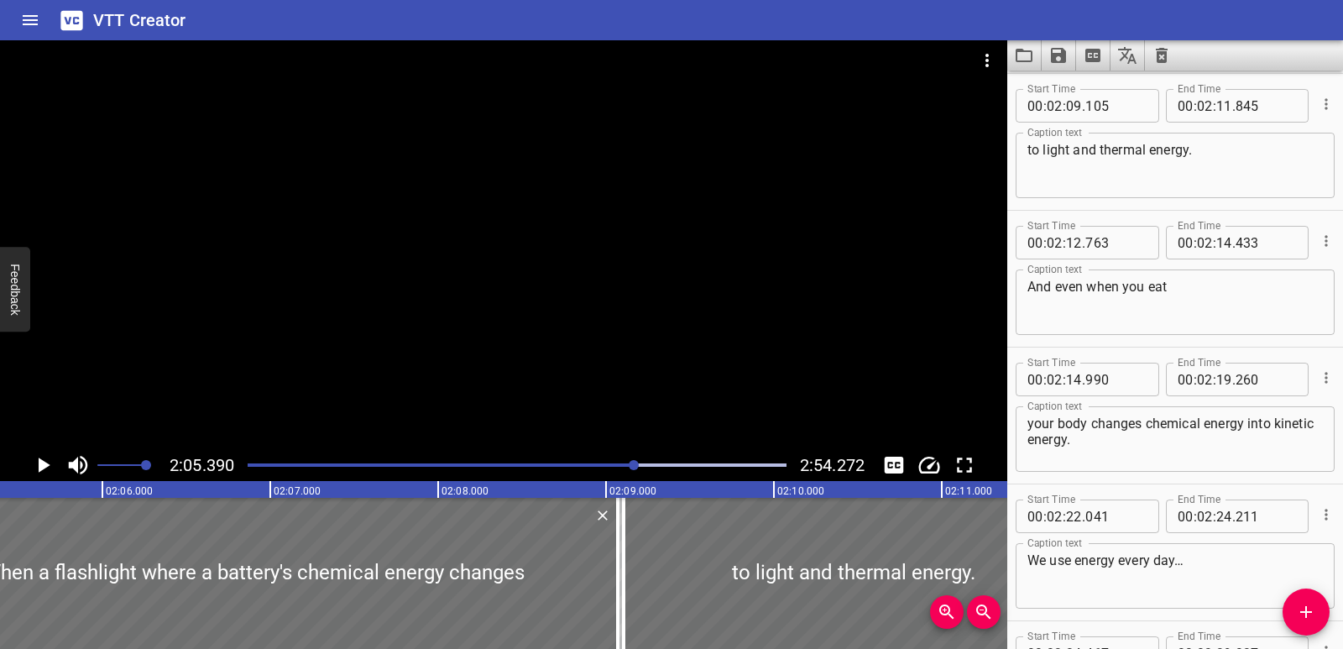
click at [46, 473] on icon "Play/Pause" at bounding box center [42, 464] width 25 height 25
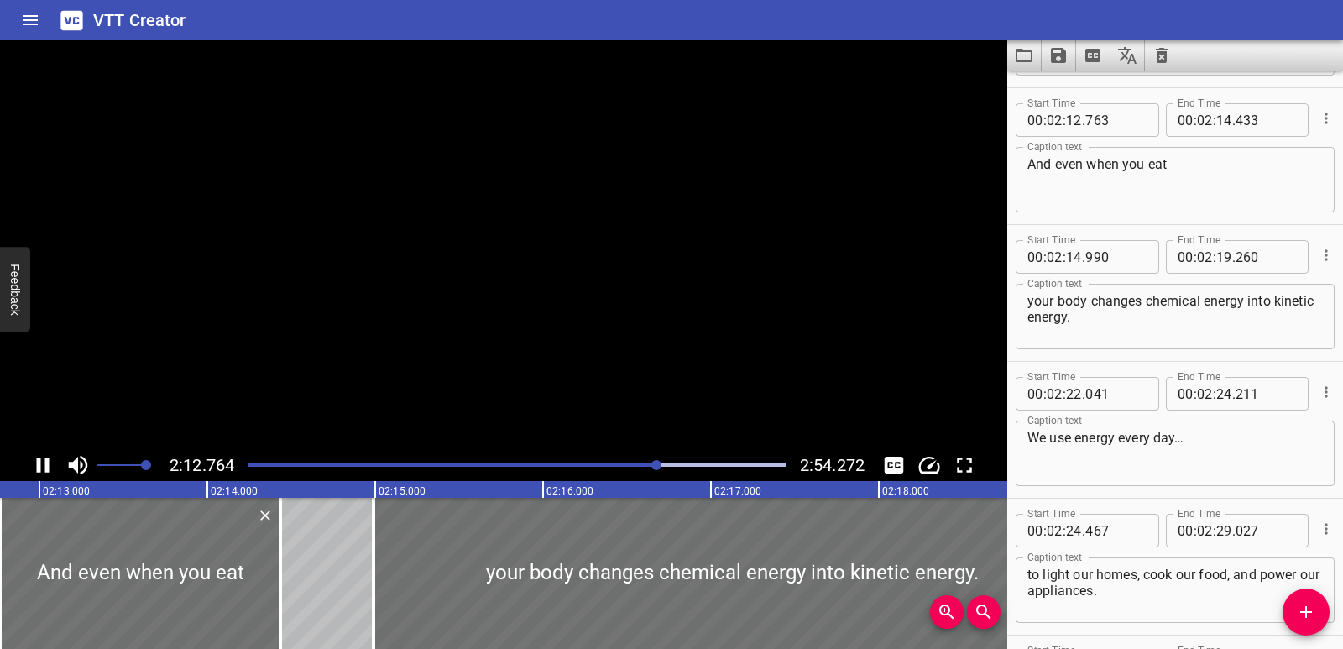
scroll to position [3558, 0]
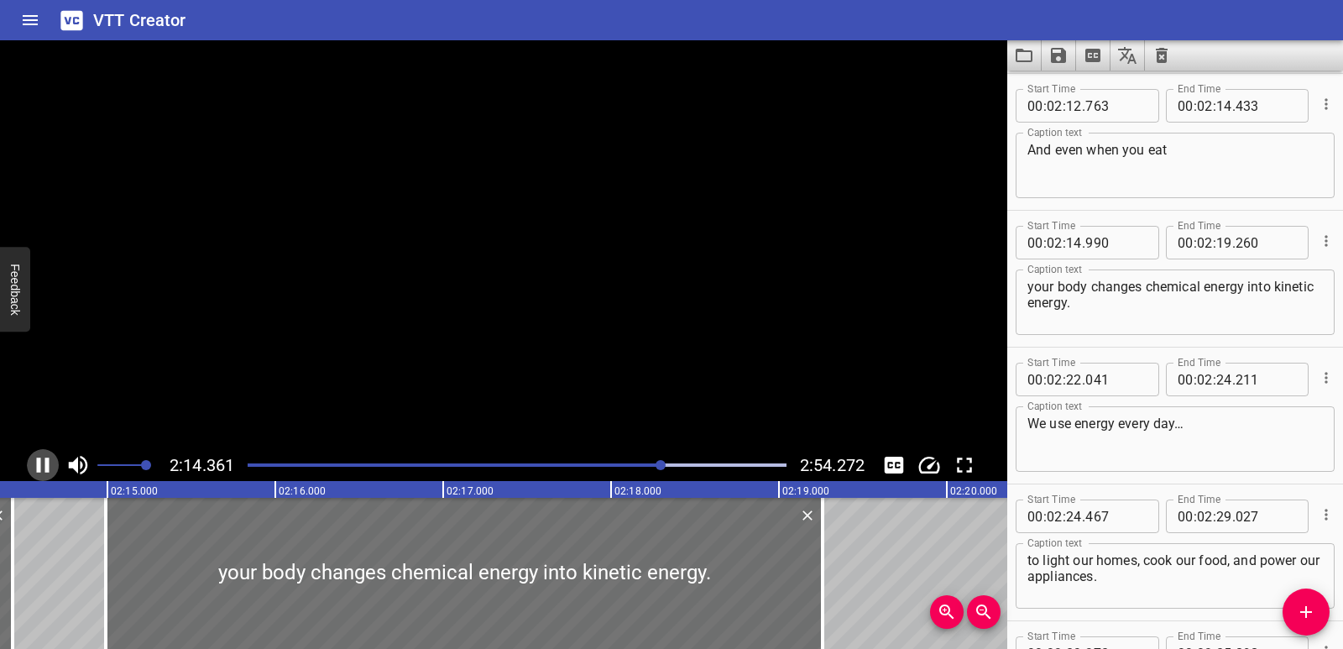
click at [46, 473] on icon "Play/Pause" at bounding box center [42, 464] width 25 height 25
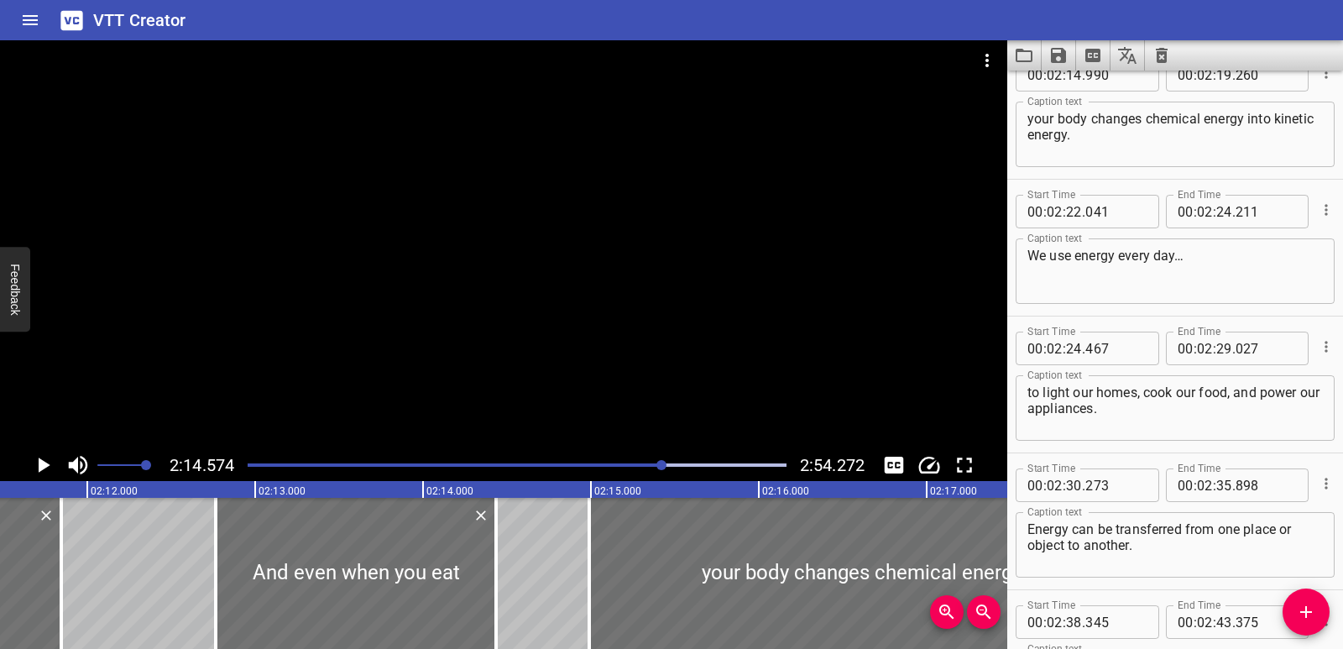
scroll to position [0, 21815]
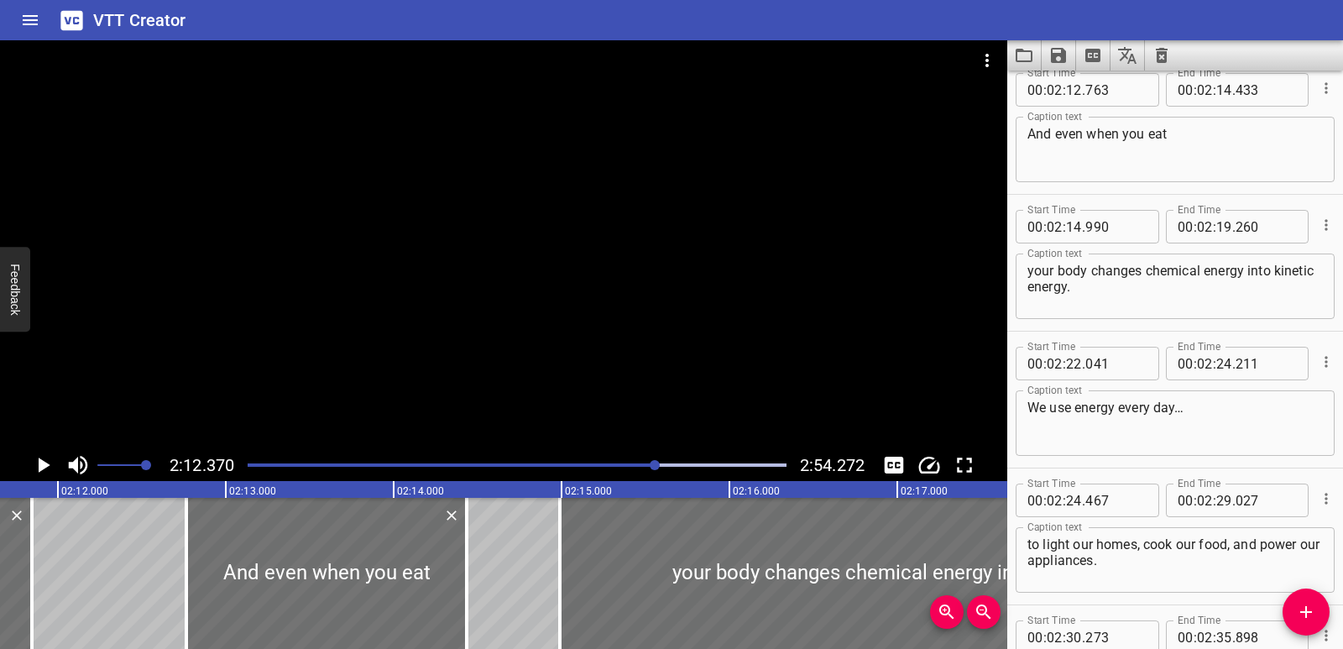
scroll to position [3558, 0]
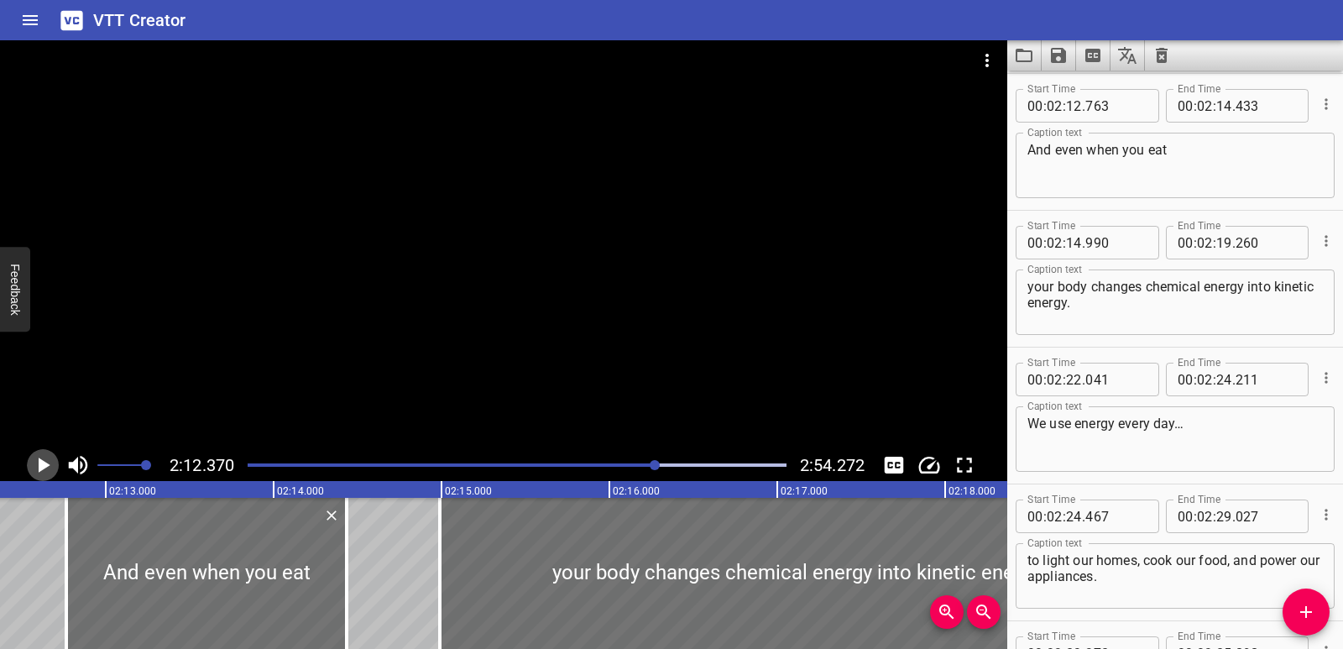
click at [32, 468] on icon "Play/Pause" at bounding box center [42, 464] width 25 height 25
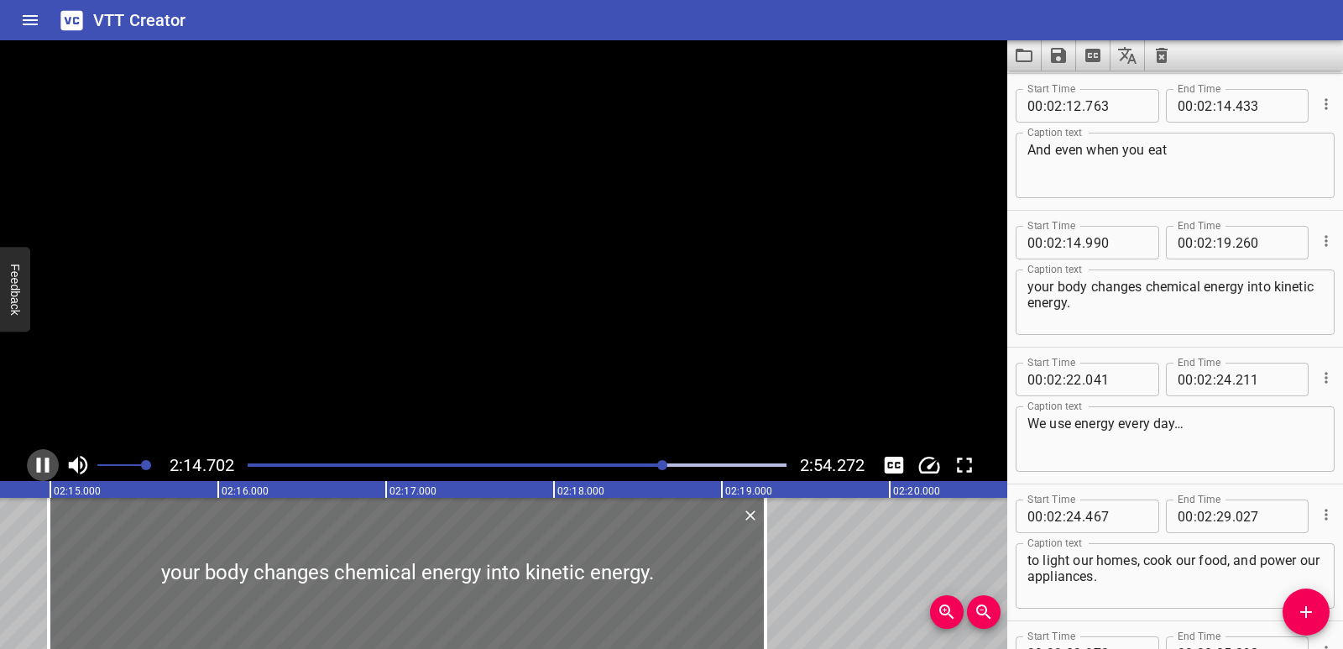
click at [32, 468] on icon "Play/Pause" at bounding box center [42, 464] width 25 height 25
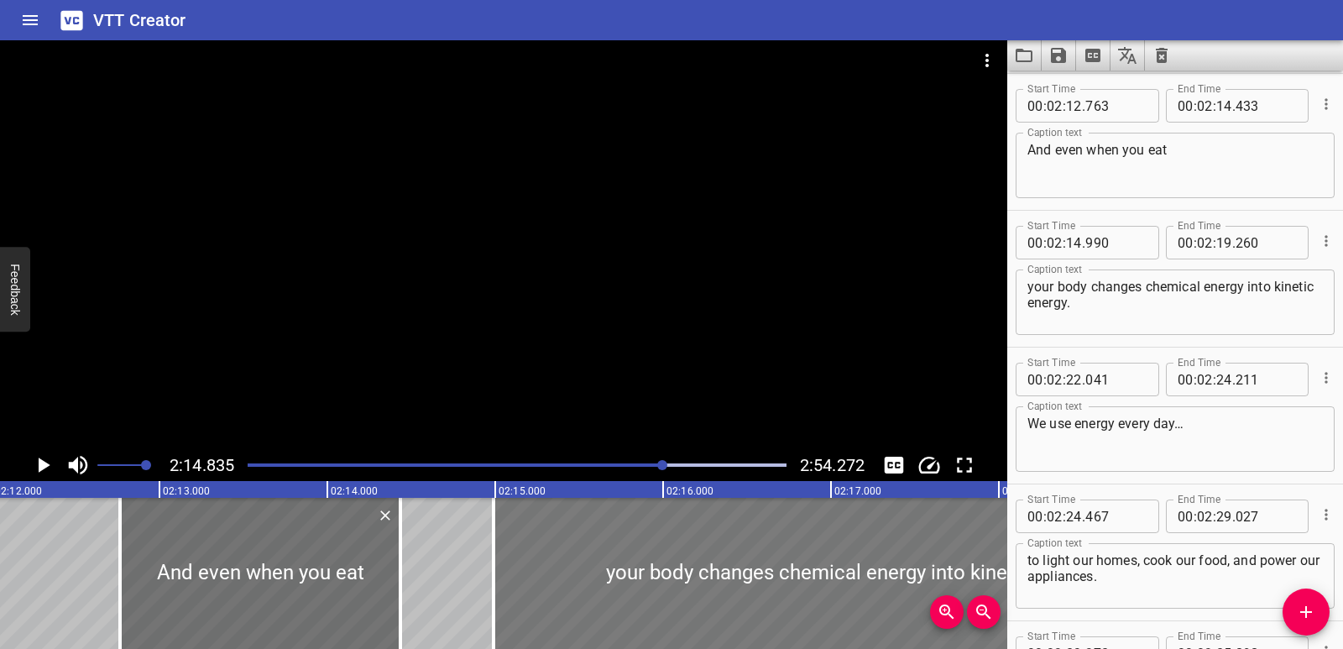
scroll to position [0, 22144]
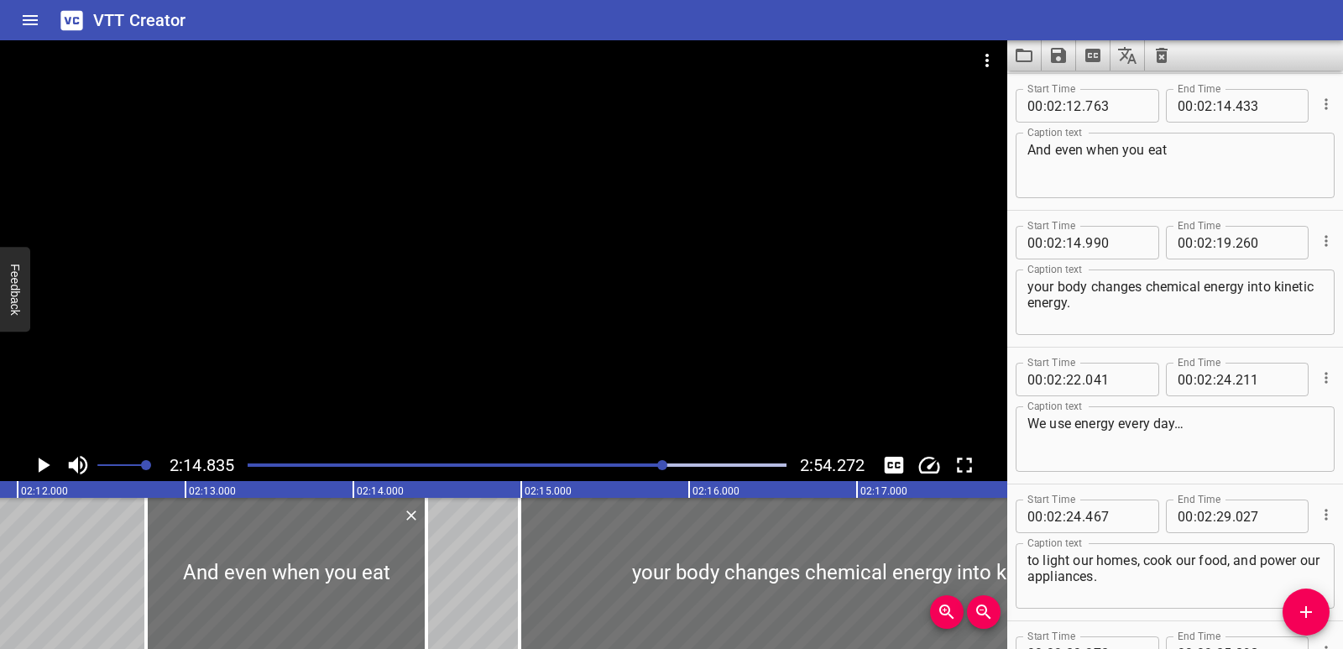
click at [36, 468] on icon "Play/Pause" at bounding box center [42, 464] width 25 height 25
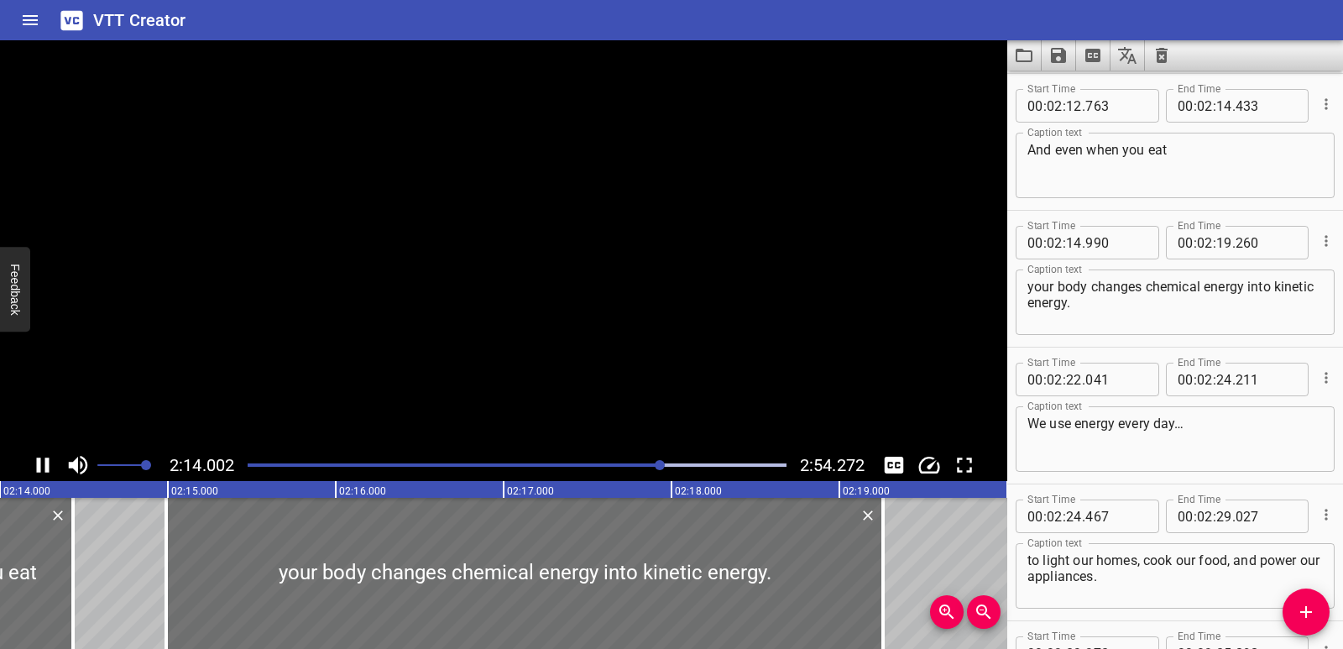
click at [36, 468] on icon "Play/Pause" at bounding box center [42, 464] width 25 height 25
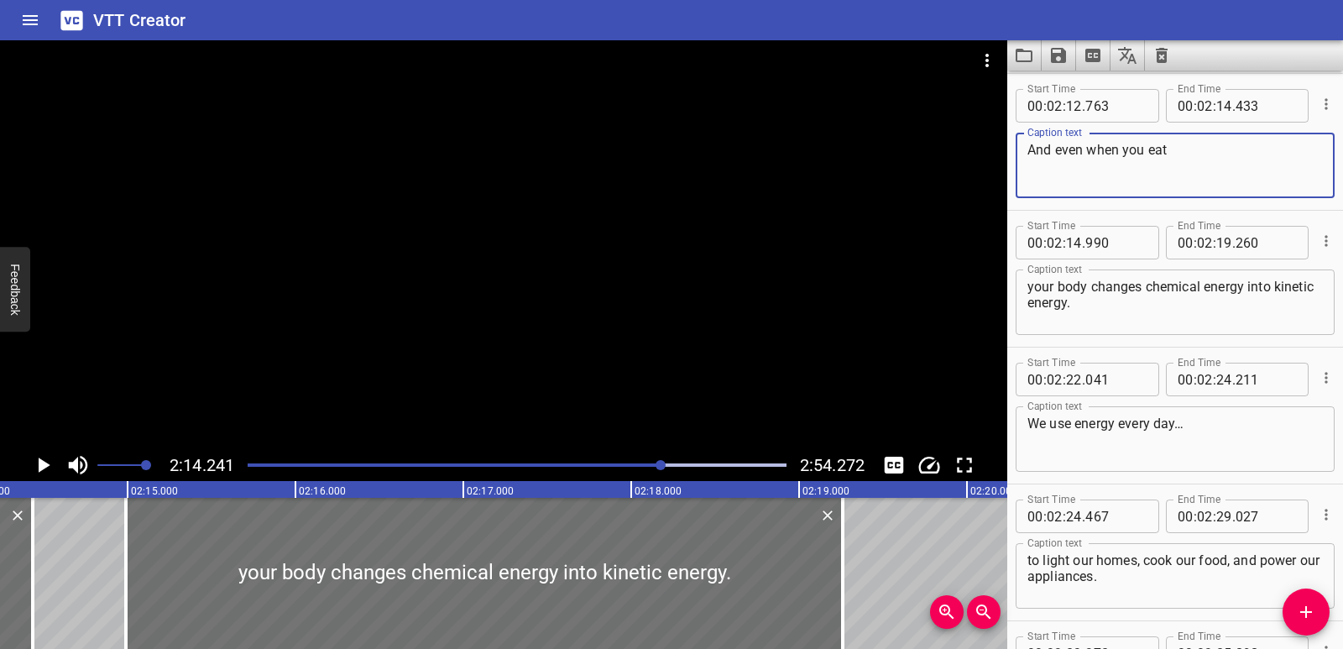
drag, startPoint x: 1030, startPoint y: 149, endPoint x: 1051, endPoint y: 152, distance: 21.1
click at [1051, 152] on textarea "And even when you eat" at bounding box center [1174, 166] width 295 height 48
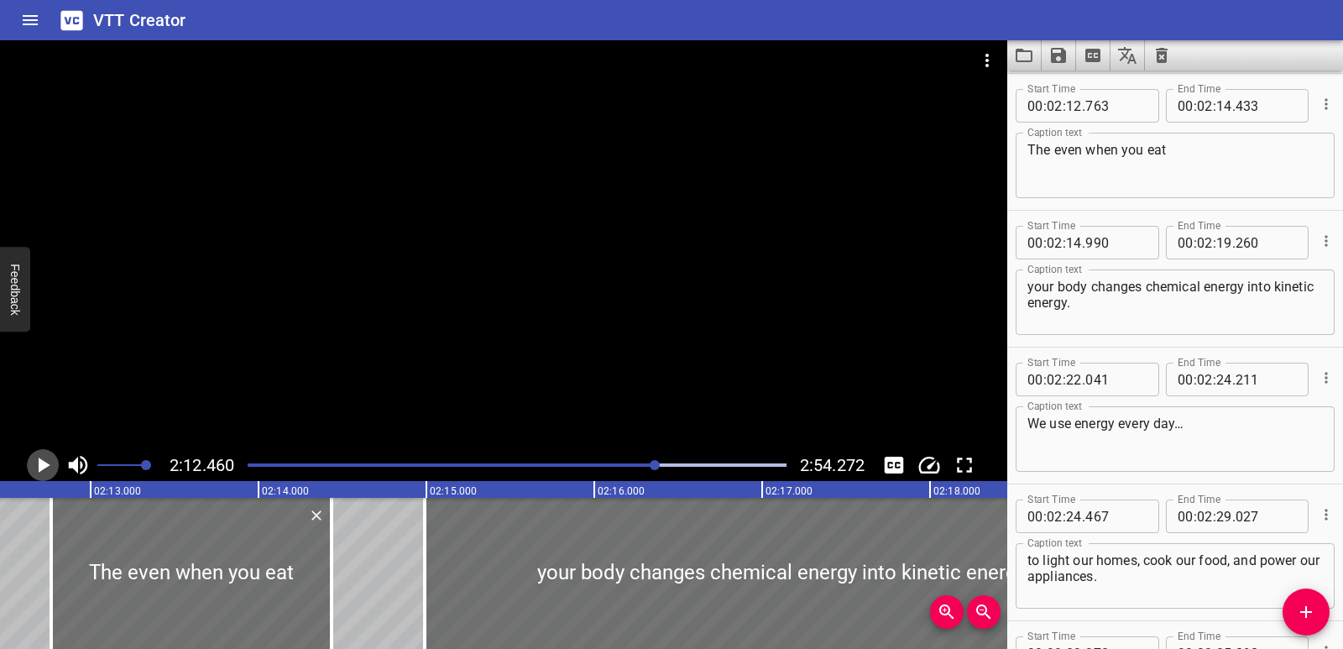
click at [43, 466] on icon "Play/Pause" at bounding box center [45, 465] width 12 height 15
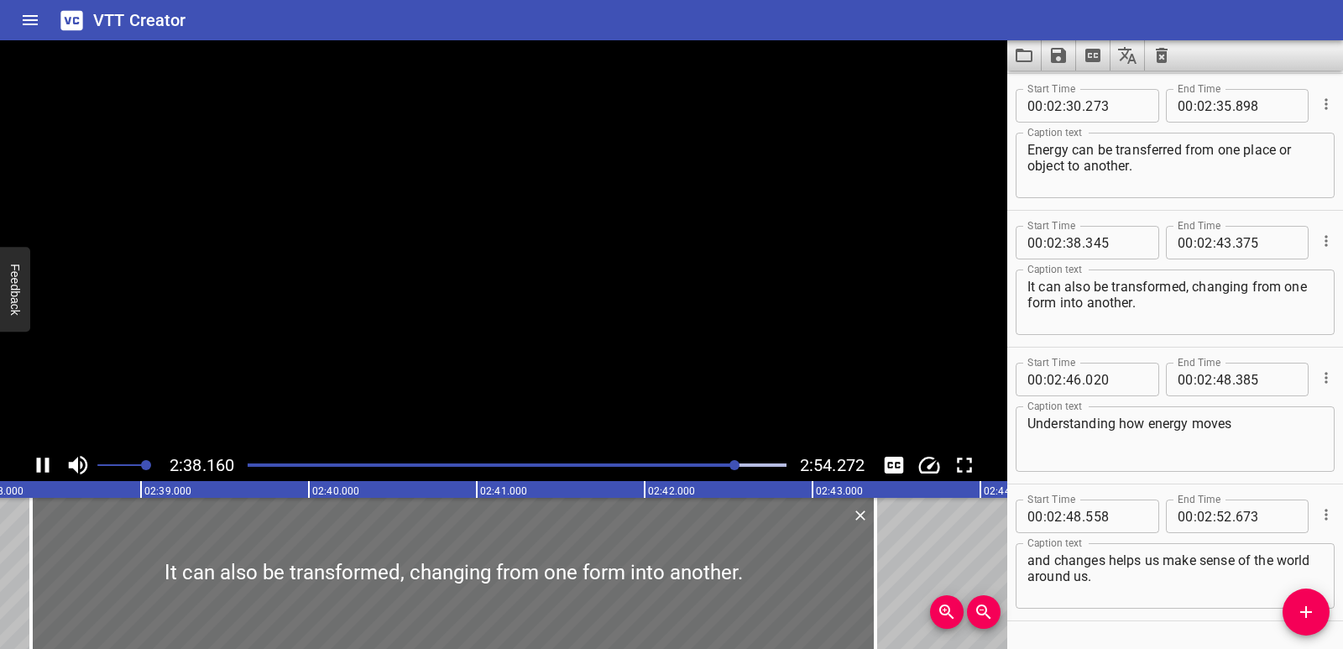
scroll to position [4153, 0]
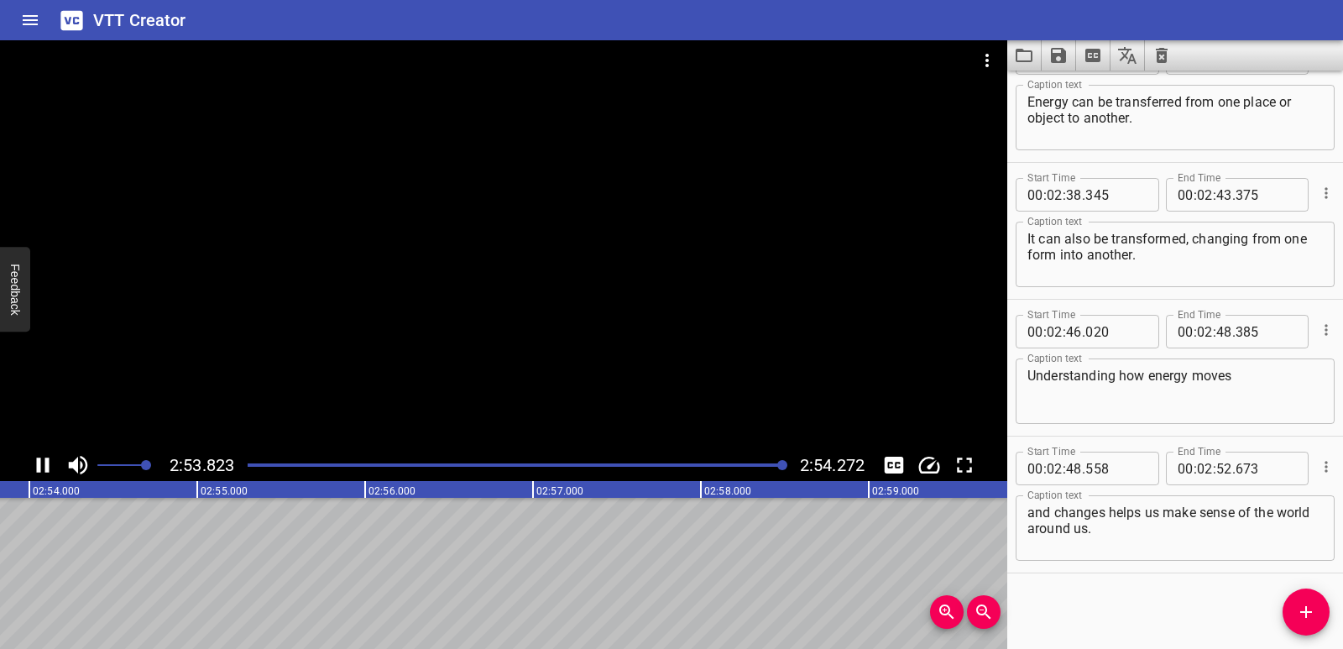
click at [1059, 49] on icon "Save captions to file" at bounding box center [1058, 55] width 15 height 15
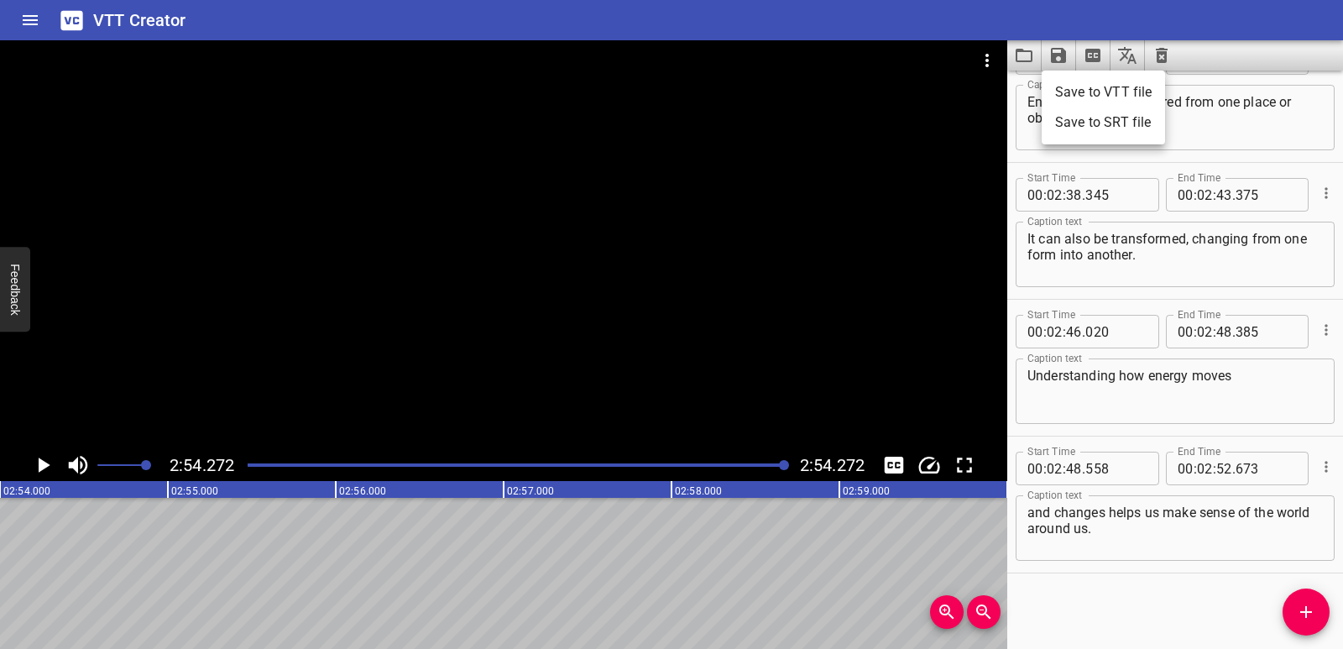
click at [1067, 87] on li "Save to VTT file" at bounding box center [1103, 92] width 123 height 30
